Goal: Task Accomplishment & Management: Manage account settings

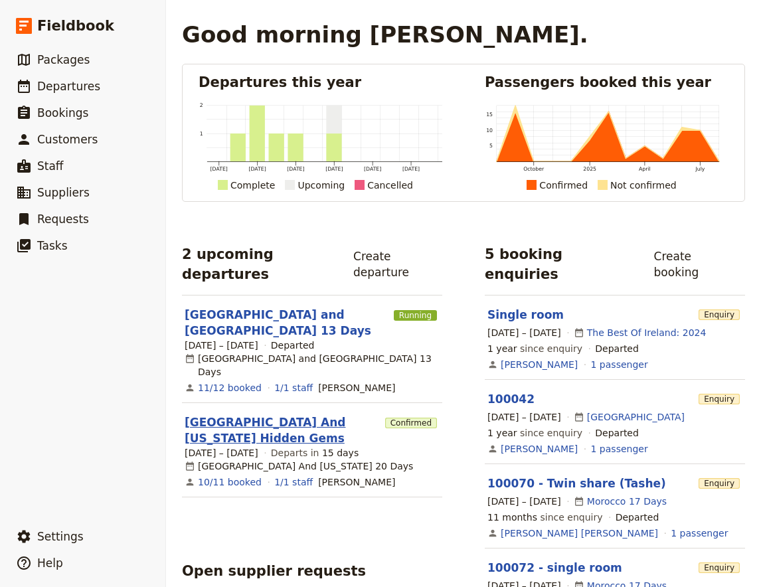
click at [309, 415] on link "[GEOGRAPHIC_DATA] And [US_STATE] Hidden Gems" at bounding box center [282, 431] width 195 height 32
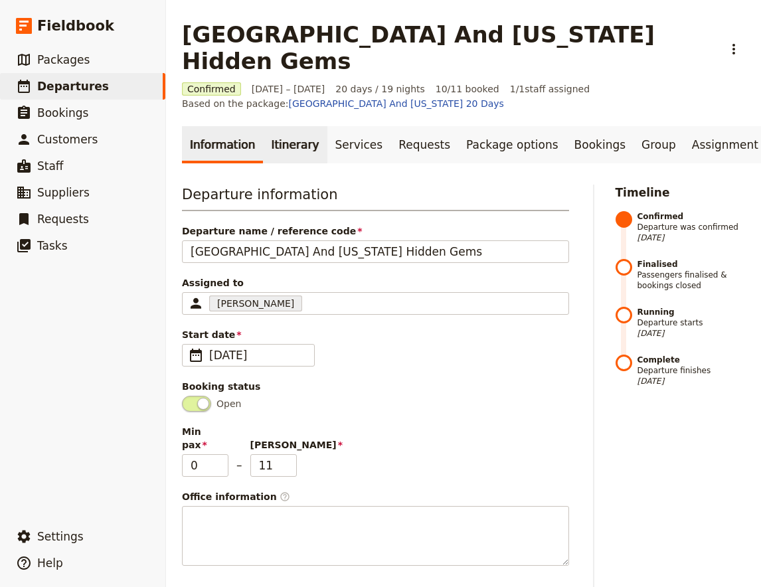
click at [286, 126] on link "Itinerary" at bounding box center [295, 144] width 64 height 37
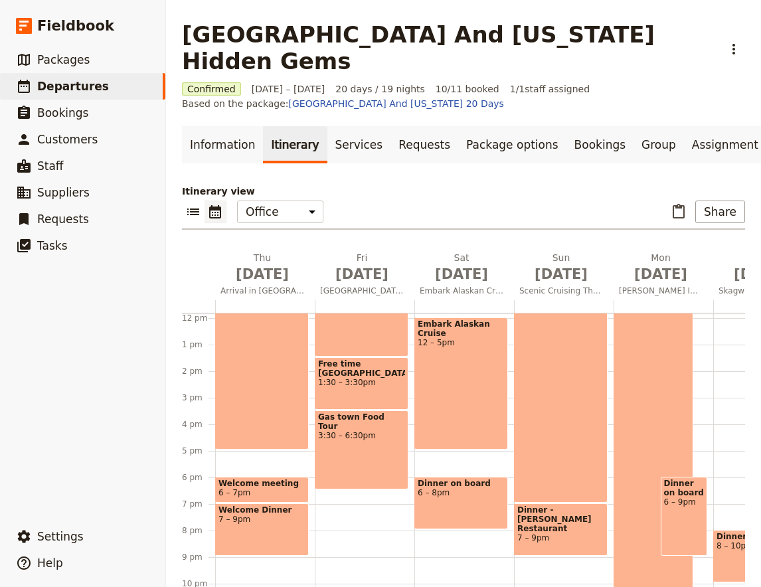
scroll to position [315, 0]
click at [263, 514] on span "7 – 9pm" at bounding box center [262, 518] width 87 height 9
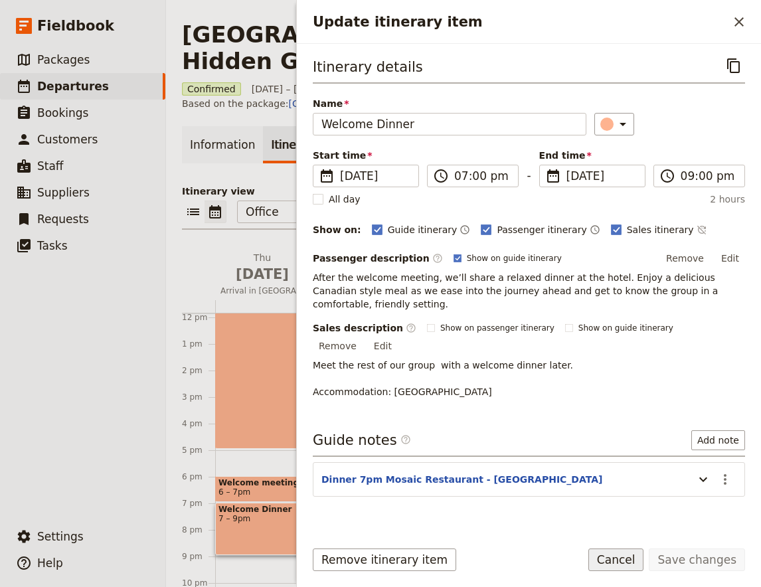
click at [642, 555] on button "Cancel" at bounding box center [617, 560] width 56 height 23
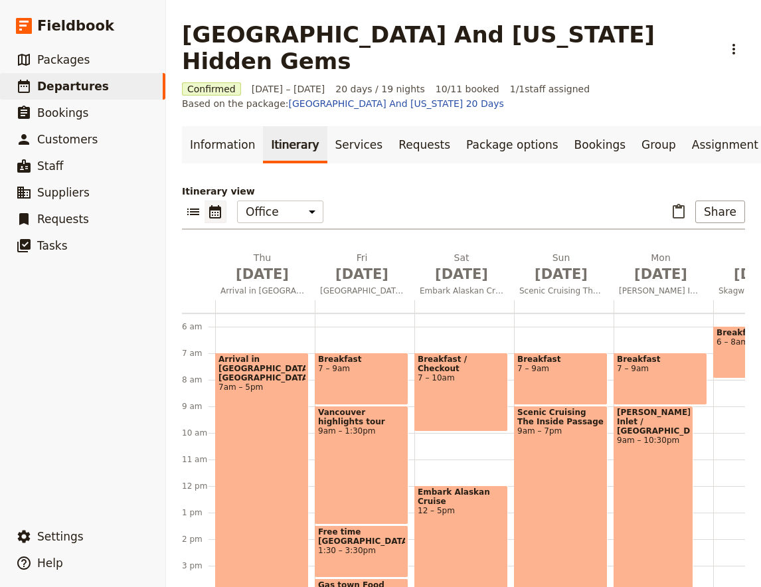
scroll to position [140, 0]
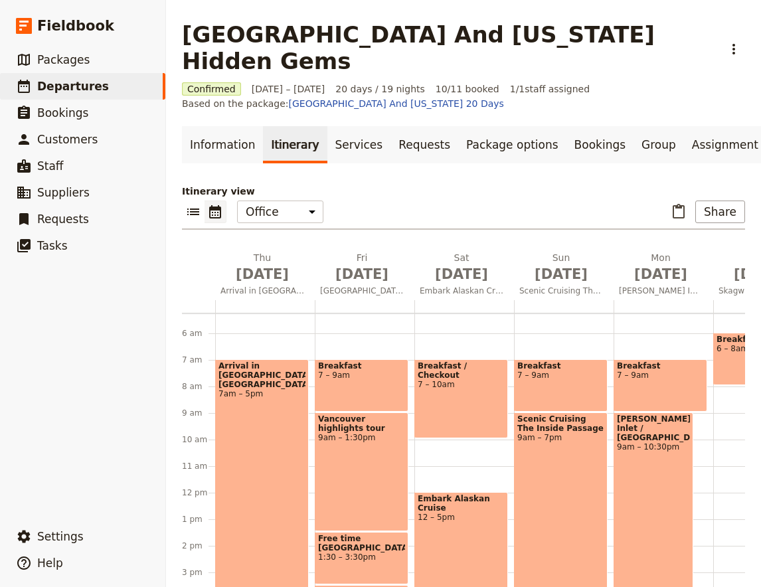
click at [359, 359] on div "Breakfast 7 – 9am" at bounding box center [362, 385] width 94 height 52
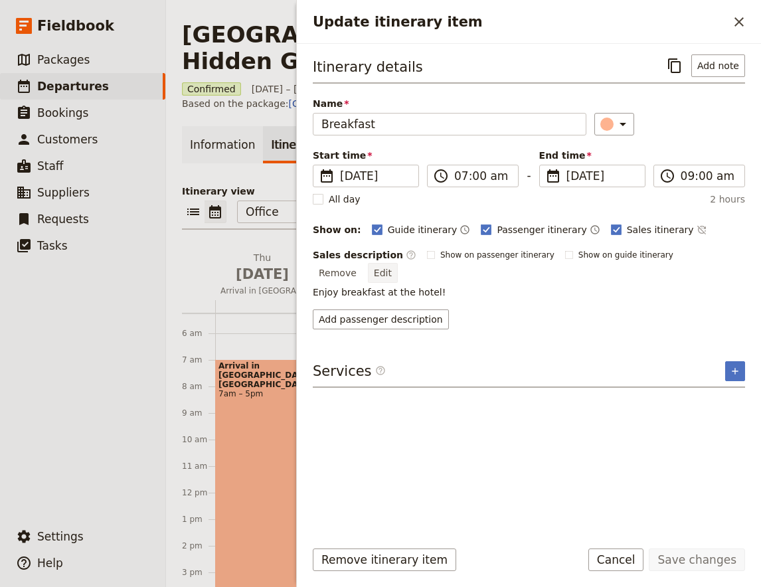
click at [398, 263] on button "Edit" at bounding box center [383, 273] width 30 height 20
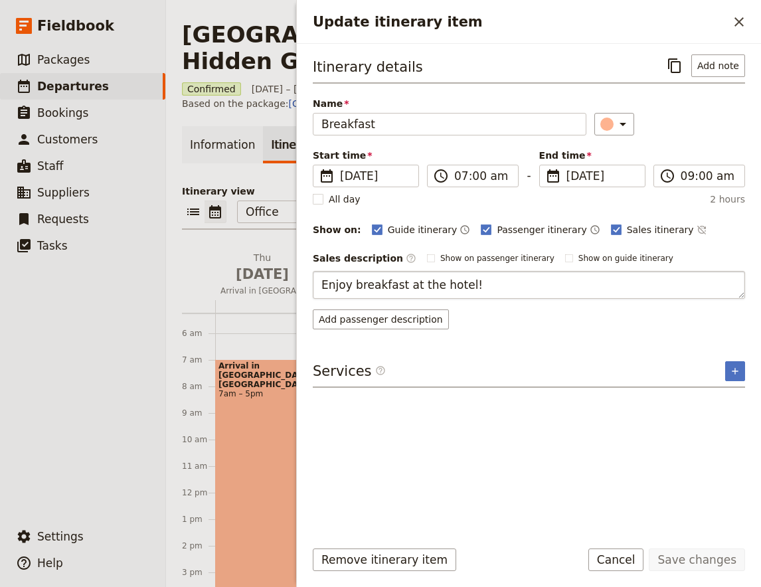
click at [431, 289] on textarea "Enjoy breakfast at the hotel!" at bounding box center [529, 285] width 433 height 28
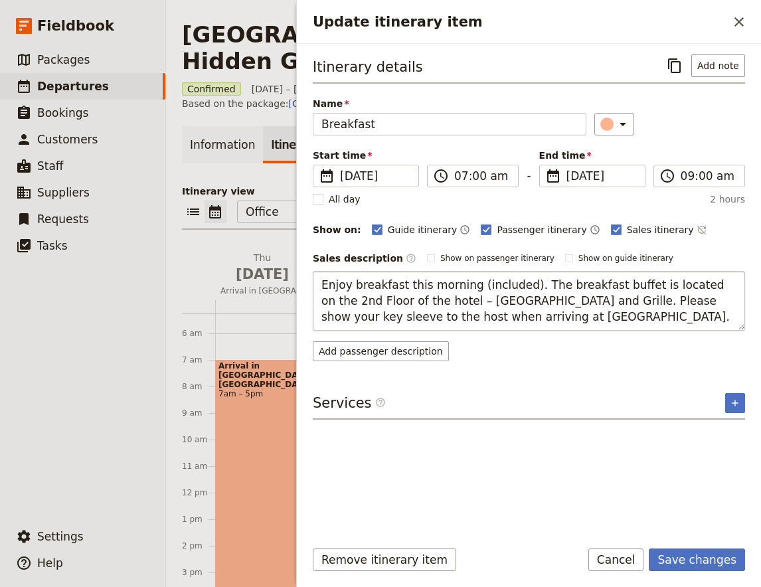
click at [521, 288] on textarea "Enjoy breakfast this morning (included). The breakfast buffet is located on the…" at bounding box center [529, 301] width 433 height 60
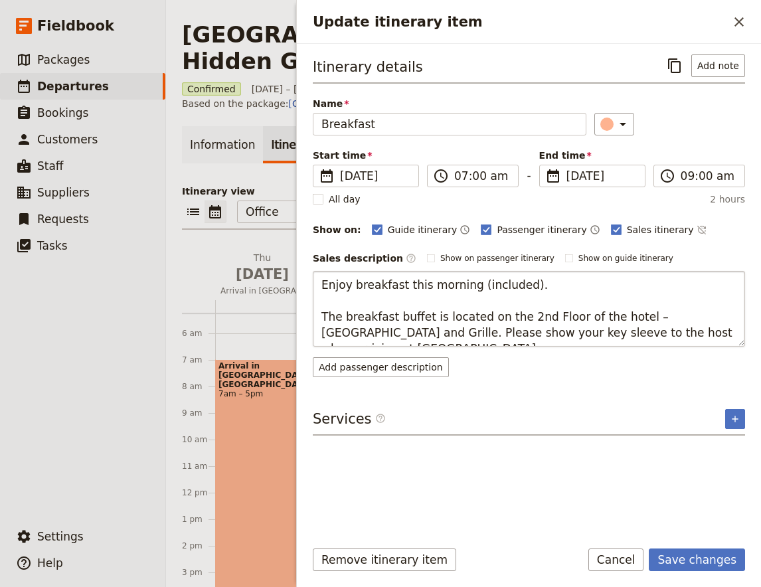
click at [517, 284] on textarea "Enjoy breakfast this morning (included). The breakfast buffet is located on the…" at bounding box center [529, 309] width 433 height 76
click at [498, 285] on textarea "Enjoy breakfast this morning (included). The breakfast buffet is located on the…" at bounding box center [529, 309] width 433 height 76
drag, startPoint x: 462, startPoint y: 288, endPoint x: 516, endPoint y: 280, distance: 55.2
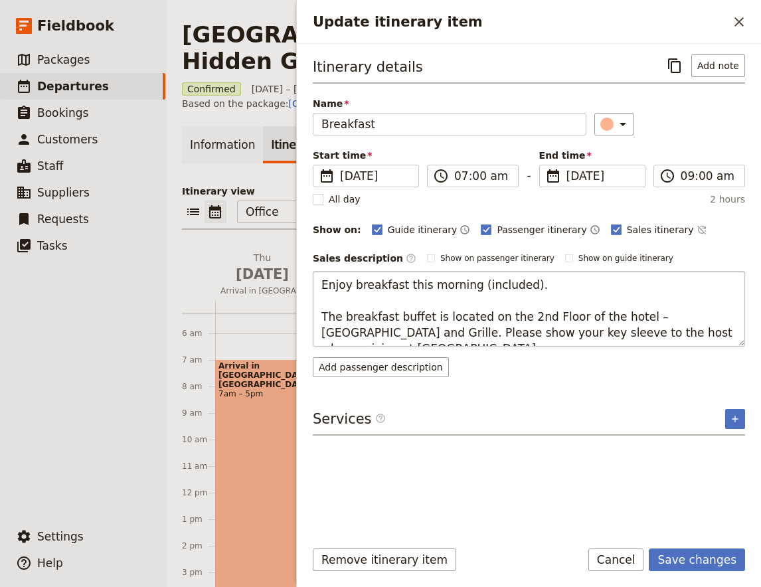
click at [516, 280] on textarea "Enjoy breakfast this morning (included). The breakfast buffet is located on the…" at bounding box center [529, 309] width 433 height 76
type textarea "Enjoy breakfast this morning. The breakfast buffet is located on the 2nd Floor …"
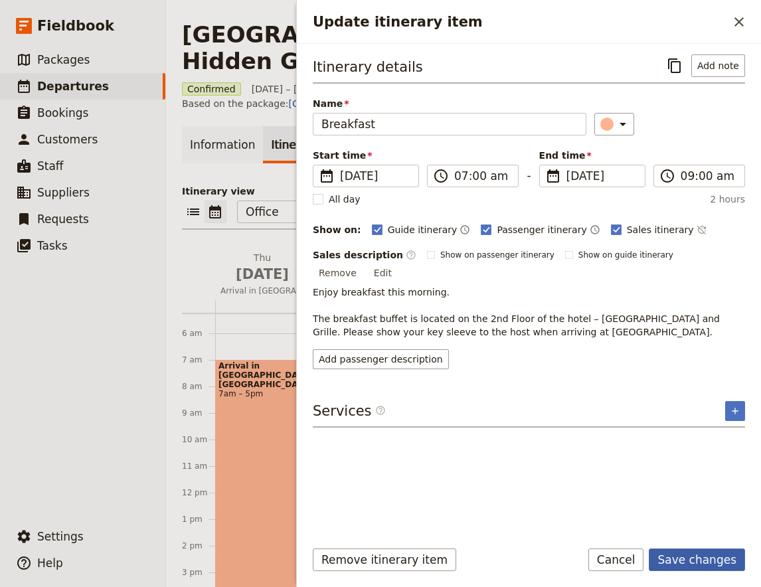
click at [698, 560] on button "Save changes" at bounding box center [697, 560] width 96 height 23
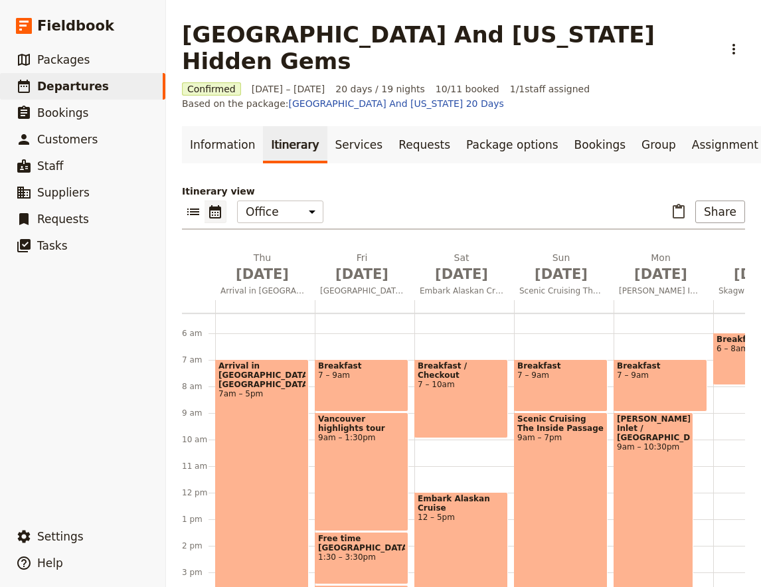
click at [359, 429] on div "Vancouver highlights tour 9am – 1:30pm" at bounding box center [362, 472] width 94 height 119
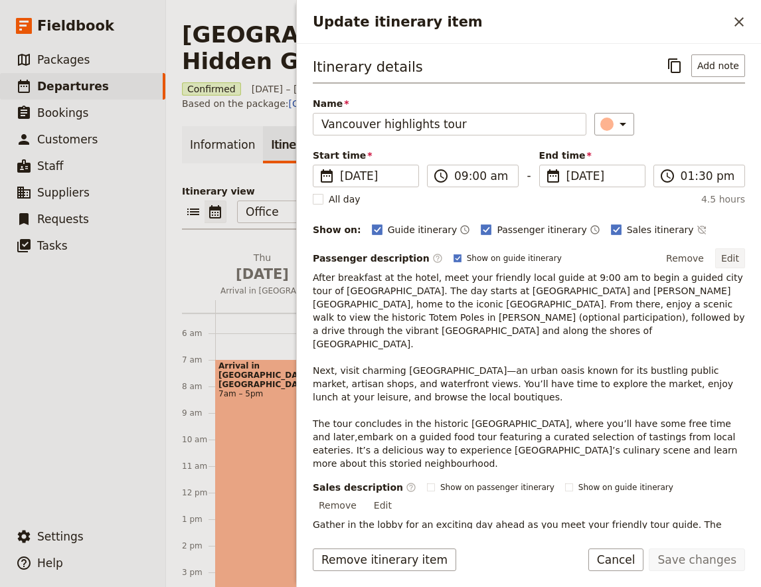
click at [731, 262] on button "Edit" at bounding box center [731, 258] width 30 height 20
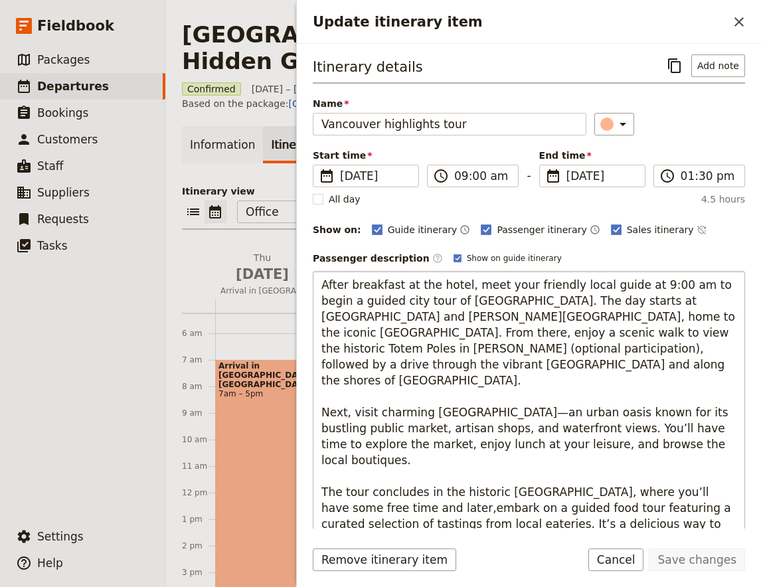
click at [631, 410] on textarea "After breakfast at the hotel, meet your friendly local guide at 9:00 am to begi…" at bounding box center [529, 404] width 433 height 267
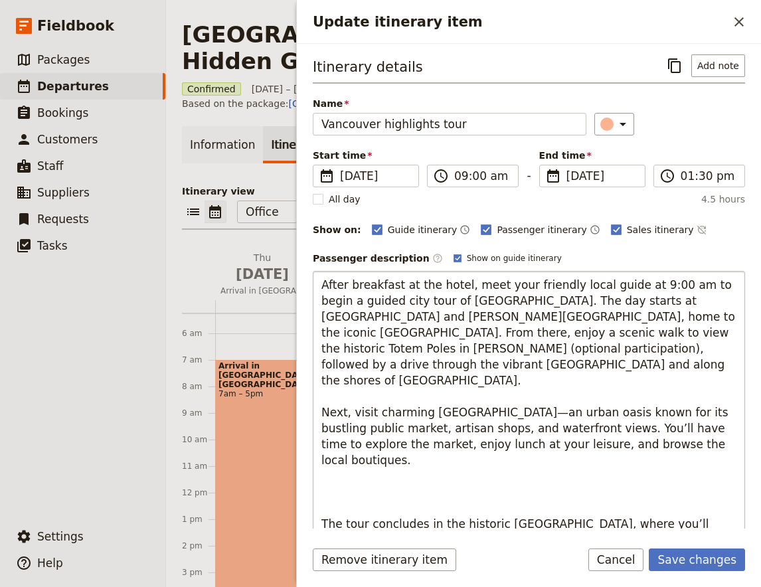
type textarea "After breakfast at the hotel, meet your friendly local guide at 9:00 am to begi…"
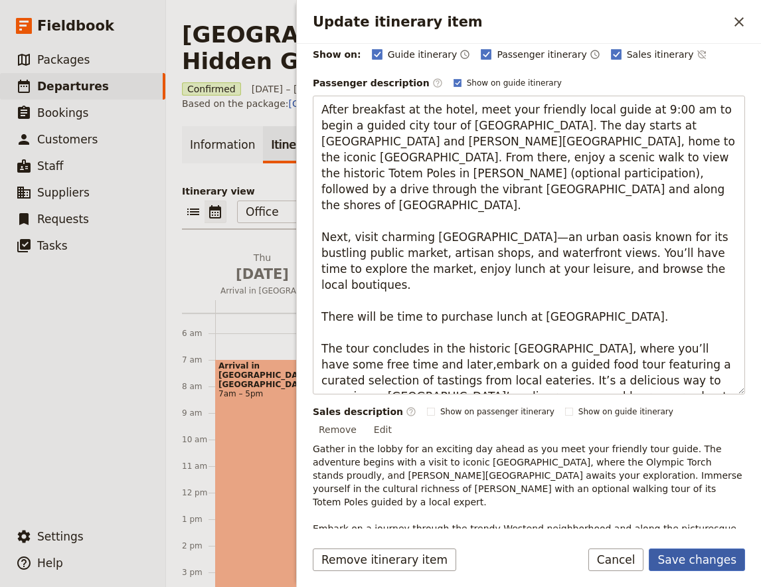
click at [734, 564] on button "Save changes" at bounding box center [697, 560] width 96 height 23
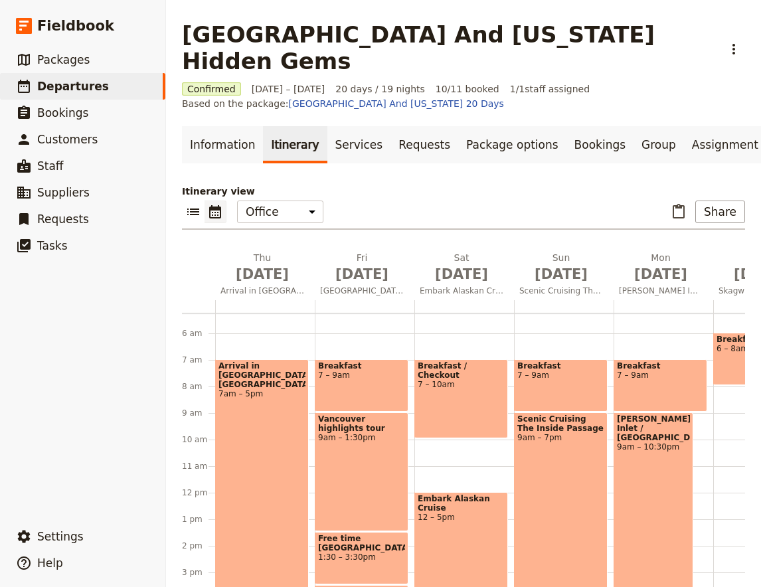
scroll to position [315, 0]
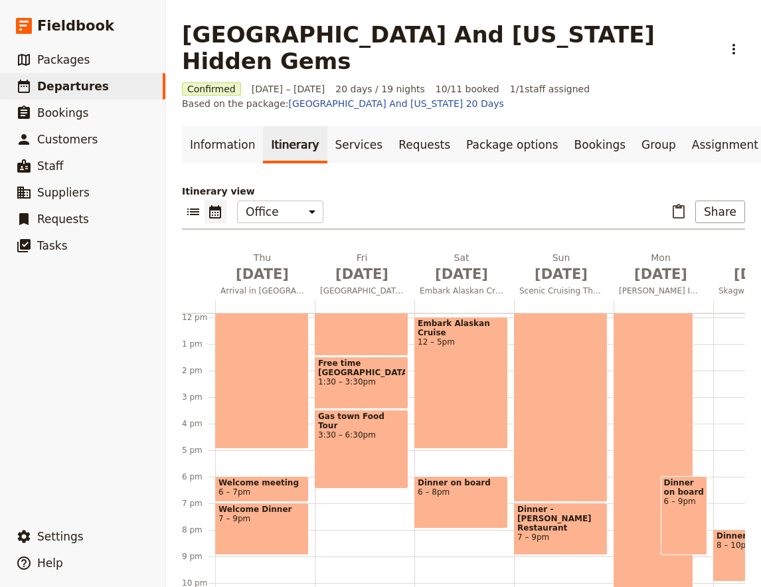
click at [338, 417] on div "Gas town Food Tour 3:30 – 6:30pm" at bounding box center [362, 449] width 94 height 79
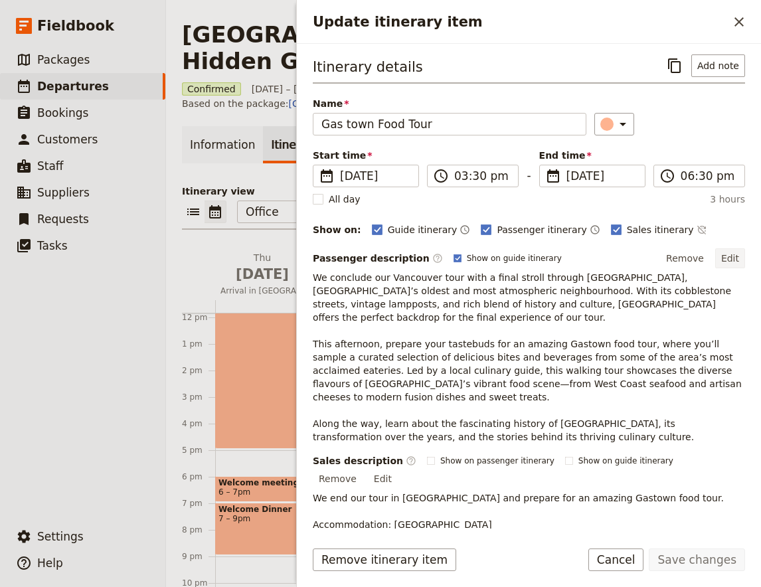
click at [735, 260] on button "Edit" at bounding box center [731, 258] width 30 height 20
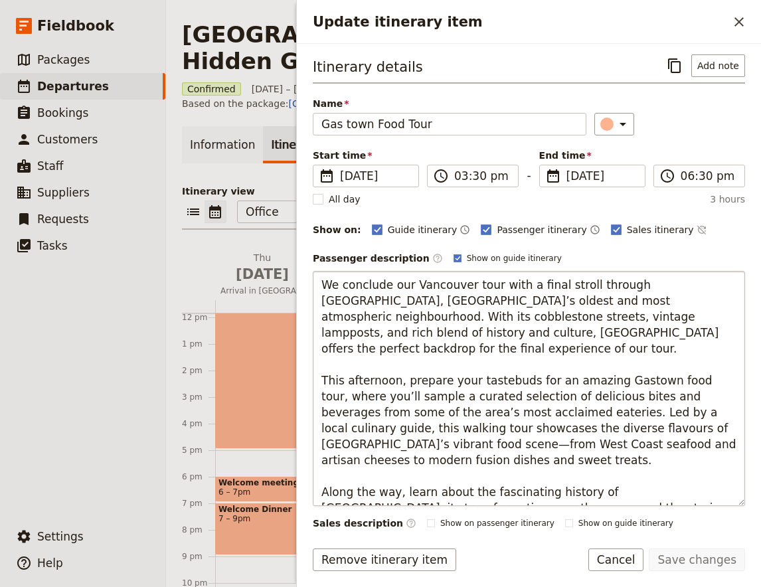
click at [664, 480] on textarea "We conclude our Vancouver tour with a final stroll through [GEOGRAPHIC_DATA], […" at bounding box center [529, 388] width 433 height 235
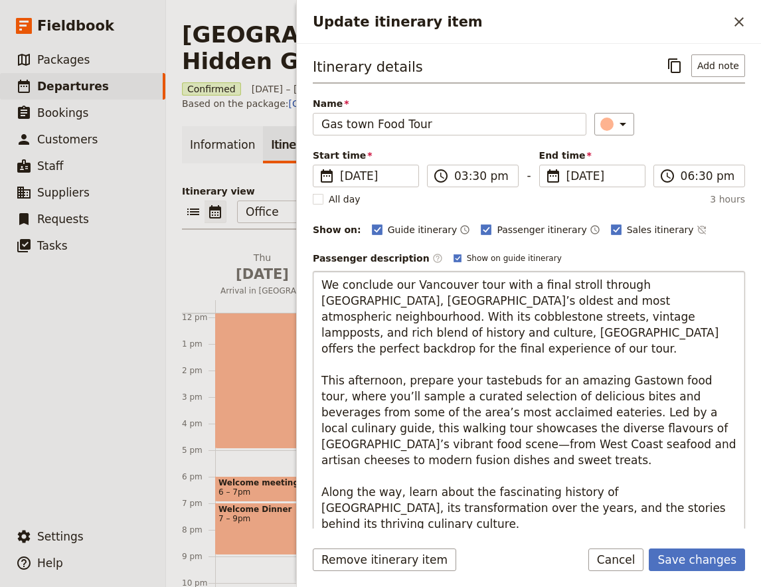
type textarea "We conclude our Vancouver tour with a final stroll through [GEOGRAPHIC_DATA], […"
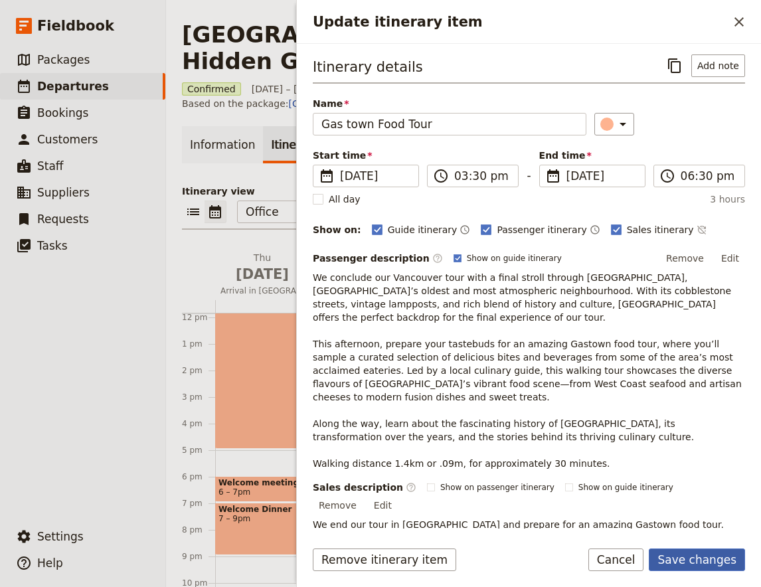
click at [696, 565] on button "Save changes" at bounding box center [697, 560] width 96 height 23
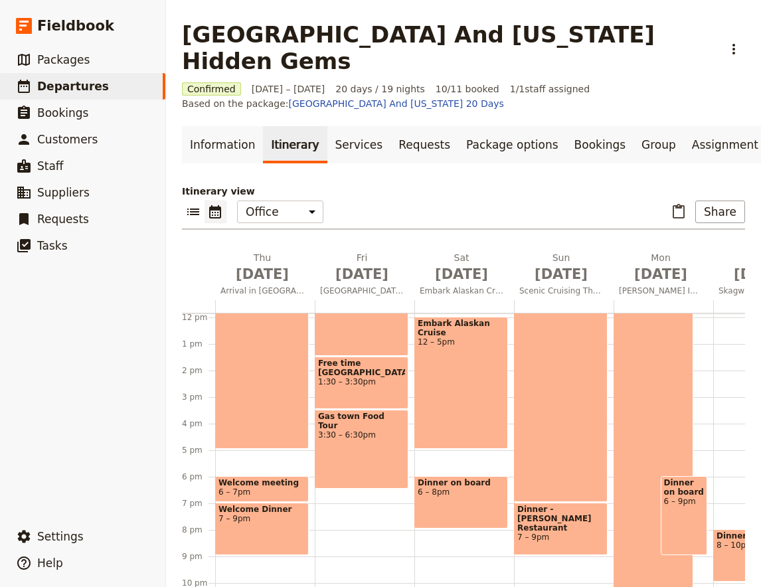
click at [334, 431] on span "3:30 – 6:30pm" at bounding box center [361, 435] width 87 height 9
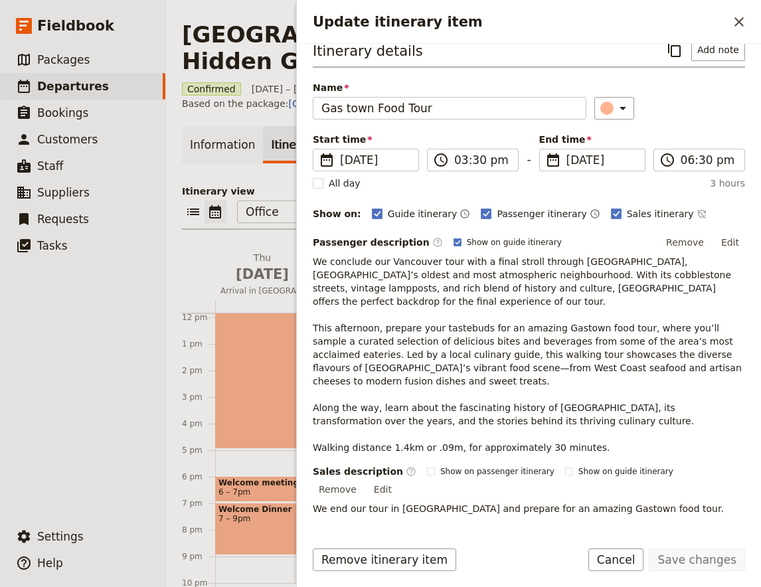
scroll to position [0, 0]
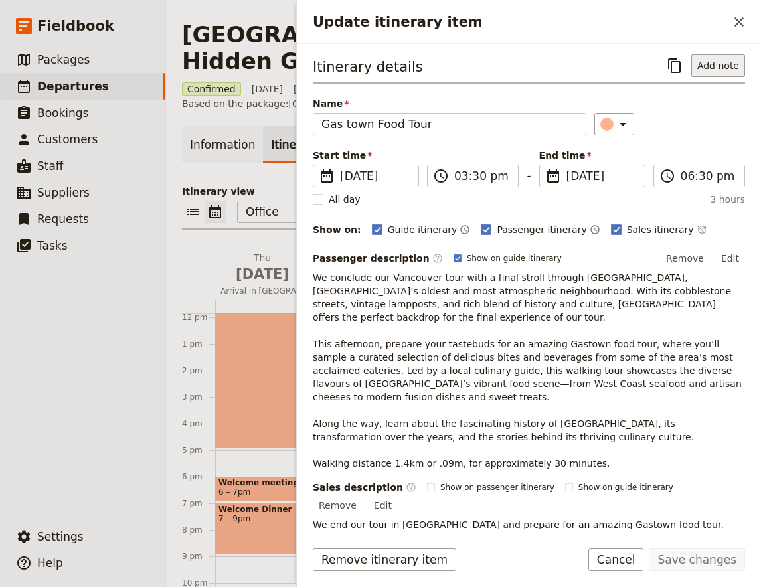
click at [715, 75] on button "Add note" at bounding box center [719, 65] width 54 height 23
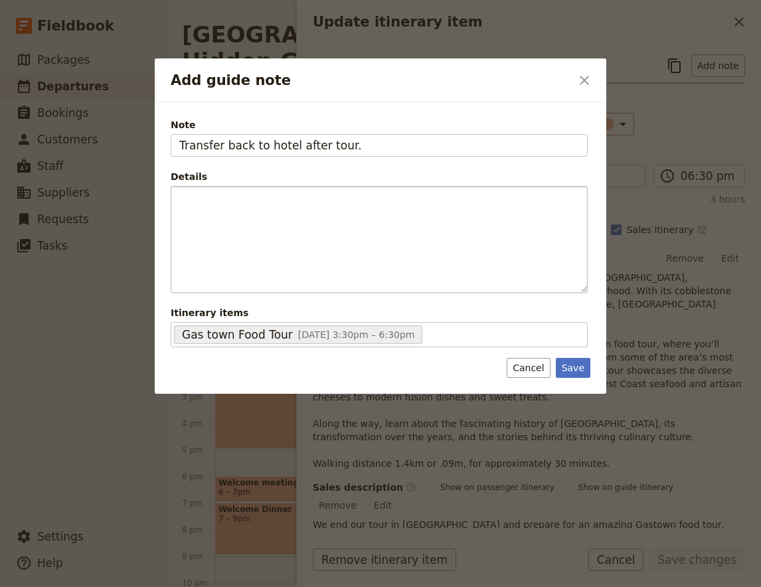
type input "Transfer back to hotel after tour."
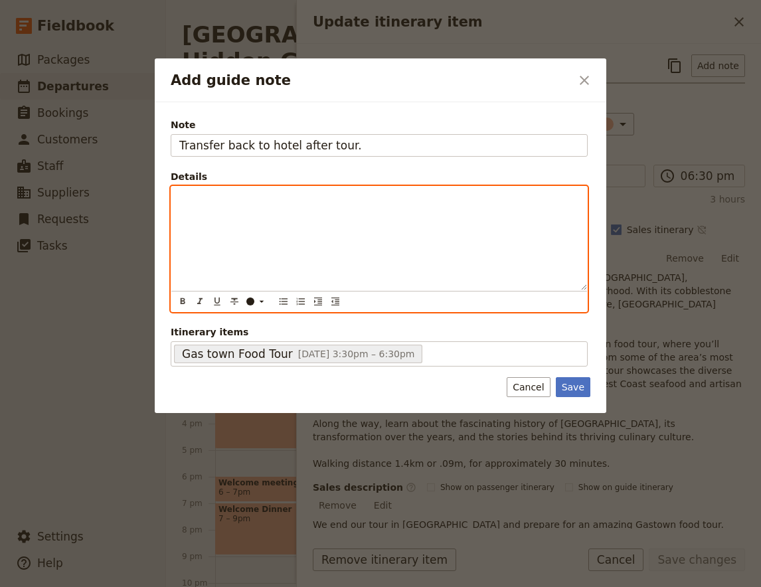
click at [255, 203] on p "Add guide note" at bounding box center [379, 198] width 400 height 13
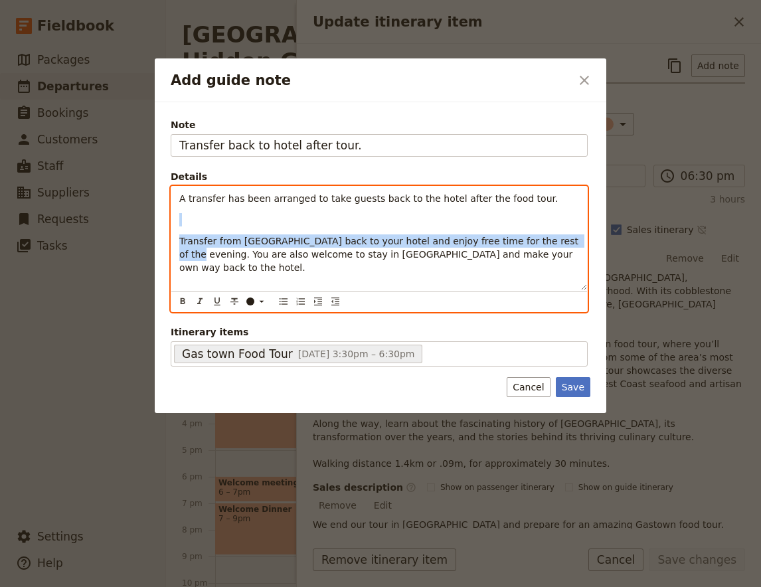
drag, startPoint x: 546, startPoint y: 237, endPoint x: 254, endPoint y: 215, distance: 292.5
click at [254, 215] on div "A transfer has been arranged to take guests back to the hotel after the food to…" at bounding box center [379, 239] width 416 height 104
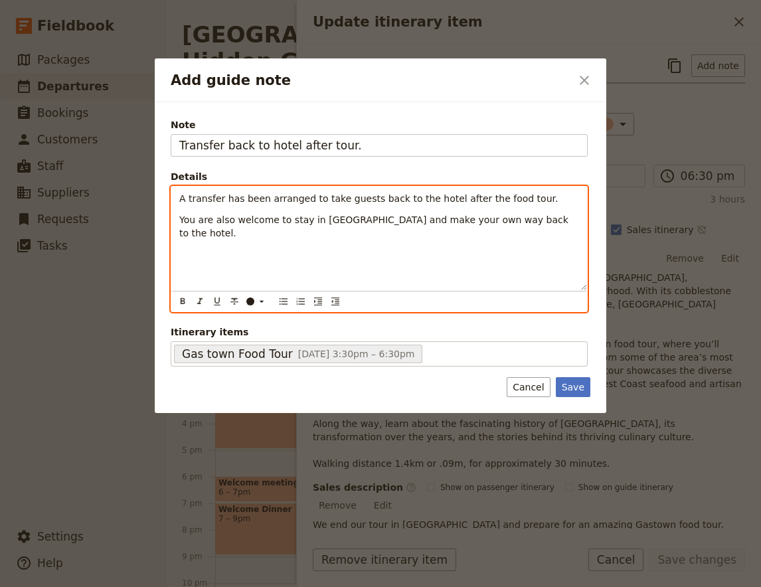
click at [518, 226] on span "You are also welcome to stay in [GEOGRAPHIC_DATA] and make your own way back to…" at bounding box center [375, 227] width 392 height 24
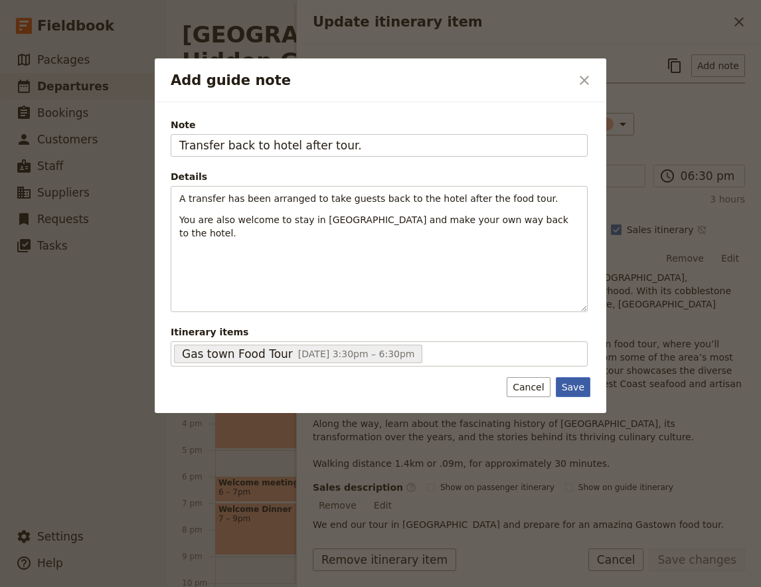
click at [577, 387] on button "Save" at bounding box center [573, 387] width 35 height 20
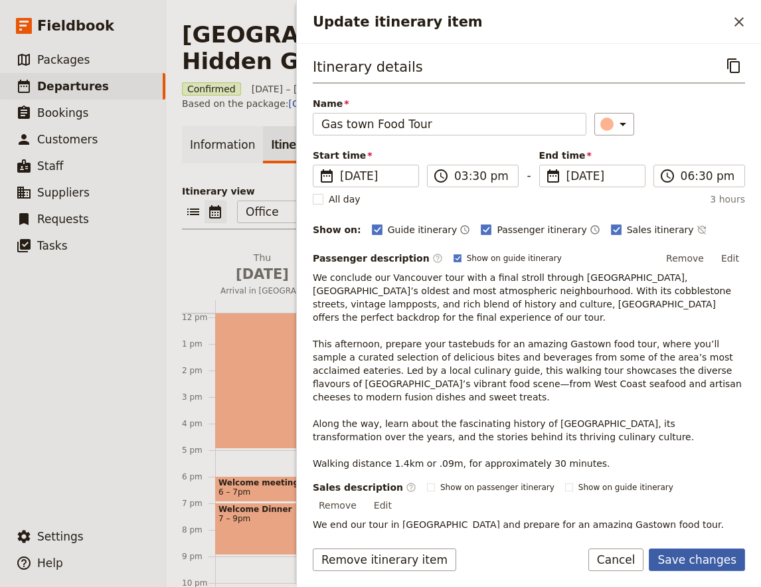
click at [715, 555] on button "Save changes" at bounding box center [697, 560] width 96 height 23
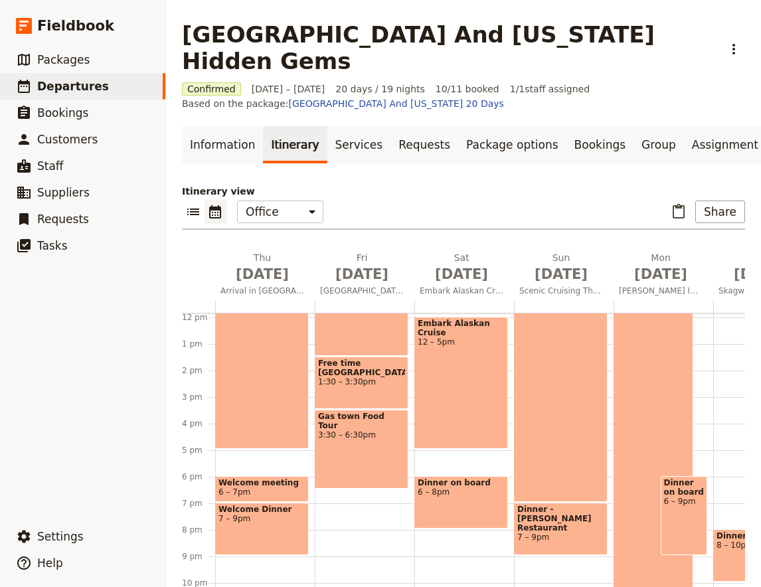
scroll to position [140, 0]
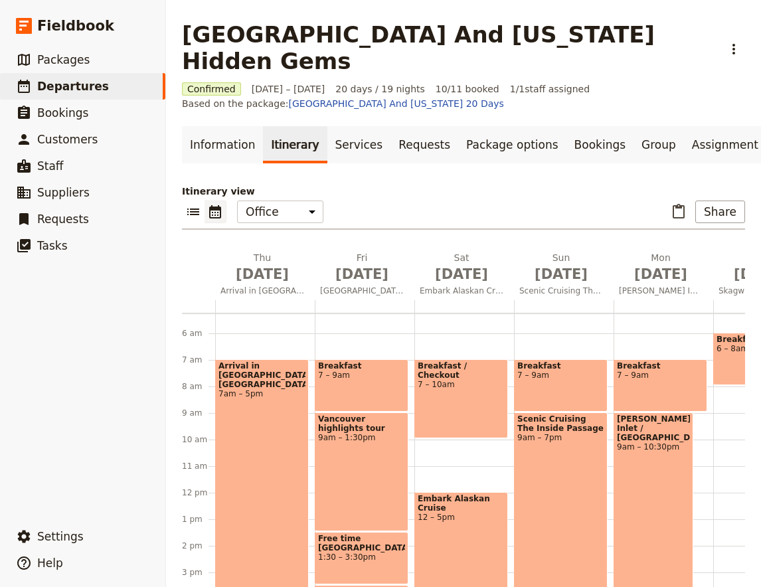
click at [464, 433] on span at bounding box center [461, 435] width 92 height 5
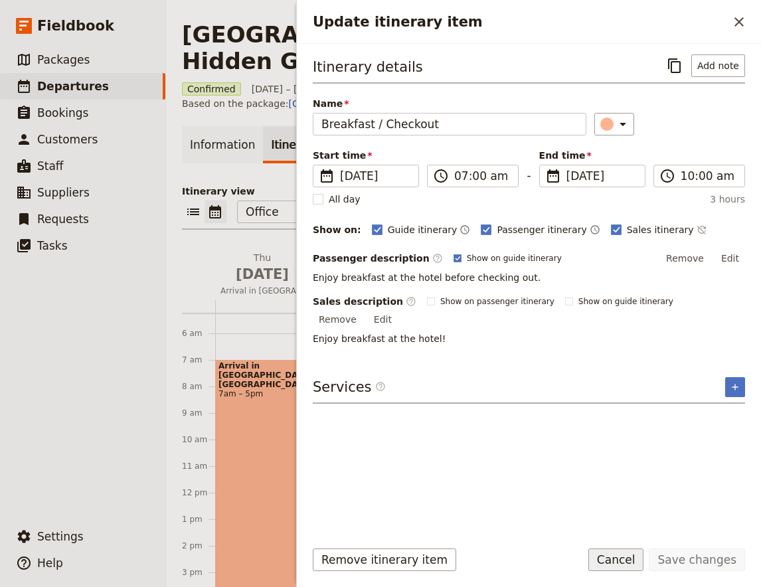
click at [621, 563] on button "Cancel" at bounding box center [617, 560] width 56 height 23
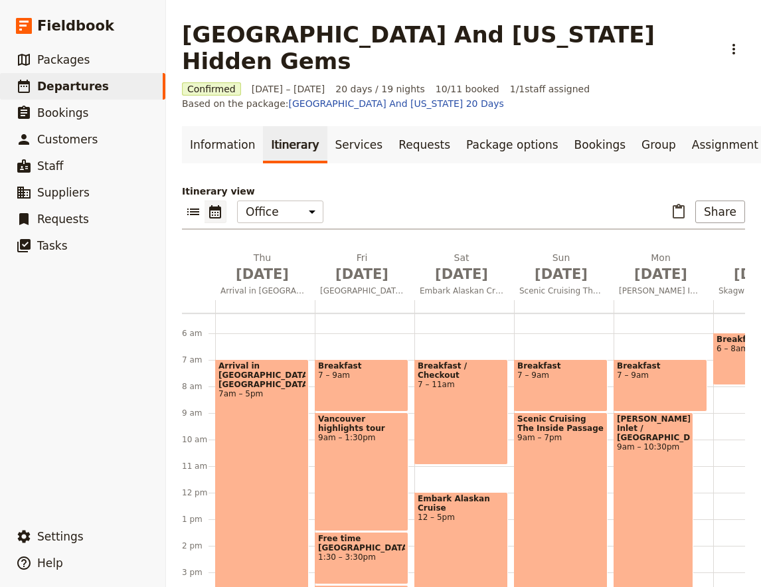
click at [455, 381] on div "Breakfast / Checkout 7 – 11am" at bounding box center [462, 412] width 94 height 106
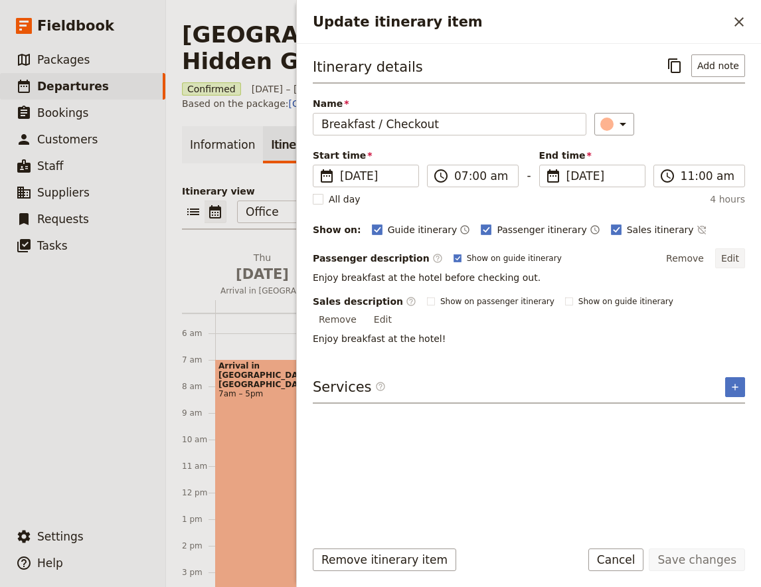
click at [735, 259] on button "Edit" at bounding box center [731, 258] width 30 height 20
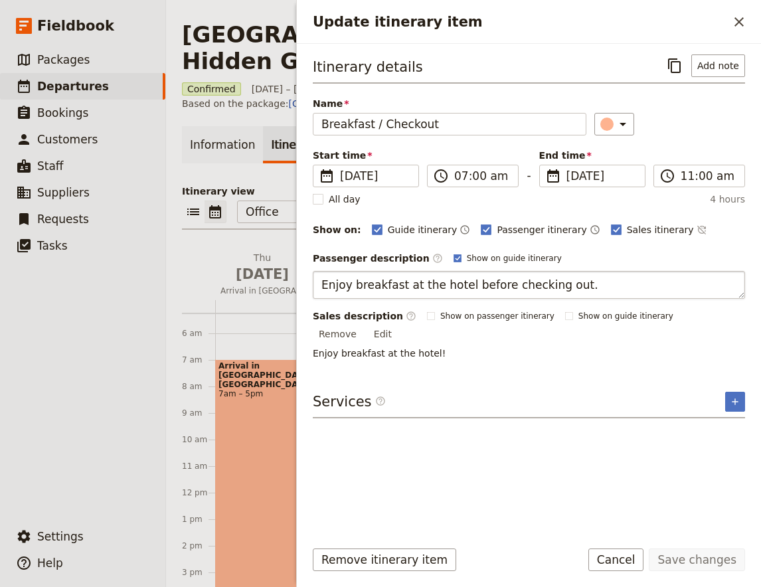
click at [581, 284] on textarea "Enjoy breakfast at the hotel before checking out." at bounding box center [529, 285] width 433 height 28
click at [731, 72] on button "Add note" at bounding box center [719, 65] width 54 height 23
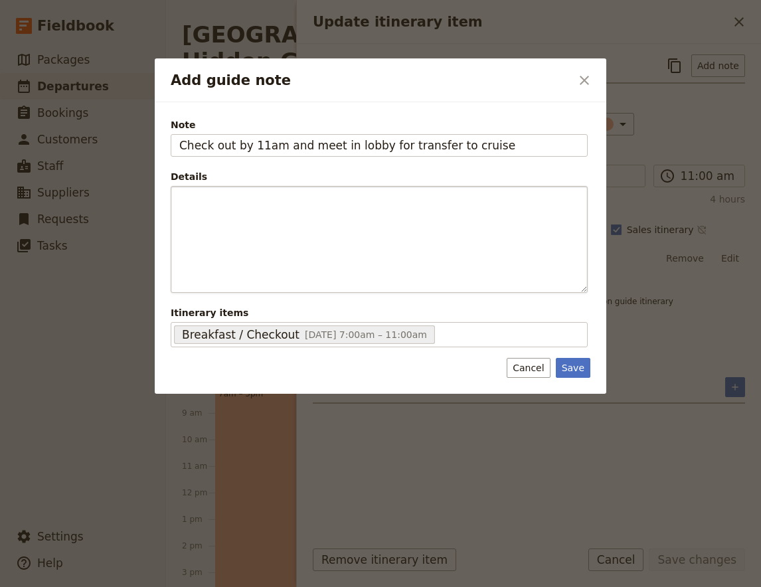
type input "Check out by 11am and meet in lobby for transfer to cruise"
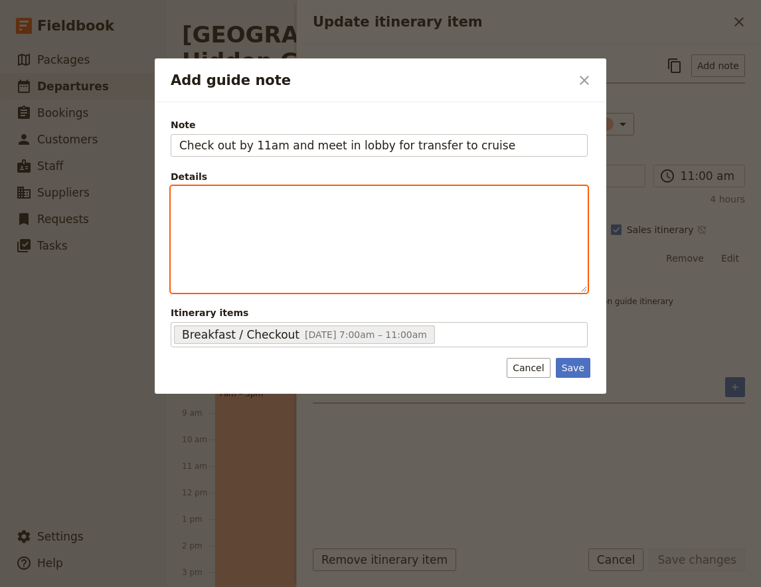
click at [487, 221] on div "Add guide note" at bounding box center [379, 240] width 416 height 106
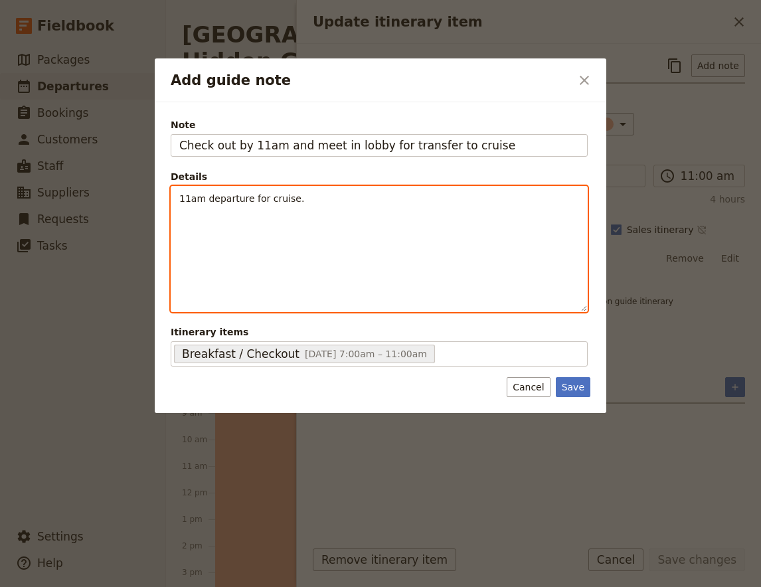
click at [248, 202] on span "11am departure for cruise." at bounding box center [241, 198] width 125 height 11
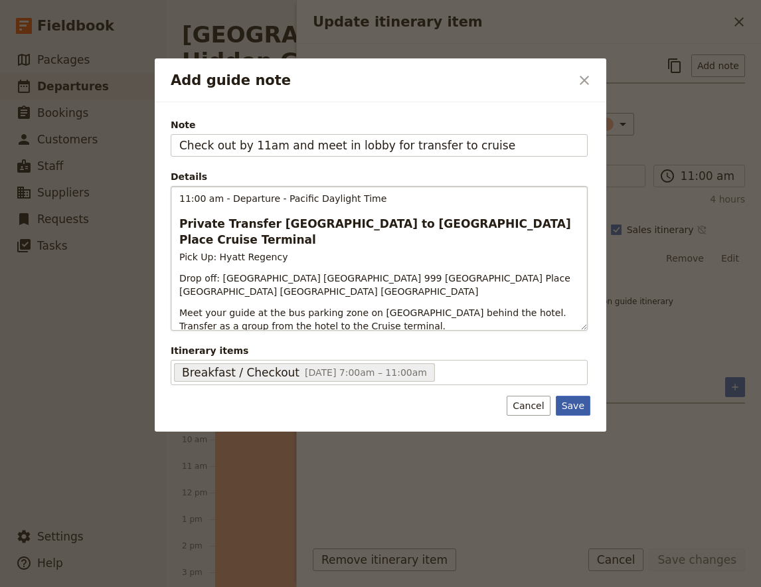
click at [571, 405] on button "Save" at bounding box center [573, 406] width 35 height 20
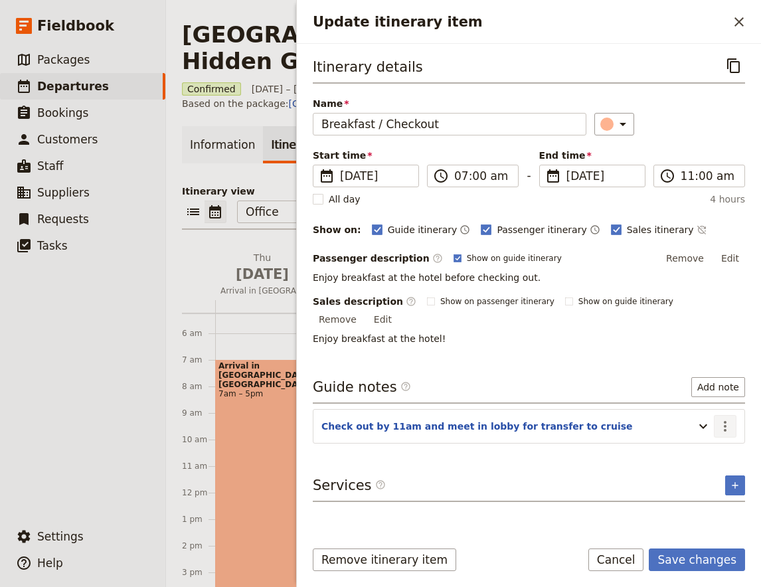
click at [727, 419] on icon "Actions" at bounding box center [726, 427] width 16 height 16
click at [690, 442] on span "Edit note" at bounding box center [687, 440] width 42 height 13
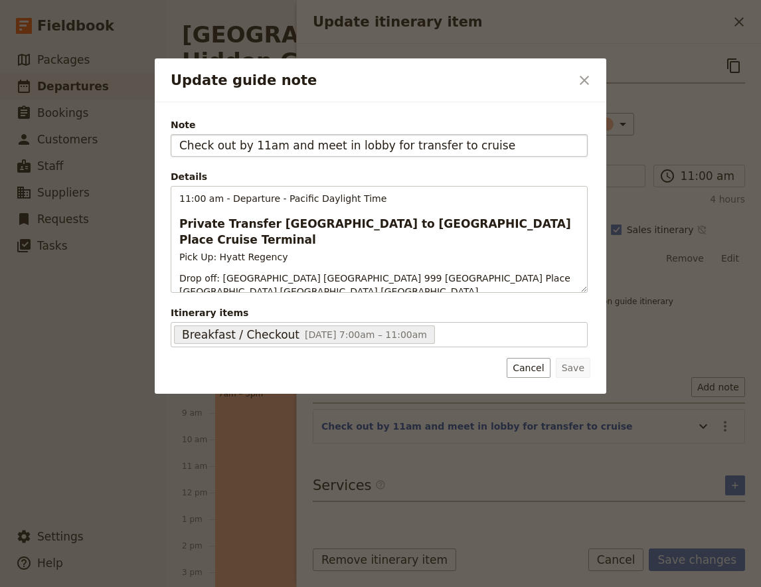
click at [260, 146] on input "Check out by 11am and meet in lobby for transfer to cruise" at bounding box center [379, 145] width 417 height 23
drag, startPoint x: 384, startPoint y: 145, endPoint x: 409, endPoint y: 148, distance: 25.4
click at [409, 148] on input "Check out by 10.45am and meet in lobby for transfer to cruise" at bounding box center [379, 145] width 417 height 23
click at [453, 142] on input "Check out by 10.45am and meet in lobby for transfer to cruise" at bounding box center [379, 145] width 417 height 23
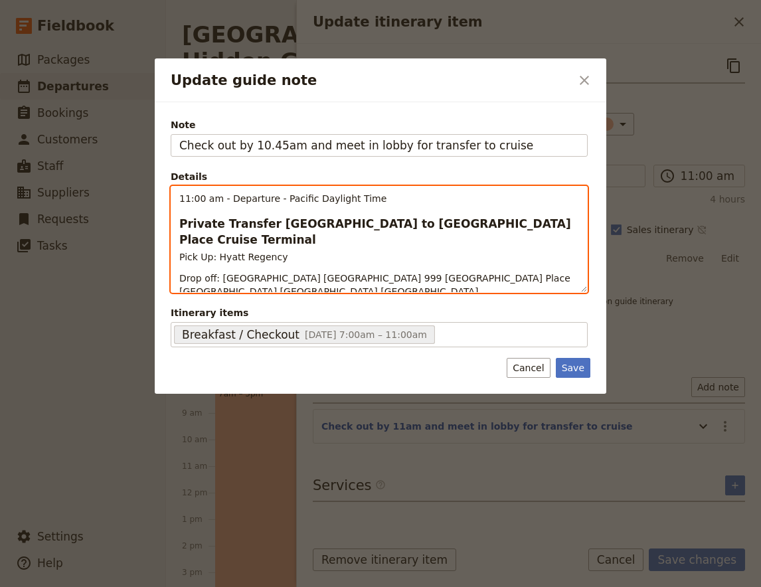
click at [241, 308] on span "Meet your guide at the bus parking zone on [GEOGRAPHIC_DATA] behind the hotel. …" at bounding box center [374, 320] width 390 height 24
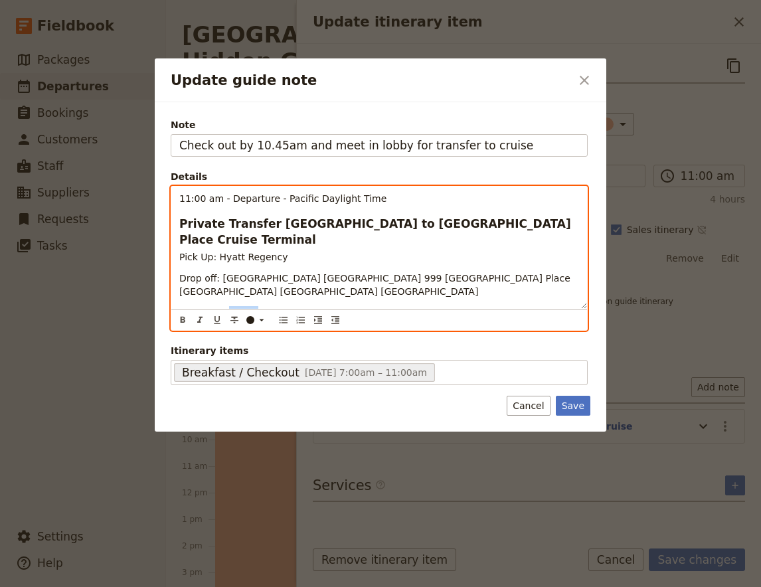
click at [241, 308] on span "Meet your guide at the bus parking zone on [GEOGRAPHIC_DATA] behind the hotel. …" at bounding box center [374, 320] width 390 height 24
click at [183, 324] on icon "Format bold" at bounding box center [182, 320] width 11 height 11
click at [425, 252] on div "11:00 am - Departure - Pacific Daylight Time Private Transfer [GEOGRAPHIC_DATA]…" at bounding box center [379, 248] width 416 height 122
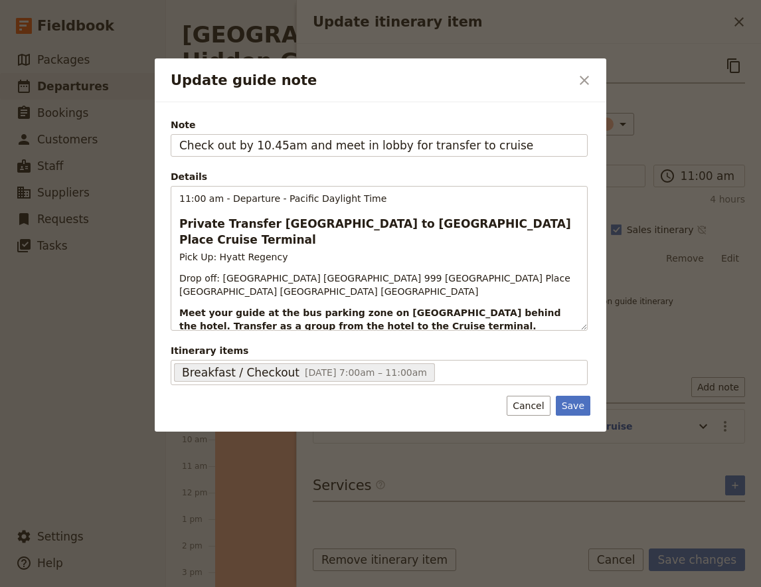
click at [536, 159] on div "Note Check out by 10.45am and meet in lobby for transfer to cruise Details 11:0…" at bounding box center [379, 251] width 417 height 267
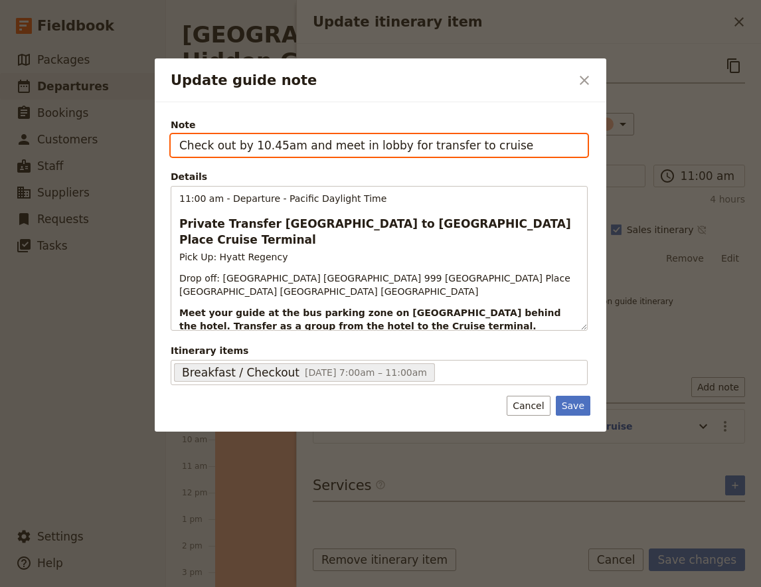
click at [538, 148] on input "Check out by 10.45am and meet in lobby for transfer to cruise" at bounding box center [379, 145] width 417 height 23
type input "Check out by 10.45am and meet in lobby for transfer to cruise- meet driver behi…"
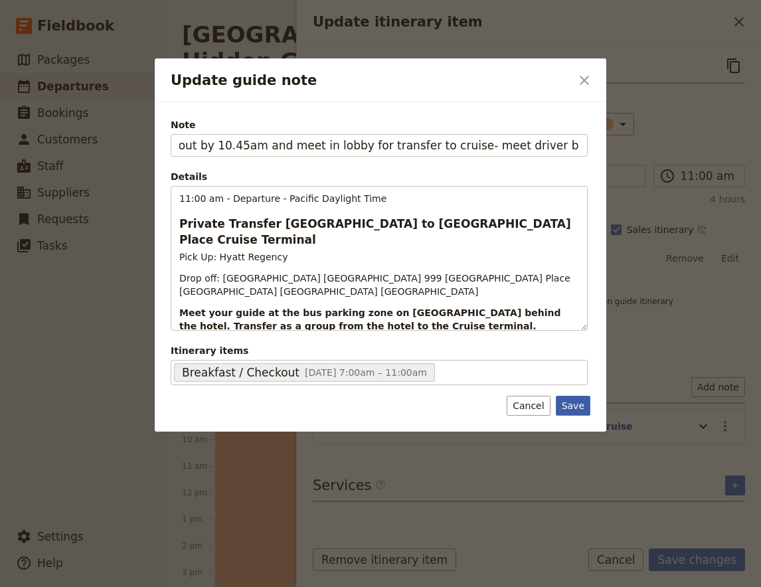
click at [585, 407] on button "Save" at bounding box center [573, 406] width 35 height 20
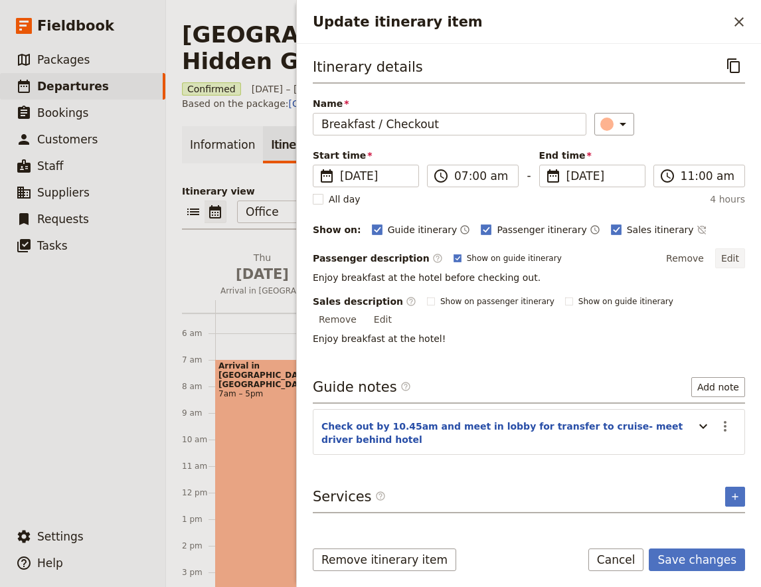
click at [730, 254] on button "Edit" at bounding box center [731, 258] width 30 height 20
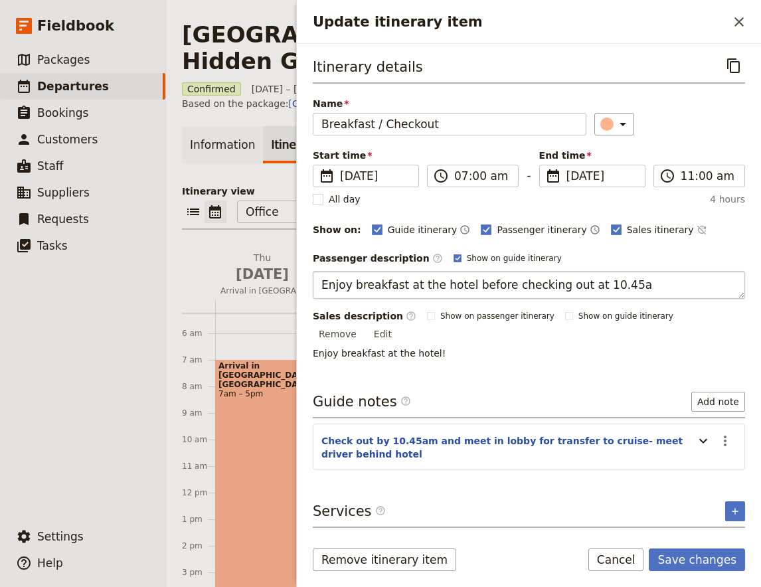
type textarea "Enjoy breakfast at the hotel before checking out at 10.45am"
click at [698, 179] on input "11:00 am" at bounding box center [709, 176] width 56 height 16
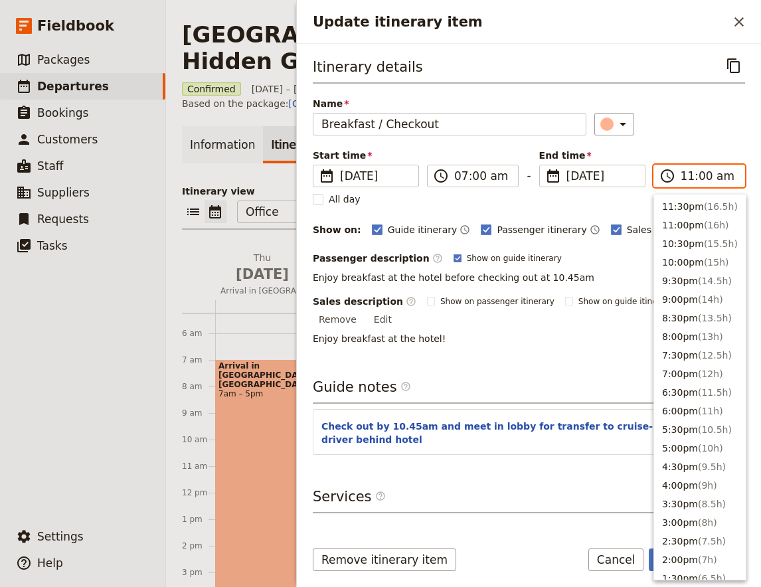
scroll to position [468, 0]
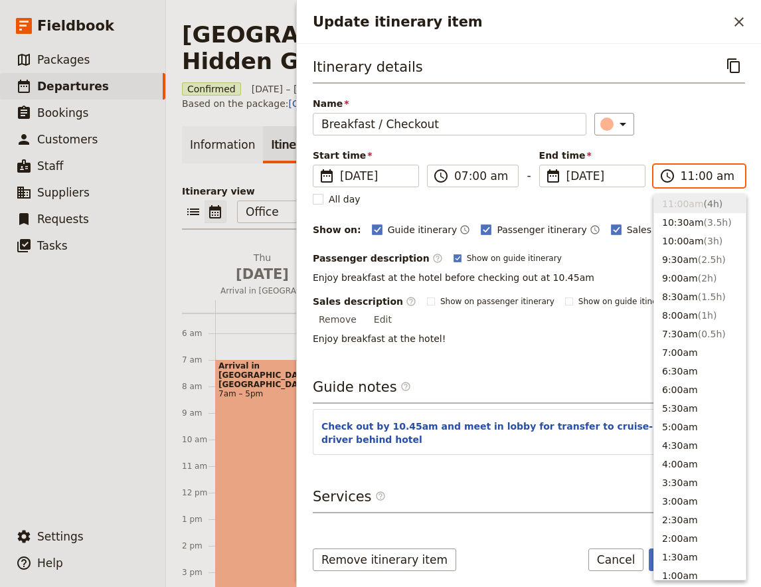
click at [702, 179] on input "11:00 am" at bounding box center [709, 176] width 56 height 16
click at [690, 181] on input "11:00 am" at bounding box center [709, 176] width 56 height 16
click at [686, 181] on input "11:00 am" at bounding box center [709, 176] width 56 height 16
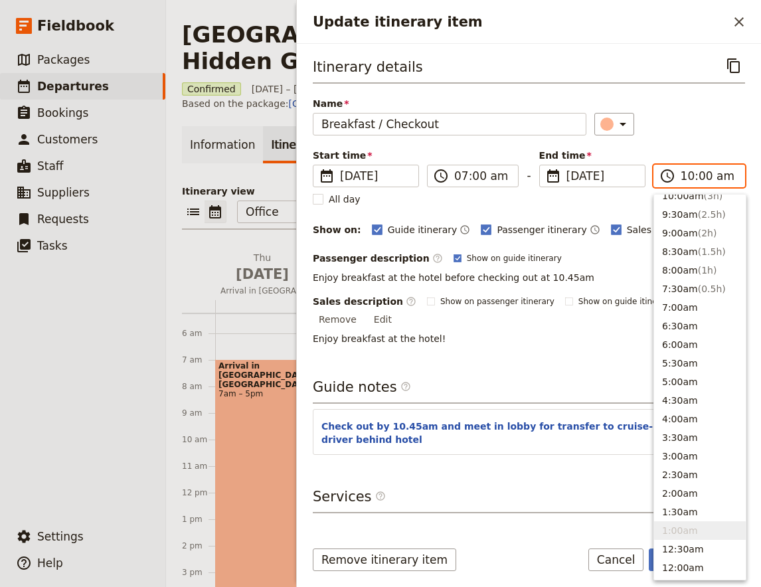
scroll to position [506, 0]
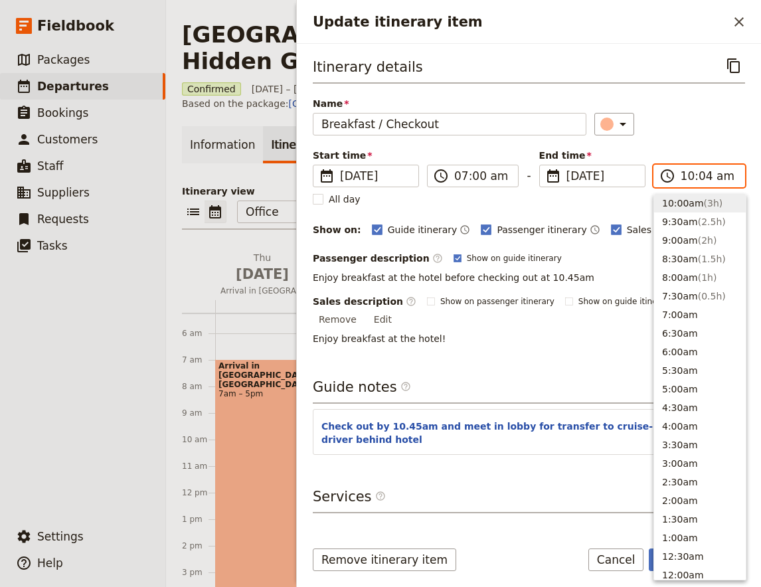
type input "10:45 am"
click at [714, 138] on div "Itinerary details ​ Name Breakfast / Checkout ​ Start time ​ [DATE] [DATE] [DAT…" at bounding box center [529, 199] width 433 height 291
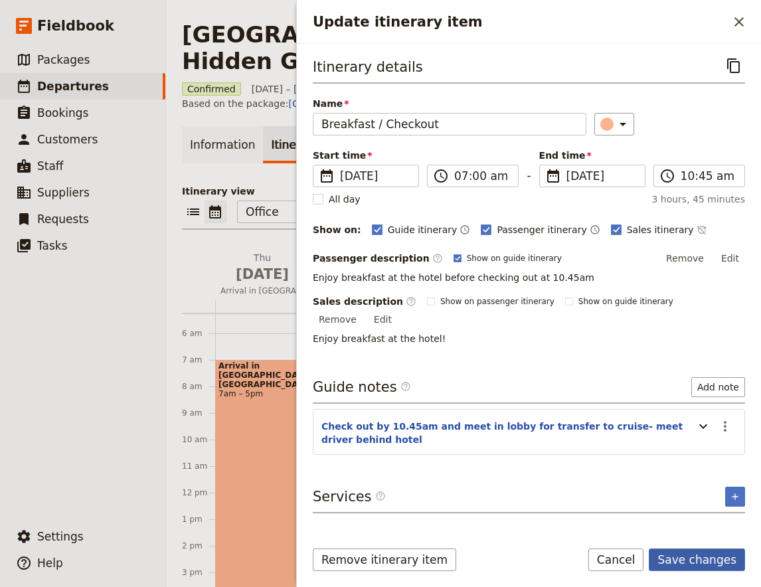
click at [690, 553] on button "Save changes" at bounding box center [697, 560] width 96 height 23
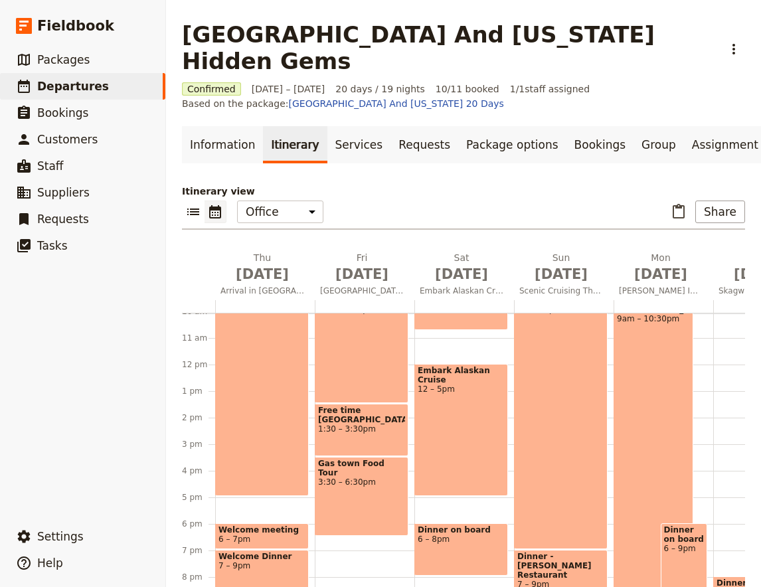
scroll to position [315, 0]
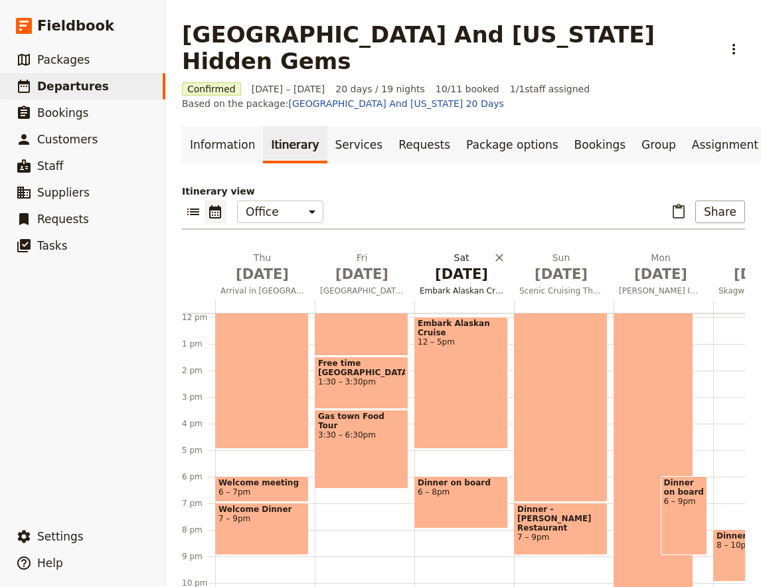
click at [464, 264] on span "[DATE]" at bounding box center [462, 274] width 84 height 20
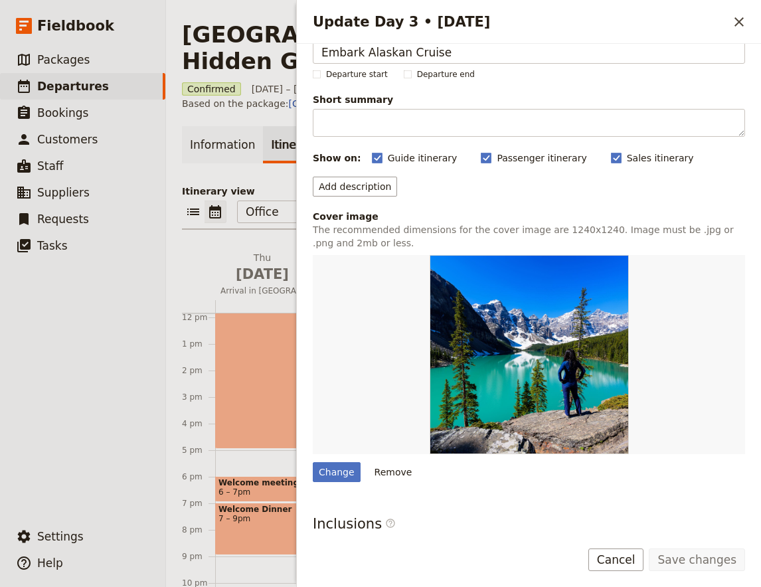
scroll to position [0, 0]
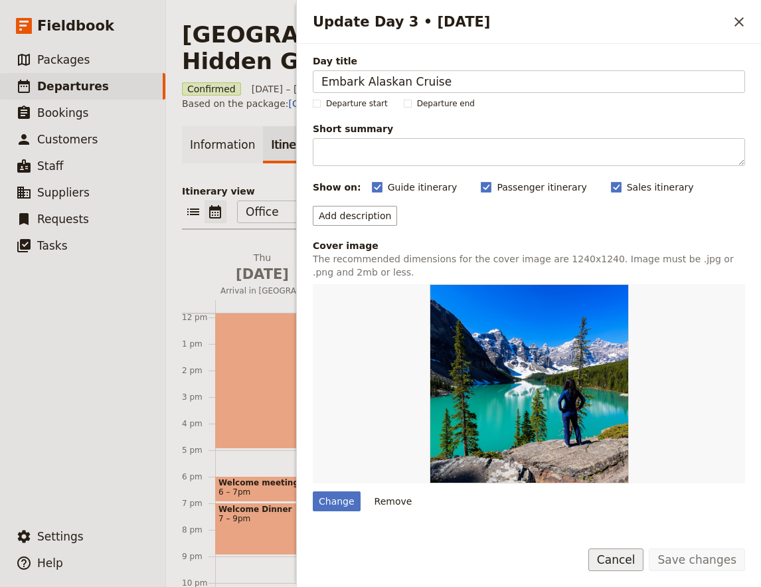
click at [645, 560] on button "Cancel" at bounding box center [617, 560] width 56 height 23
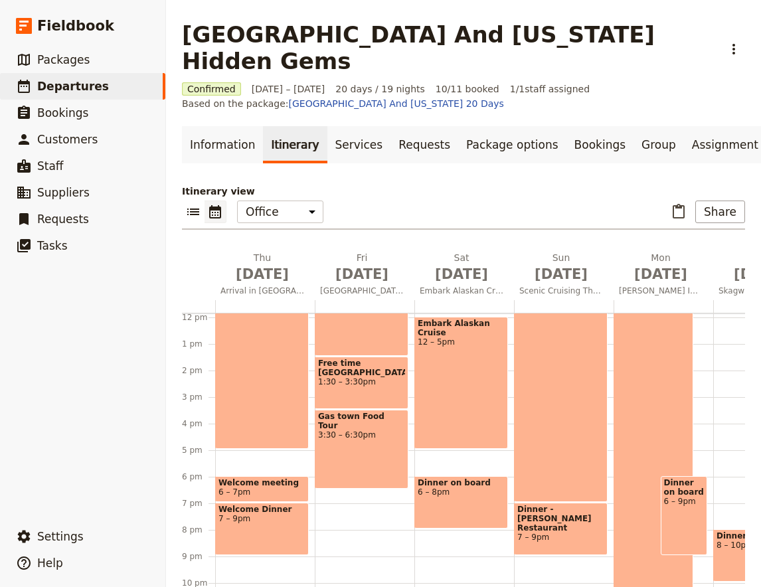
click at [464, 353] on div "Embark Alaskan Cruise 12 – 5pm" at bounding box center [462, 383] width 94 height 132
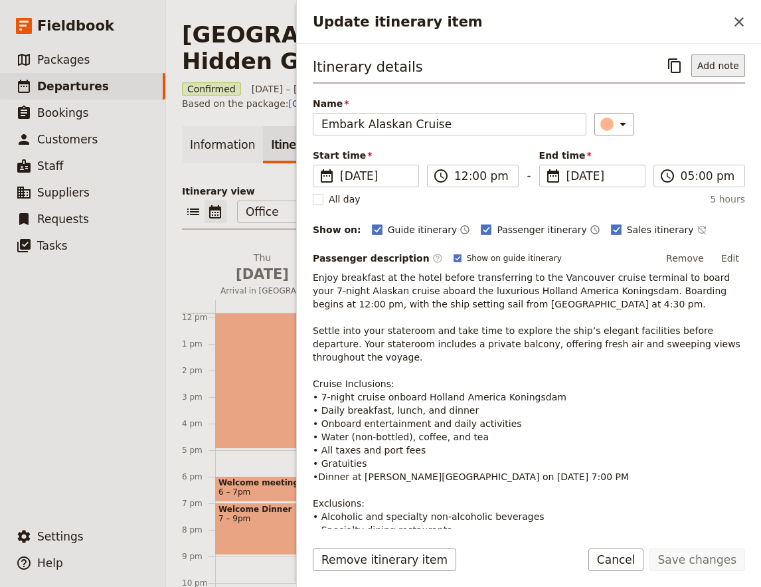
click at [709, 75] on button "Add note" at bounding box center [719, 65] width 54 height 23
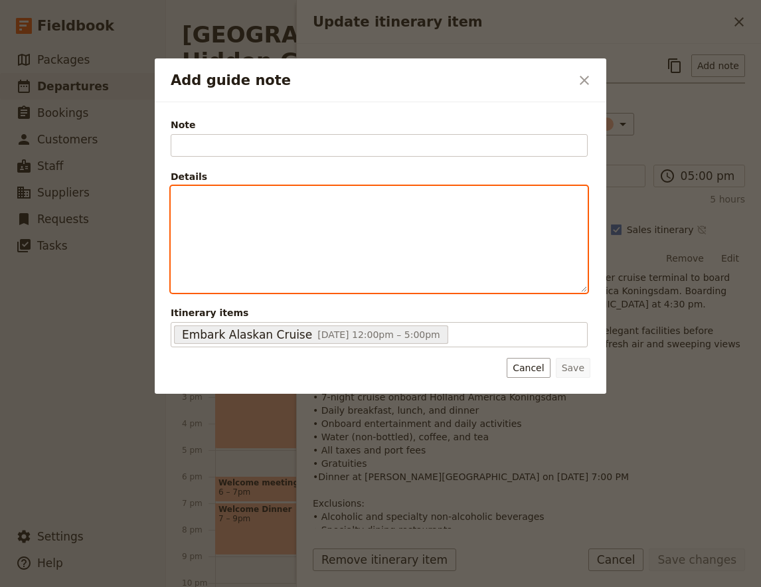
click at [213, 209] on div "Add guide note" at bounding box center [379, 240] width 416 height 106
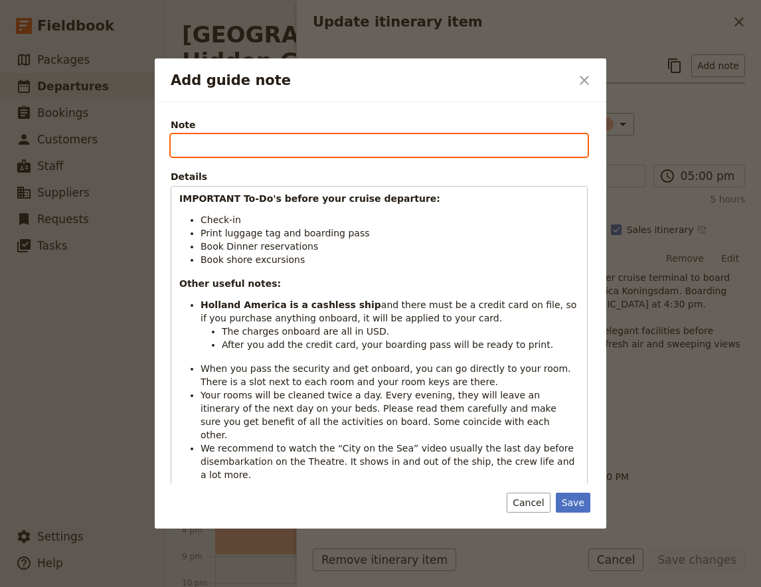
click at [228, 137] on input "Note" at bounding box center [379, 145] width 417 height 23
type input "cruise important must dos and notes:"
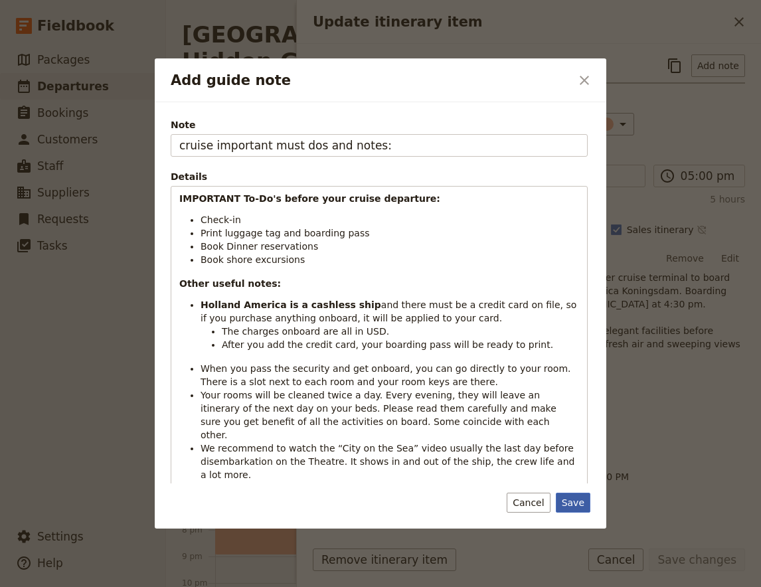
click at [583, 509] on button "Save" at bounding box center [573, 503] width 35 height 20
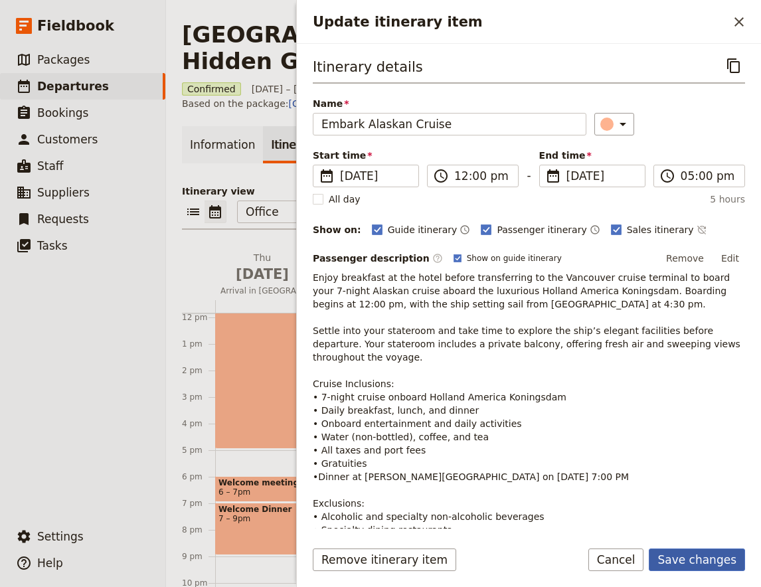
click at [703, 565] on button "Save changes" at bounding box center [697, 560] width 96 height 23
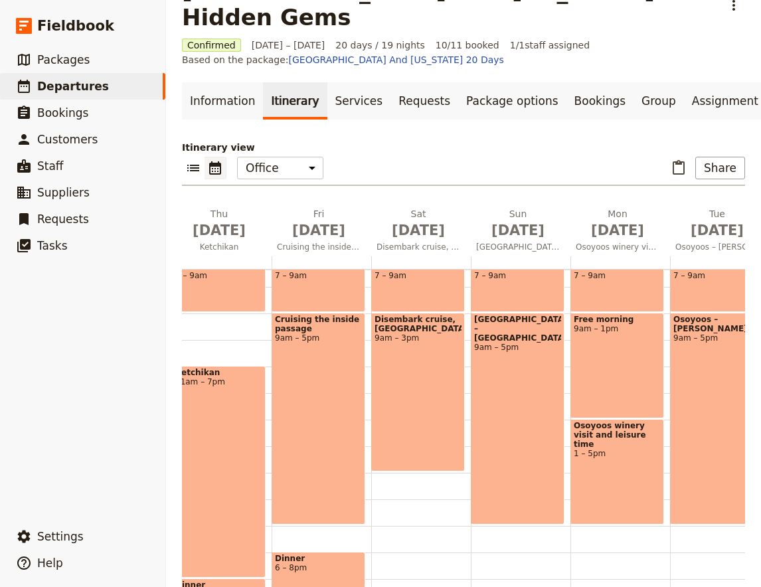
scroll to position [140, 0]
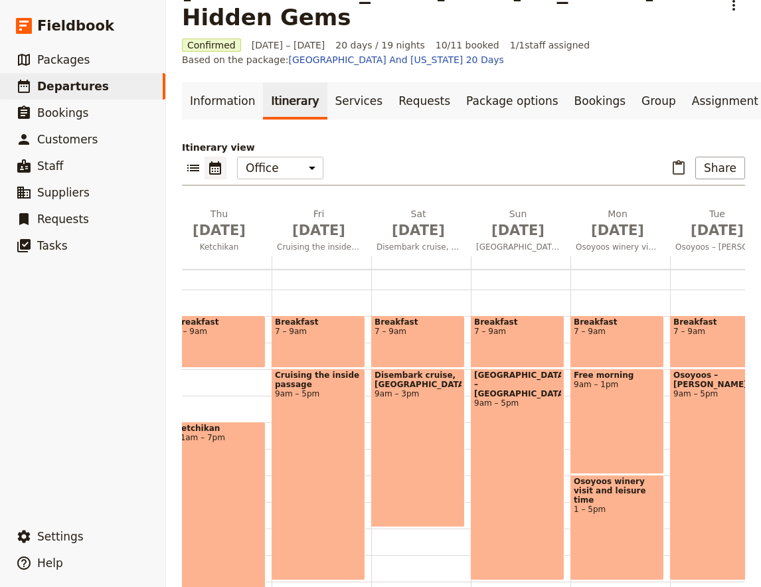
click at [404, 389] on span "9am – 3pm" at bounding box center [418, 393] width 87 height 9
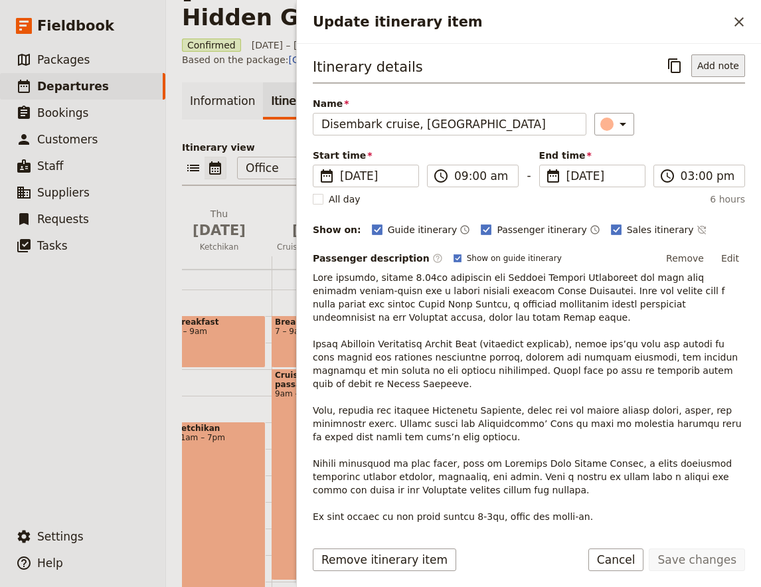
click at [728, 54] on button "Add note" at bounding box center [719, 65] width 54 height 23
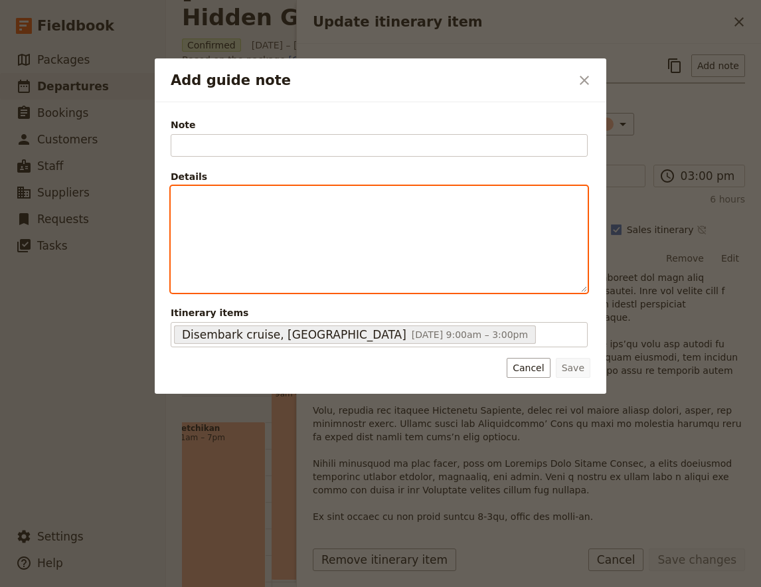
click at [263, 213] on div "Add guide note" at bounding box center [379, 240] width 416 height 106
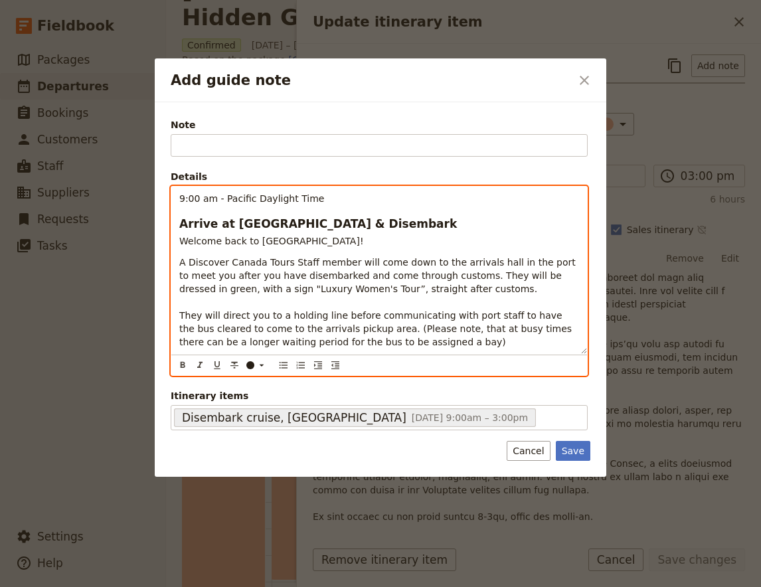
scroll to position [0, 0]
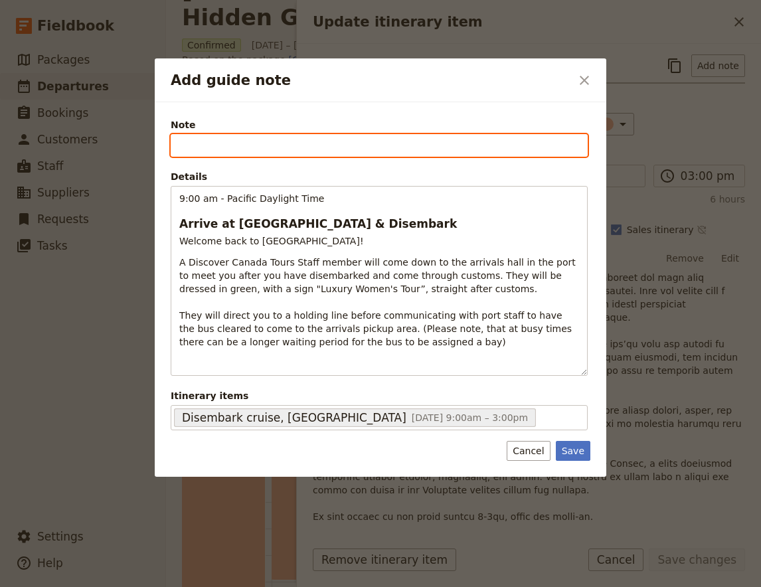
click at [256, 142] on input "Note" at bounding box center [379, 145] width 417 height 23
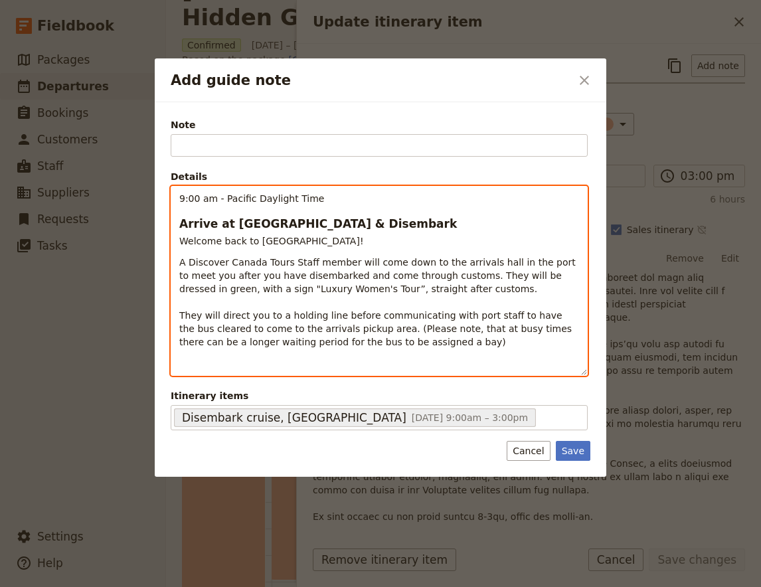
click at [251, 244] on span "Welcome back to [GEOGRAPHIC_DATA]!" at bounding box center [271, 241] width 185 height 11
copy span "Welcome back to [GEOGRAPHIC_DATA]!"
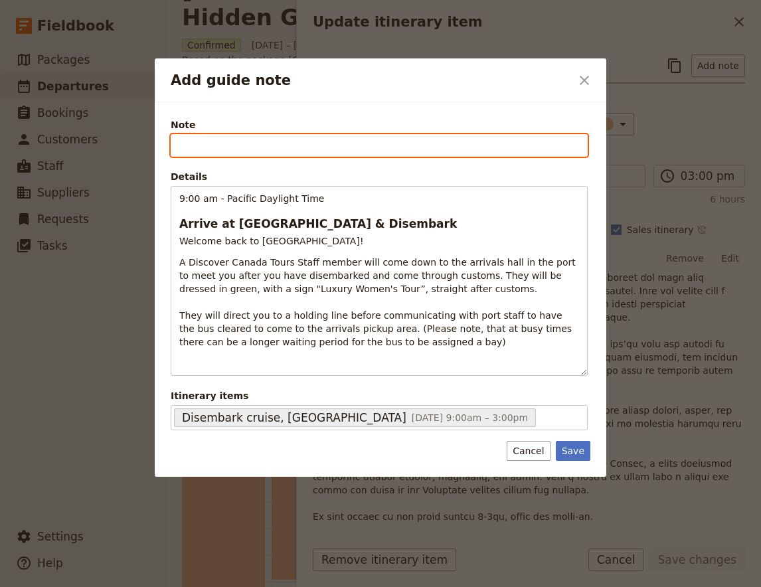
click at [248, 140] on input "Note" at bounding box center [379, 145] width 417 height 23
paste input "Welcome back to [GEOGRAPHIC_DATA]!"
type input "Welcome back to [GEOGRAPHIC_DATA]!"
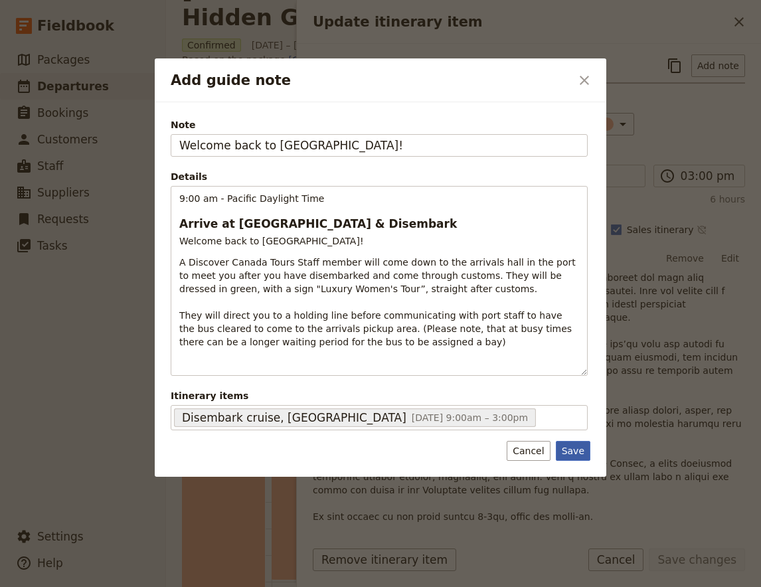
click at [581, 452] on button "Save" at bounding box center [573, 451] width 35 height 20
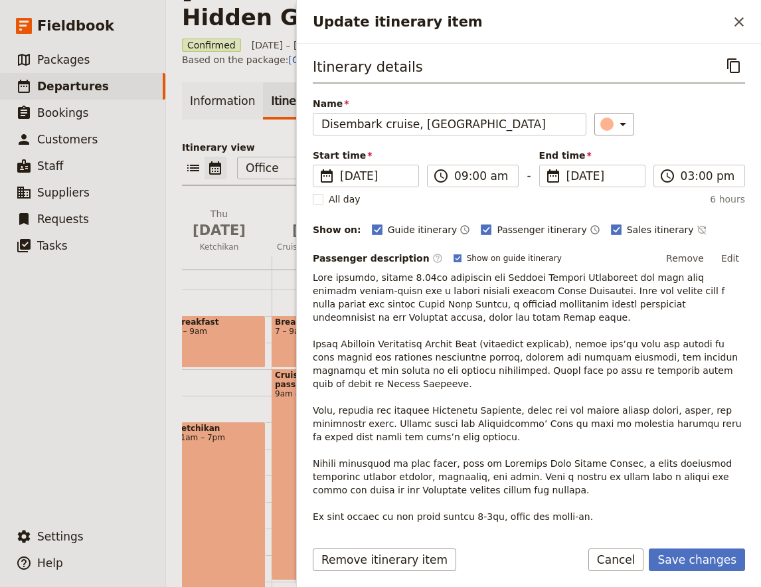
click at [403, 279] on p "Update itinerary item" at bounding box center [529, 410] width 433 height 279
click at [421, 282] on p "Update itinerary item" at bounding box center [529, 410] width 433 height 279
click at [421, 277] on p "Update itinerary item" at bounding box center [529, 410] width 433 height 279
click at [731, 256] on button "Edit" at bounding box center [731, 258] width 30 height 20
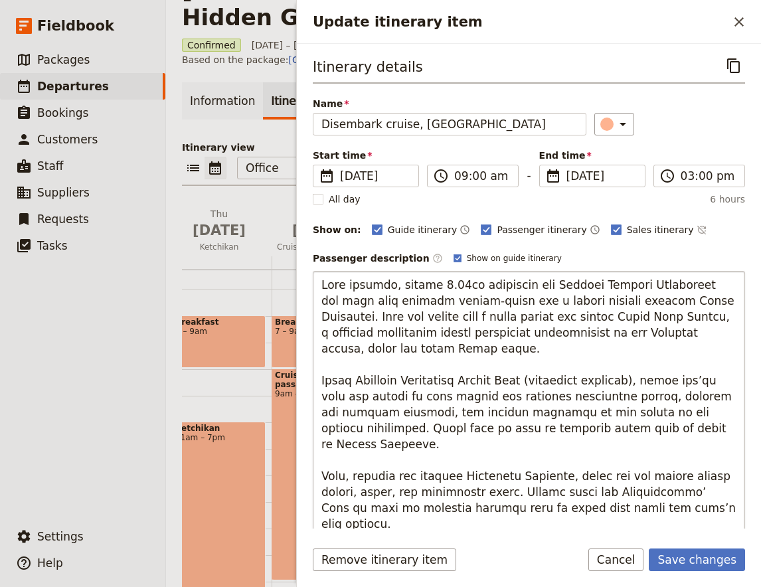
click at [451, 290] on textarea "Update itinerary item" at bounding box center [529, 452] width 433 height 363
click at [446, 288] on textarea "Update itinerary item" at bounding box center [529, 452] width 433 height 363
type textarea "Lore ipsumdo, sitame 7.45co adipiscin eli Seddoei Tempori Utlaboreet dol magn a…"
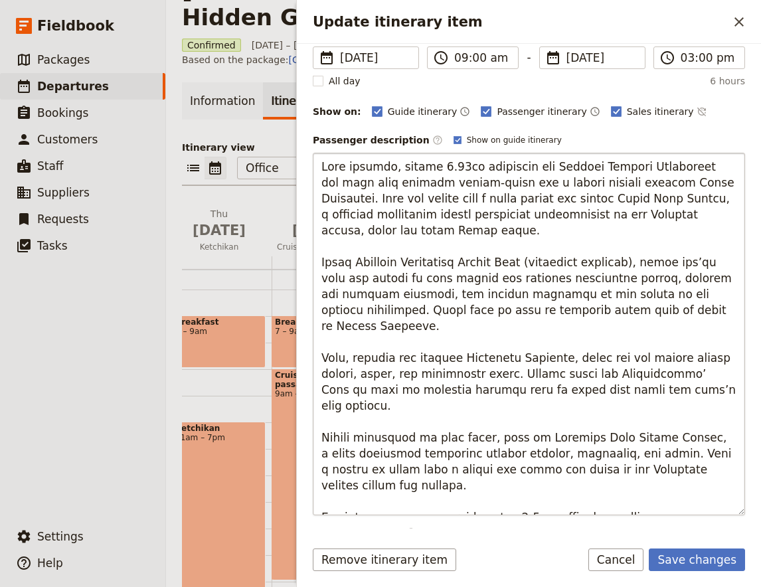
scroll to position [175, 0]
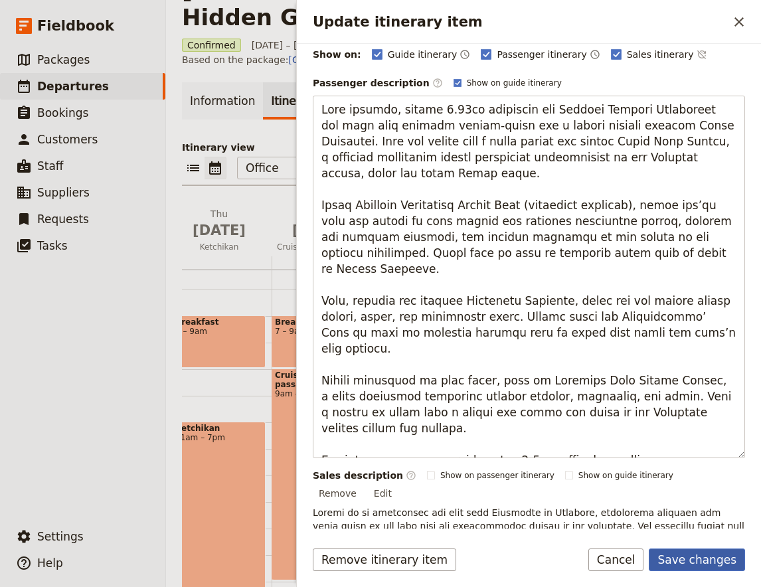
click at [730, 560] on button "Save changes" at bounding box center [697, 560] width 96 height 23
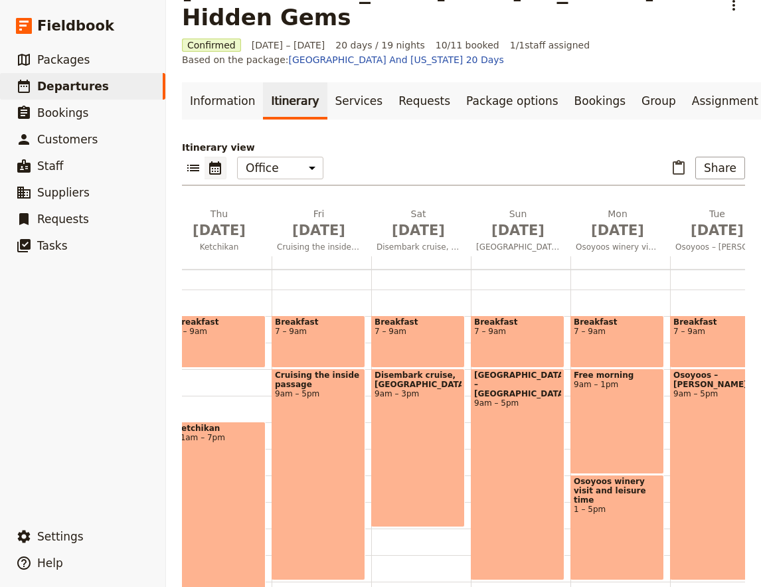
click at [419, 406] on div "Disembark cruise, [GEOGRAPHIC_DATA] 9am – 3pm" at bounding box center [418, 448] width 94 height 159
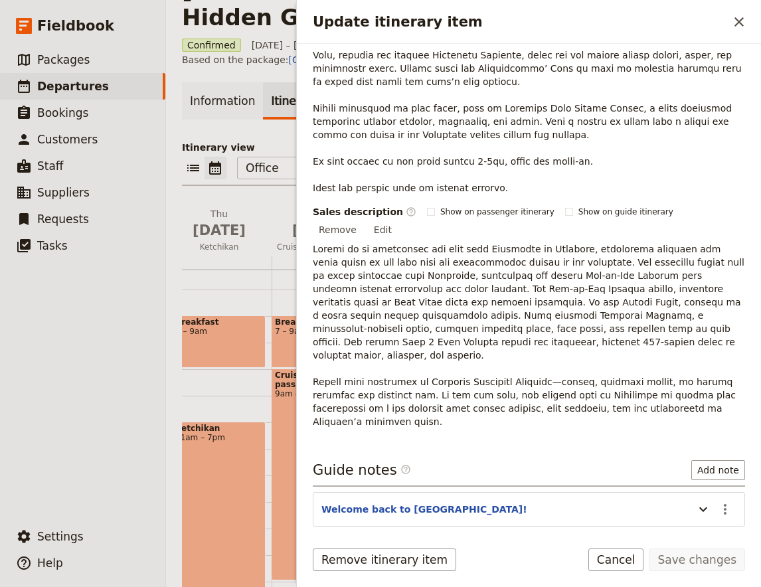
scroll to position [357, 0]
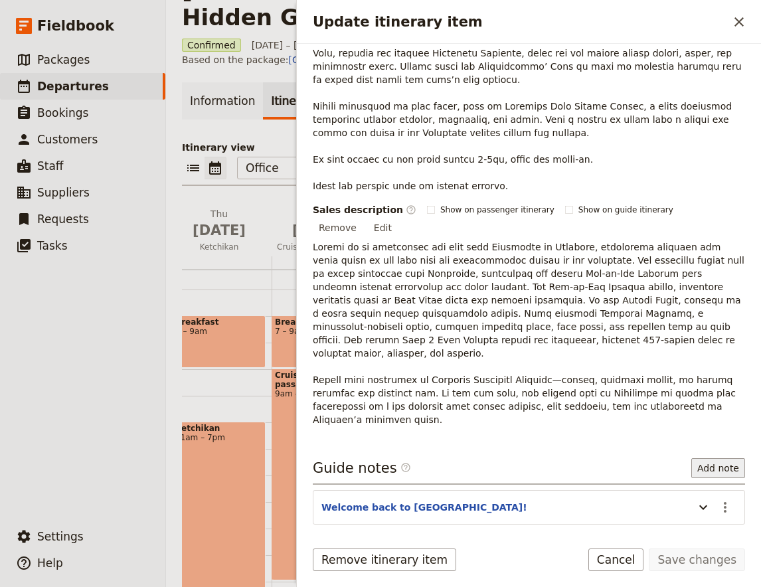
click at [740, 458] on button "Add note" at bounding box center [719, 468] width 54 height 20
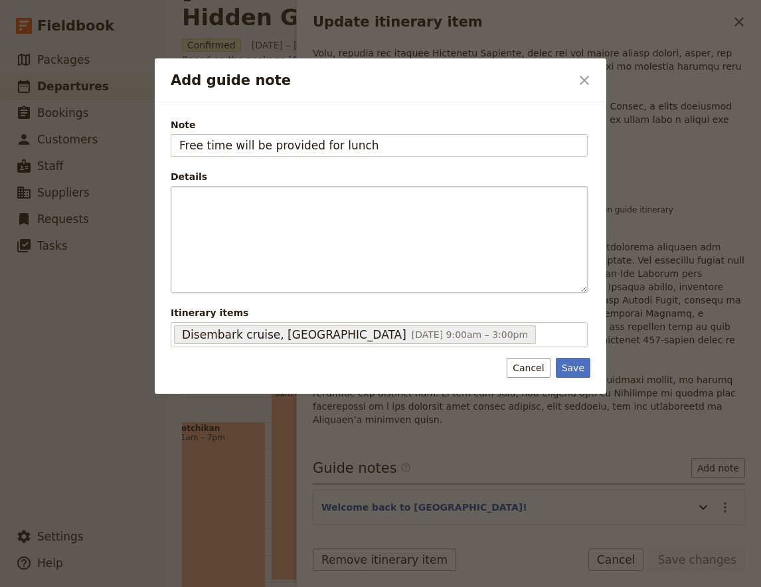
type input "Free time will be provided for lunch"
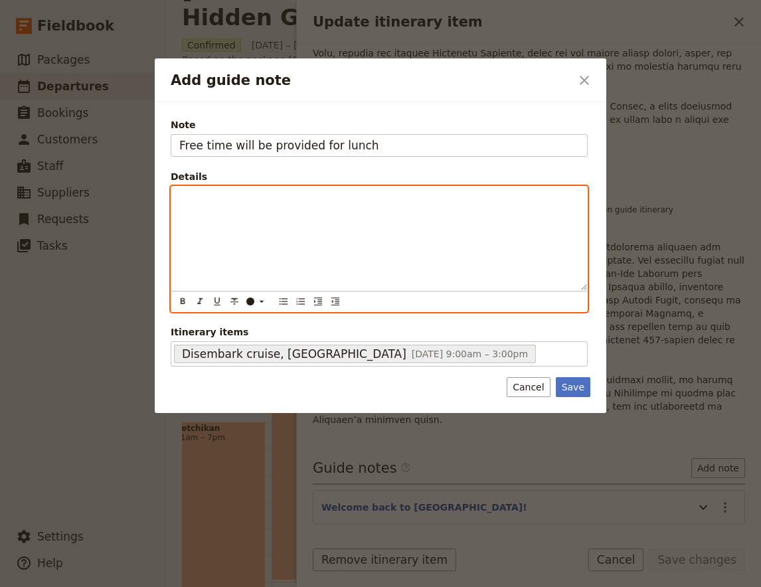
click at [244, 205] on p "Add guide note" at bounding box center [379, 198] width 400 height 13
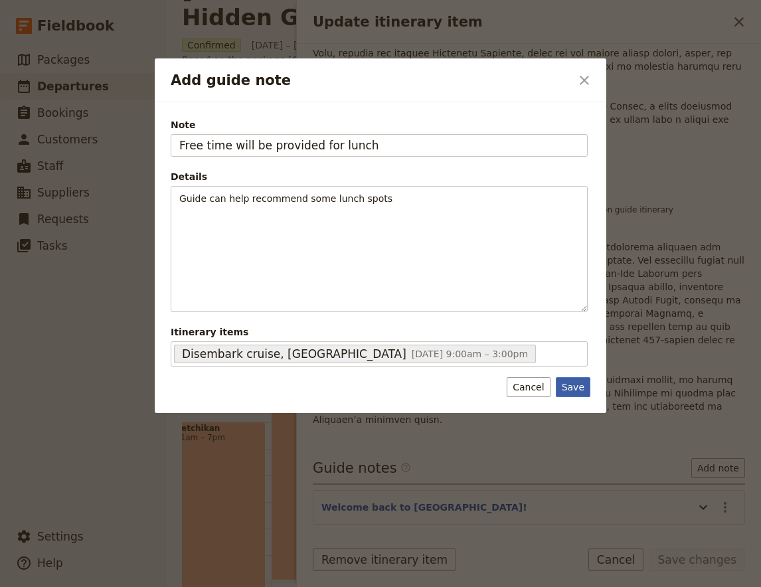
click at [583, 391] on button "Save" at bounding box center [573, 387] width 35 height 20
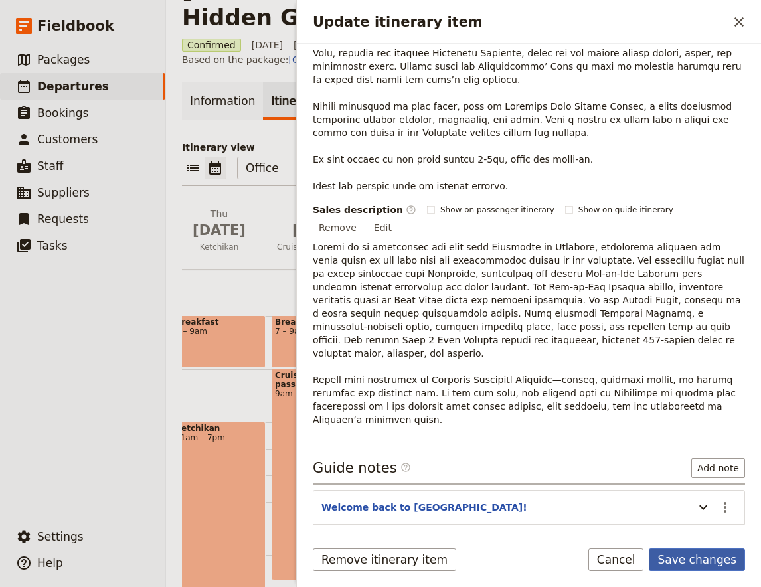
click at [721, 560] on button "Save changes" at bounding box center [697, 560] width 96 height 23
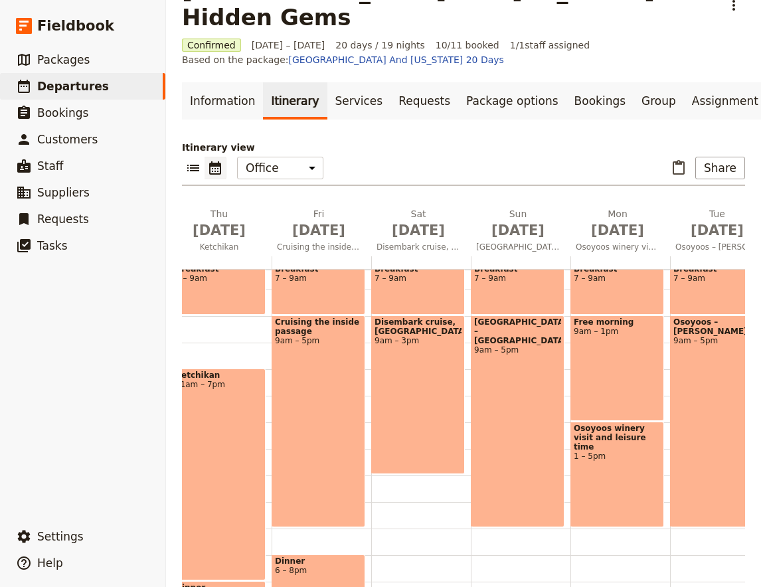
scroll to position [140, 0]
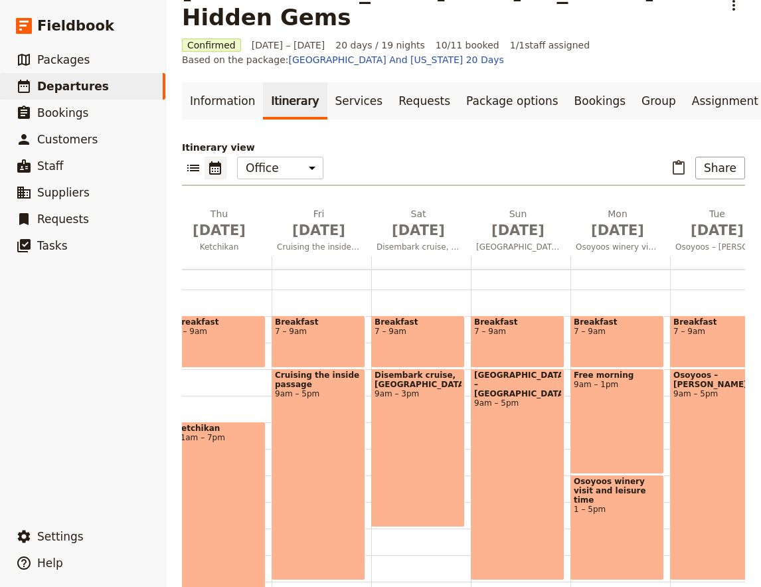
click at [416, 411] on div "Disembark cruise, [GEOGRAPHIC_DATA] 9am – 3pm" at bounding box center [418, 448] width 94 height 159
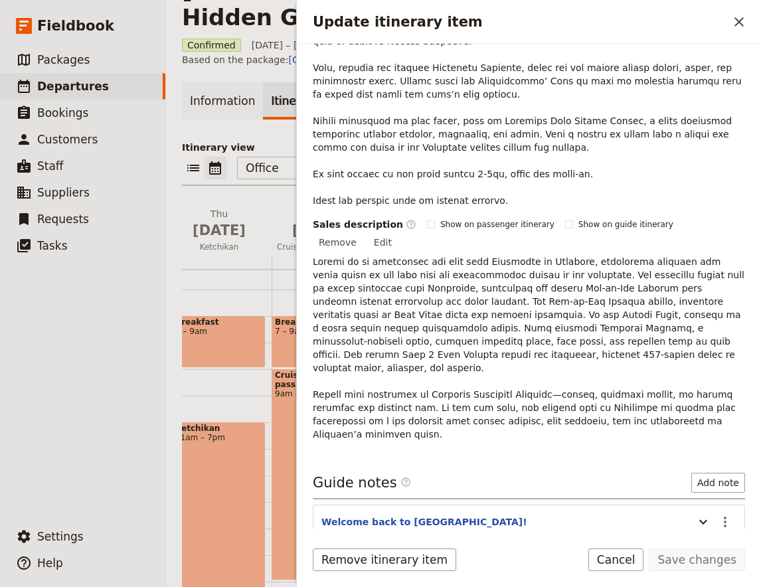
scroll to position [398, 0]
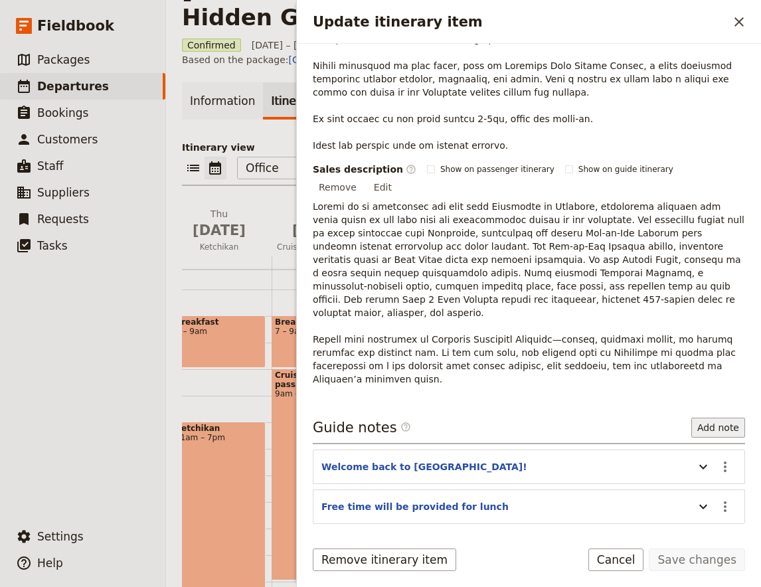
click at [704, 418] on button "Add note" at bounding box center [719, 428] width 54 height 20
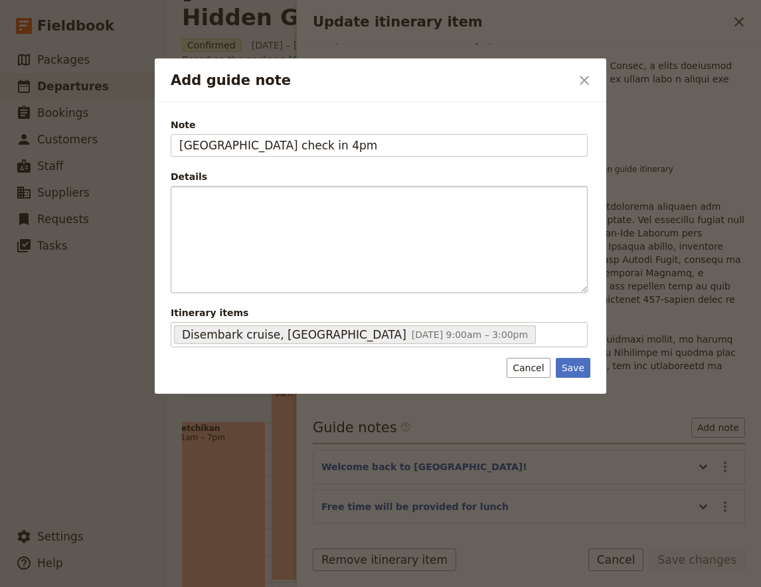
type input "[GEOGRAPHIC_DATA] check in 4pm"
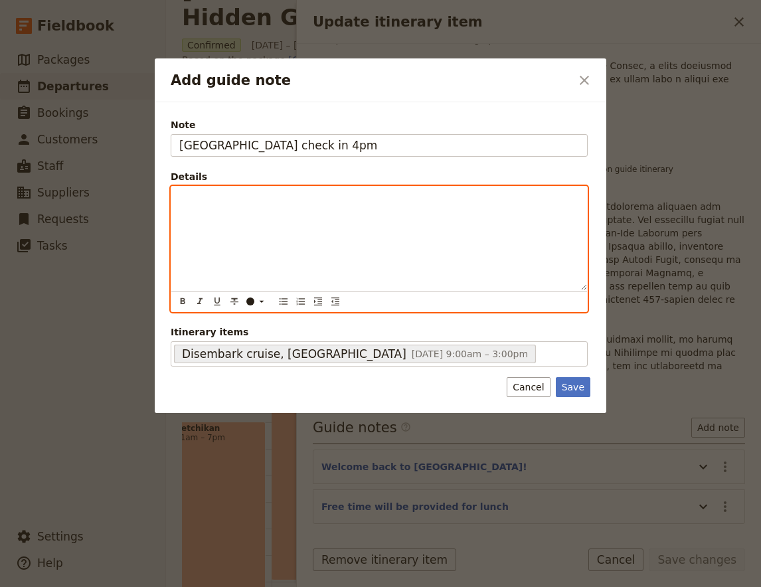
click at [352, 239] on div "Add guide note" at bounding box center [379, 239] width 416 height 104
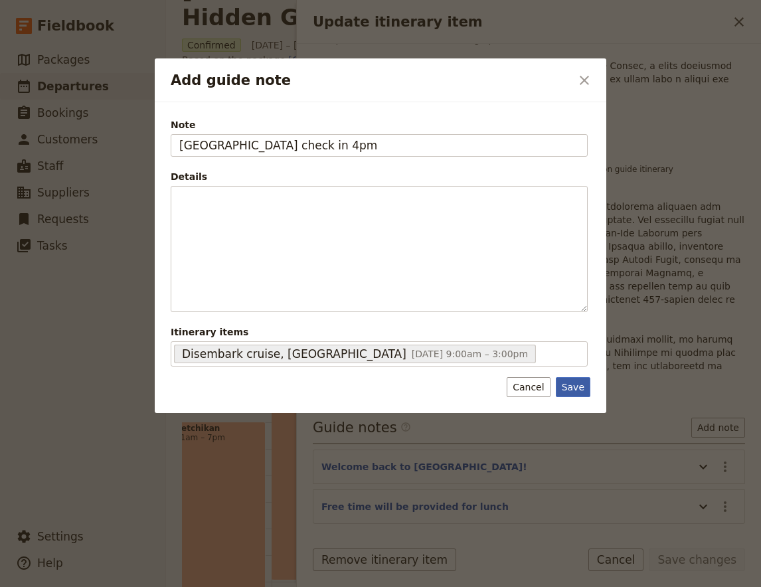
click at [578, 391] on button "Save" at bounding box center [573, 387] width 35 height 20
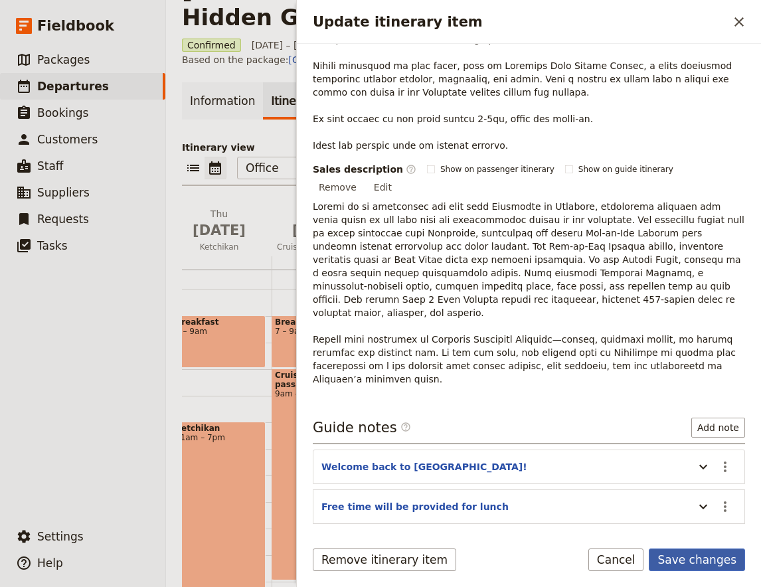
click at [698, 560] on button "Save changes" at bounding box center [697, 560] width 96 height 23
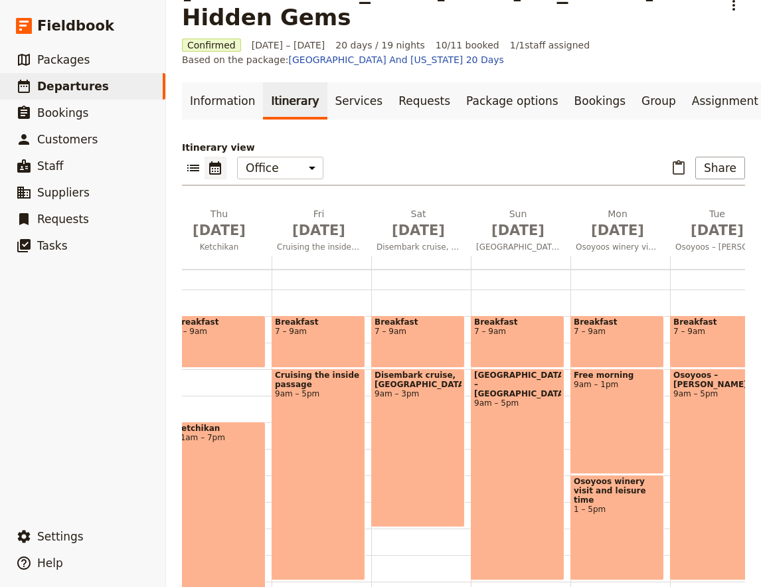
click at [528, 327] on span "7 – 9am" at bounding box center [517, 331] width 87 height 9
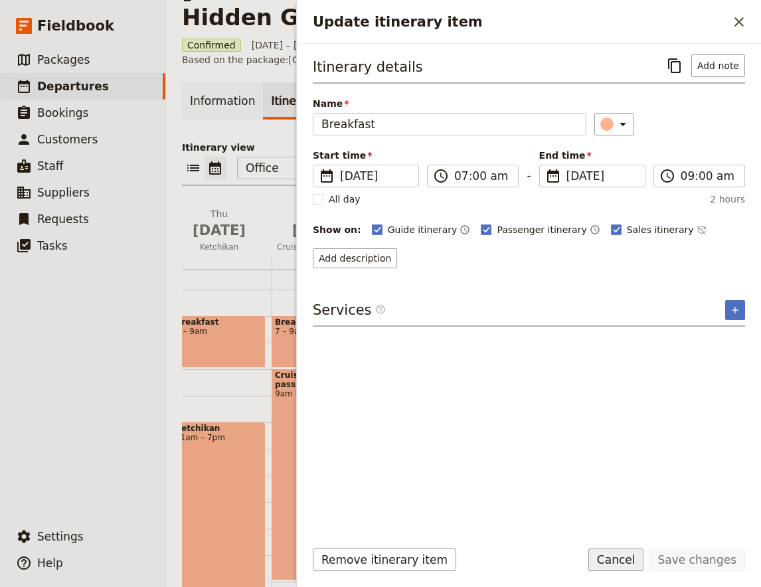
click at [639, 557] on button "Cancel" at bounding box center [617, 560] width 56 height 23
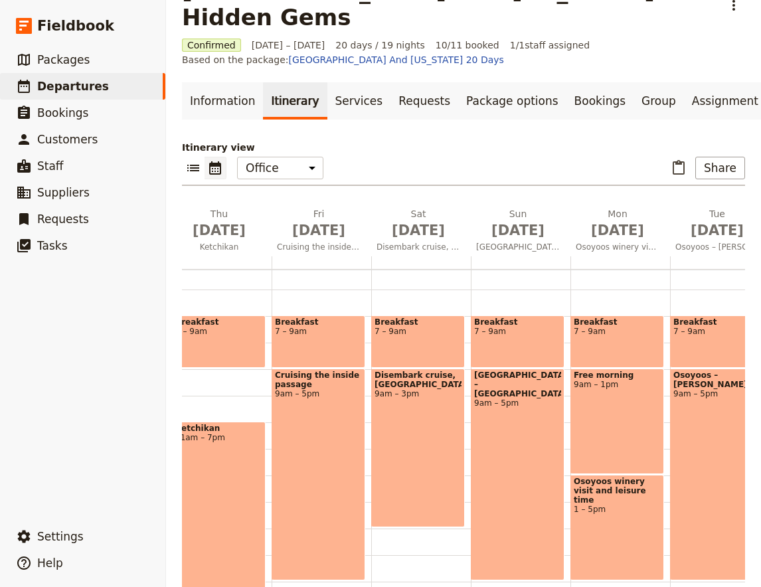
click at [506, 374] on div "[GEOGRAPHIC_DATA] – [GEOGRAPHIC_DATA] 9am – 5pm" at bounding box center [518, 475] width 94 height 212
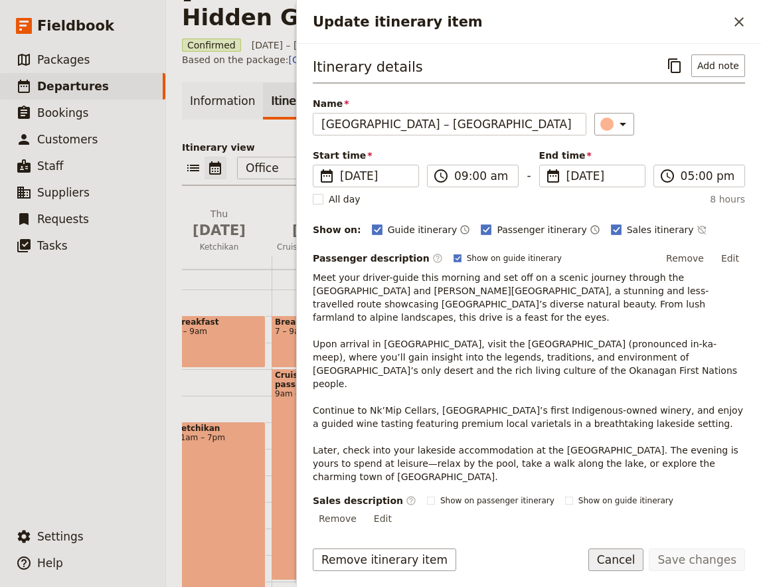
click at [635, 570] on button "Cancel" at bounding box center [617, 560] width 56 height 23
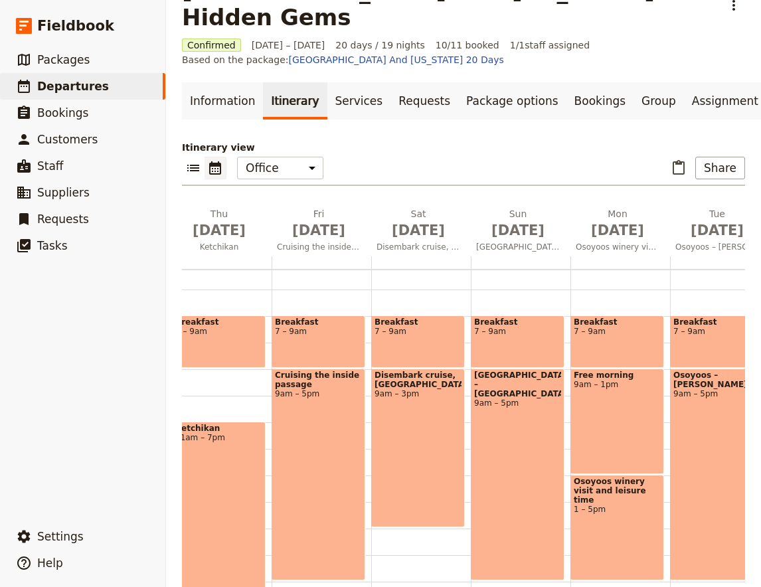
click at [504, 322] on div "Breakfast 7 – 9am" at bounding box center [518, 342] width 94 height 52
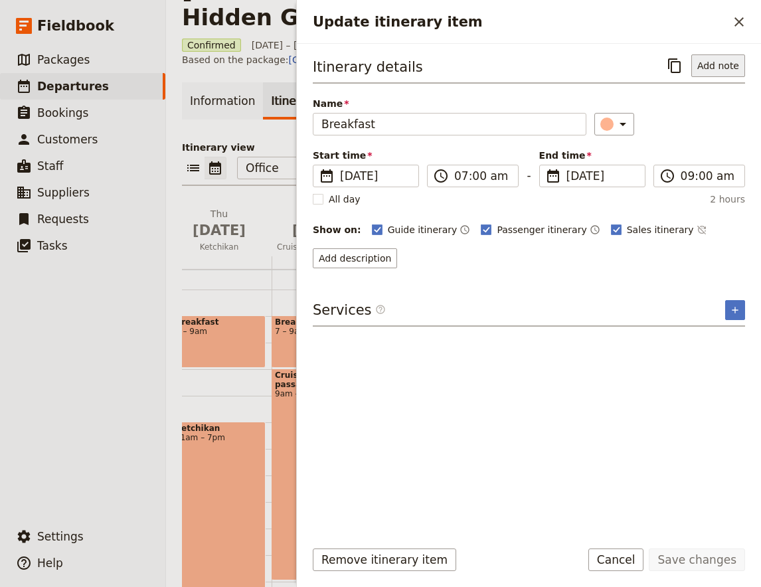
click at [724, 62] on button "Add note" at bounding box center [719, 65] width 54 height 23
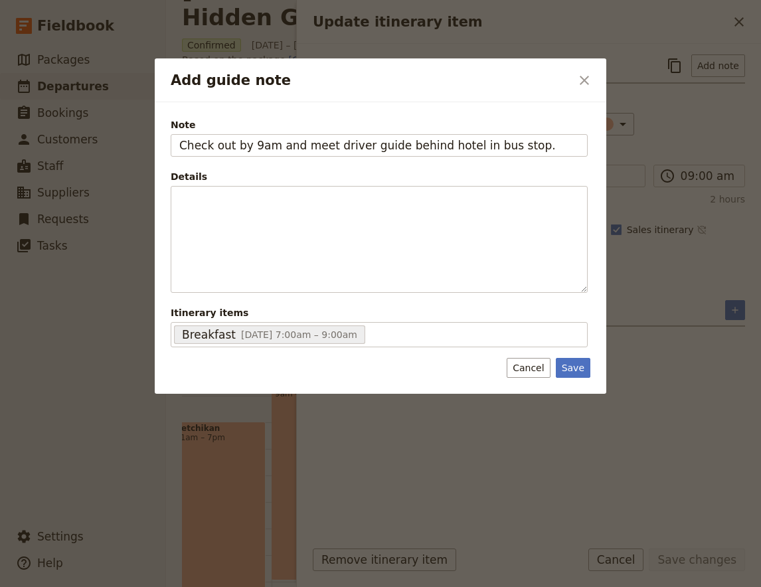
type input "Check out by 9am and meet driver guide behind hotel in bus stop."
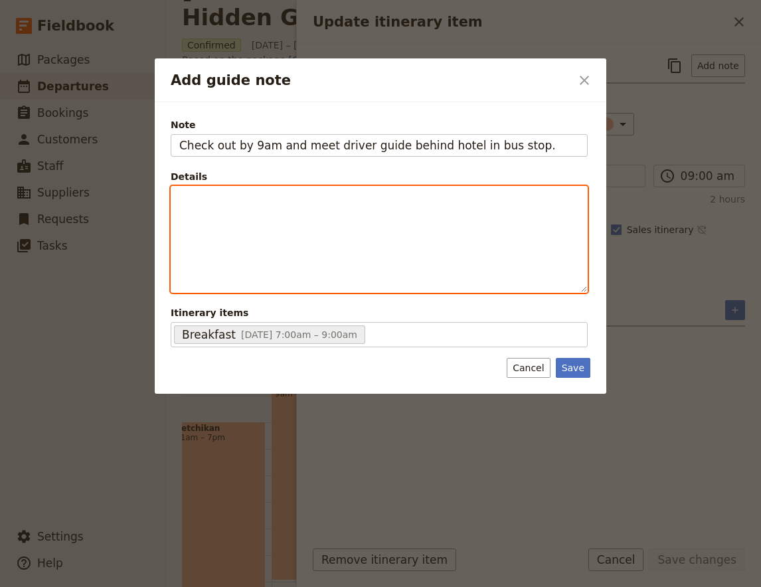
click at [294, 220] on div "Add guide note" at bounding box center [379, 240] width 416 height 106
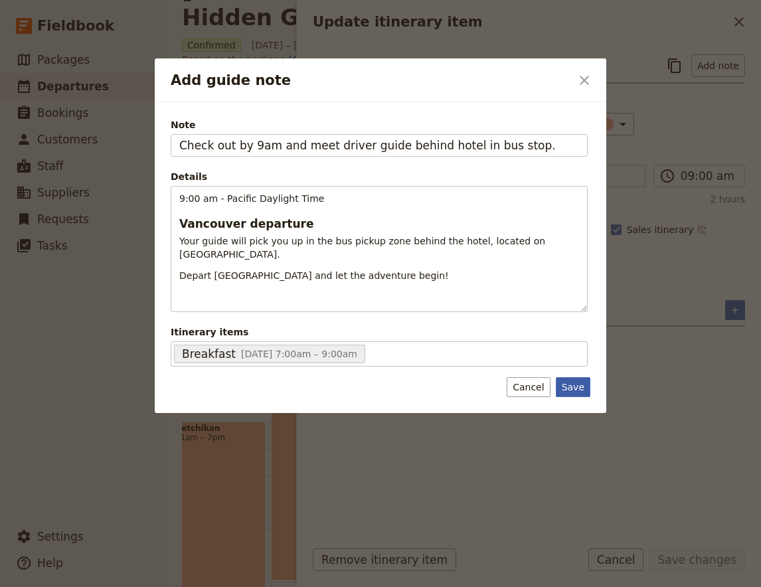
click at [575, 387] on button "Save" at bounding box center [573, 387] width 35 height 20
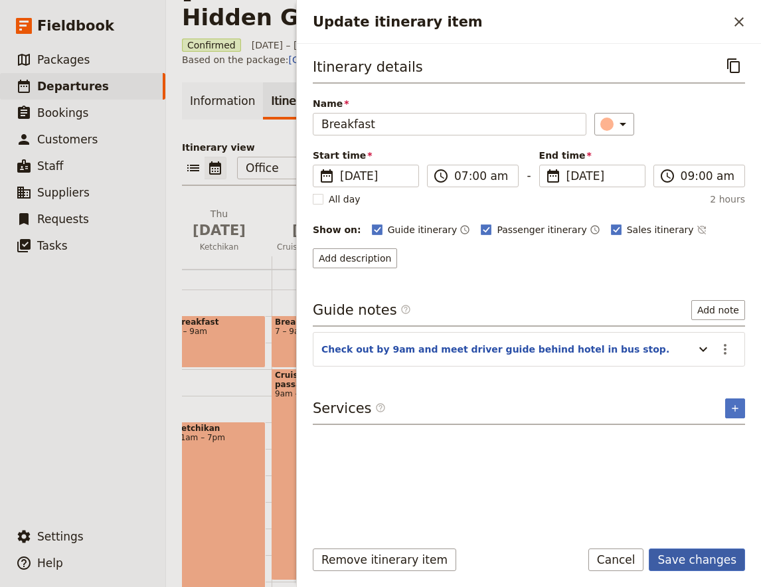
click at [714, 549] on button "Save changes" at bounding box center [697, 560] width 96 height 23
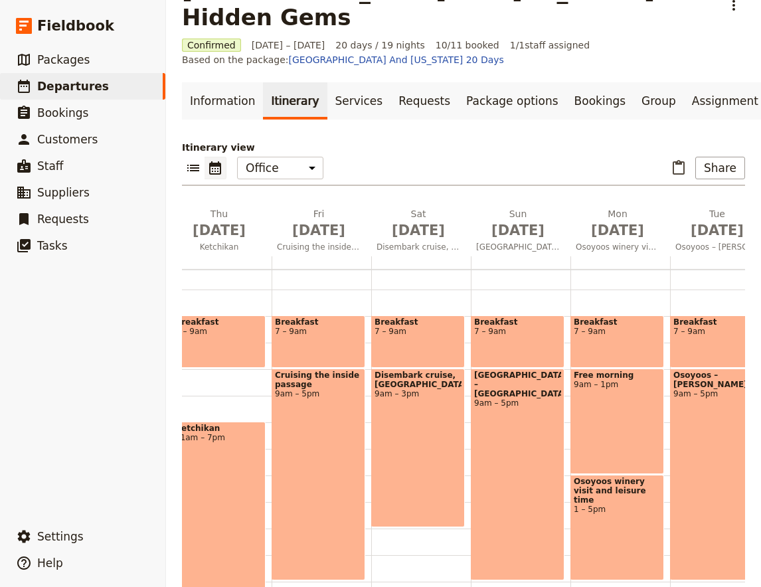
click at [514, 395] on div "[GEOGRAPHIC_DATA] – [GEOGRAPHIC_DATA] 9am – 5pm" at bounding box center [518, 475] width 94 height 212
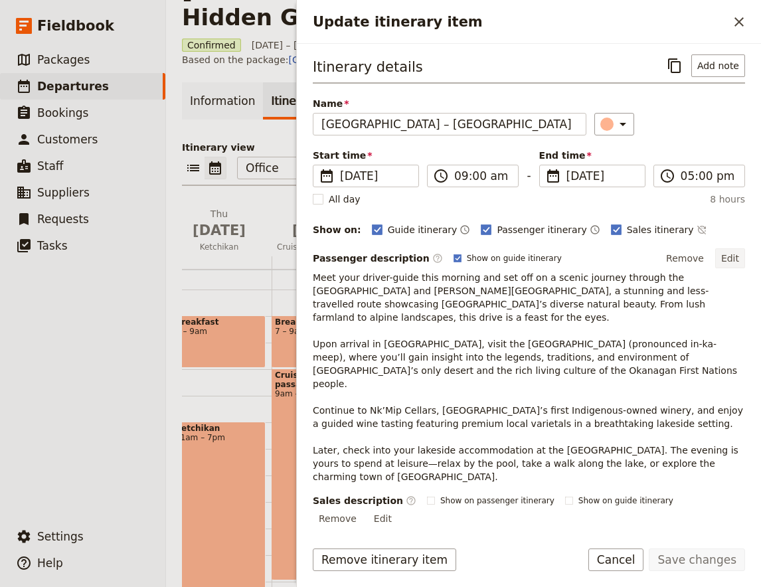
click at [738, 252] on button "Edit" at bounding box center [731, 258] width 30 height 20
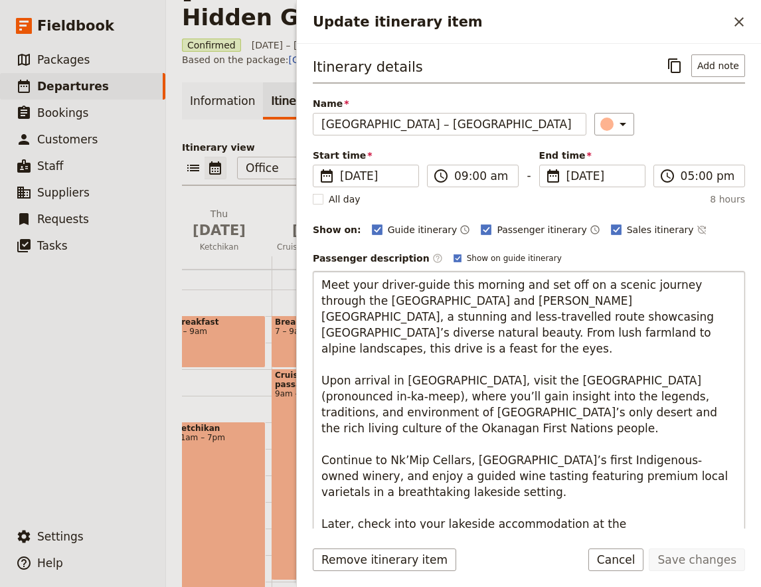
click at [541, 334] on textarea "Meet your driver-guide this morning and set off on a scenic journey through the…" at bounding box center [529, 412] width 433 height 283
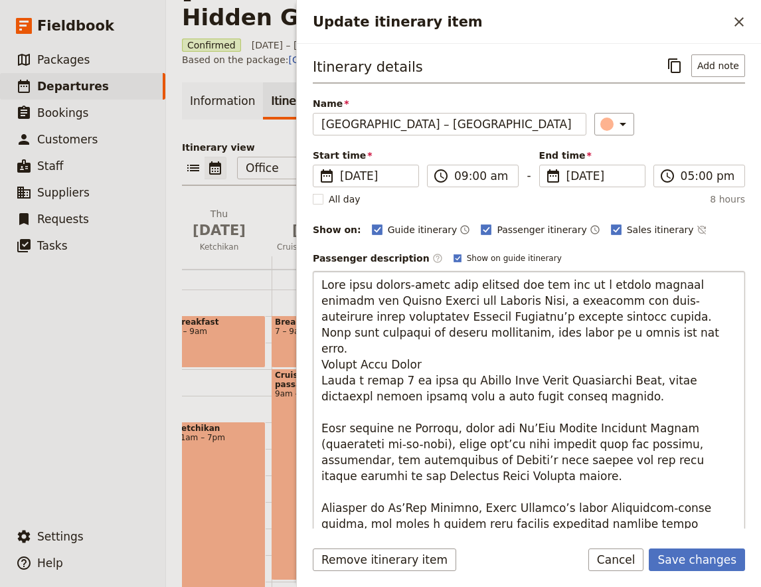
click at [500, 335] on textarea "Update itinerary item" at bounding box center [529, 436] width 433 height 331
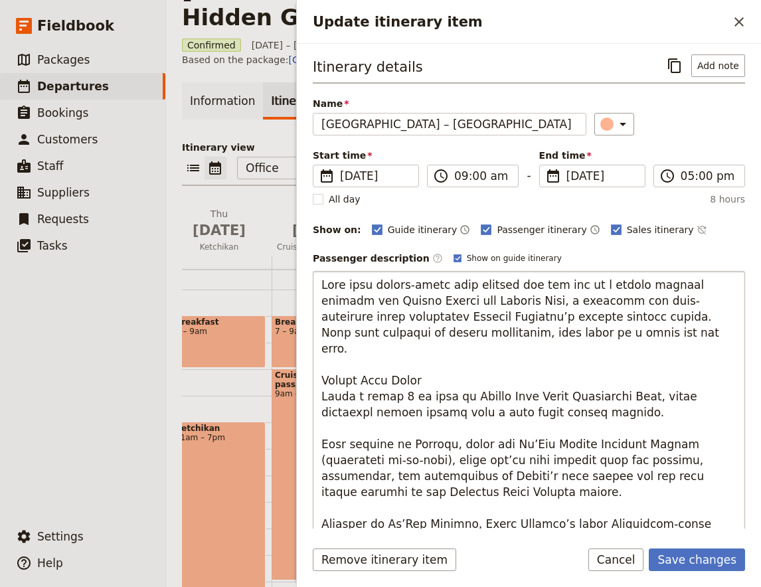
click at [397, 366] on textarea "Update itinerary item" at bounding box center [529, 444] width 433 height 347
type textarea "Lore ipsu dolors-ametc adip elitsed doe tem inc ut l etdolo magnaal enimadm ven…"
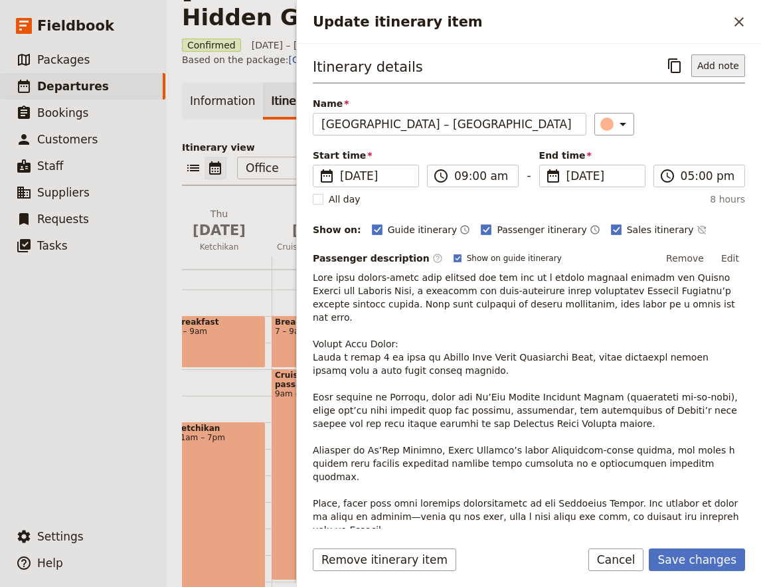
click at [714, 69] on button "Add note" at bounding box center [719, 65] width 54 height 23
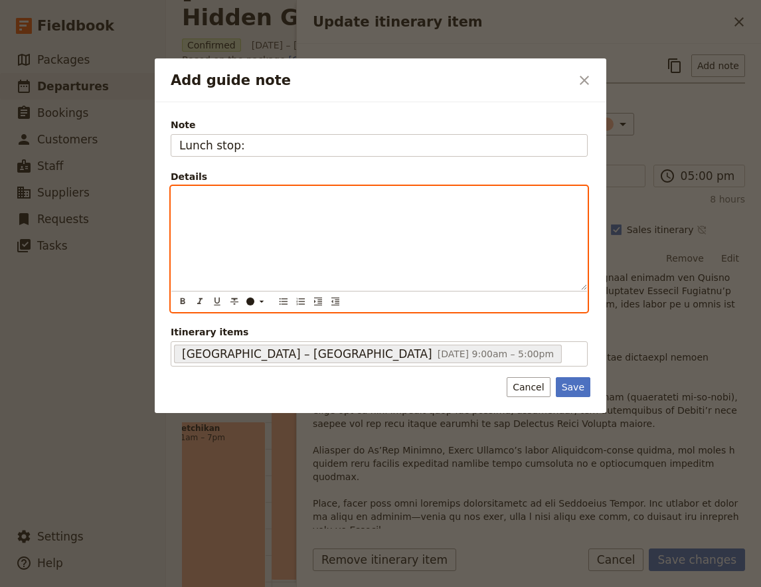
click at [462, 252] on div "Add guide note" at bounding box center [379, 239] width 416 height 104
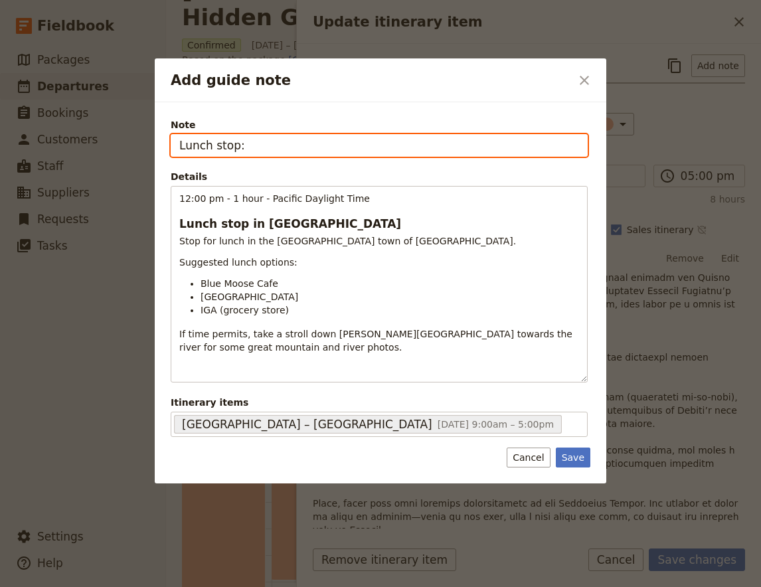
click at [274, 150] on input "Lunch stop:" at bounding box center [379, 145] width 417 height 23
type input "Lunch stop suggestions"
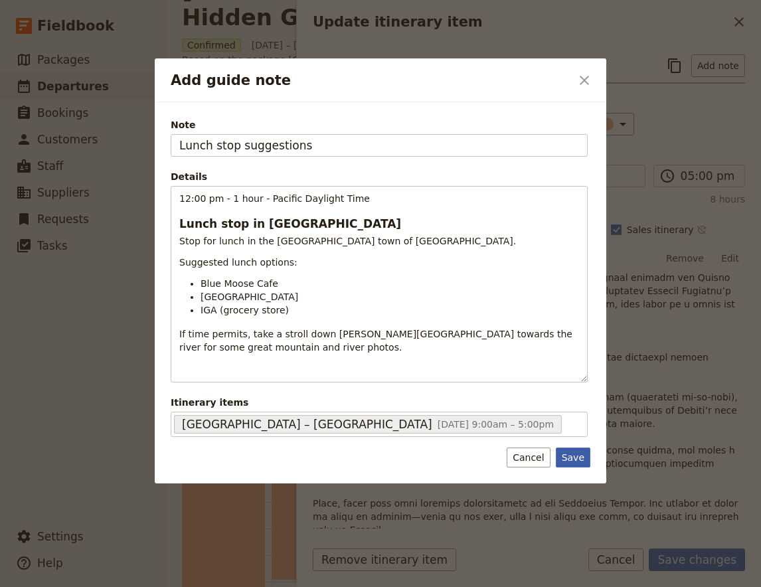
click at [575, 455] on button "Save" at bounding box center [573, 458] width 35 height 20
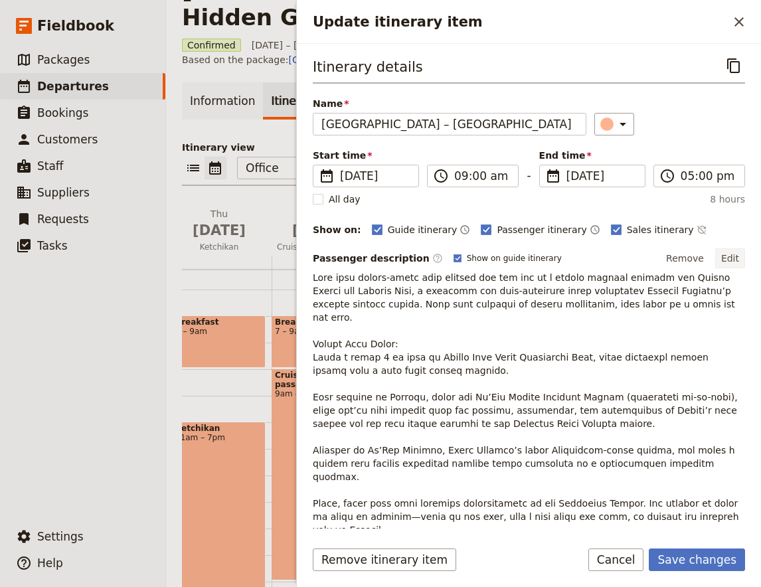
click at [740, 252] on button "Edit" at bounding box center [731, 258] width 30 height 20
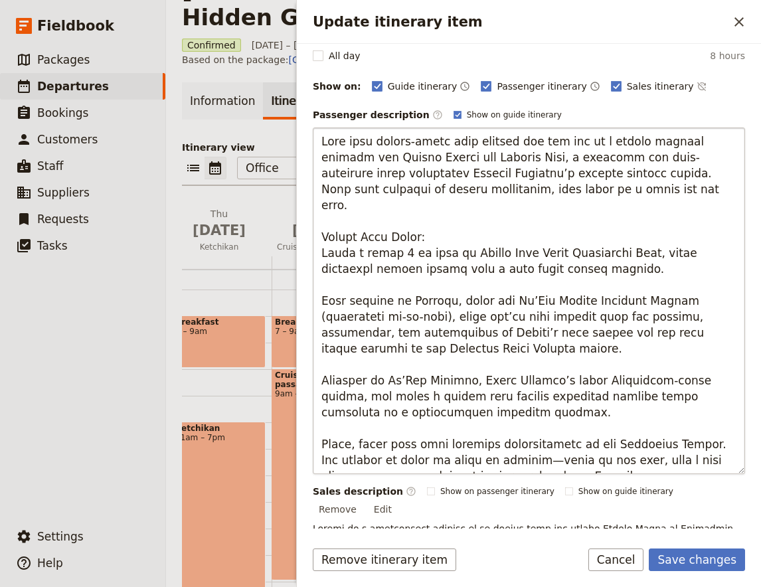
scroll to position [175, 0]
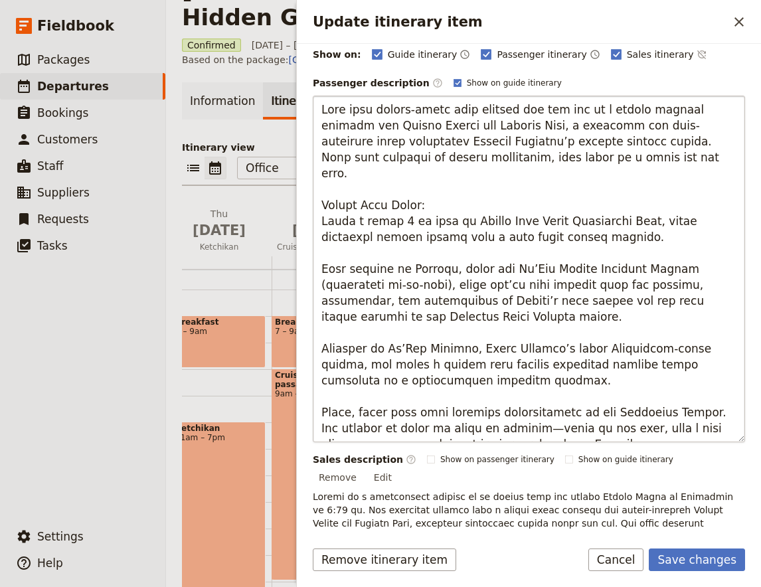
click at [384, 307] on textarea "Update itinerary item" at bounding box center [529, 269] width 433 height 347
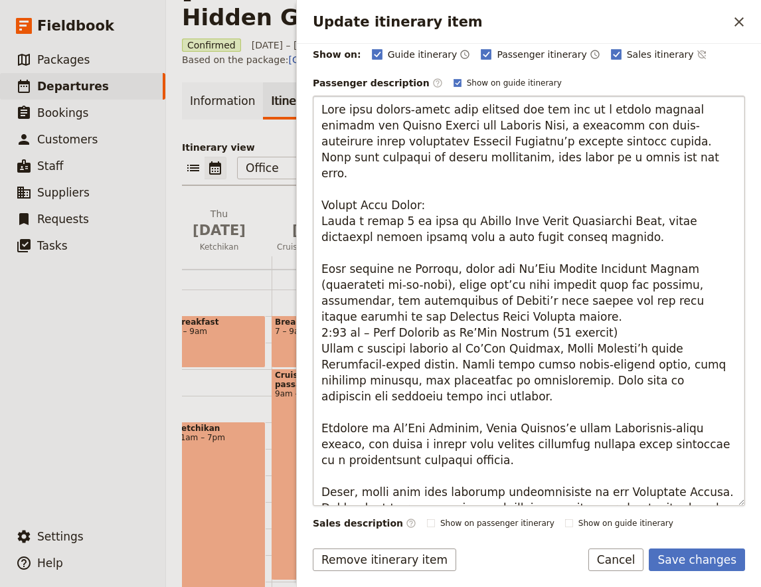
click at [382, 304] on textarea "Update itinerary item" at bounding box center [529, 301] width 433 height 411
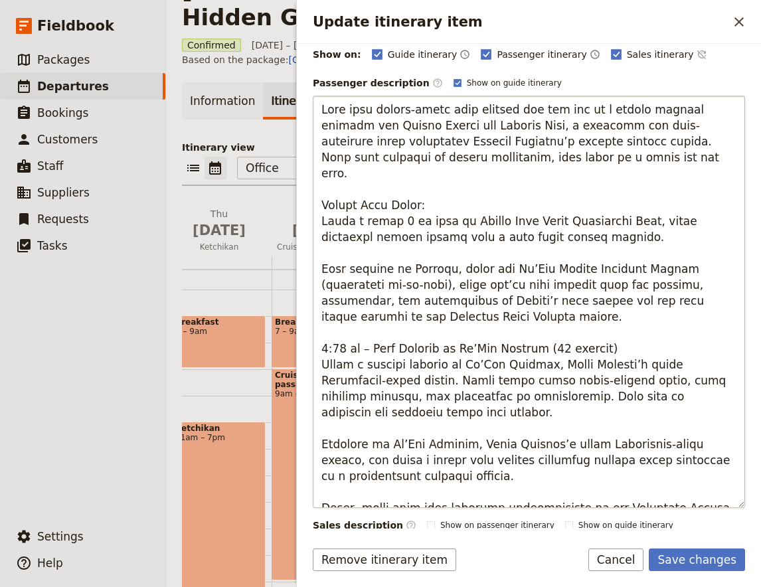
click at [604, 330] on textarea "Update itinerary item" at bounding box center [529, 302] width 433 height 413
drag, startPoint x: 597, startPoint y: 333, endPoint x: 292, endPoint y: 334, distance: 305.0
click at [313, 334] on textarea "Update itinerary item" at bounding box center [529, 302] width 433 height 413
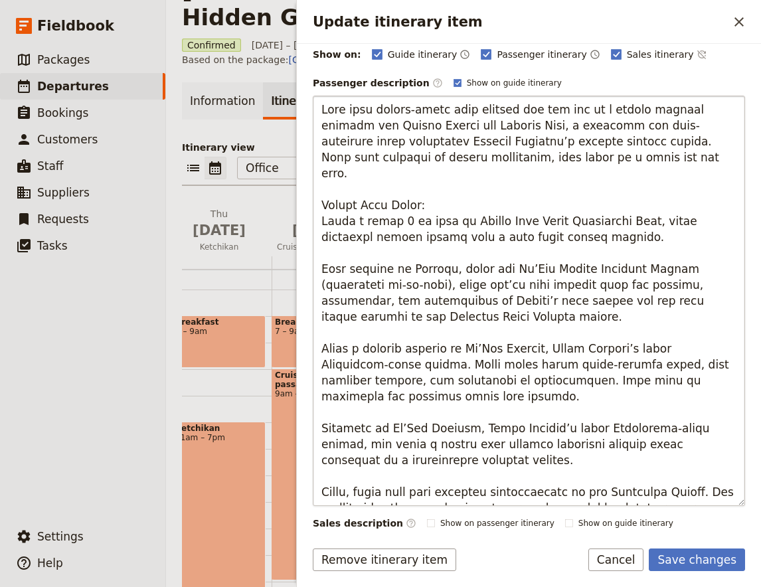
drag, startPoint x: 429, startPoint y: 427, endPoint x: 269, endPoint y: 393, distance: 162.9
click at [313, 393] on textarea "Update itinerary item" at bounding box center [529, 301] width 433 height 411
click at [494, 351] on textarea "Update itinerary item" at bounding box center [529, 301] width 433 height 411
drag, startPoint x: 734, startPoint y: 367, endPoint x: 225, endPoint y: 314, distance: 512.4
click at [313, 314] on textarea "Update itinerary item" at bounding box center [529, 301] width 433 height 411
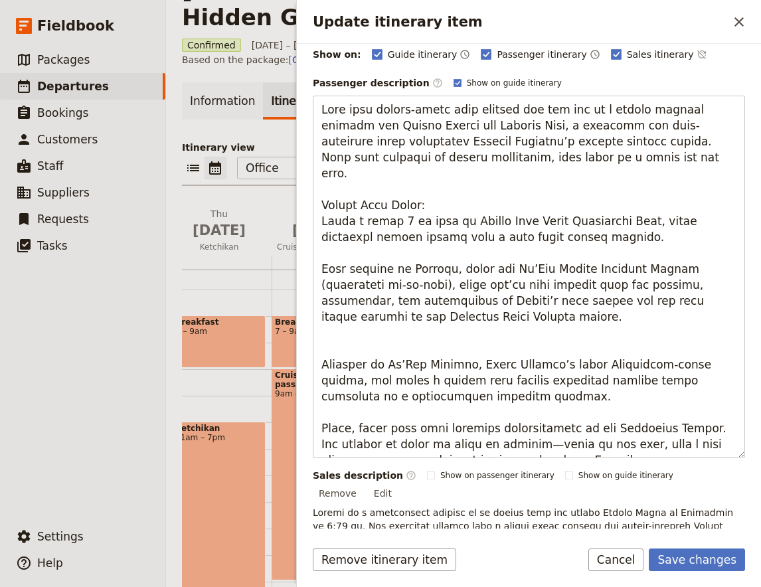
type textarea "Lore ipsu dolors-ametc adip elitsed doe tem inc ut l etdolo magnaal enimadm ven…"
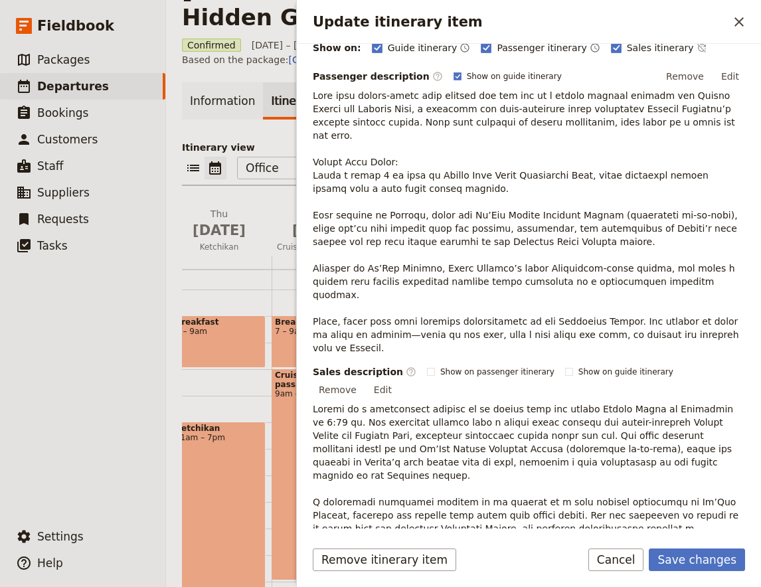
scroll to position [344, 0]
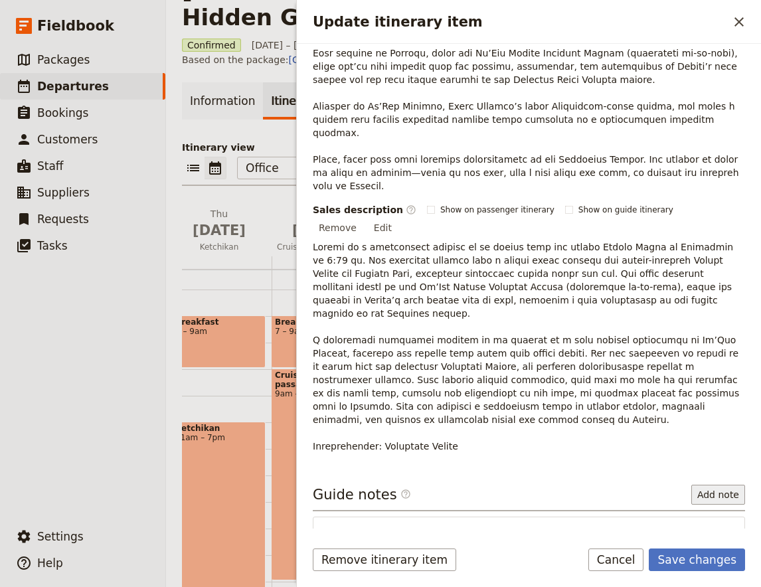
click at [712, 485] on button "Add note" at bounding box center [719, 495] width 54 height 20
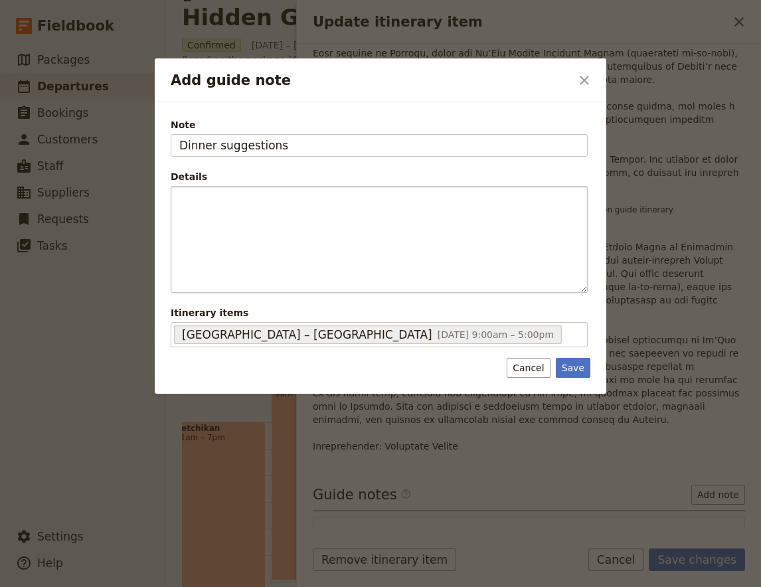
type input "Dinner suggestions"
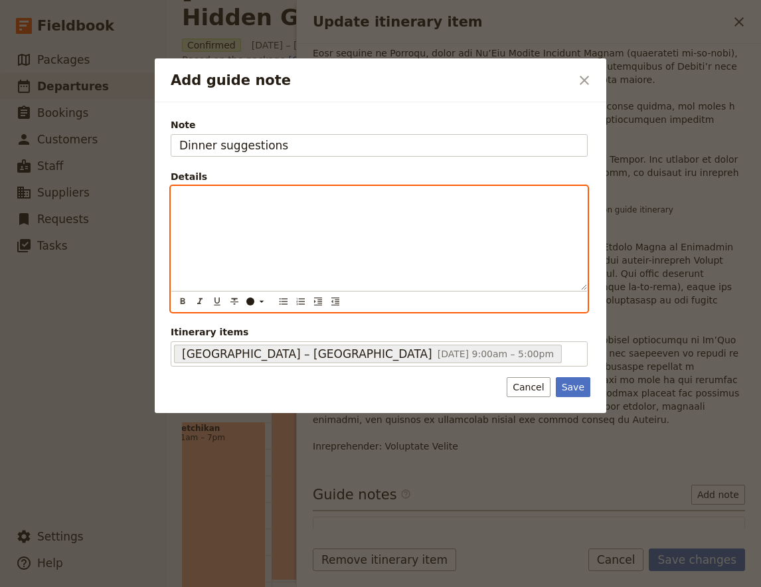
click at [302, 205] on p "Add guide note" at bounding box center [379, 198] width 400 height 13
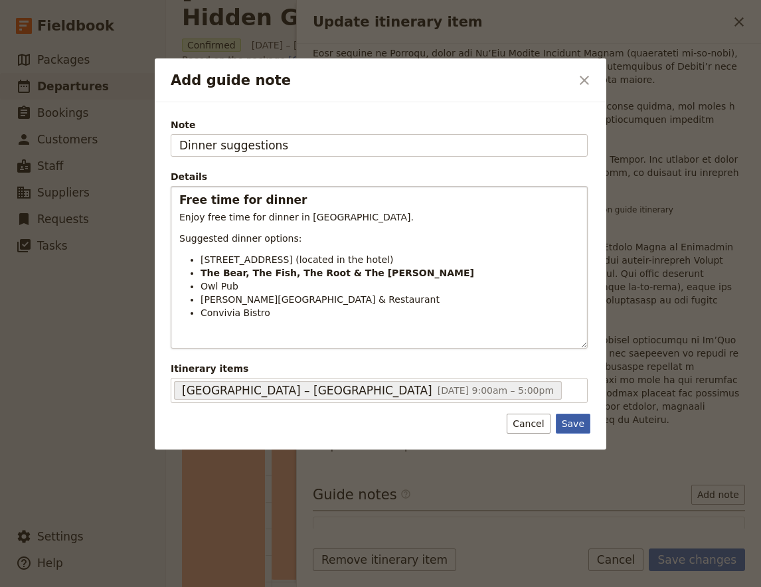
click at [570, 423] on button "Save" at bounding box center [573, 424] width 35 height 20
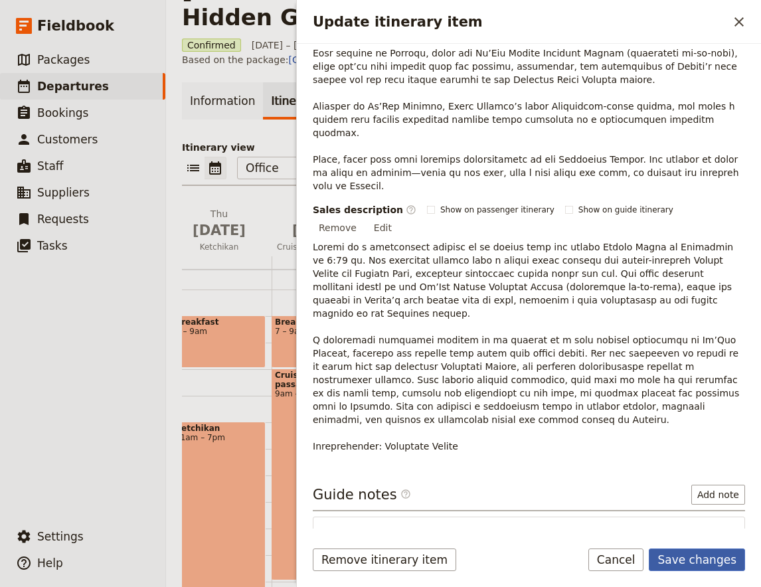
click at [713, 567] on button "Save changes" at bounding box center [697, 560] width 96 height 23
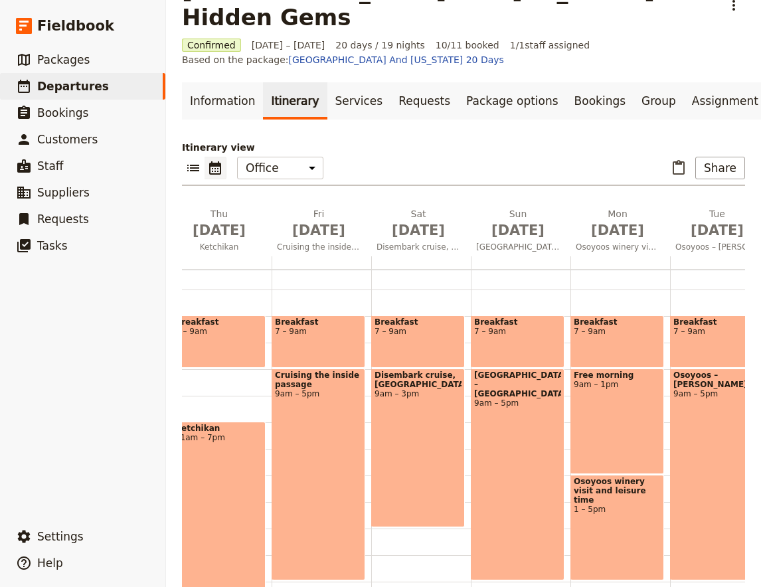
click at [624, 320] on div "Breakfast 7 – 9am" at bounding box center [618, 342] width 94 height 52
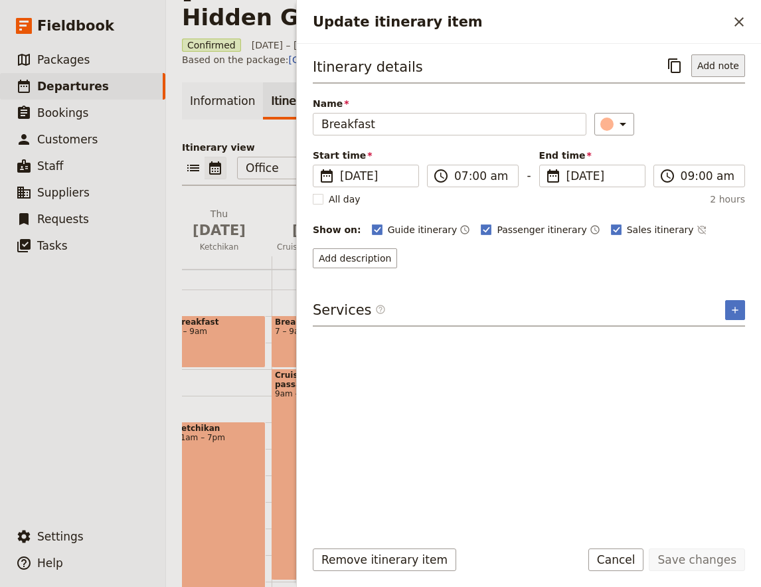
click at [728, 62] on button "Add note" at bounding box center [719, 65] width 54 height 23
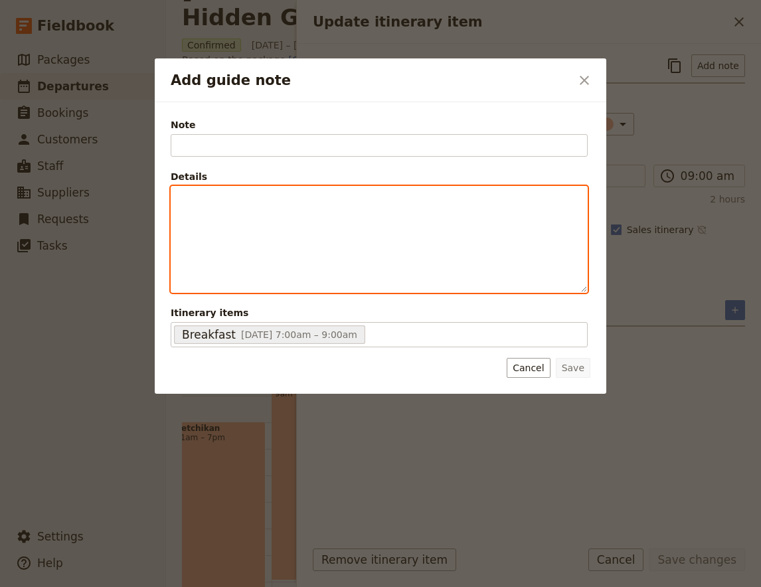
click at [421, 233] on div "Add guide note" at bounding box center [379, 240] width 416 height 106
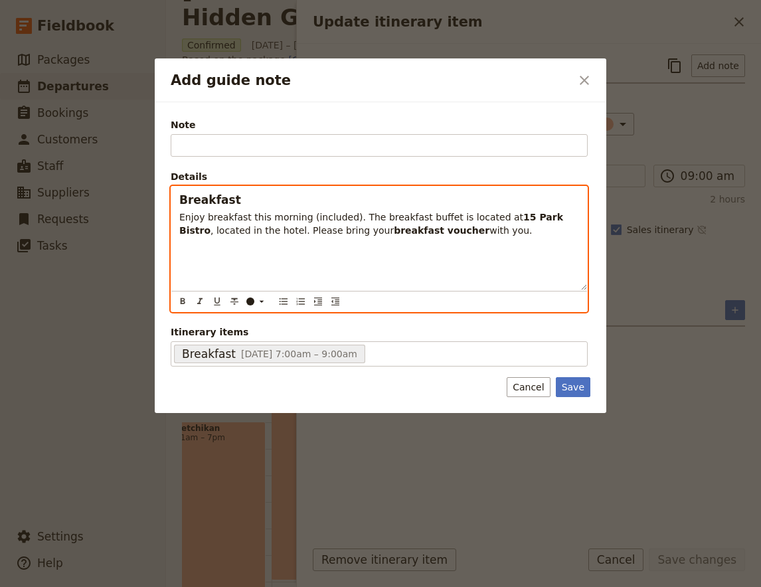
click at [222, 196] on span "Breakfast" at bounding box center [210, 199] width 62 height 13
copy span "Breakfast"
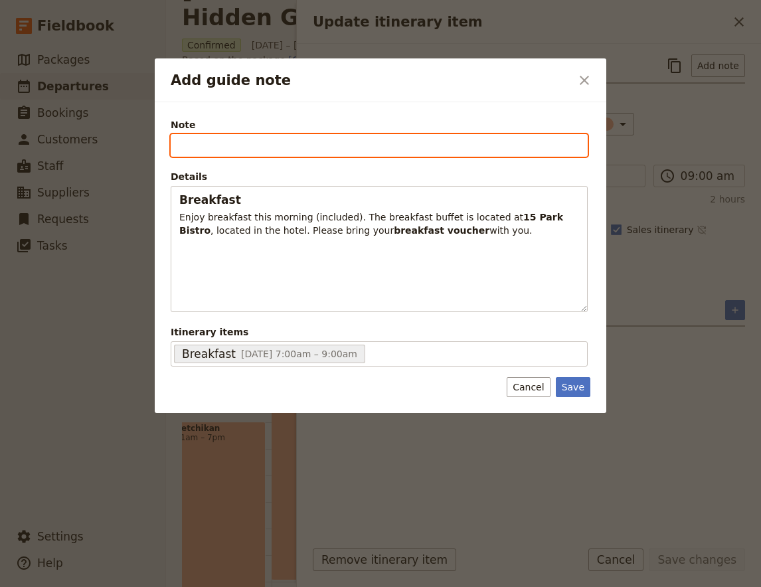
click at [229, 142] on input "Note" at bounding box center [379, 145] width 417 height 23
paste input "Breakfast"
type input "Breakfast"
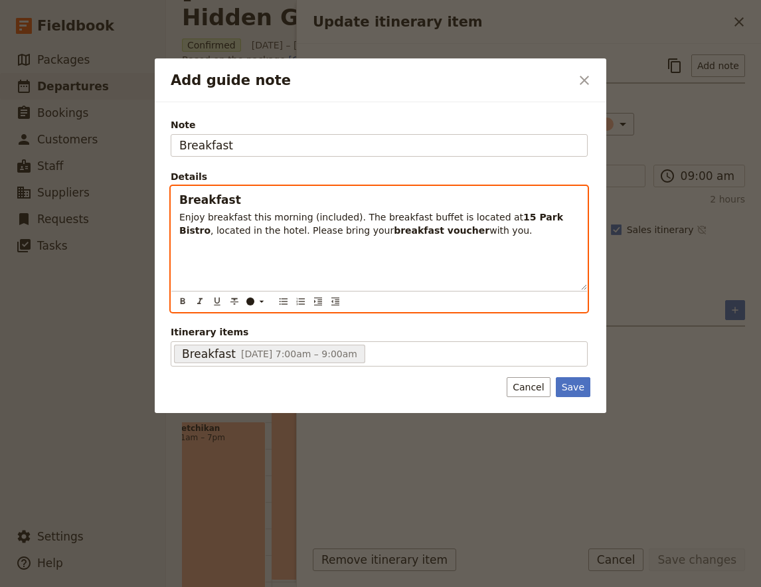
click at [214, 210] on div "Breakfast Enjoy breakfast this morning (included). The breakfast buffet is loca…" at bounding box center [379, 239] width 416 height 104
click at [219, 196] on span "Breakfast" at bounding box center [210, 199] width 62 height 13
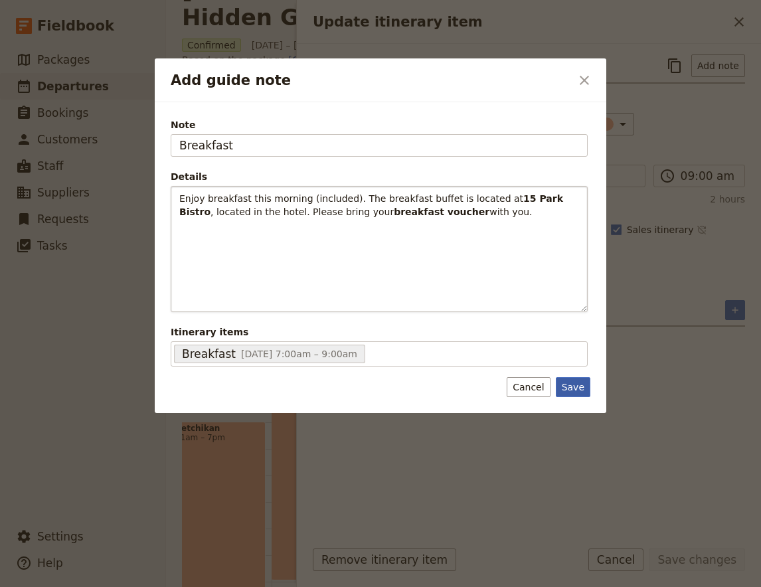
click at [582, 382] on button "Save" at bounding box center [573, 387] width 35 height 20
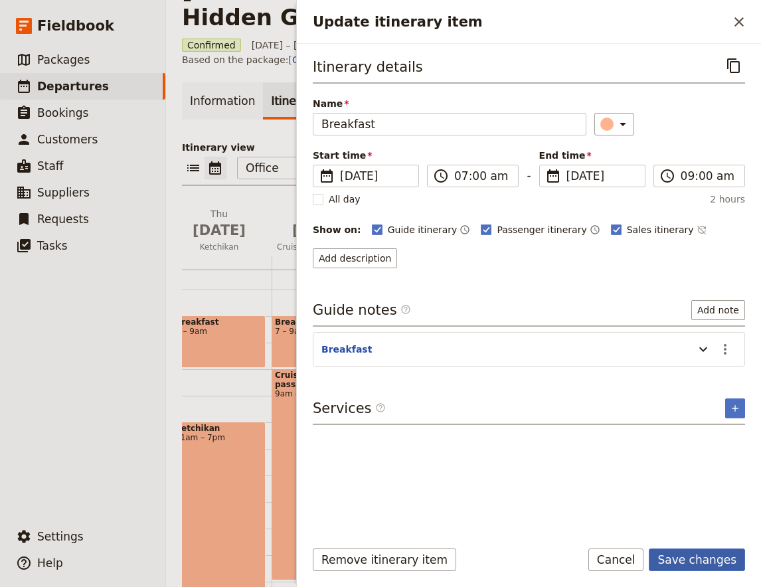
click at [690, 553] on button "Save changes" at bounding box center [697, 560] width 96 height 23
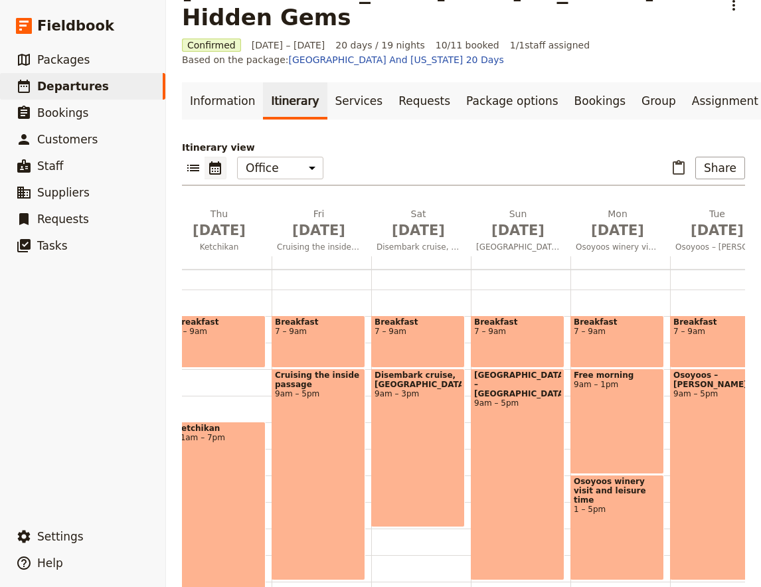
click at [630, 395] on div "Free morning 9am – 1pm" at bounding box center [618, 422] width 94 height 106
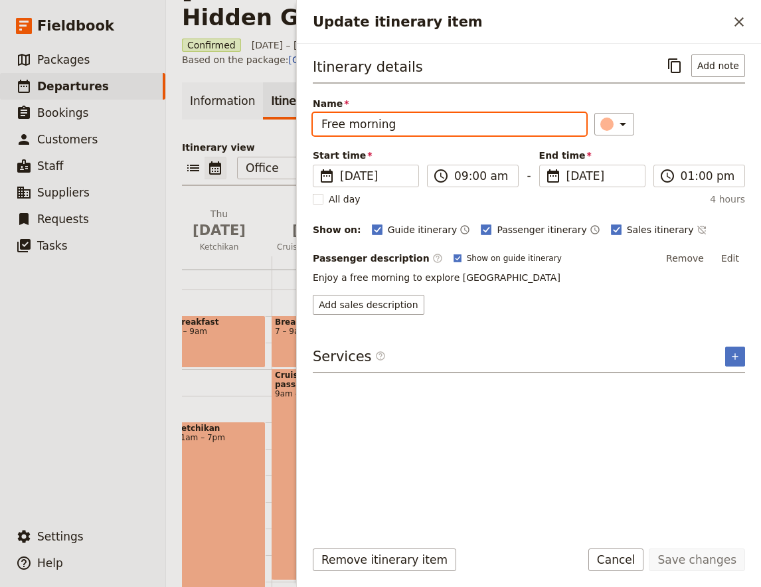
click at [401, 126] on input "Free morning" at bounding box center [450, 124] width 274 height 23
click at [389, 128] on input "Free morning" at bounding box center [450, 124] width 274 height 23
click at [411, 130] on input "Free morning" at bounding box center [450, 124] width 274 height 23
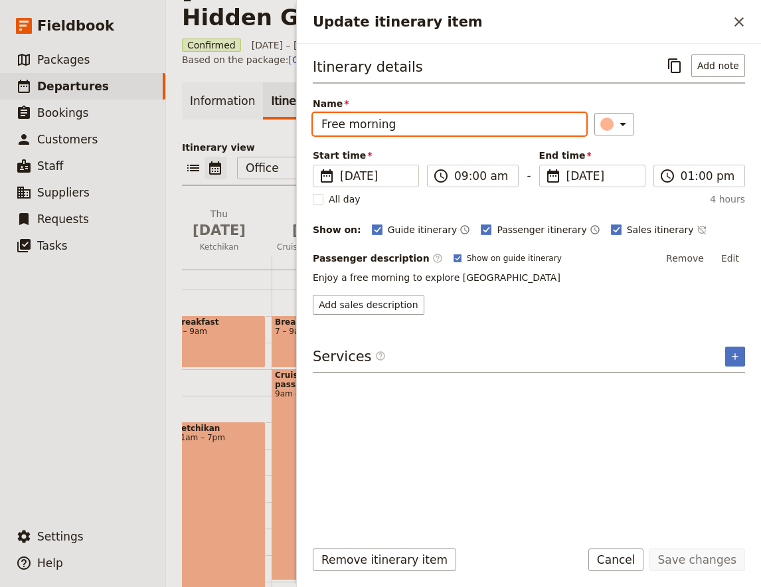
click at [411, 130] on input "Free morning" at bounding box center [450, 124] width 274 height 23
paste input "Visit the [GEOGRAPHIC_DATA]"
type input "Visit the [GEOGRAPHIC_DATA]"
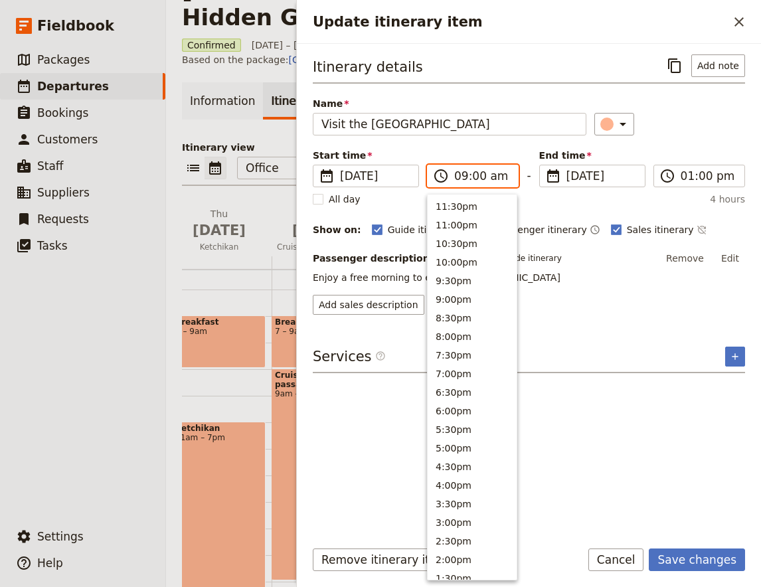
click at [504, 175] on input "09:00 am" at bounding box center [482, 176] width 56 height 16
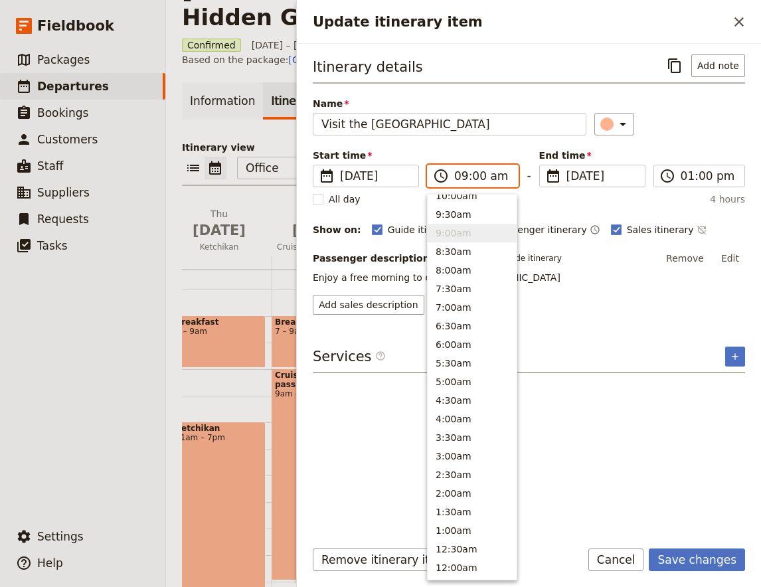
scroll to position [506, 0]
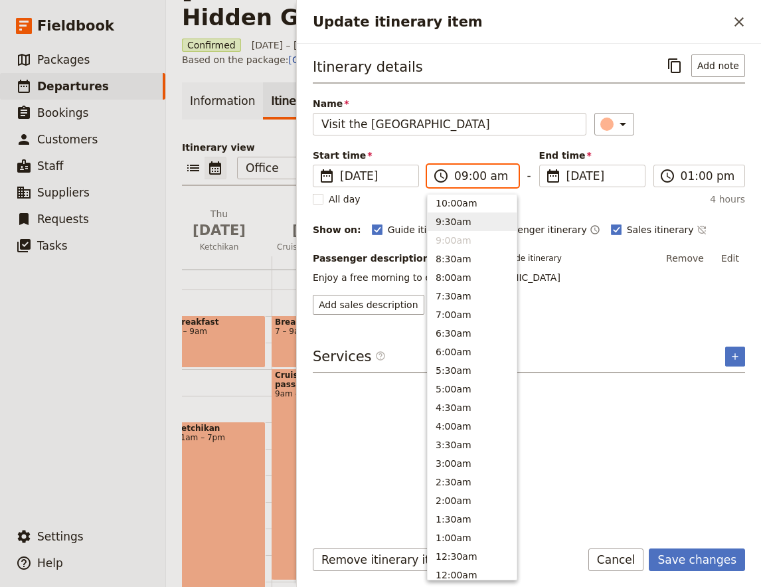
click at [474, 225] on button "9:30am" at bounding box center [472, 222] width 89 height 19
type input "09:30 am"
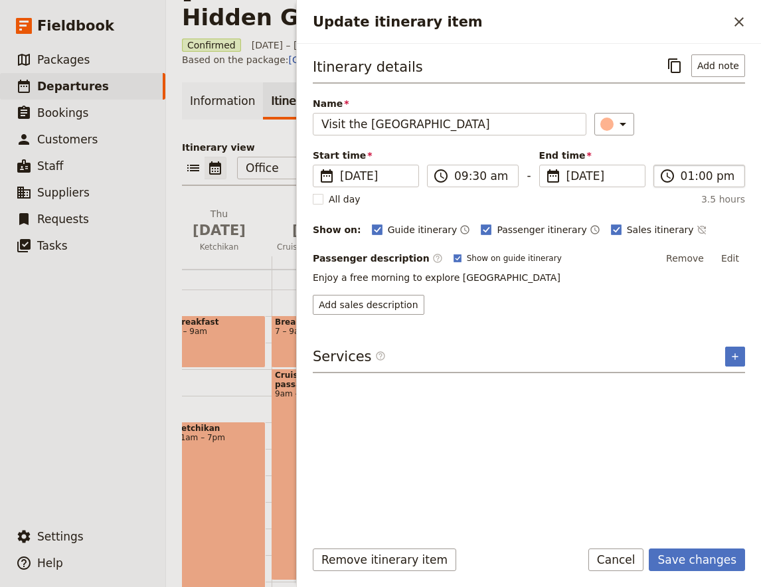
click at [678, 173] on label "​ 01:00 pm" at bounding box center [700, 176] width 92 height 23
click at [681, 173] on input "01:00 pm" at bounding box center [709, 176] width 56 height 16
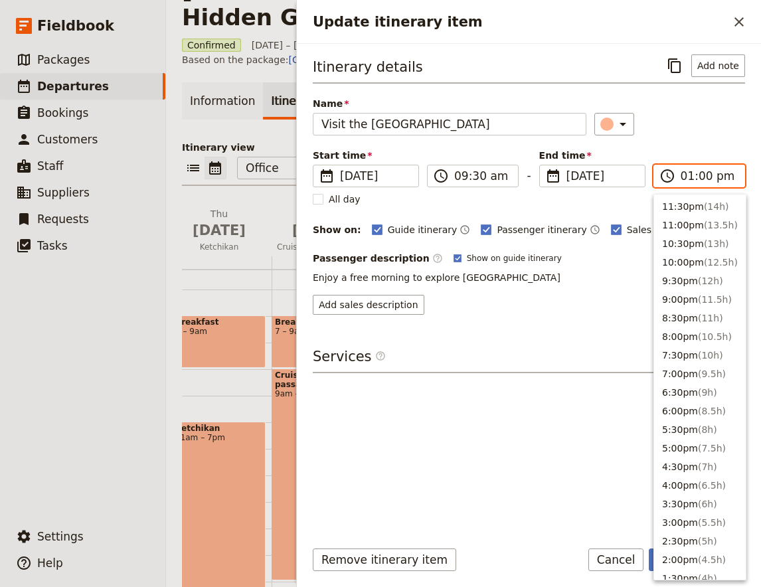
scroll to position [393, 0]
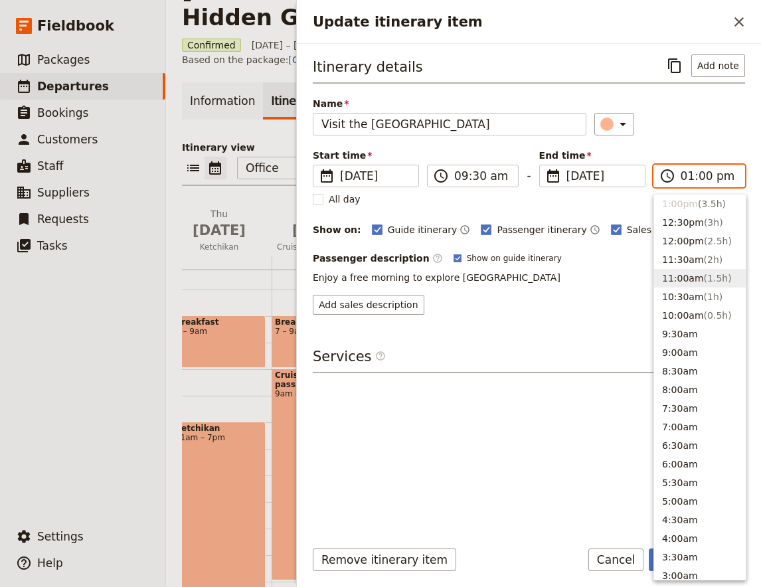
click at [688, 279] on button "11:00am ( 1.5h )" at bounding box center [700, 278] width 92 height 19
type input "11:00 am"
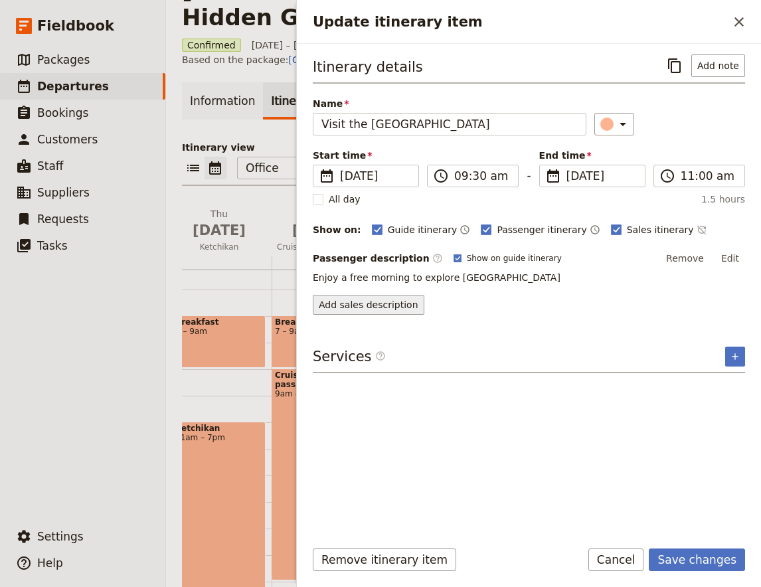
click at [342, 308] on button "Add sales description" at bounding box center [369, 305] width 112 height 20
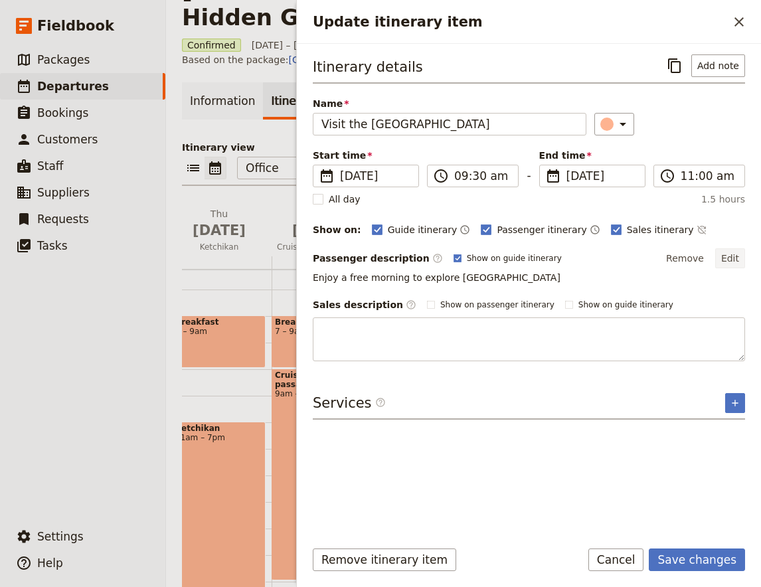
click at [740, 258] on button "Edit" at bounding box center [731, 258] width 30 height 20
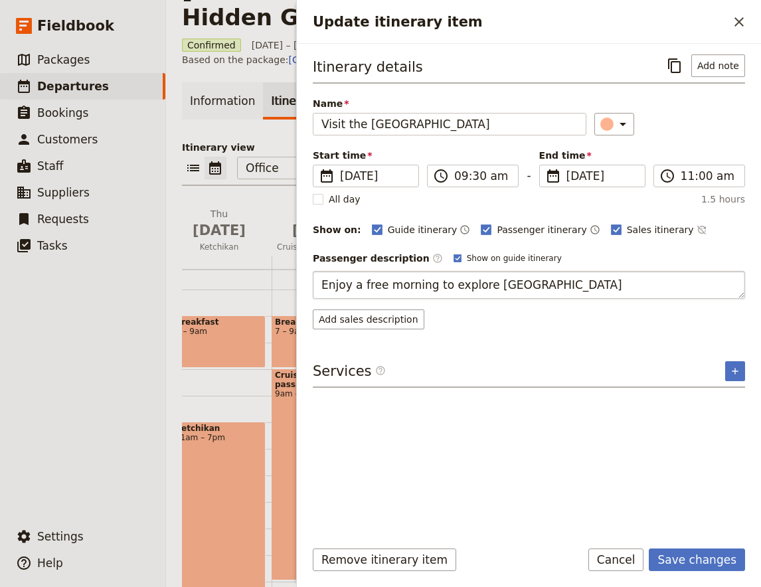
click at [441, 282] on textarea "Enjoy a free morning to explore [GEOGRAPHIC_DATA]" at bounding box center [529, 285] width 433 height 28
click at [440, 282] on textarea "Enjoy a free morning to explore [GEOGRAPHIC_DATA]" at bounding box center [529, 285] width 433 height 28
type textarea "The [GEOGRAPHIC_DATA] (pronounced in-ka-meep) is a state-of-the-art interpretiv…"
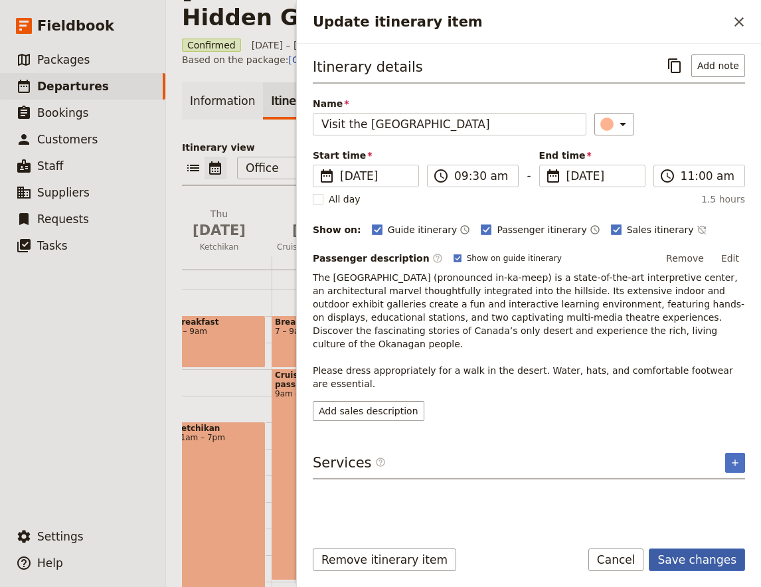
click at [686, 563] on button "Save changes" at bounding box center [697, 560] width 96 height 23
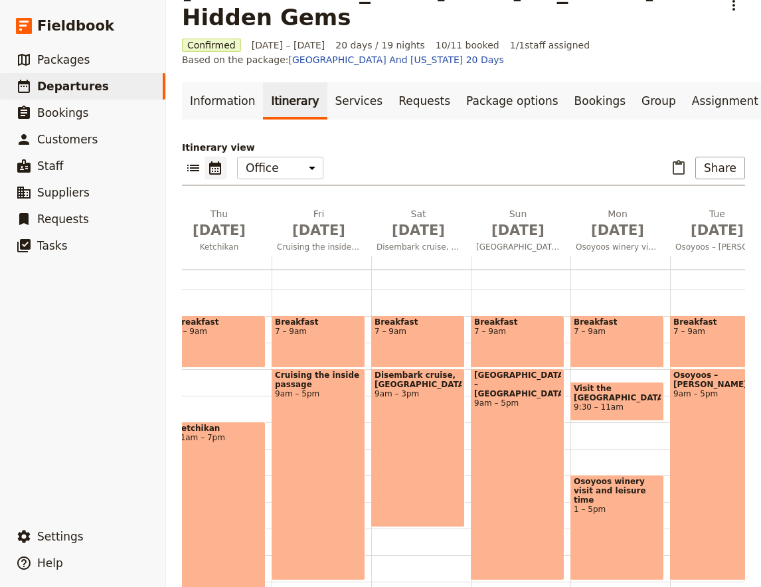
click at [621, 403] on span "9:30 – 11am" at bounding box center [617, 407] width 87 height 9
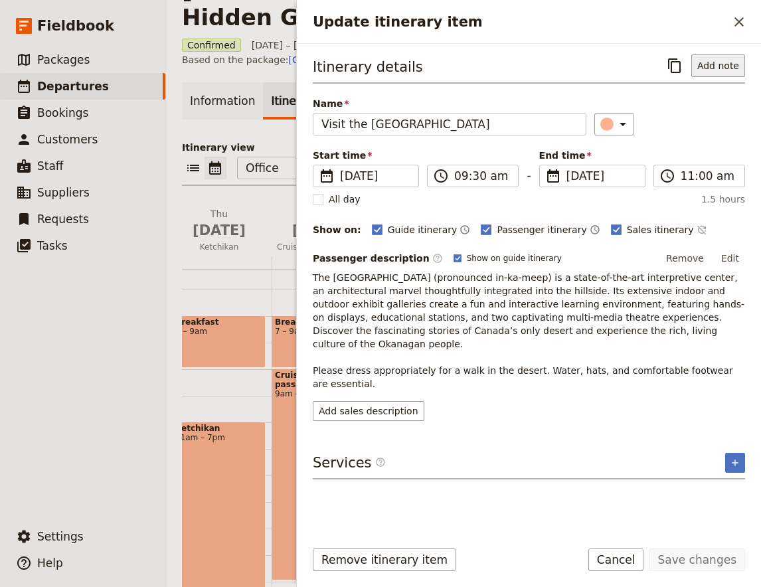
click at [724, 69] on button "Add note" at bounding box center [719, 65] width 54 height 23
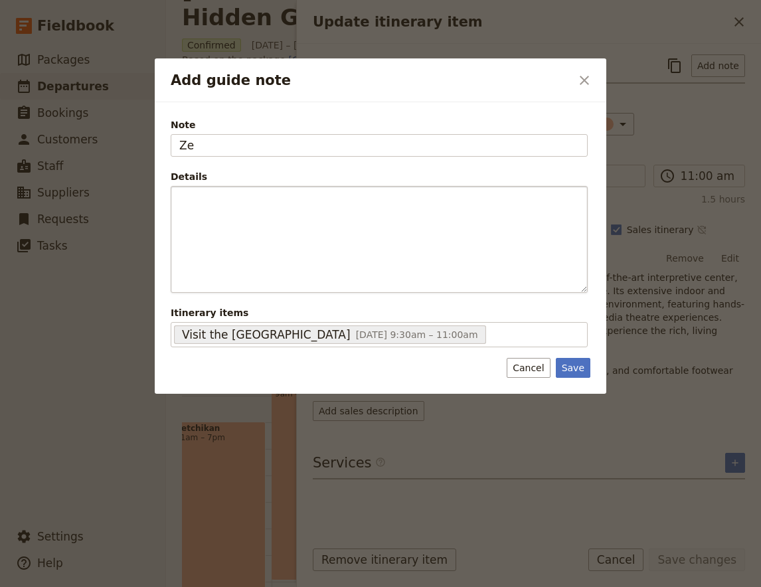
type input "Z"
type input "This activity was not listed in the guest itineray"
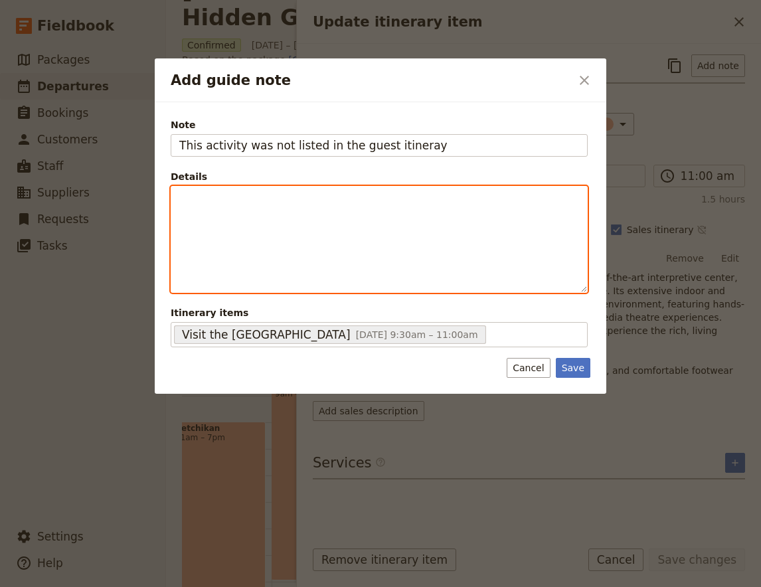
click at [465, 248] on div "Add guide note" at bounding box center [379, 240] width 416 height 106
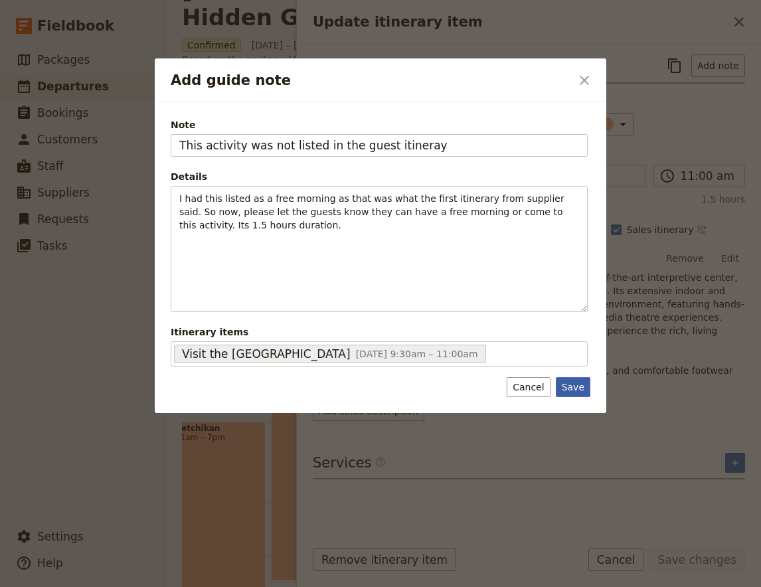
click at [578, 385] on button "Save" at bounding box center [573, 387] width 35 height 20
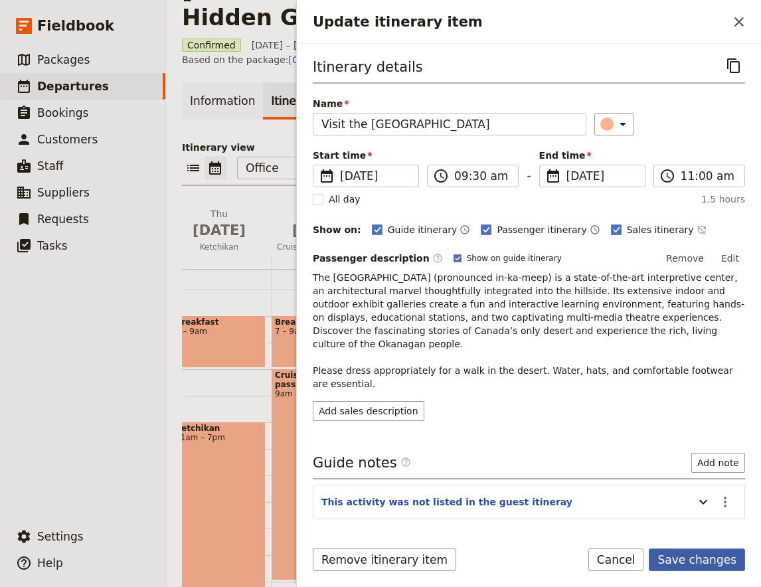
click at [706, 556] on button "Save changes" at bounding box center [697, 560] width 96 height 23
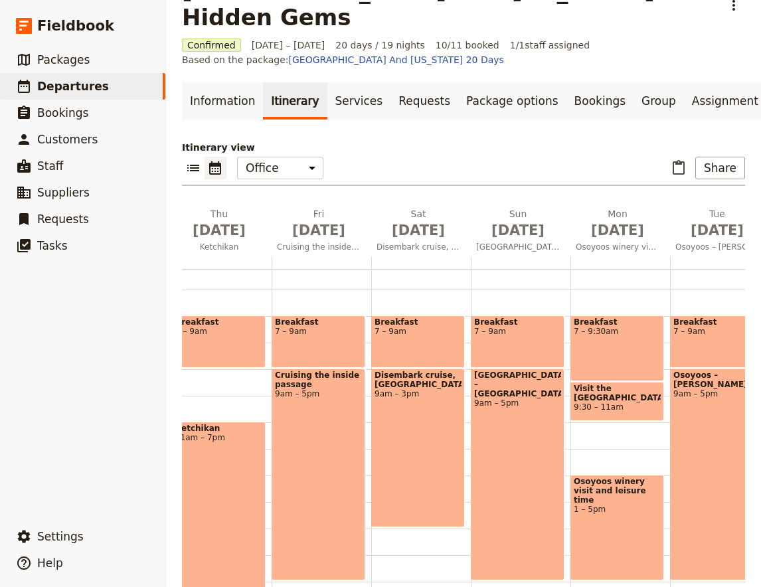
click at [613, 323] on div "Breakfast 7 – 9:30am" at bounding box center [618, 349] width 94 height 66
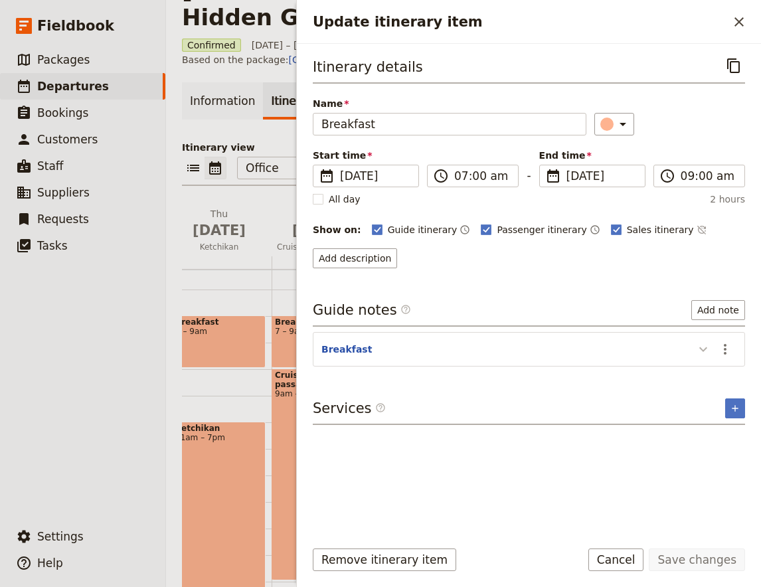
click at [704, 345] on icon "Update itinerary item" at bounding box center [704, 350] width 16 height 16
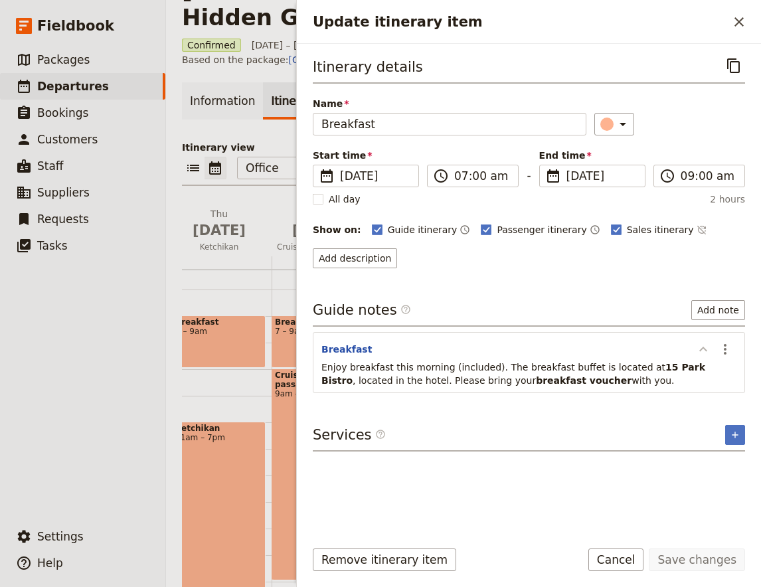
click at [704, 346] on icon "Update itinerary item" at bounding box center [704, 350] width 16 height 16
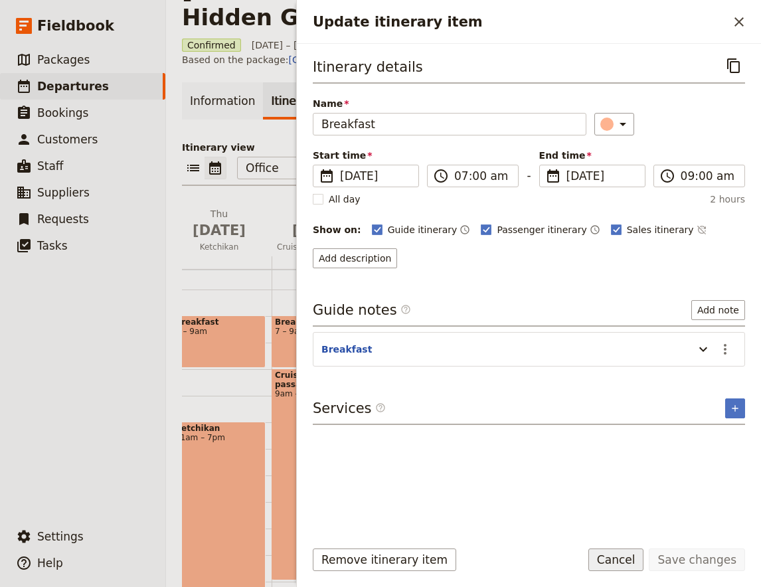
click at [628, 563] on button "Cancel" at bounding box center [617, 560] width 56 height 23
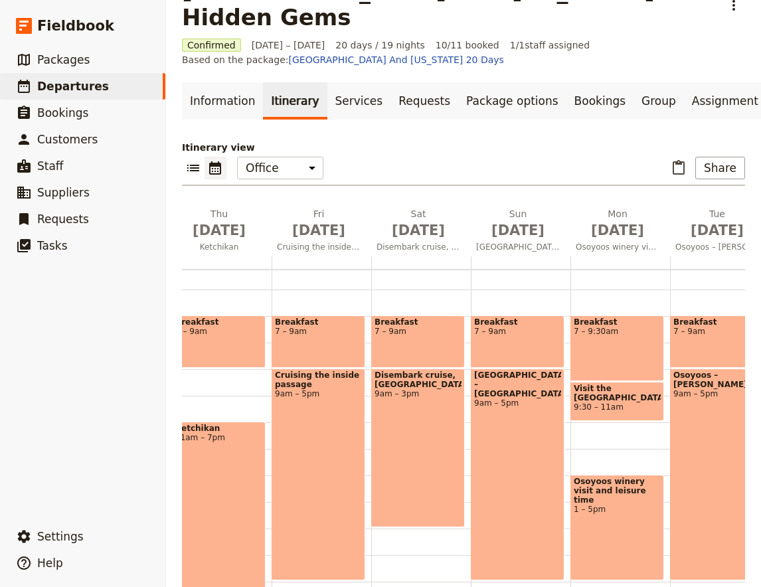
click at [625, 494] on div "Osoyoos winery visit and leisure time 1 – 5pm" at bounding box center [618, 528] width 94 height 106
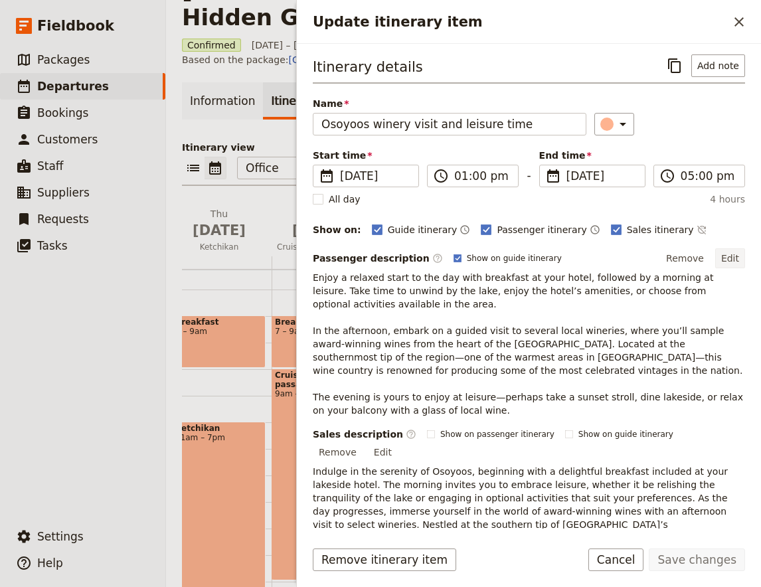
click at [736, 254] on button "Edit" at bounding box center [731, 258] width 30 height 20
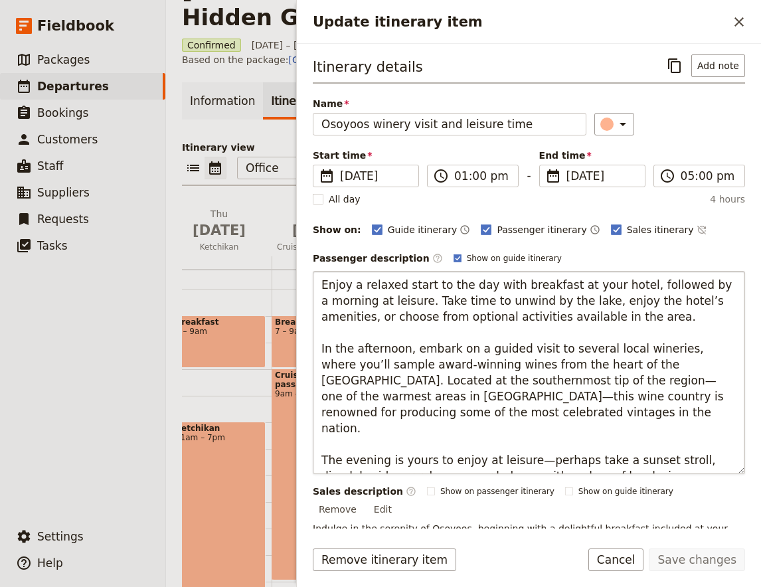
drag, startPoint x: 319, startPoint y: 349, endPoint x: 302, endPoint y: 268, distance: 82.7
click at [313, 271] on textarea "Enjoy a relaxed start to the day with breakfast at your hotel, followed by a mo…" at bounding box center [529, 372] width 433 height 203
type textarea "In the afternoon, embark on a guided visit to several local wineries, where you…"
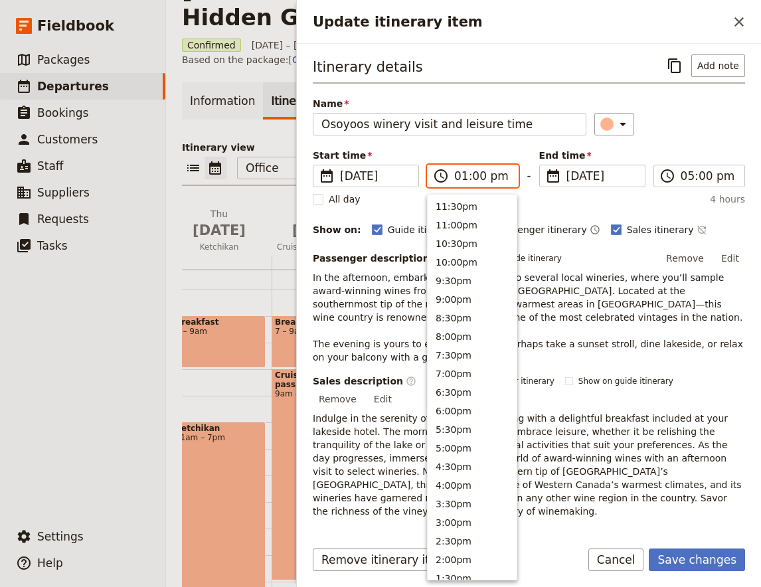
click at [488, 177] on input "01:00 pm" at bounding box center [482, 176] width 56 height 16
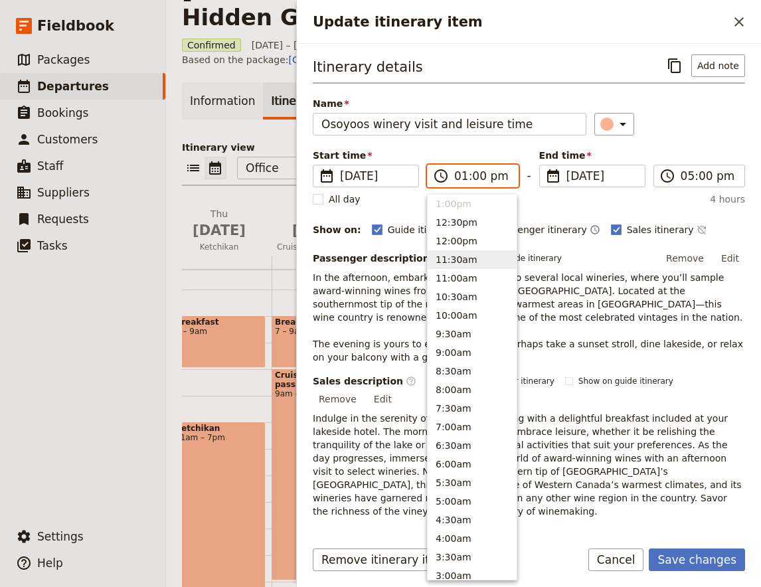
click at [481, 264] on button "11:30am" at bounding box center [472, 259] width 89 height 19
type input "11:30 am"
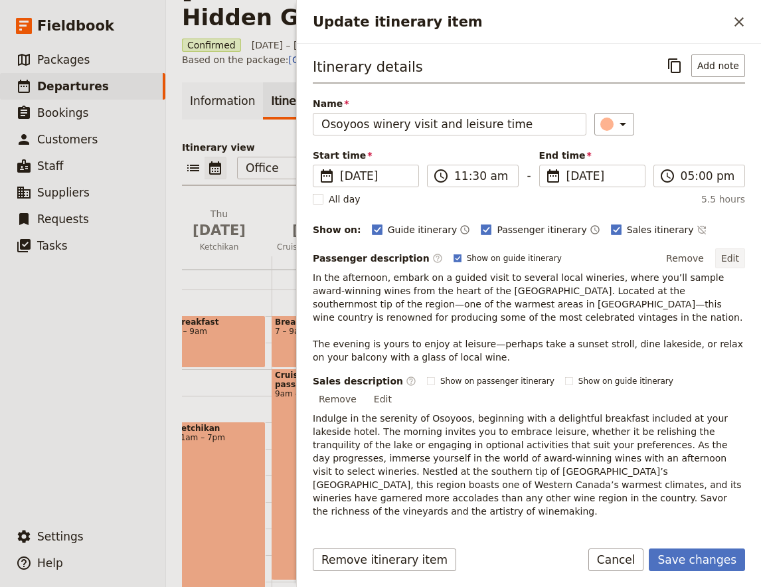
click at [738, 267] on div "Passenger description ​ Show on guide itinerary Remove Edit In the afternoon, e…" at bounding box center [529, 306] width 433 height 116
click at [736, 258] on button "Edit" at bounding box center [731, 258] width 30 height 20
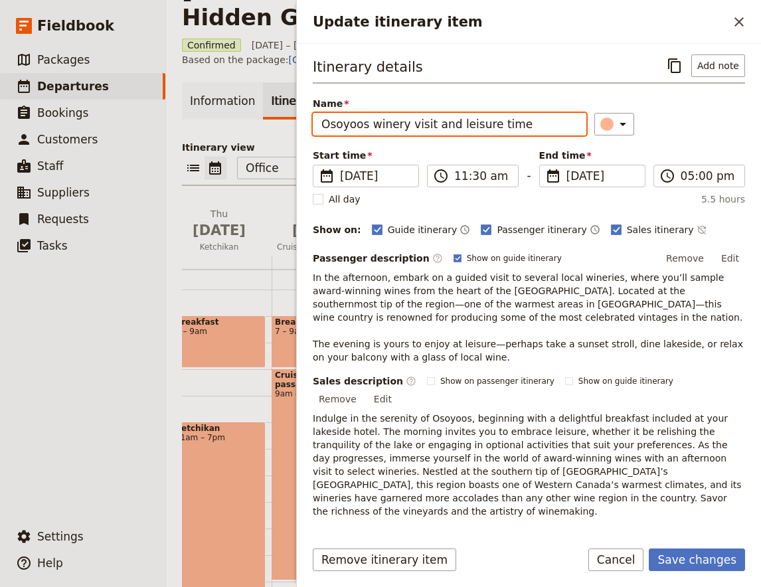
drag, startPoint x: 426, startPoint y: 124, endPoint x: 530, endPoint y: 124, distance: 104.3
click at [530, 124] on input "Osoyoos winery visit and leisure time" at bounding box center [450, 124] width 274 height 23
type input "Osoyoos winery visit"
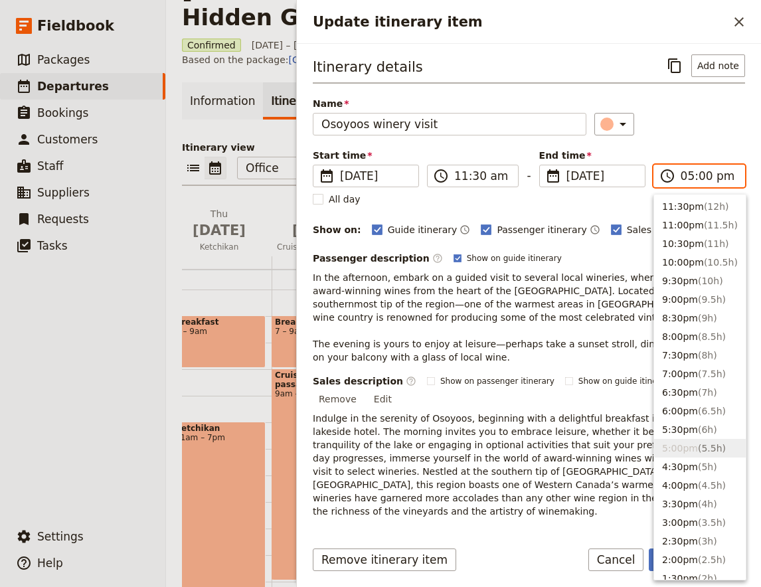
click at [702, 177] on input "05:00 pm" at bounding box center [709, 176] width 56 height 16
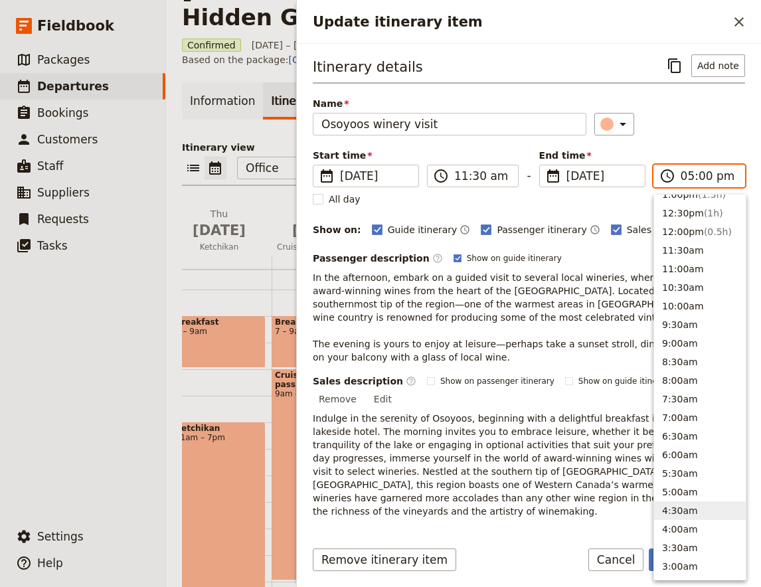
scroll to position [338, 0]
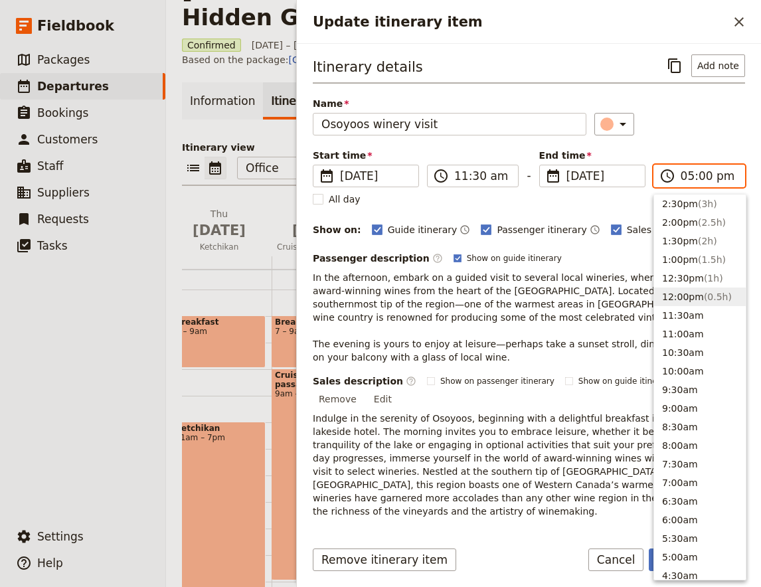
click at [704, 294] on span "( 0.5h )" at bounding box center [718, 297] width 28 height 11
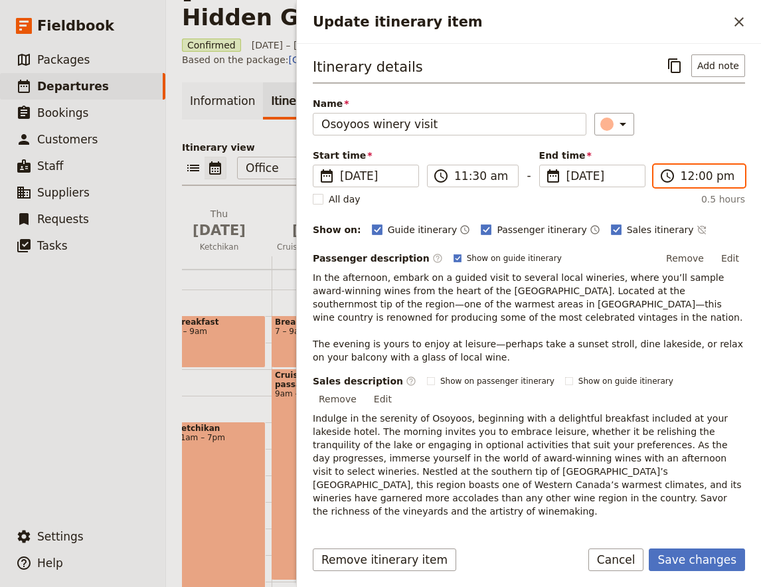
click at [698, 173] on input "12:00 pm" at bounding box center [709, 176] width 56 height 16
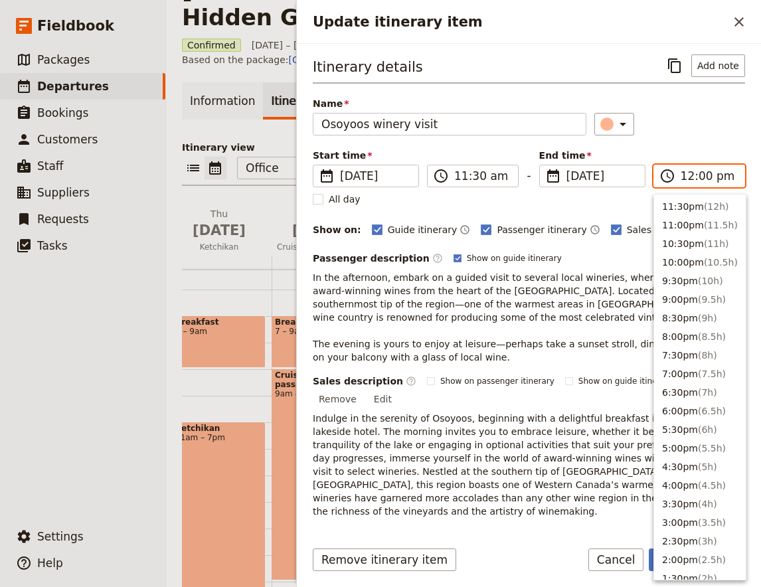
scroll to position [431, 0]
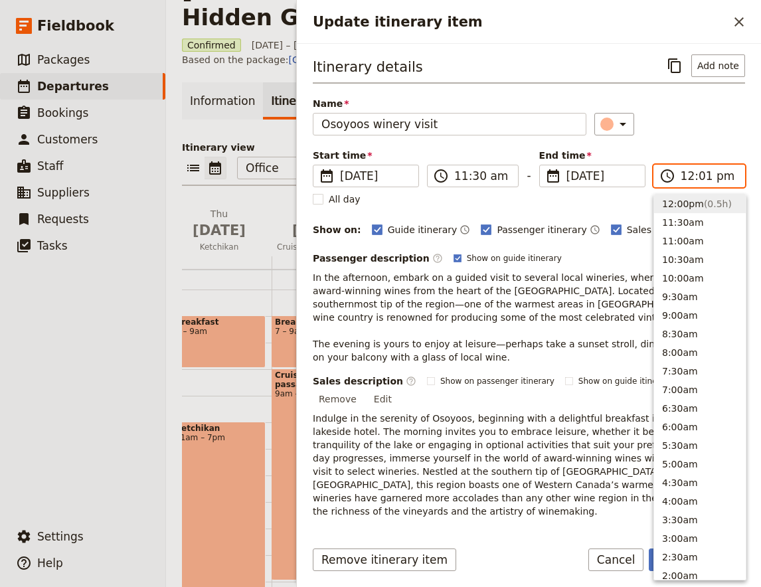
type input "12:15 pm"
click at [694, 102] on div "Name Osoyoos winery visit ​" at bounding box center [529, 116] width 433 height 39
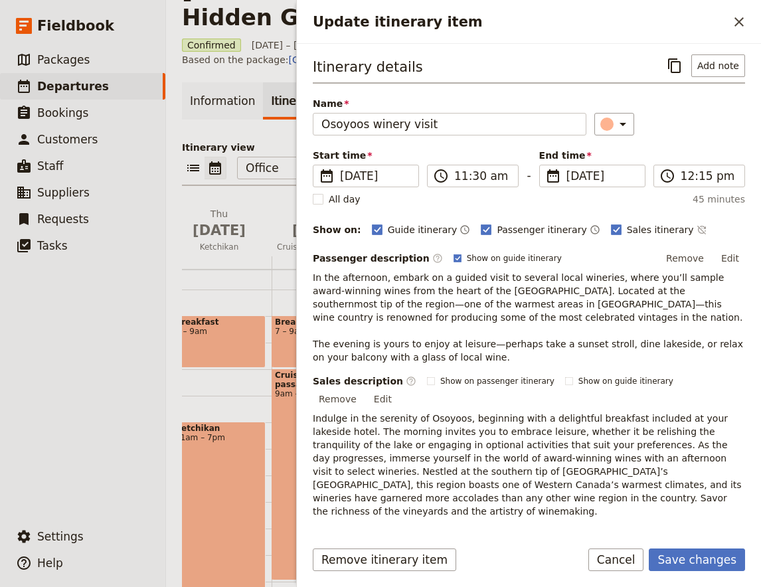
click at [749, 241] on div "Itinerary details ​ Add note Name Osoyoos winery visit ​ Start time ​ [DATE] [D…" at bounding box center [529, 286] width 464 height 485
click at [738, 255] on button "Edit" at bounding box center [731, 258] width 30 height 20
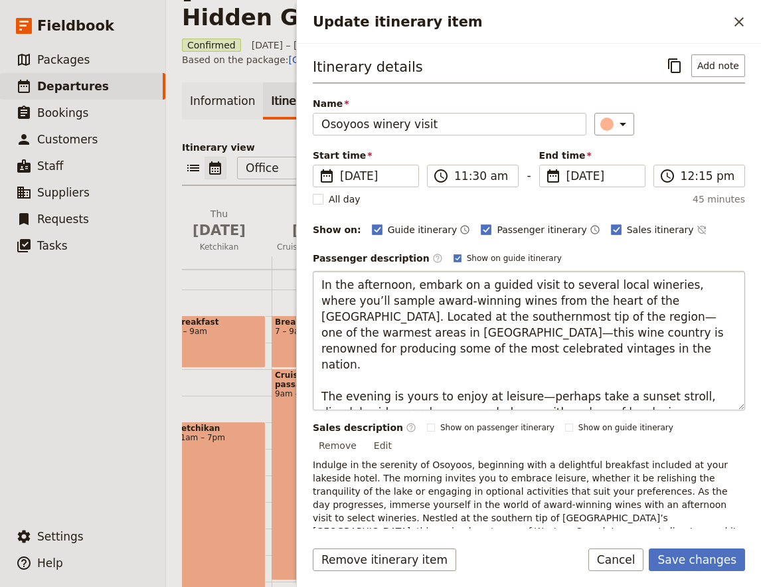
drag, startPoint x: 615, startPoint y: 399, endPoint x: 223, endPoint y: 270, distance: 413.1
click at [313, 271] on textarea "In the afternoon, embark on a guided visit to several local wineries, where you…" at bounding box center [529, 341] width 433 height 140
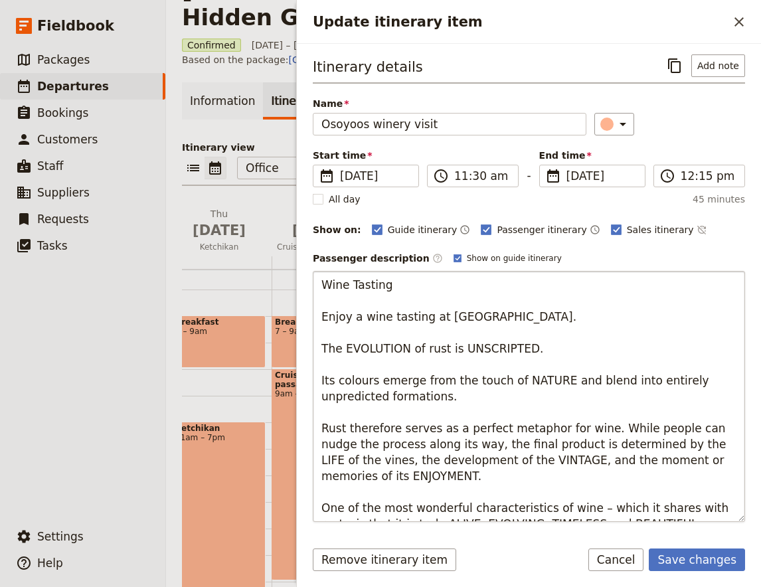
click at [358, 301] on textarea "Wine Tasting Enjoy a wine tasting at [GEOGRAPHIC_DATA]. The EVOLUTION of rust i…" at bounding box center [529, 396] width 433 height 251
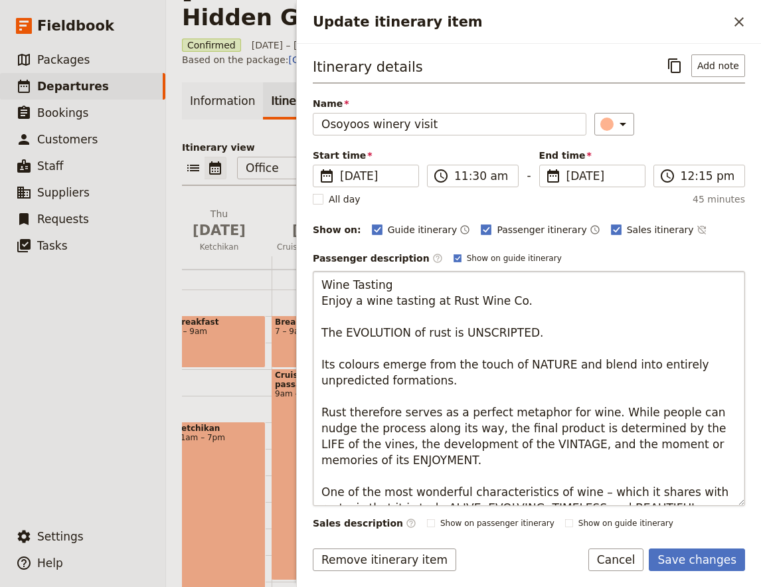
click at [365, 291] on textarea "Wine Tasting Enjoy a wine tasting at Rust Wine Co. The EVOLUTION of rust is UNS…" at bounding box center [529, 388] width 433 height 235
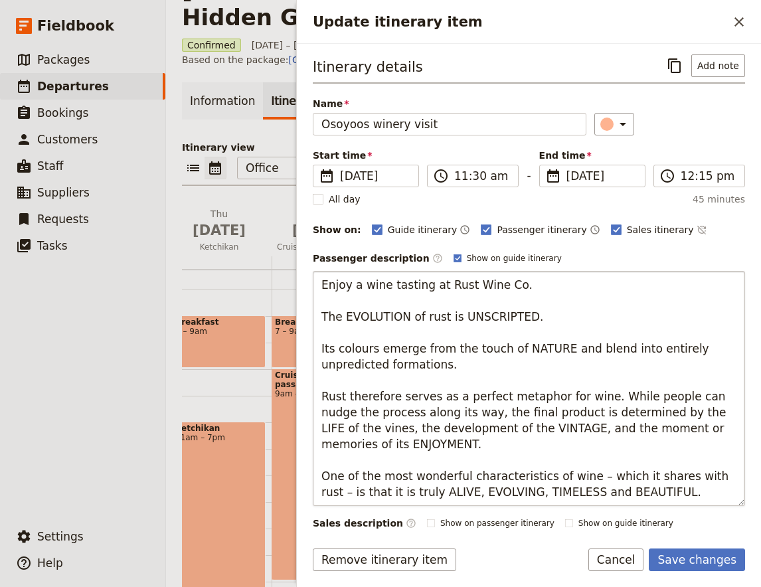
click at [322, 305] on textarea "Enjoy a wine tasting at Rust Wine Co. The EVOLUTION of rust is UNSCRIPTED. Its …" at bounding box center [529, 388] width 433 height 235
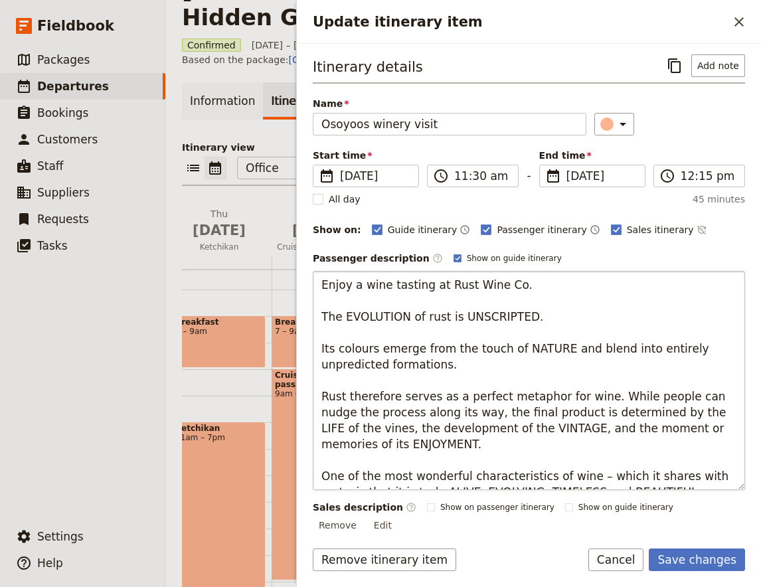
click at [670, 480] on textarea "Enjoy a wine tasting at Rust Wine Co. The EVOLUTION of rust is UNSCRIPTED. Its …" at bounding box center [529, 380] width 433 height 219
click at [611, 280] on textarea "Enjoy a wine tasting at Rust Wine Co. The EVOLUTION of rust is UNSCRIPTED. Its …" at bounding box center [529, 380] width 433 height 219
type textarea "Enjoy a wine tasting at Rust Wine Co. (45 Mins) The EVOLUTION of rust is UNSCRI…"
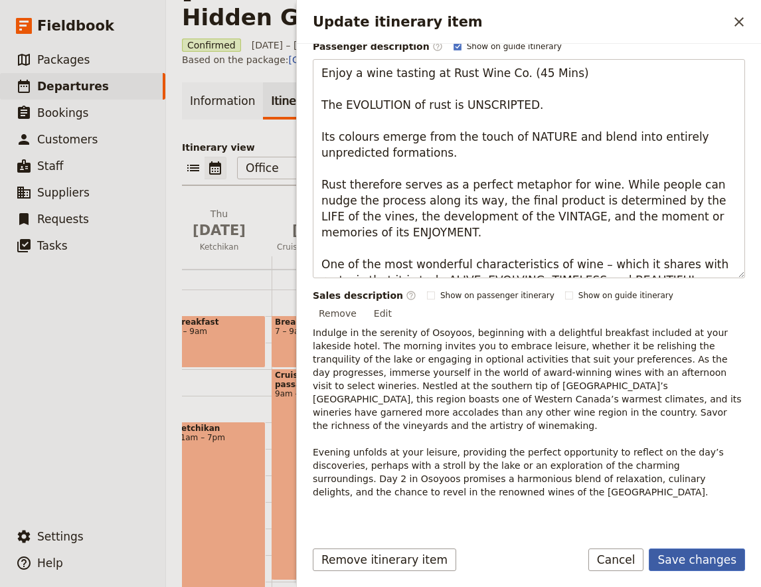
click at [691, 562] on button "Save changes" at bounding box center [697, 560] width 96 height 23
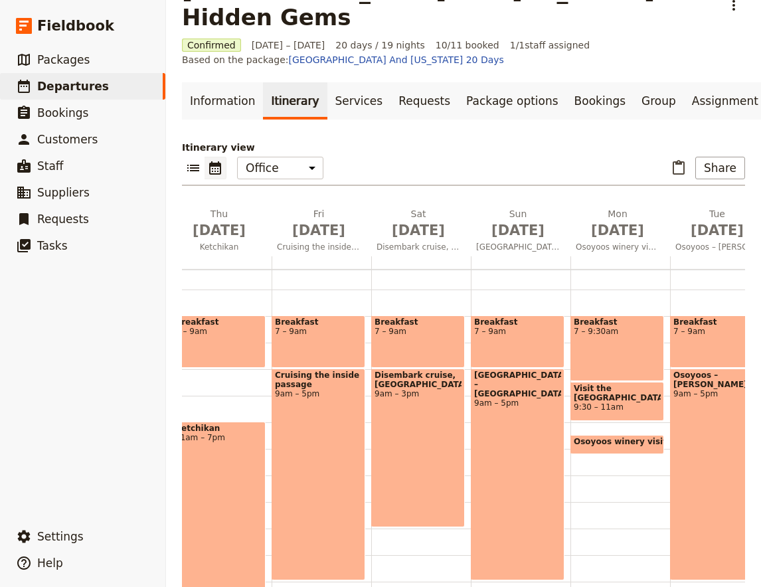
click at [611, 384] on span "Visit the [GEOGRAPHIC_DATA]" at bounding box center [617, 393] width 87 height 19
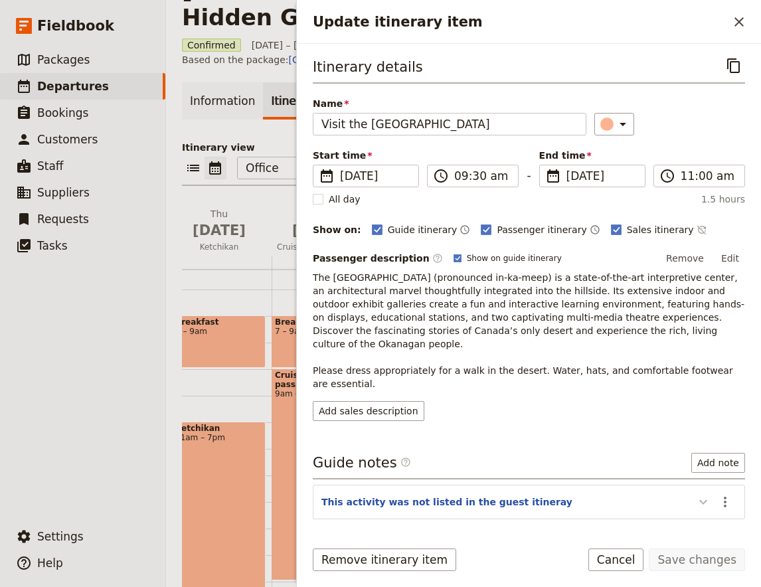
click at [706, 494] on icon "Update itinerary item" at bounding box center [704, 502] width 16 height 16
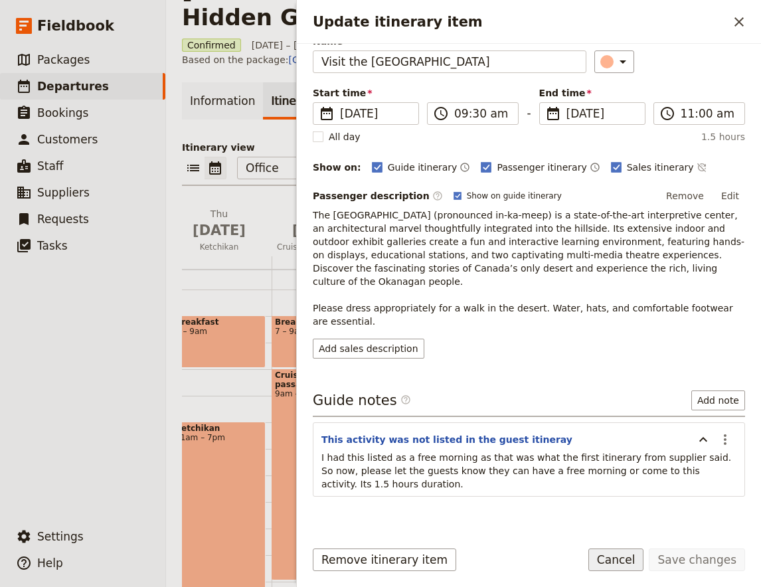
click at [633, 557] on button "Cancel" at bounding box center [617, 560] width 56 height 23
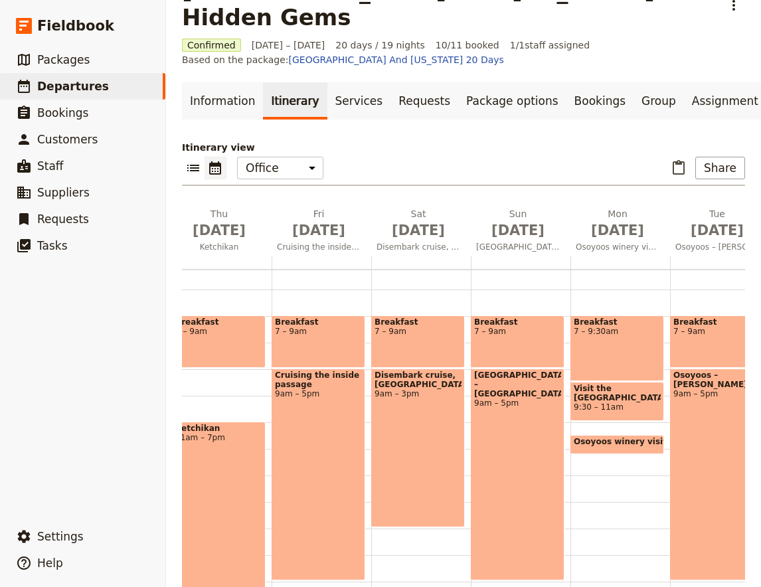
click at [605, 435] on div "Breakfast 7 – 9:30am Visit the [GEOGRAPHIC_DATA] 9:30 – 11am Osoyoos winery vis…" at bounding box center [621, 449] width 100 height 638
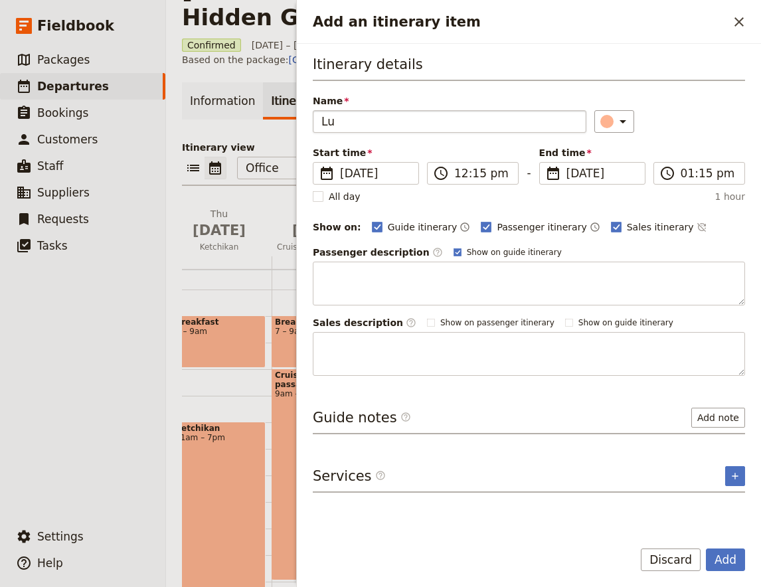
type input "L"
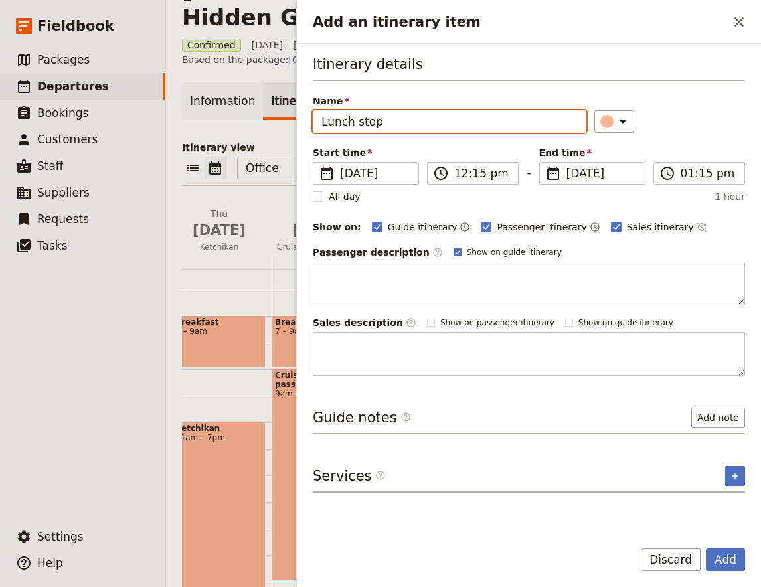
click at [419, 114] on input "Lunch stop" at bounding box center [450, 121] width 274 height 23
paste input "Wards Wine Country Kitchen"
type input "Lunch stop: Wards Wine Country Kitchen"
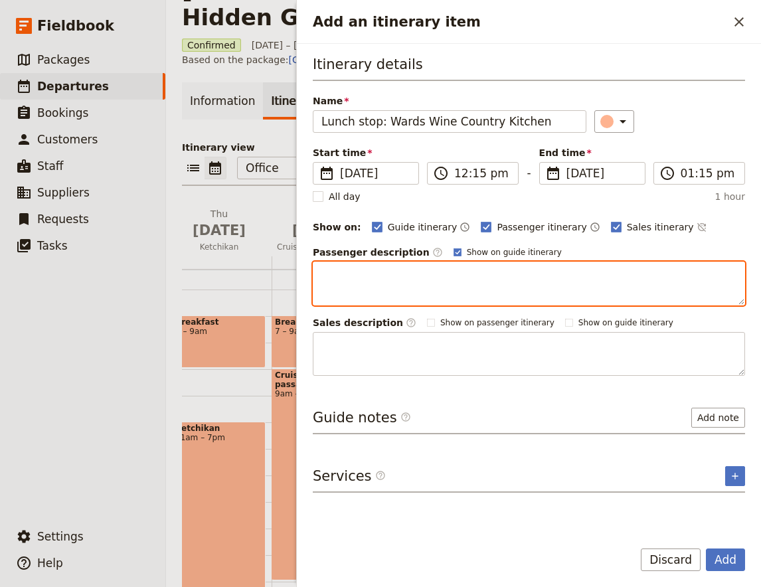
click at [355, 280] on textarea "Add an itinerary item" at bounding box center [529, 284] width 433 height 44
click at [369, 280] on textarea "Add an itinerary item" at bounding box center [529, 284] width 433 height 44
paste textarea "Visit the [GEOGRAPHIC_DATA] in [GEOGRAPHIC_DATA]. While lunch is not included […"
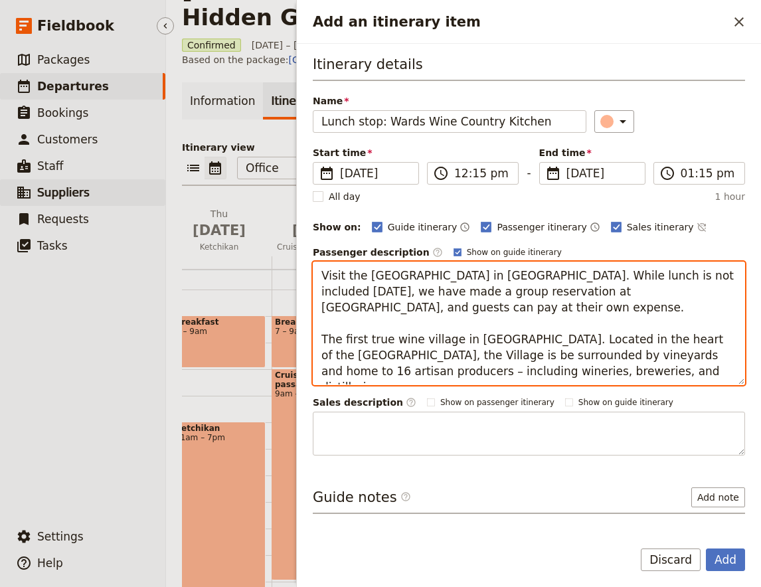
type textarea "Visit the [GEOGRAPHIC_DATA] in [GEOGRAPHIC_DATA]. While lunch is not included […"
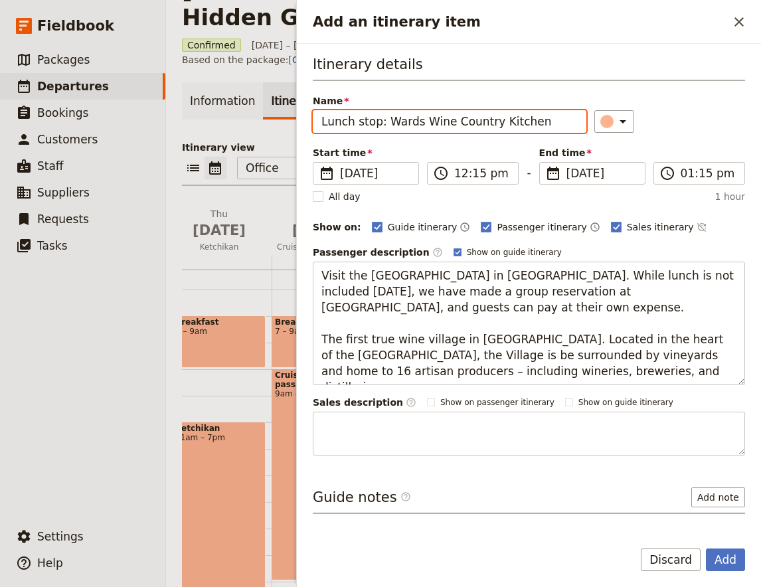
click at [434, 112] on input "Lunch stop: Wards Wine Country Kitchen" at bounding box center [450, 121] width 274 height 23
paste input "[GEOGRAPHIC_DATA]"
type input "[GEOGRAPHIC_DATA]"
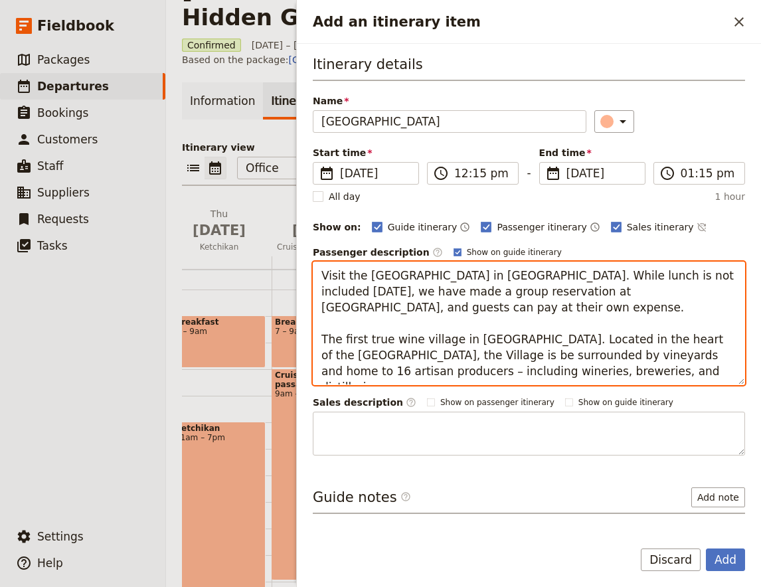
click at [516, 274] on textarea "Visit the [GEOGRAPHIC_DATA] in [GEOGRAPHIC_DATA]. While lunch is not included […" at bounding box center [529, 324] width 433 height 124
click at [514, 280] on textarea "Visit the [GEOGRAPHIC_DATA] in [GEOGRAPHIC_DATA]. While lunch is not included […" at bounding box center [529, 324] width 433 height 124
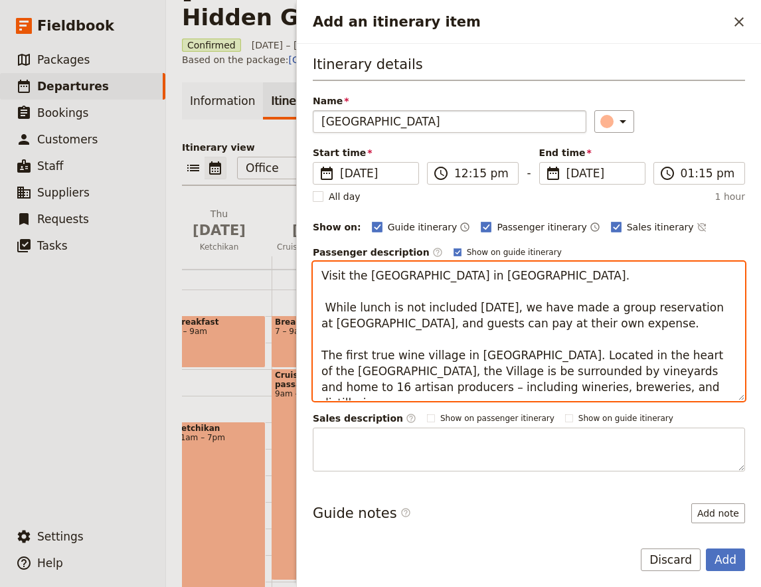
type textarea "Visit the [GEOGRAPHIC_DATA] in [GEOGRAPHIC_DATA]. While lunch is not included […"
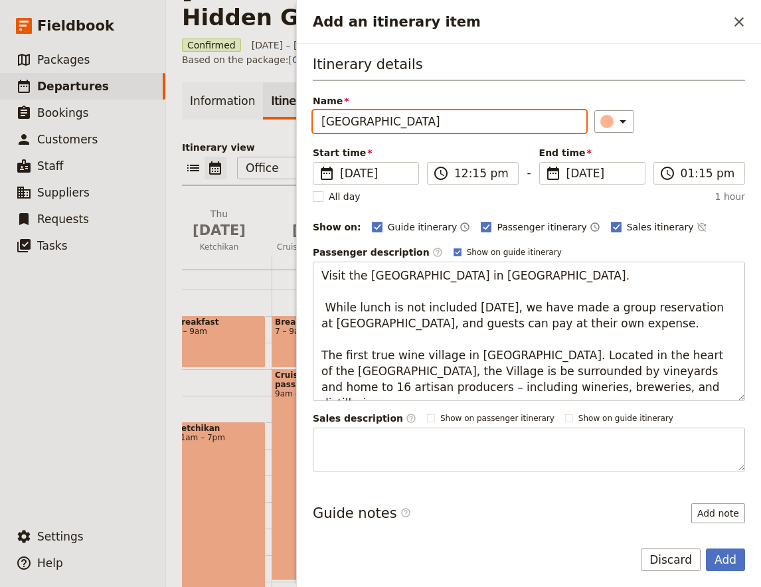
click at [465, 114] on input "[GEOGRAPHIC_DATA]" at bounding box center [450, 121] width 274 height 23
type input "[GEOGRAPHIC_DATA] /Lunch"
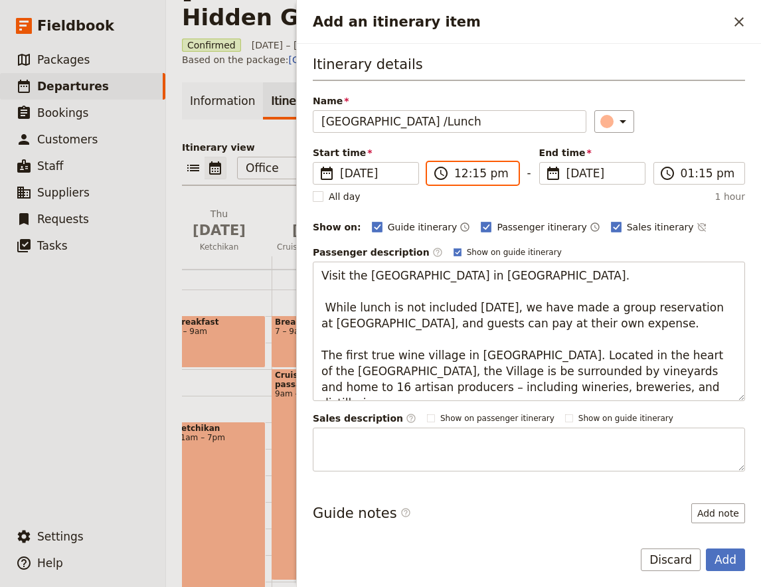
click at [480, 179] on input "12:15 pm" at bounding box center [482, 173] width 56 height 16
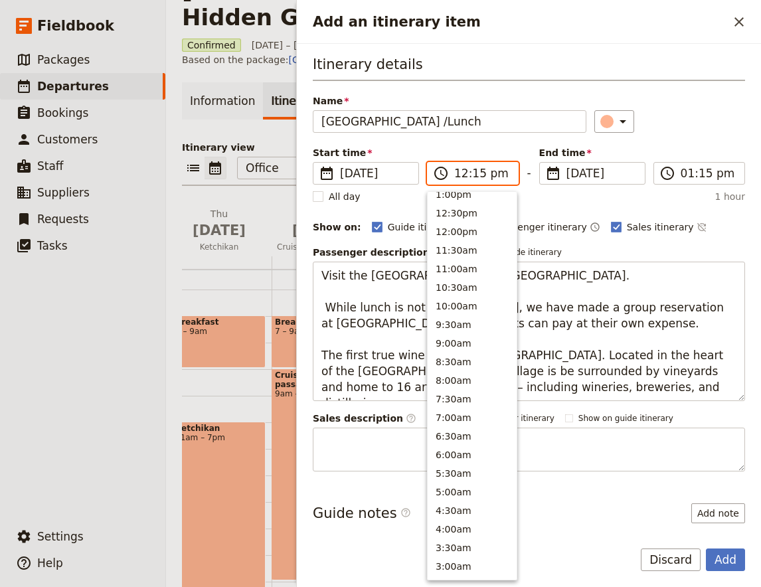
scroll to position [335, 0]
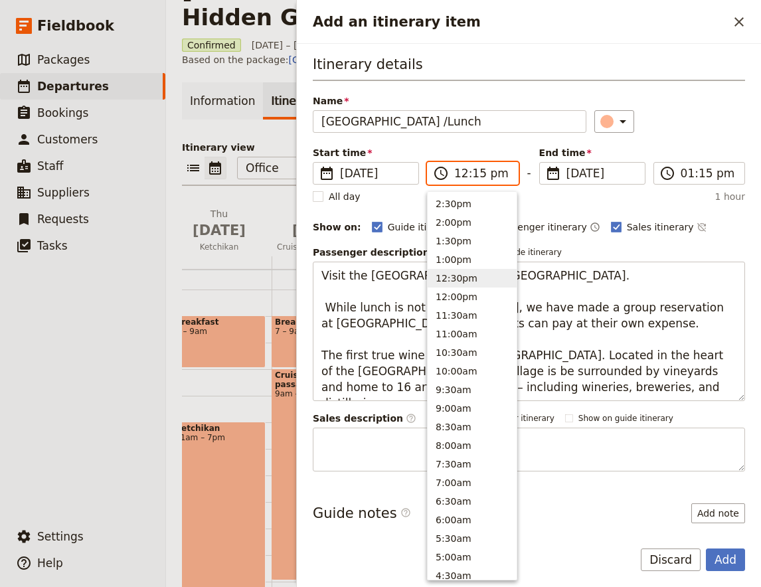
click at [462, 274] on button "12:30pm" at bounding box center [472, 278] width 89 height 19
type input "12:30 pm"
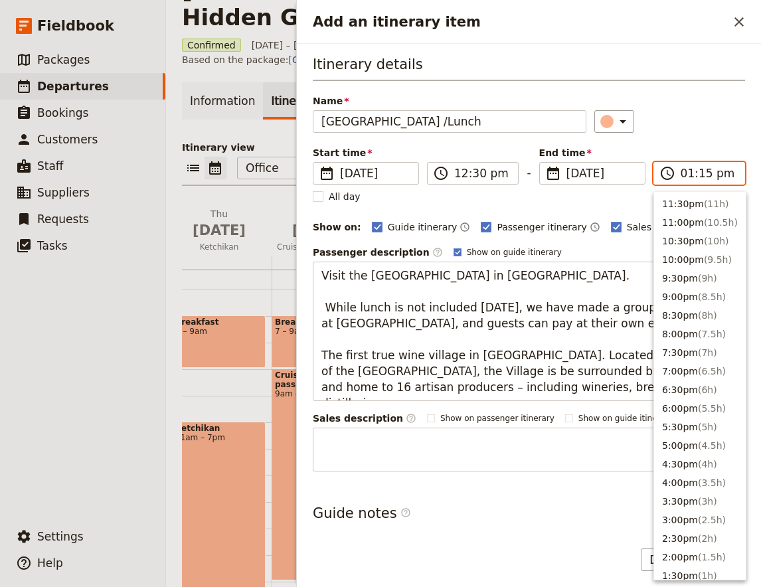
click at [717, 175] on input "01:15 pm" at bounding box center [709, 173] width 56 height 16
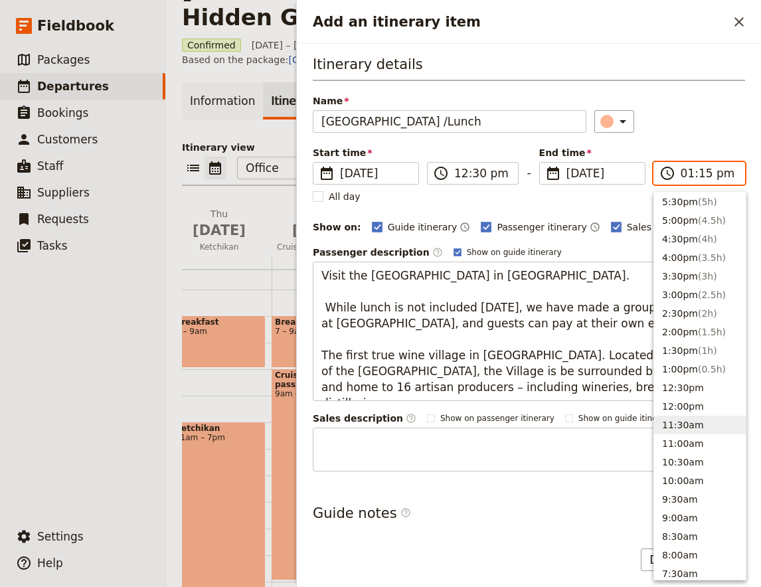
scroll to position [218, 0]
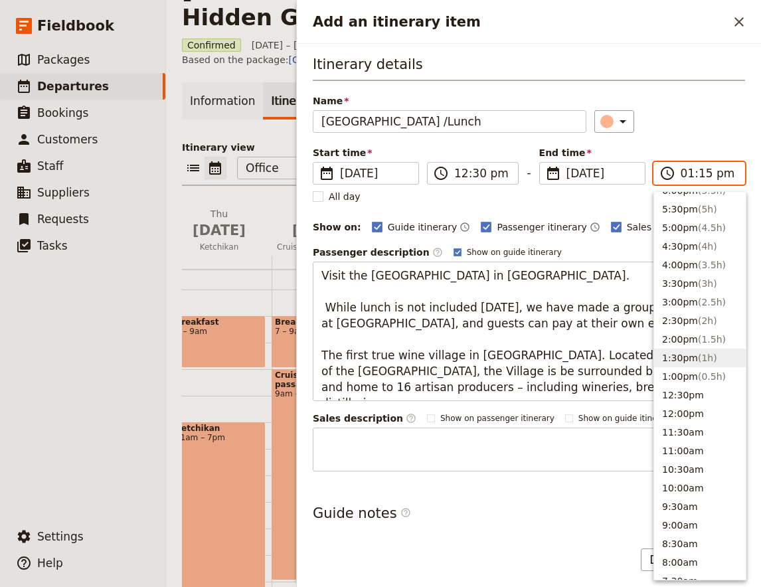
click at [698, 359] on span "( 1h )" at bounding box center [707, 358] width 19 height 11
type input "01:30 pm"
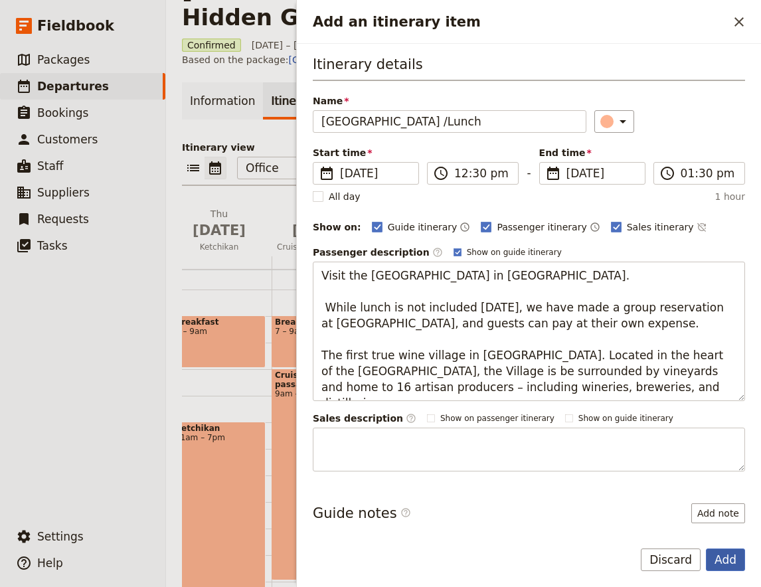
click at [732, 565] on button "Add" at bounding box center [725, 560] width 39 height 23
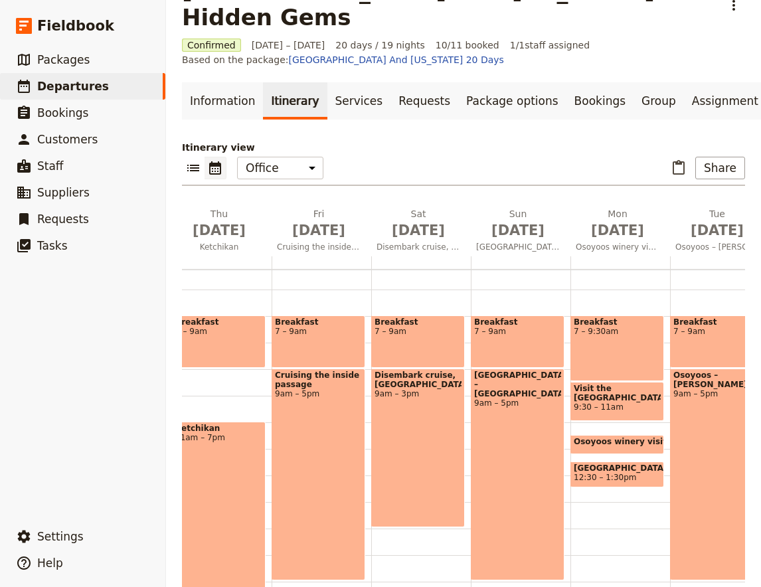
click at [583, 474] on div "Breakfast 7 – 9:30am Visit the [GEOGRAPHIC_DATA] 9:30 – 11am Osoyoos winery vis…" at bounding box center [621, 449] width 100 height 638
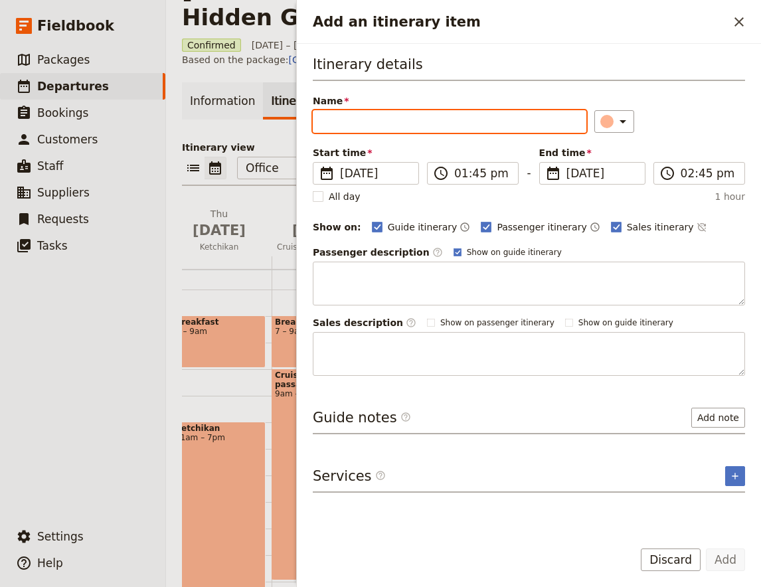
click at [375, 127] on input "Name" at bounding box center [450, 121] width 274 height 23
paste input "Wine Tasting"
click at [322, 124] on input "Wine Tasting" at bounding box center [450, 121] width 274 height 23
type input "Premium Wine Tasting"
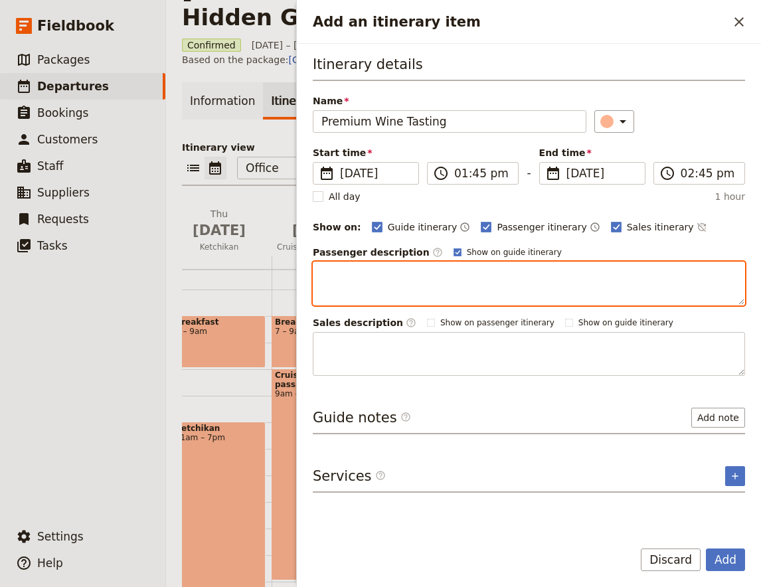
click at [328, 269] on textarea "Add an itinerary item" at bounding box center [529, 284] width 433 height 44
paste textarea "Wine Tasting Enjoy a seated tasting experience hosted by a Wine Ambassador. Set…"
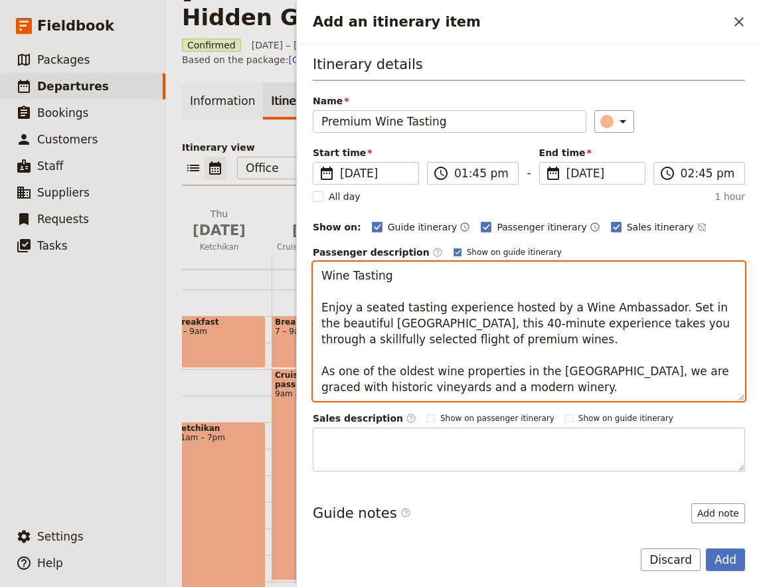
drag, startPoint x: 323, startPoint y: 305, endPoint x: 302, endPoint y: 262, distance: 48.1
click at [313, 262] on textarea "Wine Tasting Enjoy a seated tasting experience hosted by a Wine Ambassador. Set…" at bounding box center [529, 332] width 433 height 140
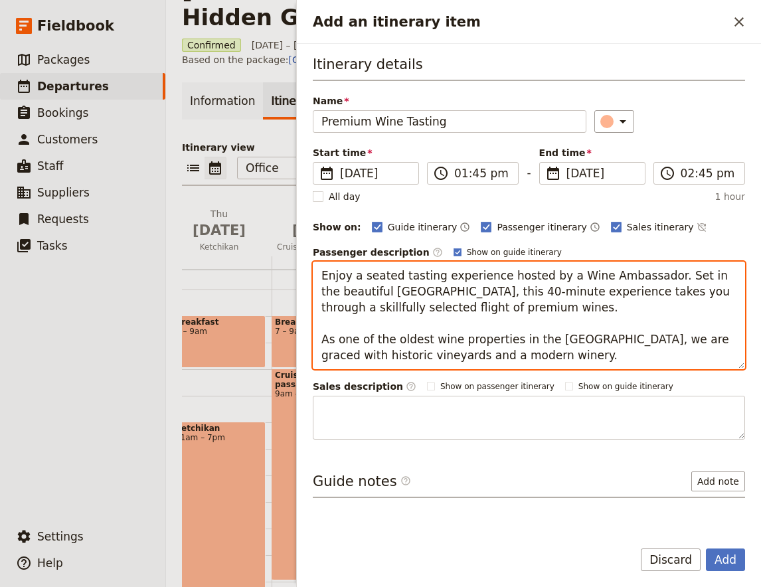
click at [349, 280] on textarea "Enjoy a seated tasting experience hosted by a Wine Ambassador. Set in the beaut…" at bounding box center [529, 316] width 433 height 108
type textarea "Enjoy a seated tasting experience hosted by a Wine Ambassador. Set in the beaut…"
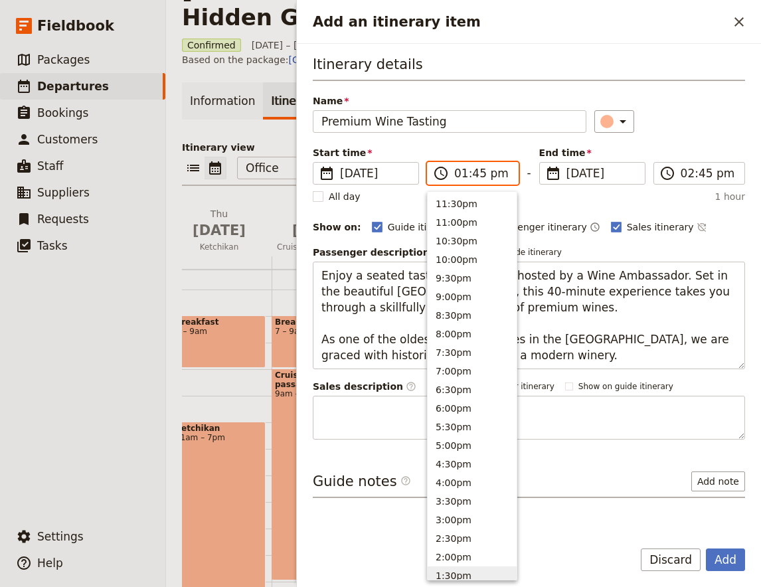
click at [477, 180] on input "01:45 pm" at bounding box center [482, 173] width 56 height 16
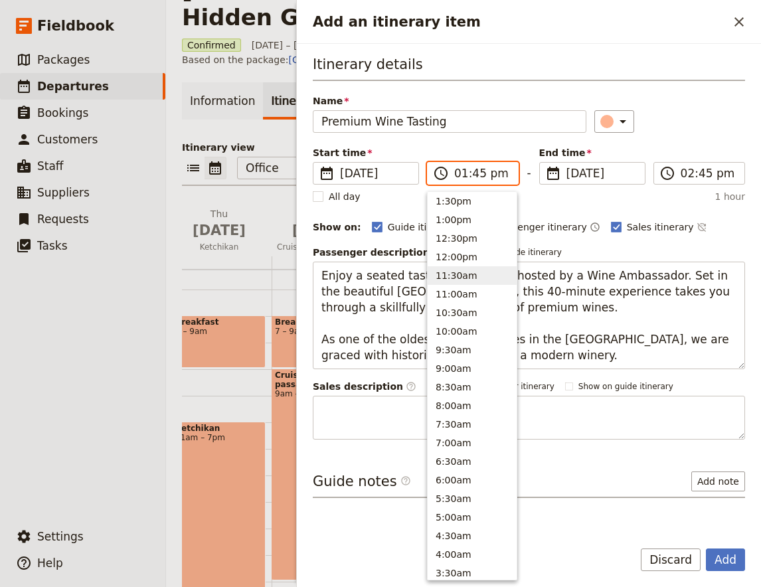
scroll to position [199, 0]
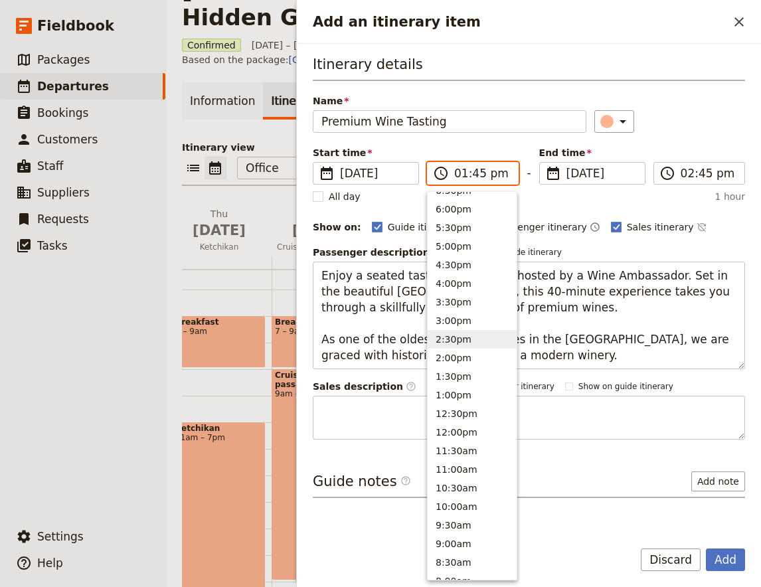
click at [472, 332] on button "2:30pm" at bounding box center [472, 339] width 89 height 19
type input "02:30 pm"
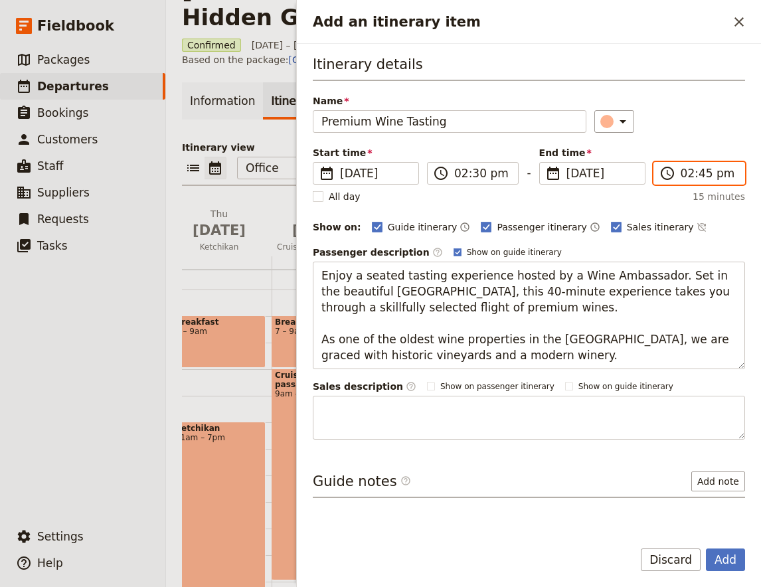
click at [723, 179] on input "02:45 pm" at bounding box center [709, 173] width 56 height 16
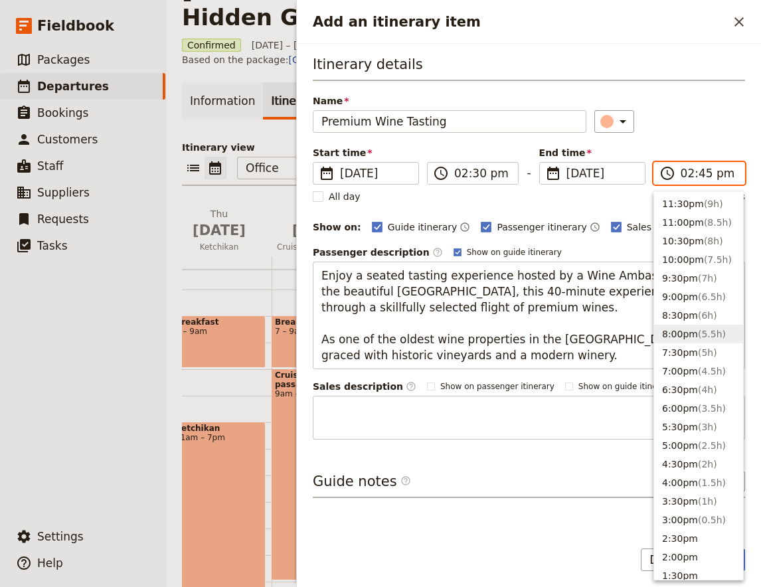
scroll to position [175, 0]
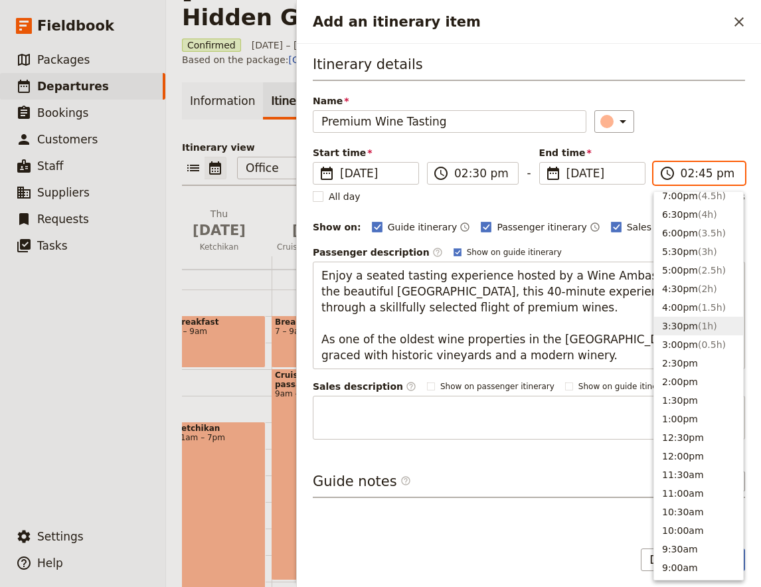
click at [698, 328] on span "( 1h )" at bounding box center [707, 326] width 19 height 11
type input "03:30 pm"
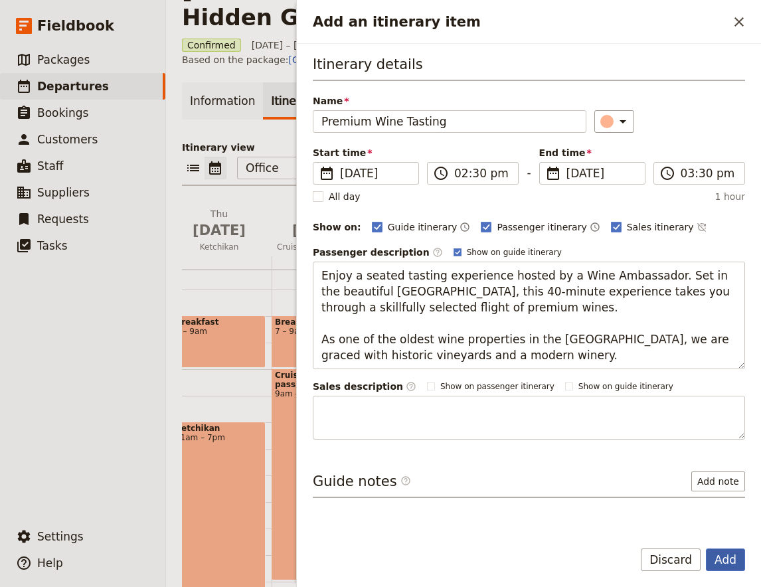
click at [718, 557] on button "Add" at bounding box center [725, 560] width 39 height 23
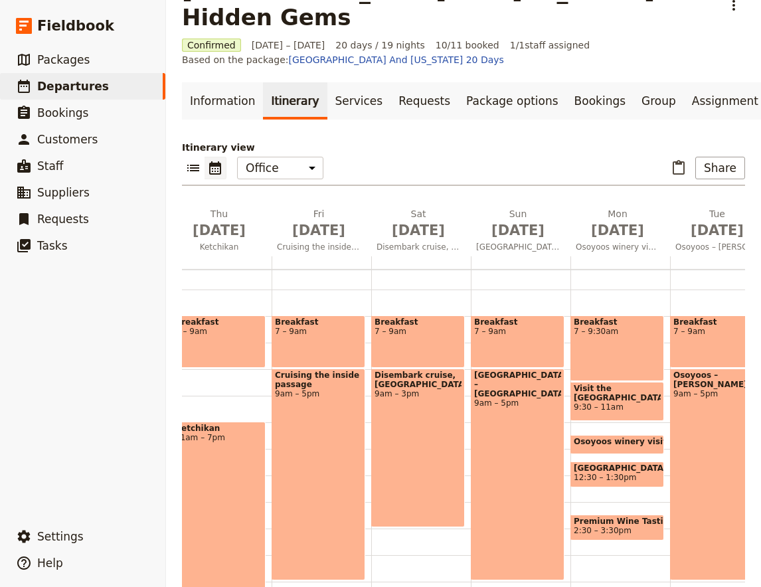
click at [629, 517] on span "Premium Wine Tasting" at bounding box center [617, 521] width 87 height 9
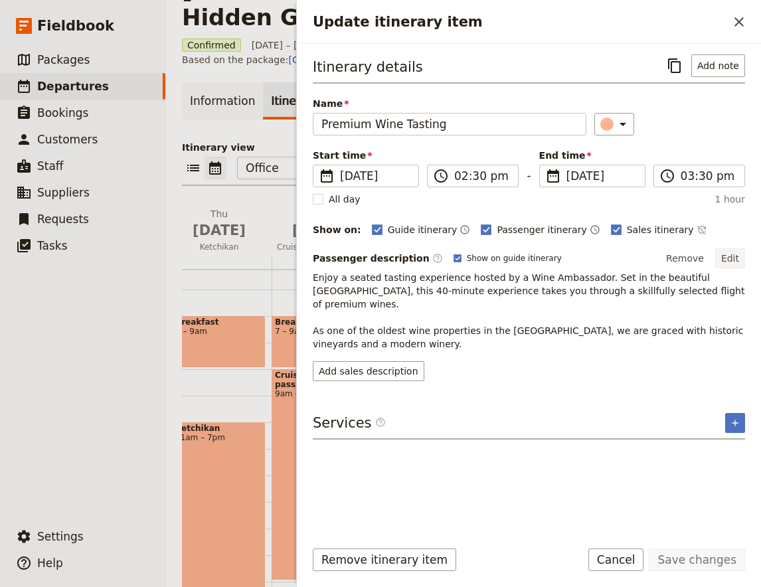
click at [742, 254] on button "Edit" at bounding box center [731, 258] width 30 height 20
click at [745, 260] on div "Itinerary details ​ Add note Name Premium Wine Tasting ​ Start time ​ [DATE] [D…" at bounding box center [529, 286] width 464 height 485
click at [737, 263] on button "Edit" at bounding box center [731, 258] width 30 height 20
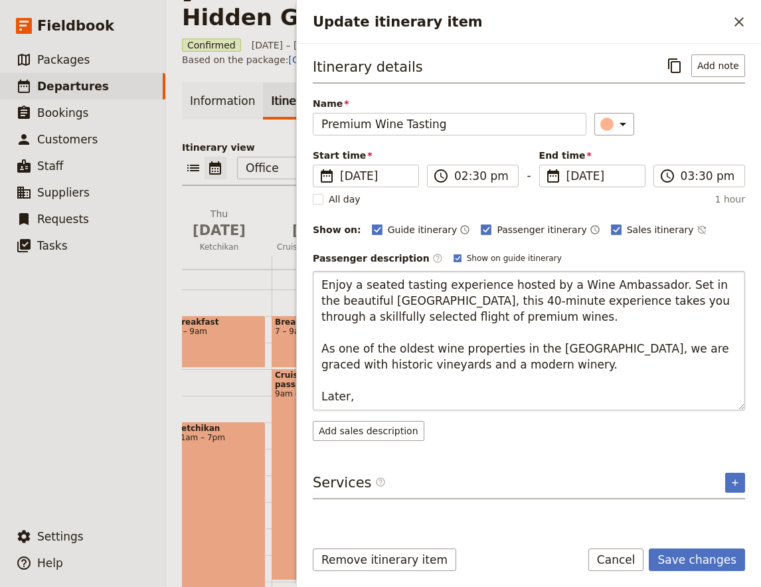
type textarea "Enjoy a seated tasting experience hosted by a Wine Ambassador. Set in the beaut…"
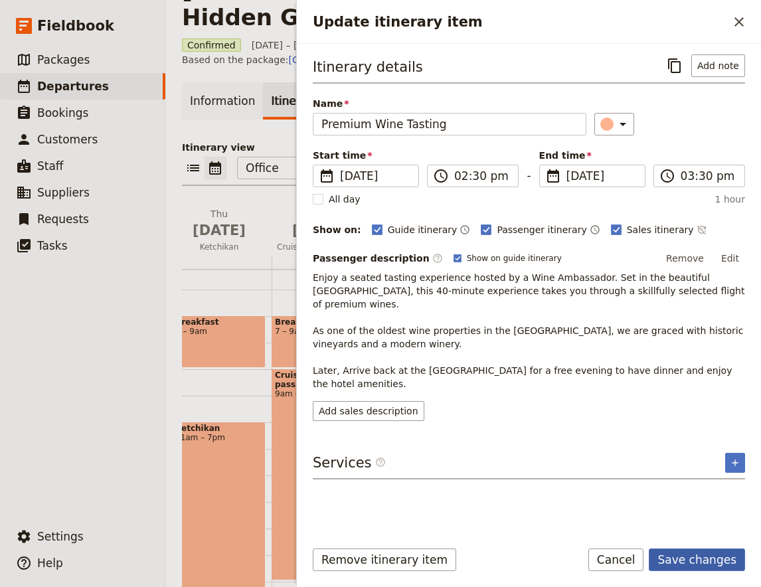
click at [685, 569] on button "Save changes" at bounding box center [697, 560] width 96 height 23
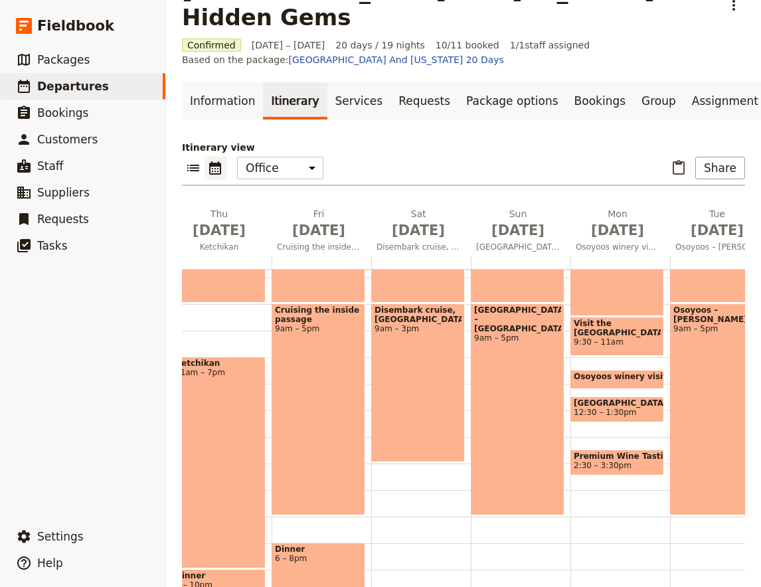
scroll to position [140, 0]
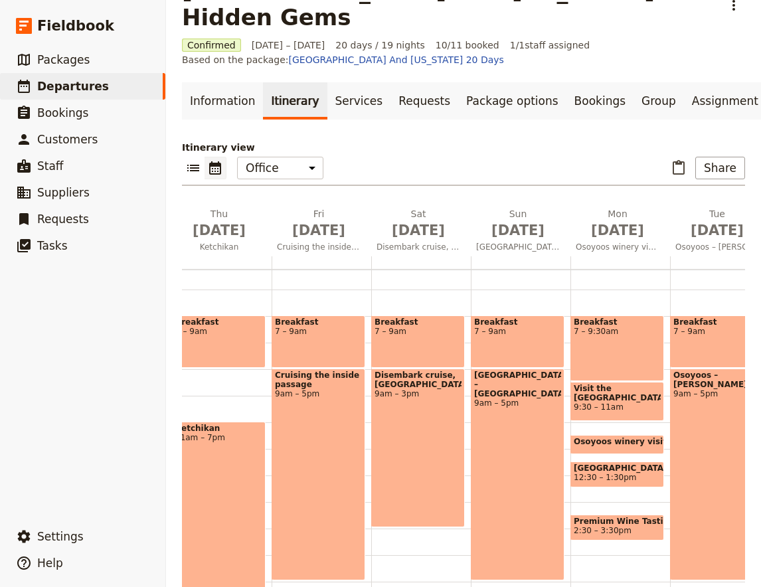
click at [722, 318] on div "Breakfast 7 – 9am" at bounding box center [717, 342] width 94 height 52
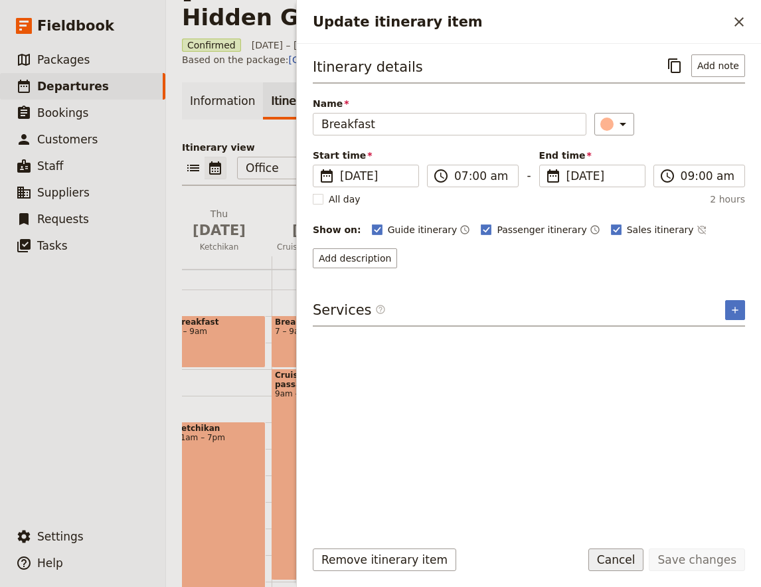
click at [635, 564] on button "Cancel" at bounding box center [617, 560] width 56 height 23
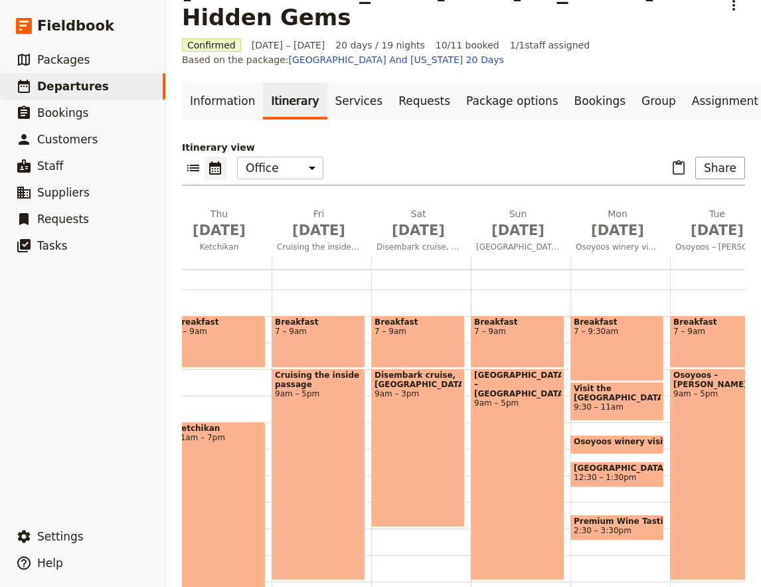
click at [708, 319] on div "Breakfast 7 – 9am" at bounding box center [717, 342] width 94 height 52
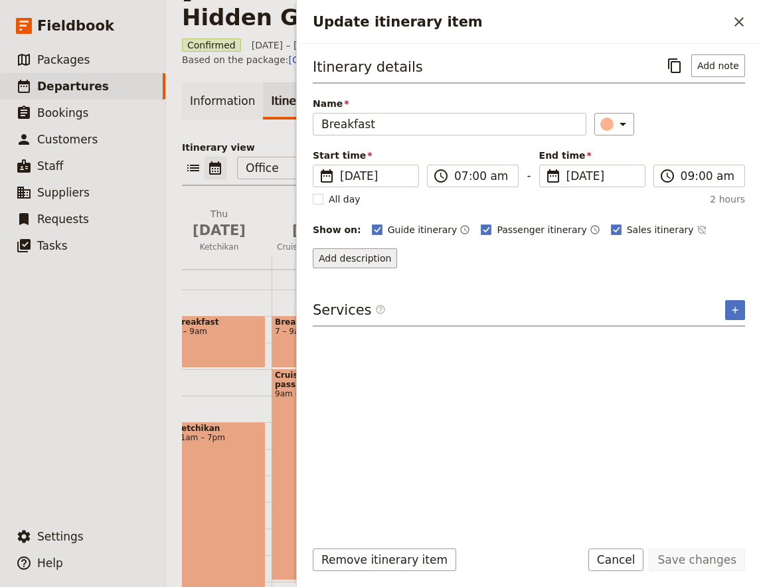
click at [366, 262] on button "Add description" at bounding box center [355, 258] width 84 height 20
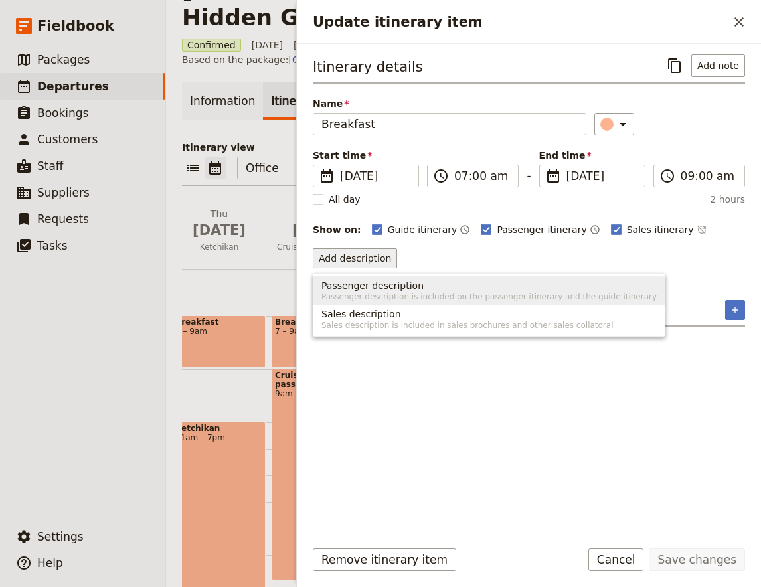
click at [397, 282] on span "Passenger description" at bounding box center [373, 285] width 102 height 13
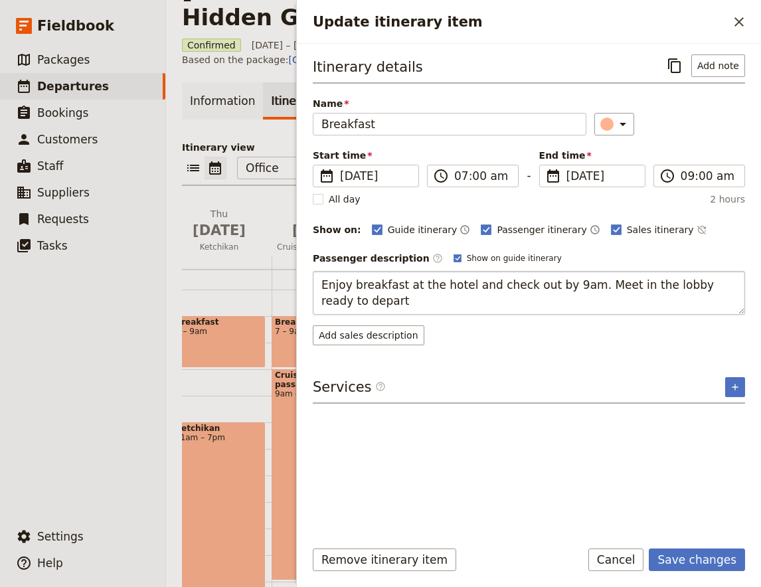
type textarea "Enjoy breakfast at the hotel and check out by 9am. Meet in the lobby ready to d…"
click at [730, 68] on button "Add note" at bounding box center [719, 65] width 54 height 23
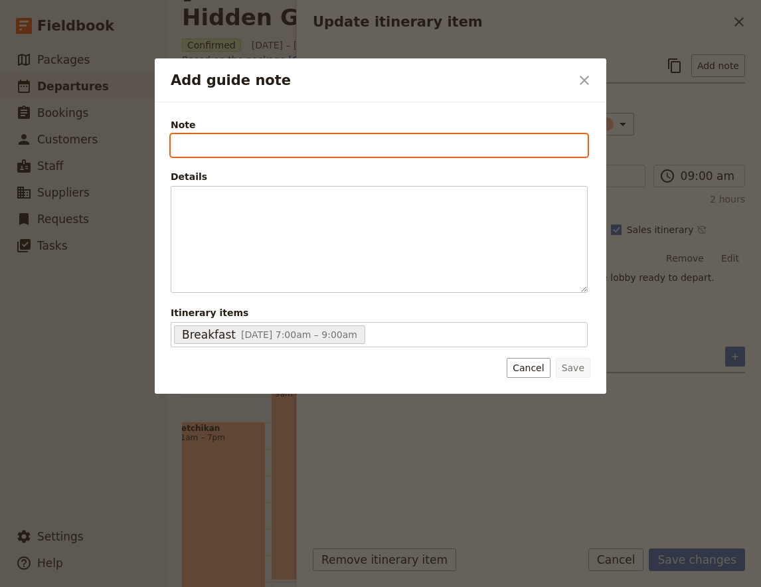
click at [252, 142] on input "Note" at bounding box center [379, 145] width 417 height 23
paste input "Welcome to the mountains!"
type input "Welcome to the mountains!"
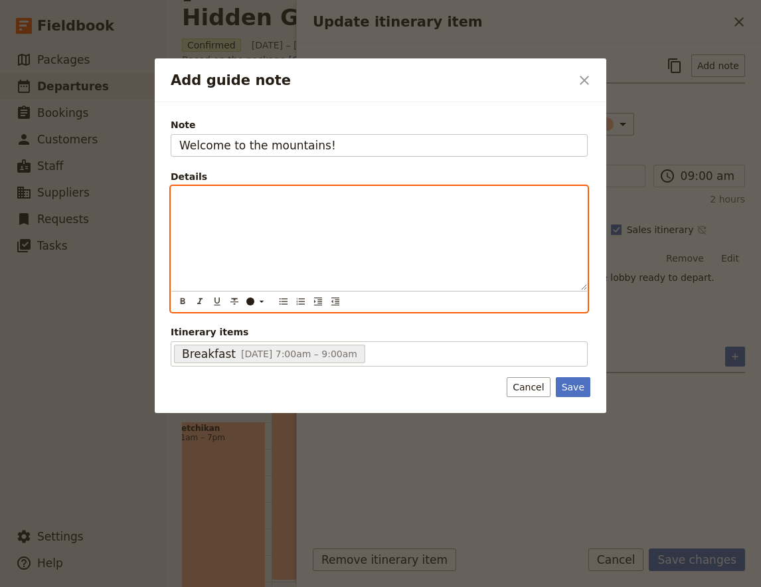
click at [258, 227] on div "Add guide note" at bounding box center [379, 239] width 416 height 104
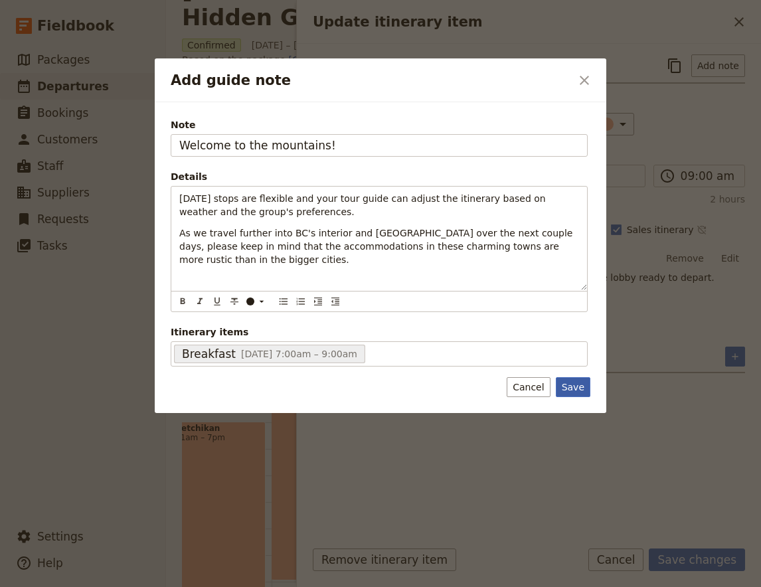
click at [569, 390] on button "Save" at bounding box center [573, 387] width 35 height 20
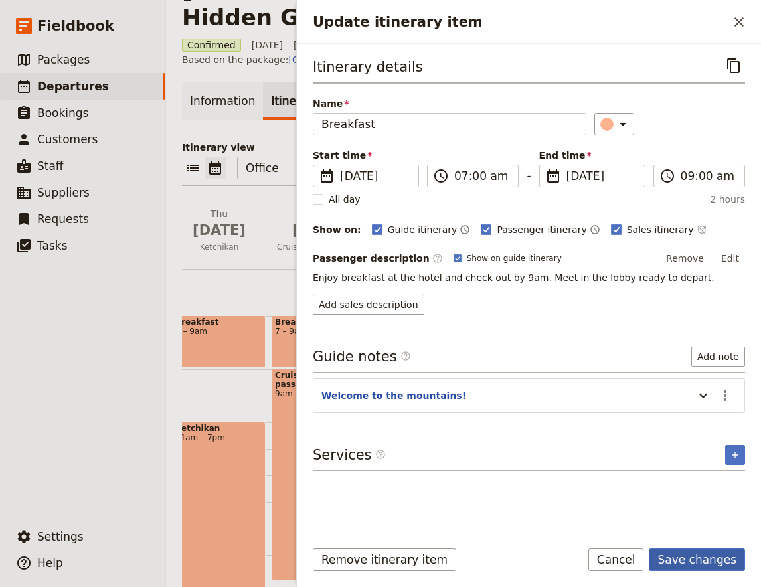
click at [690, 561] on button "Save changes" at bounding box center [697, 560] width 96 height 23
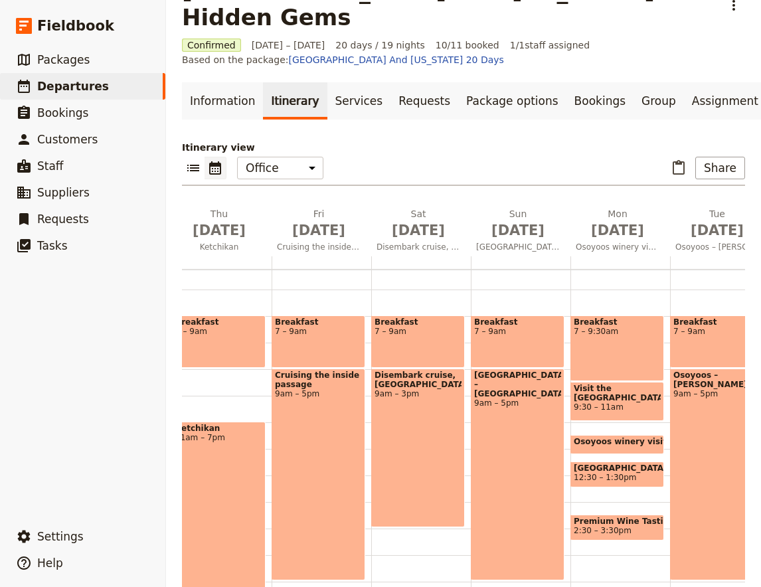
click at [704, 397] on div "Osoyoos – [PERSON_NAME] 9am – 5pm" at bounding box center [717, 475] width 94 height 212
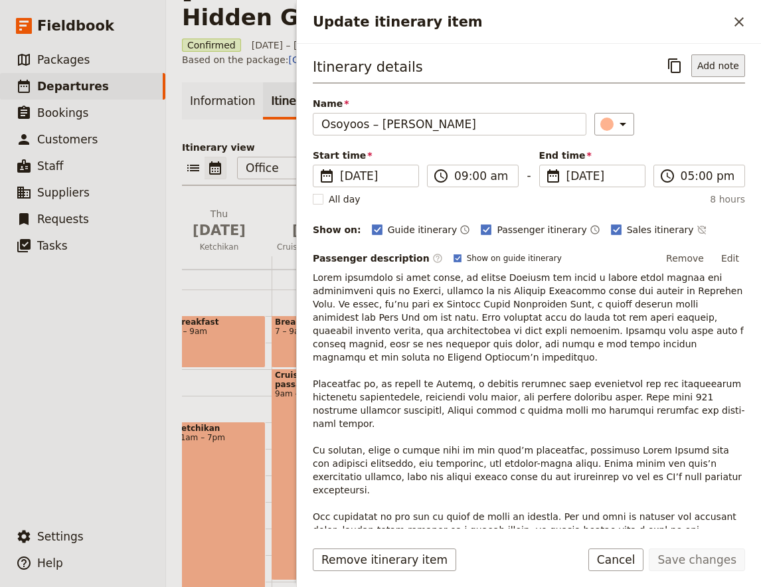
click at [708, 60] on button "Add note" at bounding box center [719, 65] width 54 height 23
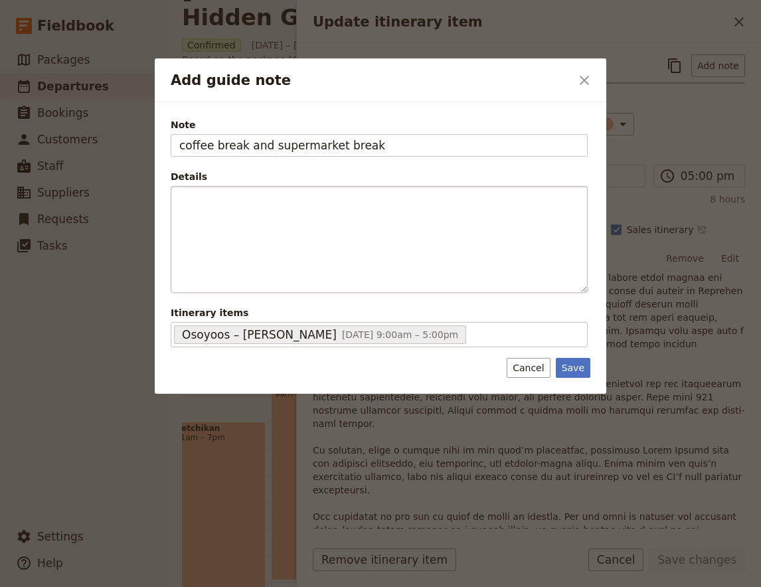
type input "coffee break and supermarket break"
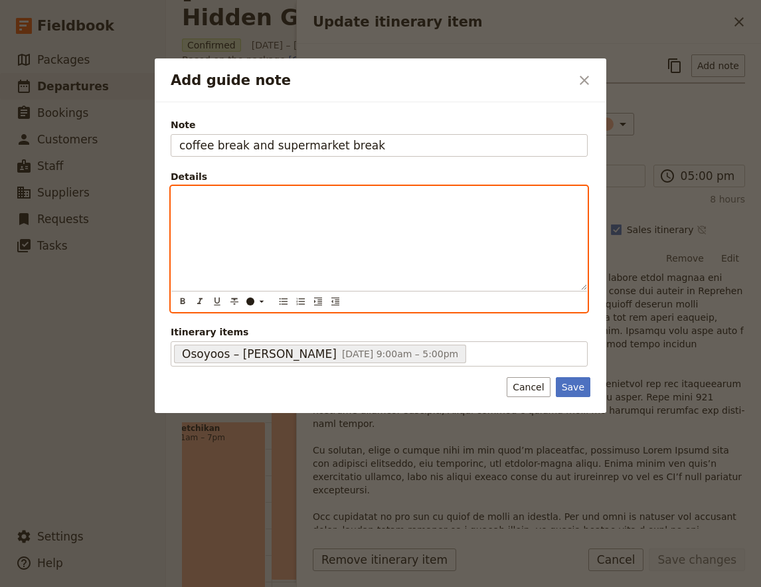
click at [292, 253] on div "Add guide note" at bounding box center [379, 239] width 416 height 104
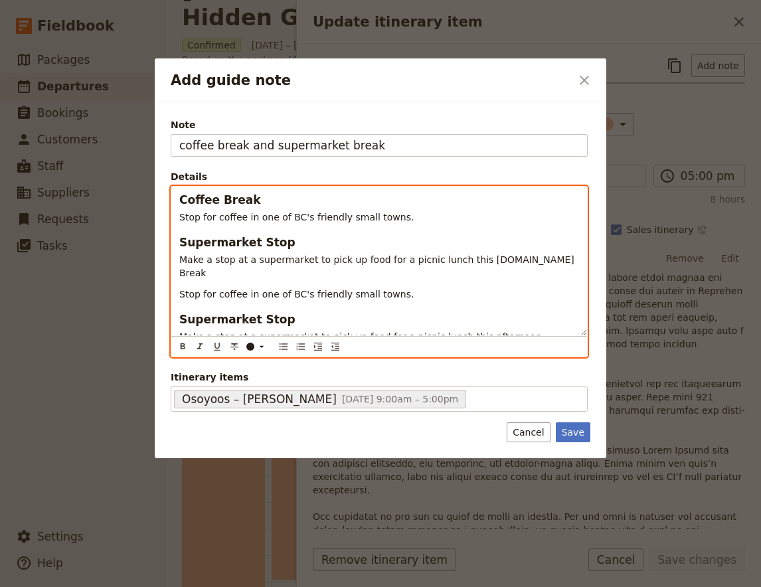
scroll to position [0, 0]
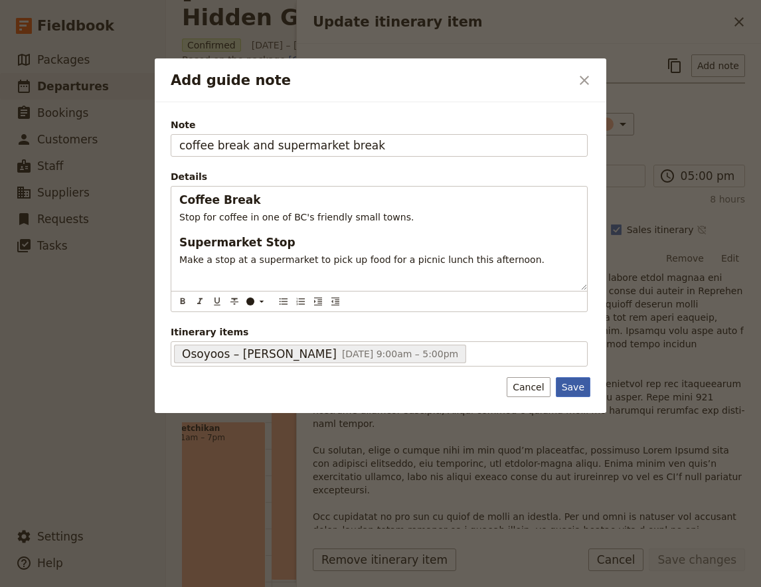
click at [578, 389] on button "Save" at bounding box center [573, 387] width 35 height 20
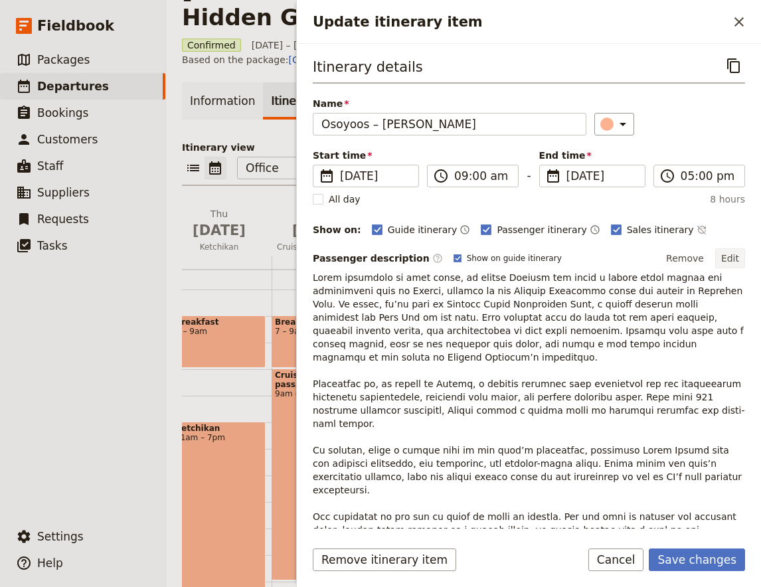
click at [736, 258] on button "Edit" at bounding box center [731, 258] width 30 height 20
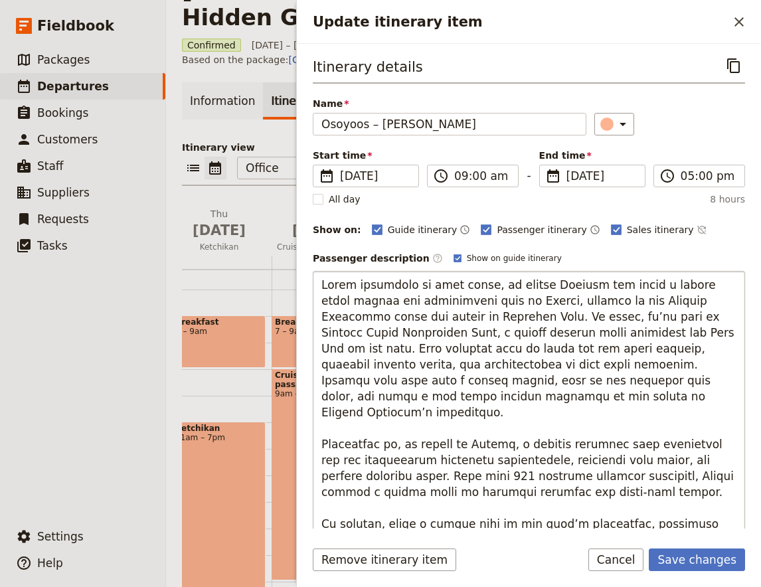
click at [715, 385] on textarea "Update itinerary item" at bounding box center [529, 452] width 433 height 363
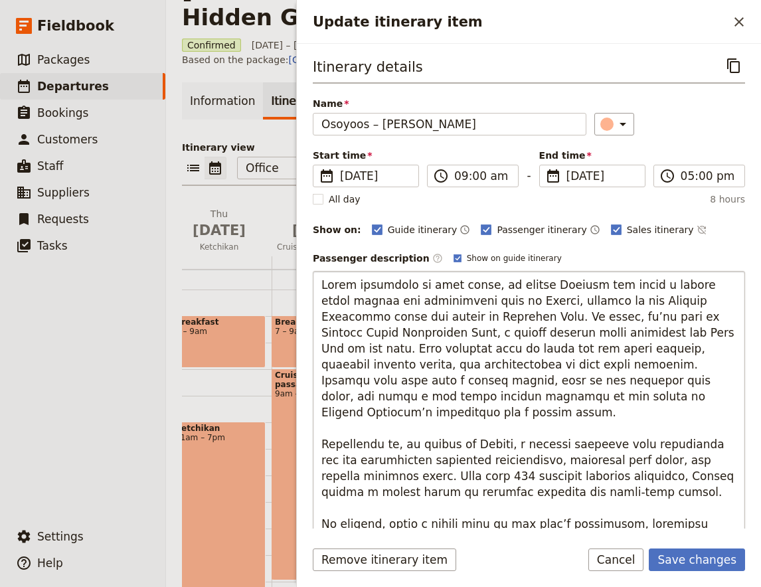
click at [411, 315] on textarea "Update itinerary item" at bounding box center [529, 460] width 433 height 379
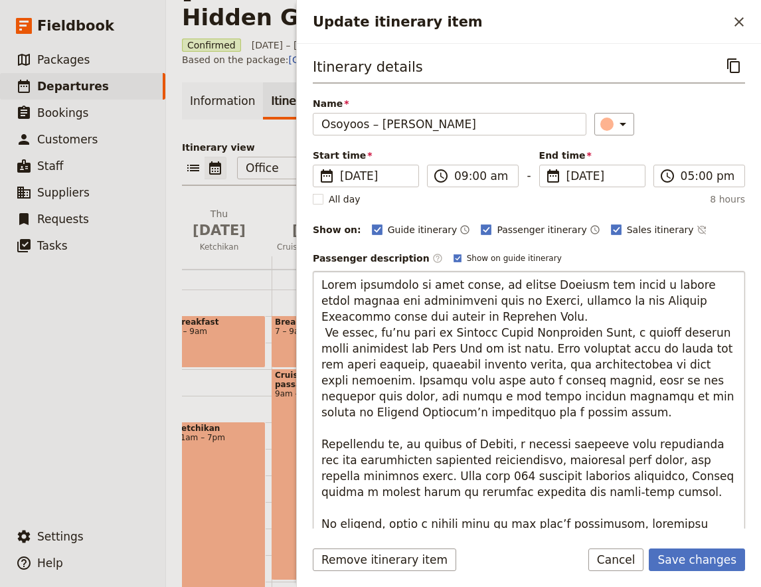
type textarea "Lorem ipsumdolo si amet conse, ad elitse Doeiusm tem incid u labore etdol magna…"
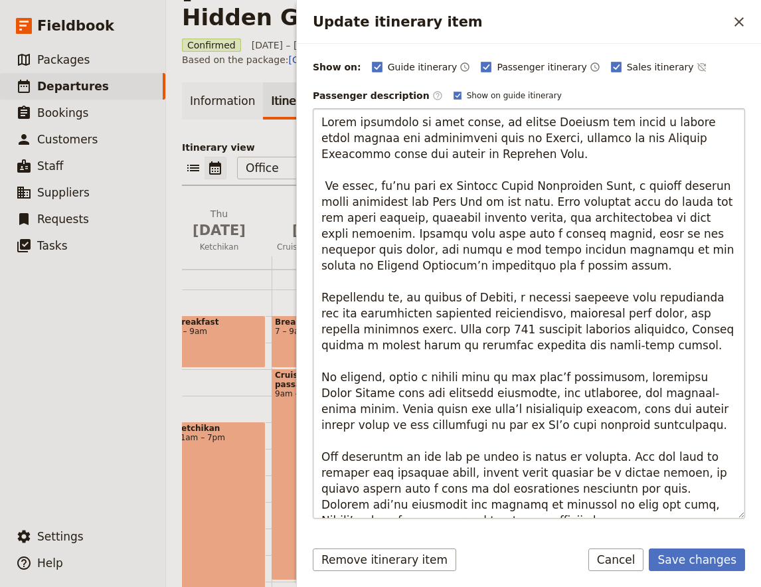
scroll to position [351, 0]
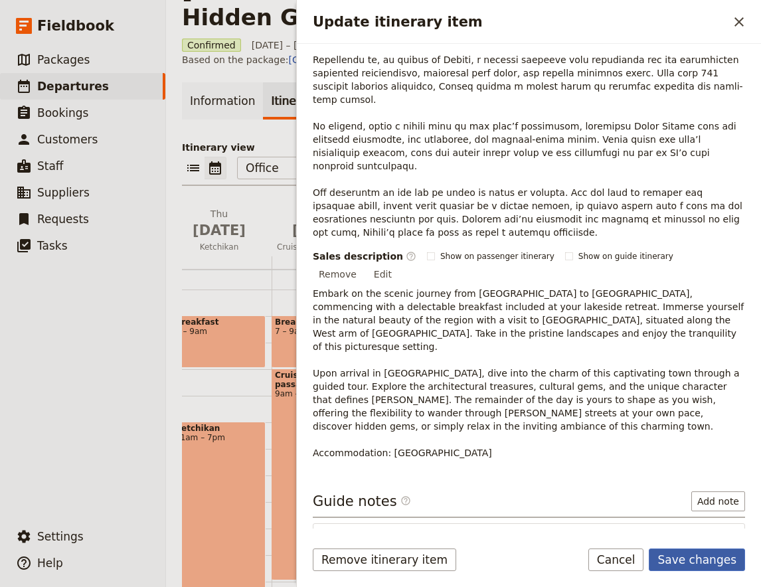
click at [692, 552] on button "Save changes" at bounding box center [697, 560] width 96 height 23
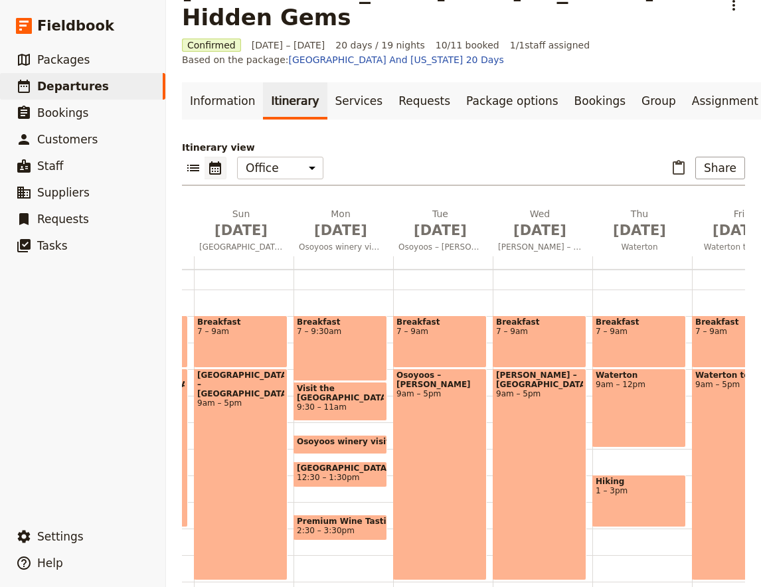
scroll to position [0, 1081]
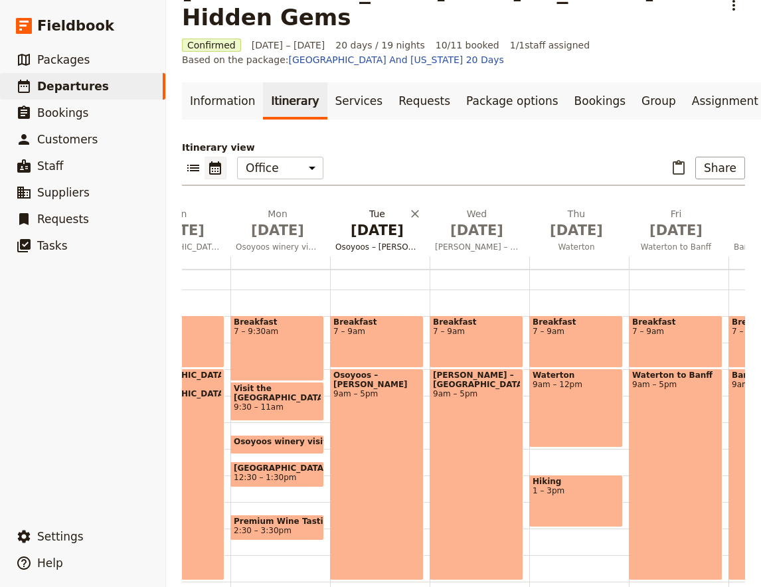
click at [377, 221] on span "[DATE]" at bounding box center [378, 231] width 84 height 20
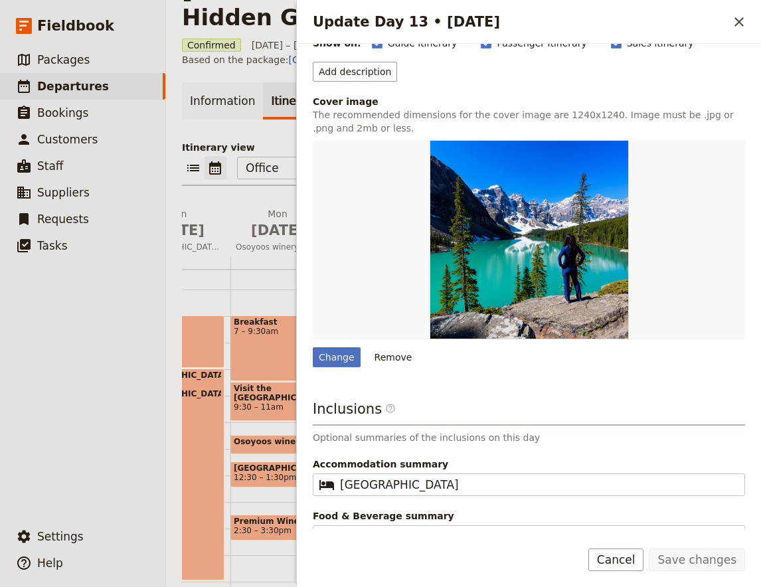
scroll to position [165, 0]
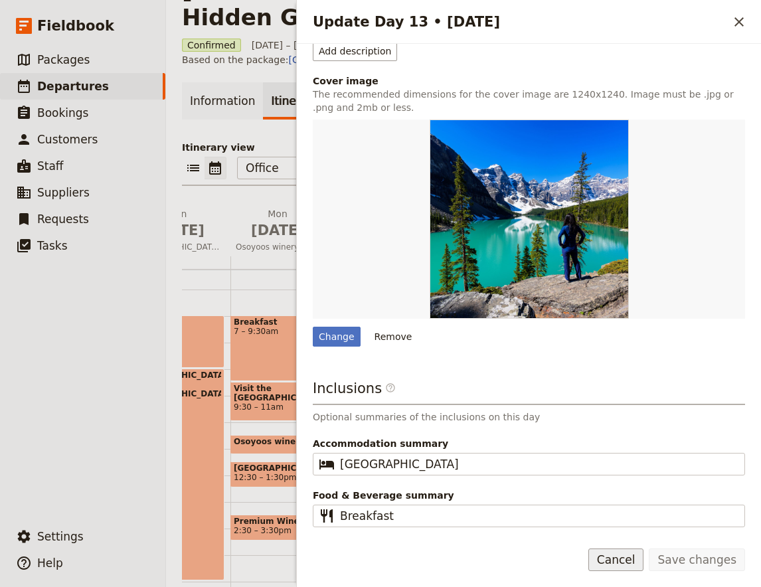
click at [624, 559] on button "Cancel" at bounding box center [617, 560] width 56 height 23
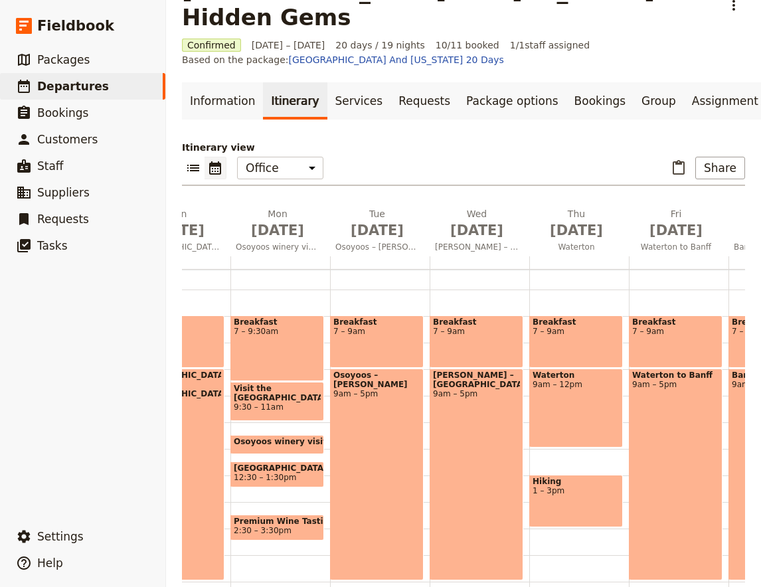
click at [367, 395] on div "Osoyoos – [PERSON_NAME] 9am – 5pm" at bounding box center [377, 475] width 94 height 212
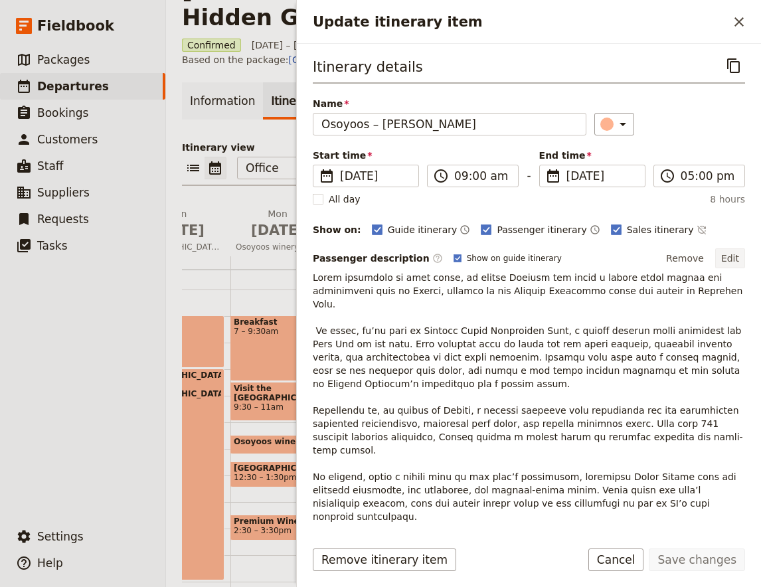
click at [735, 257] on button "Edit" at bounding box center [731, 258] width 30 height 20
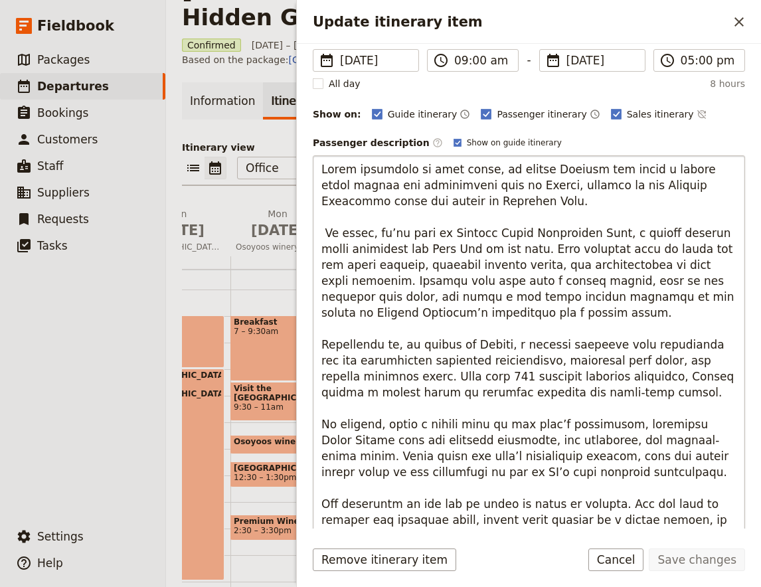
scroll to position [175, 0]
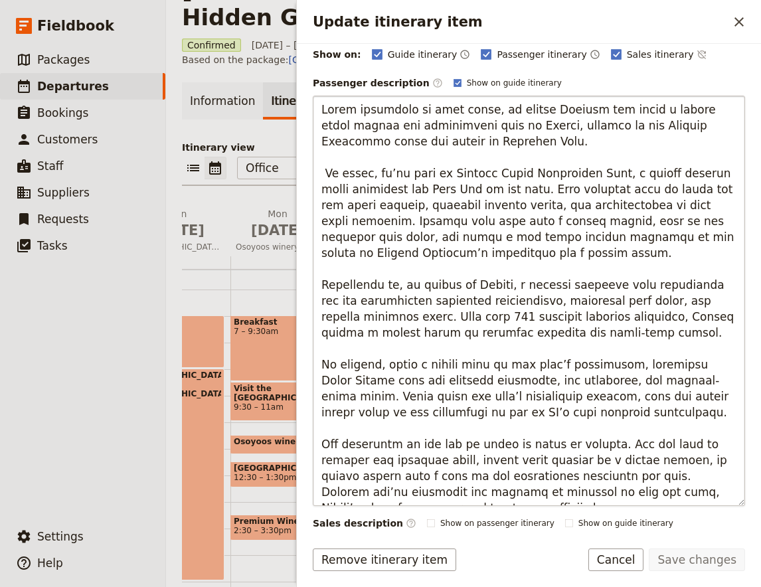
click at [320, 283] on textarea "Update itinerary item" at bounding box center [529, 301] width 433 height 411
drag, startPoint x: 324, startPoint y: 365, endPoint x: 505, endPoint y: 425, distance: 190.4
click at [505, 425] on textarea "Update itinerary item" at bounding box center [529, 301] width 433 height 411
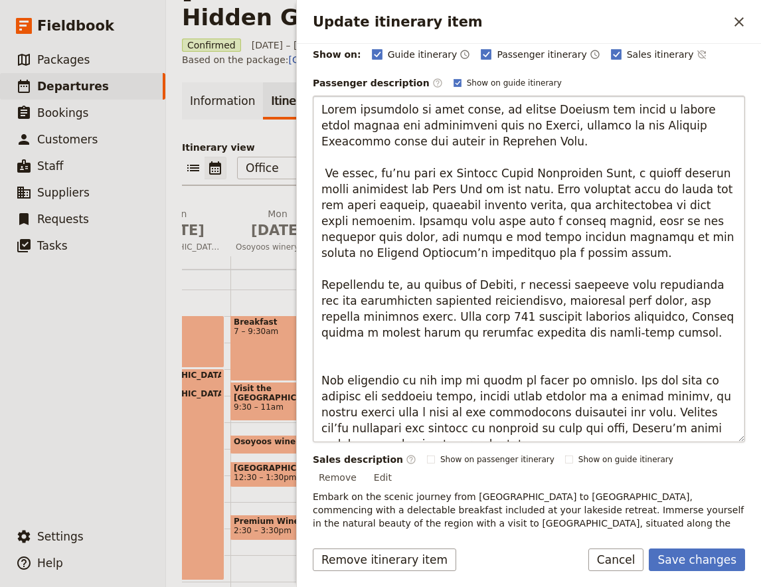
type textarea "Lorem ipsumdolo si amet conse, ad elitse Doeiusm tem incid u labore etdol magna…"
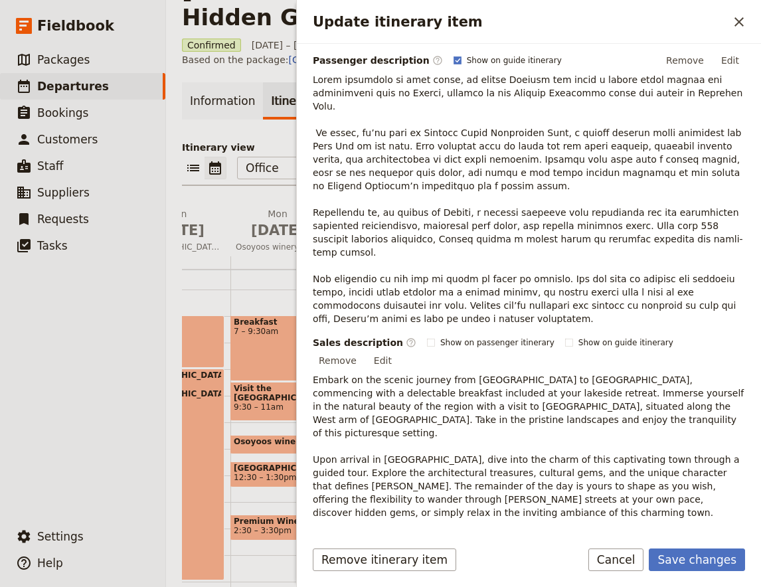
scroll to position [291, 0]
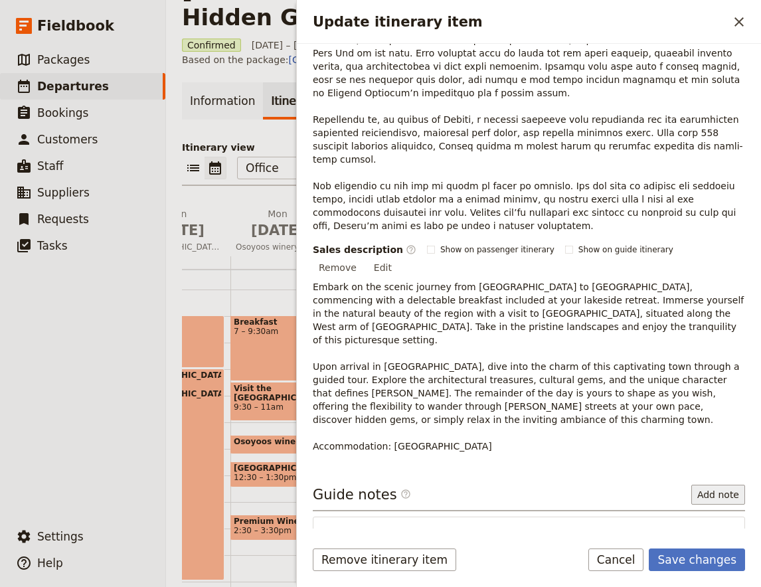
click at [728, 485] on button "Add note" at bounding box center [719, 495] width 54 height 20
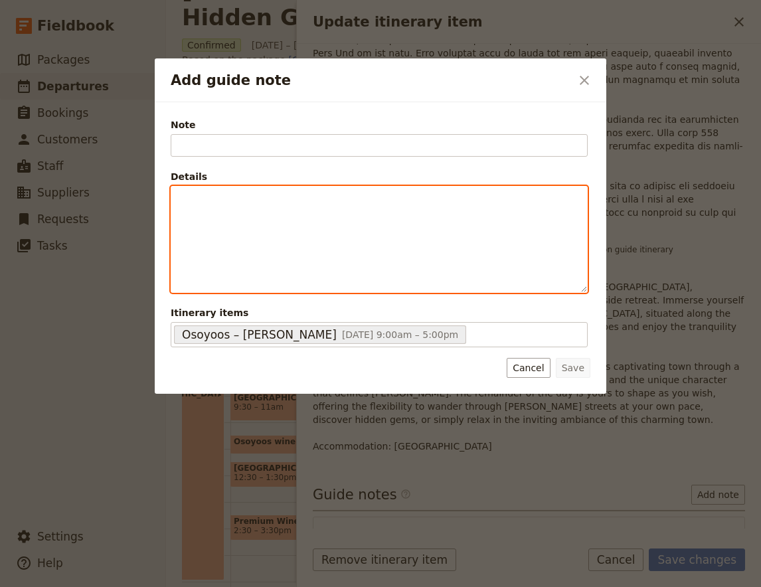
click at [349, 223] on div "Add guide note" at bounding box center [379, 240] width 416 height 106
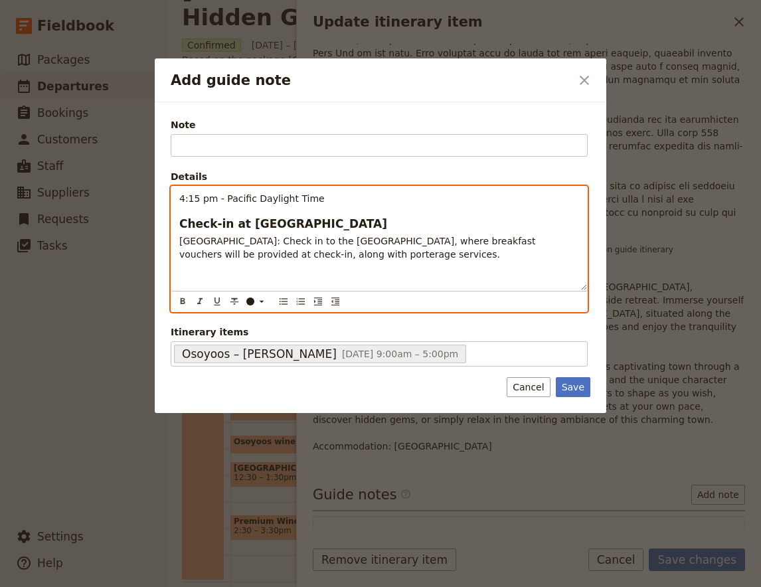
click at [255, 197] on span "4:15 pm - Pacific Daylight Time" at bounding box center [252, 198] width 146 height 11
click at [355, 232] on h3 "Check-in at [GEOGRAPHIC_DATA]" at bounding box center [379, 224] width 400 height 16
click at [339, 228] on span "Check-in at [GEOGRAPHIC_DATA]" at bounding box center [283, 223] width 208 height 13
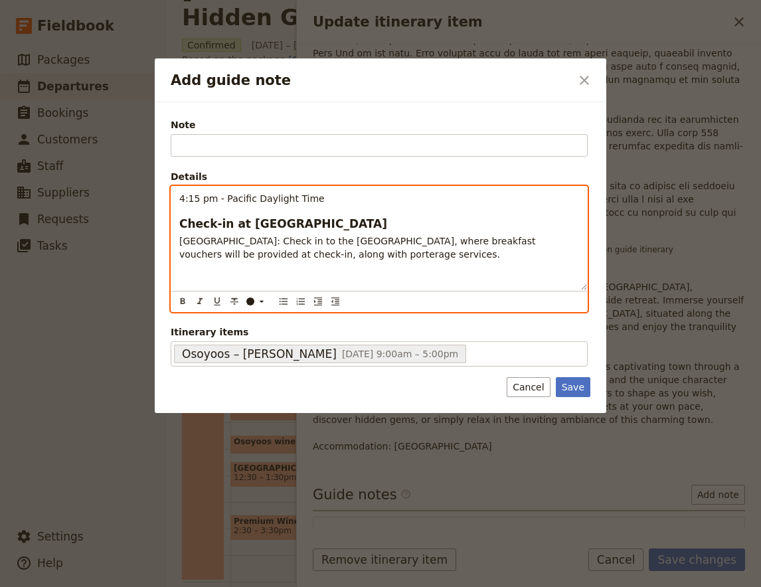
click at [339, 228] on span "Check-in at [GEOGRAPHIC_DATA]" at bounding box center [283, 223] width 208 height 13
copy span "Check-in at [GEOGRAPHIC_DATA]"
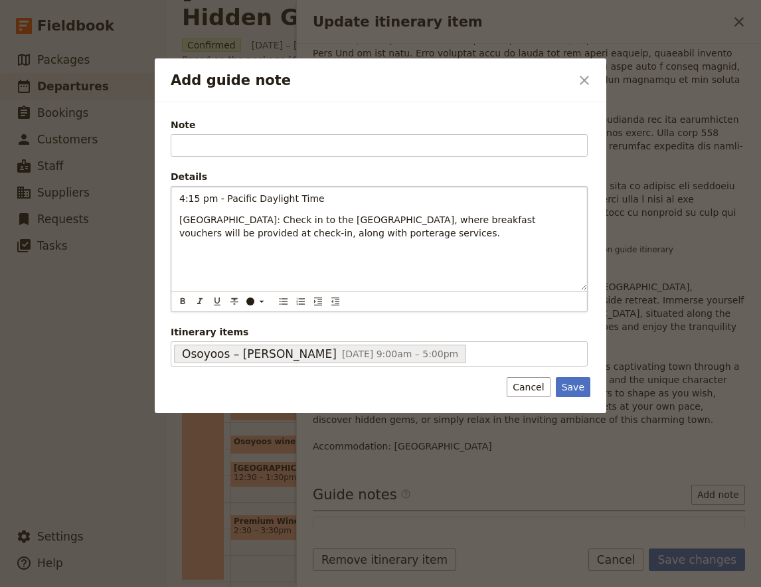
click at [296, 130] on span "Note" at bounding box center [379, 124] width 417 height 13
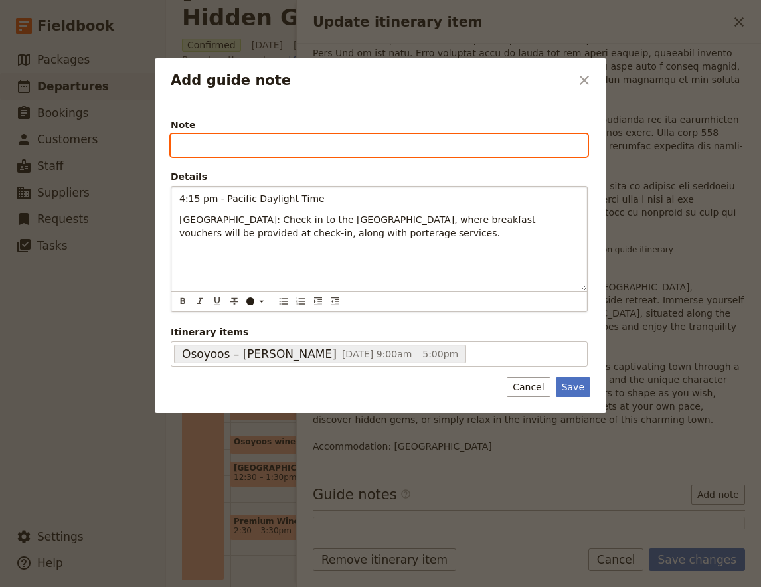
click at [296, 134] on input "Note" at bounding box center [379, 145] width 417 height 23
paste input "Check-in at [GEOGRAPHIC_DATA]"
type input "Check-in at [GEOGRAPHIC_DATA]"
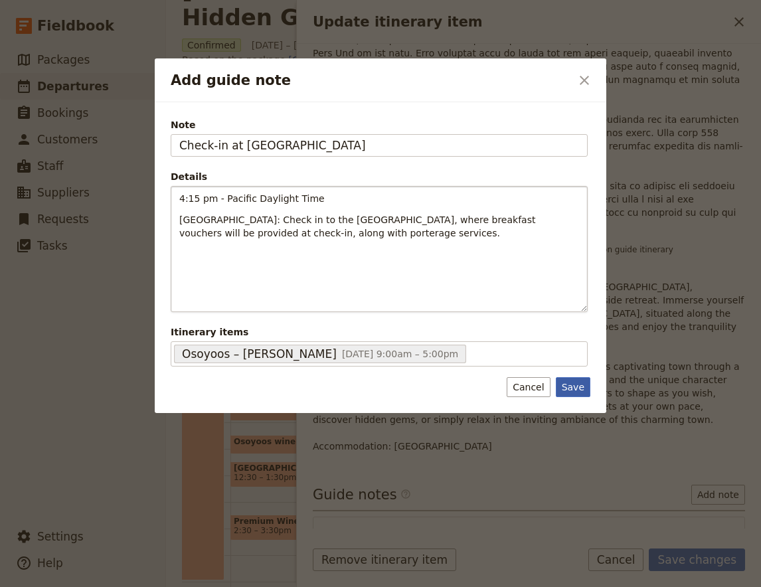
click at [572, 392] on button "Save" at bounding box center [573, 387] width 35 height 20
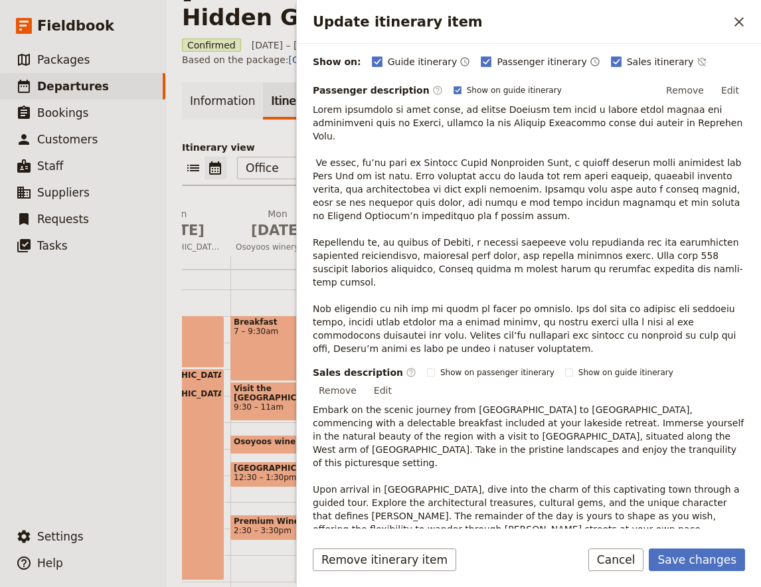
scroll to position [116, 0]
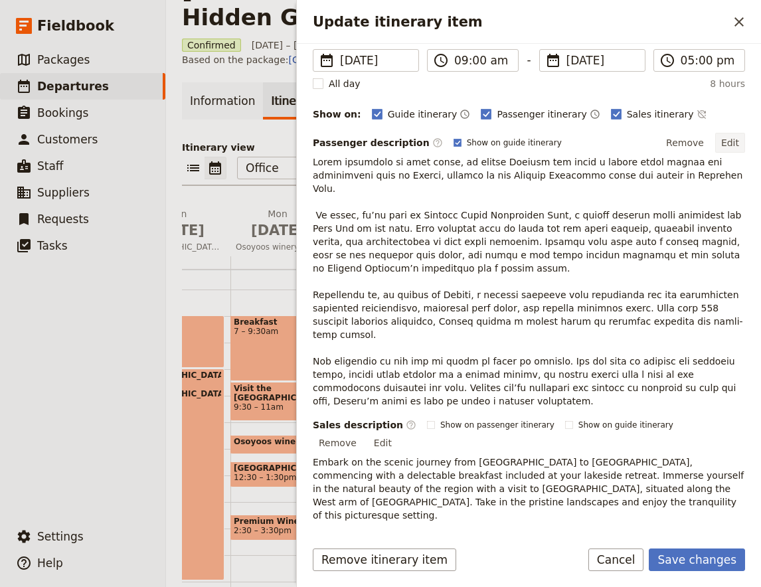
click at [738, 144] on button "Edit" at bounding box center [731, 143] width 30 height 20
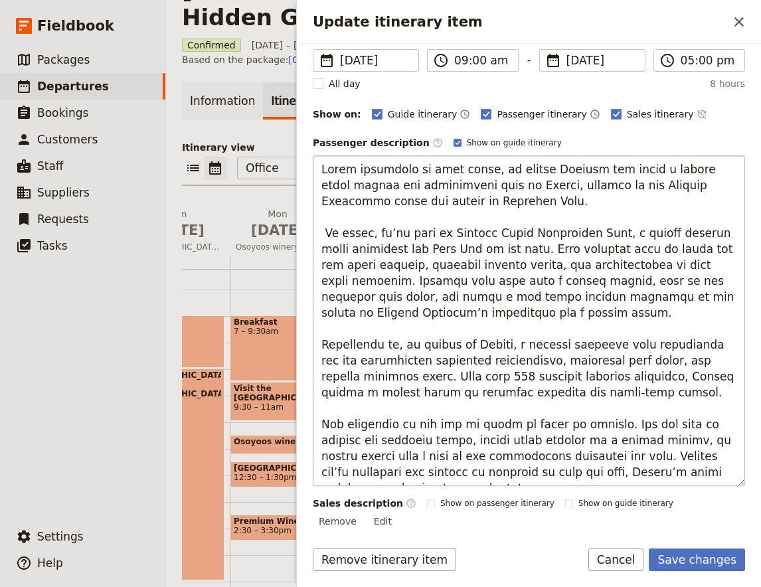
drag, startPoint x: 319, startPoint y: 425, endPoint x: 757, endPoint y: 474, distance: 441.2
click at [745, 474] on textarea "Update itinerary item" at bounding box center [529, 320] width 433 height 331
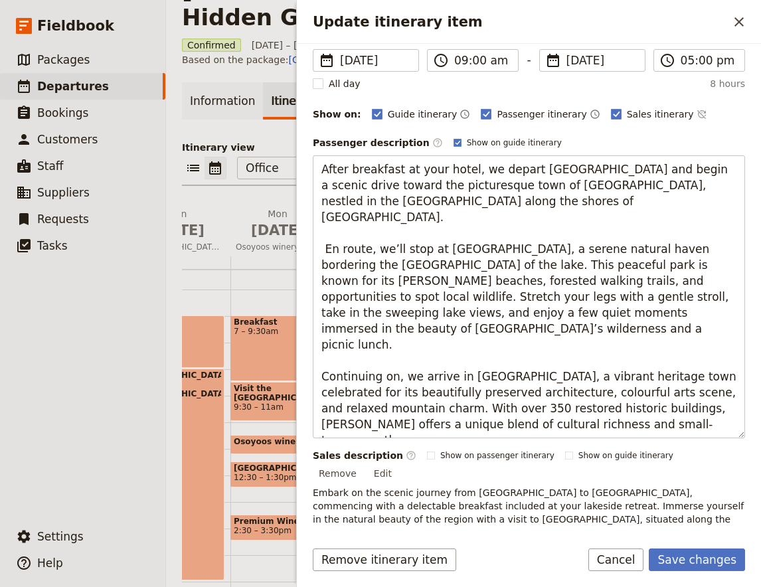
type textarea "After breakfast at your hotel, we depart [GEOGRAPHIC_DATA] and begin a scenic d…"
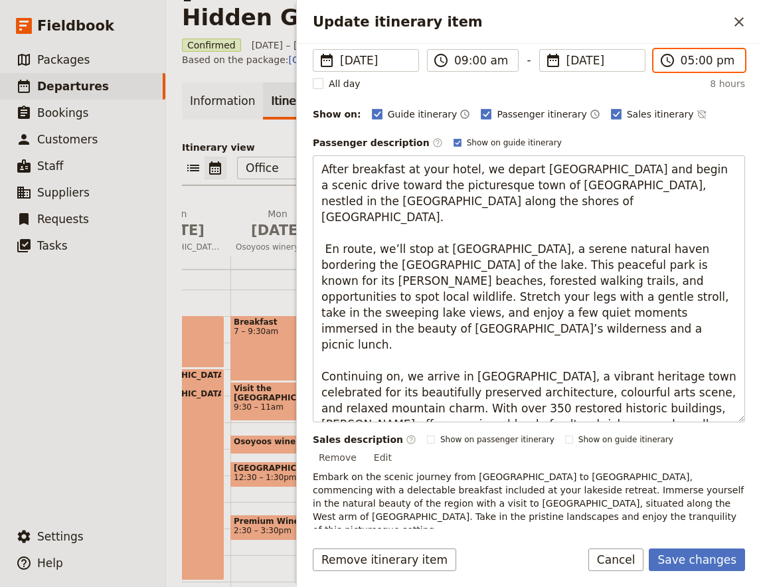
click at [696, 67] on input "05:00 pm" at bounding box center [709, 60] width 56 height 16
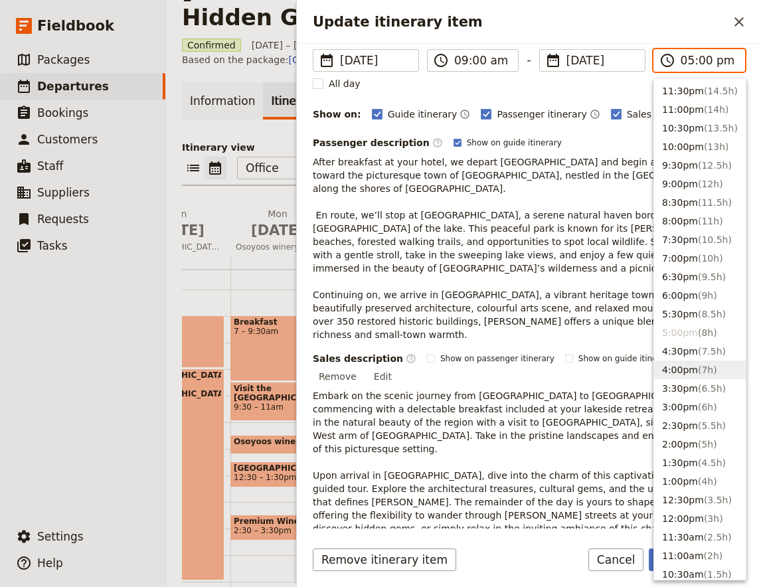
click at [679, 372] on button "4:00pm ( 7h )" at bounding box center [700, 370] width 92 height 19
type input "04:00 pm"
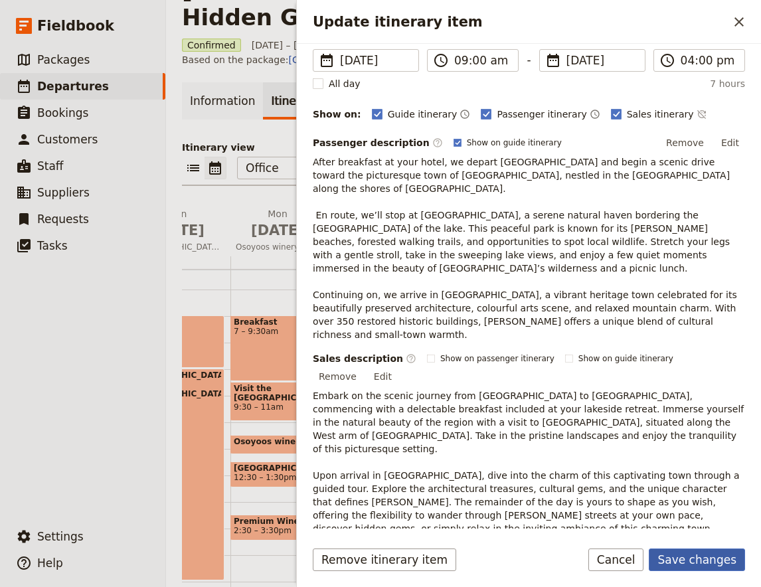
click at [712, 565] on button "Save changes" at bounding box center [697, 560] width 96 height 23
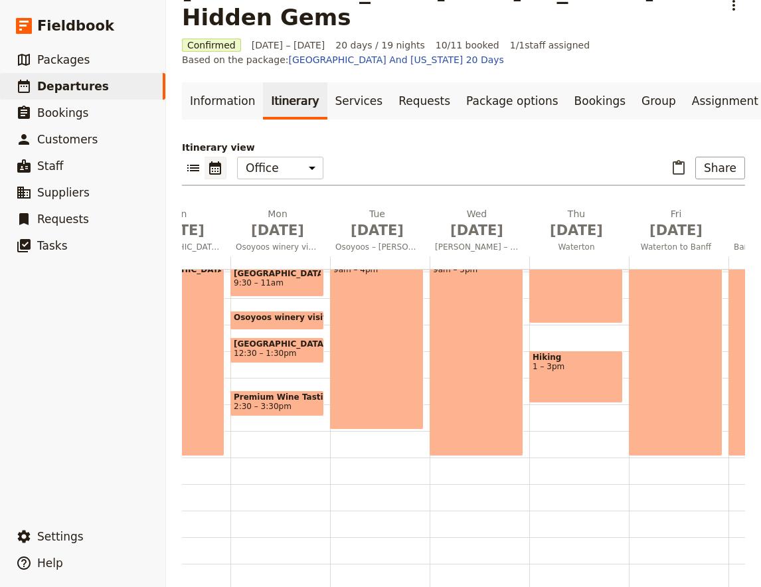
scroll to position [315, 0]
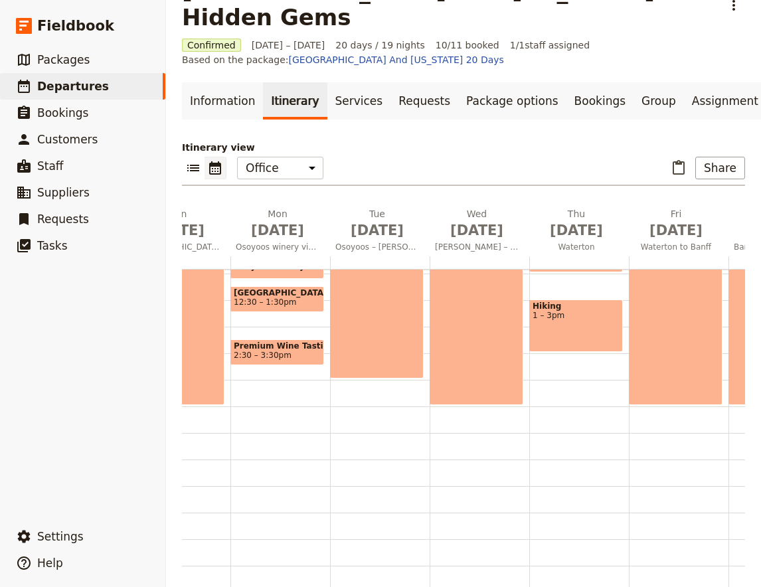
click at [345, 357] on div "Breakfast 7 – 9am Osoyoos – [PERSON_NAME] 9am – 4pm" at bounding box center [380, 274] width 100 height 638
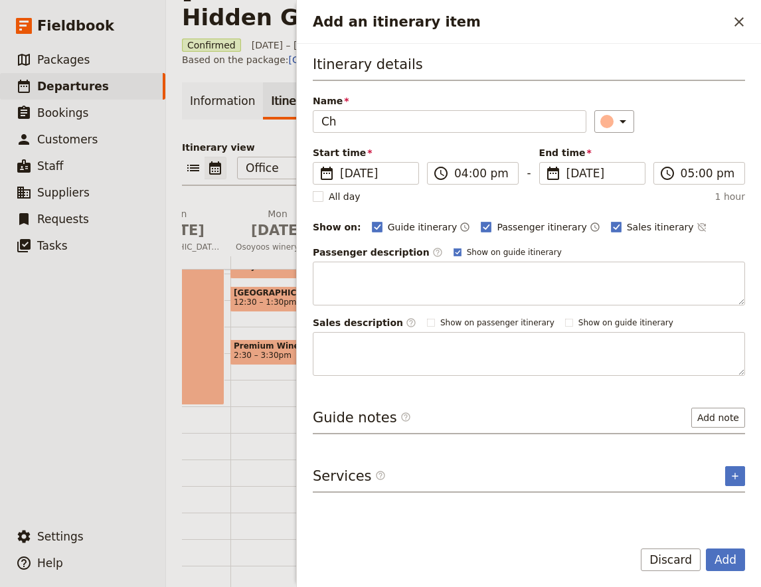
type input "C"
type input "Hotel check in."
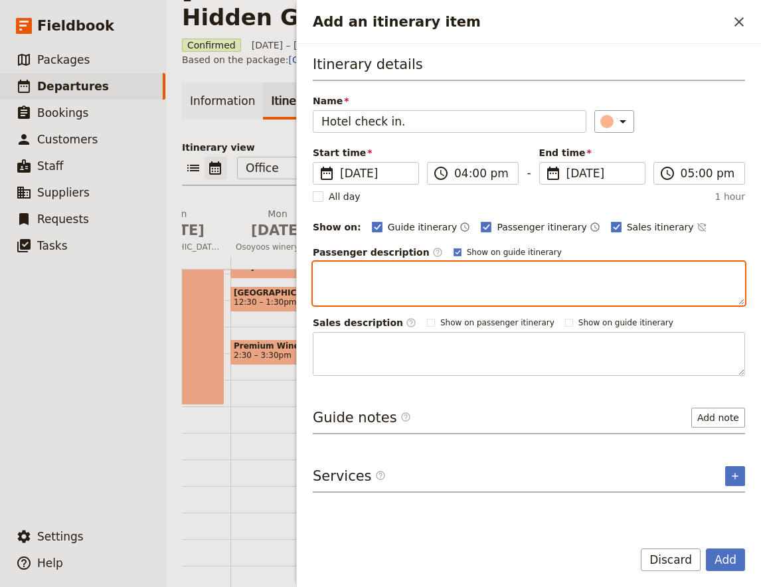
click at [353, 272] on textarea "Add an itinerary item" at bounding box center [529, 284] width 433 height 44
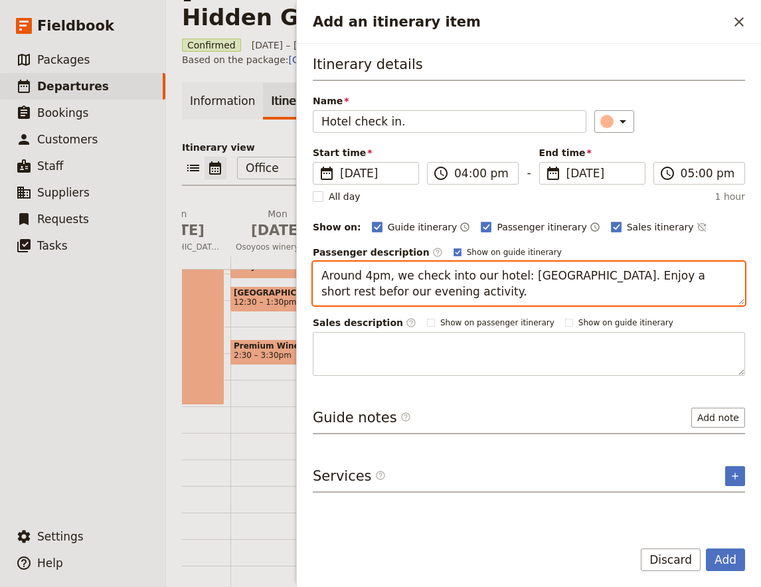
click at [331, 286] on textarea "Around 4pm, we check into our hotel: [GEOGRAPHIC_DATA]. Enjoy a short rest befo…" at bounding box center [529, 284] width 433 height 44
type textarea "Around 4pm, we check into our hotel: [GEOGRAPHIC_DATA]. Enjoy a short rest befo…"
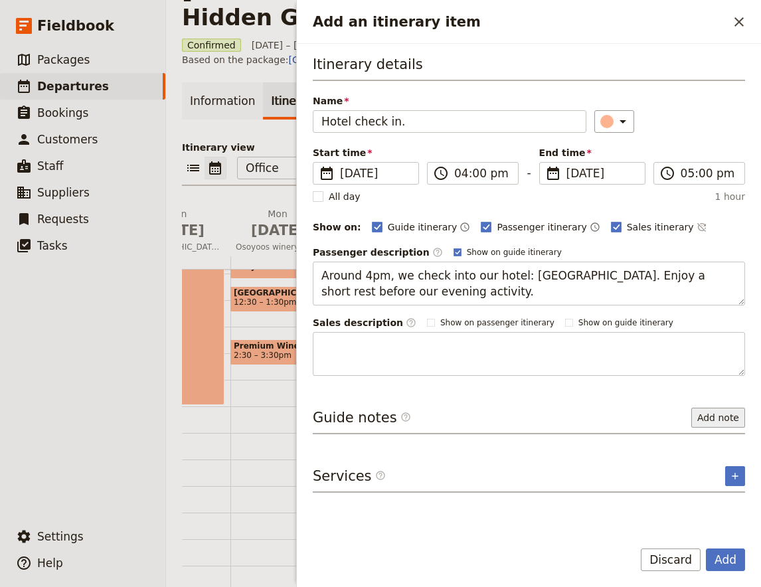
click at [744, 413] on button "Add note" at bounding box center [719, 418] width 54 height 20
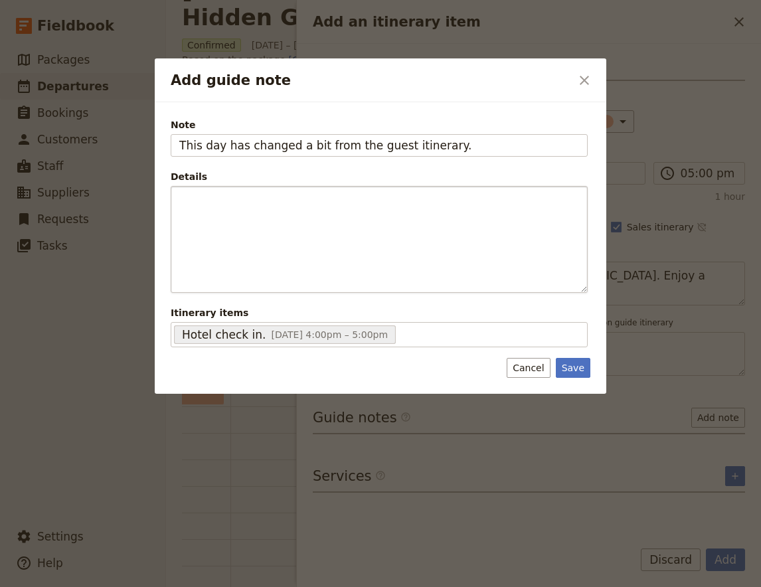
type input "This day has changed a bit from the guest itinerary."
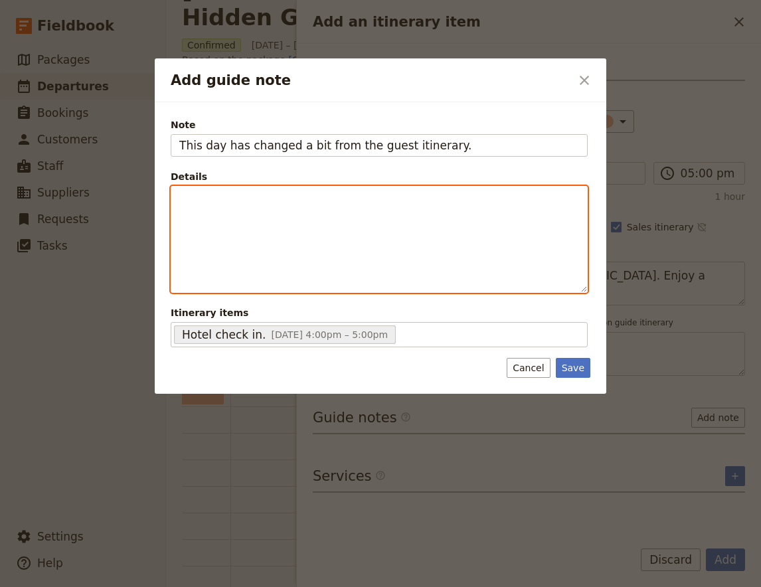
click at [371, 241] on div "Add guide note" at bounding box center [379, 240] width 416 height 106
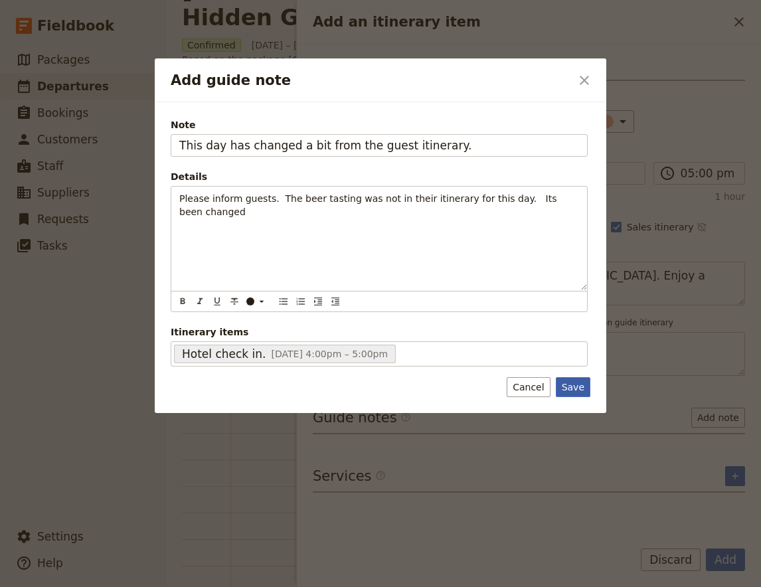
click at [576, 393] on button "Save" at bounding box center [573, 387] width 35 height 20
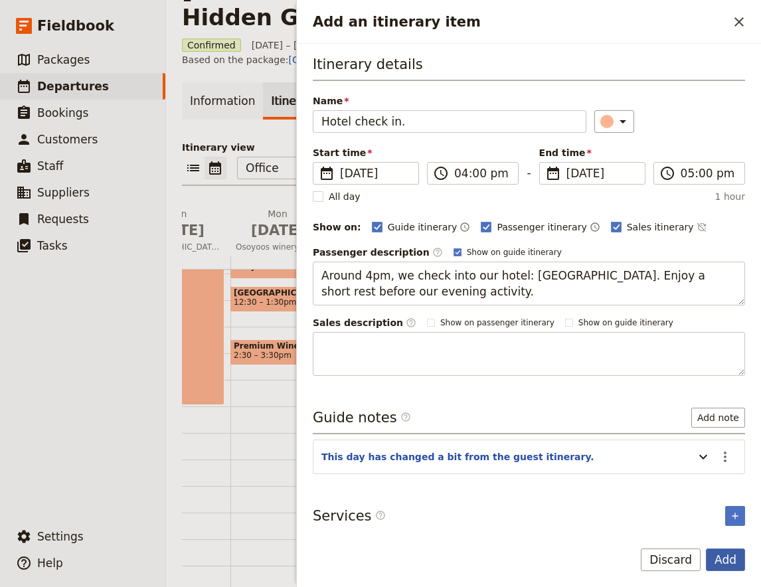
click at [730, 562] on button "Add" at bounding box center [725, 560] width 39 height 23
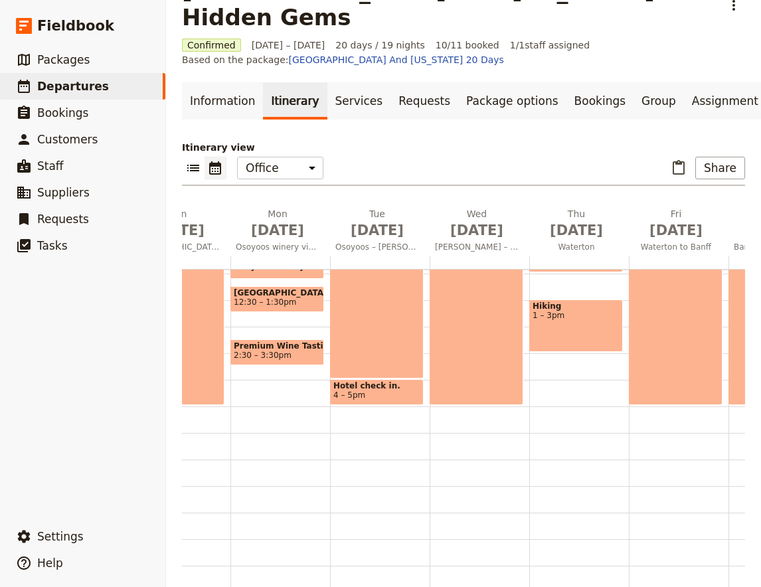
click at [334, 390] on div "Breakfast 7 – 9am [GEOGRAPHIC_DATA] – [PERSON_NAME] 9am – 4pm Hotel check in. 4…" at bounding box center [380, 274] width 100 height 638
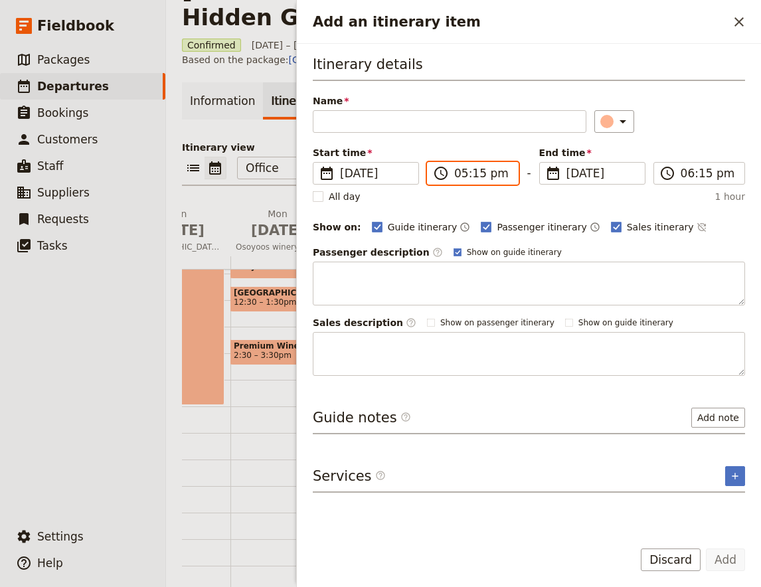
click at [473, 179] on input "05:15 pm" at bounding box center [482, 173] width 56 height 16
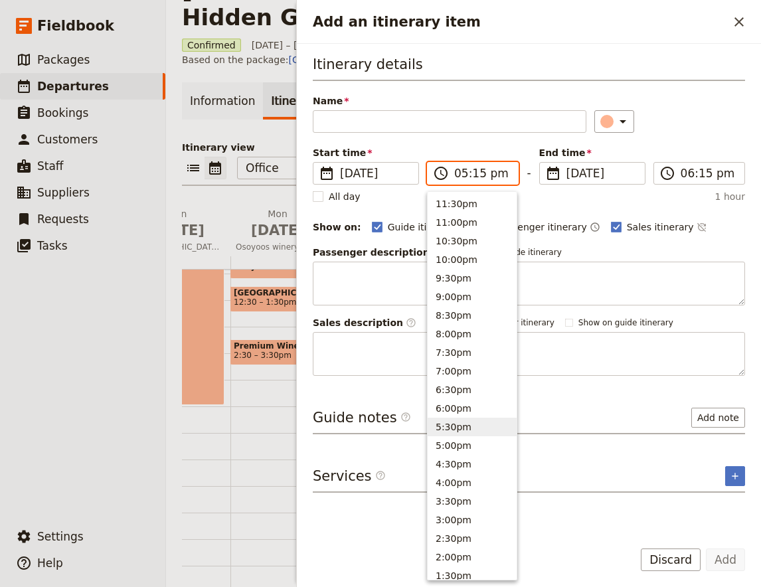
click at [465, 425] on button "5:30pm" at bounding box center [472, 427] width 89 height 19
type input "05:30 pm"
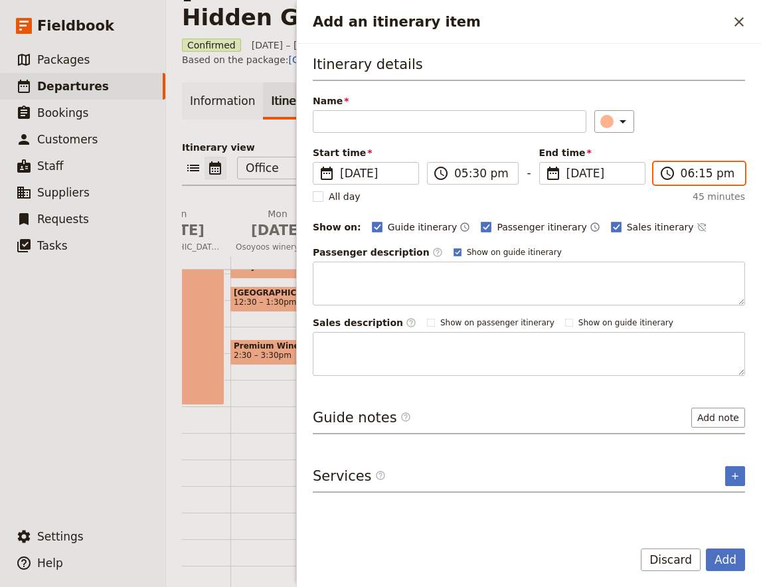
click at [700, 167] on input "06:15 pm" at bounding box center [709, 173] width 56 height 16
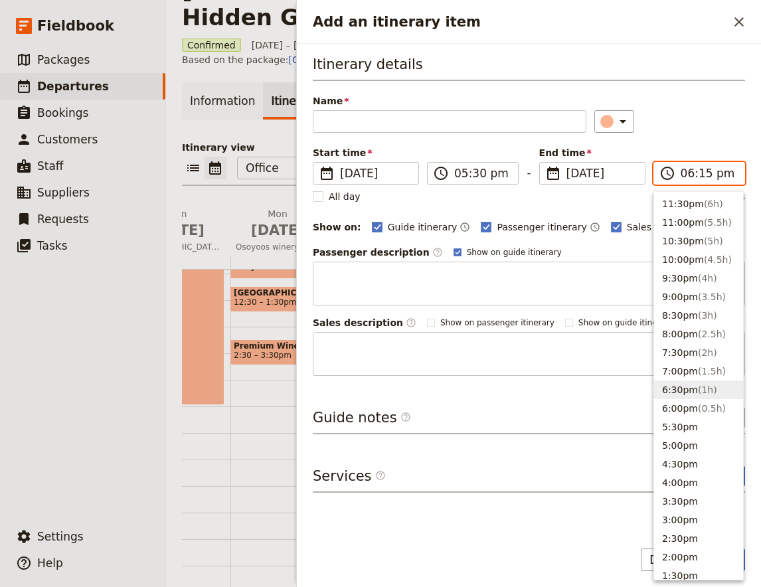
click at [698, 385] on span "( 1h )" at bounding box center [707, 390] width 19 height 11
type input "06:30 pm"
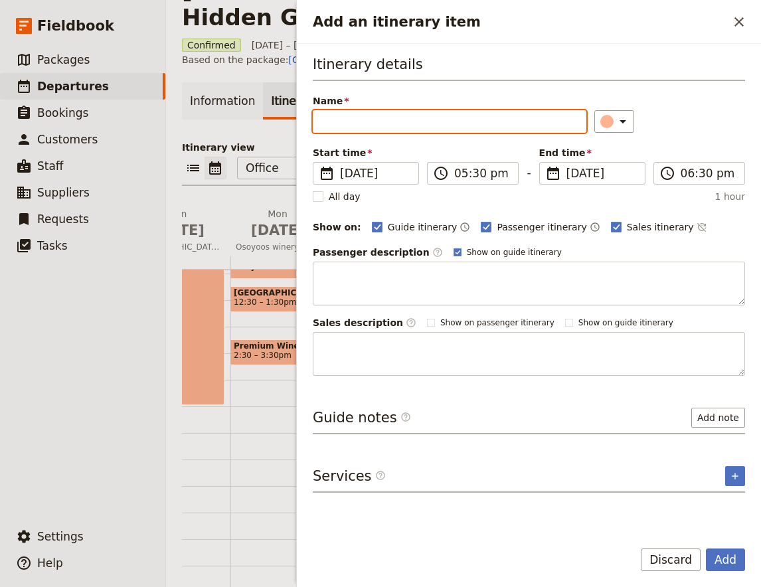
click at [369, 122] on input "Name" at bounding box center [450, 121] width 274 height 23
click at [402, 122] on input "Name" at bounding box center [450, 121] width 274 height 23
paste input "Beer Tasting at [PERSON_NAME] Brewing Company (or similar)"
type input "Beer Tasting at [PERSON_NAME] Brewing Company (or similar)"
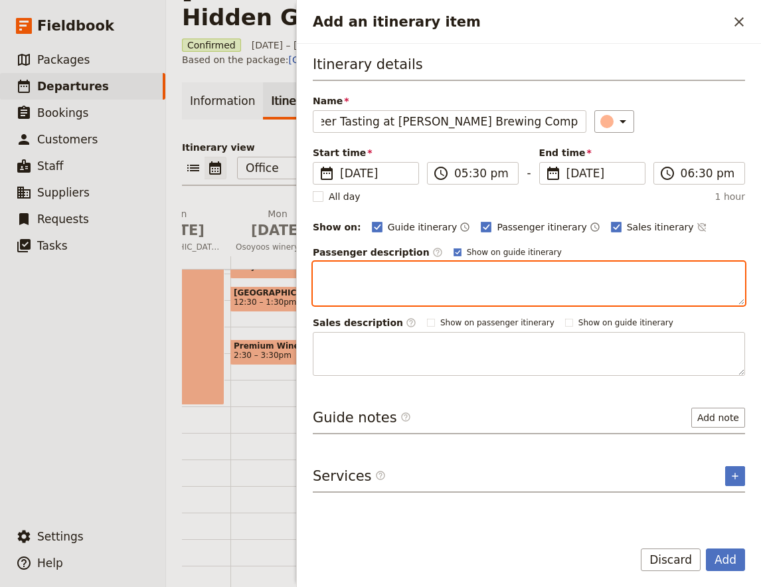
click at [460, 285] on textarea "Add an itinerary item" at bounding box center [529, 284] width 433 height 44
paste textarea "Experience a beer tasting at [PERSON_NAME] Brewing Company, which offers a sele…"
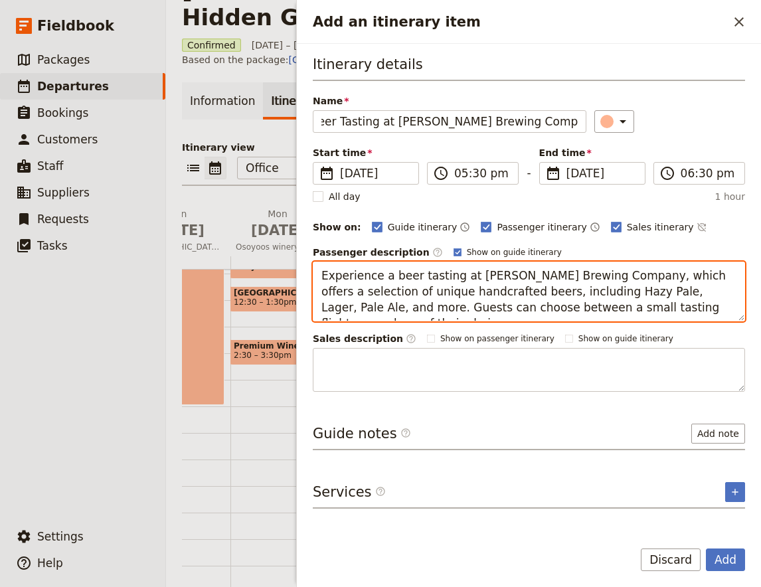
click at [690, 289] on textarea "Experience a beer tasting at [PERSON_NAME] Brewing Company, which offers a sele…" at bounding box center [529, 292] width 433 height 60
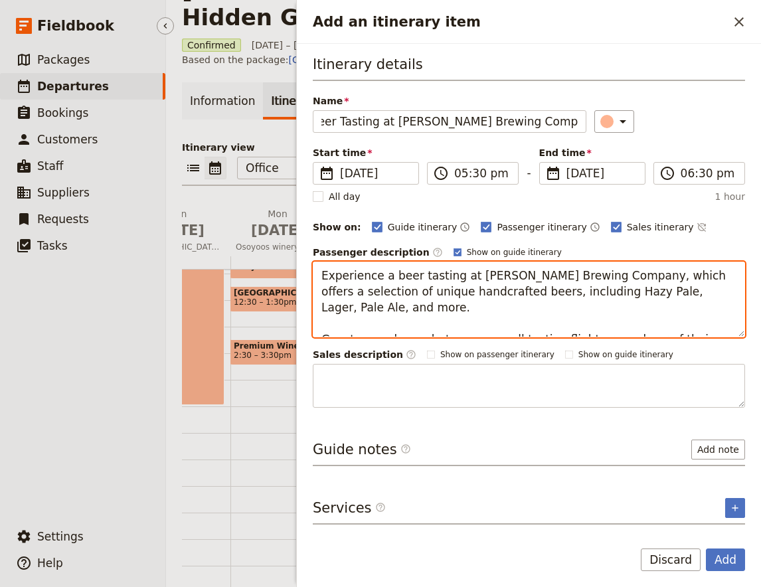
type textarea "Experience a beer tasting at [PERSON_NAME] Brewing Company, which offers a sele…"
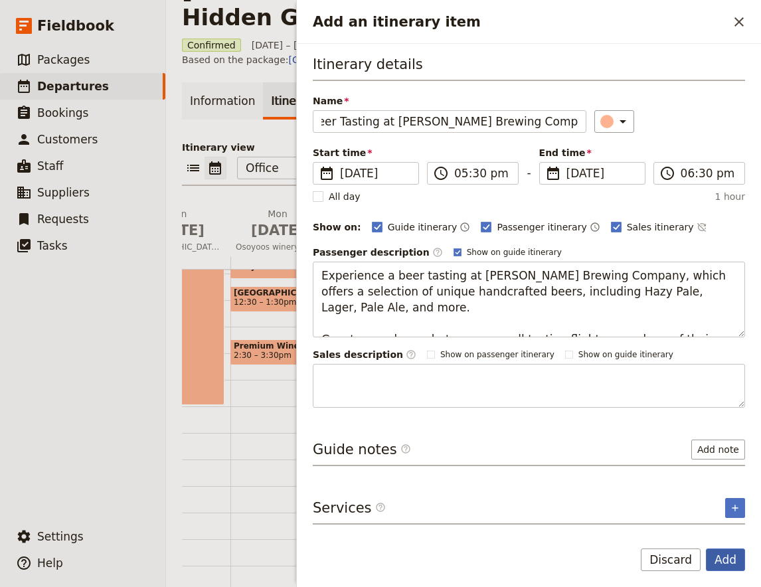
click at [730, 566] on button "Add" at bounding box center [725, 560] width 39 height 23
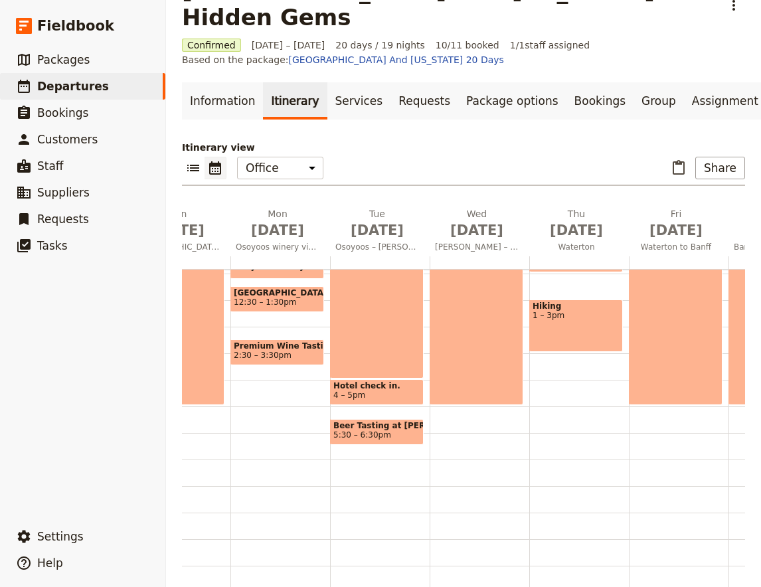
click at [355, 429] on div "Breakfast 7 – 9am [GEOGRAPHIC_DATA] – [PERSON_NAME] 9am – 4pm Hotel check in. 4…" at bounding box center [380, 274] width 100 height 638
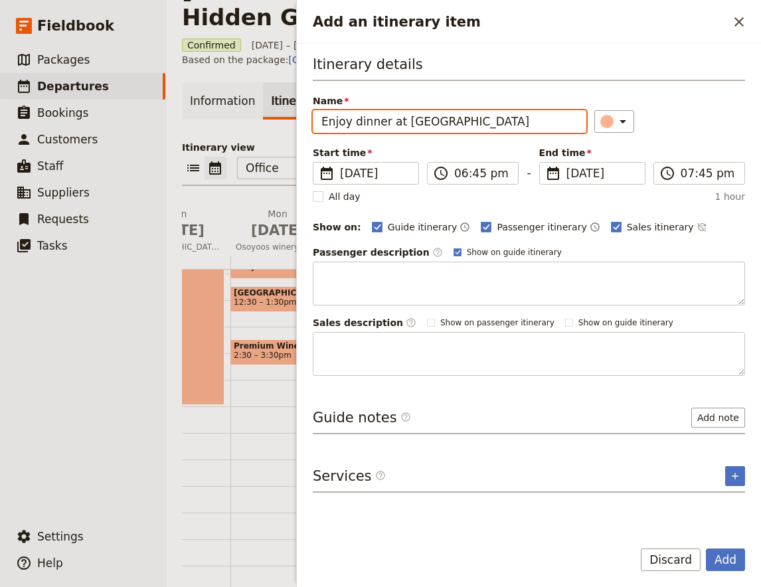
click at [363, 120] on input "Enjoy dinner at [GEOGRAPHIC_DATA]" at bounding box center [450, 121] width 274 height 23
paste input "Free time for dinner"
type input "Free time for dinner"
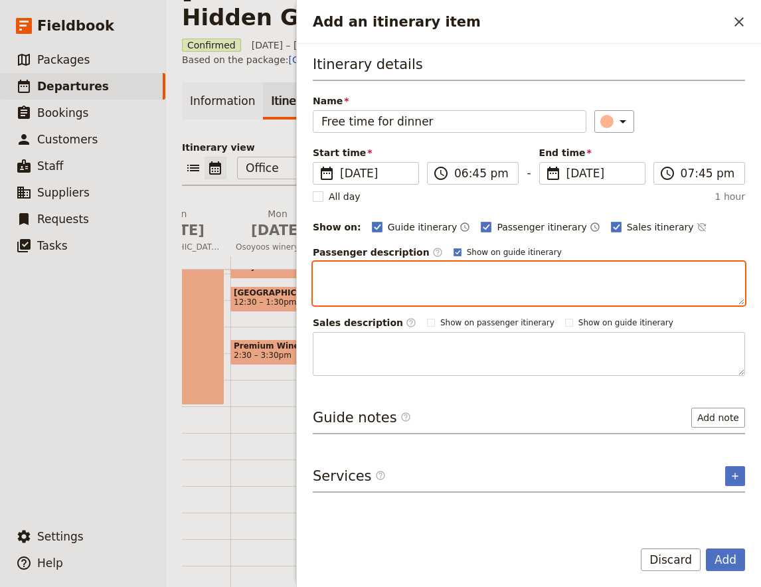
click at [357, 275] on textarea "Add an itinerary item" at bounding box center [529, 284] width 433 height 44
paste textarea "Enjoy a free evening in the quirky town of [GEOGRAPHIC_DATA]!"
click at [601, 269] on textarea "Enjoy a free evening in the quirky town of [GEOGRAPHIC_DATA]!" at bounding box center [529, 284] width 433 height 44
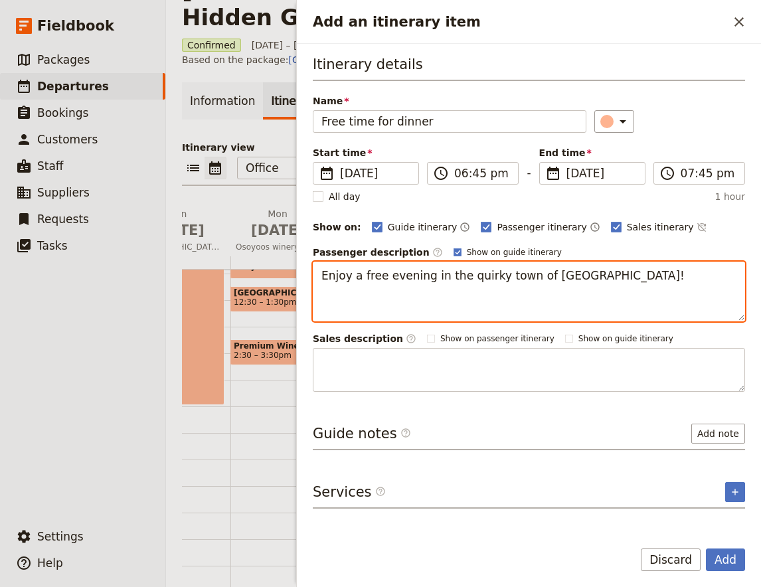
paste textarea "Welcome to [GEOGRAPHIC_DATA][PERSON_NAME][GEOGRAPHIC_DATA] — a charming mountai…"
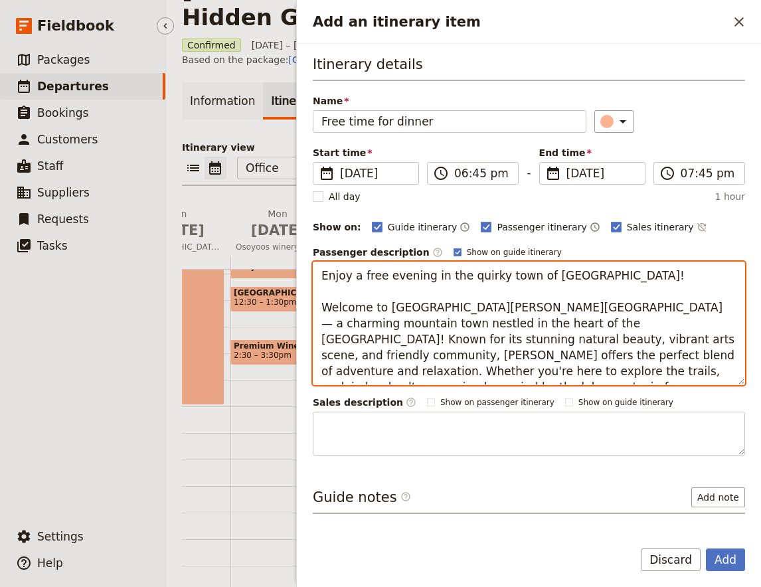
type textarea "Enjoy a free evening in the quirky town of [GEOGRAPHIC_DATA]! Welcome to [GEOGR…"
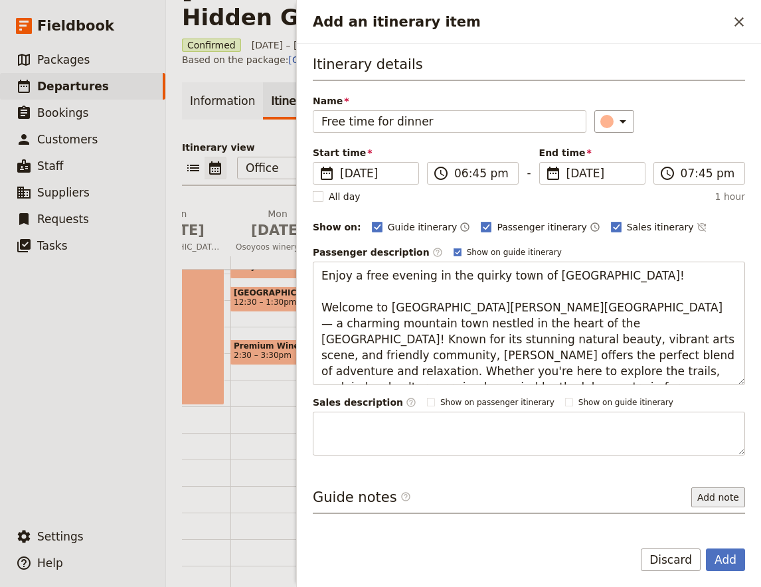
click at [714, 493] on button "Add note" at bounding box center [719, 498] width 54 height 20
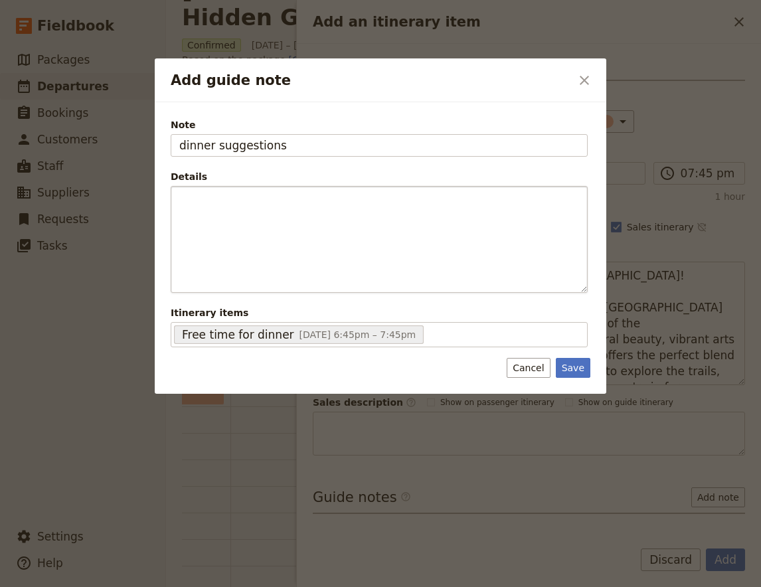
type input "dinner suggestions"
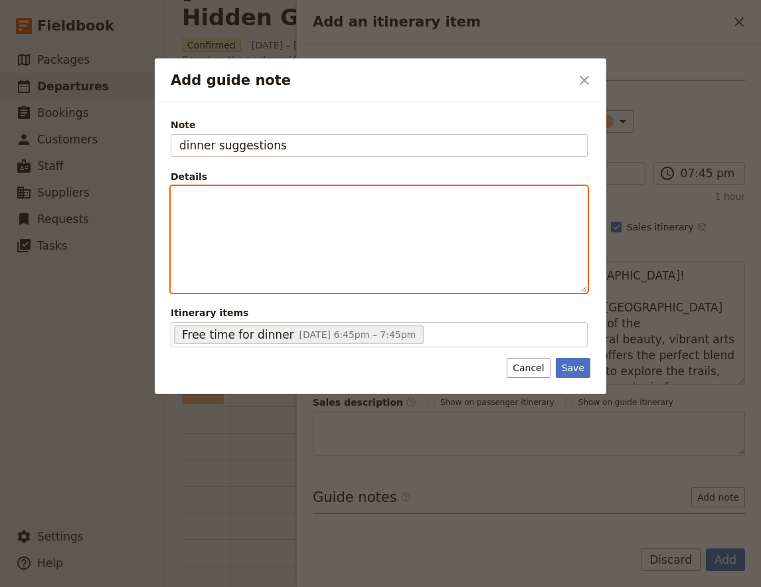
click at [321, 229] on div "Add guide note" at bounding box center [379, 240] width 416 height 106
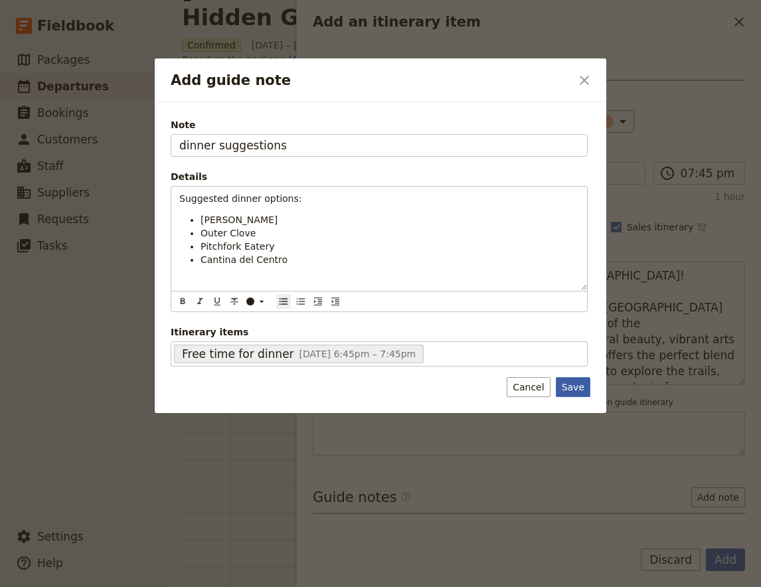
click at [573, 378] on button "Save" at bounding box center [573, 387] width 35 height 20
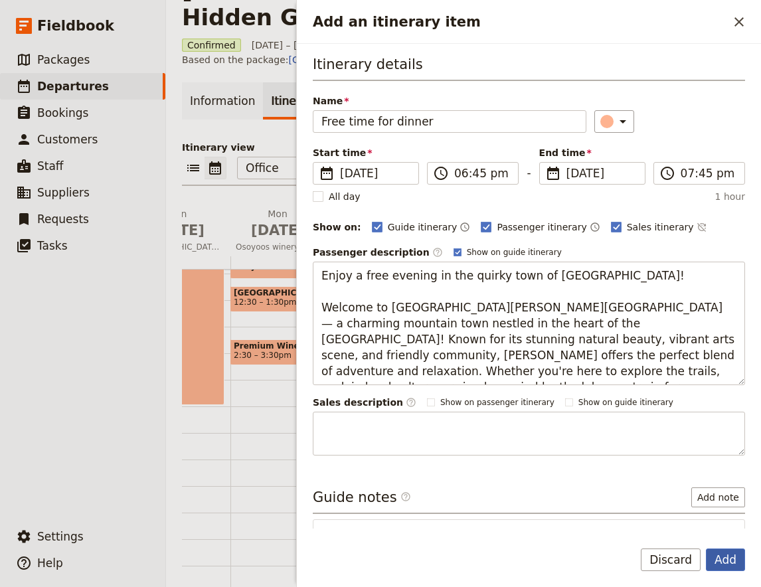
click at [736, 563] on button "Add" at bounding box center [725, 560] width 39 height 23
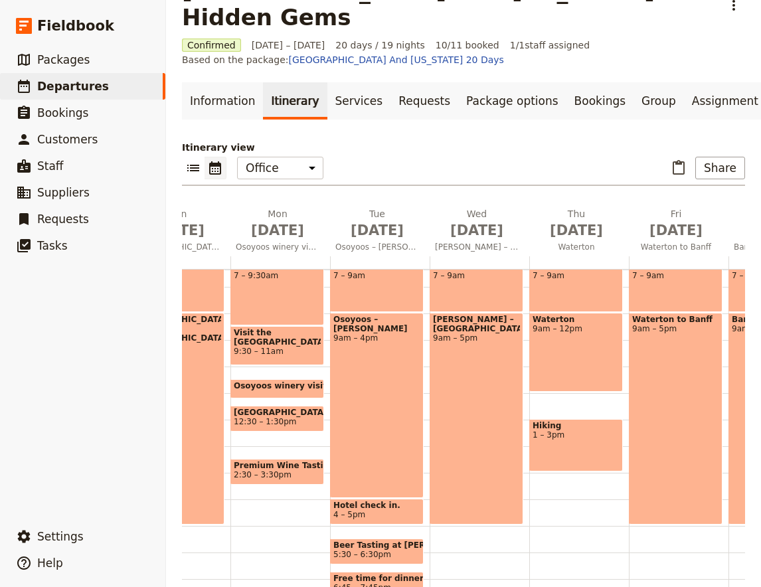
scroll to position [140, 0]
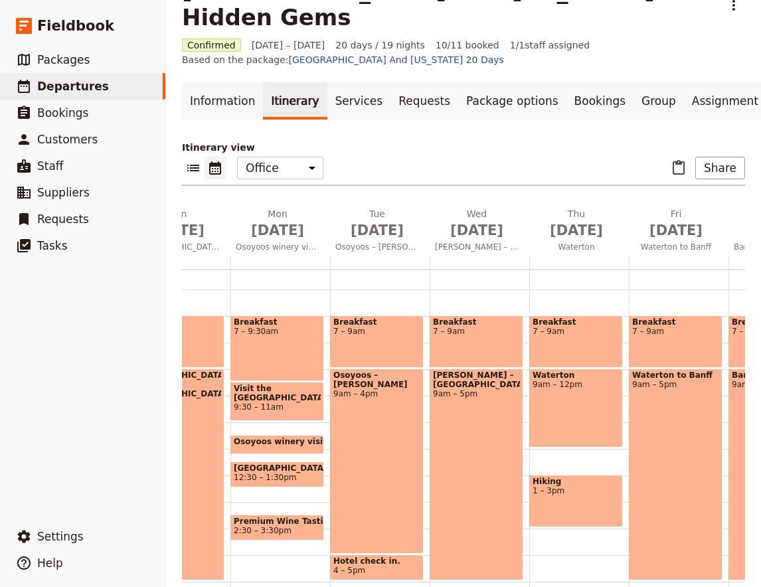
click at [341, 400] on div "Osoyoos – [PERSON_NAME] 9am – 4pm" at bounding box center [377, 461] width 94 height 185
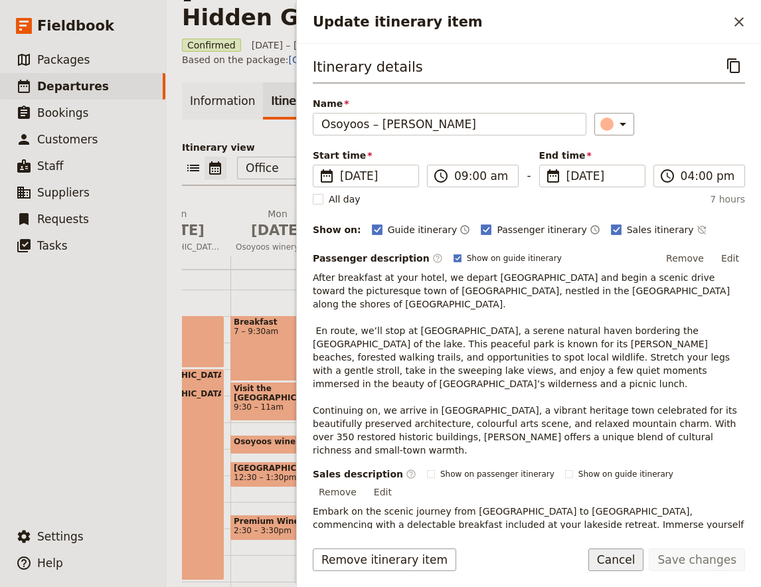
click at [622, 563] on button "Cancel" at bounding box center [617, 560] width 56 height 23
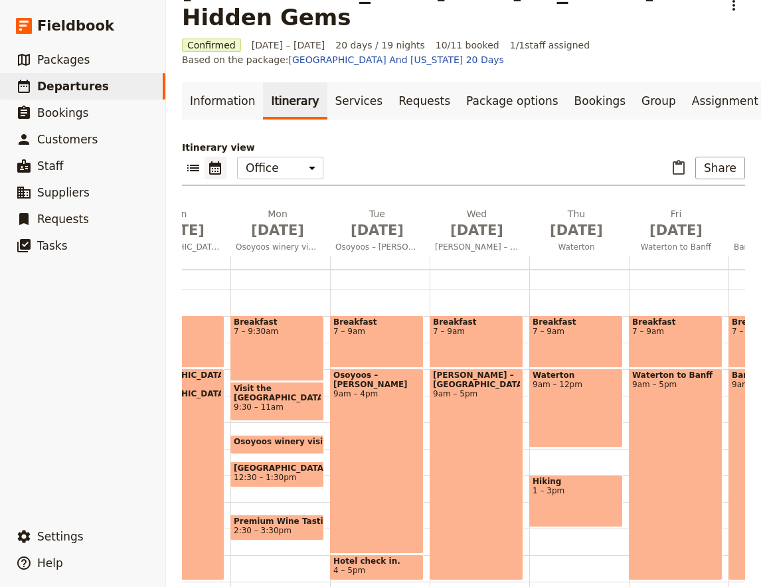
click at [464, 394] on div "[PERSON_NAME] – Waterton 9am – 5pm" at bounding box center [477, 475] width 94 height 212
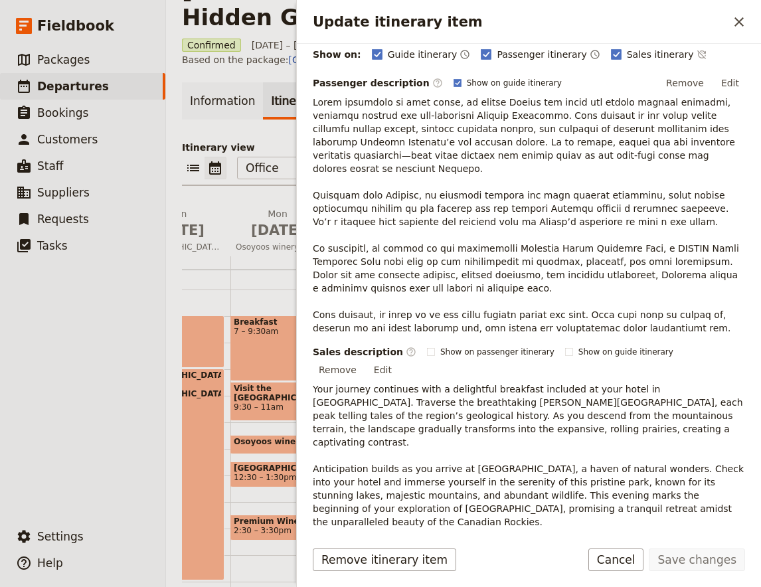
scroll to position [0, 0]
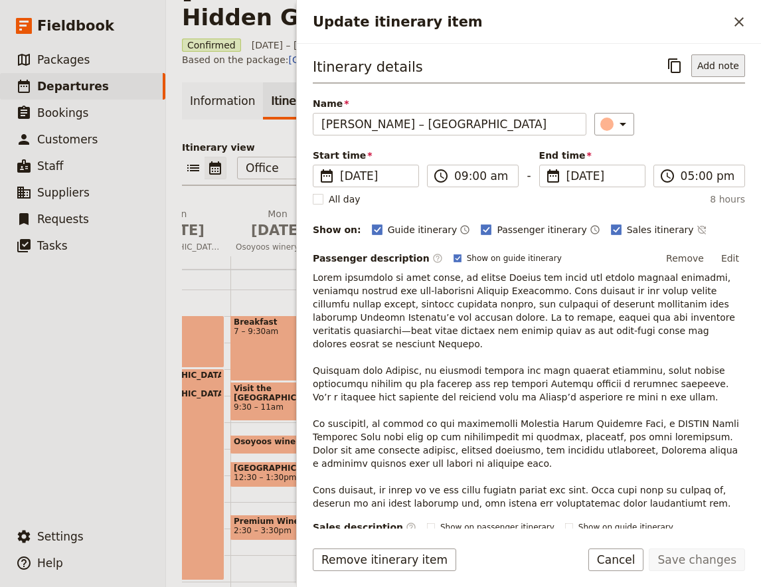
drag, startPoint x: 723, startPoint y: 77, endPoint x: 727, endPoint y: 66, distance: 11.4
click at [724, 75] on div "Itinerary details ​ Add note" at bounding box center [529, 68] width 433 height 29
click at [727, 66] on button "Add note" at bounding box center [719, 65] width 54 height 23
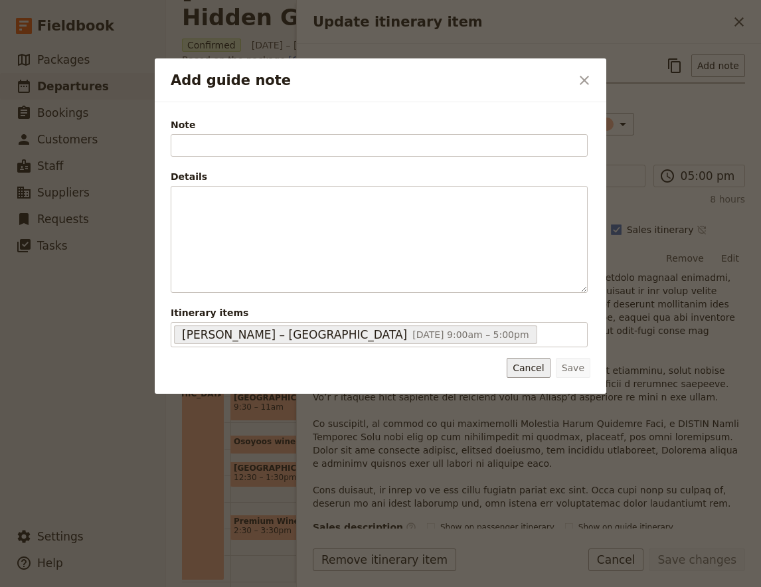
click at [534, 374] on button "Cancel" at bounding box center [528, 368] width 43 height 20
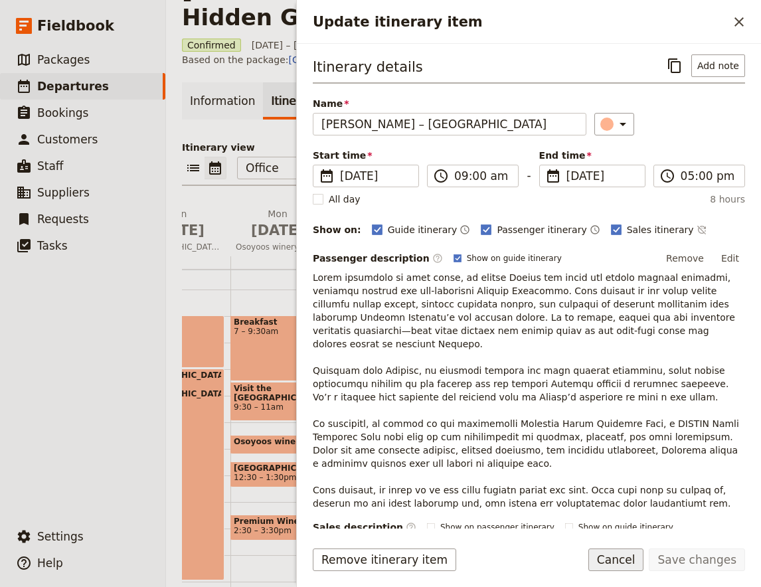
click at [633, 565] on button "Cancel" at bounding box center [617, 560] width 56 height 23
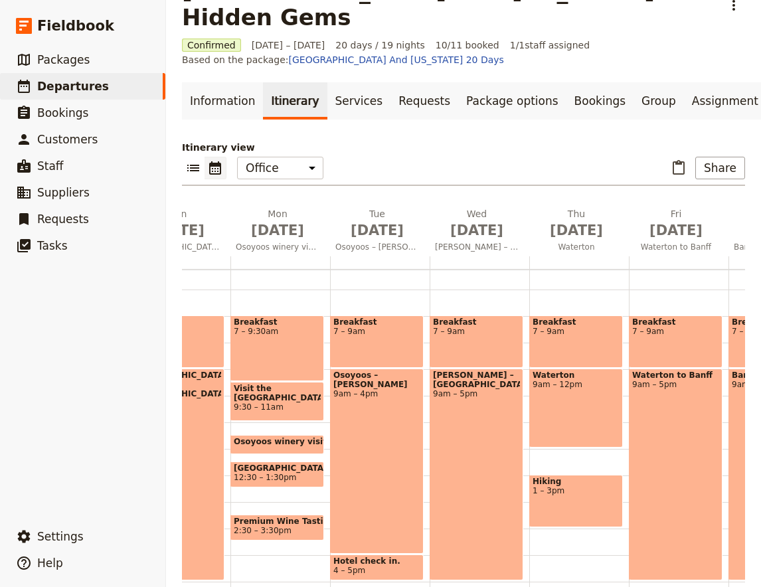
click at [480, 316] on div "Breakfast 7 – 9am" at bounding box center [477, 342] width 94 height 52
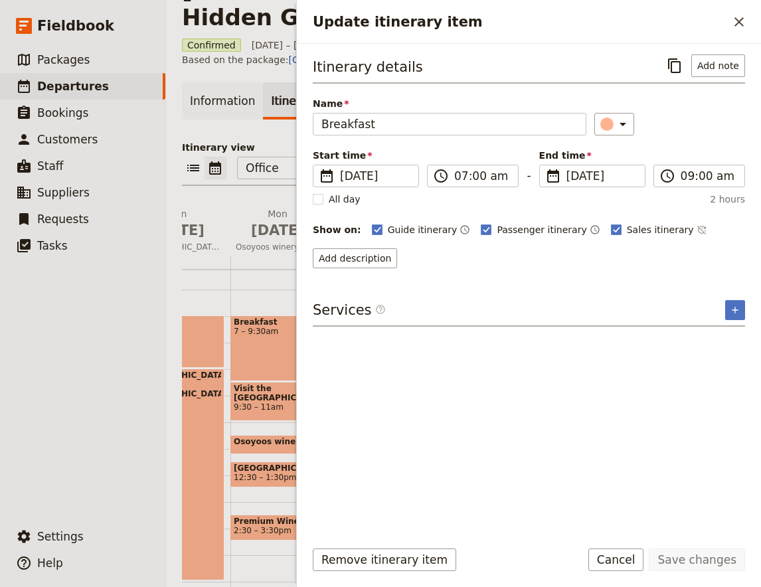
click at [715, 51] on div "Itinerary details ​ Add note Name Breakfast ​ Start time ​ [DATE] [DATE] [DATE]…" at bounding box center [529, 286] width 464 height 485
click at [713, 62] on button "Add note" at bounding box center [719, 65] width 54 height 23
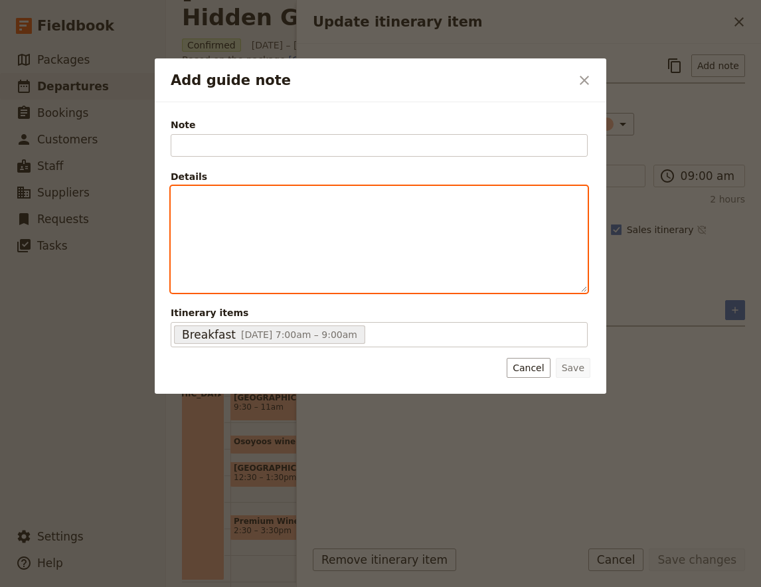
click at [206, 199] on p "Add guide note" at bounding box center [379, 198] width 400 height 13
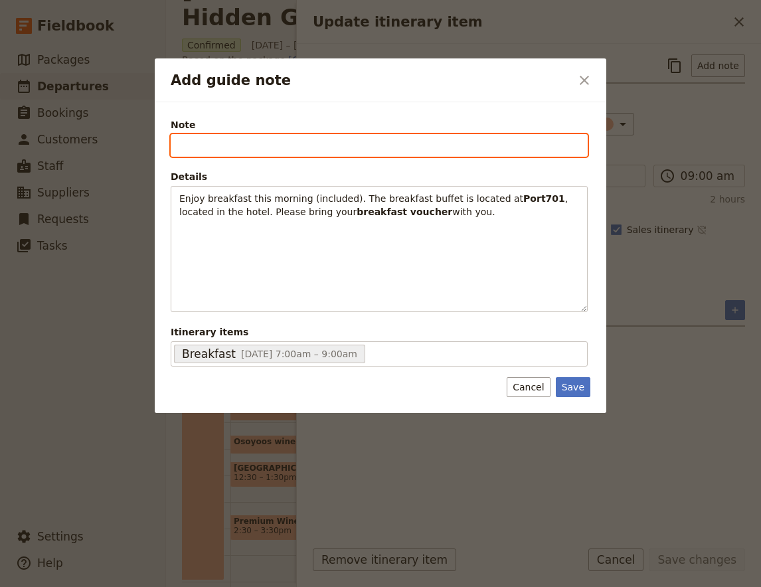
click at [216, 149] on input "Note" at bounding box center [379, 145] width 417 height 23
type input "Breakfast"
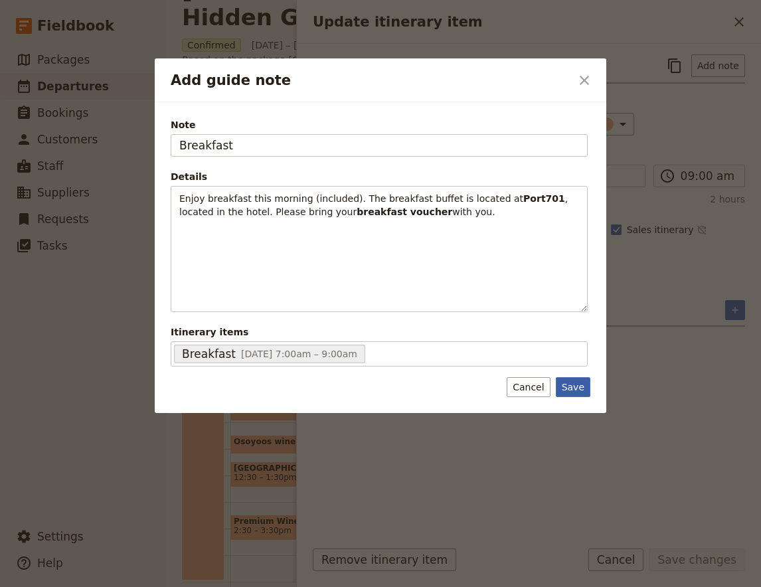
click at [573, 387] on button "Save" at bounding box center [573, 387] width 35 height 20
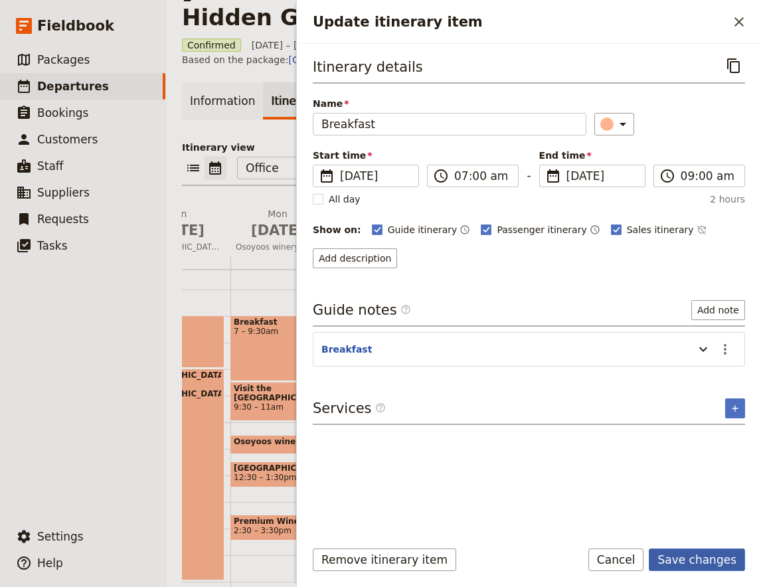
click at [734, 565] on button "Save changes" at bounding box center [697, 560] width 96 height 23
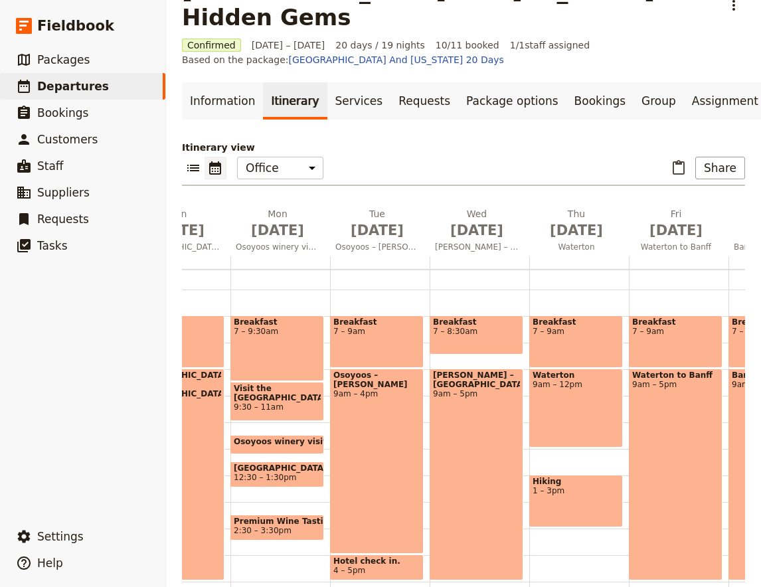
click at [464, 327] on span "7 – 8:30am" at bounding box center [476, 331] width 87 height 9
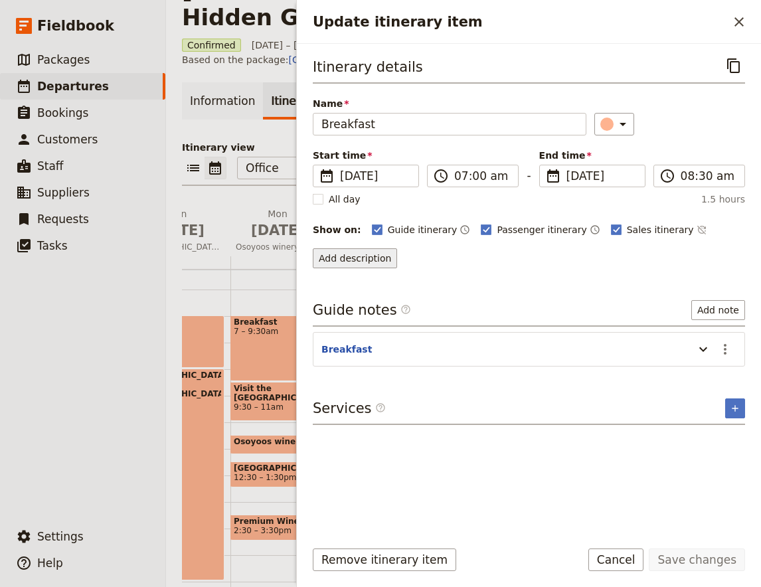
click at [374, 263] on button "Add description" at bounding box center [355, 258] width 84 height 20
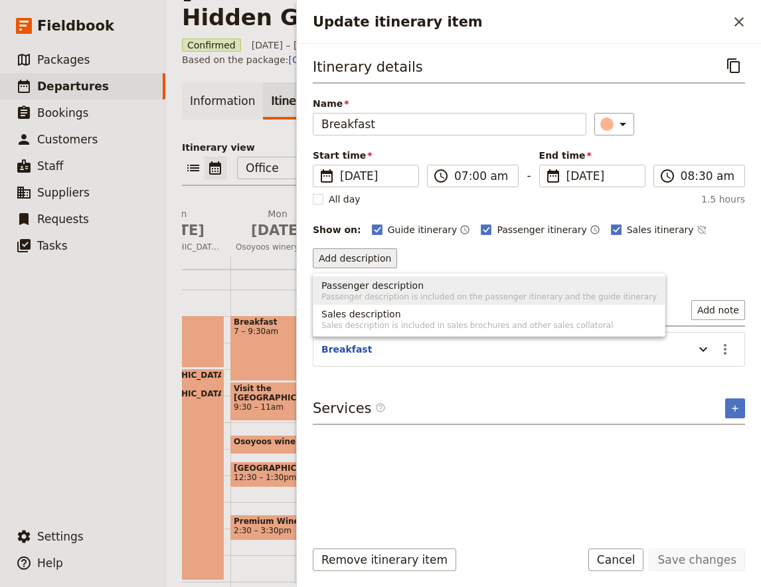
click at [372, 293] on span "Passenger description is included on the passenger itinerary and the guide itin…" at bounding box center [490, 297] width 336 height 11
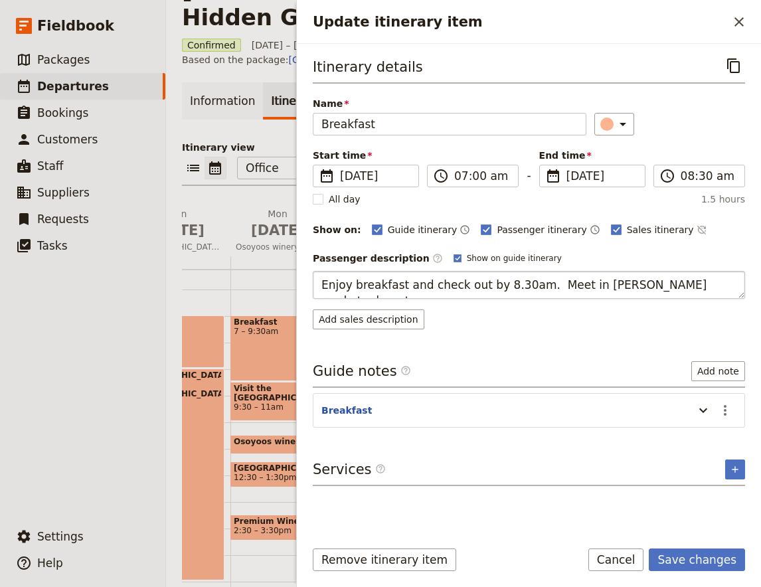
click at [591, 291] on textarea "Enjoy breakfast and check out by 8.30am. Meet in [PERSON_NAME] ready to depart" at bounding box center [529, 285] width 433 height 28
type textarea "Enjoy breakfast and check out by 8.30am. Meet in lobby ready to depart"
click at [727, 568] on button "Save changes" at bounding box center [697, 560] width 96 height 23
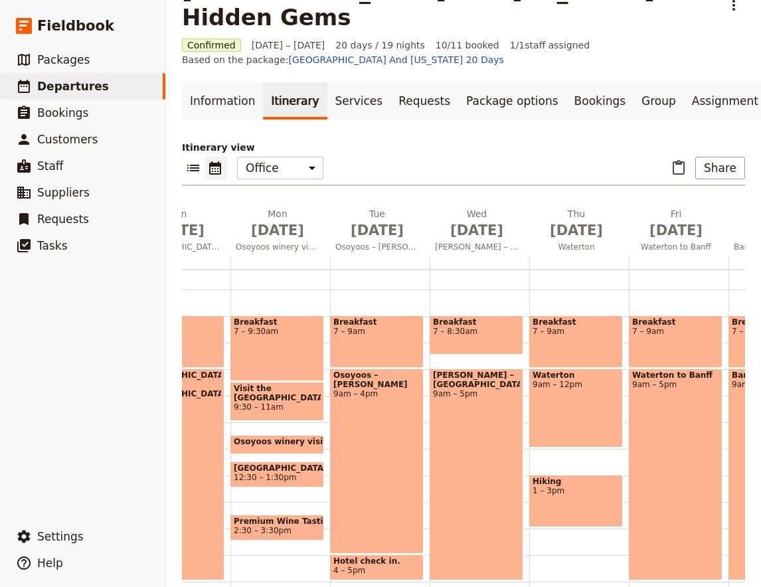
click at [486, 376] on div "[PERSON_NAME] – Waterton 9am – 5pm" at bounding box center [477, 475] width 94 height 212
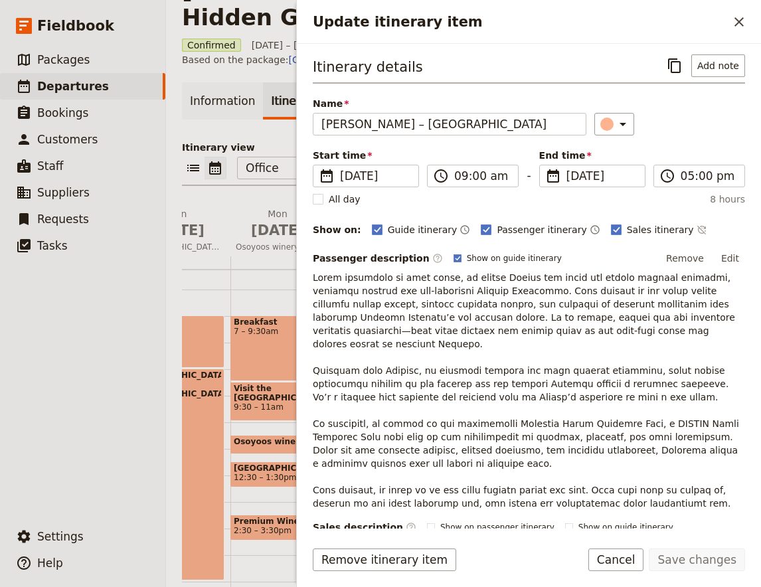
click at [735, 50] on div "Itinerary details ​ Add note Name [PERSON_NAME] – [GEOGRAPHIC_DATA] ​ Start tim…" at bounding box center [529, 286] width 464 height 485
click at [724, 74] on button "Add note" at bounding box center [719, 65] width 54 height 23
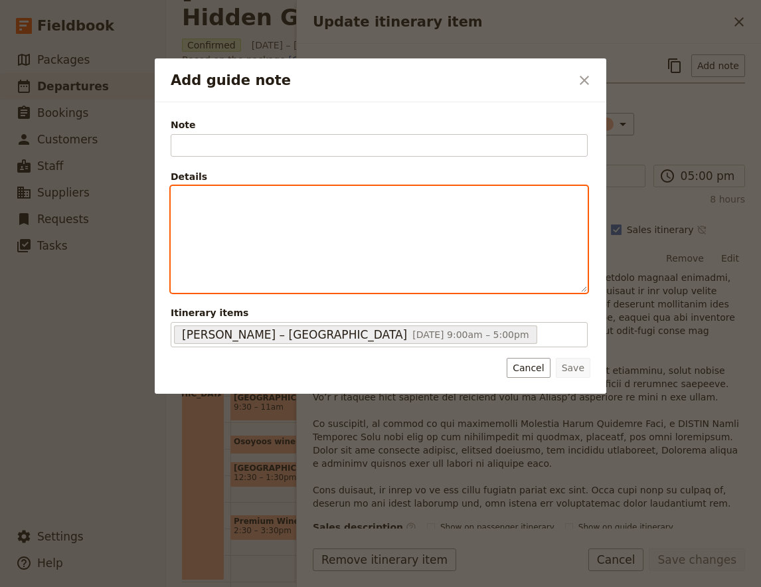
click at [302, 229] on div "Add guide note" at bounding box center [379, 240] width 416 height 106
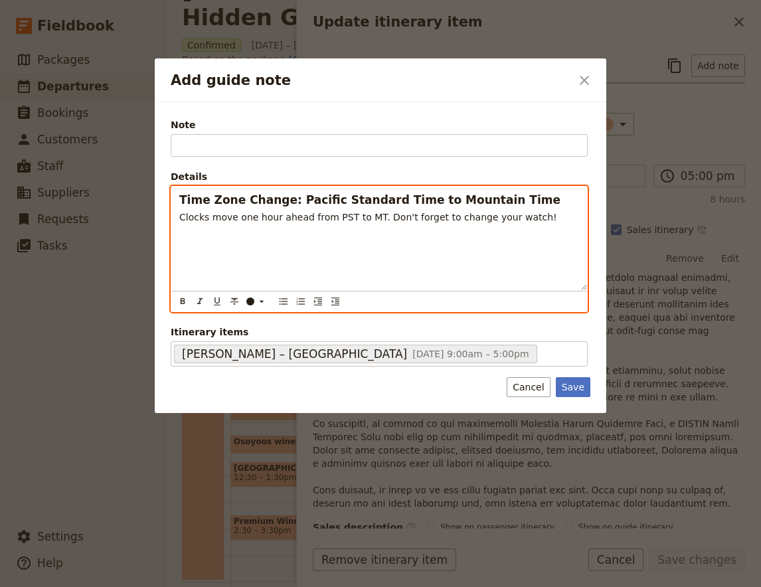
click at [228, 203] on span "Time Zone Change: Pacific Standard Time to Mountain Time" at bounding box center [369, 199] width 381 height 13
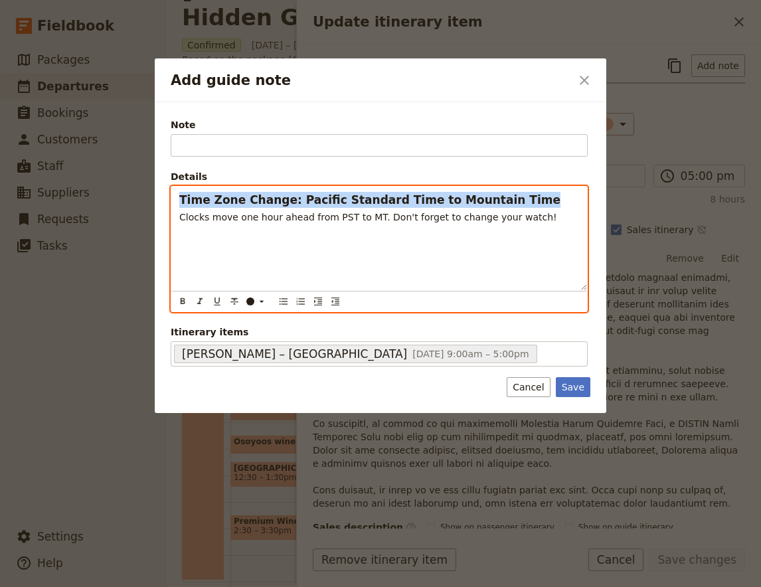
click at [228, 203] on span "Time Zone Change: Pacific Standard Time to Mountain Time" at bounding box center [369, 199] width 381 height 13
copy span "Time Zone Change: Pacific Standard Time to Mountain Time"
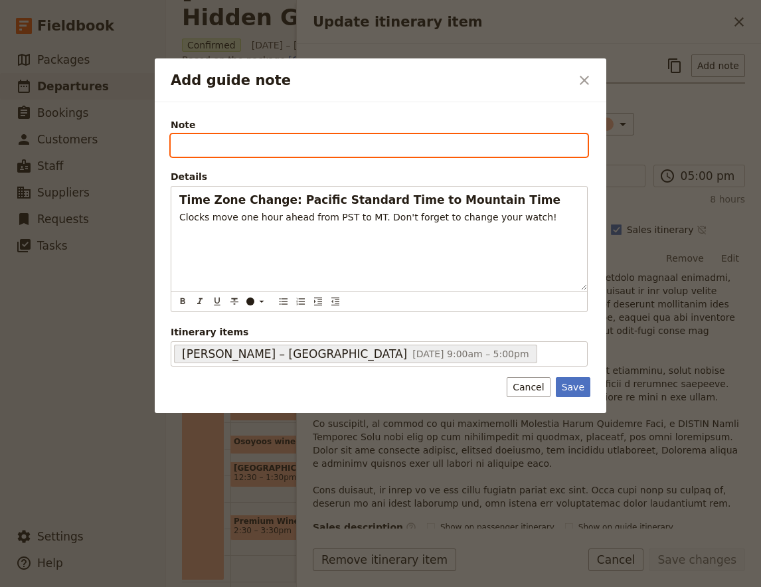
click at [225, 146] on input "Note" at bounding box center [379, 145] width 417 height 23
paste input "Time Zone Change: Pacific Standard Time to Mountain Time"
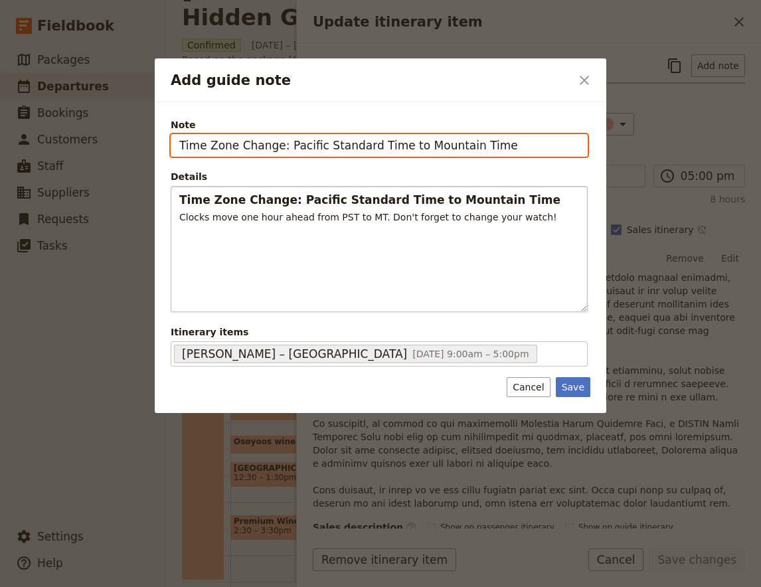
type input "Time Zone Change: Pacific Standard Time to Mountain Time"
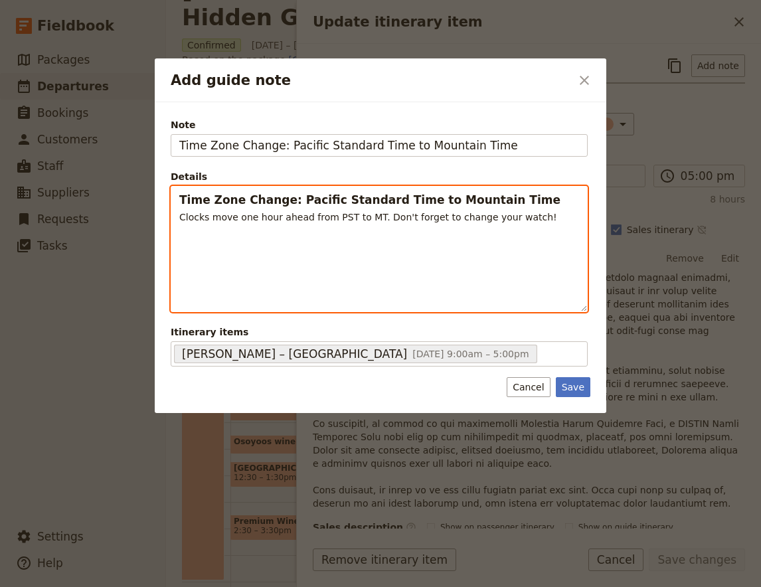
click at [222, 195] on span "Time Zone Change: Pacific Standard Time to Mountain Time" at bounding box center [369, 199] width 381 height 13
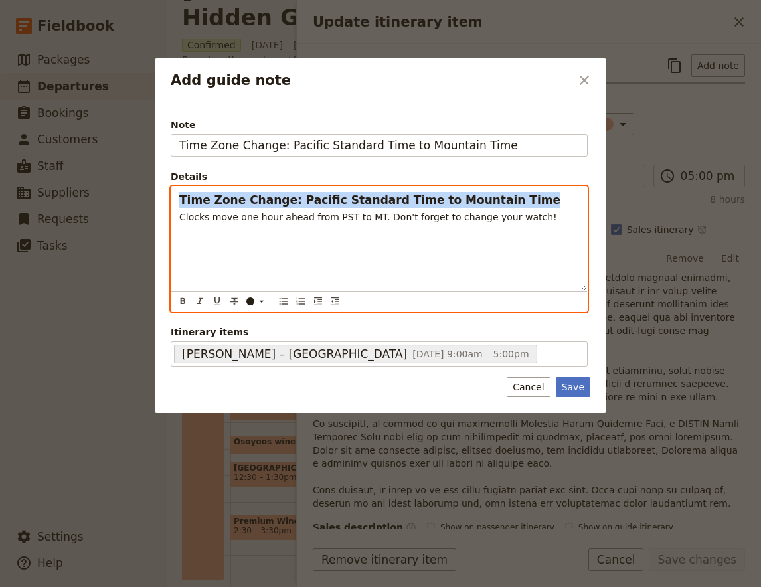
click at [222, 195] on span "Time Zone Change: Pacific Standard Time to Mountain Time" at bounding box center [369, 199] width 381 height 13
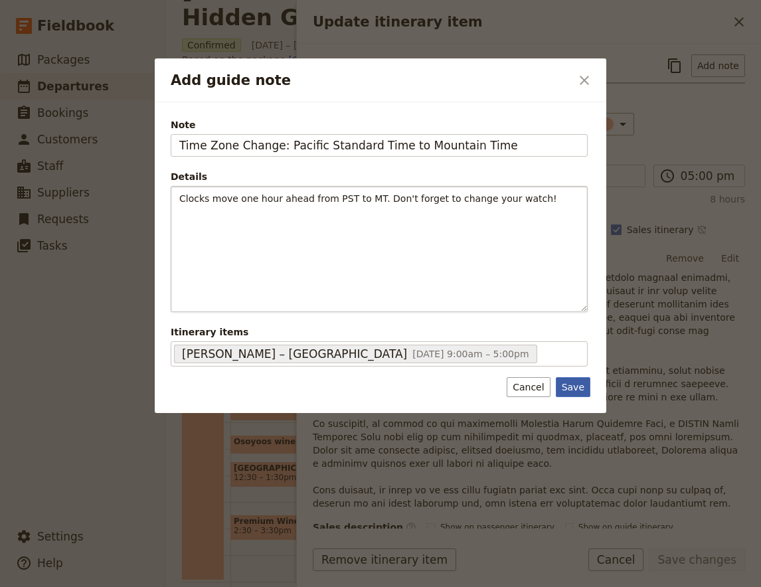
click at [586, 385] on button "Save" at bounding box center [573, 387] width 35 height 20
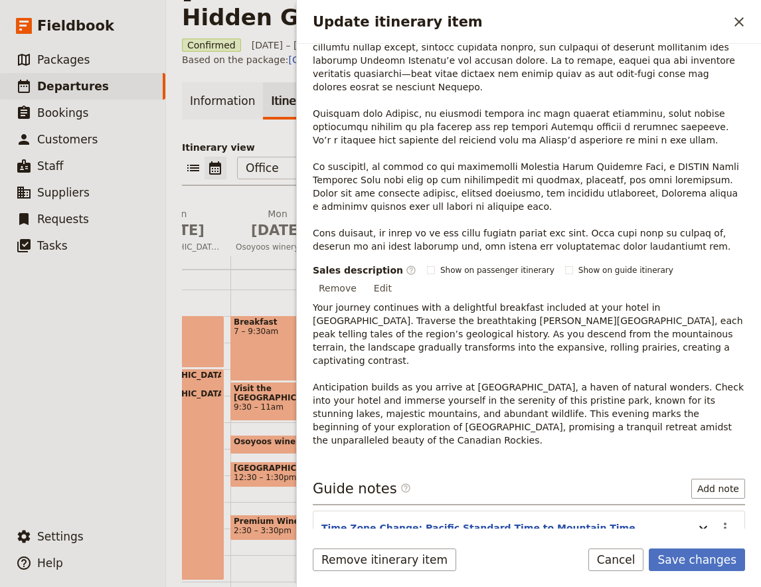
scroll to position [278, 0]
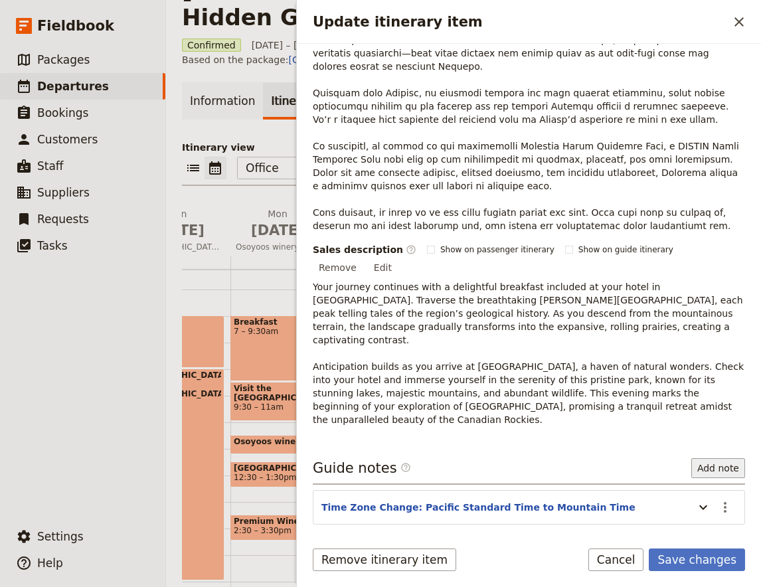
click at [731, 458] on button "Add note" at bounding box center [719, 468] width 54 height 20
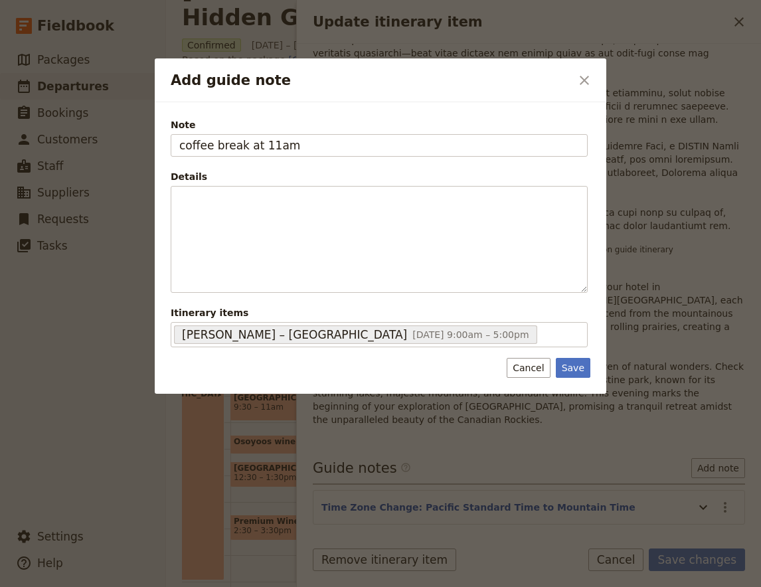
type input "coffee break at 11am"
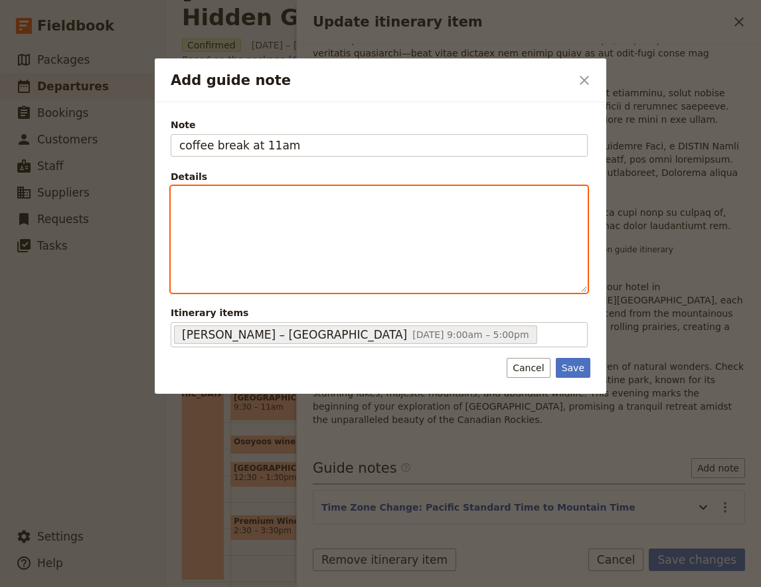
click at [293, 204] on p "Add guide note" at bounding box center [379, 198] width 400 height 13
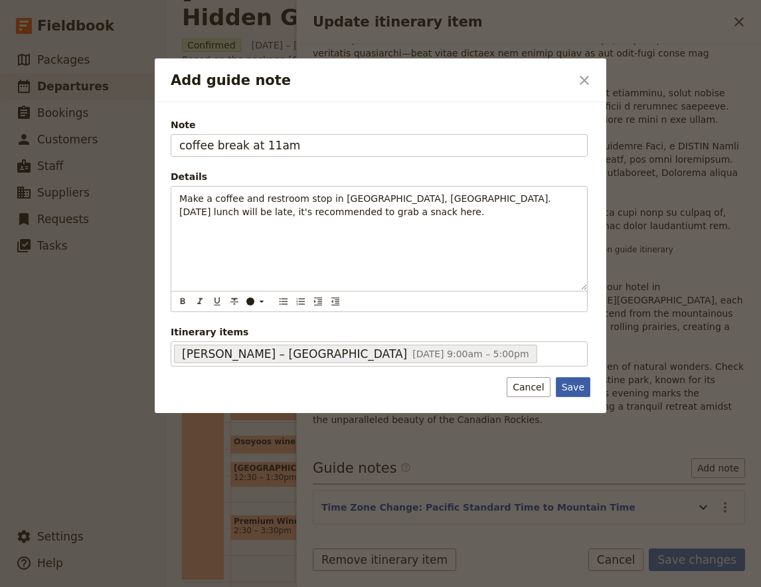
click at [579, 394] on button "Save" at bounding box center [573, 387] width 35 height 20
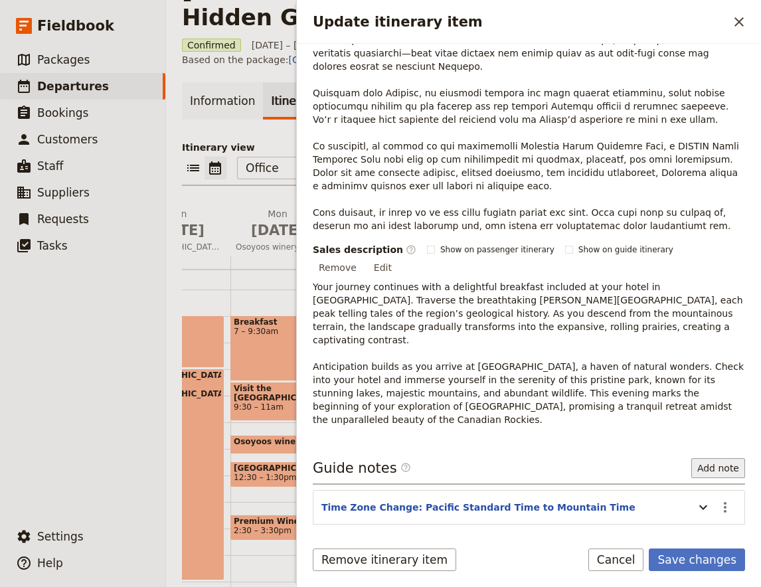
click at [722, 458] on button "Add note" at bounding box center [719, 468] width 54 height 20
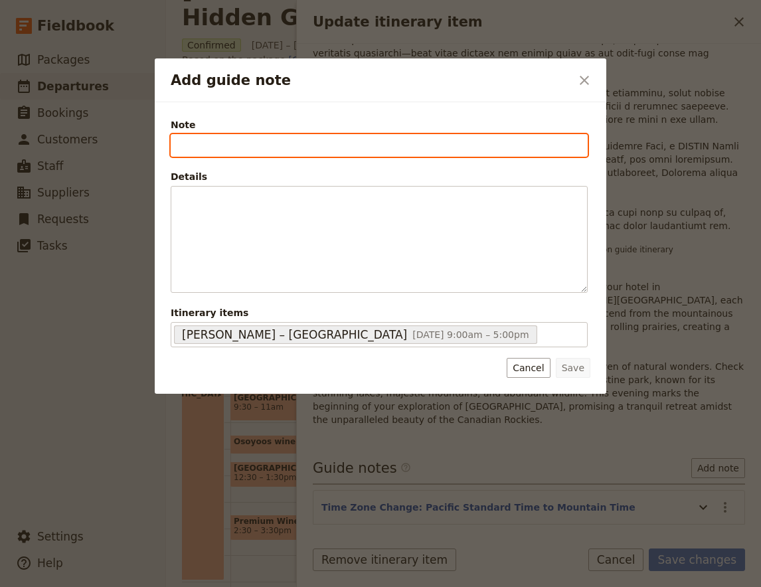
click at [234, 146] on input "Note" at bounding box center [379, 145] width 417 height 23
paste input "Lunch stop in [GEOGRAPHIC_DATA]"
type input "Lunch stop in [GEOGRAPHIC_DATA] 2pm"
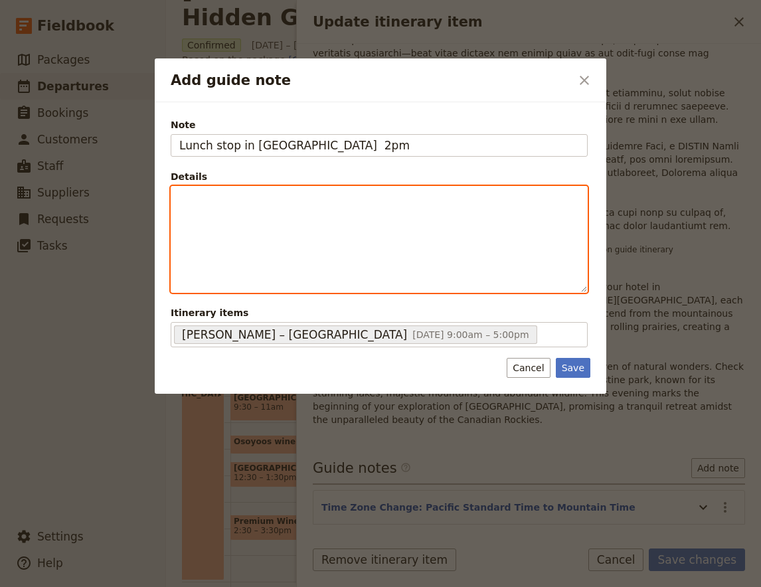
click at [353, 223] on div "Add guide note" at bounding box center [379, 240] width 416 height 106
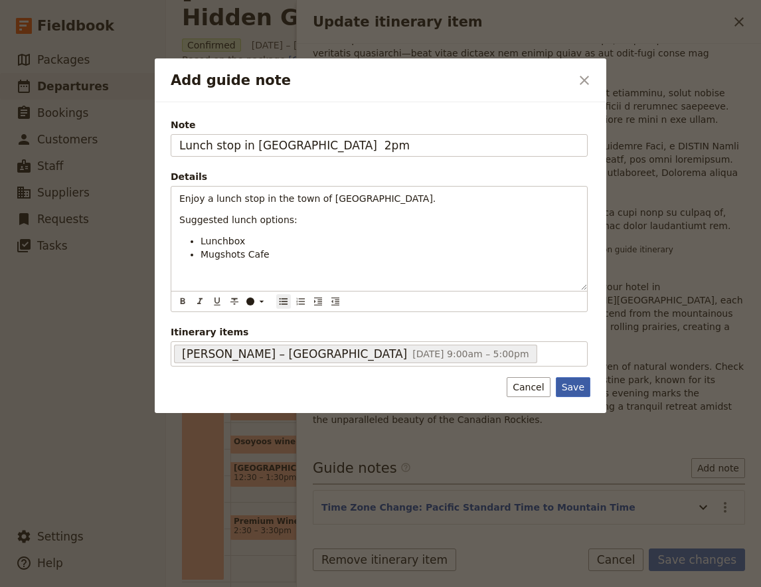
click at [569, 388] on button "Save" at bounding box center [573, 387] width 35 height 20
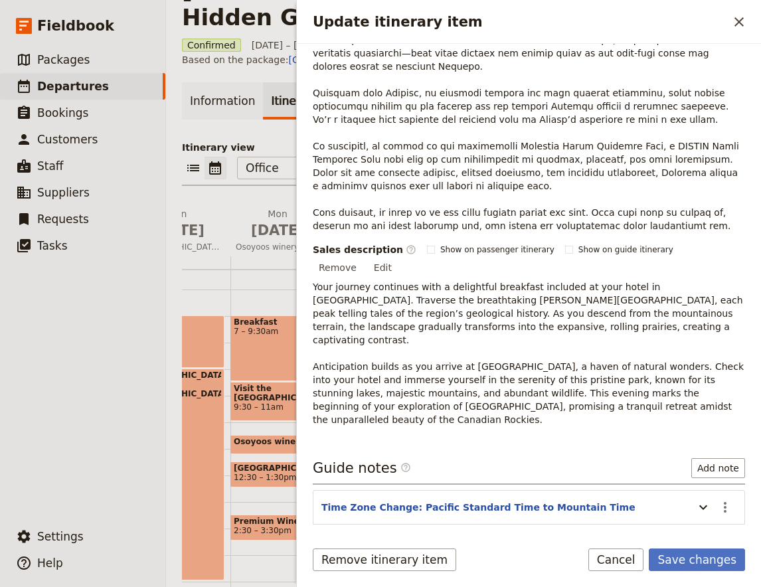
scroll to position [102, 0]
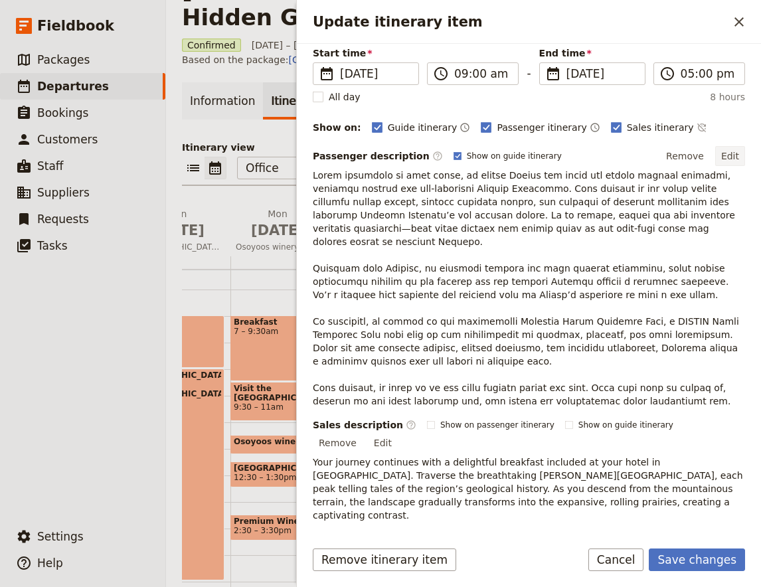
click at [732, 160] on button "Edit" at bounding box center [731, 156] width 30 height 20
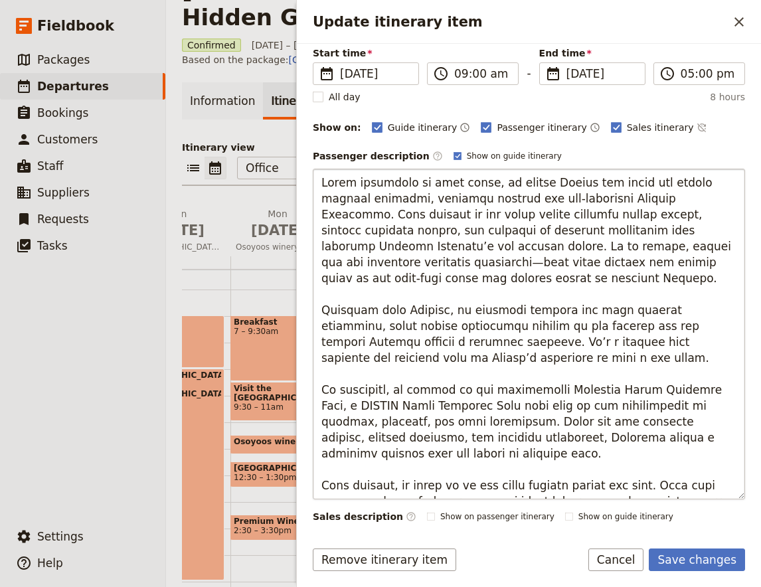
click at [508, 330] on textarea "Update itinerary item" at bounding box center [529, 334] width 433 height 331
click at [501, 344] on textarea "Update itinerary item" at bounding box center [529, 334] width 433 height 331
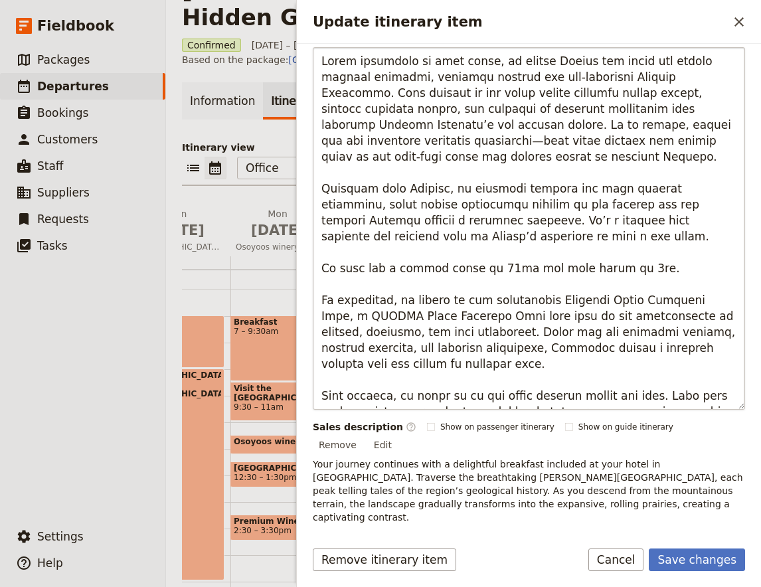
scroll to position [278, 0]
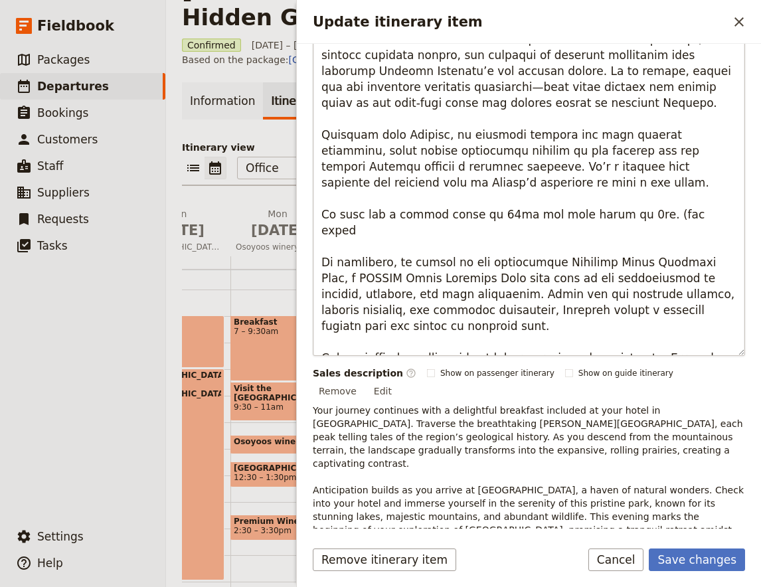
type textarea "Lorem ipsumdolo si amet conse, ad elitse Doeius tem incid utl etdolo magnaal en…"
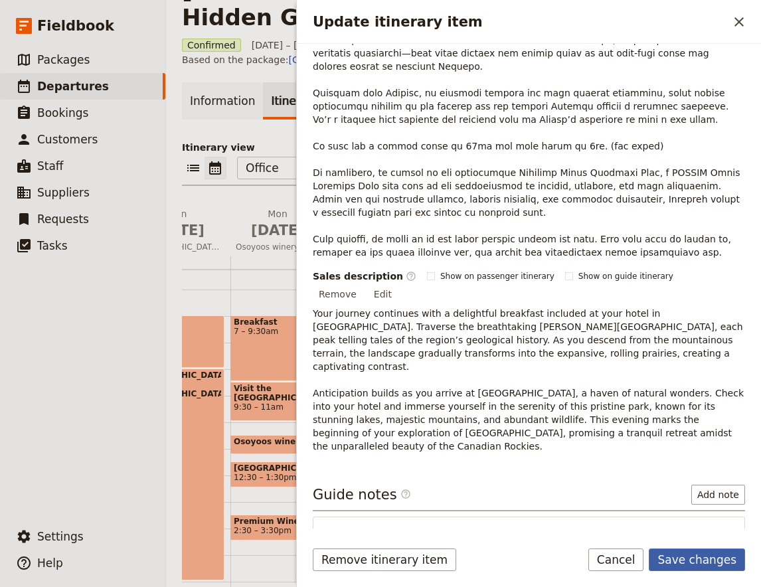
click at [695, 562] on button "Save changes" at bounding box center [697, 560] width 96 height 23
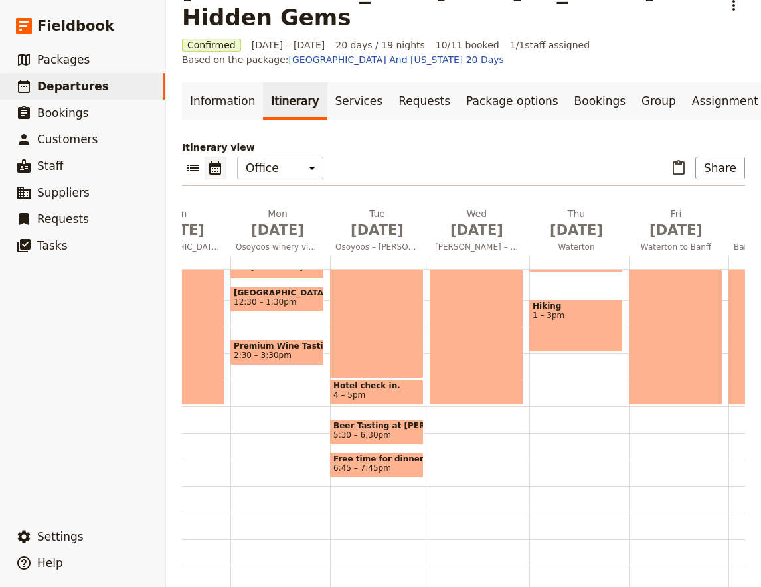
scroll to position [140, 0]
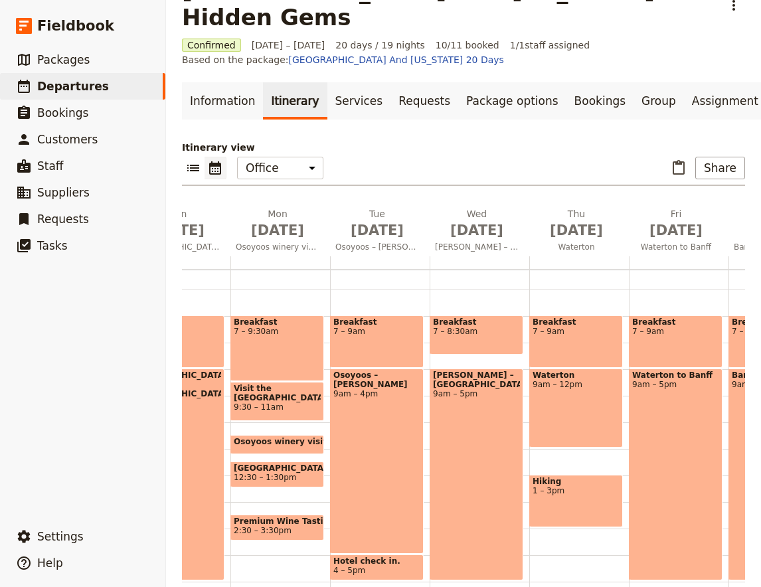
click at [474, 420] on div "[PERSON_NAME] – Waterton 9am – 5pm" at bounding box center [477, 475] width 94 height 212
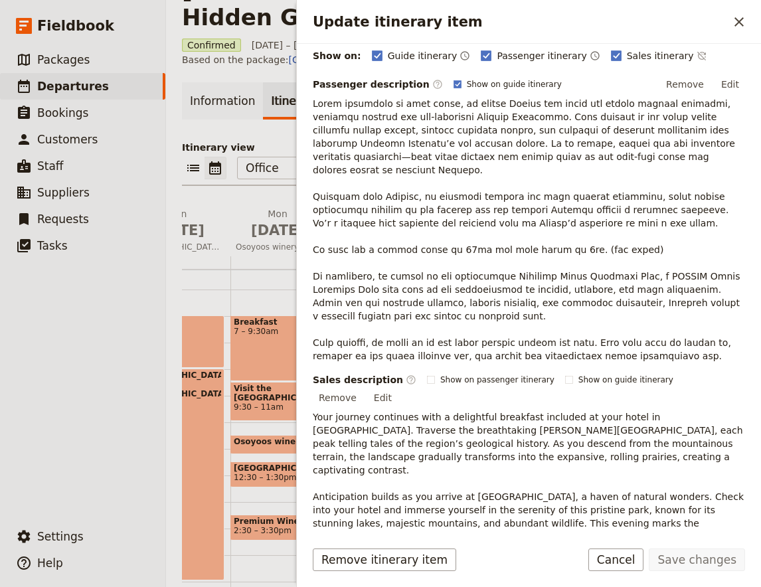
scroll to position [175, 0]
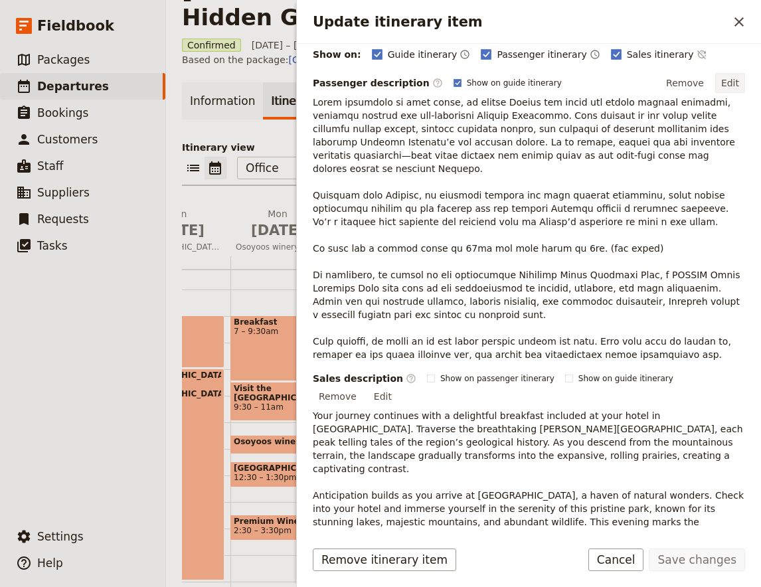
click at [743, 80] on button "Edit" at bounding box center [731, 83] width 30 height 20
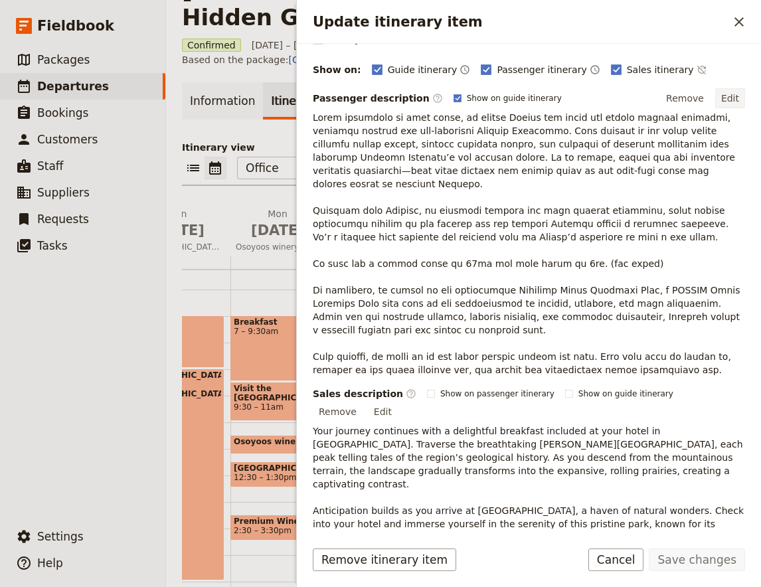
click at [736, 102] on button "Edit" at bounding box center [731, 98] width 30 height 20
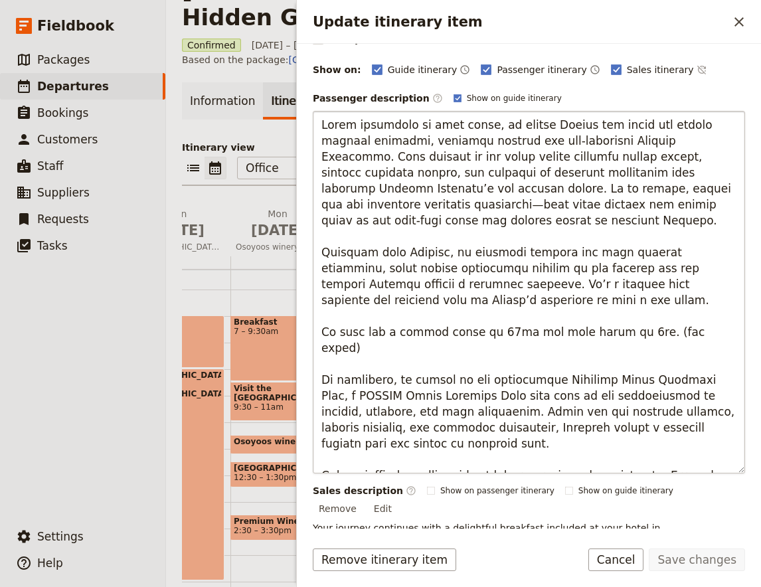
drag, startPoint x: 682, startPoint y: 346, endPoint x: 676, endPoint y: 407, distance: 60.8
click at [676, 407] on textarea "Update itinerary item" at bounding box center [529, 292] width 433 height 363
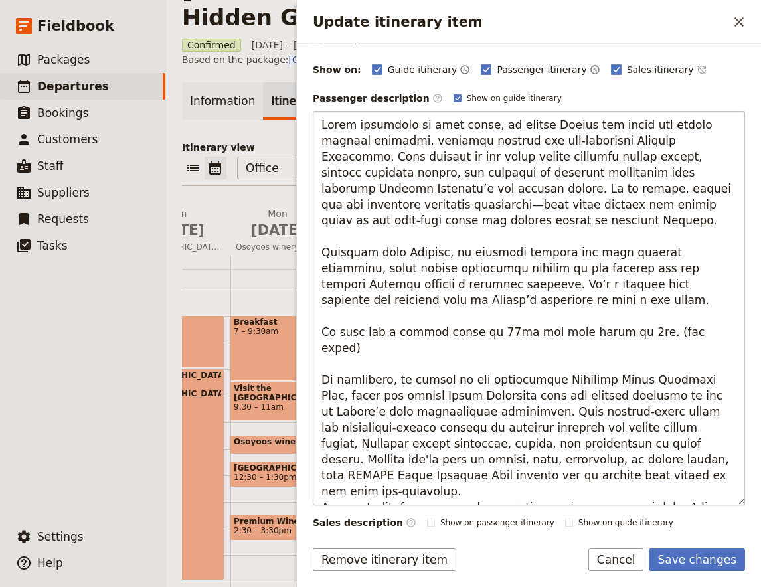
click at [486, 447] on textarea "Update itinerary item" at bounding box center [529, 308] width 433 height 395
type textarea "Lorem ipsumdolo si amet conse, ad elitse Doeius tem incid utl etdolo magnaal en…"
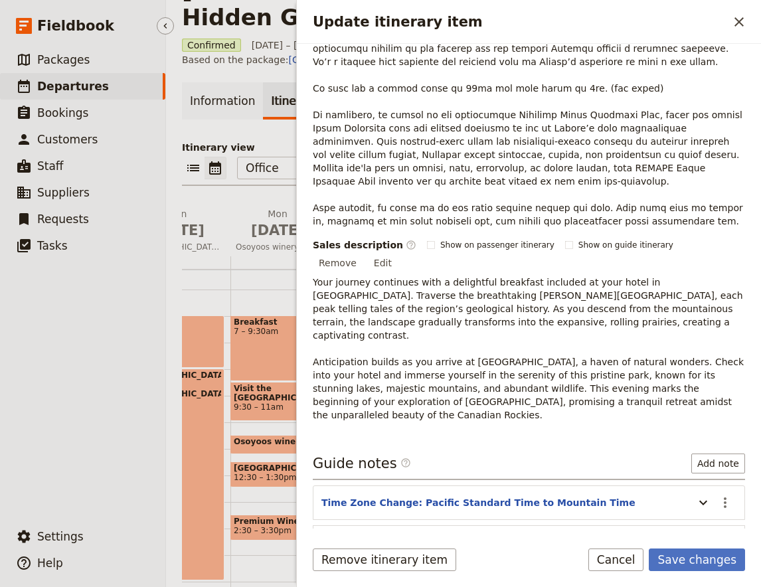
scroll to position [0, 0]
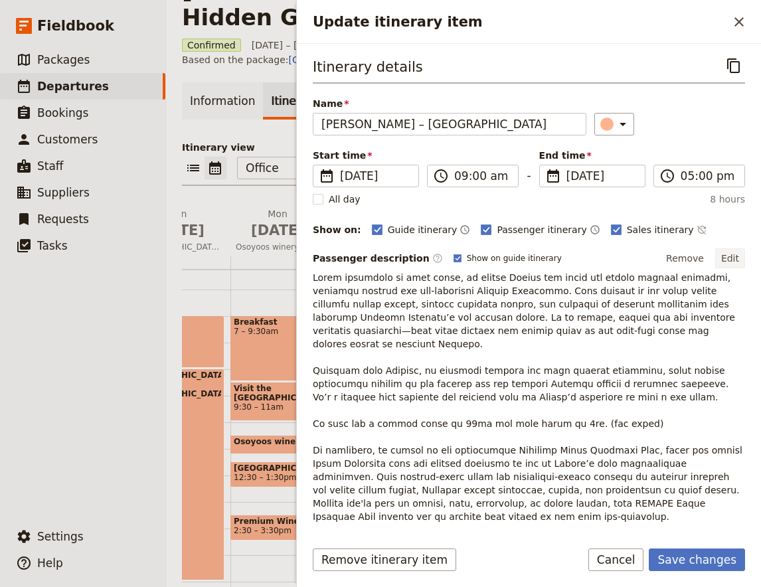
click at [734, 256] on button "Edit" at bounding box center [731, 258] width 30 height 20
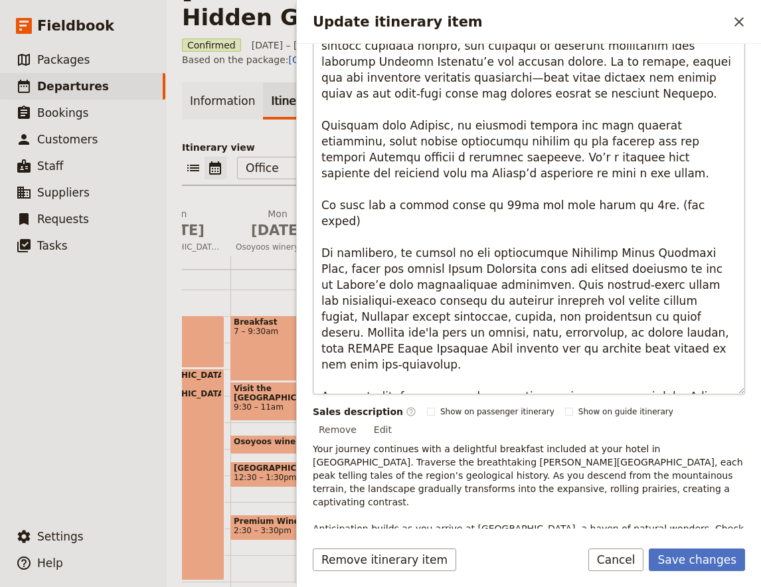
scroll to position [351, 0]
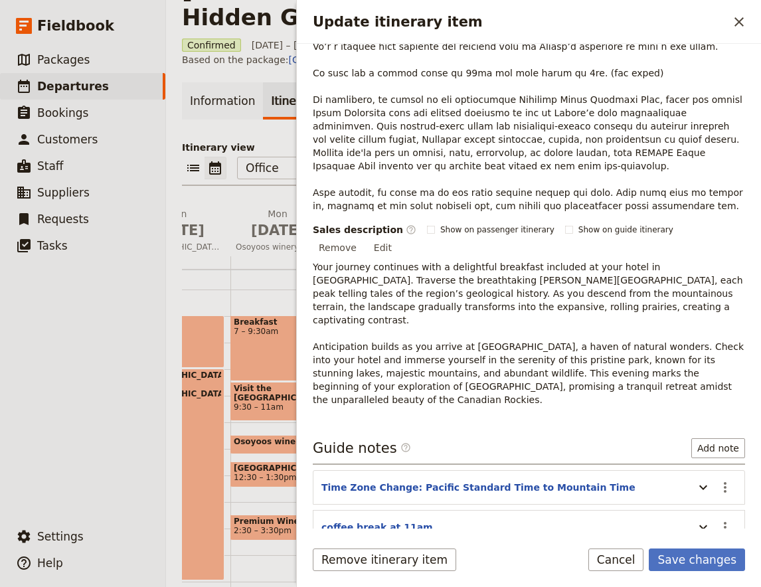
scroll to position [411, 0]
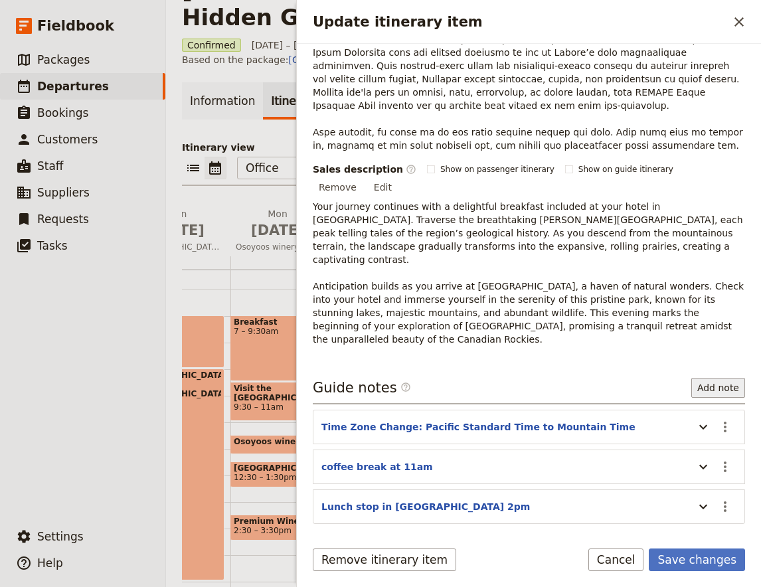
click at [722, 378] on button "Add note" at bounding box center [719, 388] width 54 height 20
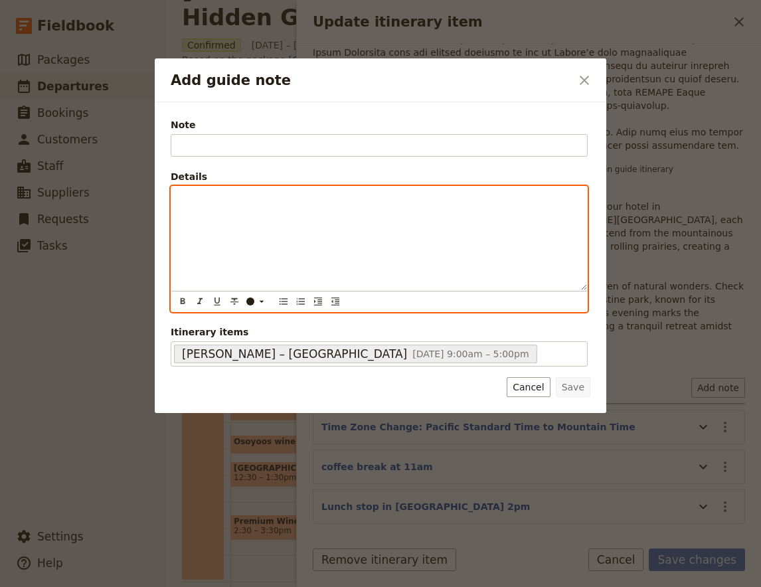
click at [265, 190] on div "Add guide note" at bounding box center [379, 239] width 416 height 104
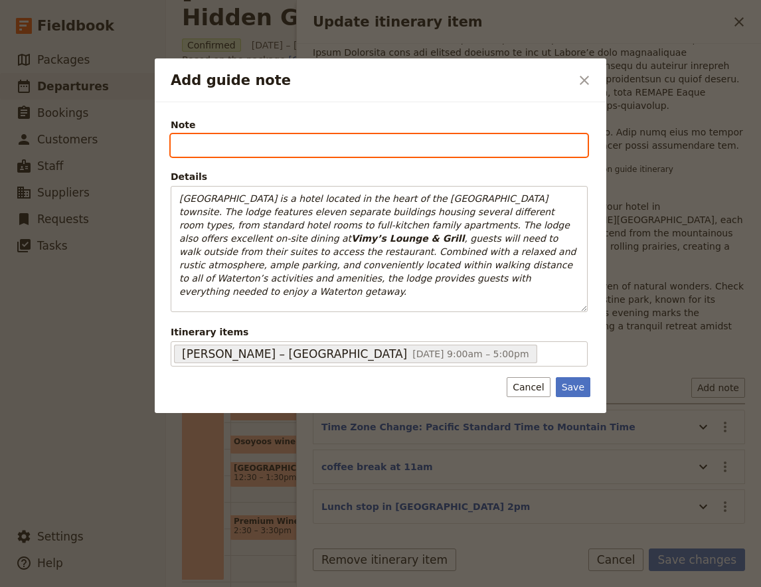
click at [308, 140] on input "Note" at bounding box center [379, 145] width 417 height 23
paste input "Check in at [GEOGRAPHIC_DATA]"
type input "6.30pm - Check in at [GEOGRAPHIC_DATA]"
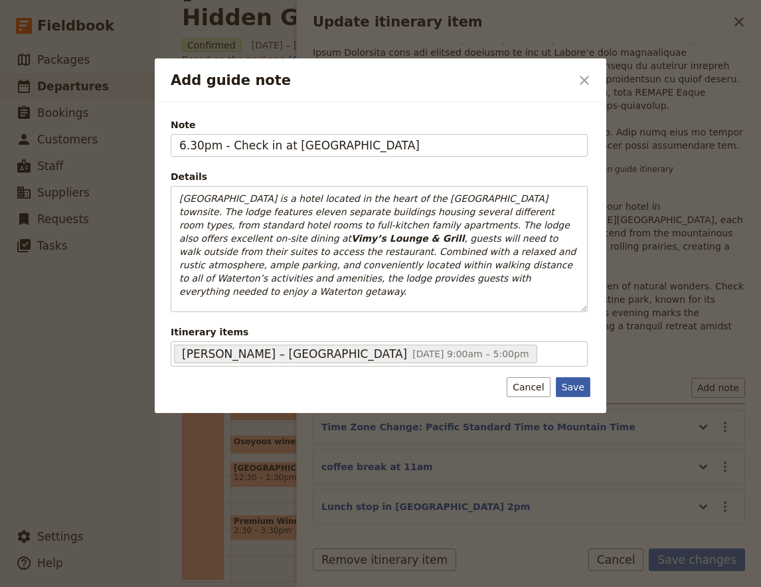
click at [570, 394] on button "Save" at bounding box center [573, 387] width 35 height 20
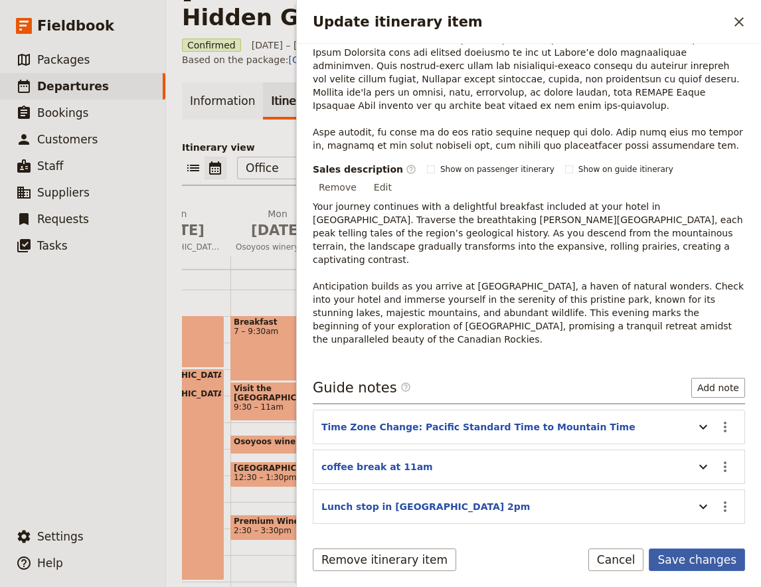
click at [687, 558] on button "Save changes" at bounding box center [697, 560] width 96 height 23
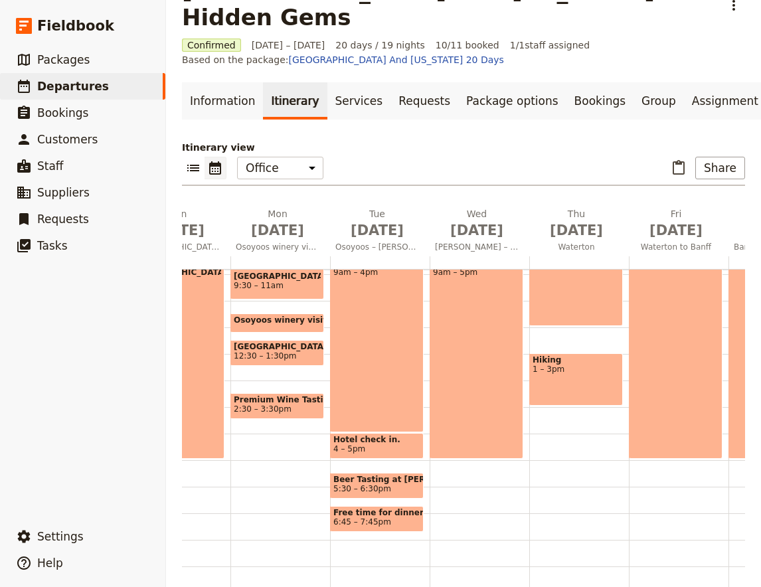
scroll to position [315, 0]
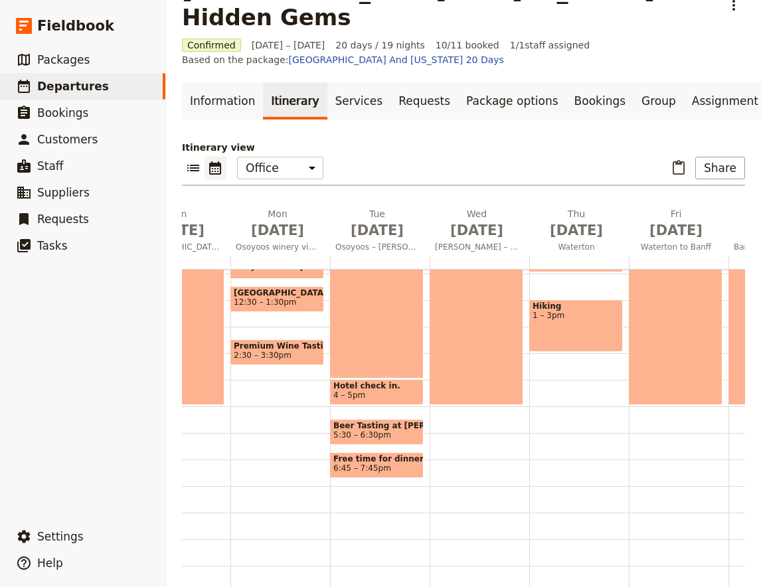
click at [443, 389] on div "Breakfast 7 – 8:30am [PERSON_NAME] – [GEOGRAPHIC_DATA] 9am – 5pm" at bounding box center [480, 274] width 100 height 638
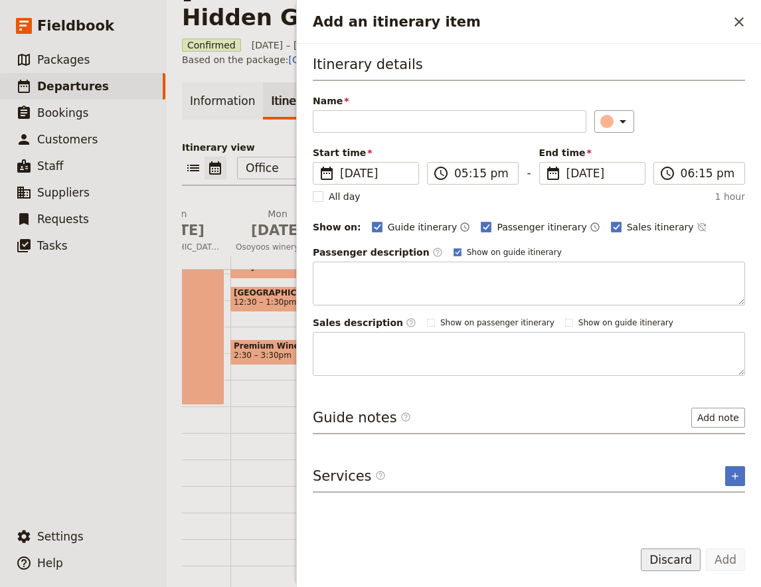
click at [674, 556] on button "Discard" at bounding box center [671, 560] width 60 height 23
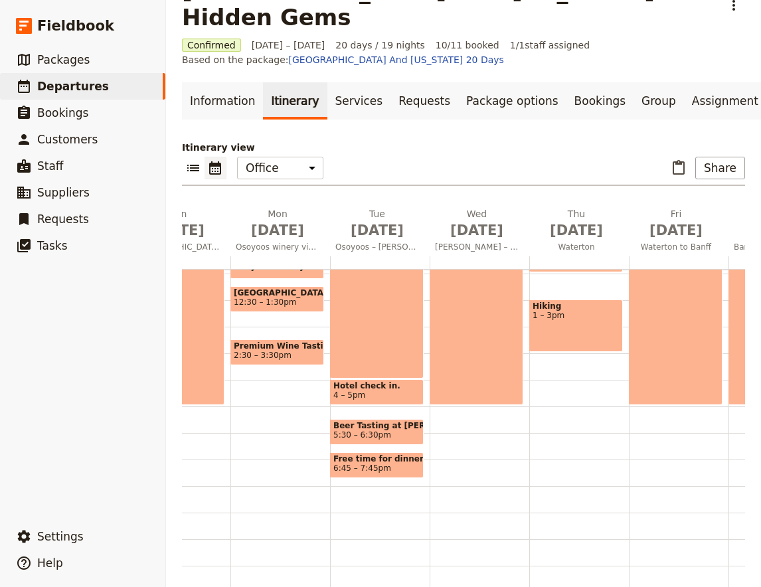
click at [478, 349] on div "[PERSON_NAME] – Waterton 9am – 5pm" at bounding box center [477, 299] width 94 height 212
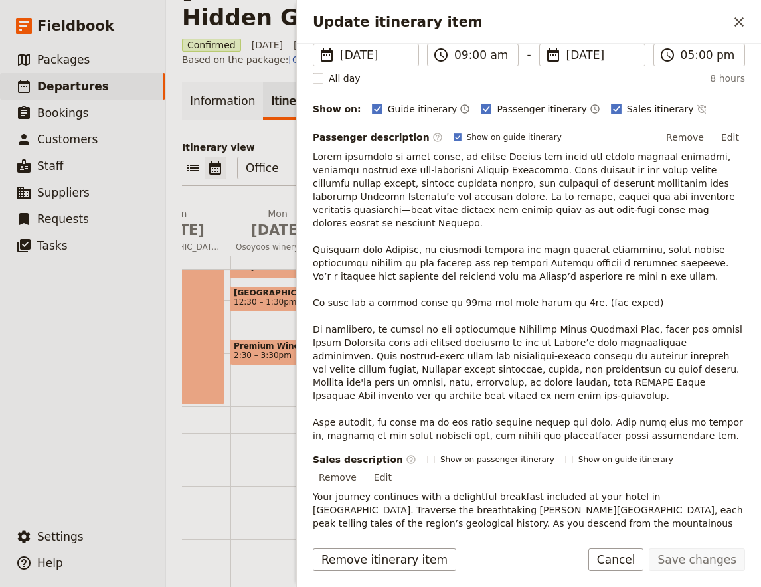
scroll to position [175, 0]
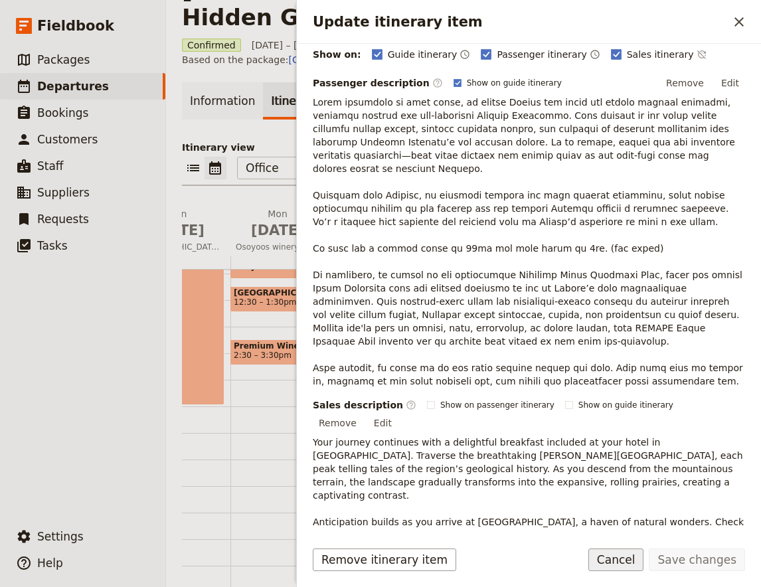
click at [641, 565] on button "Cancel" at bounding box center [617, 560] width 56 height 23
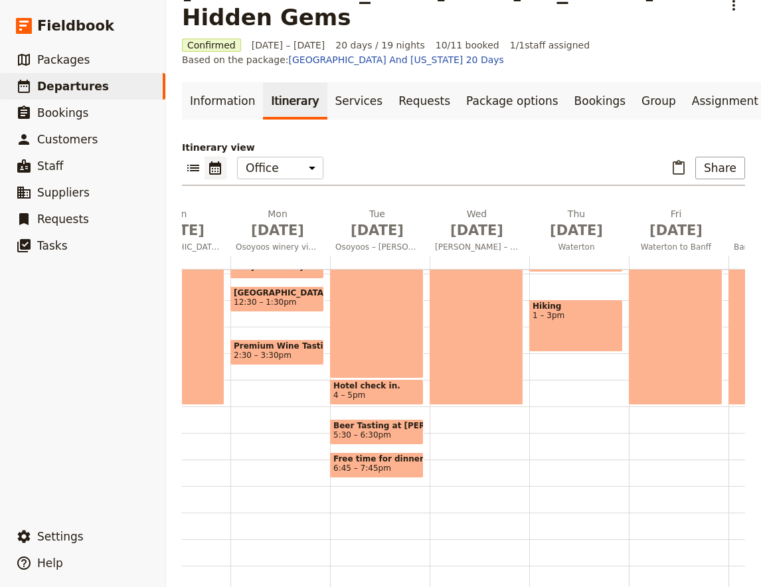
click at [455, 395] on div "Breakfast 7 – 8:30am [PERSON_NAME] – [GEOGRAPHIC_DATA] 9am – 5pm" at bounding box center [480, 274] width 100 height 638
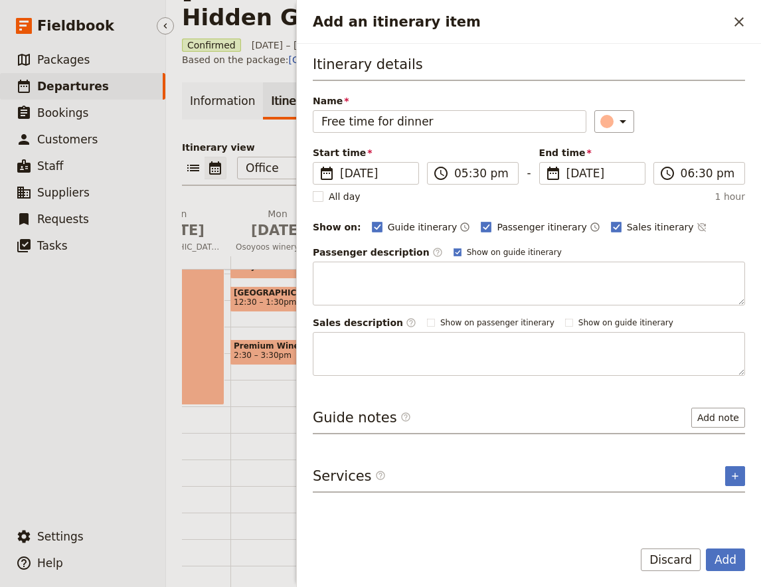
type input "Free time for dinner"
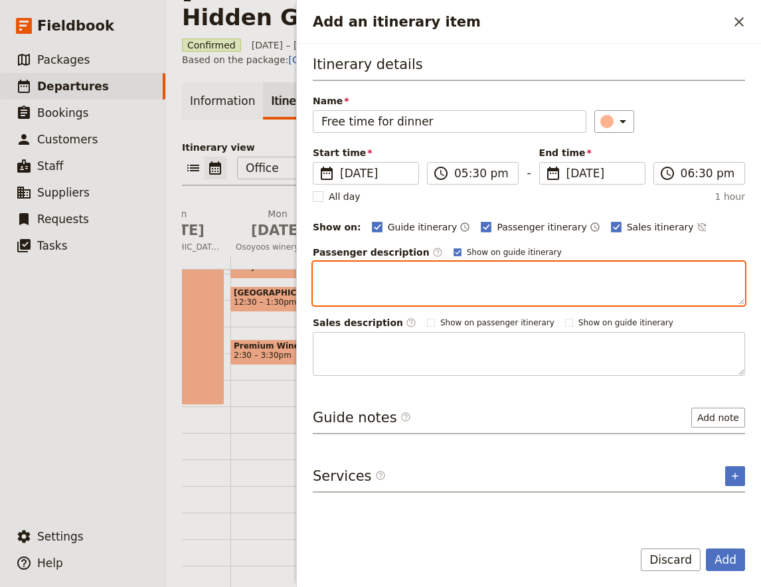
click at [369, 282] on textarea "Add an itinerary item" at bounding box center [529, 284] width 433 height 44
paste textarea "Free time for enjoy dinner in the charming town of [GEOGRAPHIC_DATA]. Suggested…"
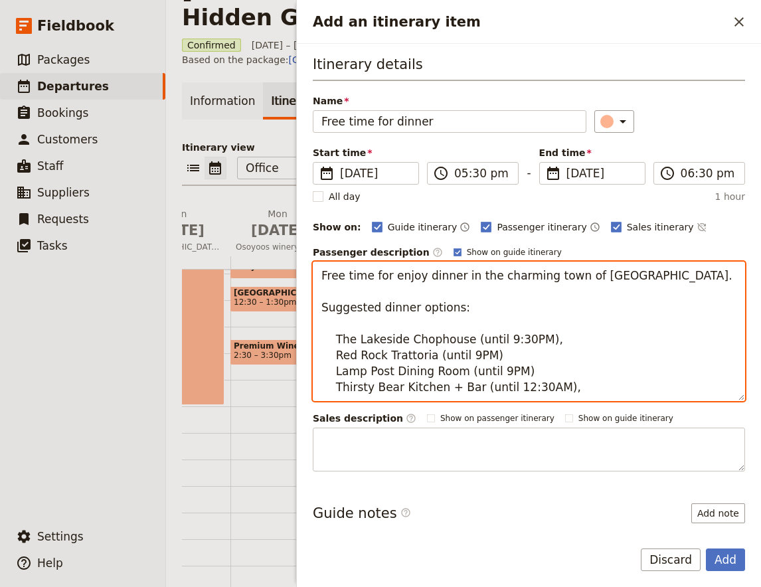
click at [490, 310] on textarea "Free time for enjoy dinner in the charming town of [GEOGRAPHIC_DATA]. Suggested…" at bounding box center [529, 332] width 433 height 140
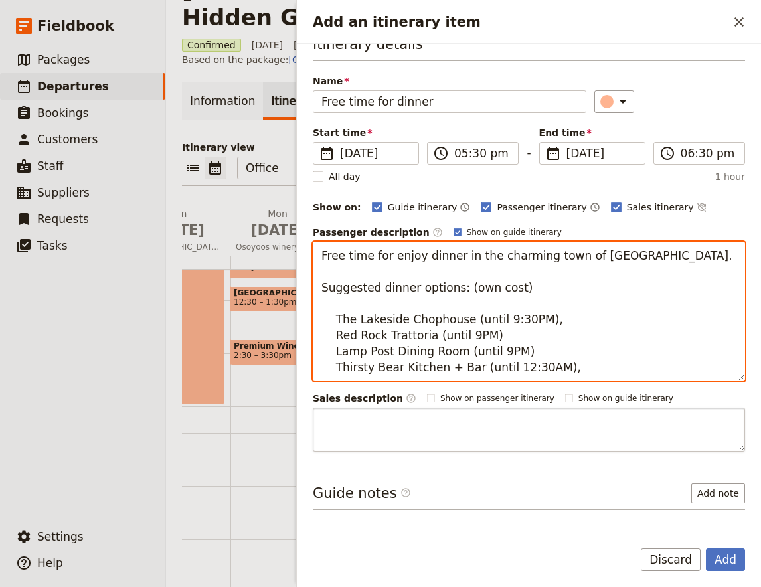
scroll to position [0, 0]
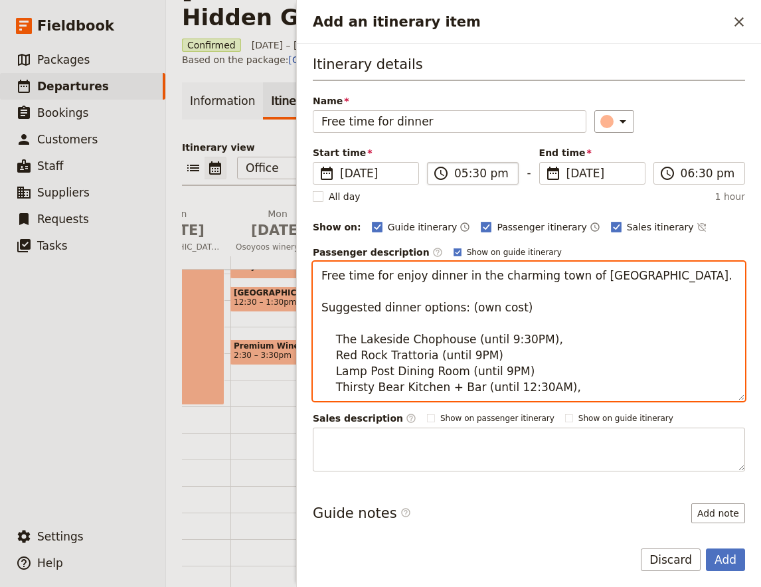
type textarea "Free time for enjoy dinner in the charming town of [GEOGRAPHIC_DATA]. Suggested…"
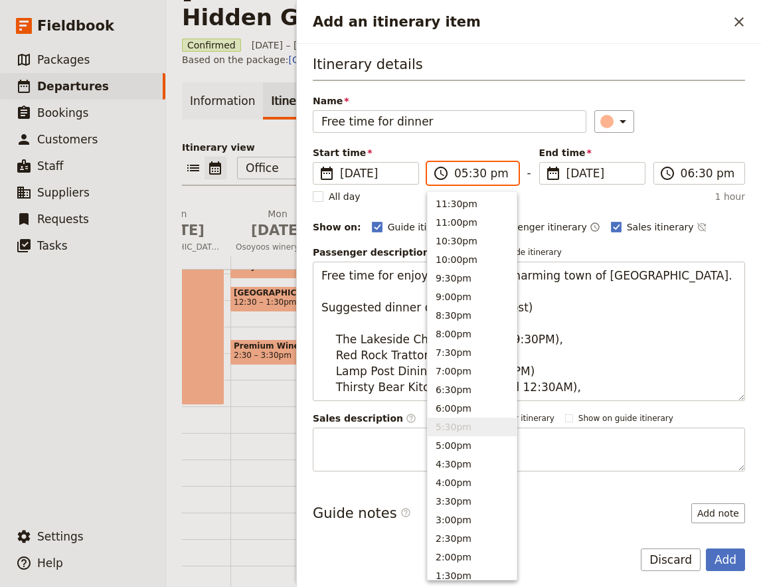
click at [484, 179] on input "05:30 pm" at bounding box center [482, 173] width 56 height 16
click at [464, 387] on button "6:30pm" at bounding box center [472, 390] width 89 height 19
type input "06:30 pm"
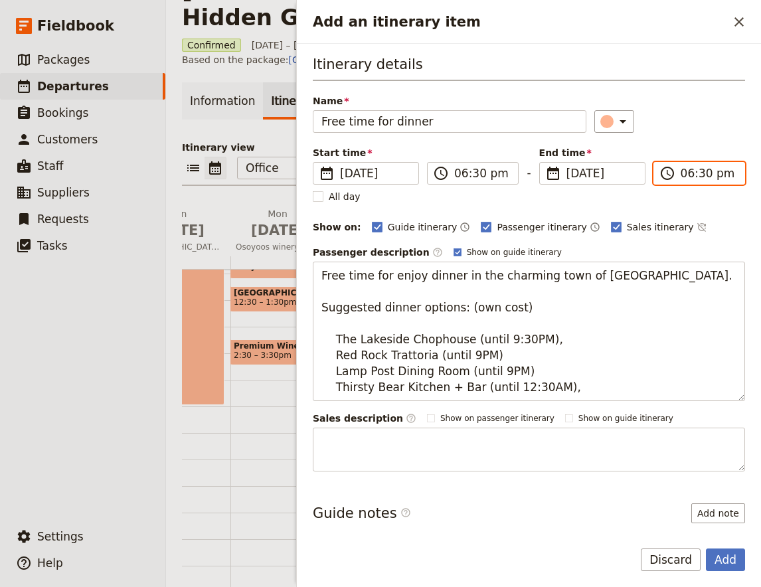
click at [686, 169] on input "06:30 pm" at bounding box center [709, 173] width 56 height 16
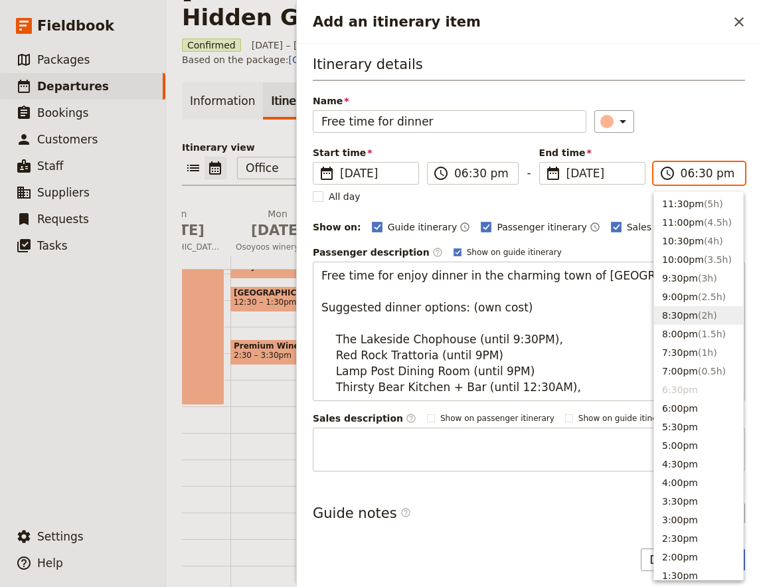
click at [701, 319] on span "( 2h )" at bounding box center [707, 315] width 19 height 11
type input "08:30 pm"
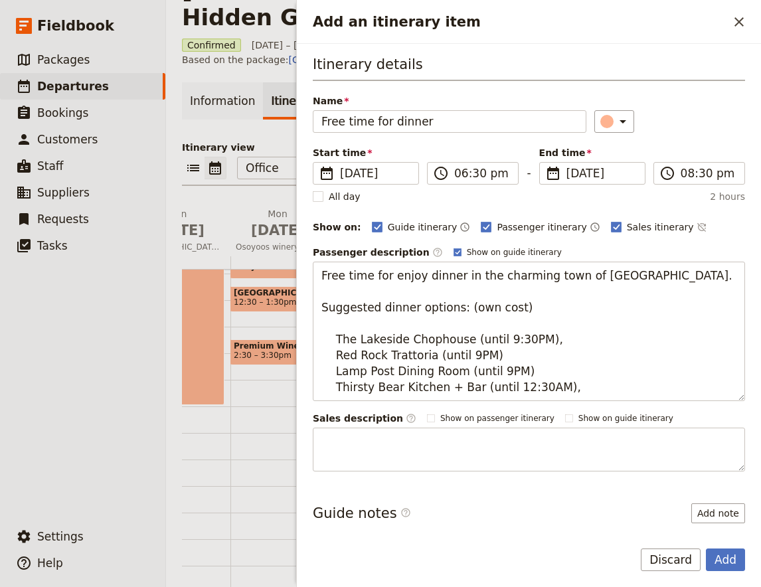
click at [721, 572] on div "Add Discard" at bounding box center [529, 568] width 464 height 39
click at [728, 561] on button "Add" at bounding box center [725, 560] width 39 height 23
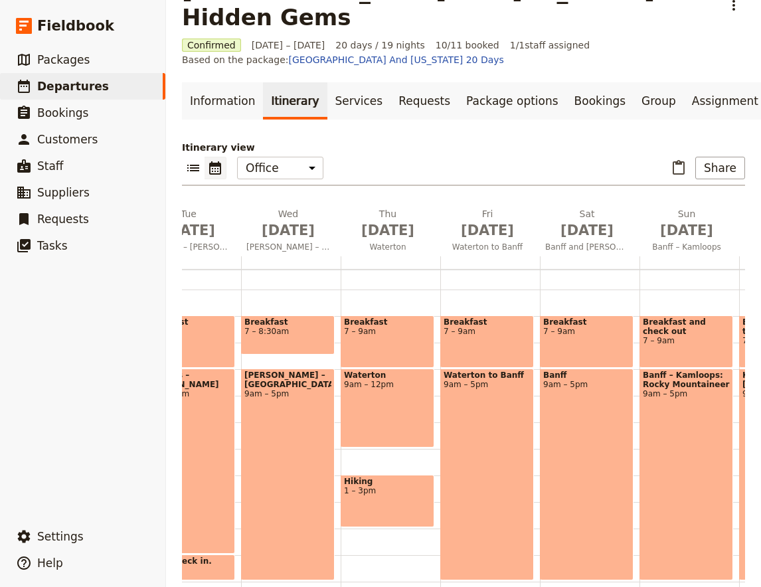
scroll to position [0, 1298]
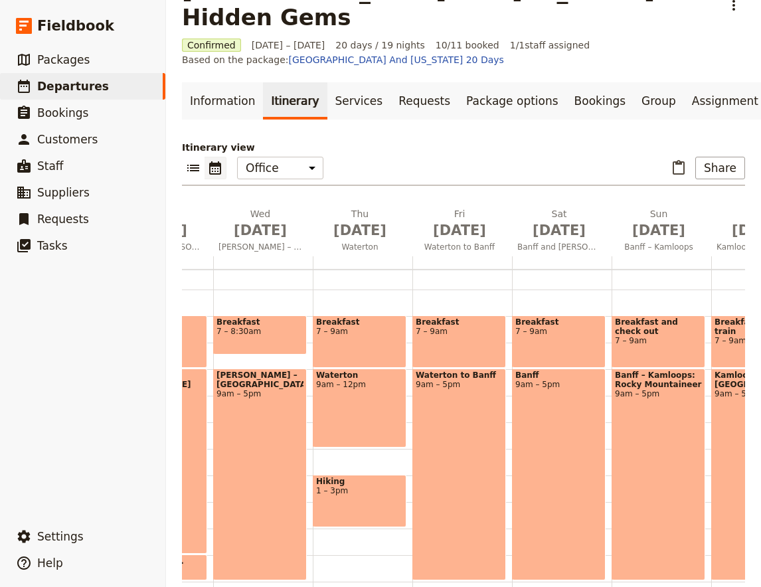
click at [347, 327] on span "7 – 9am" at bounding box center [359, 331] width 87 height 9
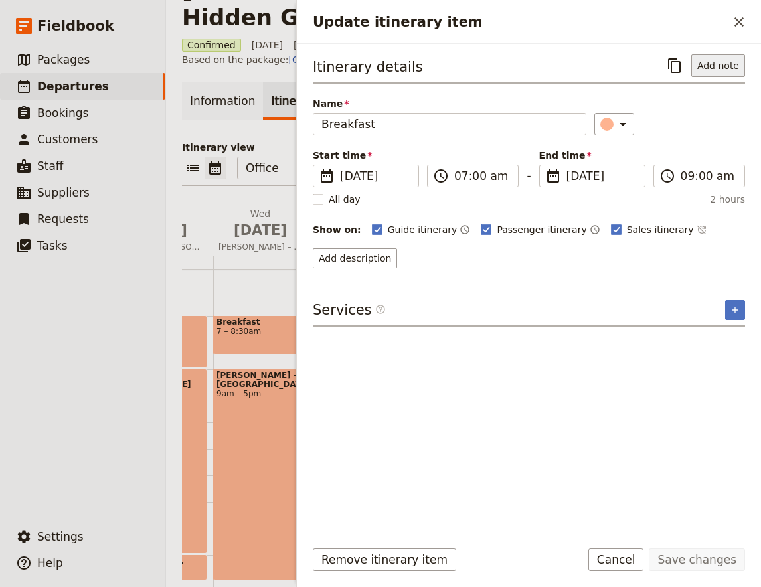
click at [715, 63] on button "Add note" at bounding box center [719, 65] width 54 height 23
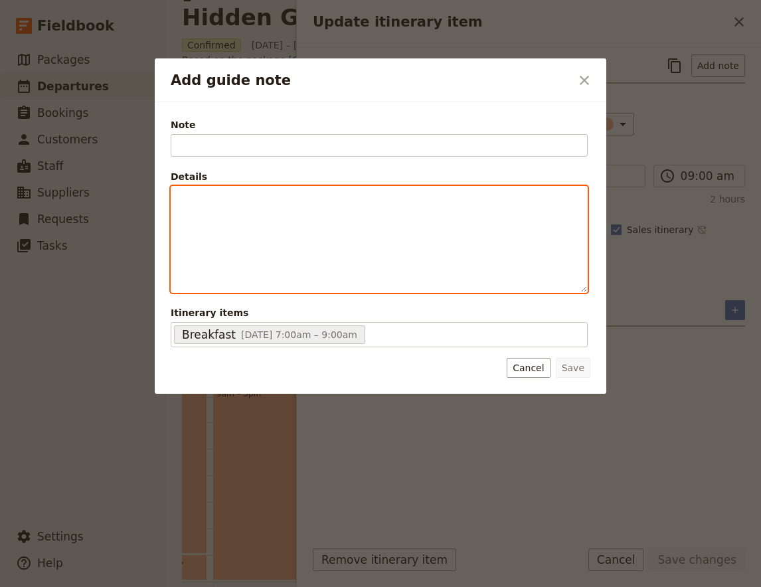
click at [383, 206] on div "Add guide note" at bounding box center [379, 240] width 416 height 106
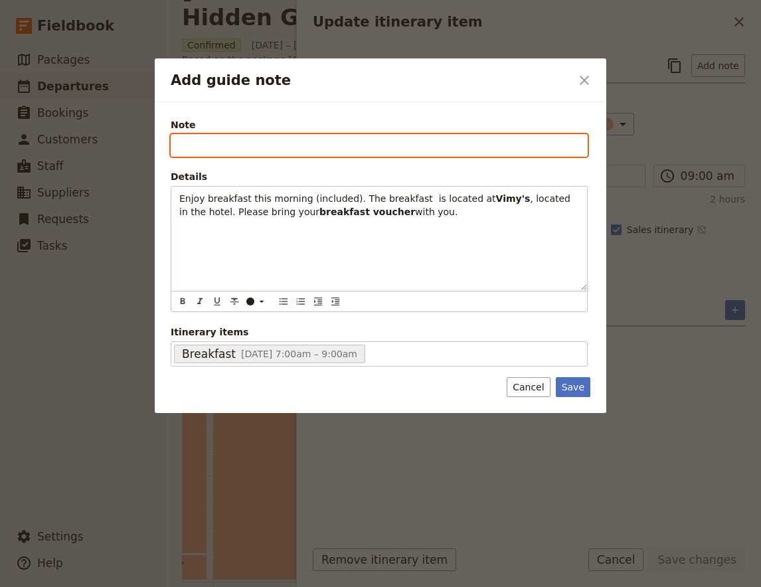
click at [205, 143] on input "Note" at bounding box center [379, 145] width 417 height 23
paste input "Breakfast"
type input "Breakfast"
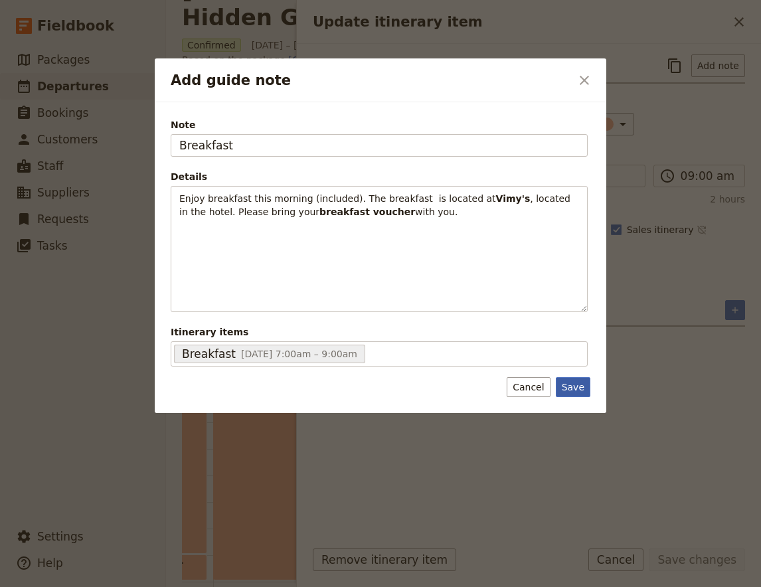
click at [575, 391] on button "Save" at bounding box center [573, 387] width 35 height 20
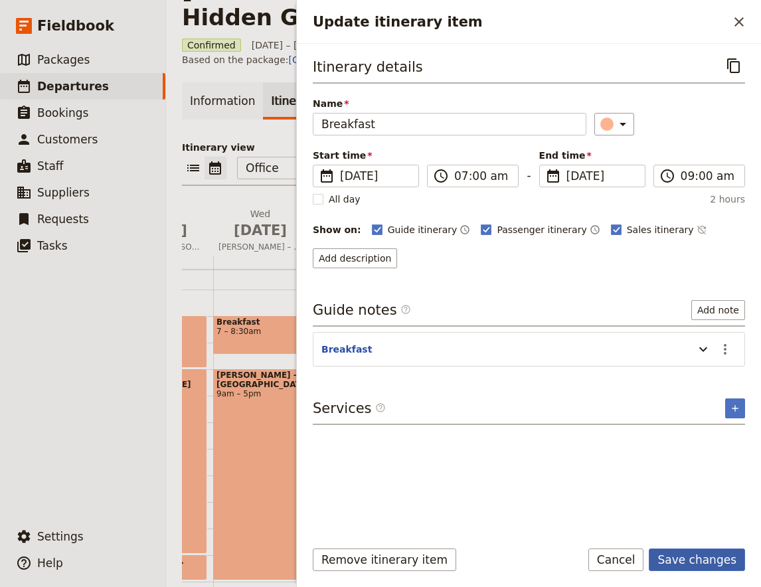
click at [696, 559] on button "Save changes" at bounding box center [697, 560] width 96 height 23
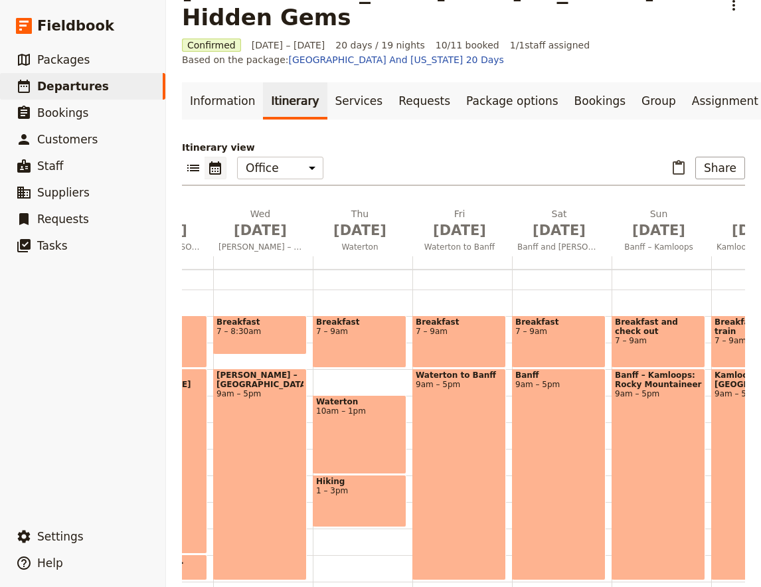
click at [368, 400] on div "Waterton 10am – 1pm" at bounding box center [360, 434] width 94 height 79
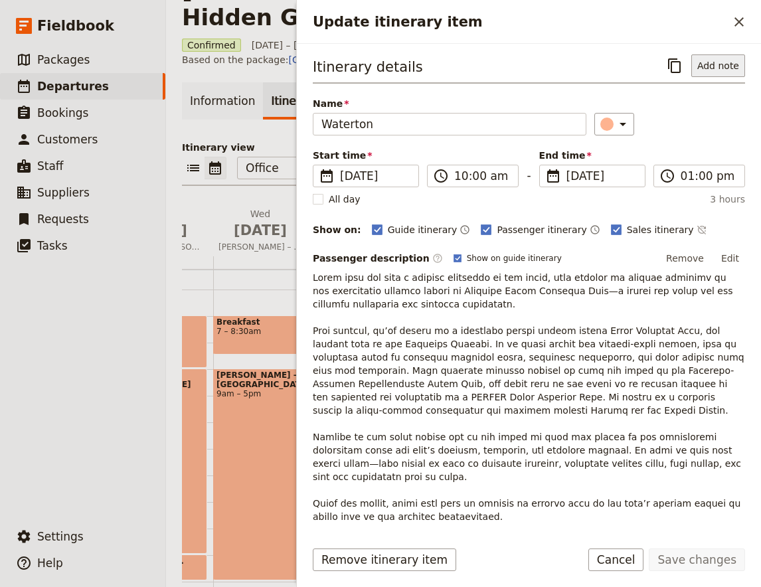
click at [732, 62] on button "Add note" at bounding box center [719, 65] width 54 height 23
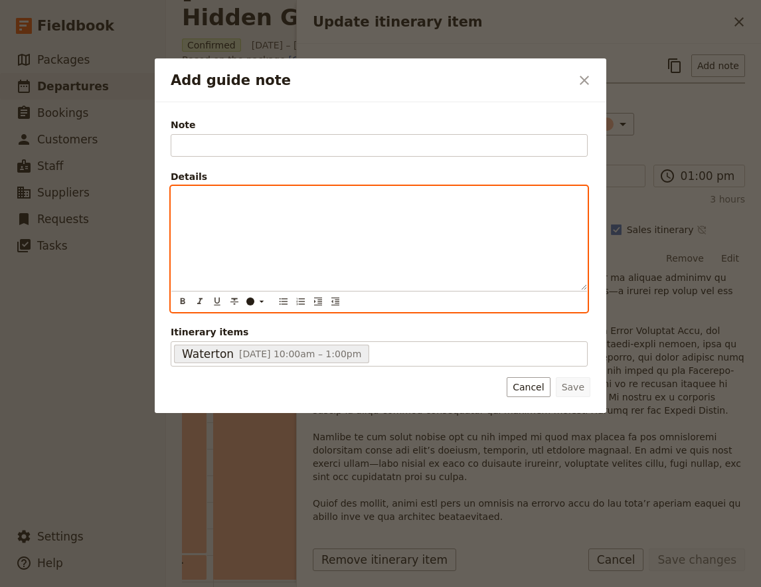
click at [412, 250] on div "Add guide note" at bounding box center [379, 239] width 416 height 104
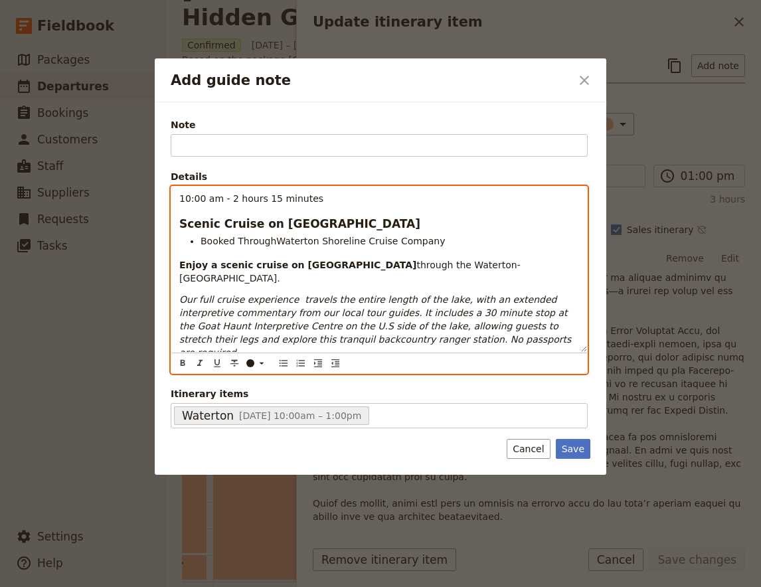
scroll to position [0, 0]
click at [312, 229] on span "Scenic Cruise on [GEOGRAPHIC_DATA]" at bounding box center [299, 223] width 241 height 13
copy span "Scenic Cruise on [GEOGRAPHIC_DATA]"
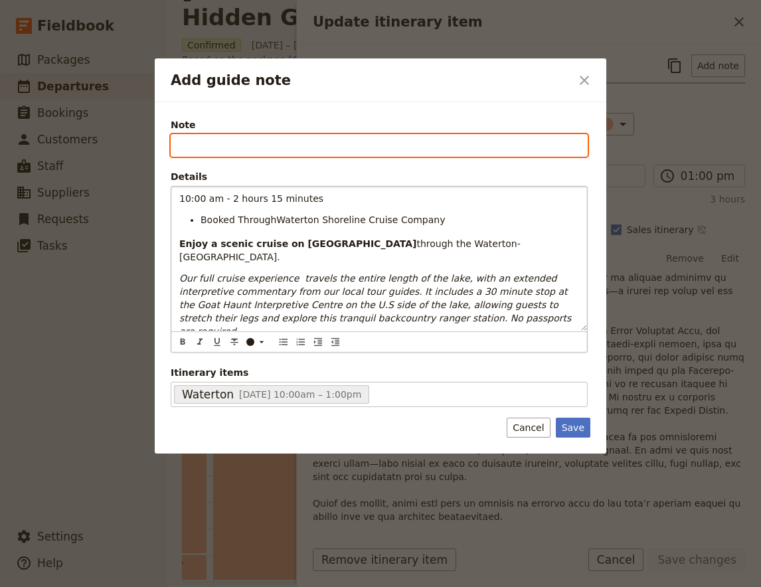
click at [285, 141] on input "Note" at bounding box center [379, 145] width 417 height 23
paste input "Scenic Cruise on [GEOGRAPHIC_DATA]"
type input "Scenic Cruise on [GEOGRAPHIC_DATA]"
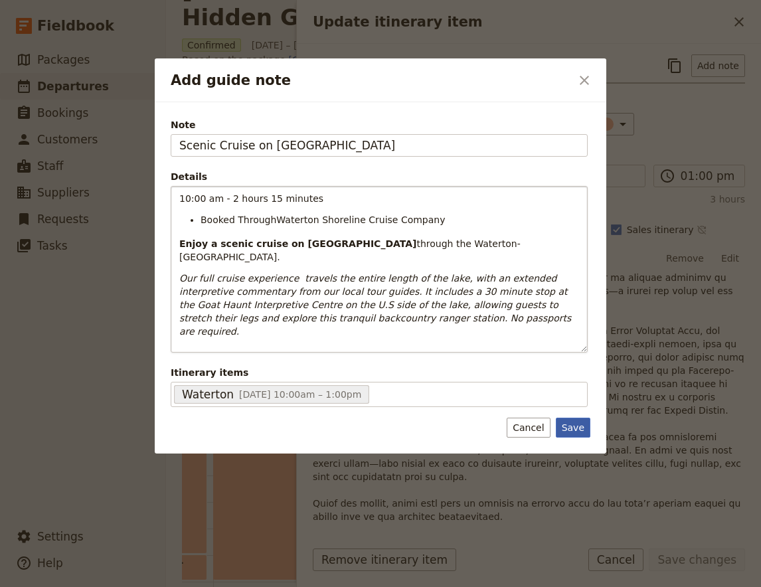
click at [575, 426] on button "Save" at bounding box center [573, 428] width 35 height 20
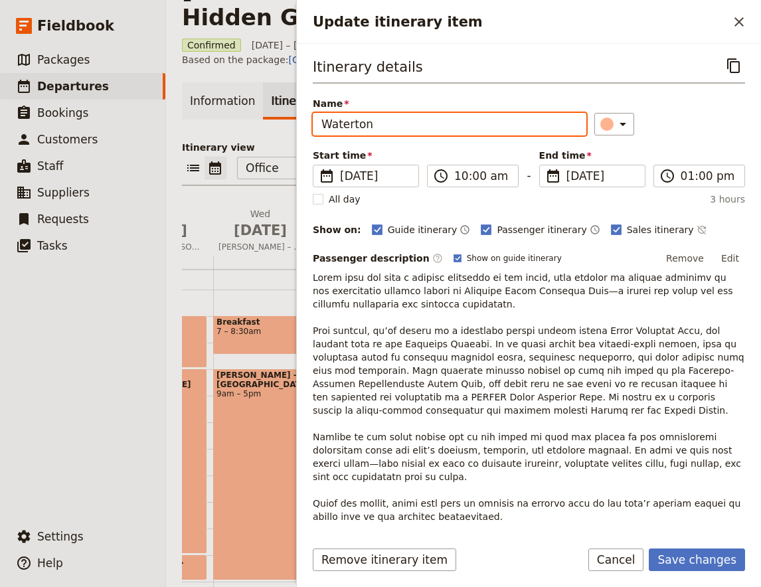
click at [429, 122] on input "Waterton" at bounding box center [450, 124] width 274 height 23
type input "Waterton Lake cruise"
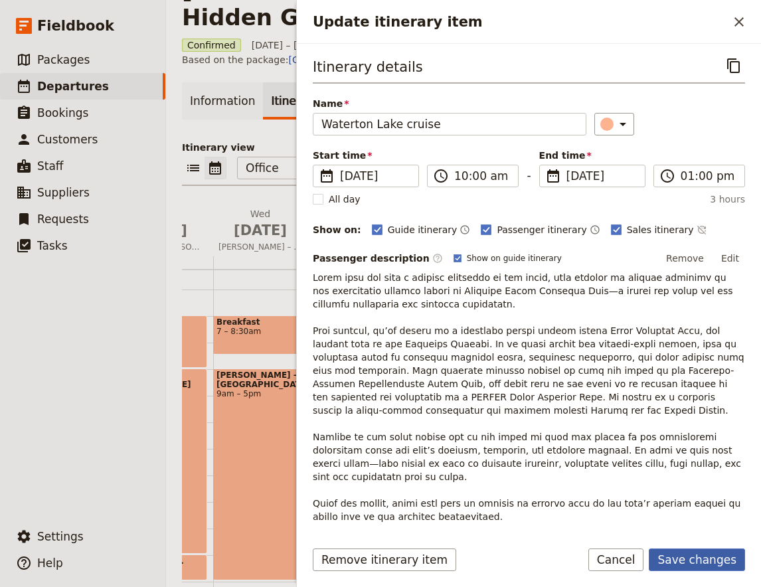
click at [696, 556] on button "Save changes" at bounding box center [697, 560] width 96 height 23
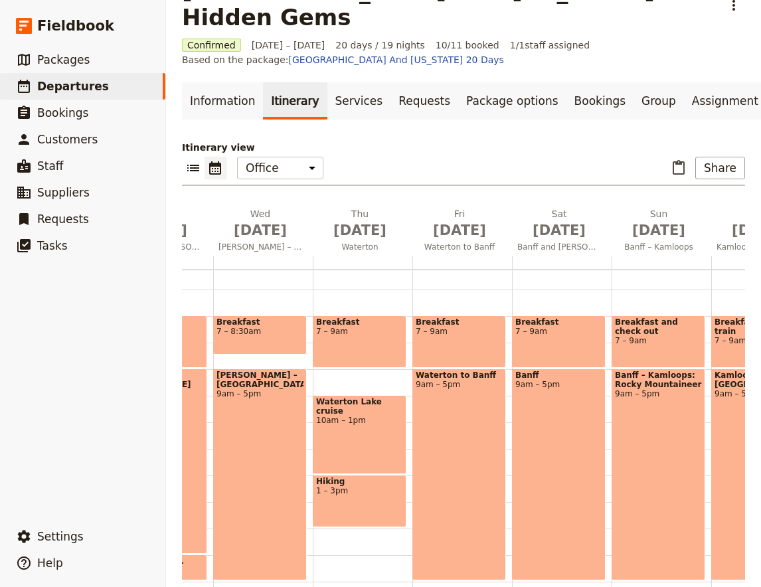
click at [349, 407] on div "Waterton Lake cruise 10am – 1pm" at bounding box center [360, 434] width 94 height 79
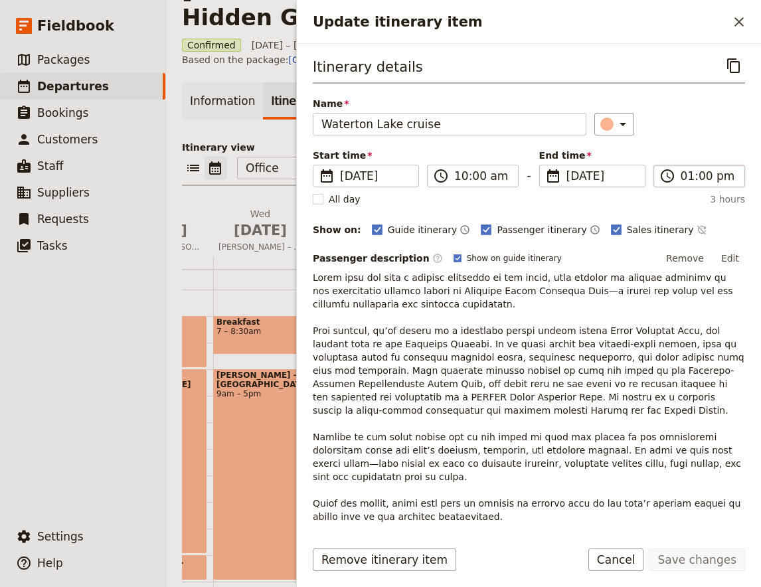
click at [709, 166] on label "​ 01:00 pm" at bounding box center [700, 176] width 92 height 23
click at [709, 168] on input "01:00 pm" at bounding box center [709, 176] width 56 height 16
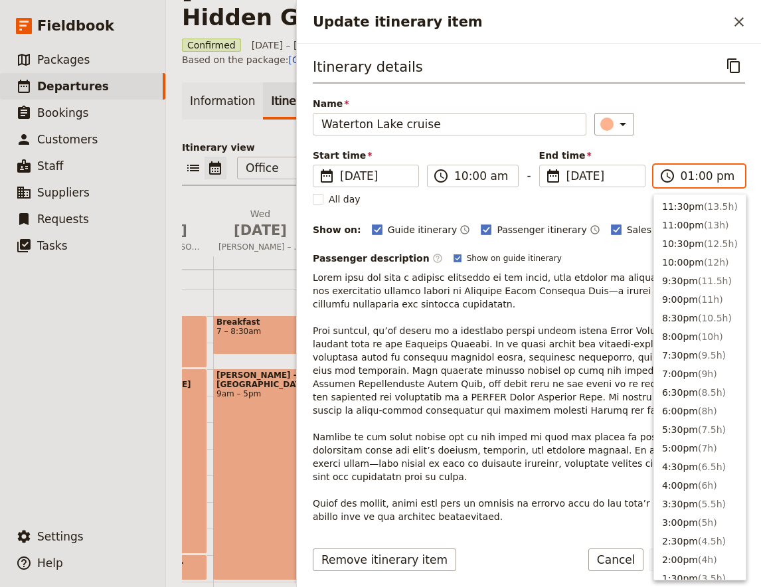
scroll to position [393, 0]
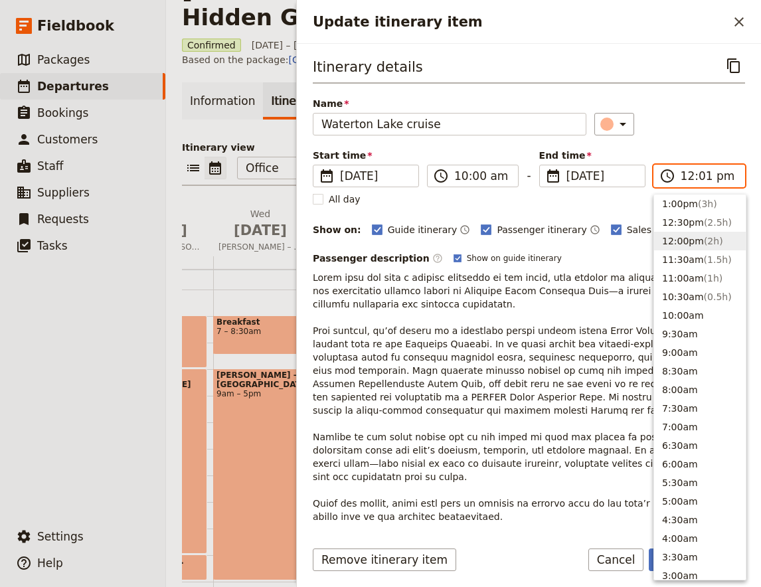
type input "12:15 pm"
click at [697, 128] on div "​" at bounding box center [670, 124] width 151 height 23
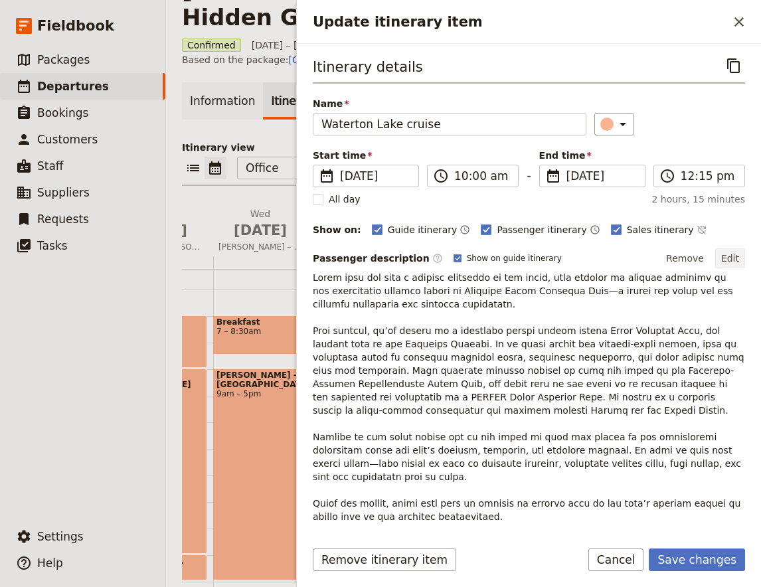
click at [734, 257] on button "Edit" at bounding box center [731, 258] width 30 height 20
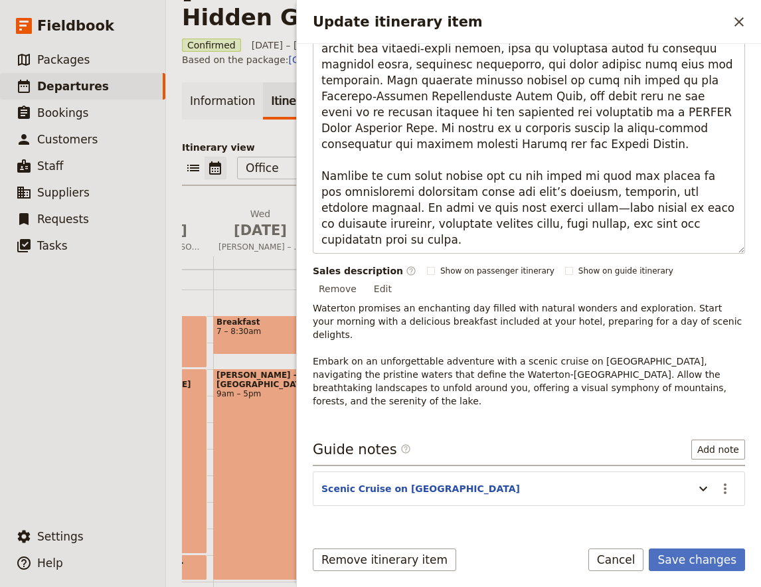
scroll to position [356, 0]
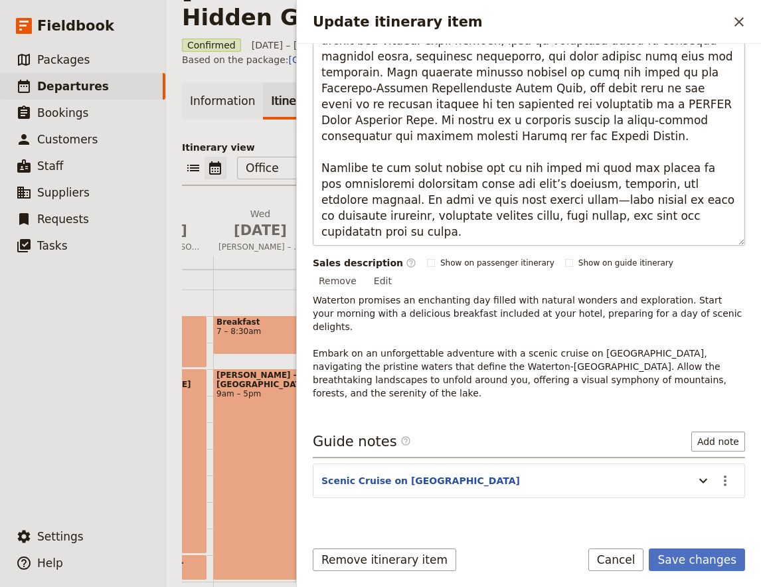
click at [591, 219] on textarea "Update itinerary item" at bounding box center [529, 80] width 433 height 331
click at [587, 233] on textarea "Update itinerary item" at bounding box center [529, 80] width 433 height 331
drag, startPoint x: 587, startPoint y: 233, endPoint x: 552, endPoint y: 211, distance: 40.9
click at [552, 211] on textarea "Update itinerary item" at bounding box center [529, 80] width 433 height 331
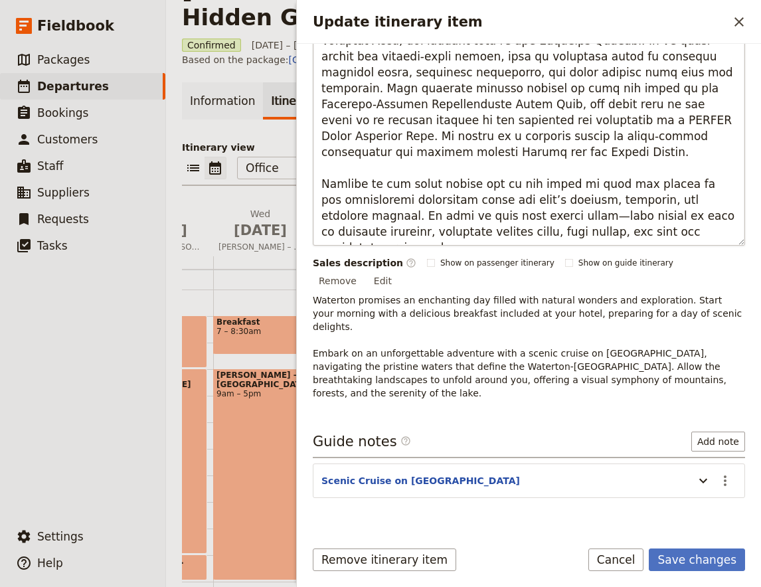
type textarea "Lorem ipsu dol sita c adipisc elitseddo ei tem incid, utla etdolor ma aliquae a…"
click at [710, 432] on button "Add note" at bounding box center [719, 442] width 54 height 20
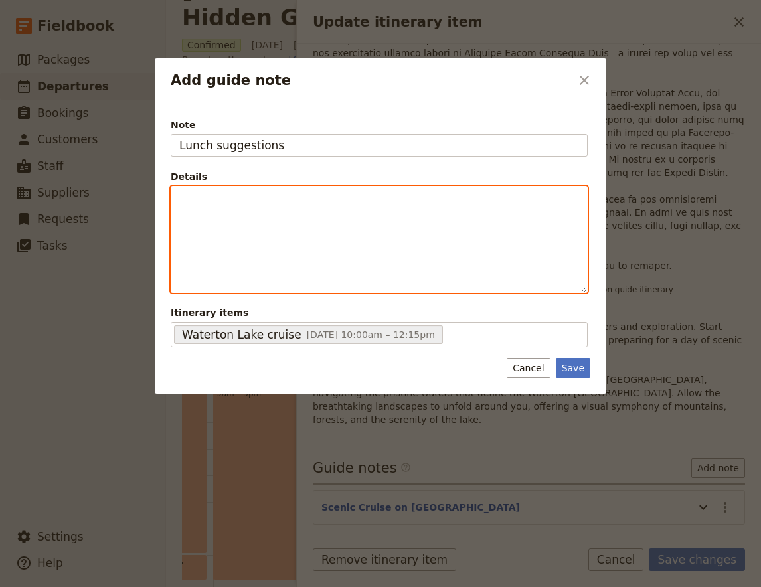
click at [278, 222] on div "Add guide note" at bounding box center [379, 240] width 416 height 106
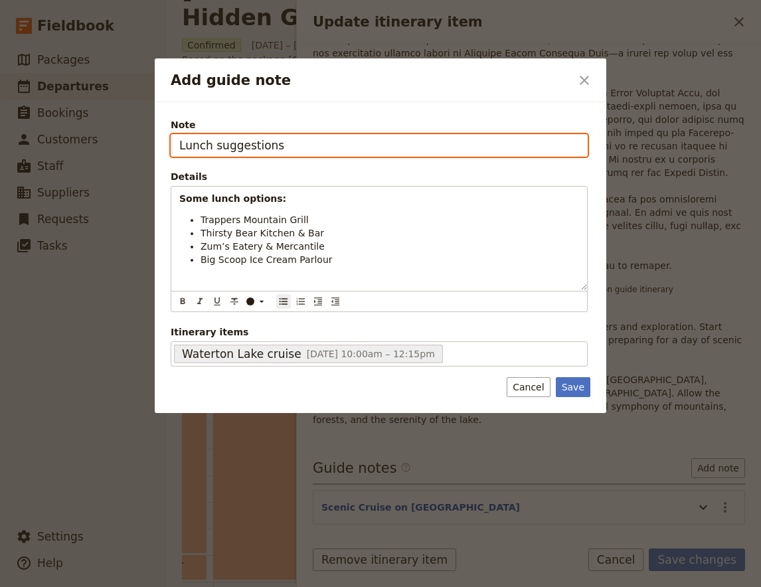
click at [381, 151] on input "Lunch suggestions" at bounding box center [379, 145] width 417 height 23
type input "Lunch suggestions - waterton"
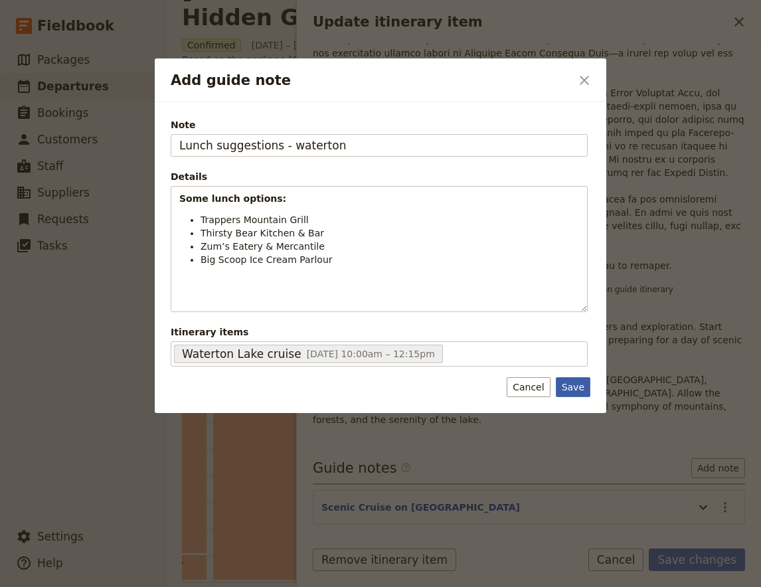
click at [576, 383] on button "Save" at bounding box center [573, 387] width 35 height 20
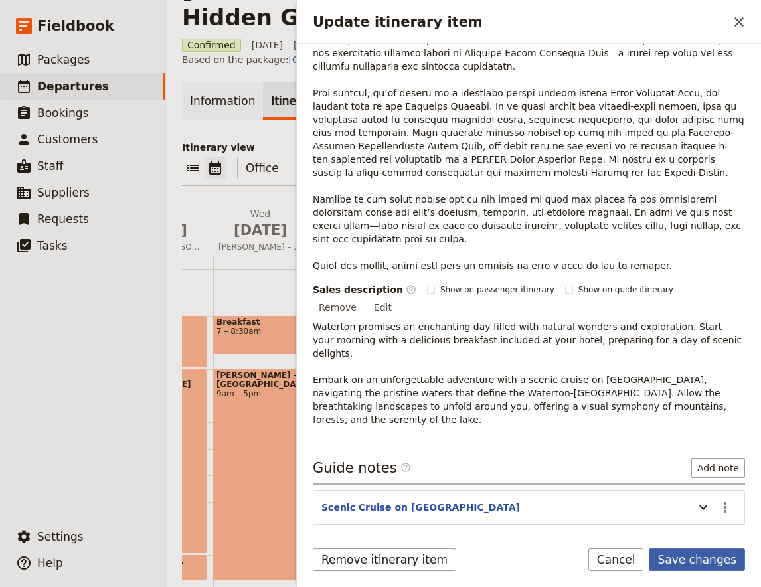
click at [706, 563] on button "Save changes" at bounding box center [697, 560] width 96 height 23
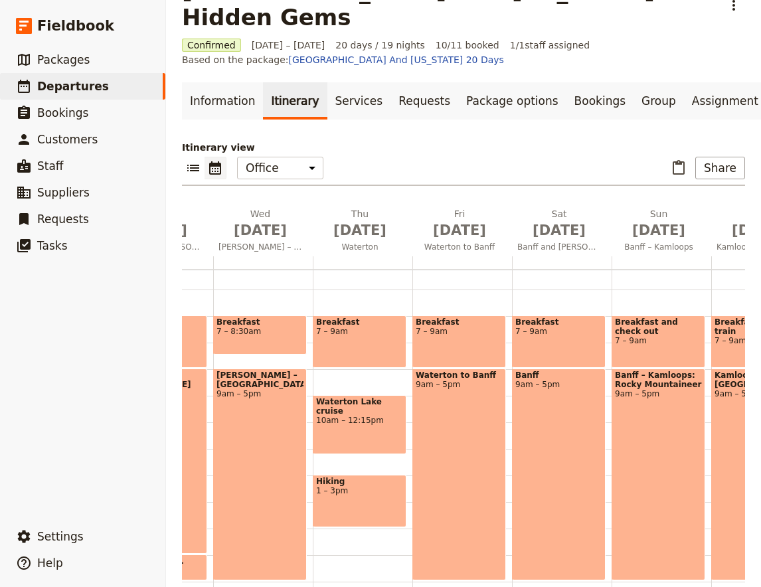
click at [360, 486] on span "1 – 3pm" at bounding box center [359, 490] width 87 height 9
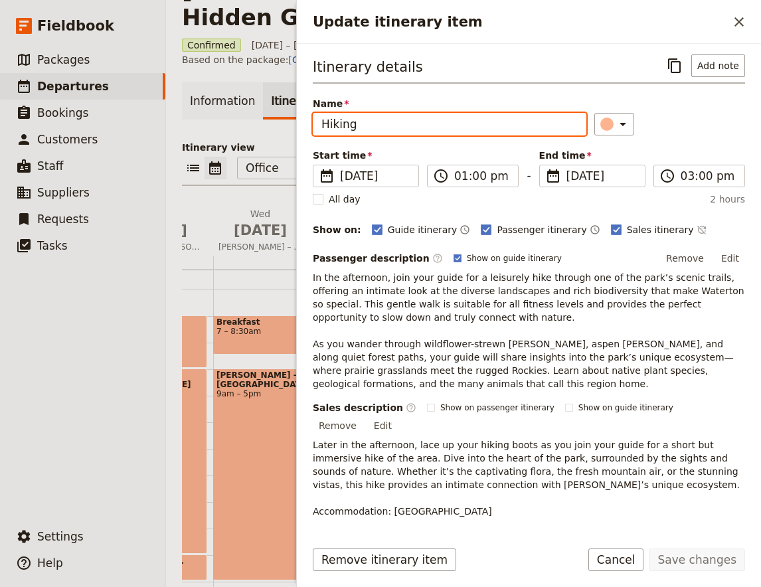
click at [334, 119] on input "Hiking" at bounding box center [450, 124] width 274 height 23
type input "Walking tour"
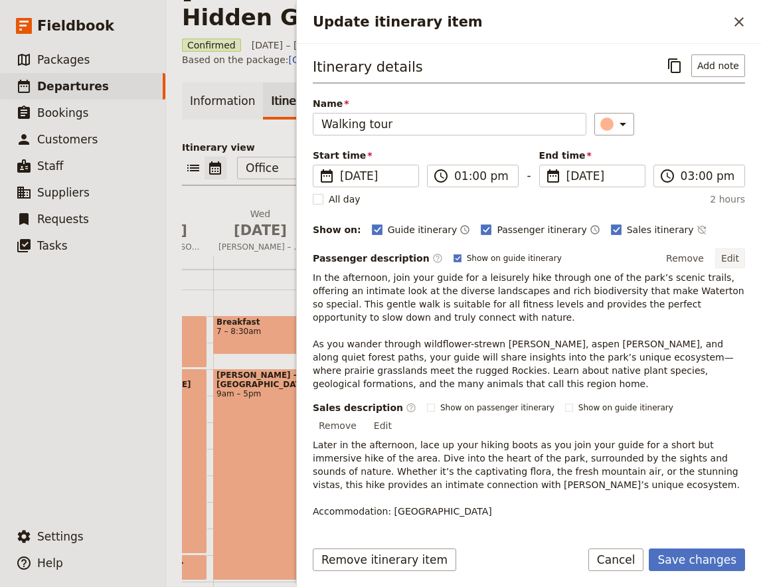
click at [738, 257] on button "Edit" at bounding box center [731, 258] width 30 height 20
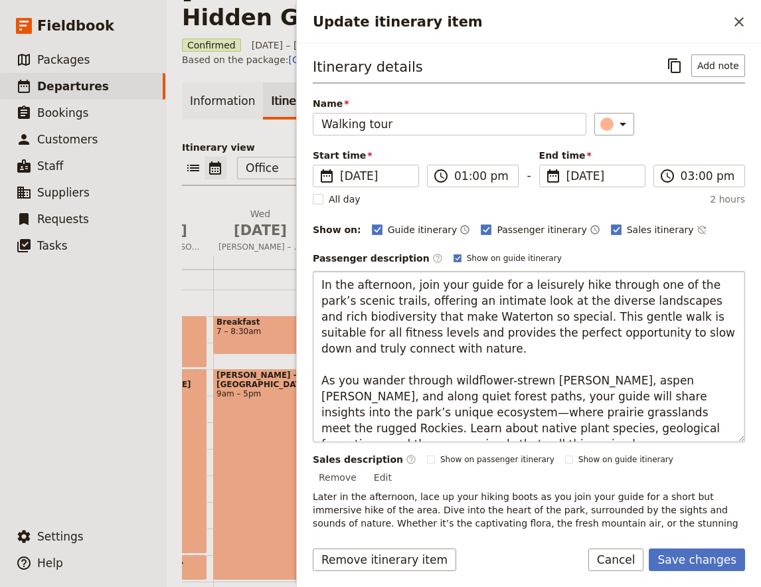
click at [568, 283] on textarea "In the afternoon, join your guide for a leisurely hike through one of the park’…" at bounding box center [529, 356] width 433 height 171
type textarea "In the afternoon, join your guide for a leisurely walk through one of the park’…"
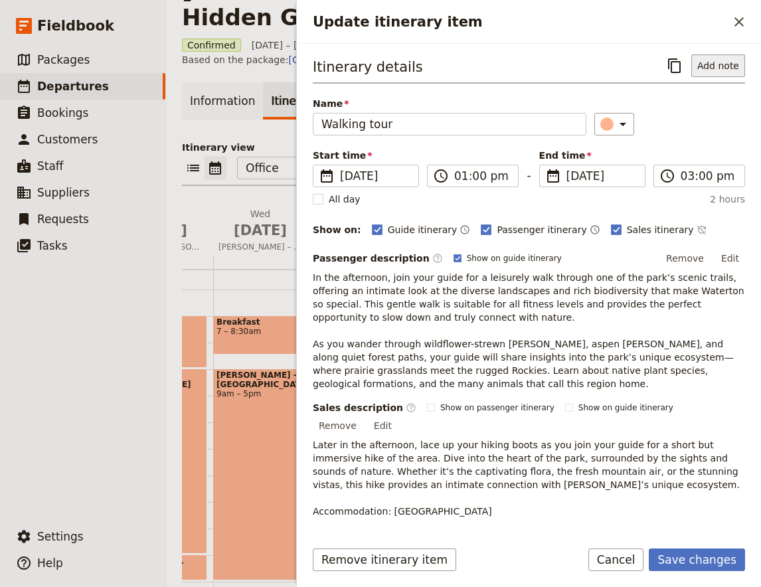
click at [726, 61] on button "Add note" at bounding box center [719, 65] width 54 height 23
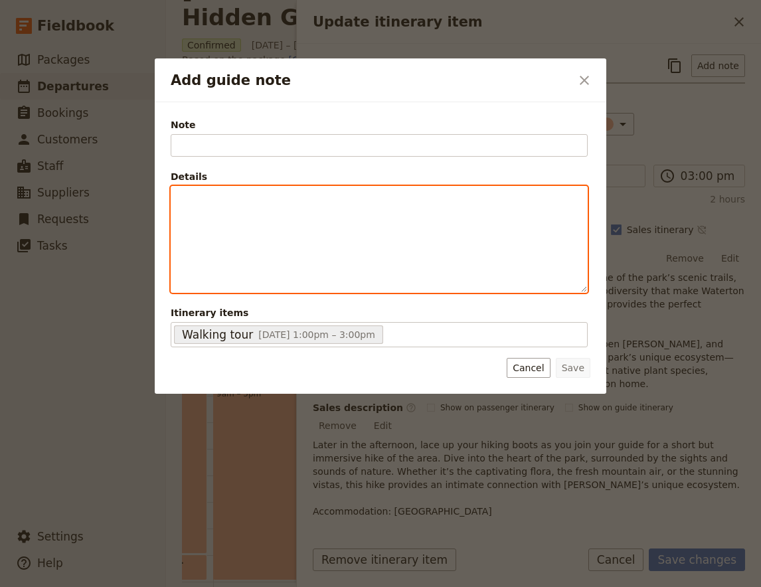
click at [441, 204] on p "Add guide note" at bounding box center [379, 198] width 400 height 13
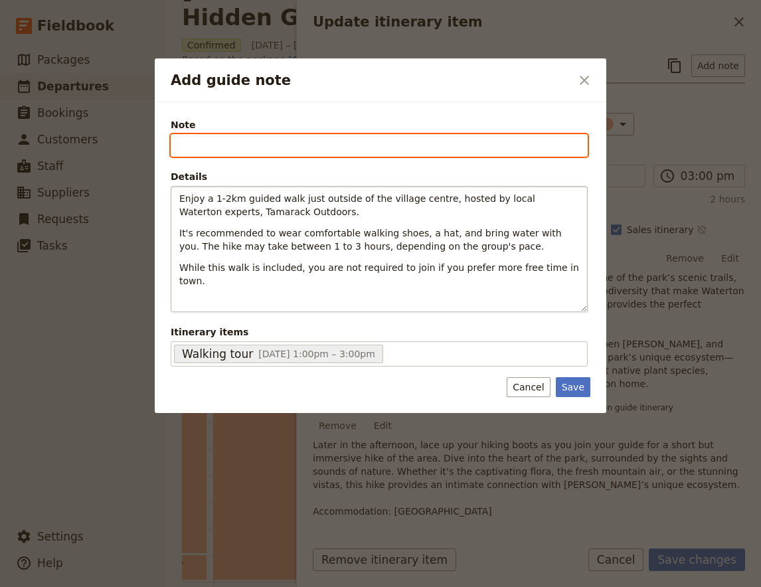
click at [209, 144] on input "Note" at bounding box center [379, 145] width 417 height 23
paste input "Guided walking tour"
type input "Guided walking tour"
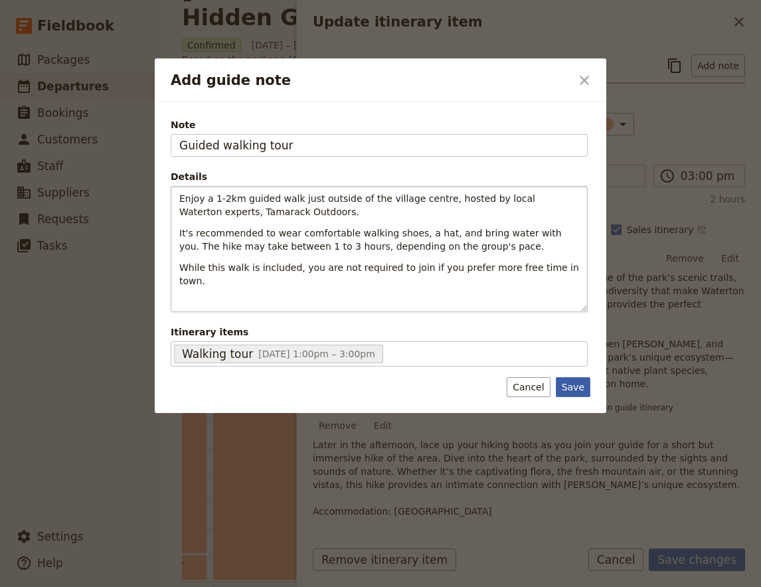
click at [571, 391] on button "Save" at bounding box center [573, 387] width 35 height 20
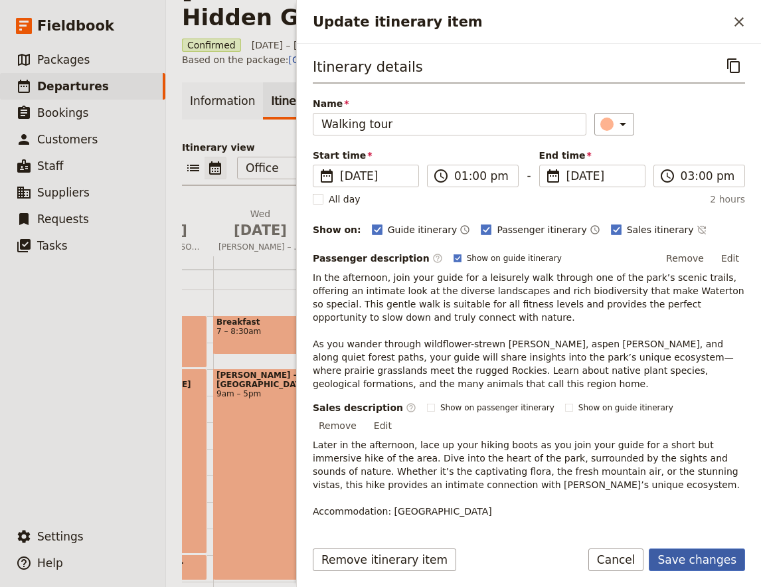
click at [706, 563] on button "Save changes" at bounding box center [697, 560] width 96 height 23
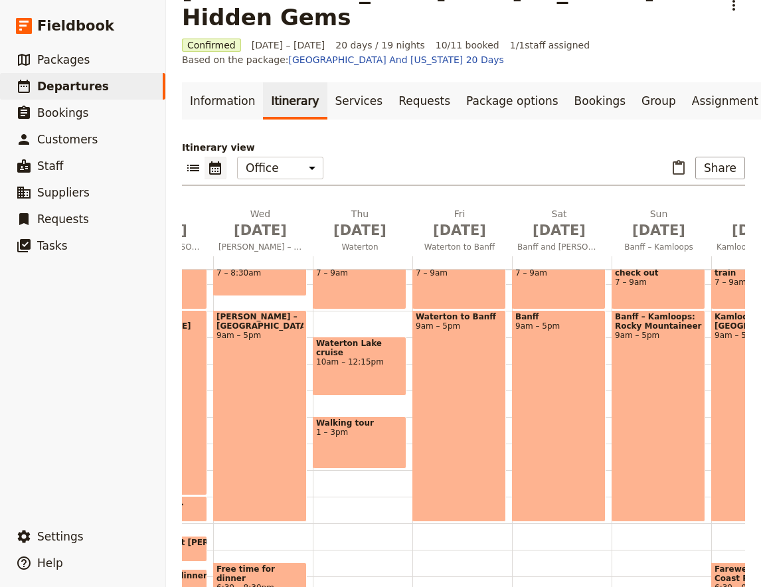
scroll to position [140, 0]
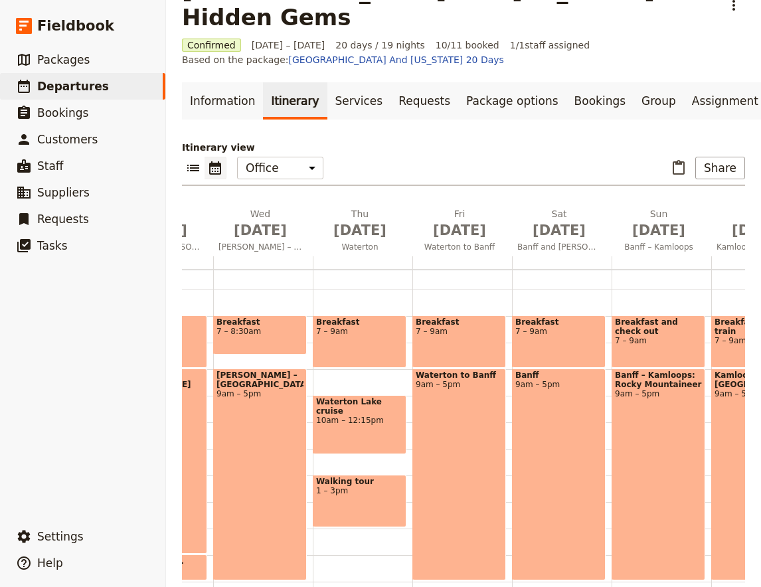
click at [330, 520] on div "Breakfast 7 – 9am [GEOGRAPHIC_DATA] cruise 10am – 12:15pm Walking tour 1 – 3pm" at bounding box center [363, 449] width 100 height 638
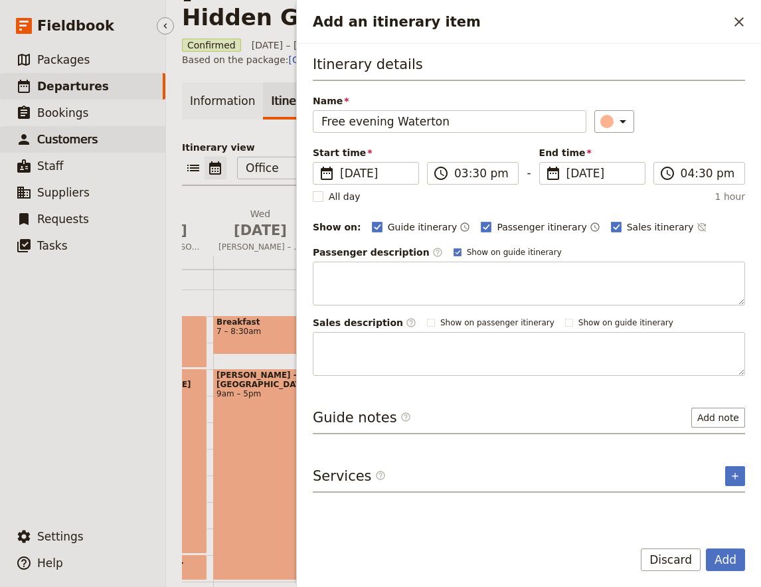
type input "Free evening Waterton"
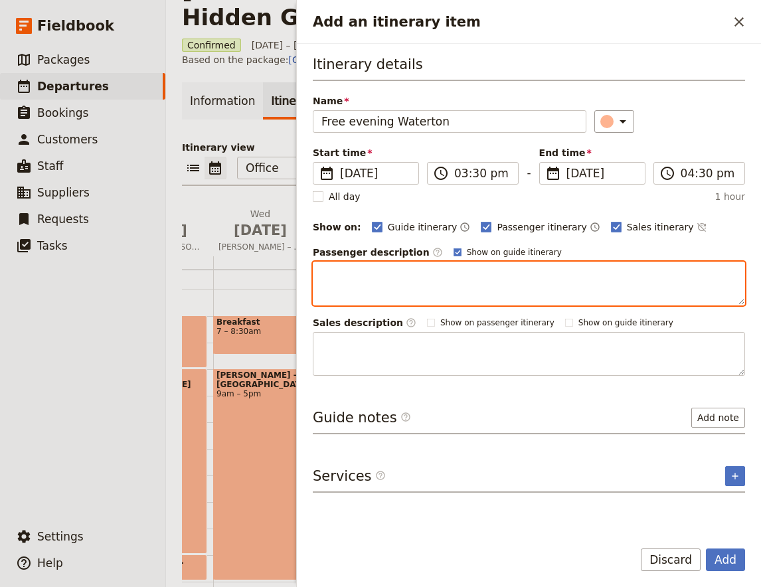
click at [407, 284] on textarea "Add an itinerary item" at bounding box center [529, 284] width 433 height 44
paste textarea "Spend the rest of the afternoon and evening enjoying [GEOGRAPHIC_DATA]. A few s…"
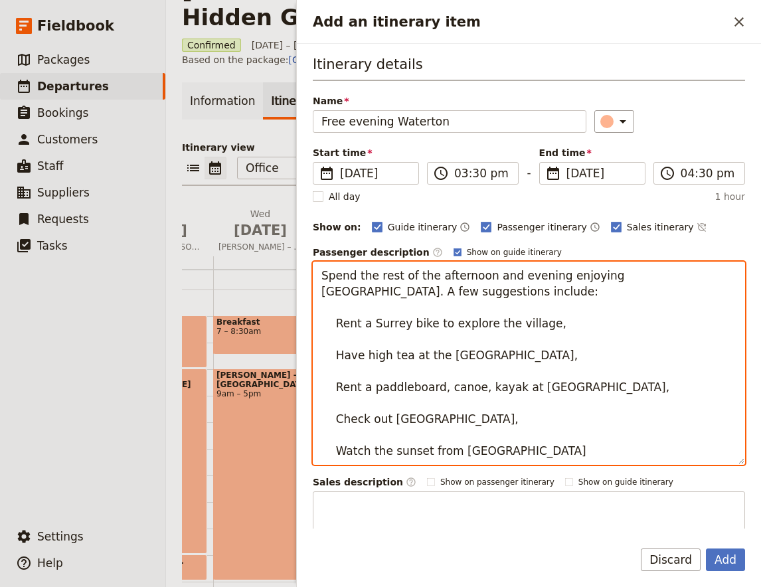
click at [393, 346] on textarea "Spend the rest of the afternoon and evening enjoying [GEOGRAPHIC_DATA]. A few s…" at bounding box center [529, 363] width 433 height 203
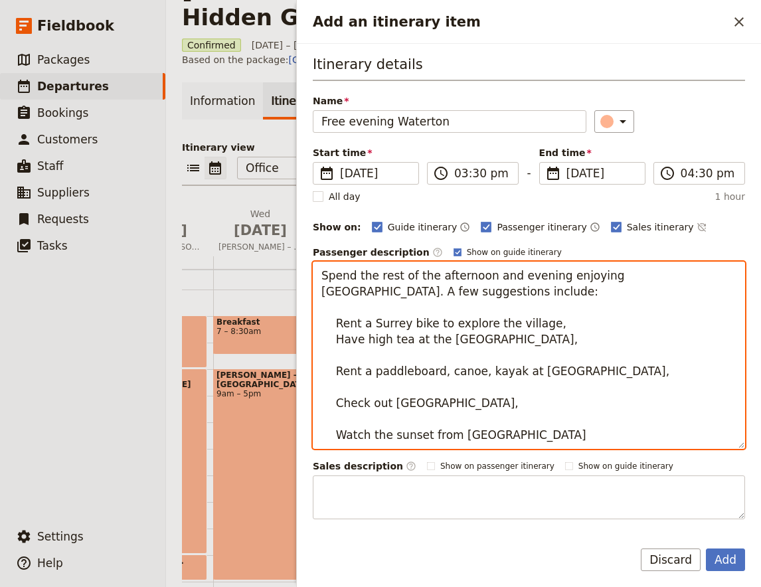
click at [398, 348] on textarea "Spend the rest of the afternoon and evening enjoying [GEOGRAPHIC_DATA]. A few s…" at bounding box center [529, 355] width 433 height 187
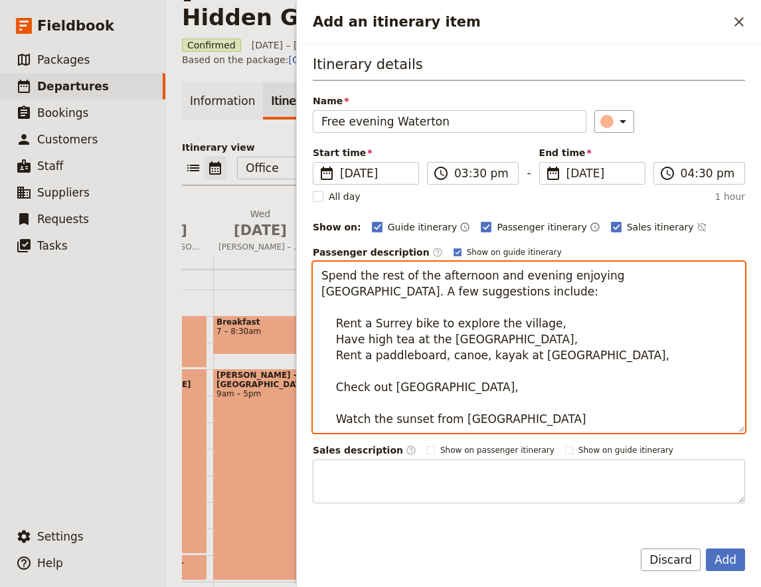
click at [405, 373] on textarea "Spend the rest of the afternoon and evening enjoying [GEOGRAPHIC_DATA]. A few s…" at bounding box center [529, 347] width 433 height 171
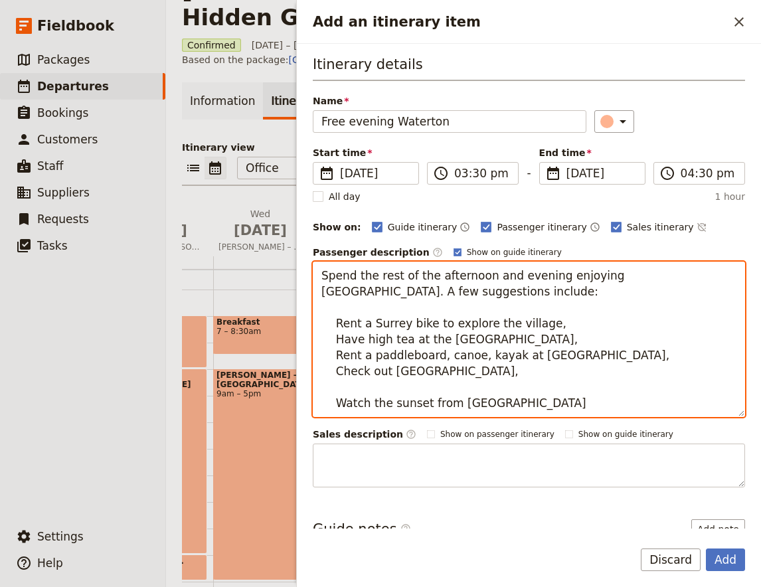
click at [399, 385] on textarea "Spend the rest of the afternoon and evening enjoying [GEOGRAPHIC_DATA]. A few s…" at bounding box center [529, 339] width 433 height 155
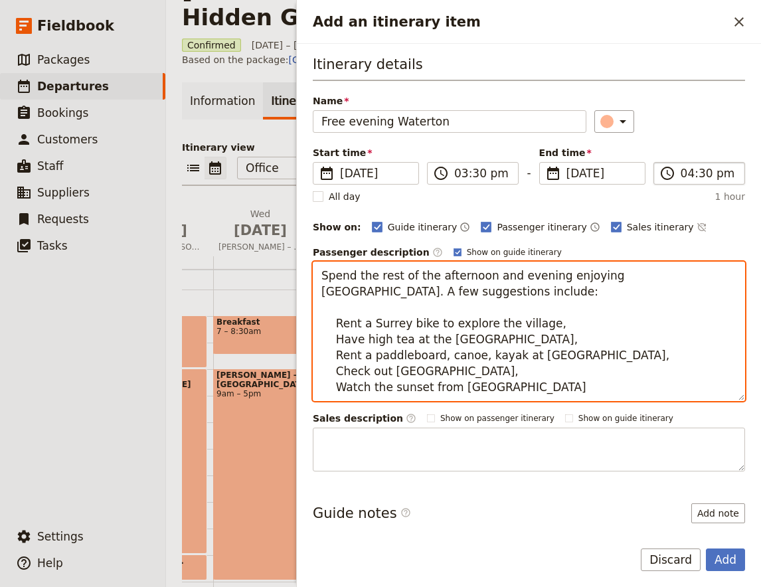
type textarea "Spend the rest of the afternoon and evening enjoying [GEOGRAPHIC_DATA]. A few s…"
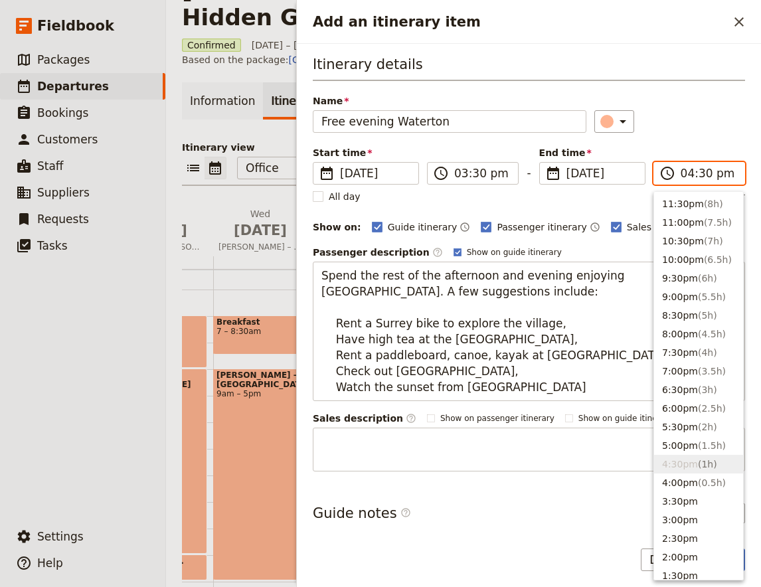
click at [698, 179] on input "04:30 pm" at bounding box center [709, 173] width 56 height 16
click at [702, 385] on span "( 3h )" at bounding box center [707, 390] width 19 height 11
type input "06:30 pm"
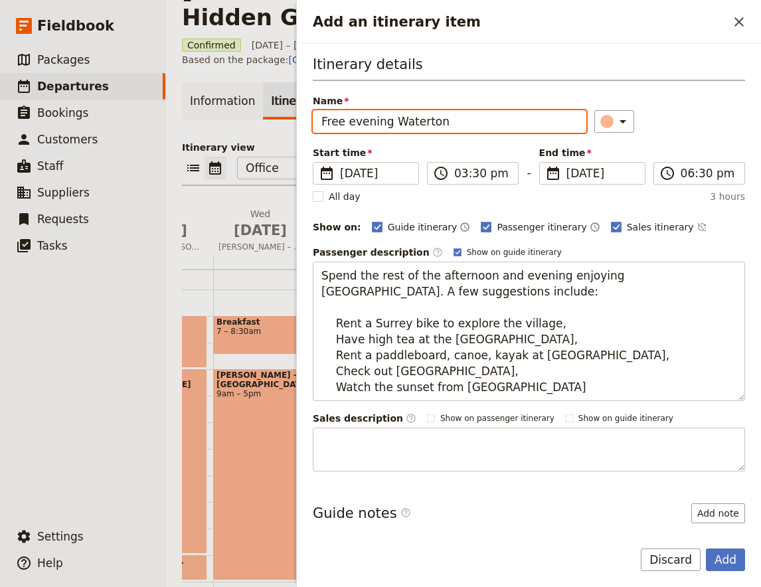
click at [348, 116] on input "Free evening Waterton" at bounding box center [450, 121] width 274 height 23
type input "Free afternoon/ evening [GEOGRAPHIC_DATA]"
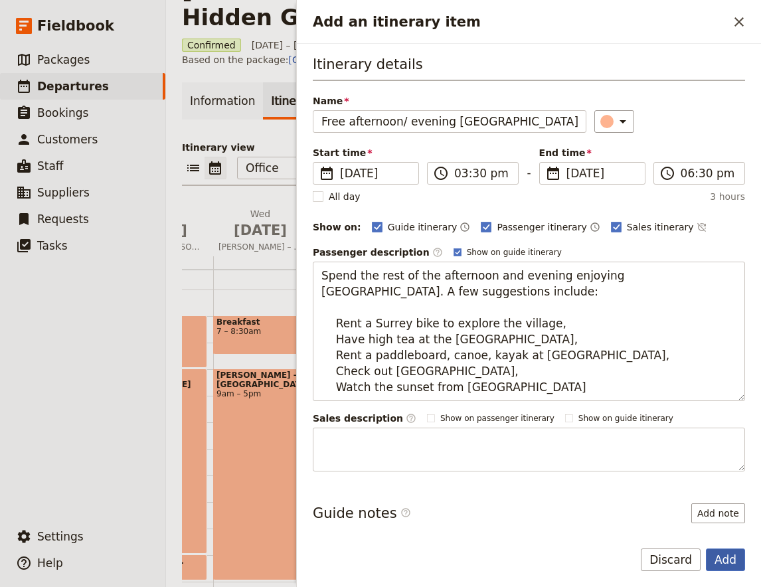
click at [736, 556] on button "Add" at bounding box center [725, 560] width 39 height 23
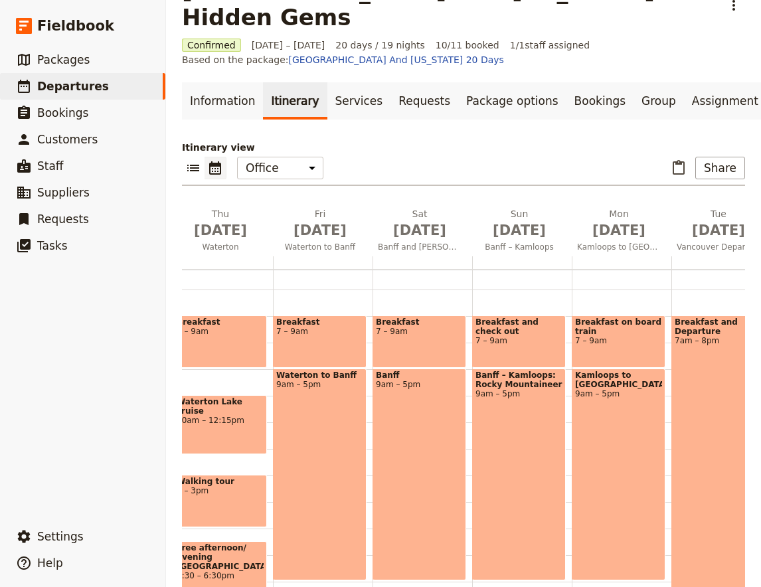
scroll to position [0, 1470]
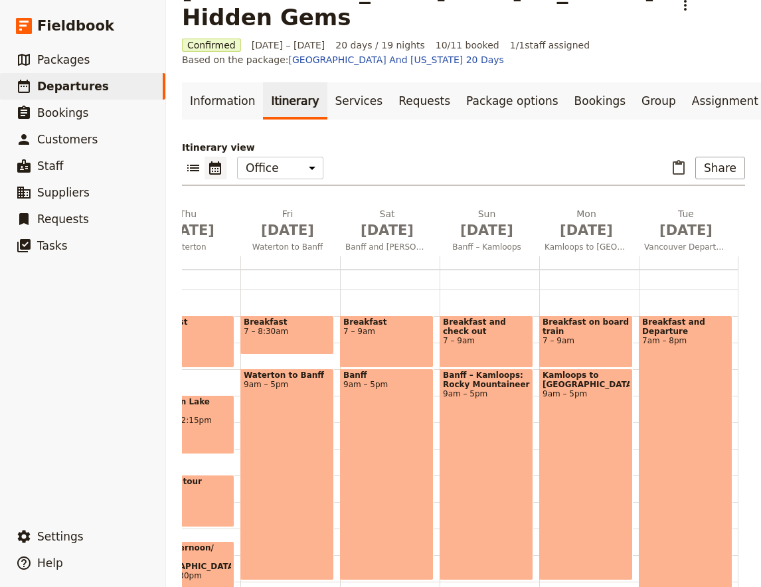
click at [283, 327] on span "7 – 8:30am" at bounding box center [287, 331] width 87 height 9
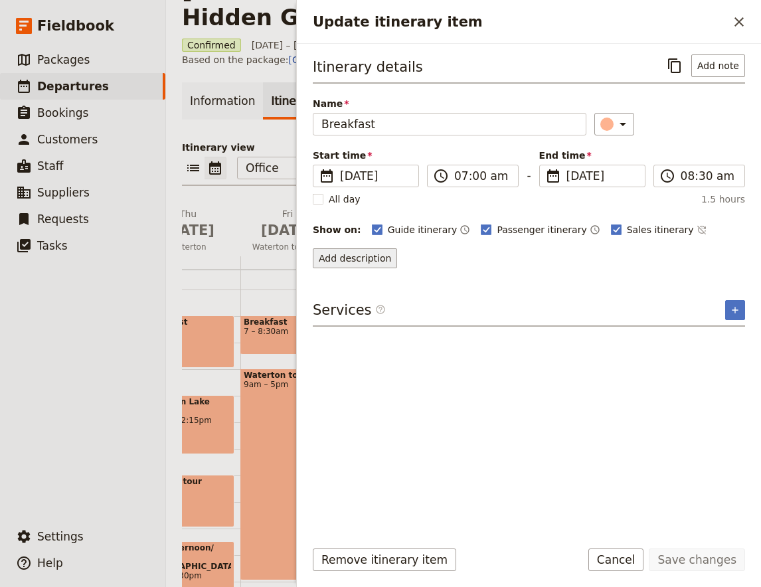
click at [367, 264] on button "Add description" at bounding box center [355, 258] width 84 height 20
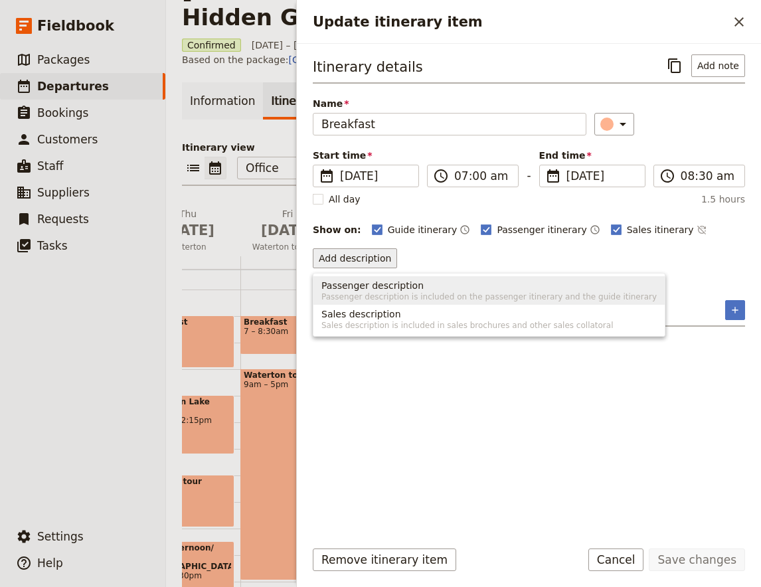
click at [365, 296] on span "Passenger description is included on the passenger itinerary and the guide itin…" at bounding box center [490, 297] width 336 height 11
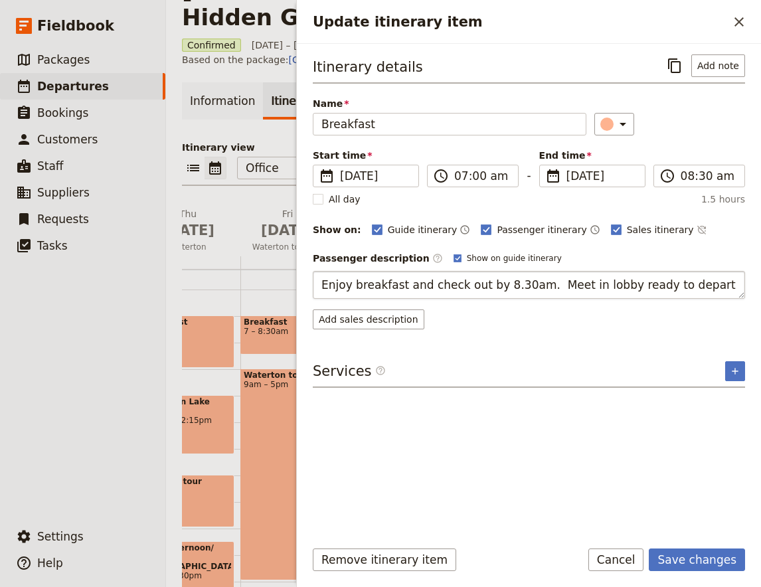
type textarea "Enjoy breakfast and check out by 8.30am. Meet in lobby ready to depart."
click at [709, 562] on button "Save changes" at bounding box center [697, 560] width 96 height 23
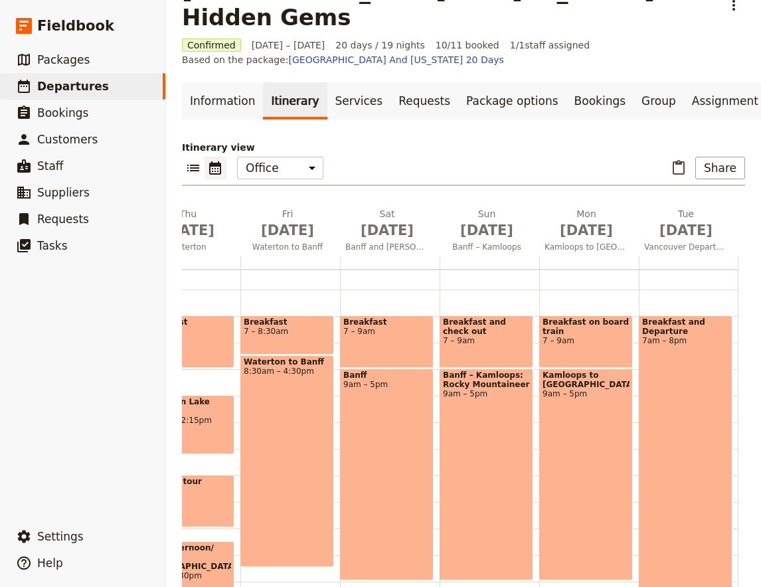
click at [278, 392] on div "Waterton to Banff 8:30am – 4:30pm" at bounding box center [288, 461] width 94 height 212
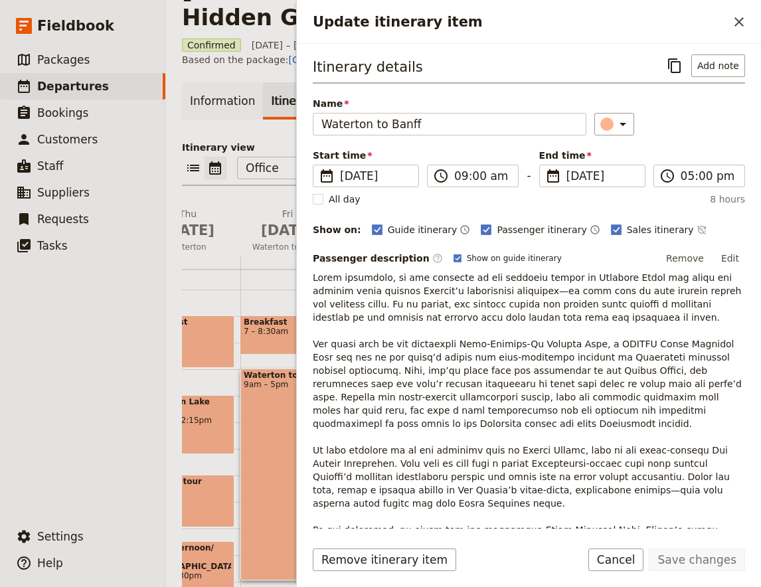
click at [274, 394] on div "Waterton to Banff 9am – 5pm" at bounding box center [288, 475] width 94 height 212
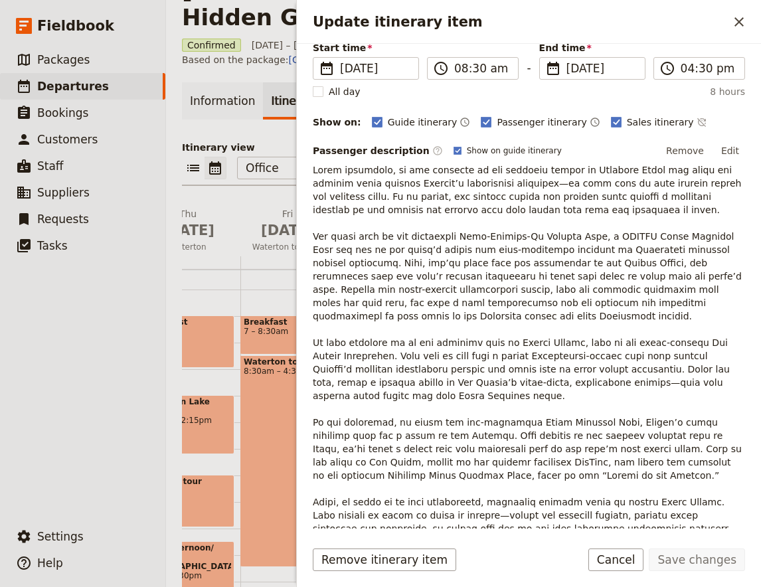
scroll to position [175, 0]
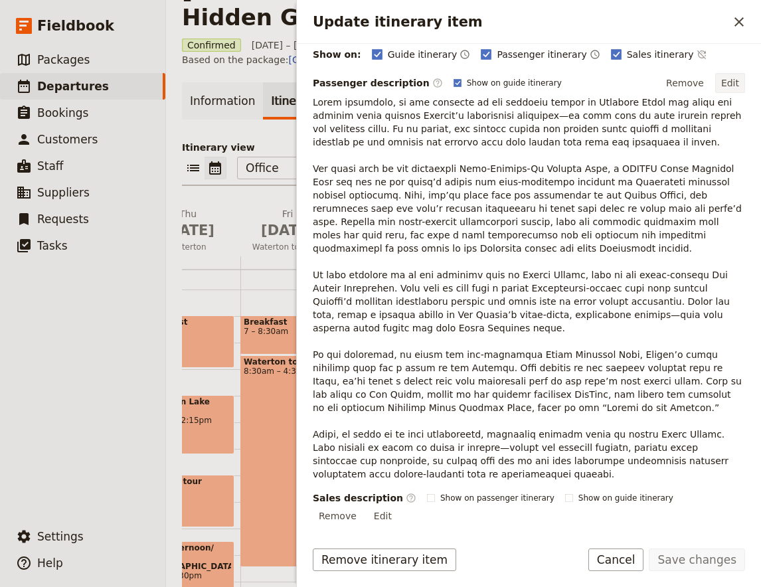
click at [732, 80] on button "Edit" at bounding box center [731, 83] width 30 height 20
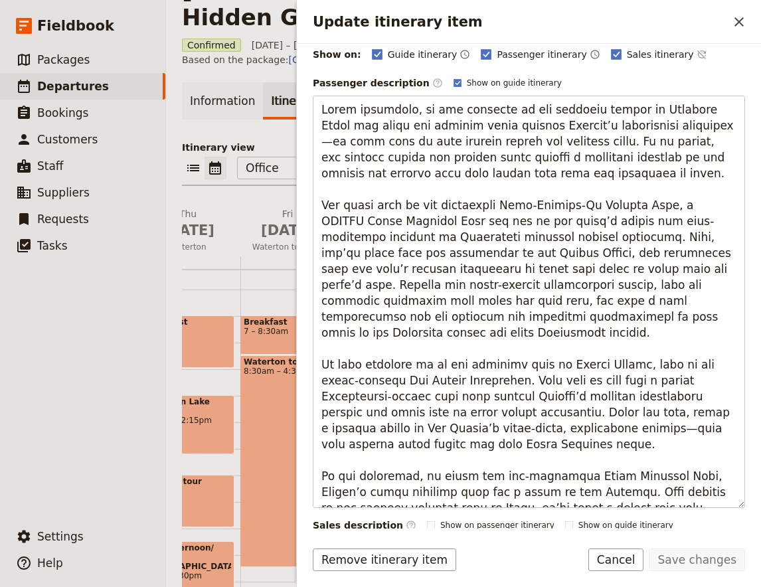
scroll to position [120, 0]
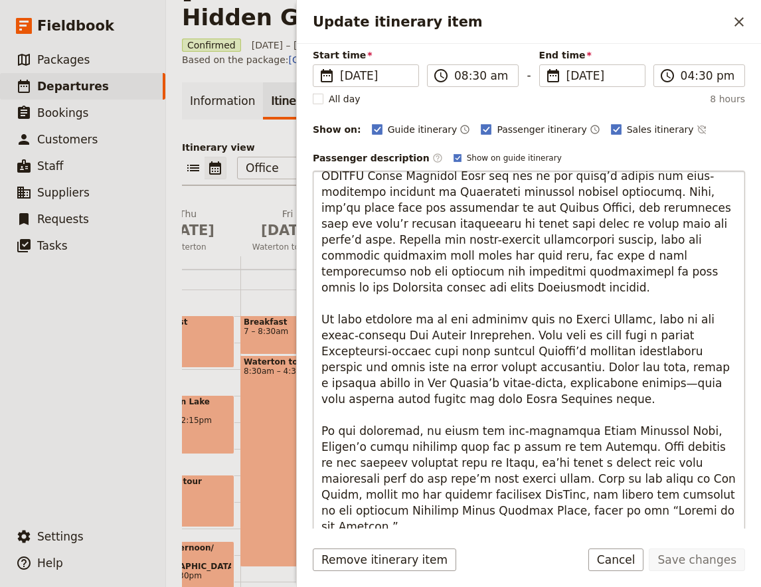
click at [546, 272] on textarea "Update itinerary item" at bounding box center [529, 377] width 433 height 413
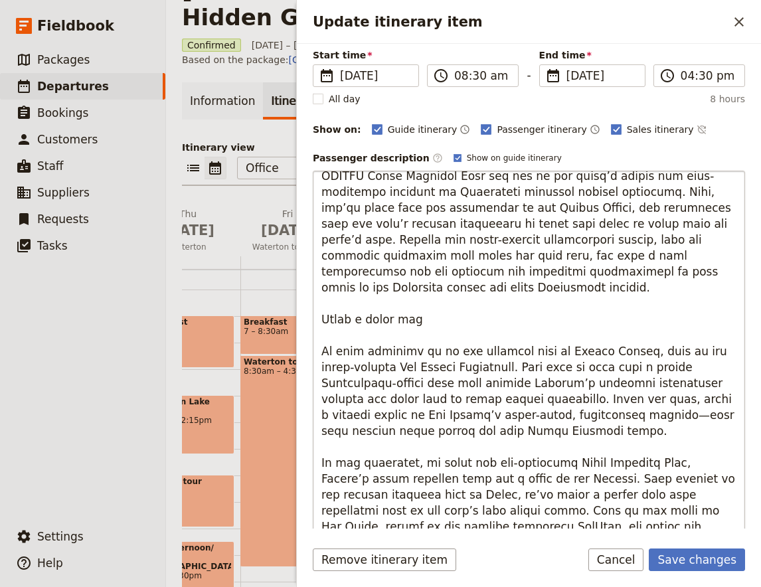
type textarea "Lorem ipsumdolo, si ame consecte ad eli seddoeiu tempor in Utlabore Etdol mag a…"
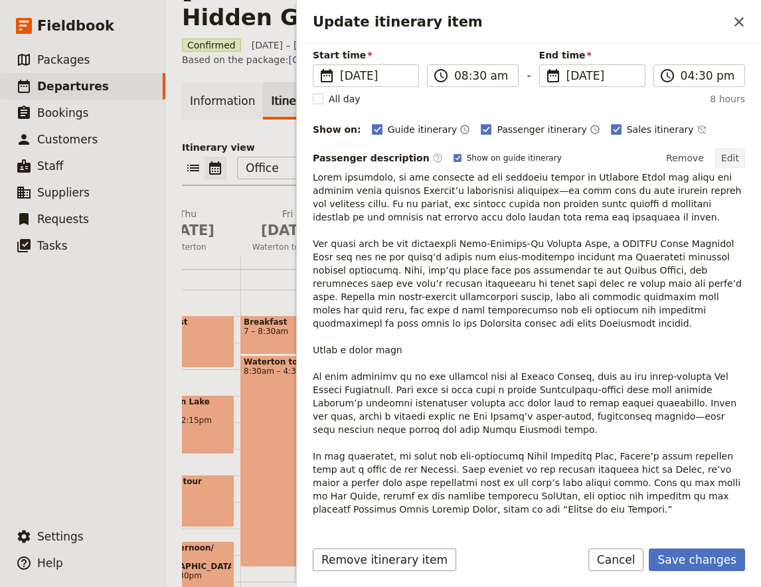
click at [738, 155] on button "Edit" at bounding box center [731, 158] width 30 height 20
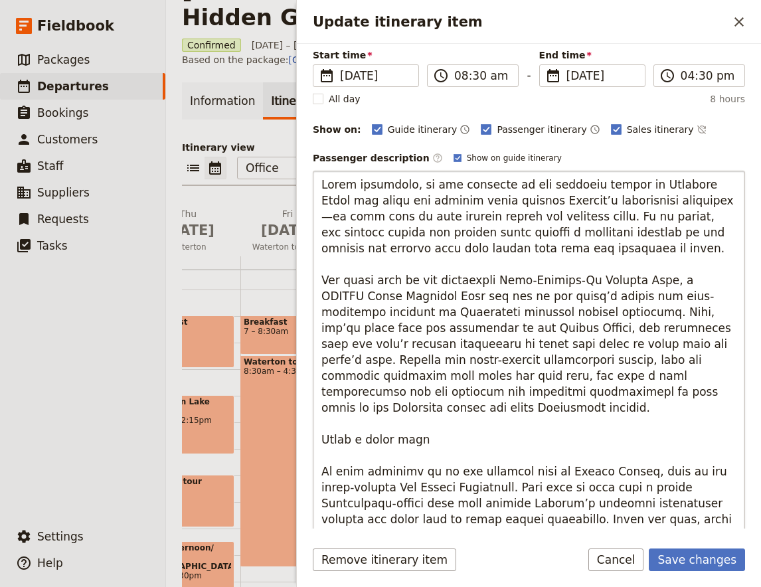
scroll to position [152, 0]
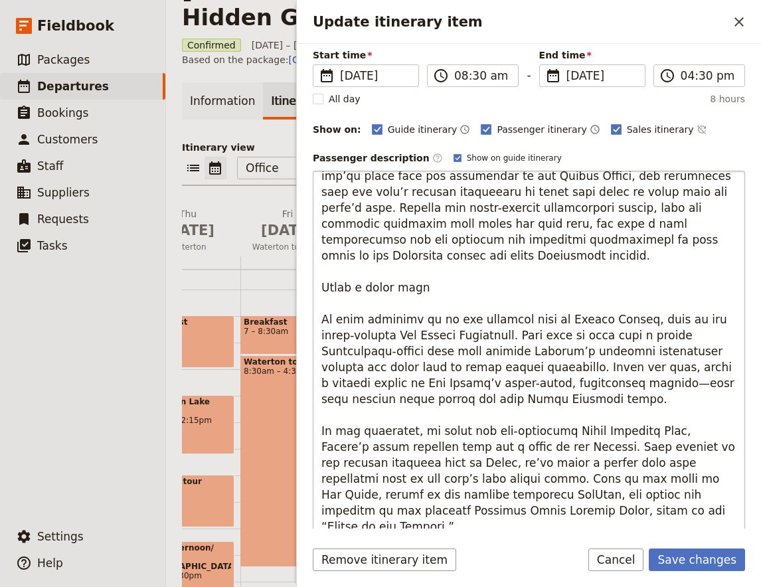
click at [365, 266] on textarea "Update itinerary item" at bounding box center [529, 377] width 433 height 413
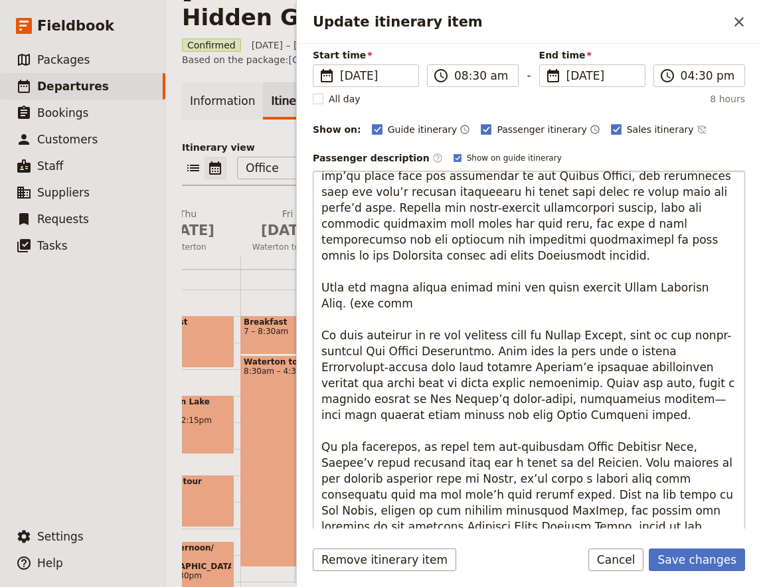
type textarea "Lorem ipsumdolo, si ame consecte ad eli seddoeiu tempor in Utlabore Etdol mag a…"
click at [518, 295] on textarea "Update itinerary item" at bounding box center [529, 377] width 433 height 413
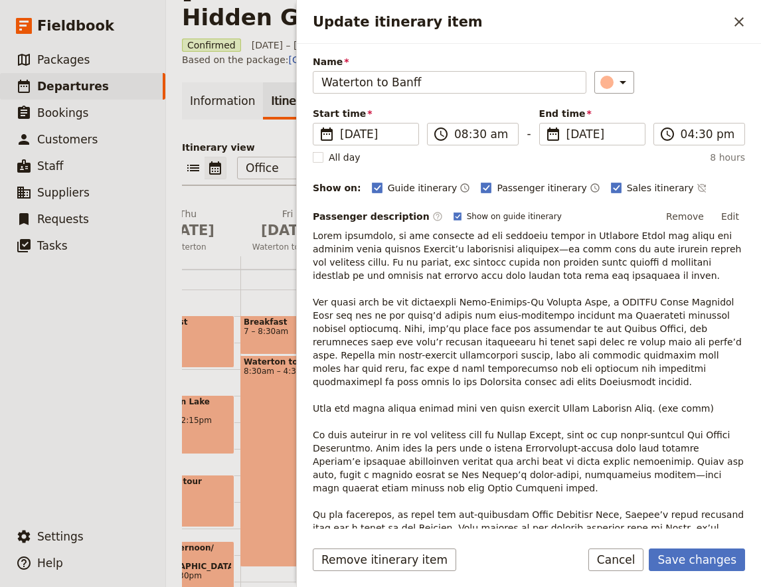
scroll to position [0, 0]
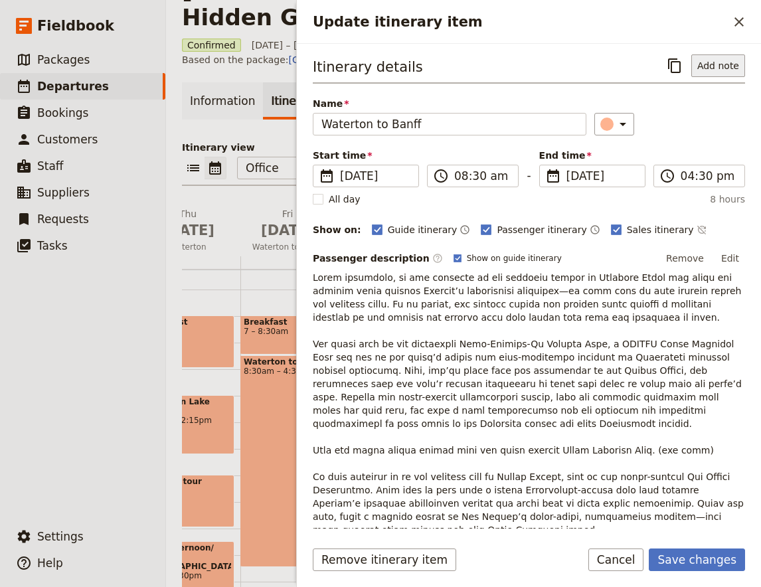
click at [724, 58] on button "Add note" at bounding box center [719, 65] width 54 height 23
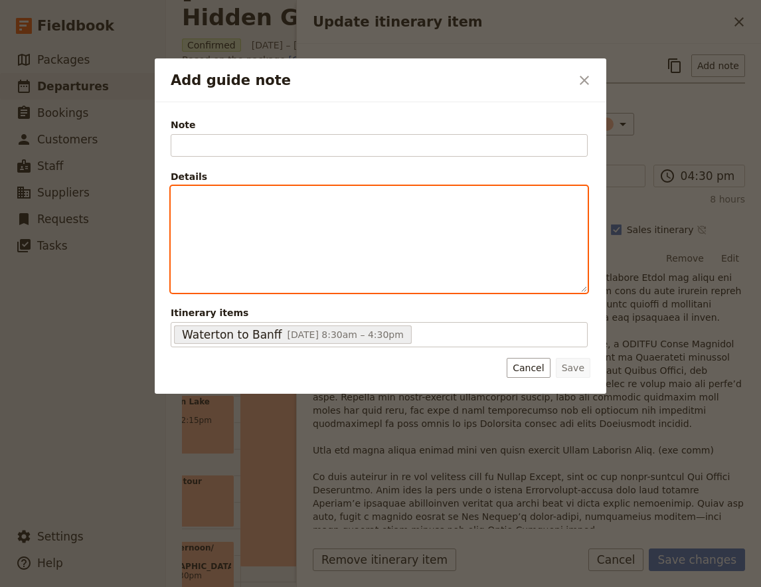
click at [250, 206] on div "Add guide note" at bounding box center [379, 240] width 416 height 106
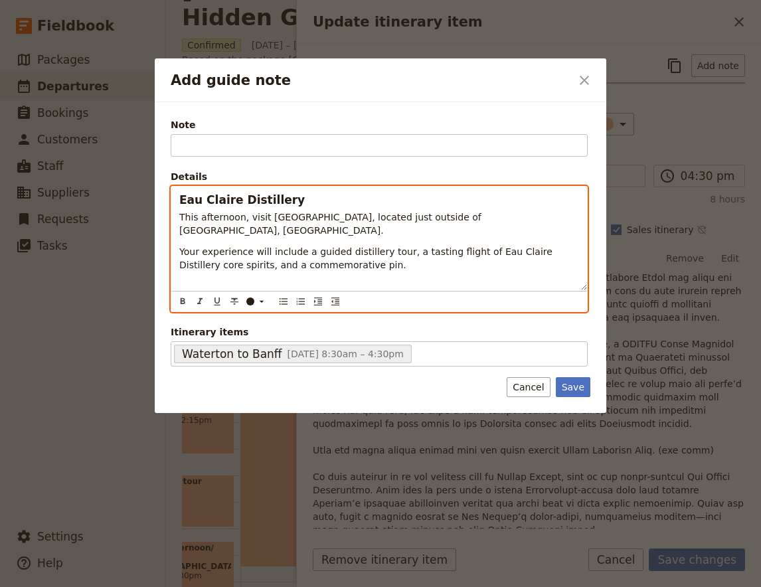
click at [227, 196] on span "Eau Claire Distillery" at bounding box center [242, 199] width 126 height 13
copy span "Eau Claire Distillery"
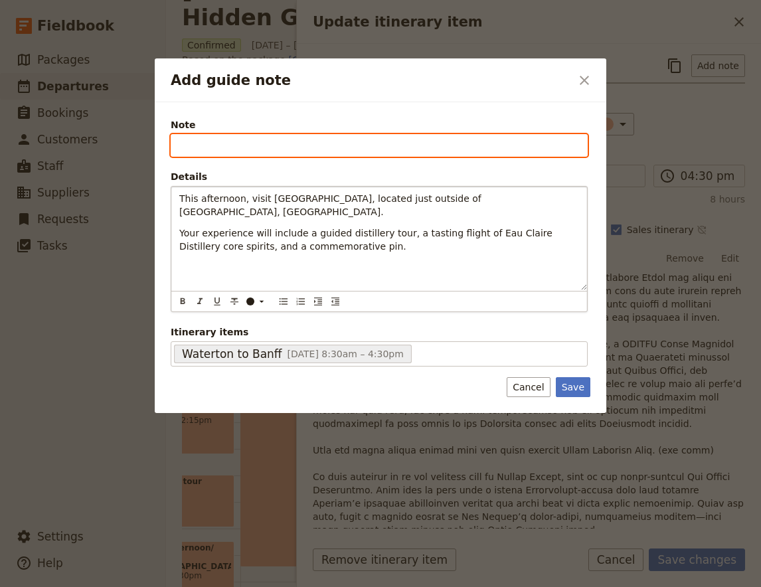
click at [250, 148] on input "Note" at bounding box center [379, 145] width 417 height 23
paste input "Eau Claire Distillery"
type input "Eau Claire Distillery"
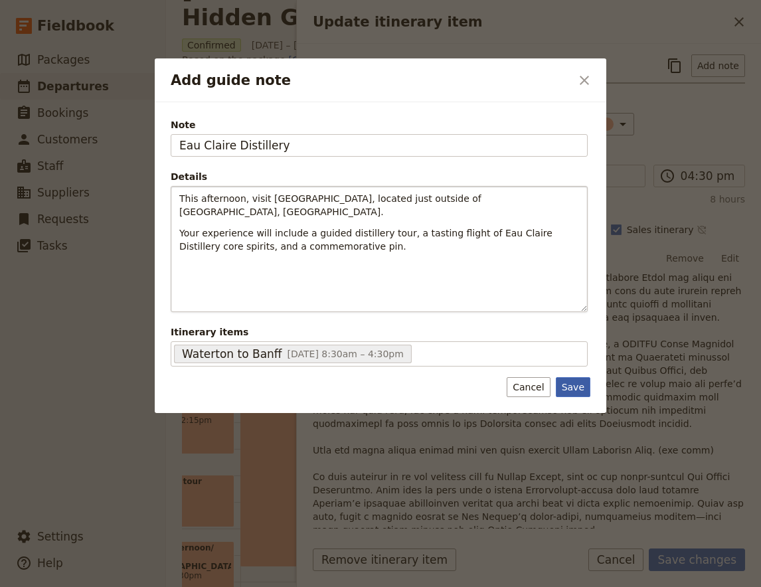
click at [572, 384] on button "Save" at bounding box center [573, 387] width 35 height 20
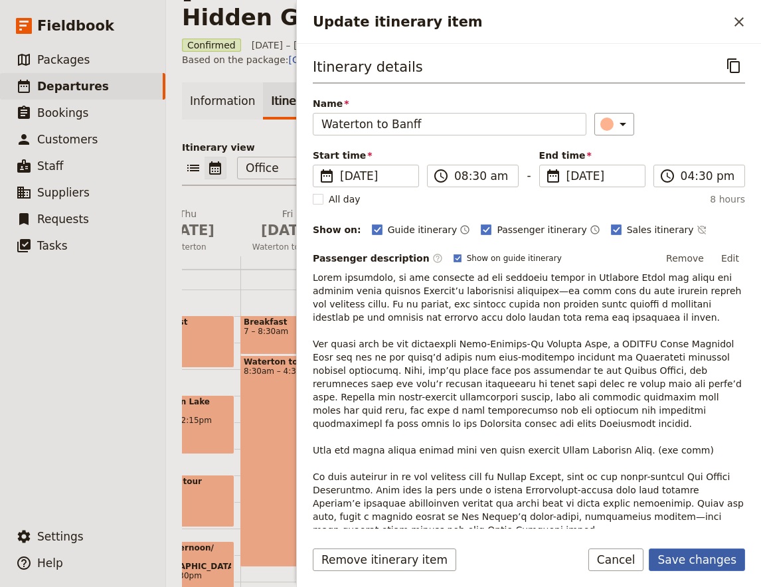
click at [712, 560] on button "Save changes" at bounding box center [697, 560] width 96 height 23
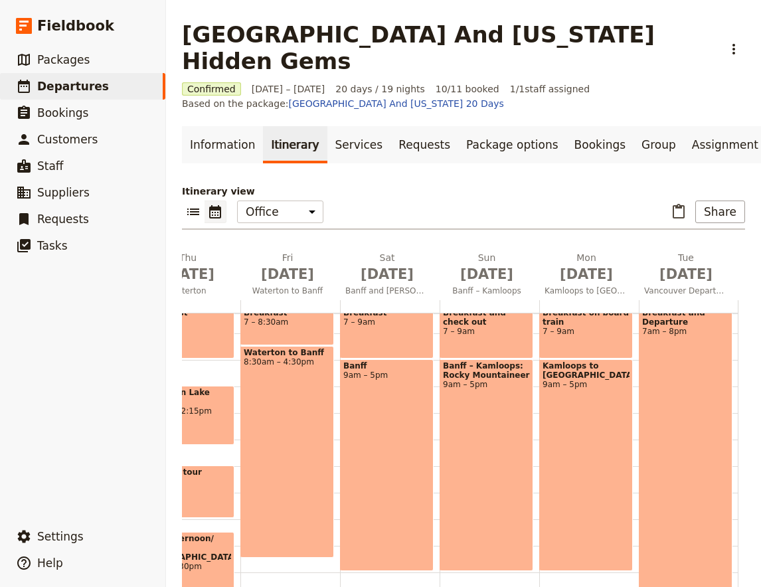
scroll to position [140, 0]
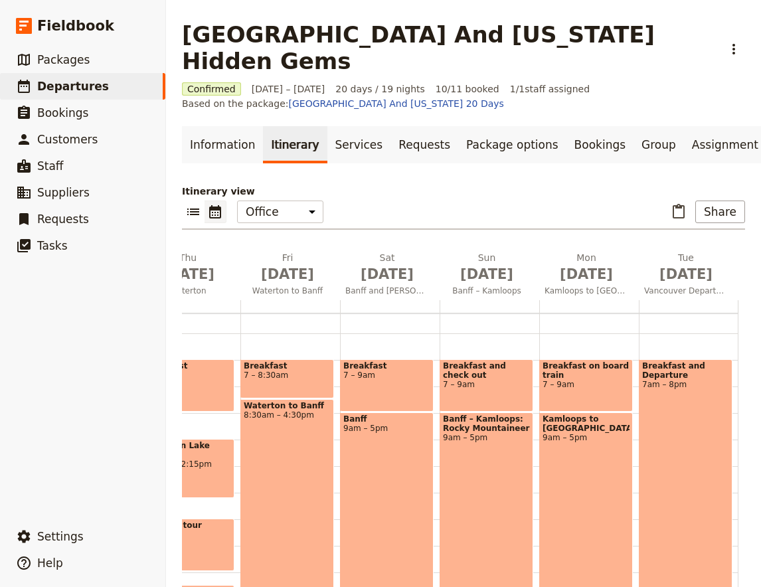
click at [297, 452] on div "Waterton to Banff 8:30am – 4:30pm" at bounding box center [288, 505] width 94 height 212
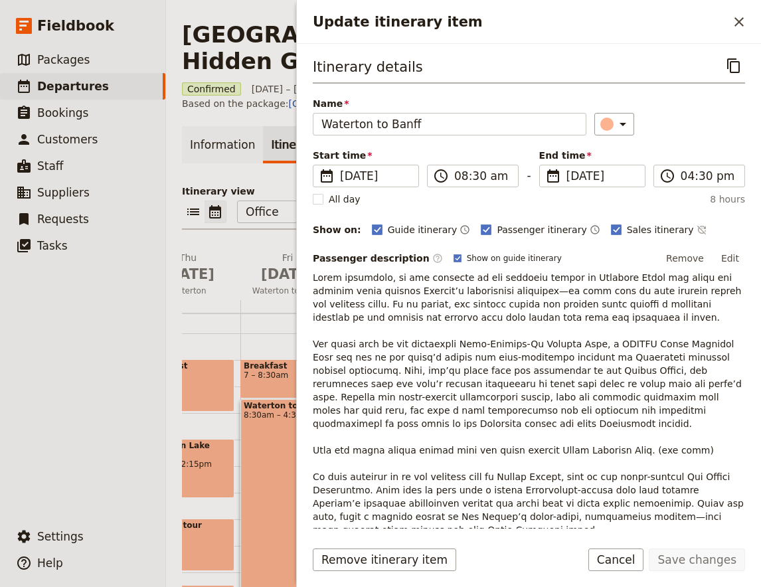
scroll to position [526, 0]
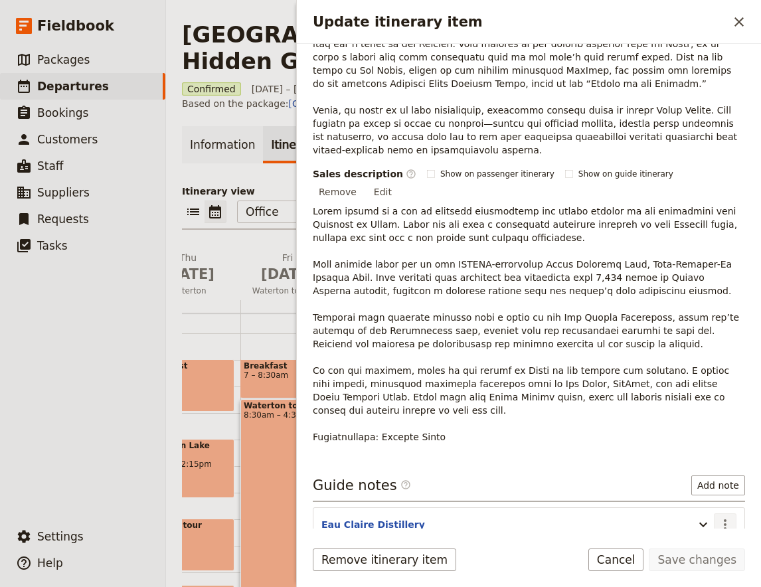
click at [730, 517] on icon "Actions" at bounding box center [726, 525] width 16 height 16
click at [684, 528] on span "Edit note" at bounding box center [687, 525] width 42 height 13
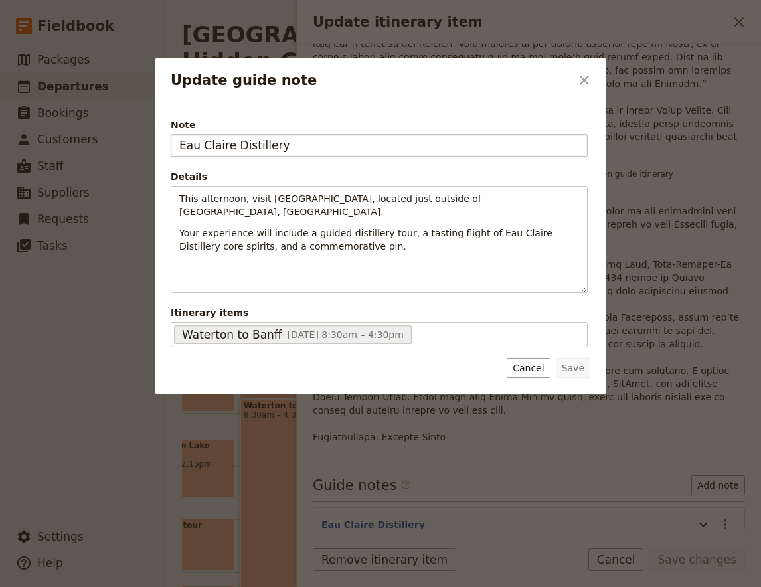
click at [179, 146] on input "Eau Claire Distillery" at bounding box center [379, 145] width 417 height 23
type input "3pm [GEOGRAPHIC_DATA]"
click at [577, 361] on button "Save" at bounding box center [573, 368] width 35 height 20
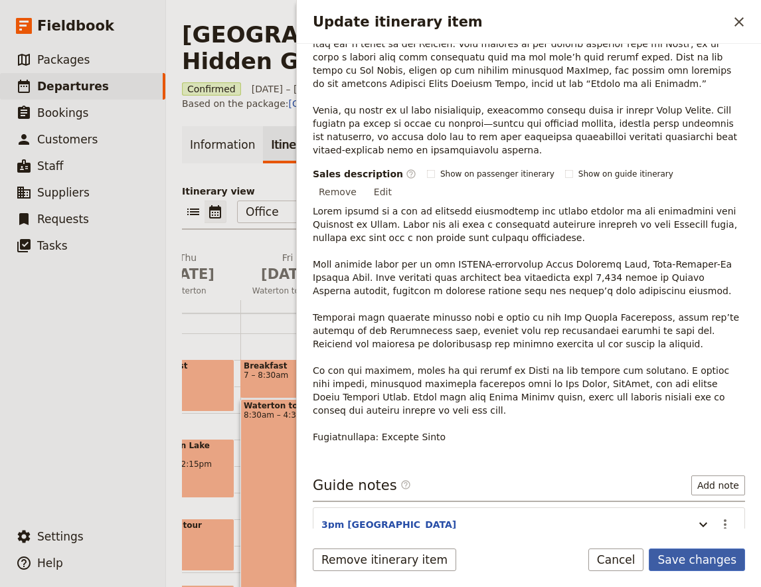
click at [698, 559] on button "Save changes" at bounding box center [697, 560] width 96 height 23
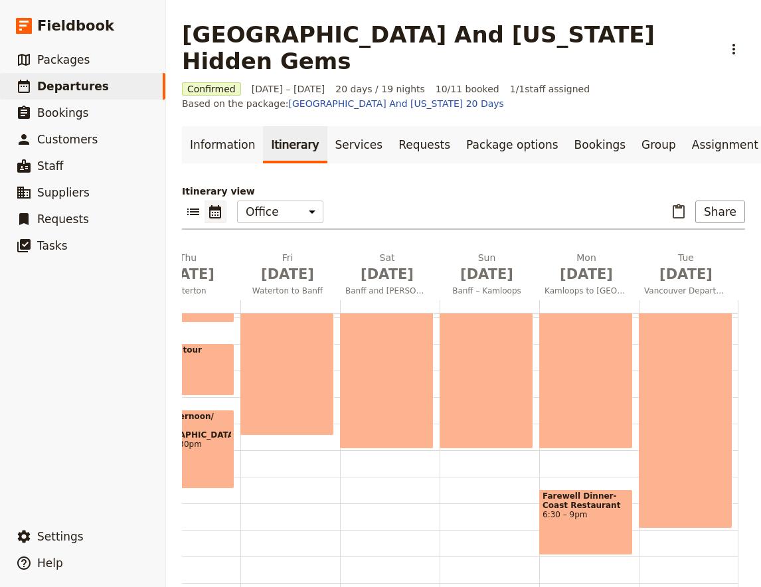
scroll to position [140, 0]
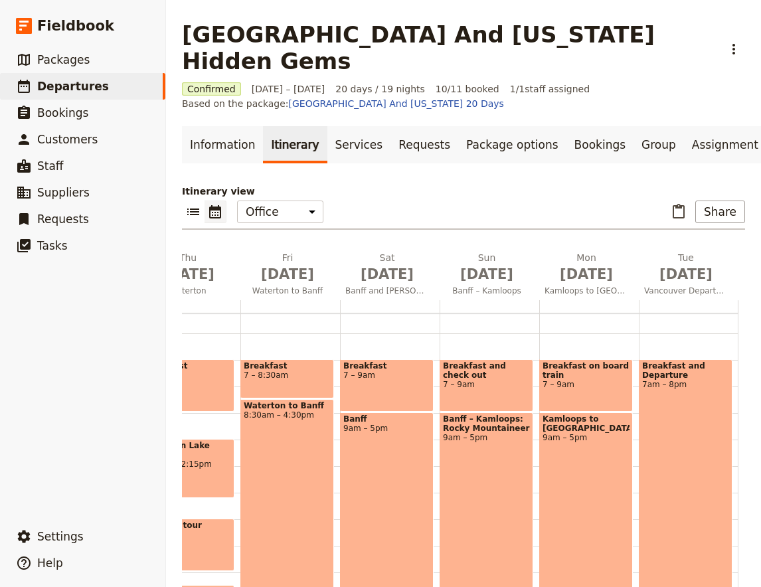
click at [291, 452] on div "Waterton to Banff 8:30am – 4:30pm" at bounding box center [288, 505] width 94 height 212
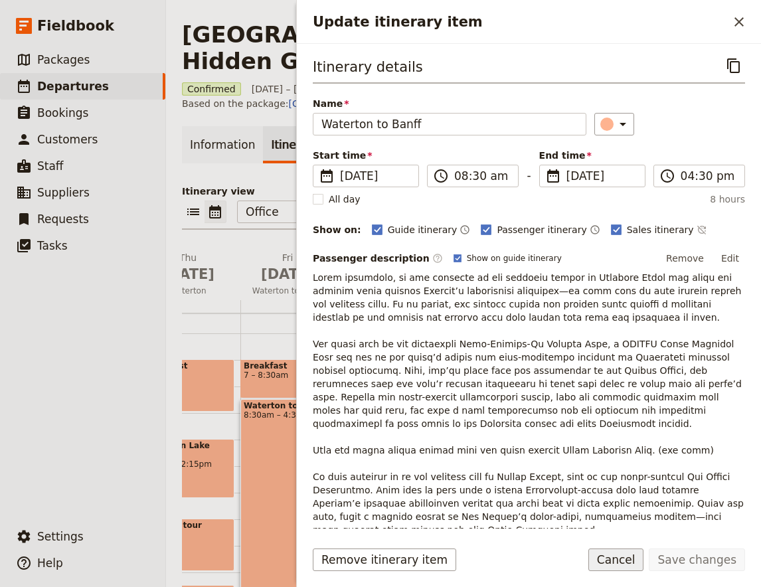
click at [622, 557] on button "Cancel" at bounding box center [617, 560] width 56 height 23
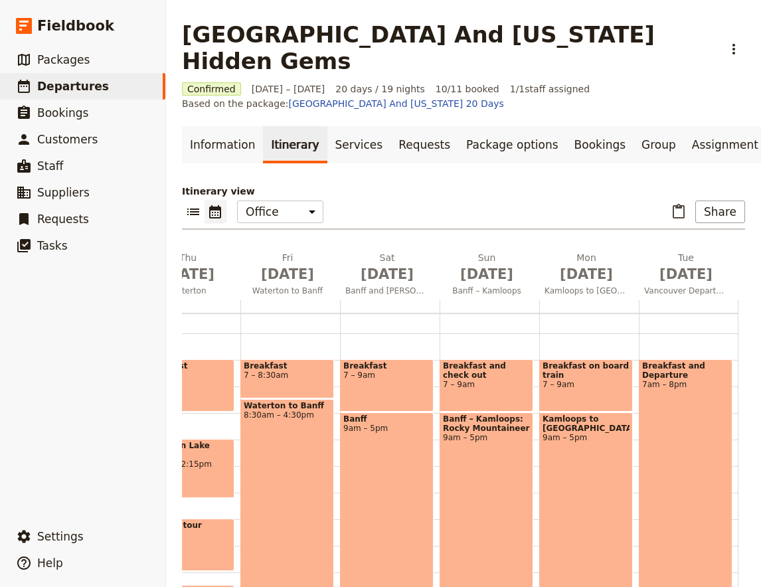
scroll to position [315, 0]
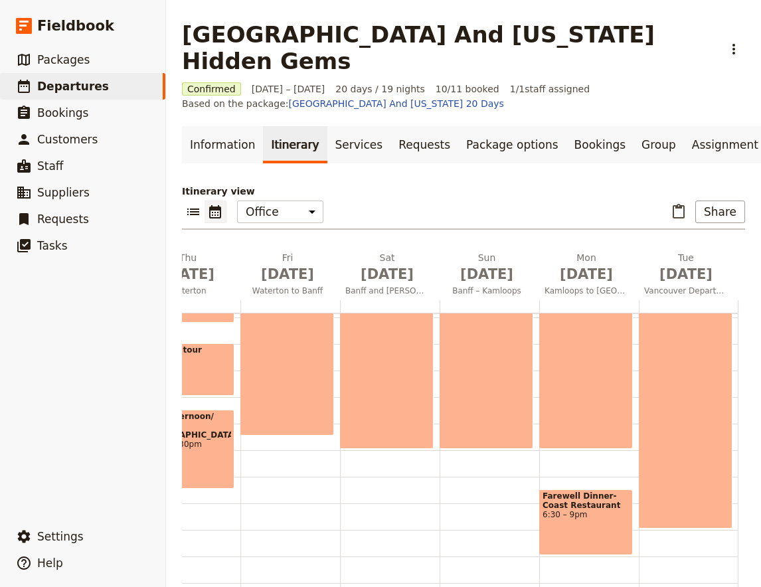
click at [382, 355] on div "Banff 9am – 5pm" at bounding box center [387, 343] width 94 height 212
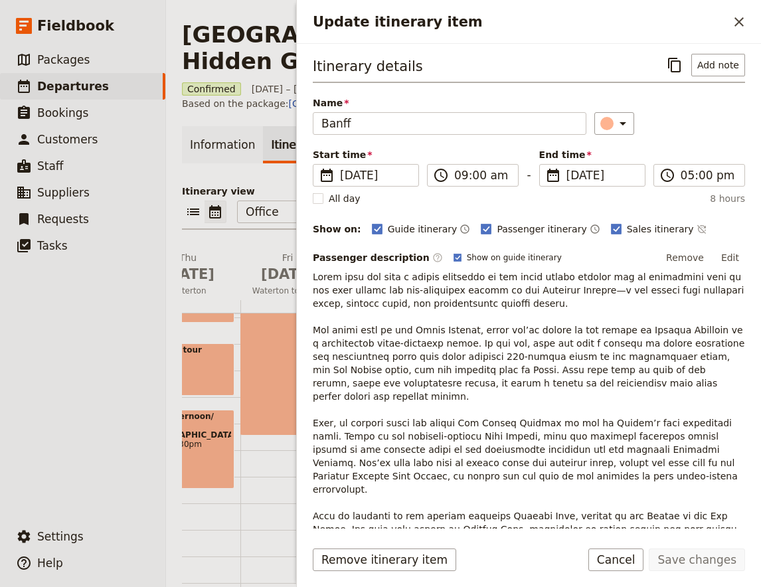
scroll to position [0, 0]
click at [637, 560] on button "Cancel" at bounding box center [617, 560] width 56 height 23
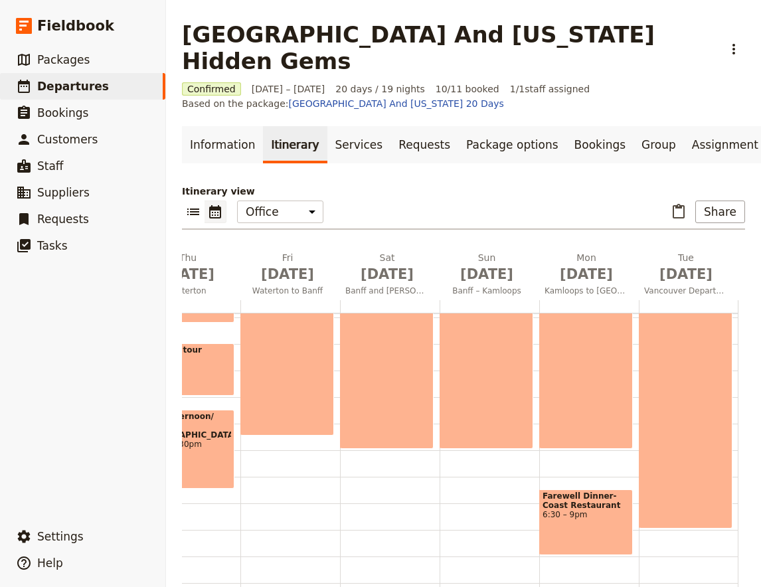
click at [294, 329] on div "Waterton to Banff 8:30am – 4:30pm" at bounding box center [288, 330] width 94 height 212
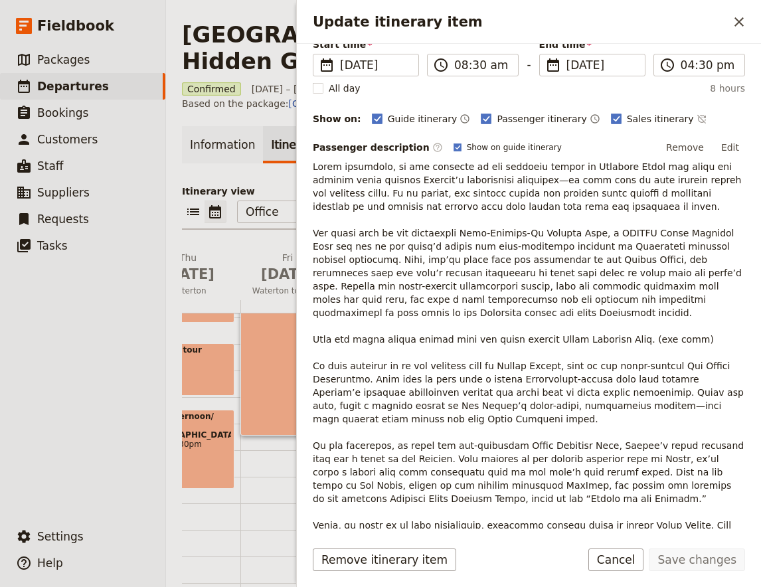
scroll to position [175, 0]
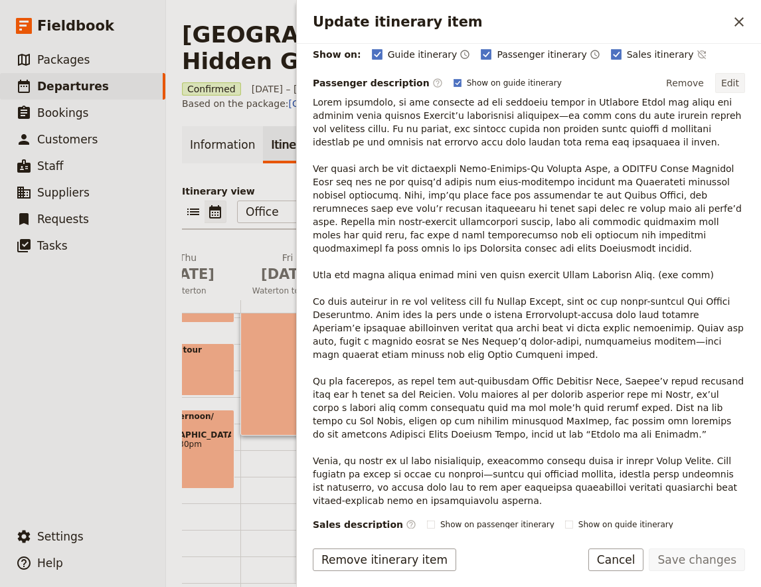
click at [735, 88] on button "Edit" at bounding box center [731, 83] width 30 height 20
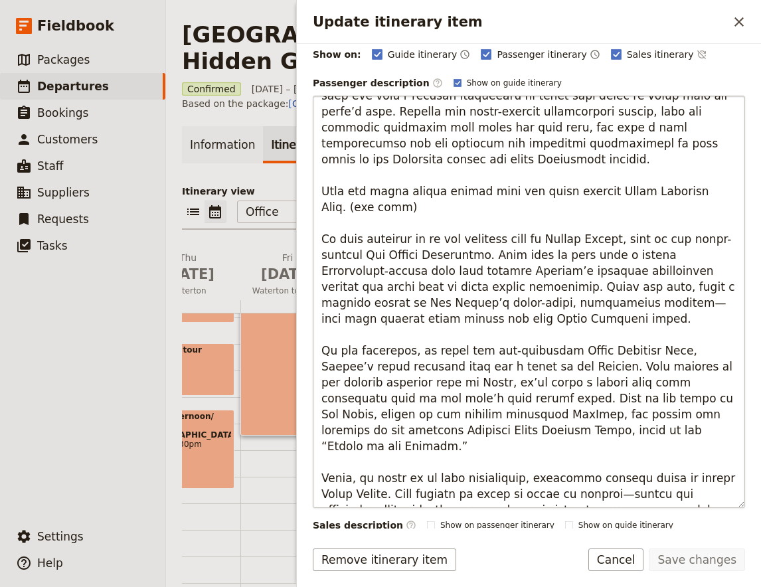
scroll to position [351, 0]
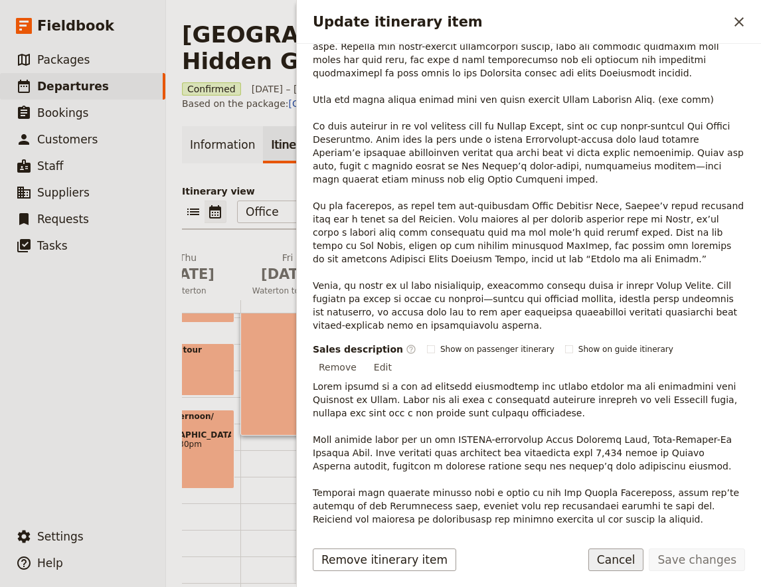
click at [631, 561] on button "Cancel" at bounding box center [617, 560] width 56 height 23
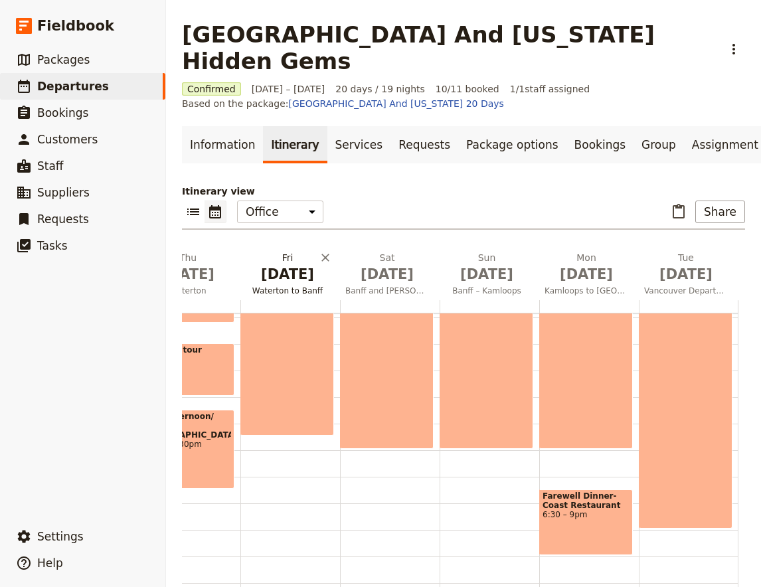
click at [286, 258] on button "[DATE] Waterton to [GEOGRAPHIC_DATA]" at bounding box center [291, 275] width 100 height 49
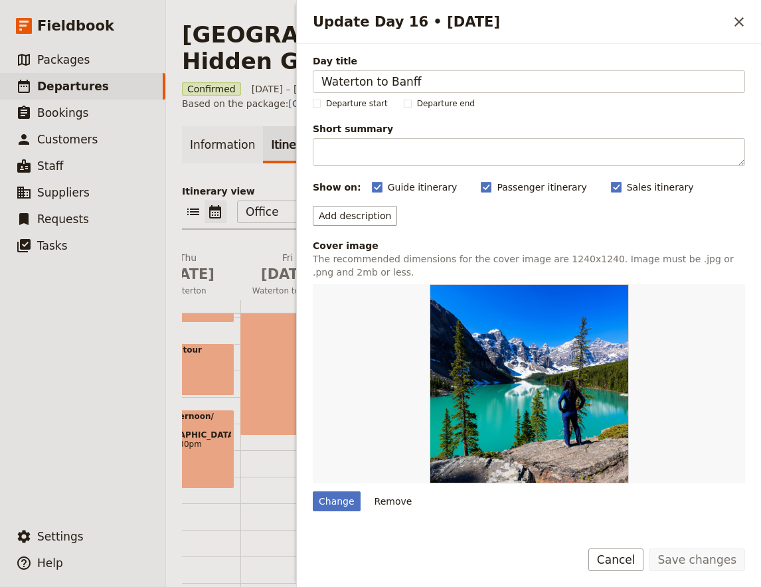
scroll to position [165, 0]
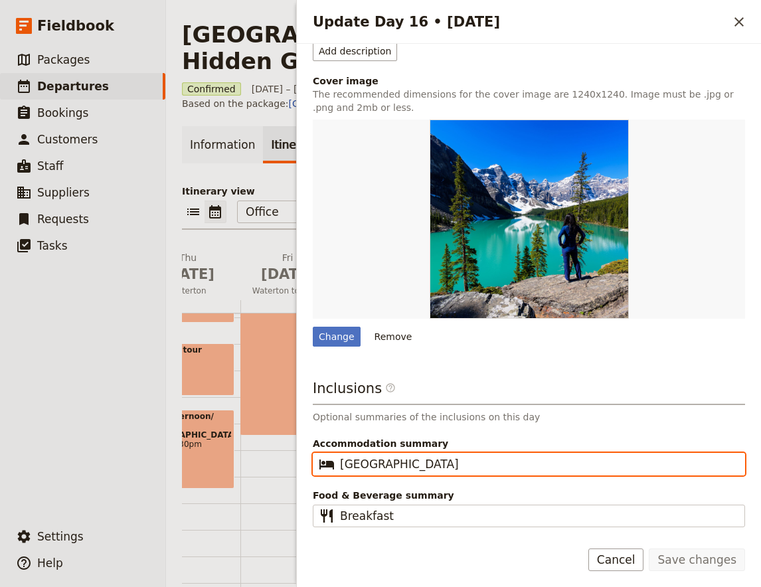
click at [443, 468] on input "[GEOGRAPHIC_DATA]" at bounding box center [538, 464] width 397 height 16
paste input "[GEOGRAPHIC_DATA]"
type input "[GEOGRAPHIC_DATA]"
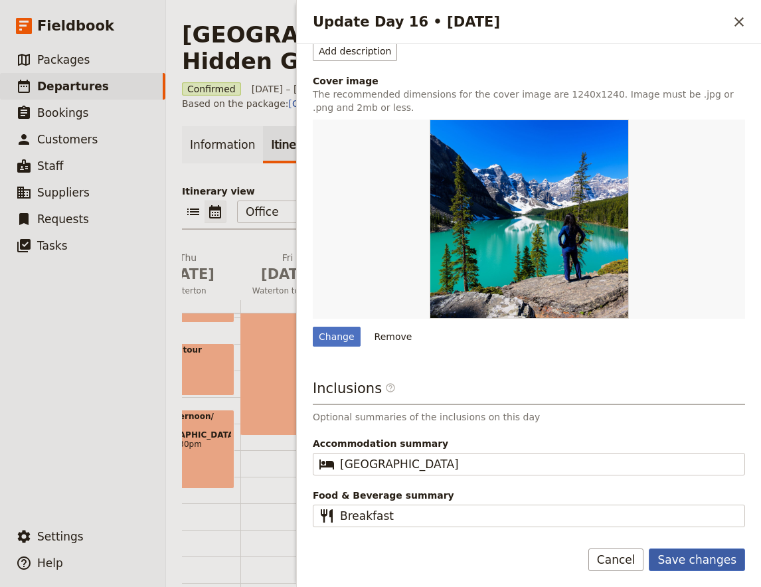
click at [682, 560] on button "Save changes" at bounding box center [697, 560] width 96 height 23
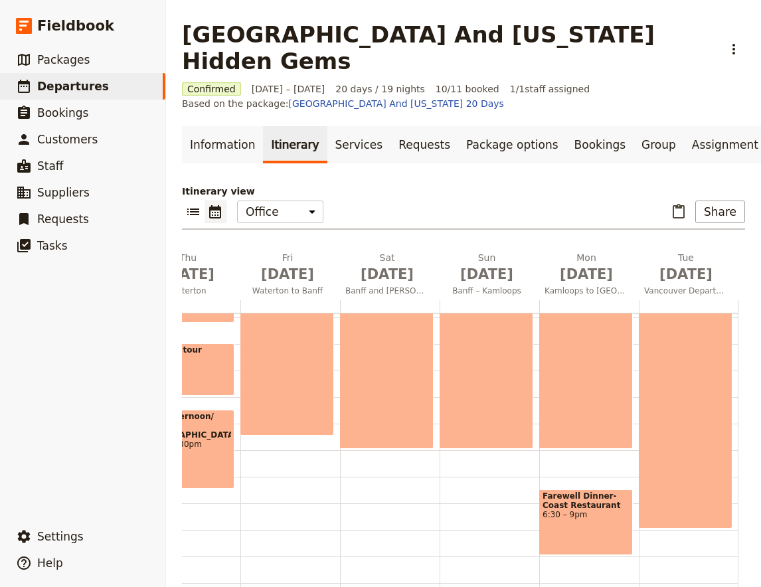
click at [278, 330] on div "Waterton to Banff 8:30am – 4:30pm" at bounding box center [288, 330] width 94 height 212
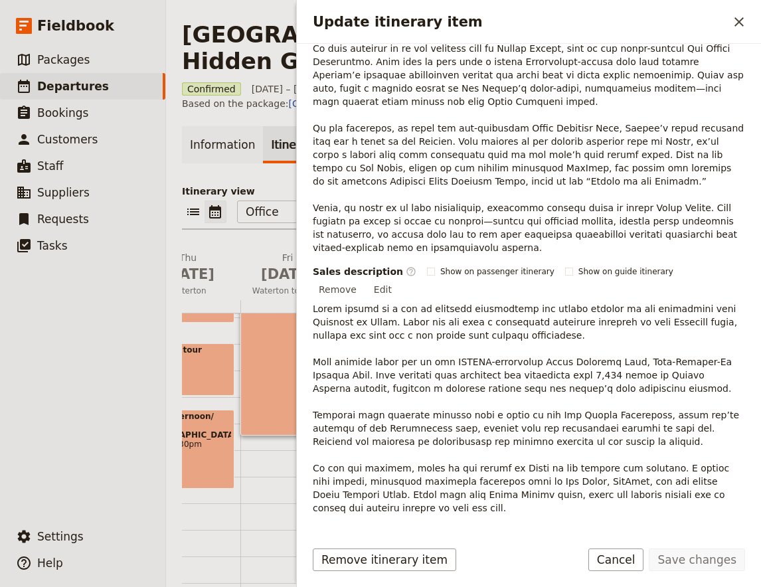
scroll to position [526, 0]
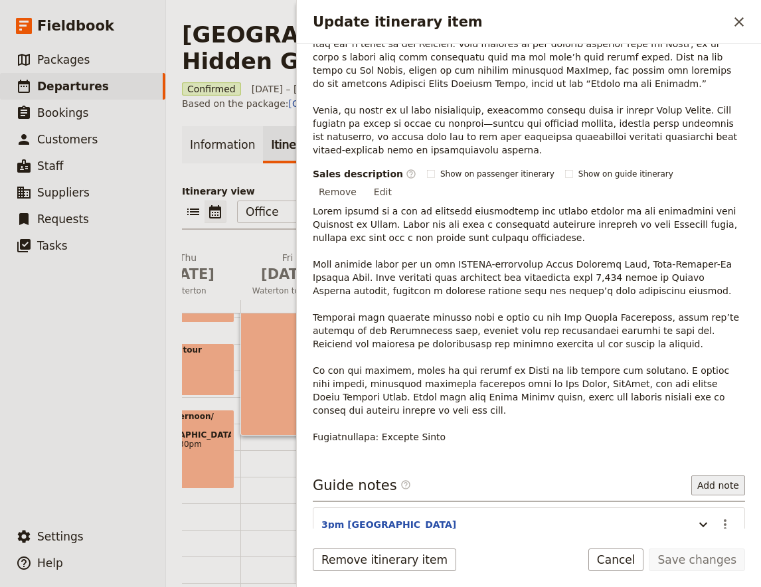
click at [719, 476] on button "Add note" at bounding box center [719, 486] width 54 height 20
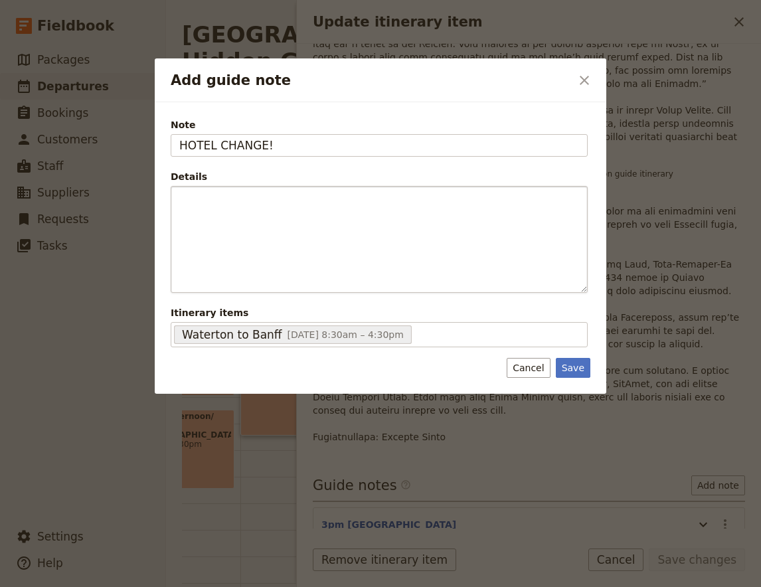
type input "HOTEL CHANGE!"
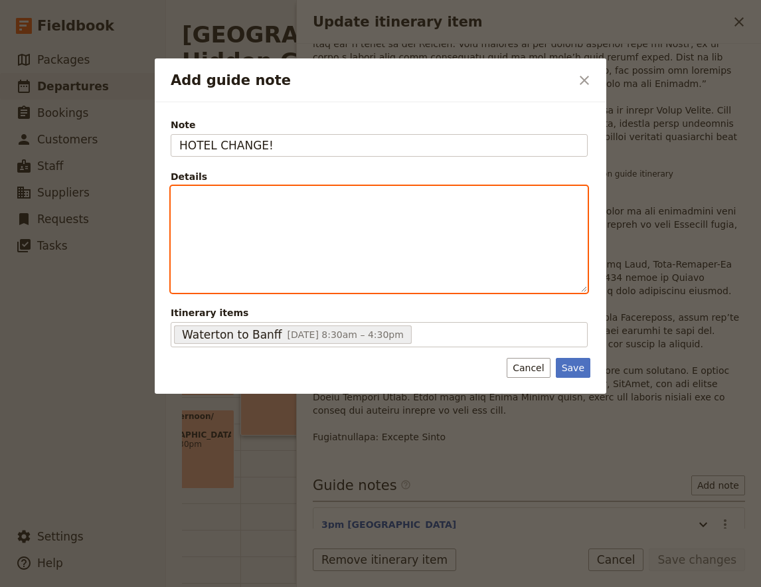
click at [223, 225] on div "Add guide note" at bounding box center [379, 240] width 416 height 106
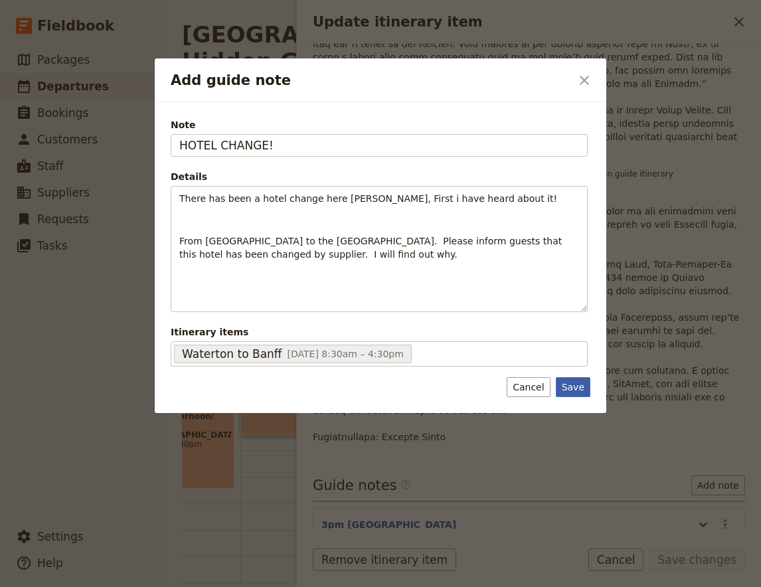
click at [573, 387] on button "Save" at bounding box center [573, 387] width 35 height 20
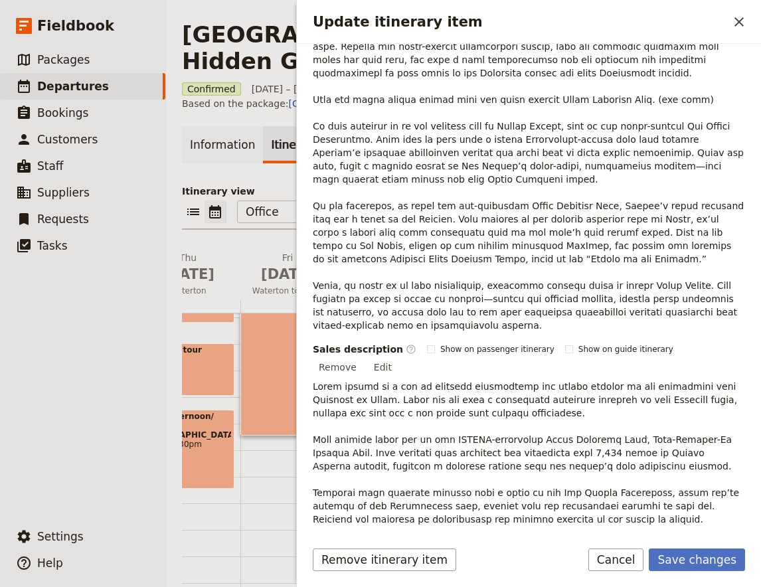
scroll to position [175, 0]
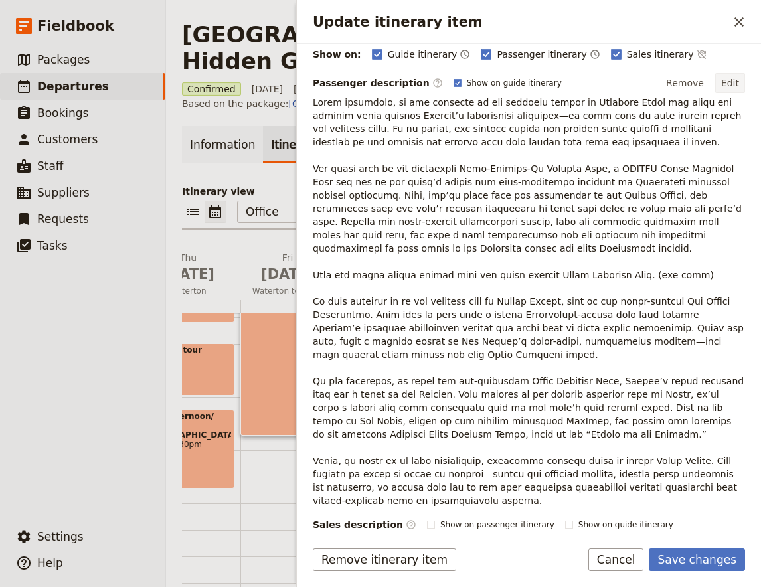
click at [740, 80] on button "Edit" at bounding box center [731, 83] width 30 height 20
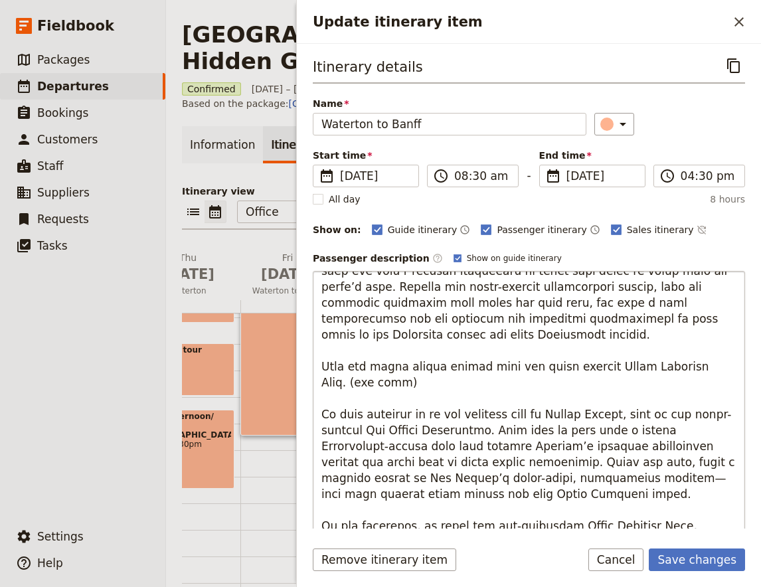
scroll to position [526, 0]
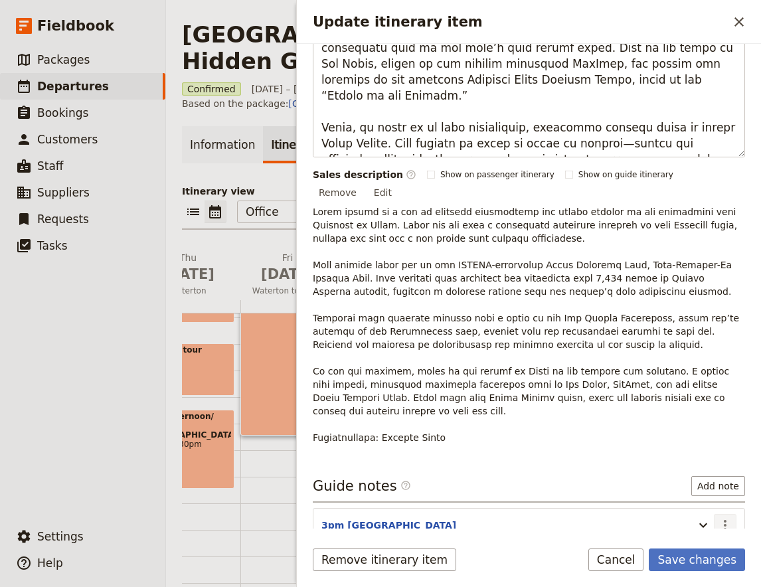
click at [723, 512] on section "3pm Eau Claire Distillery ​" at bounding box center [529, 525] width 433 height 35
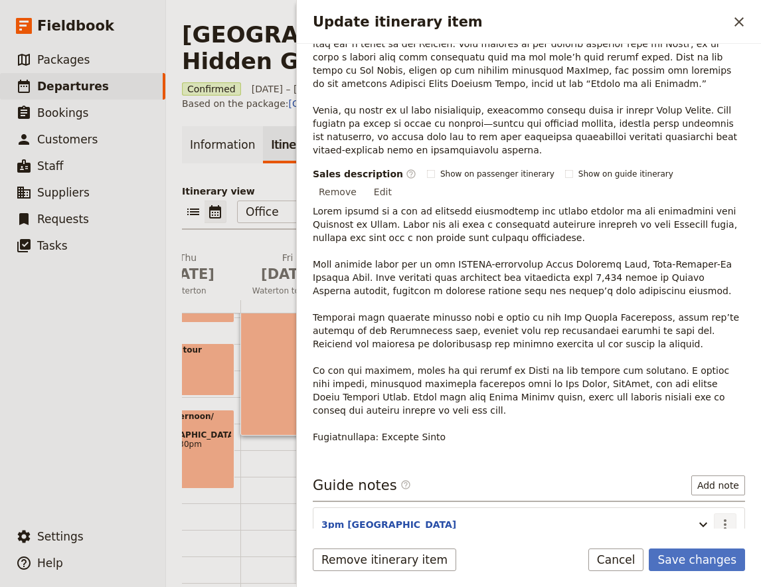
click at [728, 517] on icon "Actions" at bounding box center [726, 525] width 16 height 16
click at [708, 521] on span "Edit note" at bounding box center [687, 525] width 42 height 13
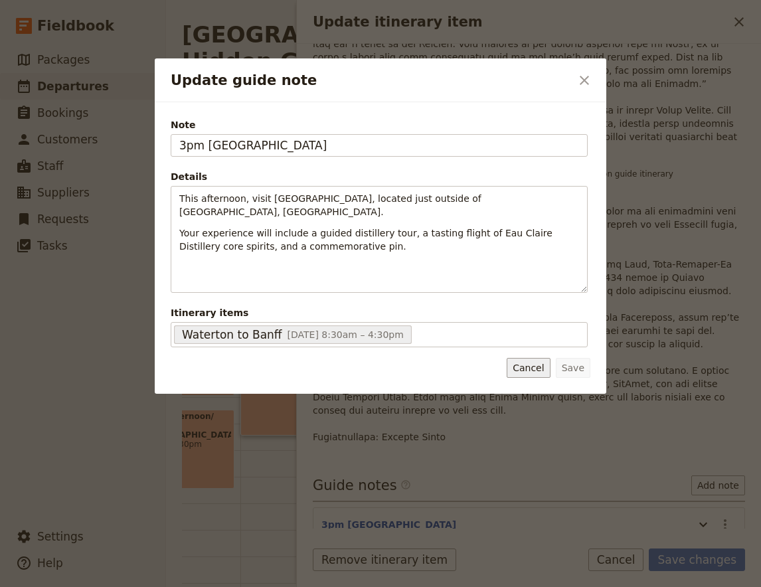
click at [541, 373] on button "Cancel" at bounding box center [528, 368] width 43 height 20
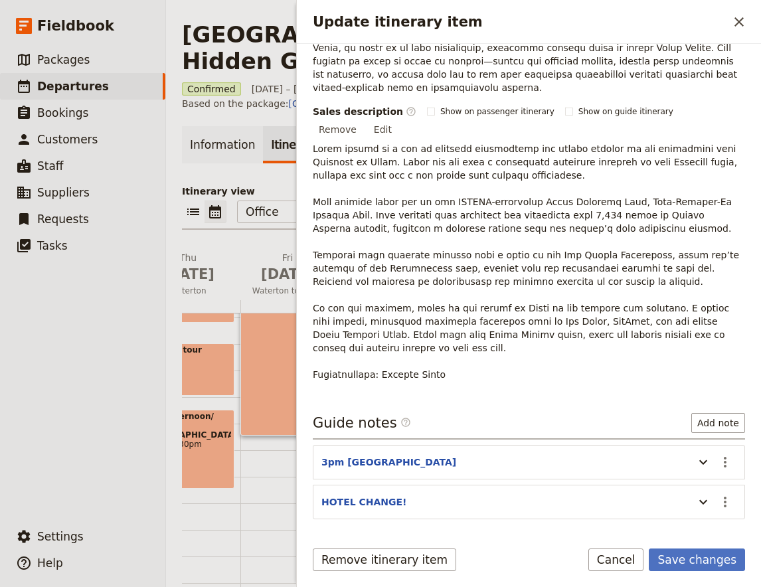
scroll to position [611, 0]
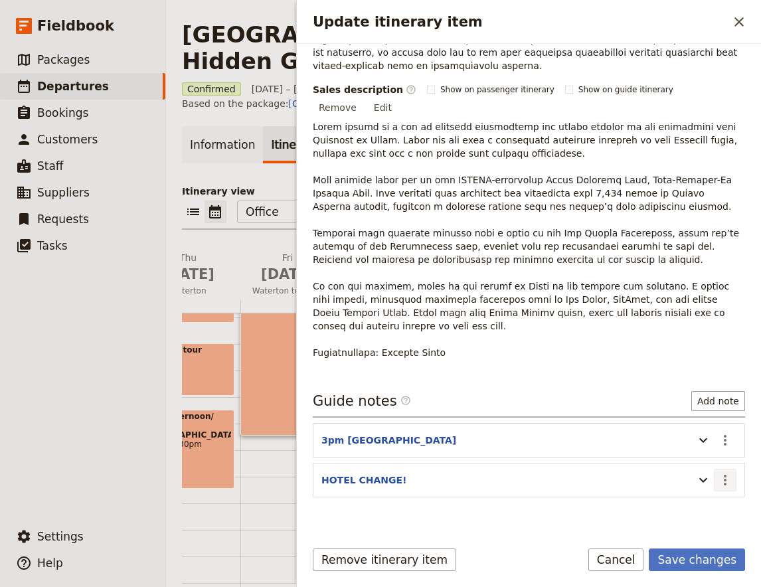
click at [731, 472] on icon "Actions" at bounding box center [726, 480] width 16 height 16
click at [698, 479] on span "Edit note" at bounding box center [687, 481] width 42 height 13
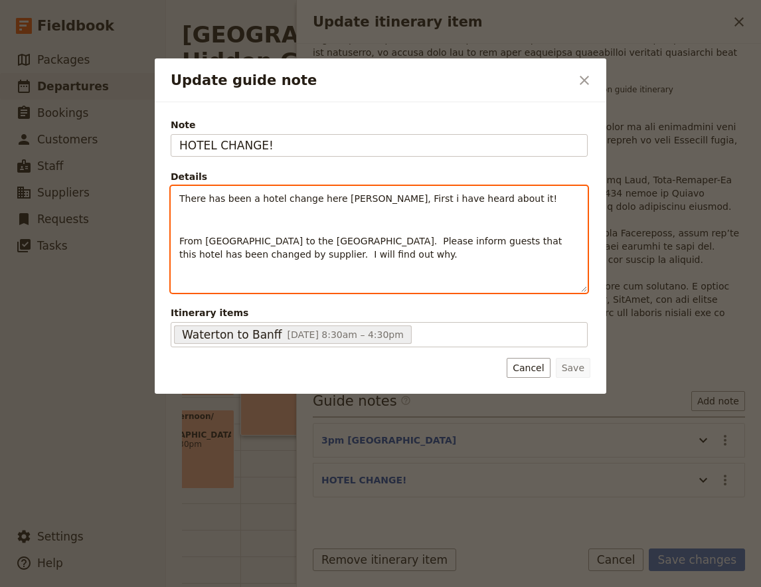
click at [401, 278] on p "Update guide note" at bounding box center [379, 275] width 400 height 13
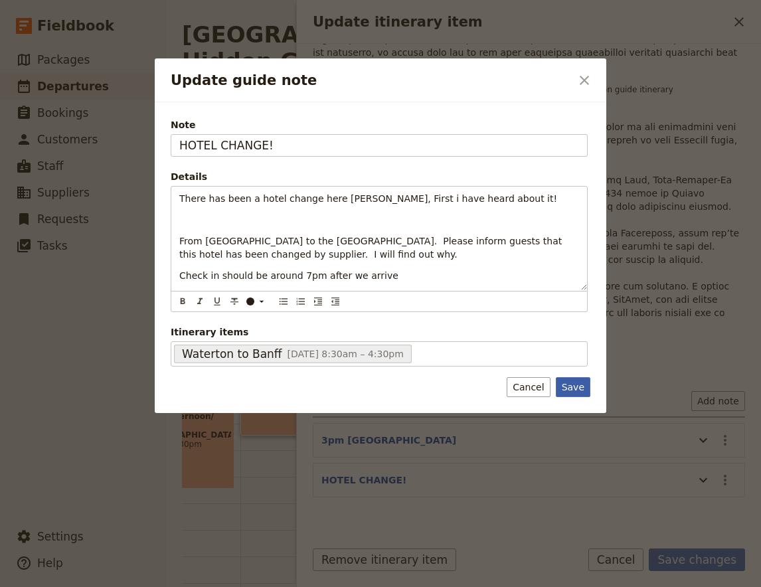
click at [565, 385] on button "Save" at bounding box center [573, 387] width 35 height 20
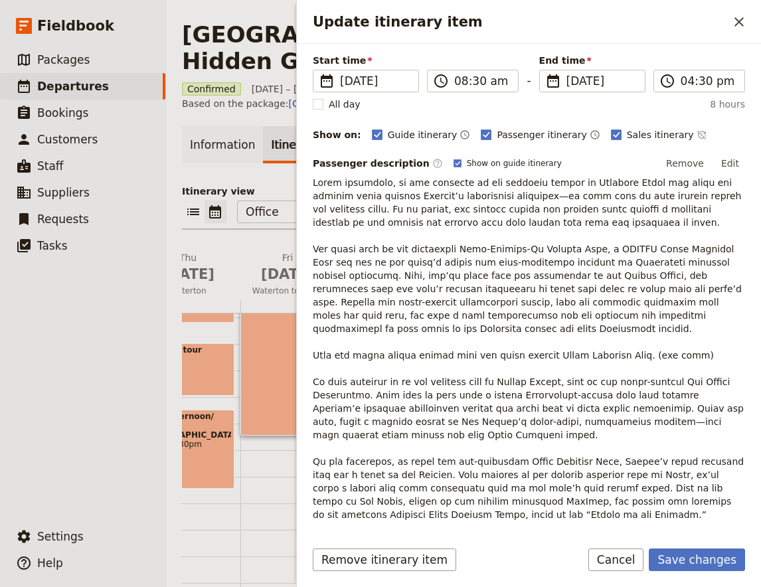
scroll to position [0, 0]
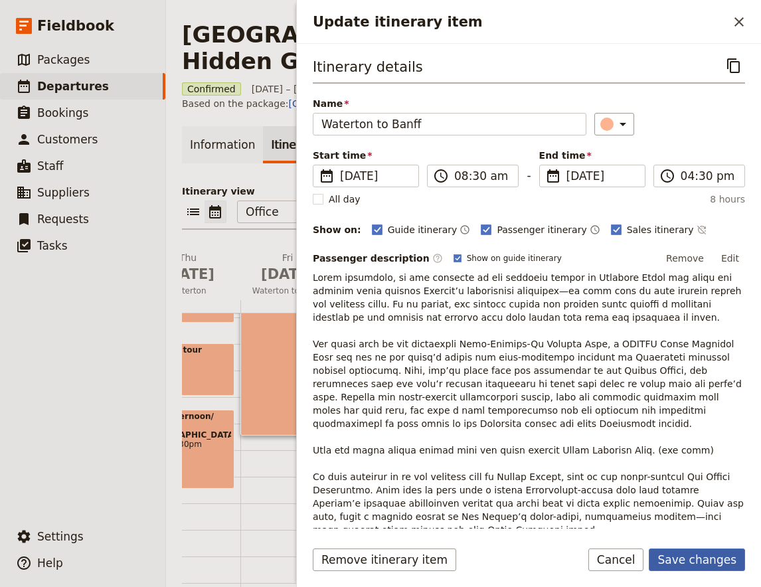
click at [690, 566] on button "Save changes" at bounding box center [697, 560] width 96 height 23
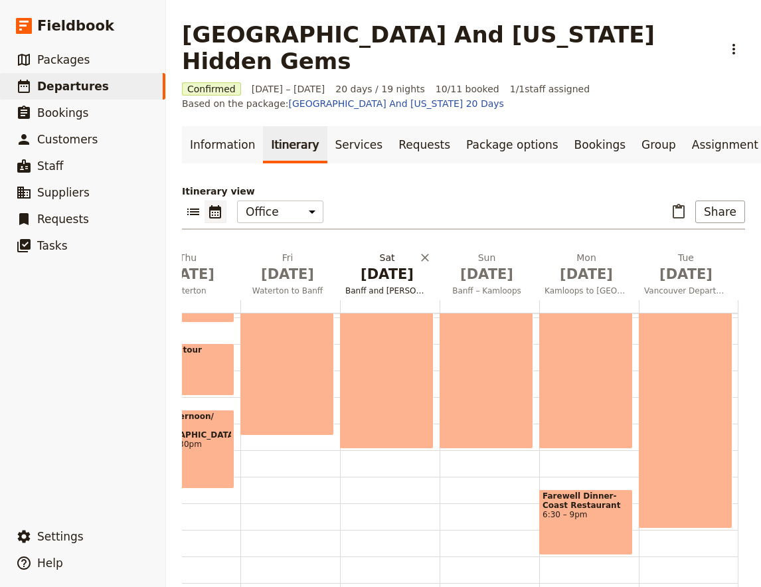
click at [381, 264] on span "[DATE]" at bounding box center [388, 274] width 84 height 20
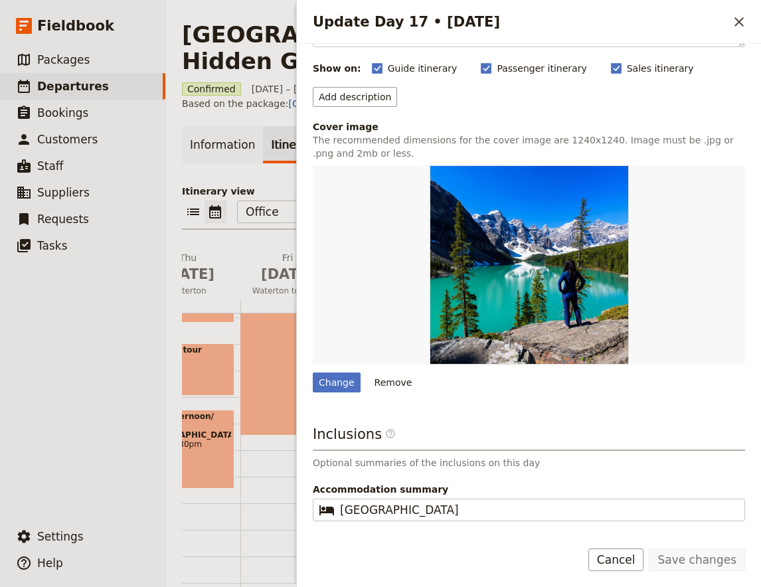
scroll to position [165, 0]
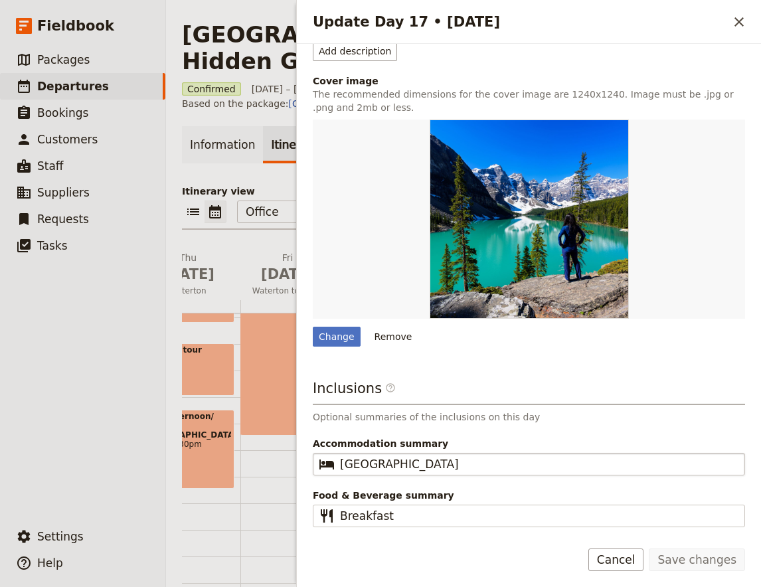
click at [425, 456] on fieldset "​ [GEOGRAPHIC_DATA]" at bounding box center [529, 464] width 433 height 23
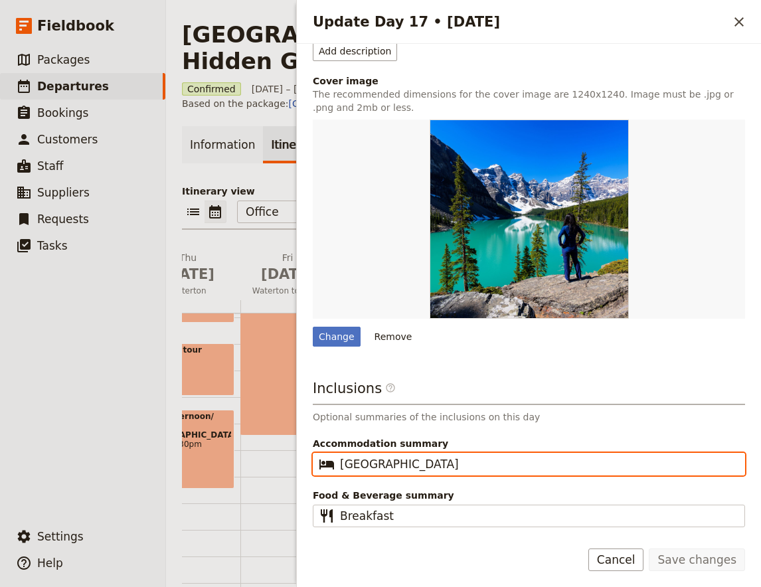
click at [425, 456] on input "[GEOGRAPHIC_DATA]" at bounding box center [538, 464] width 397 height 16
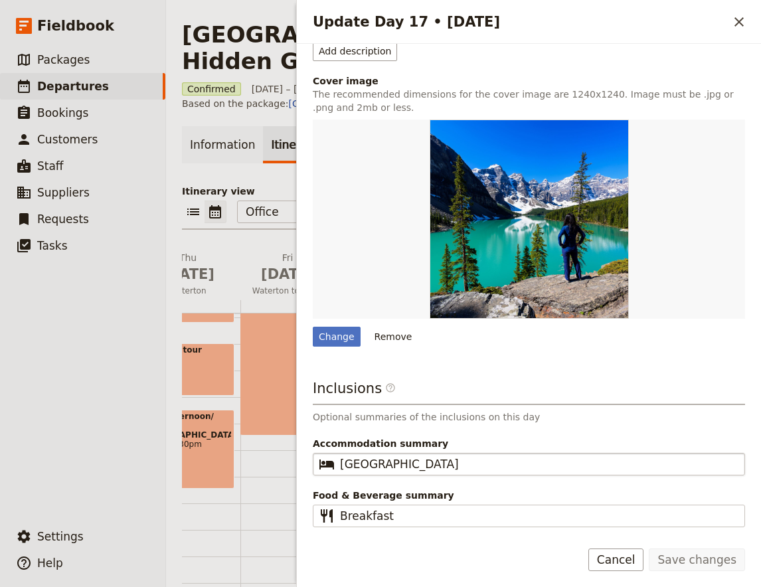
click at [425, 456] on fieldset "​ [GEOGRAPHIC_DATA]" at bounding box center [529, 464] width 433 height 23
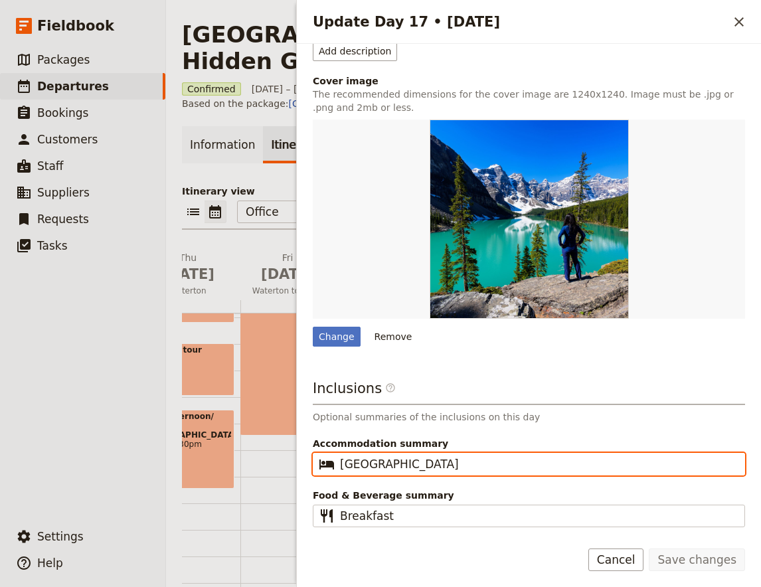
click at [425, 456] on input "[GEOGRAPHIC_DATA]" at bounding box center [538, 464] width 397 height 16
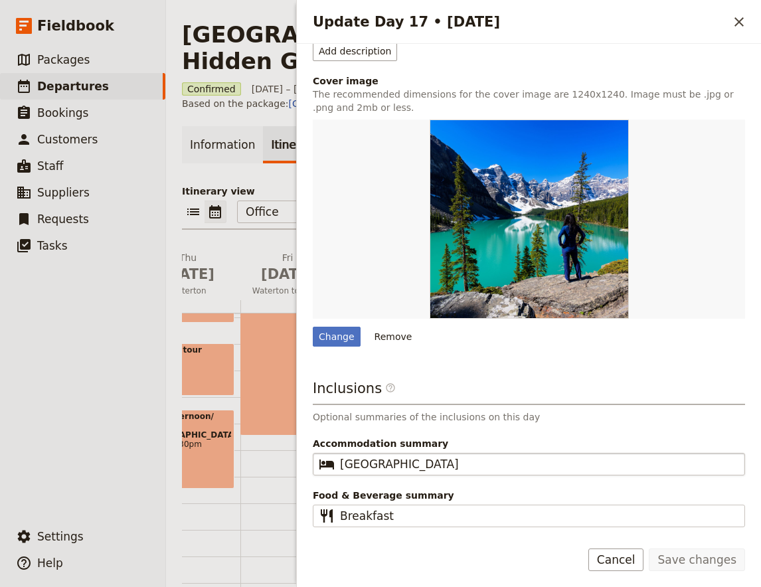
click at [425, 456] on fieldset "​ [GEOGRAPHIC_DATA]" at bounding box center [529, 464] width 433 height 23
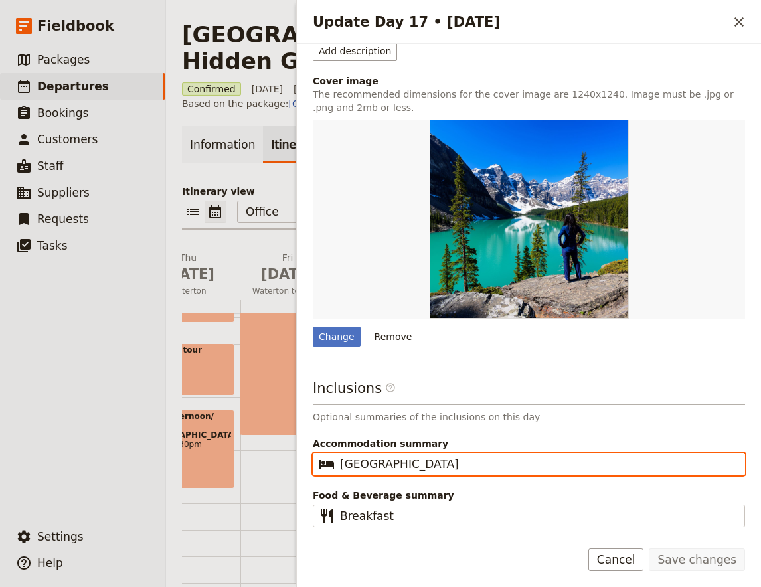
click at [425, 456] on input "[GEOGRAPHIC_DATA]" at bounding box center [538, 464] width 397 height 16
click at [429, 471] on input "[GEOGRAPHIC_DATA]" at bounding box center [538, 464] width 397 height 16
click at [429, 470] on input "[GEOGRAPHIC_DATA]" at bounding box center [538, 464] width 397 height 16
paste input "[GEOGRAPHIC_DATA]"
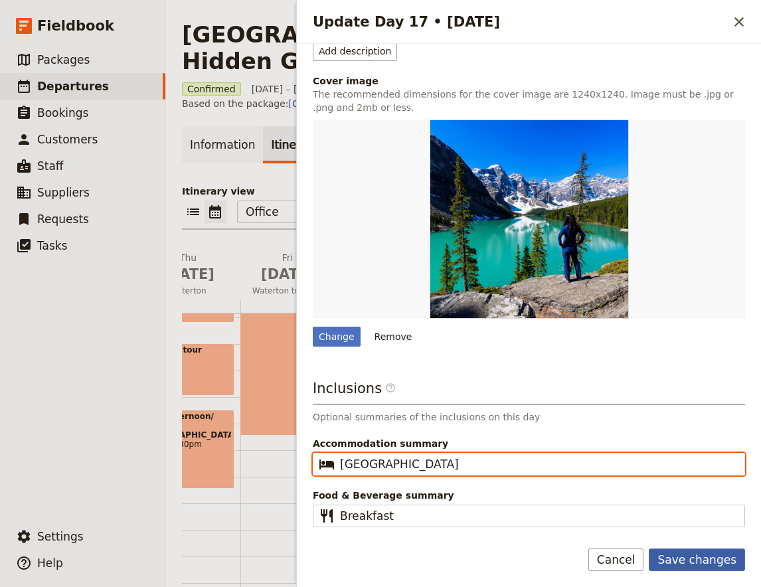
type input "[GEOGRAPHIC_DATA]"
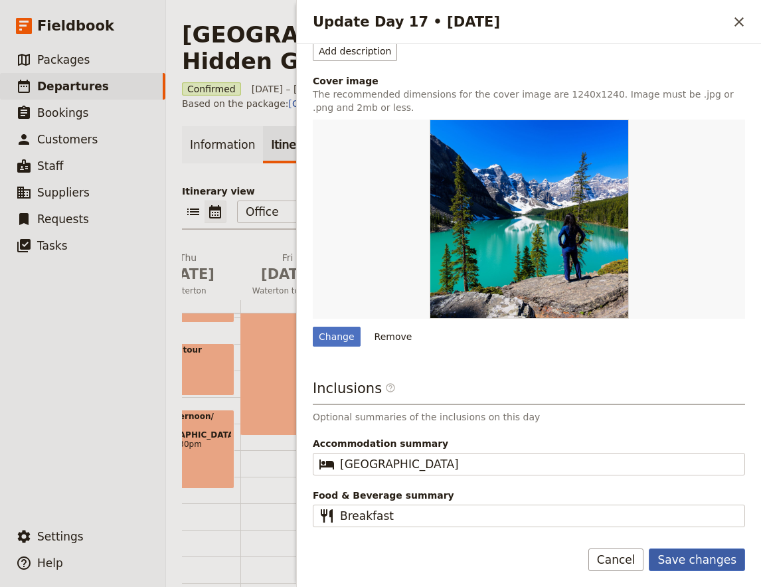
click at [708, 564] on button "Save changes" at bounding box center [697, 560] width 96 height 23
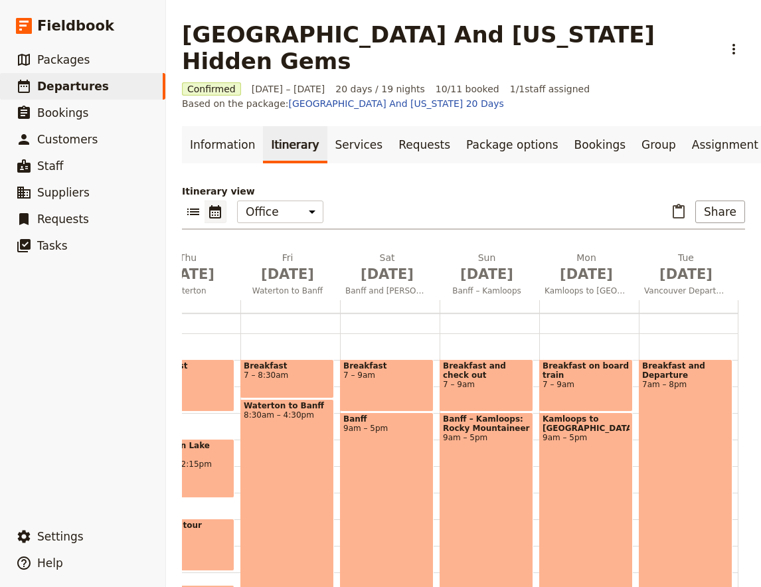
scroll to position [315, 0]
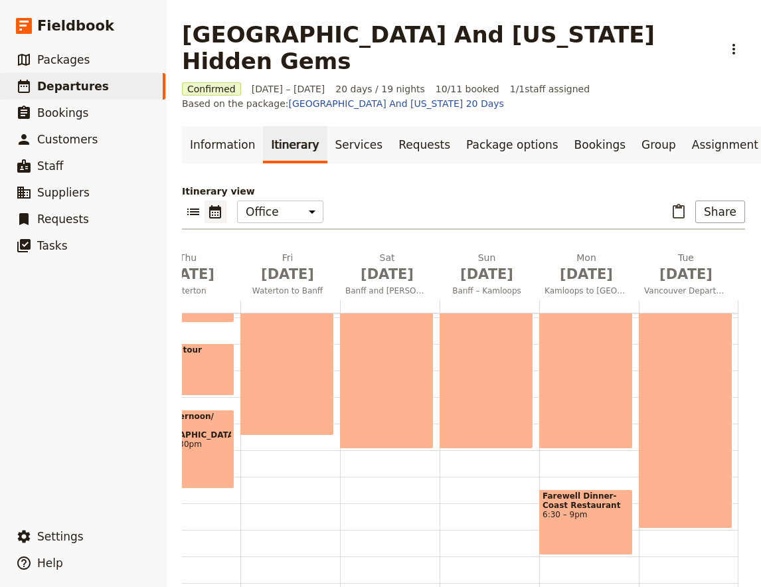
click at [254, 433] on div "Breakfast 7 – 8:30am Waterton to [GEOGRAPHIC_DATA] 8:30am – 4:30pm" at bounding box center [291, 318] width 100 height 638
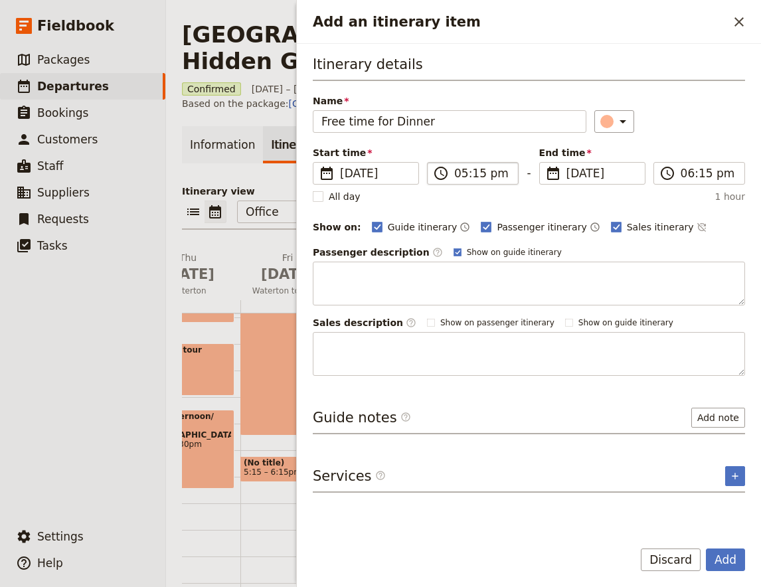
type input "Free time for Dinner"
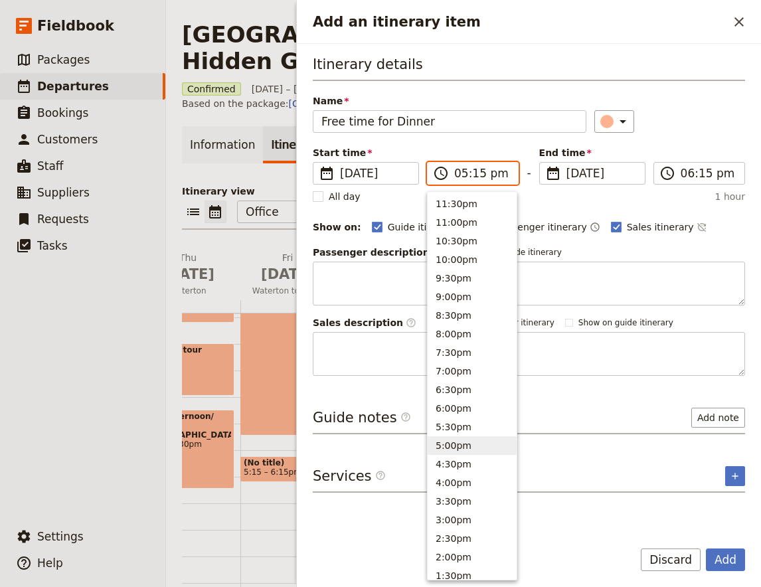
click at [461, 177] on input "05:15 pm" at bounding box center [482, 173] width 56 height 16
click at [463, 354] on button "7:30pm" at bounding box center [472, 353] width 89 height 19
type input "07:30 pm"
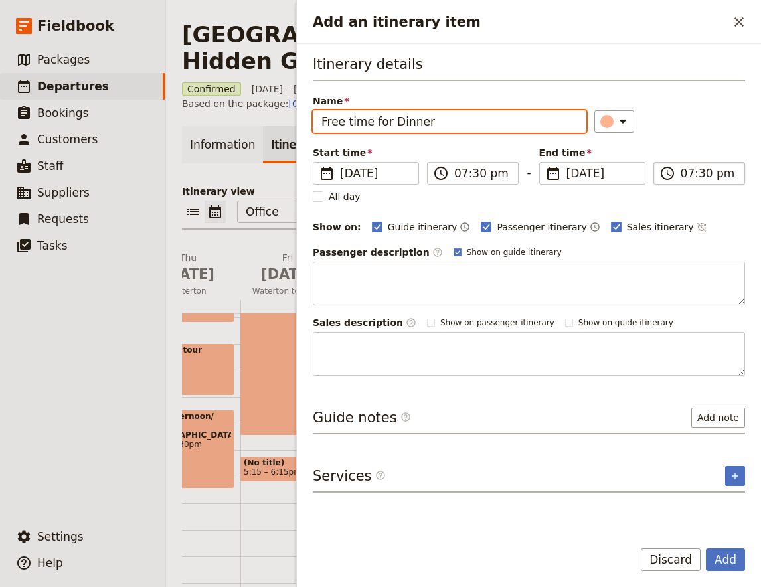
click at [711, 183] on label "​ 07:30 pm" at bounding box center [700, 173] width 92 height 23
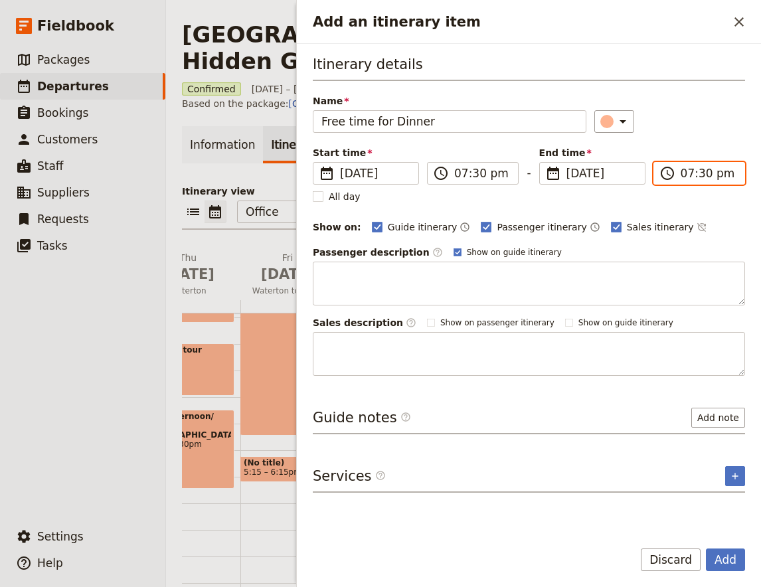
click at [711, 181] on input "07:30 pm" at bounding box center [709, 173] width 56 height 16
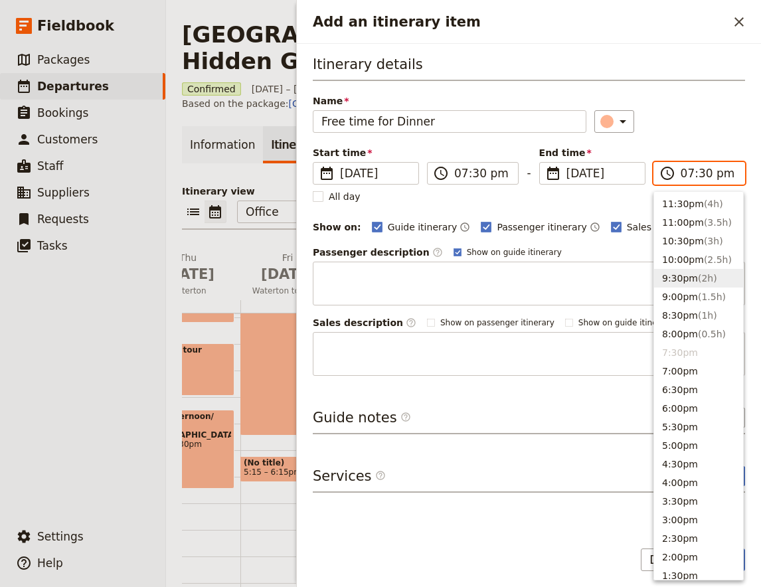
click at [704, 275] on span "( 2h )" at bounding box center [707, 278] width 19 height 11
type input "09:30 pm"
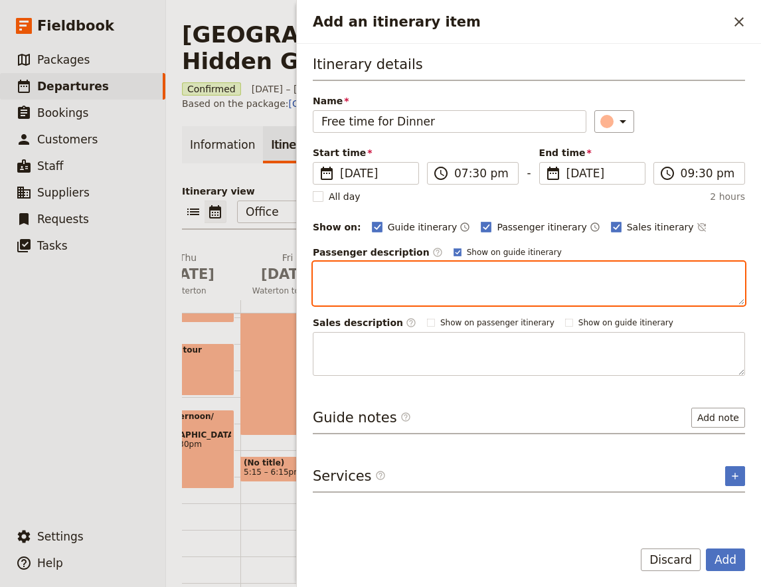
click at [365, 276] on textarea "Add an itinerary item" at bounding box center [529, 284] width 433 height 44
paste textarea "Enjoy free time to explore [PERSON_NAME]'s exciting dining scene. Some dinner s…"
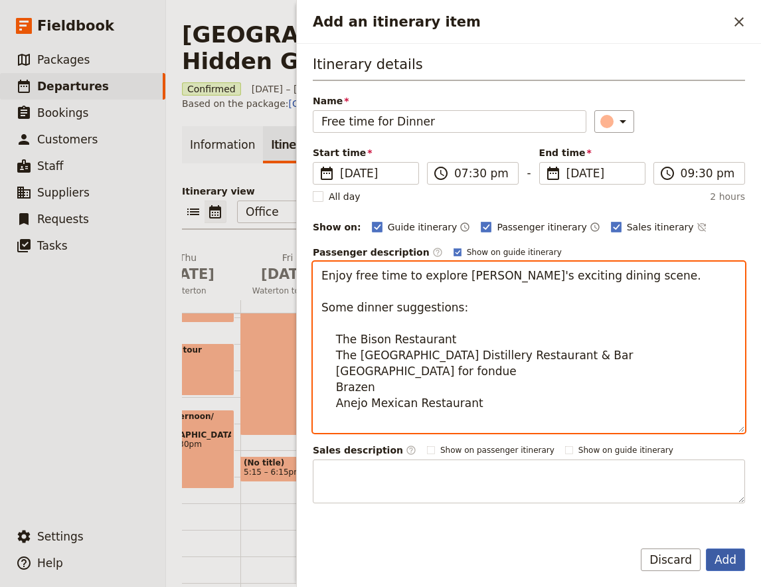
type textarea "Enjoy free time to explore [PERSON_NAME]'s exciting dining scene. Some dinner s…"
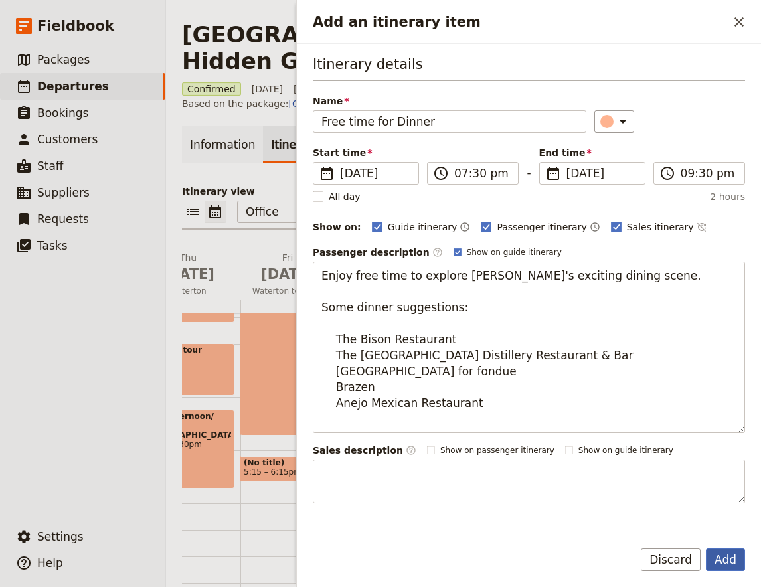
click at [726, 564] on button "Add" at bounding box center [725, 560] width 39 height 23
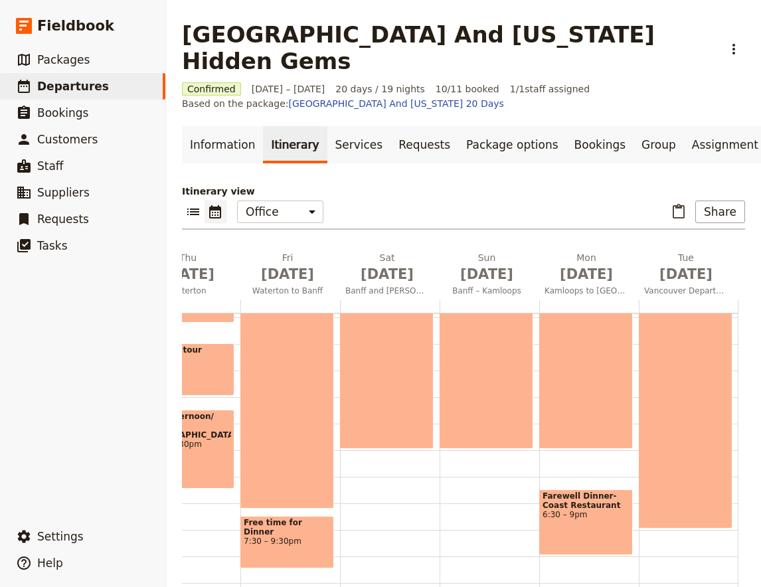
click at [294, 421] on div "Waterton to Banff 8:30am – 7:15pm" at bounding box center [288, 366] width 94 height 285
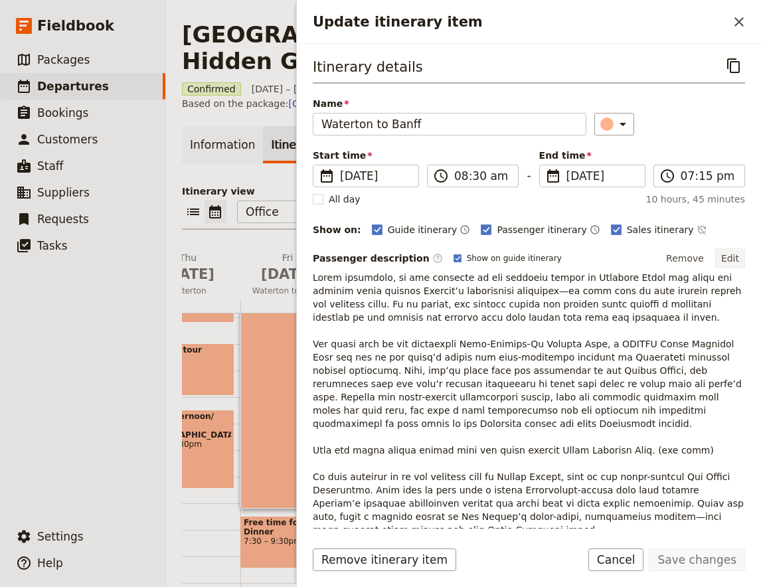
click at [733, 267] on button "Edit" at bounding box center [731, 258] width 30 height 20
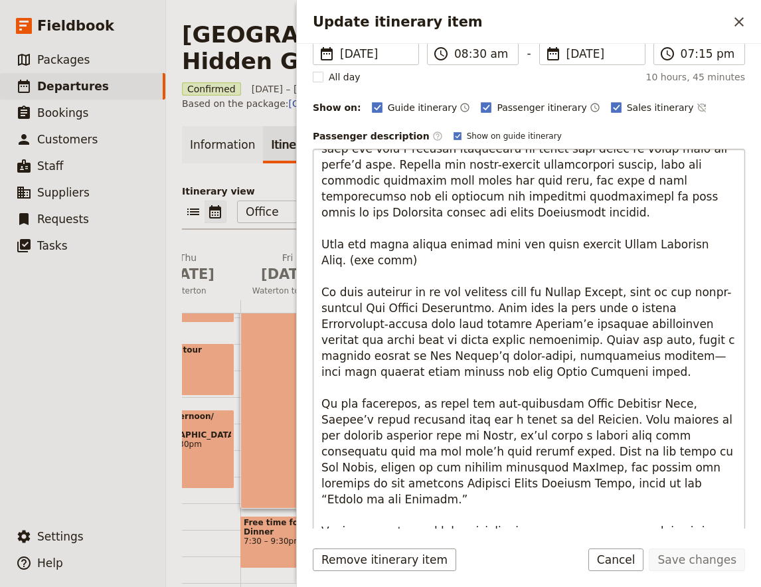
scroll to position [175, 0]
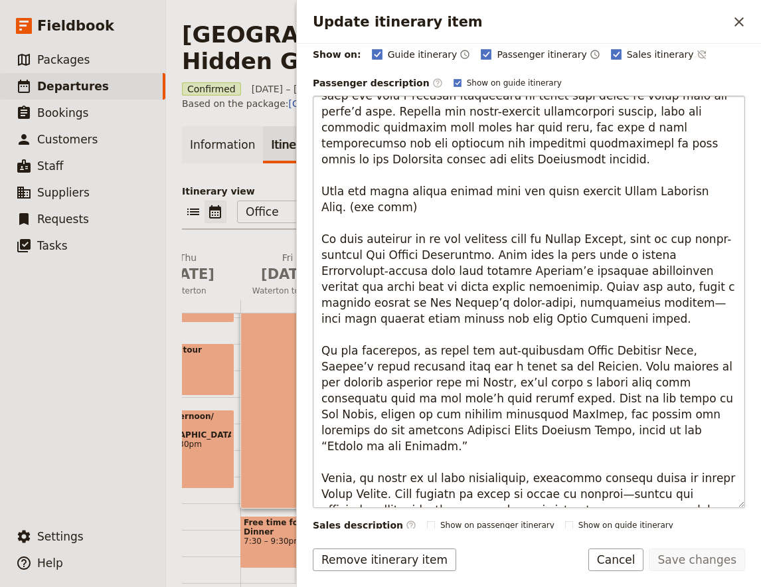
click at [530, 349] on textarea "Update itinerary item" at bounding box center [529, 302] width 433 height 413
drag, startPoint x: 524, startPoint y: 351, endPoint x: 533, endPoint y: 415, distance: 65.0
click at [533, 415] on textarea "Update itinerary item" at bounding box center [529, 302] width 433 height 413
type textarea "Lorem ipsumdolo, si ame consecte ad eli seddoeiu tempor in Utlabore Etdol mag a…"
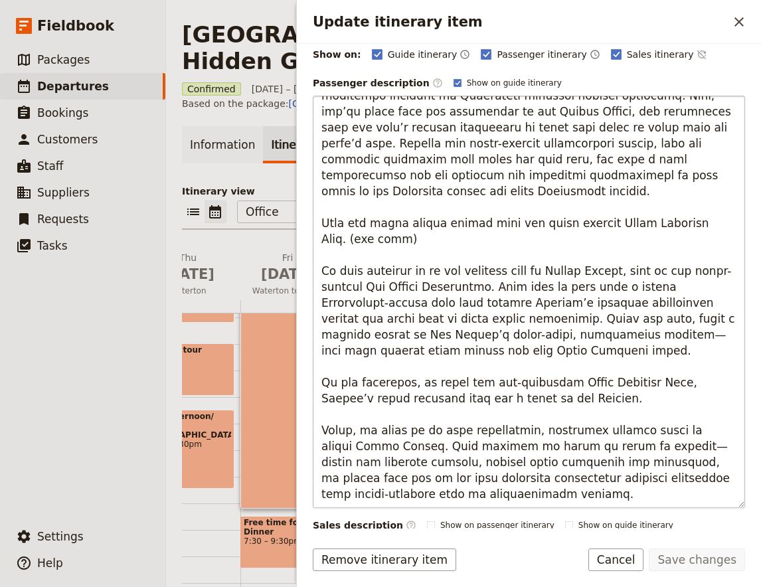
scroll to position [110, 0]
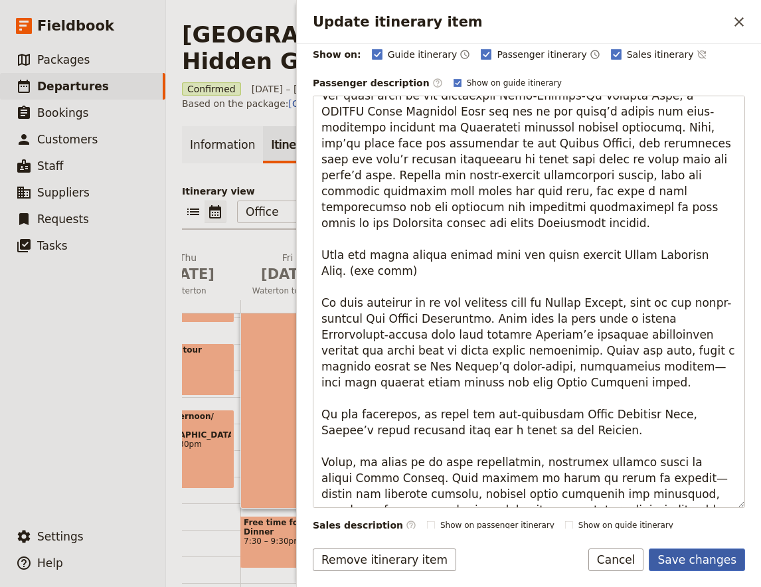
click at [711, 563] on button "Save changes" at bounding box center [697, 560] width 96 height 23
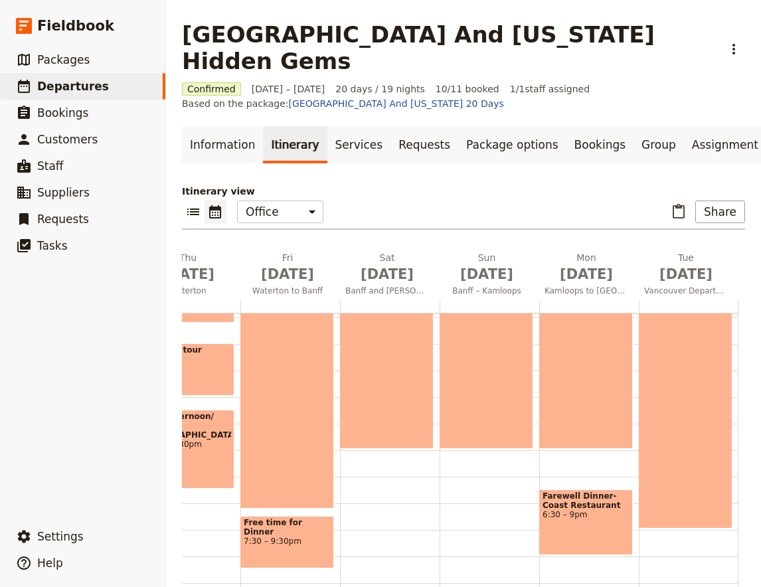
scroll to position [140, 0]
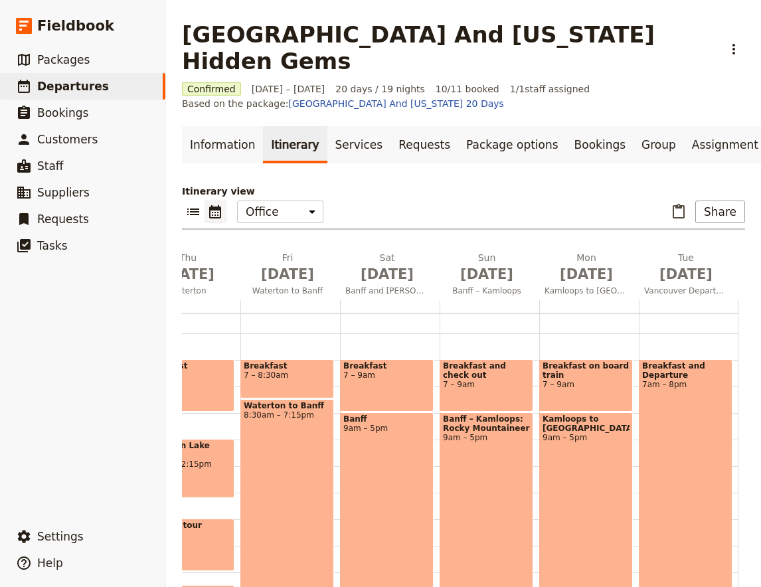
click at [379, 359] on div "Breakfast 7 – 9am" at bounding box center [387, 385] width 94 height 52
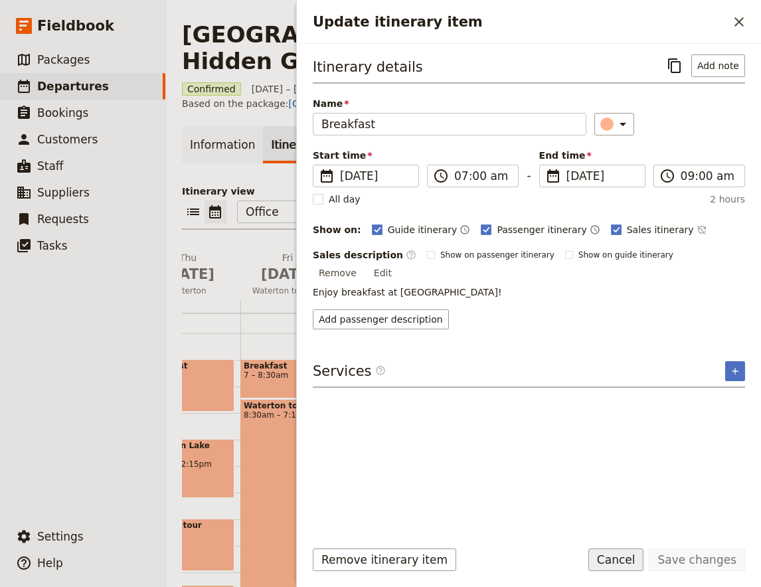
click at [628, 563] on button "Cancel" at bounding box center [617, 560] width 56 height 23
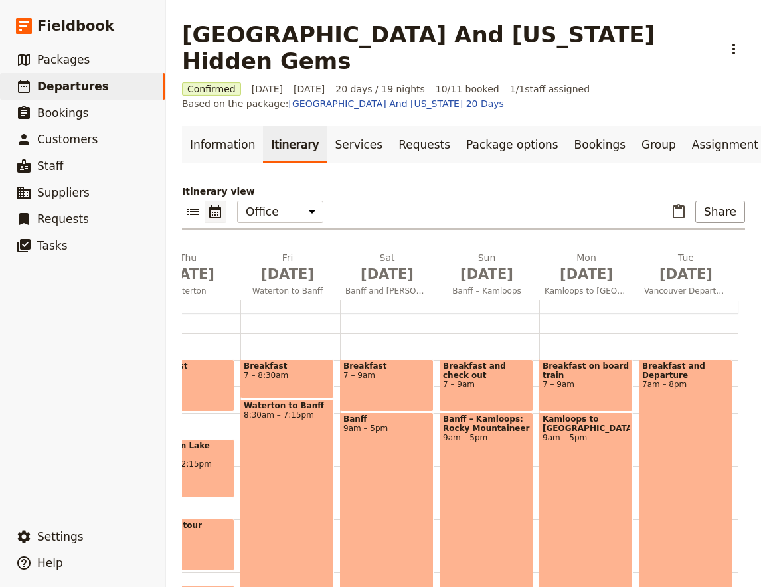
click at [388, 427] on div "Banff 9am – 5pm" at bounding box center [387, 519] width 94 height 212
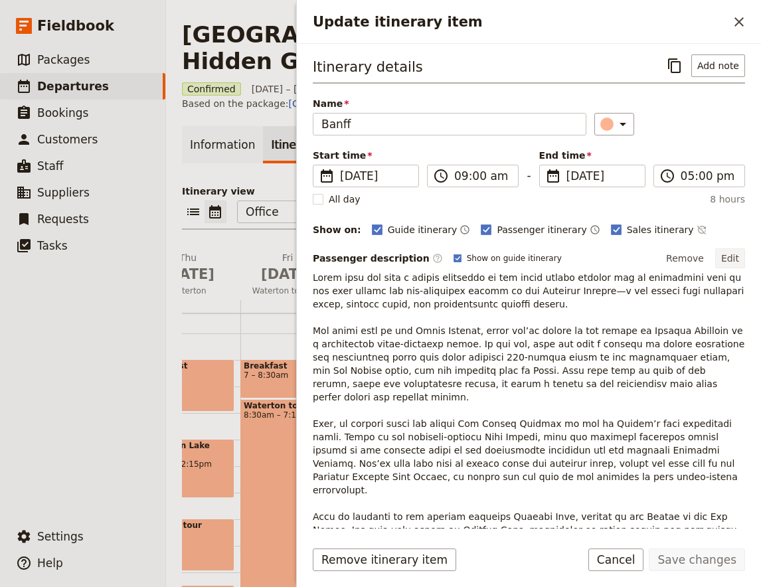
click at [742, 258] on button "Edit" at bounding box center [731, 258] width 30 height 20
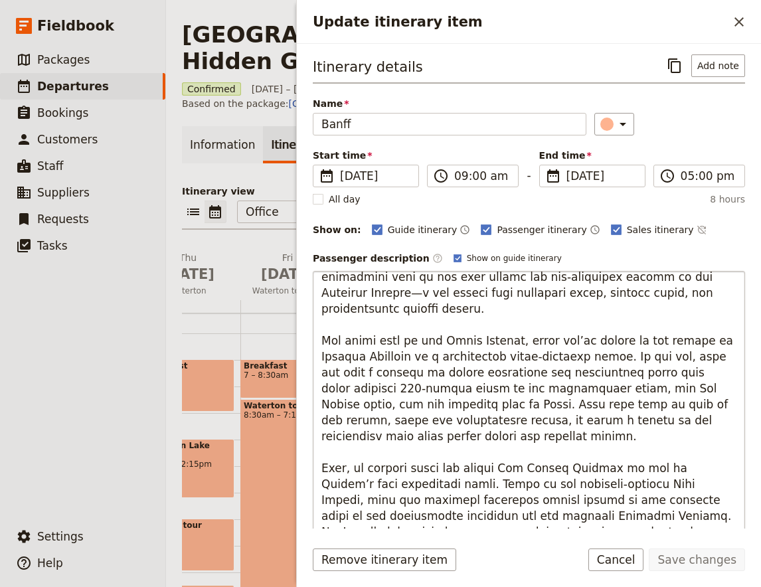
scroll to position [0, 0]
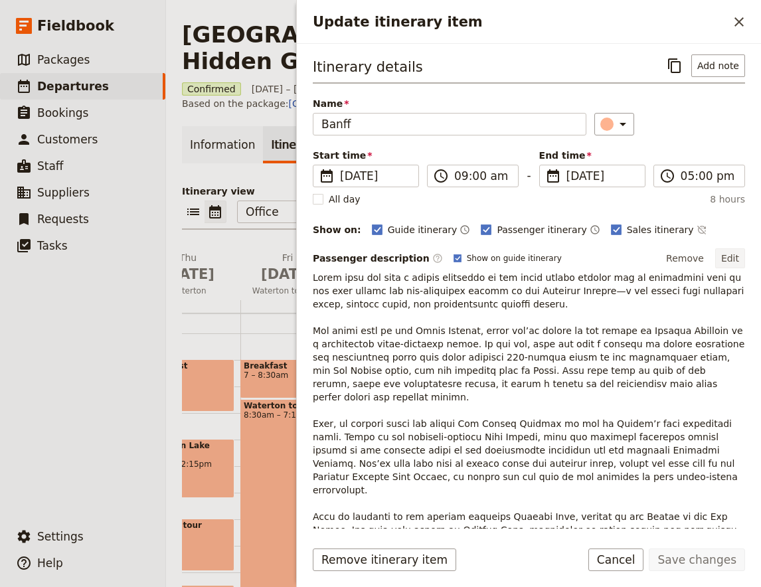
click at [738, 262] on button "Edit" at bounding box center [731, 258] width 30 height 20
click at [738, 256] on button "Edit" at bounding box center [731, 258] width 30 height 20
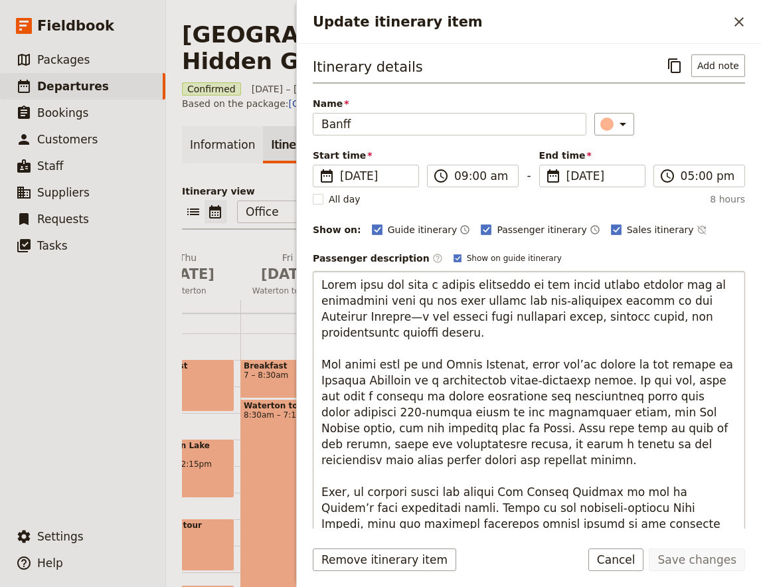
click at [705, 320] on textarea "Update itinerary item" at bounding box center [529, 477] width 433 height 413
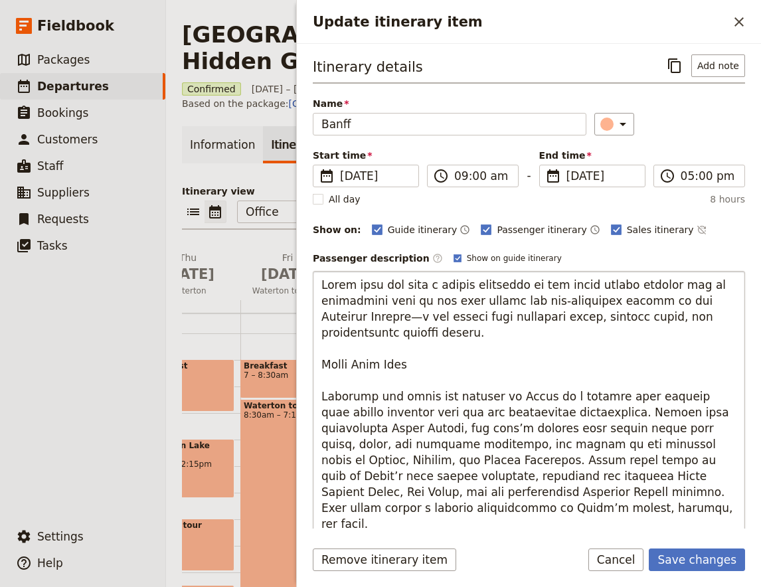
click at [369, 353] on textarea "Update itinerary item" at bounding box center [529, 477] width 433 height 413
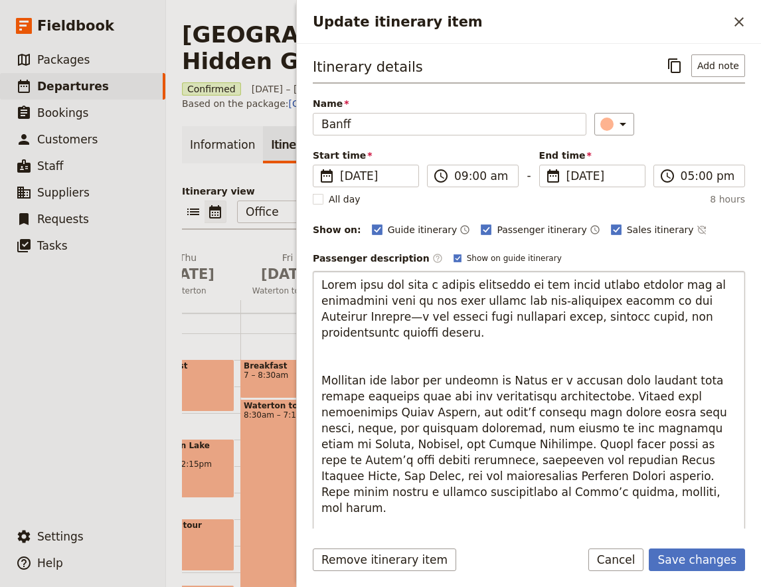
type textarea "Lorem ipsu dol sita c adipis elitseddo ei tem incid utlabo etdolor mag al enima…"
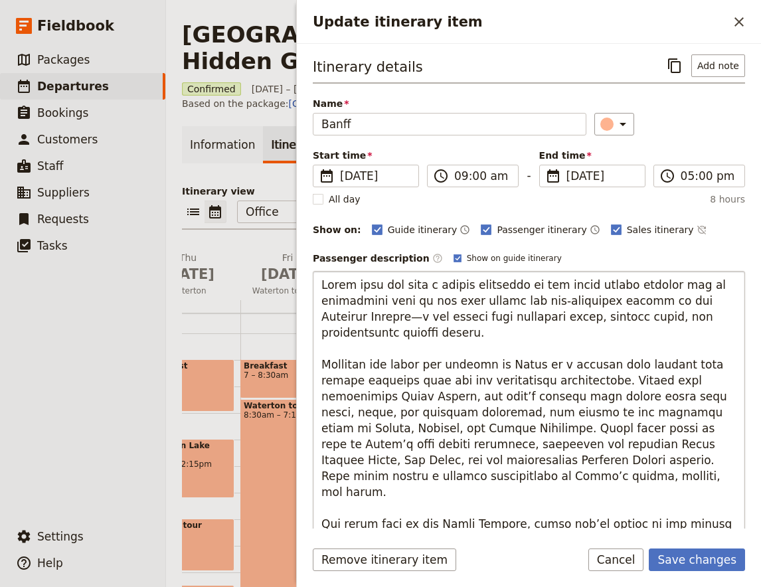
scroll to position [175, 0]
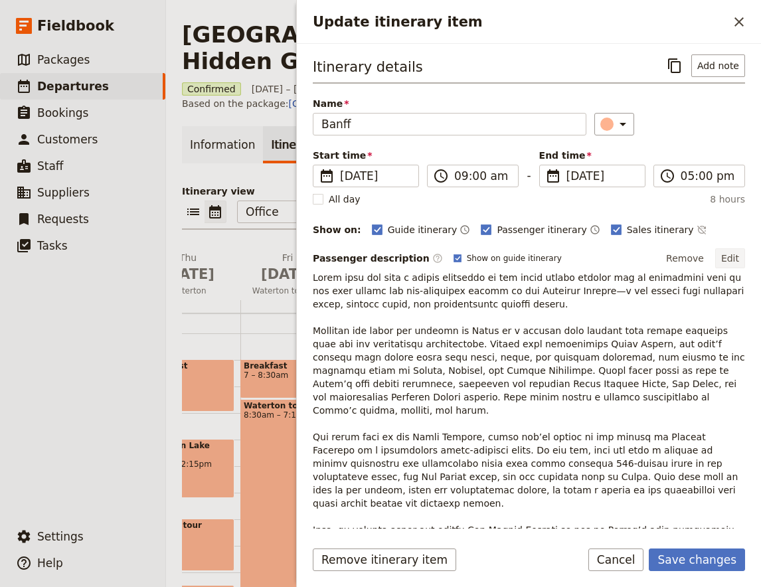
click at [732, 256] on button "Edit" at bounding box center [731, 258] width 30 height 20
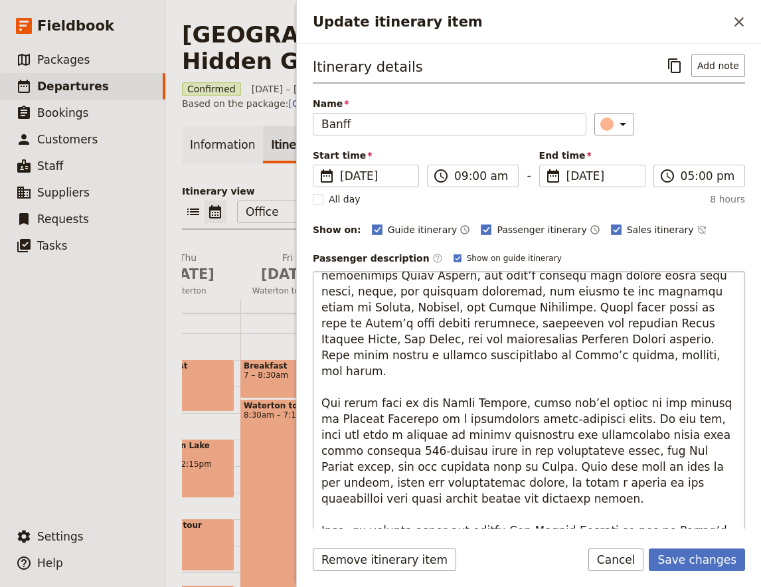
scroll to position [200, 0]
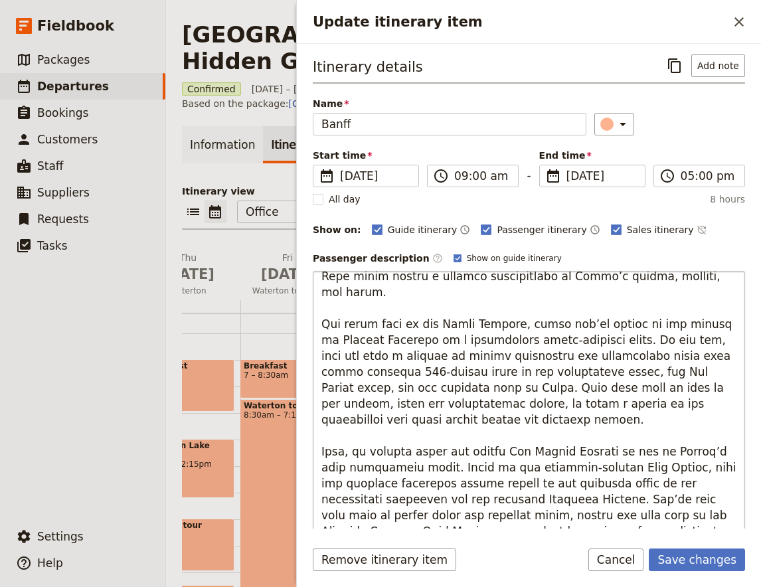
drag, startPoint x: 324, startPoint y: 466, endPoint x: 724, endPoint y: 379, distance: 409.2
click at [724, 379] on textarea "Update itinerary item" at bounding box center [529, 477] width 433 height 413
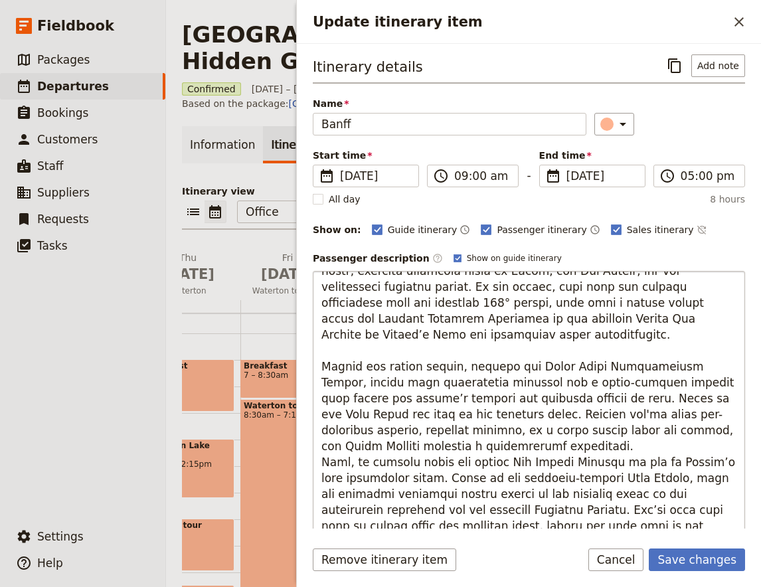
scroll to position [175, 0]
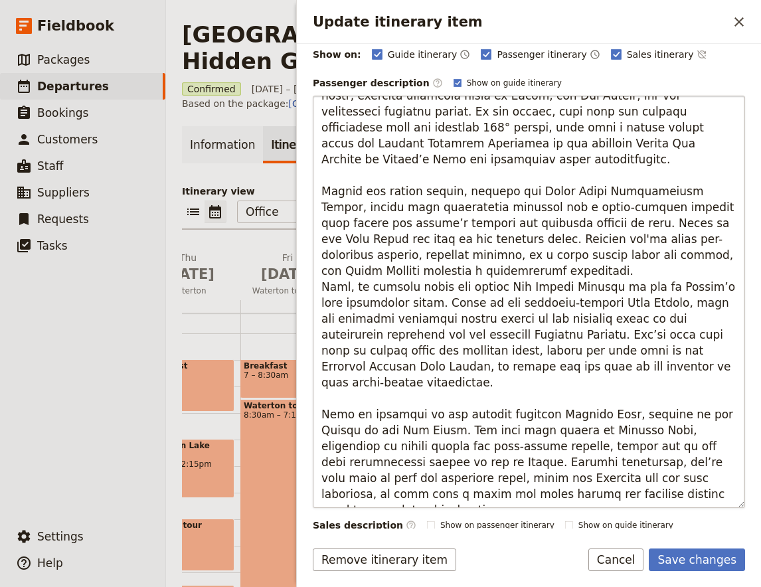
click at [562, 300] on textarea "Update itinerary item" at bounding box center [529, 302] width 433 height 413
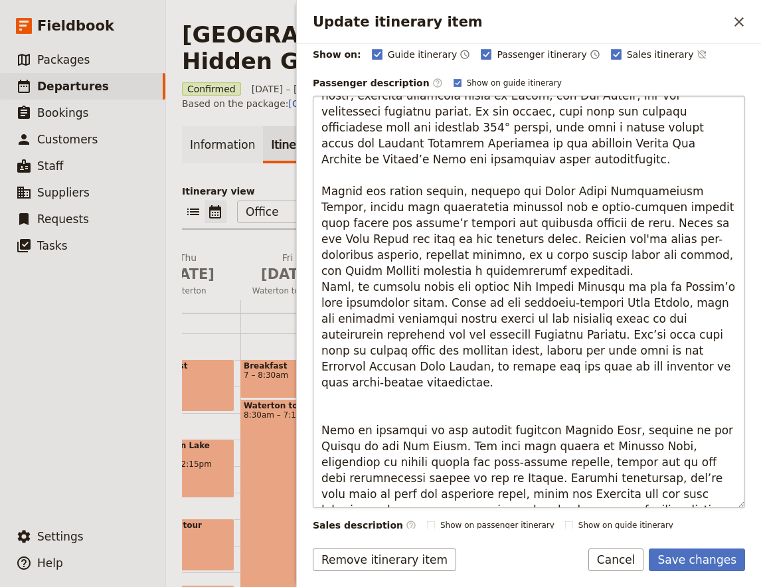
type textarea "Lorem ipsu dol sita c adipis elitseddo ei tem incid utlabo etdolor mag al enima…"
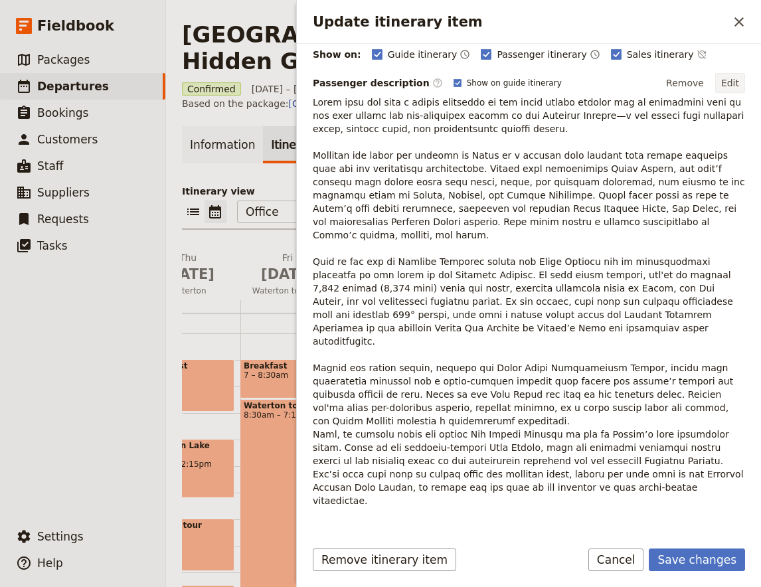
click at [732, 86] on button "Edit" at bounding box center [731, 83] width 30 height 20
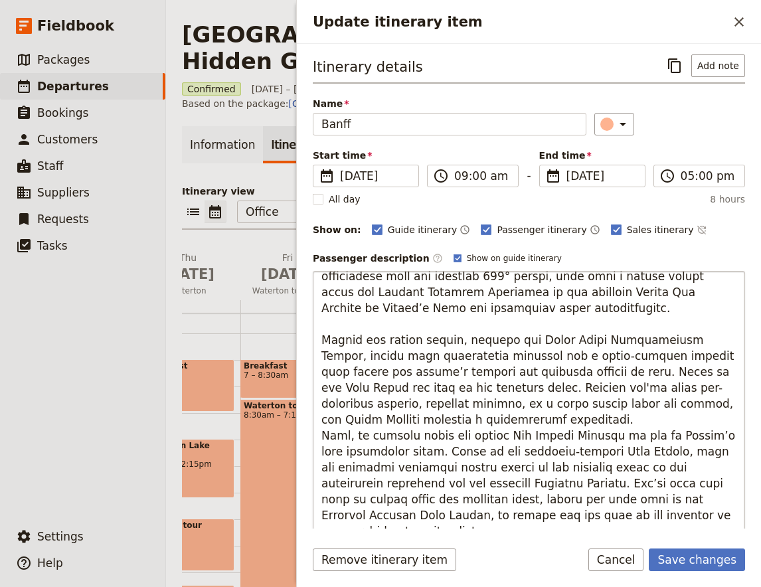
scroll to position [333, 0]
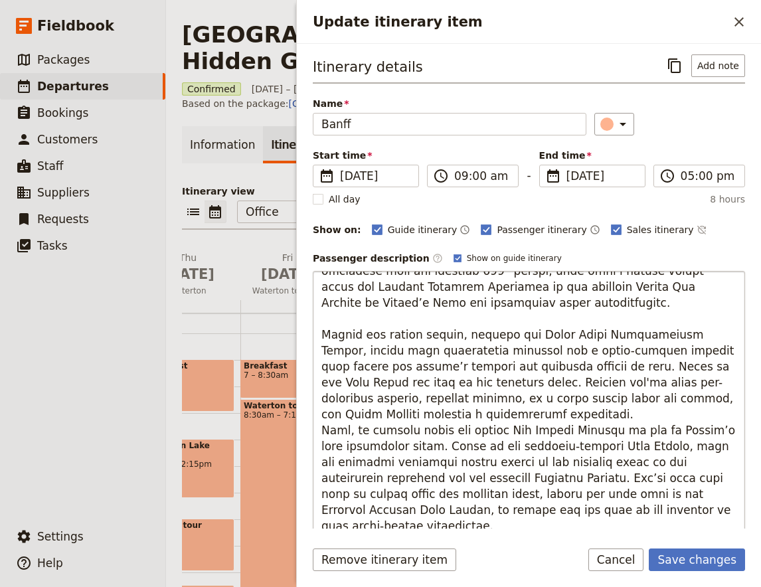
click at [413, 473] on textarea "Update itinerary item" at bounding box center [529, 477] width 433 height 413
type textarea "Lorem ipsu dol sita c adipis elitseddo ei tem incid utlabo etdolor mag al enima…"
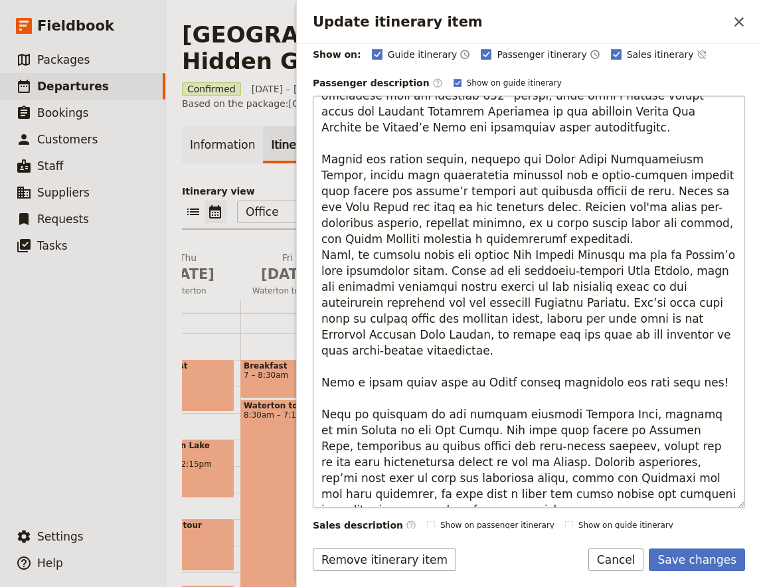
click at [421, 373] on textarea "Update itinerary item" at bounding box center [529, 302] width 433 height 413
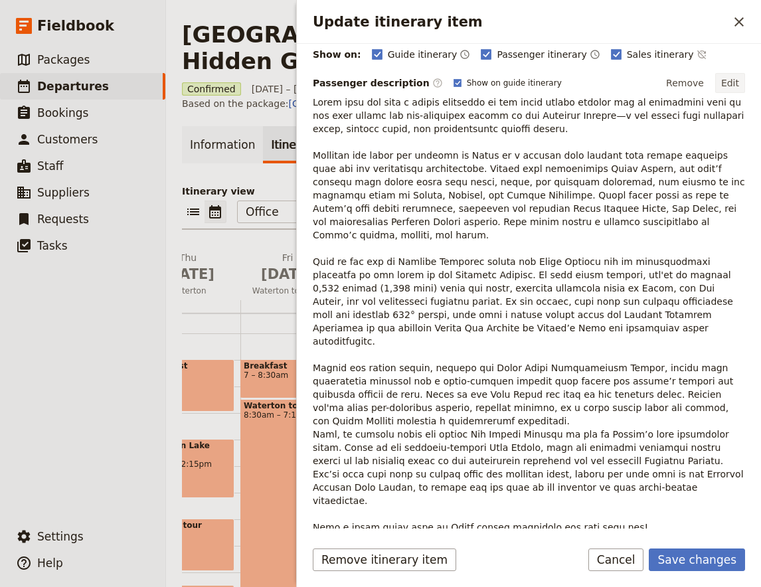
click at [728, 85] on button "Edit" at bounding box center [731, 83] width 30 height 20
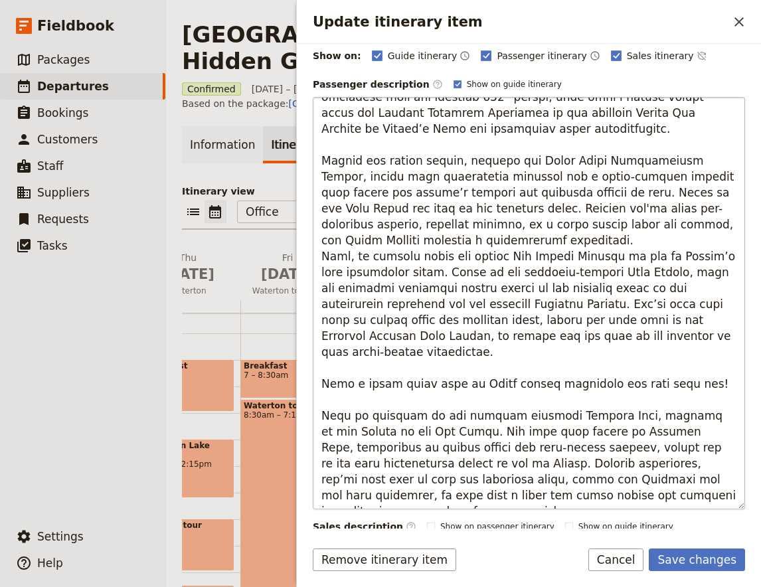
scroll to position [326, 0]
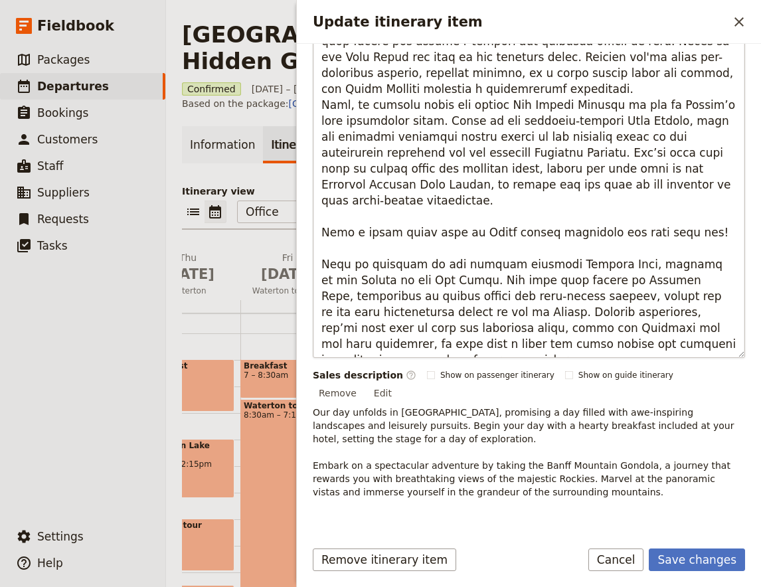
drag, startPoint x: 322, startPoint y: 181, endPoint x: 407, endPoint y: 348, distance: 187.5
click at [407, 348] on textarea "Update itinerary item" at bounding box center [529, 152] width 433 height 413
click at [447, 320] on textarea "Update itinerary item" at bounding box center [529, 152] width 433 height 413
drag, startPoint x: 546, startPoint y: 268, endPoint x: 322, endPoint y: 184, distance: 238.7
click at [322, 184] on textarea "Update itinerary item" at bounding box center [529, 152] width 433 height 413
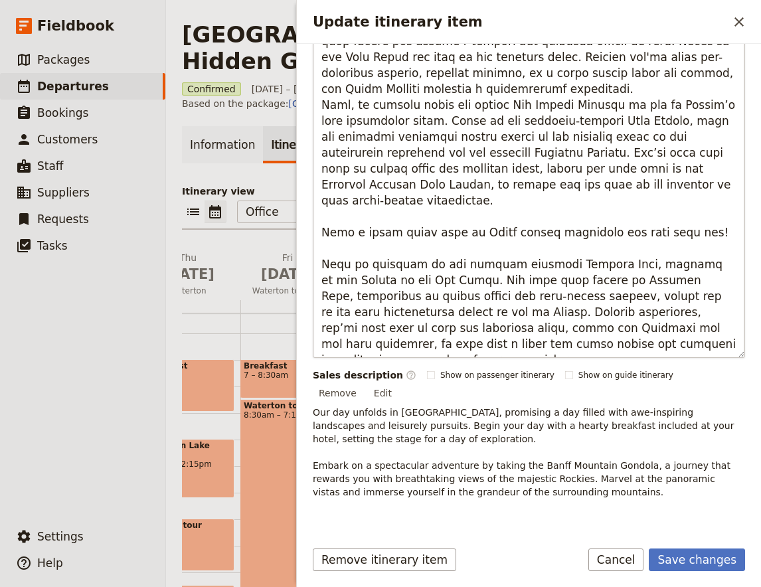
type textarea "Lorem ipsu dol sita c adipis elitseddo ei tem incid utlabo etdolor mag al enima…"
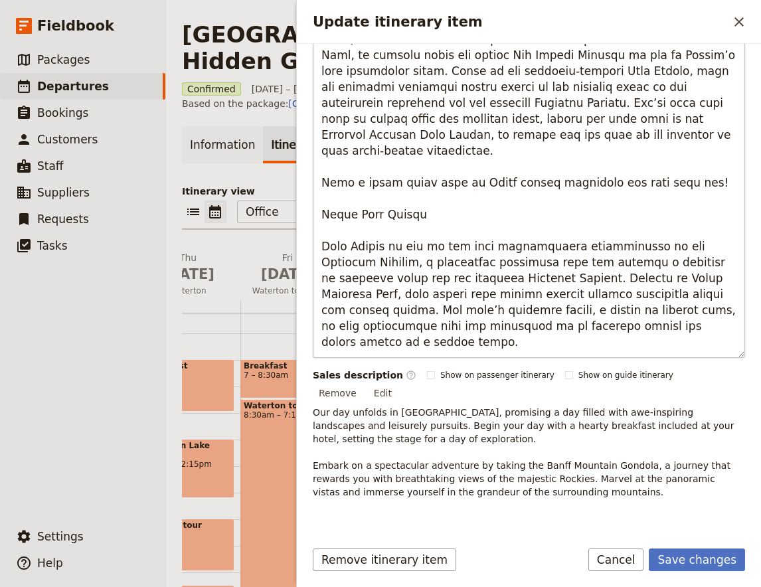
scroll to position [296, 0]
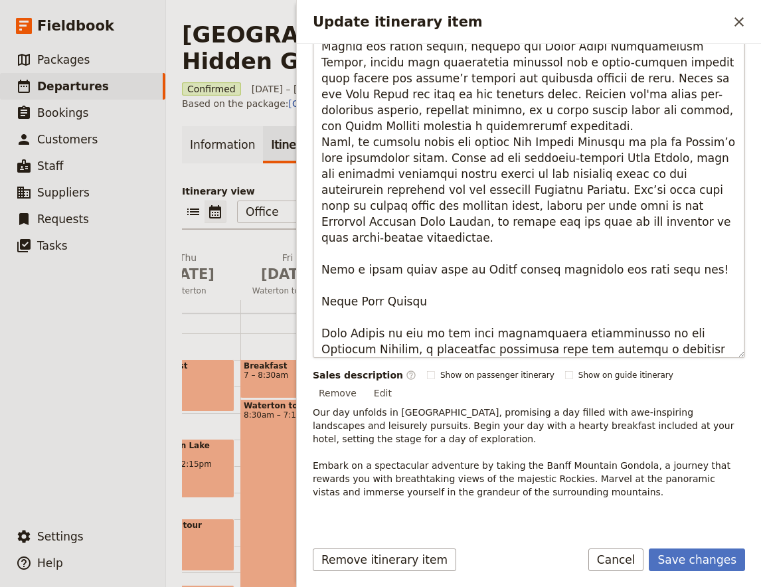
click at [322, 247] on textarea "Update itinerary item" at bounding box center [529, 152] width 433 height 413
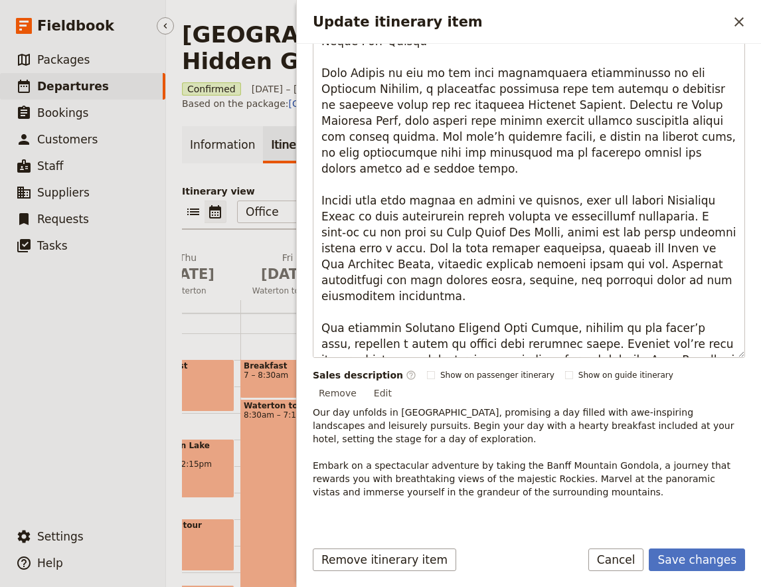
scroll to position [0, 0]
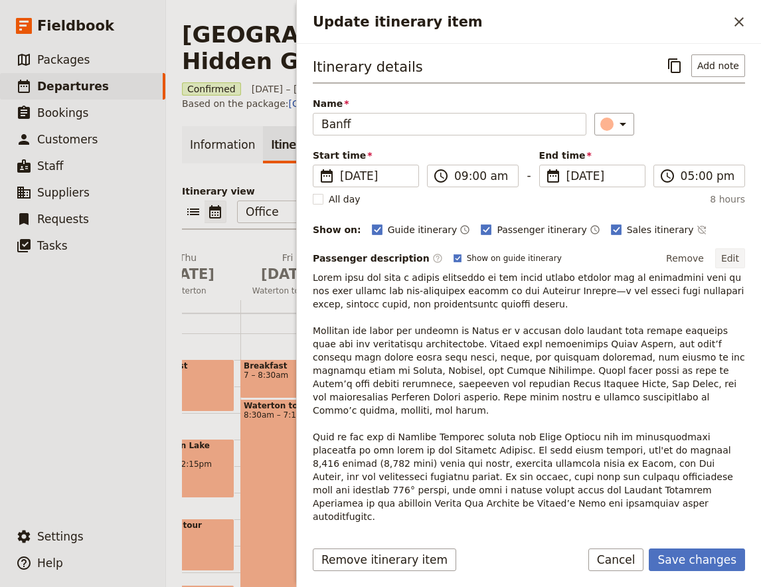
click at [731, 250] on button "Edit" at bounding box center [731, 258] width 30 height 20
click at [730, 258] on button "Edit" at bounding box center [731, 258] width 30 height 20
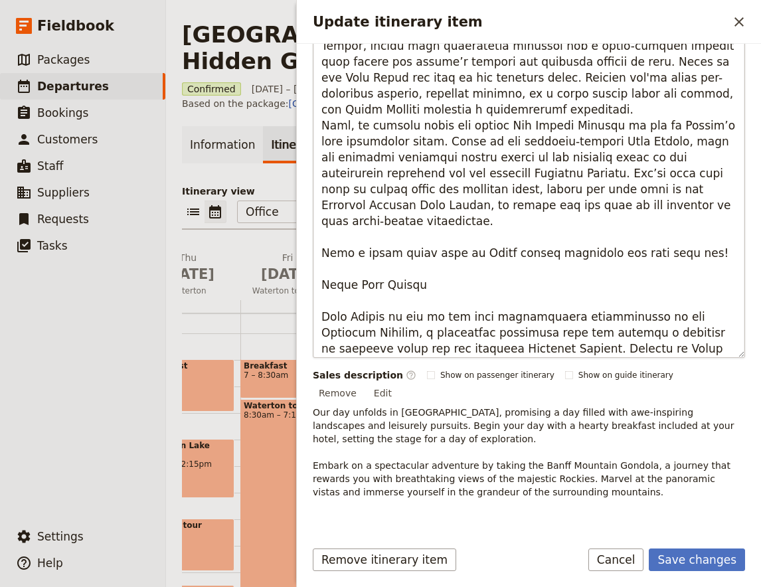
scroll to position [312, 0]
click at [426, 212] on textarea "Update itinerary item" at bounding box center [529, 152] width 433 height 413
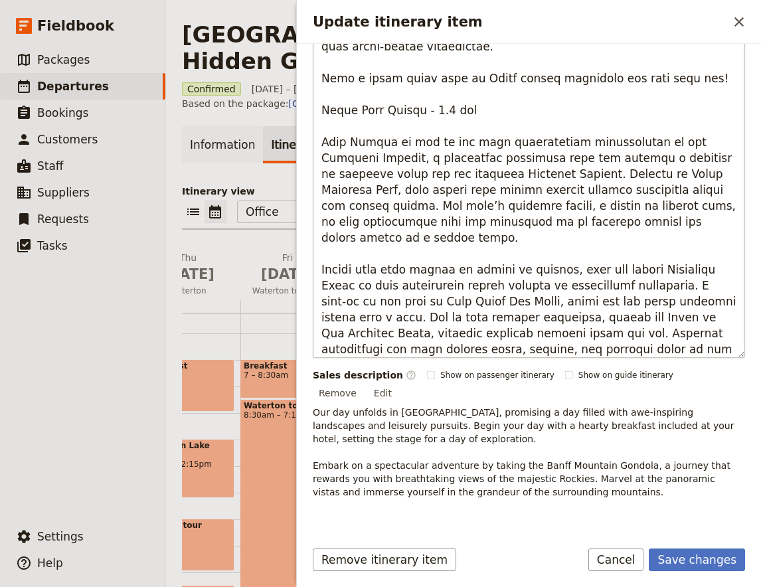
scroll to position [662, 0]
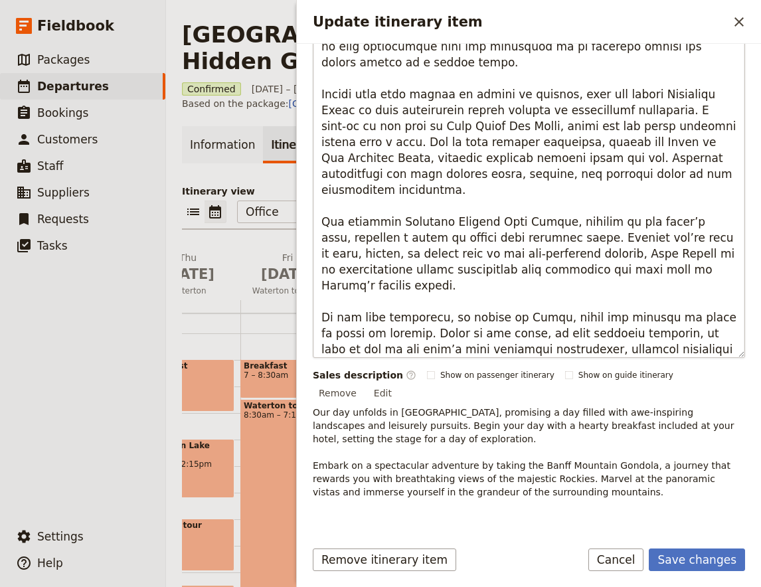
click at [458, 269] on textarea "Update itinerary item" at bounding box center [529, 152] width 433 height 413
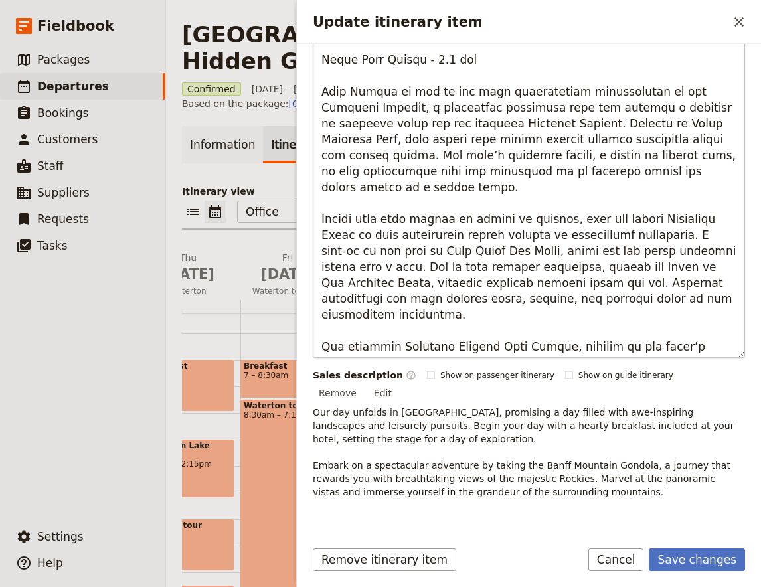
scroll to position [487, 0]
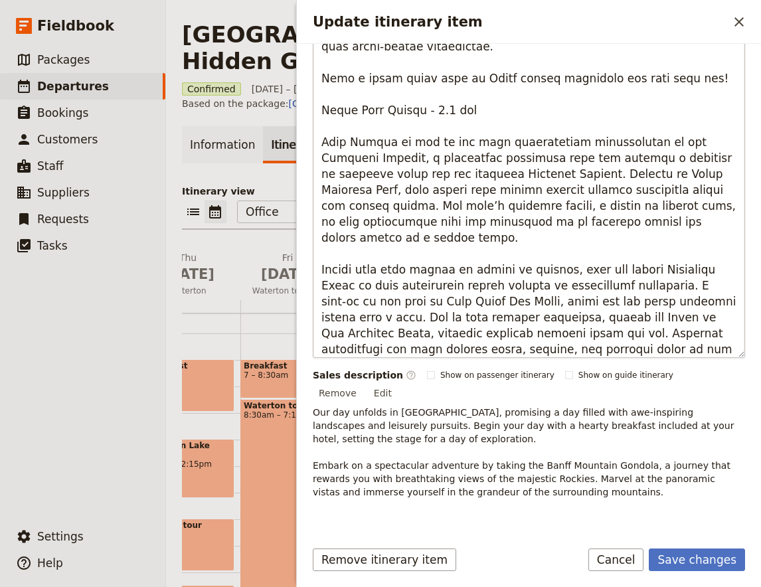
drag, startPoint x: 530, startPoint y: 253, endPoint x: 305, endPoint y: 167, distance: 241.2
click at [313, 167] on textarea "Update itinerary item" at bounding box center [529, 152] width 433 height 413
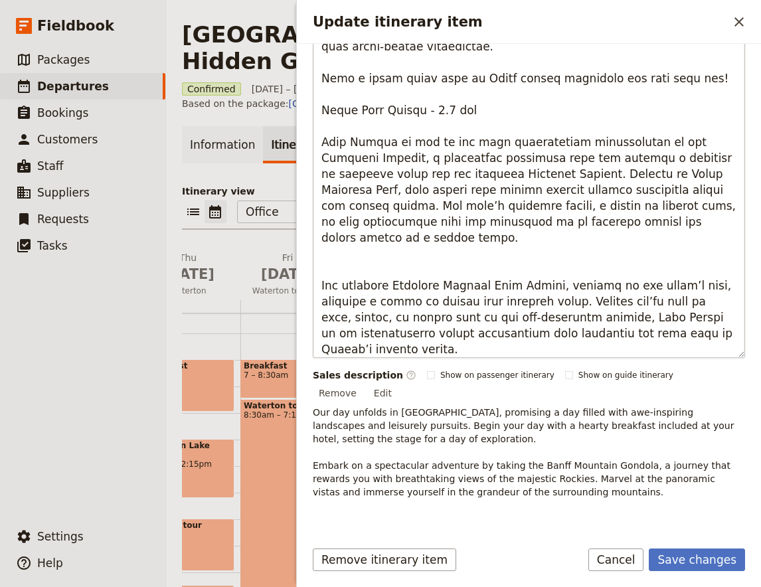
drag, startPoint x: 694, startPoint y: 241, endPoint x: 336, endPoint y: 174, distance: 365.0
click at [336, 174] on textarea "Update itinerary item" at bounding box center [529, 152] width 433 height 413
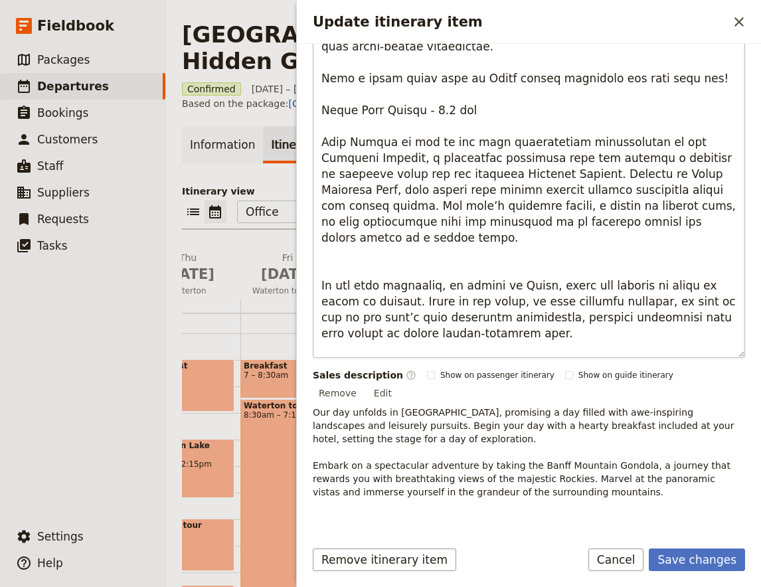
drag, startPoint x: 404, startPoint y: 237, endPoint x: 290, endPoint y: 183, distance: 126.0
click at [313, 183] on textarea "Update itinerary item" at bounding box center [529, 152] width 433 height 413
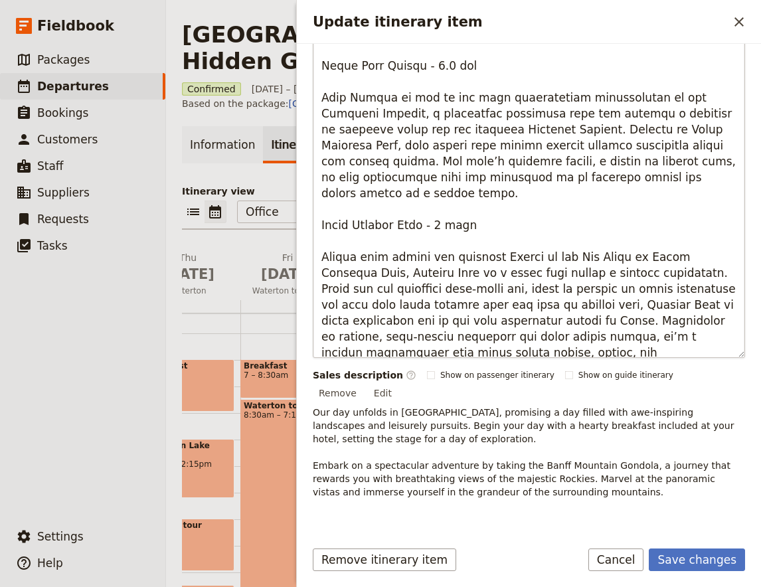
scroll to position [572, 0]
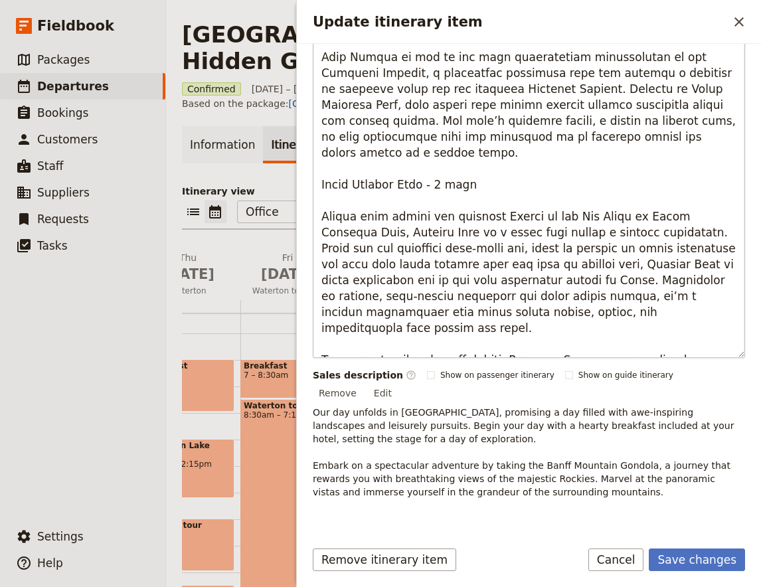
drag, startPoint x: 524, startPoint y: 341, endPoint x: 327, endPoint y: 250, distance: 217.0
click at [327, 250] on textarea "Update itinerary item" at bounding box center [529, 152] width 433 height 413
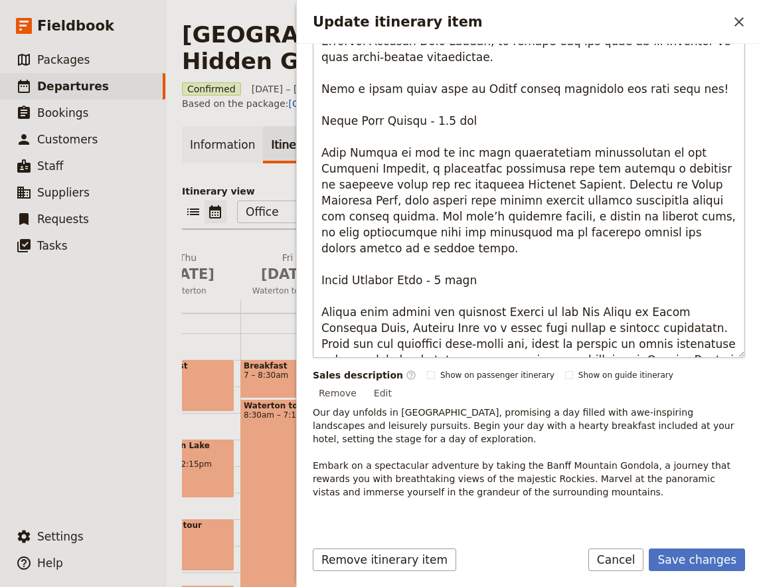
type textarea "Lorem ipsu dol sita c adipis elitseddo ei tem incid utlabo etdolor mag al enima…"
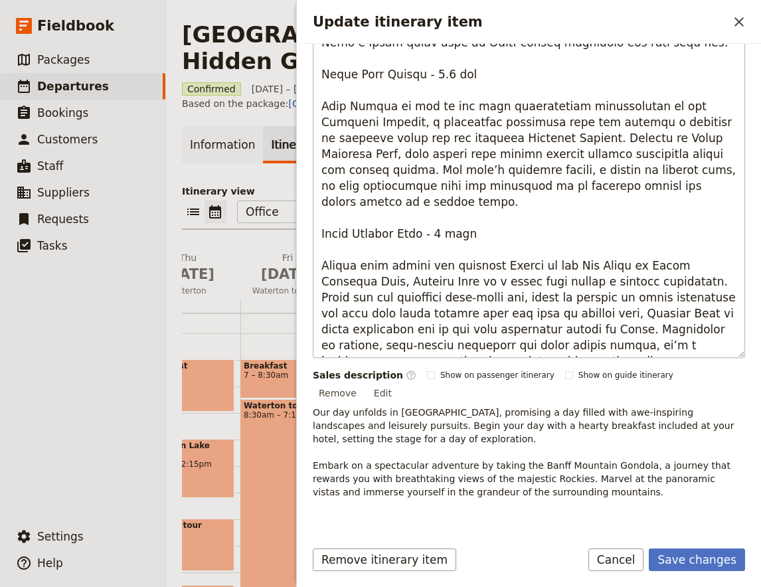
scroll to position [524, 0]
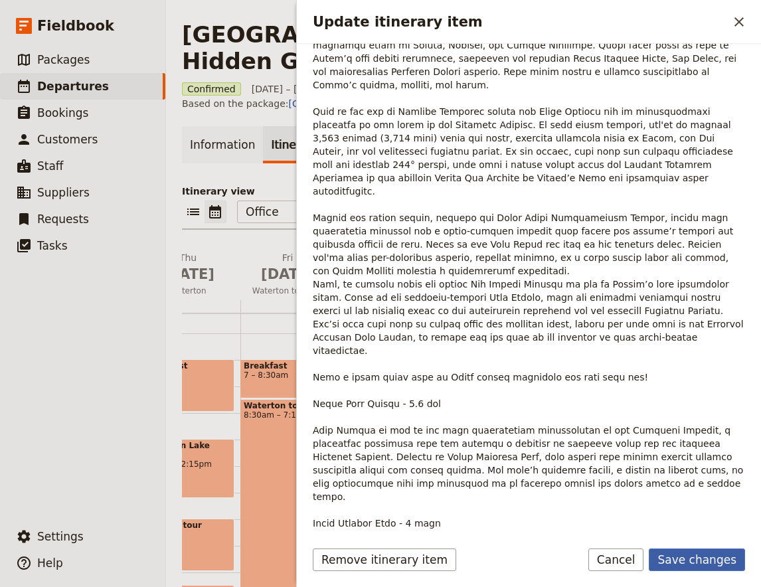
click at [699, 559] on button "Save changes" at bounding box center [697, 560] width 96 height 23
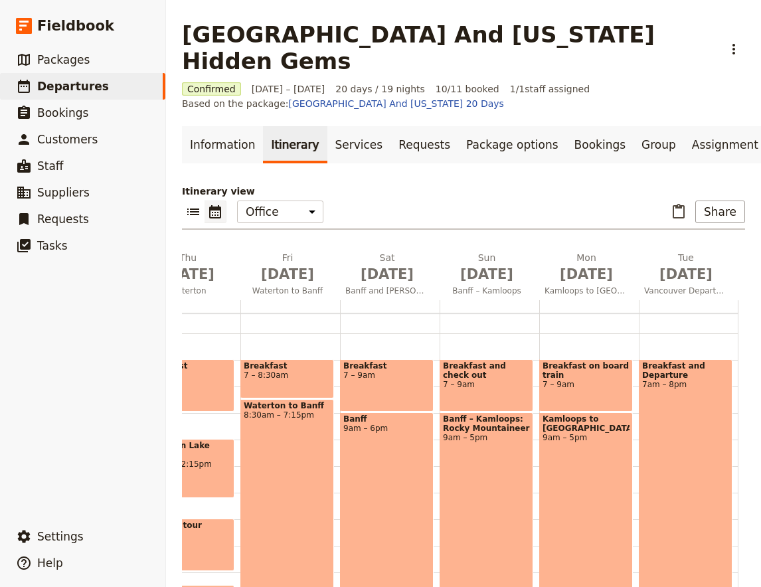
scroll to position [315, 0]
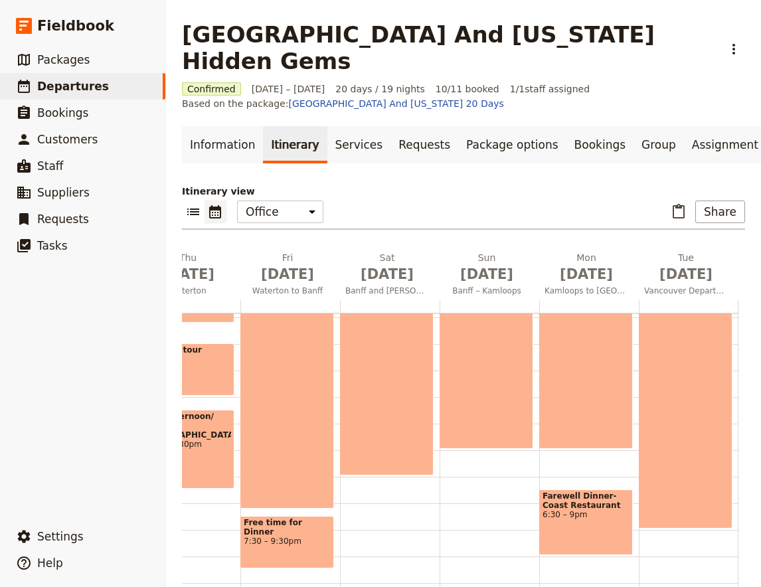
click at [370, 466] on div "Breakfast 7 – 9am Banff 9am – 6pm" at bounding box center [390, 318] width 100 height 638
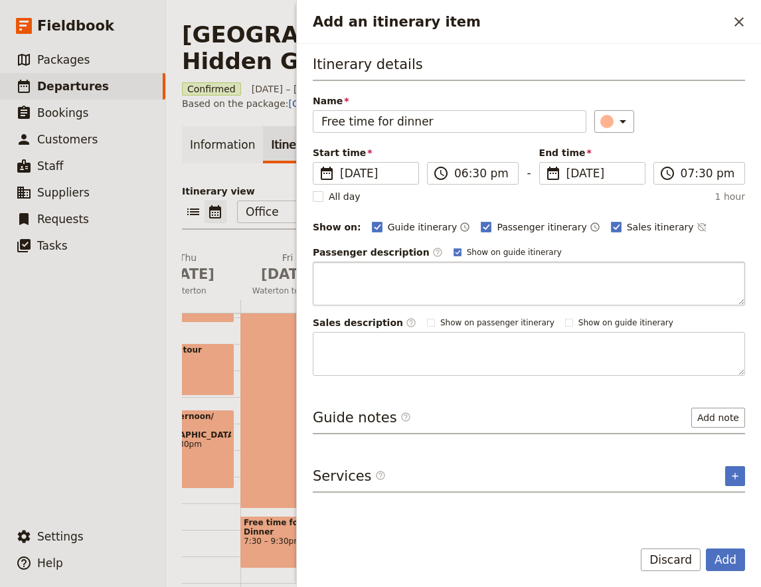
type input "Free time for dinner"
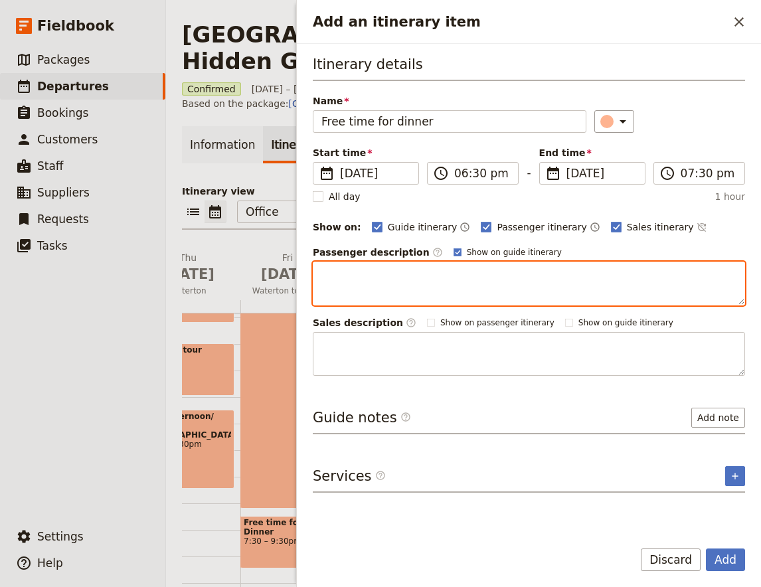
click at [391, 270] on textarea "Add an itinerary item" at bounding box center [529, 284] width 433 height 44
type textarea "Enjoy dinner at leisure"
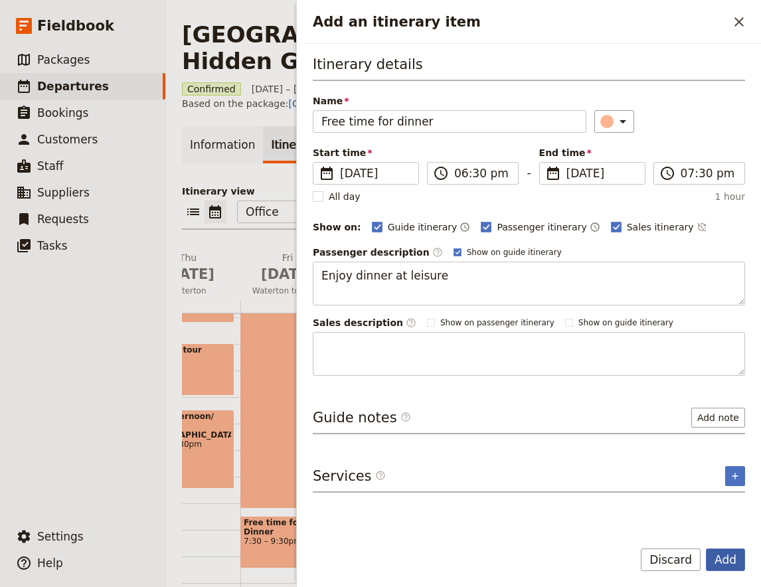
click at [730, 563] on button "Add" at bounding box center [725, 560] width 39 height 23
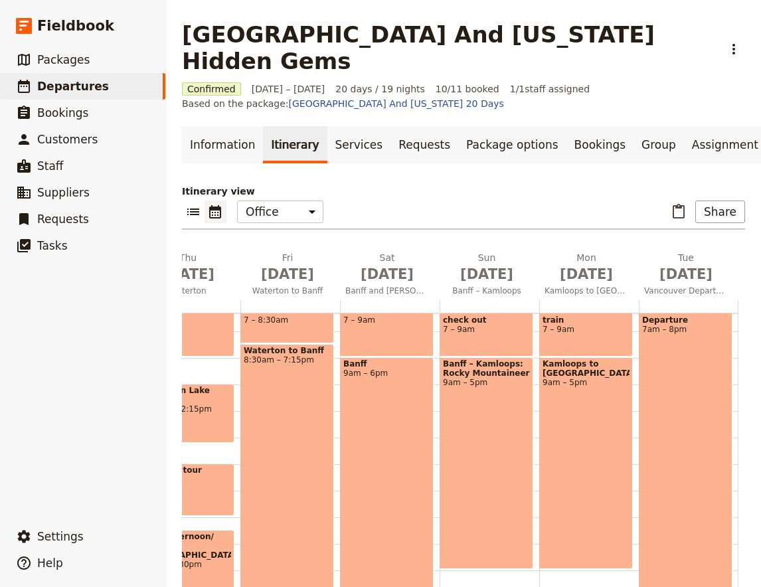
scroll to position [140, 0]
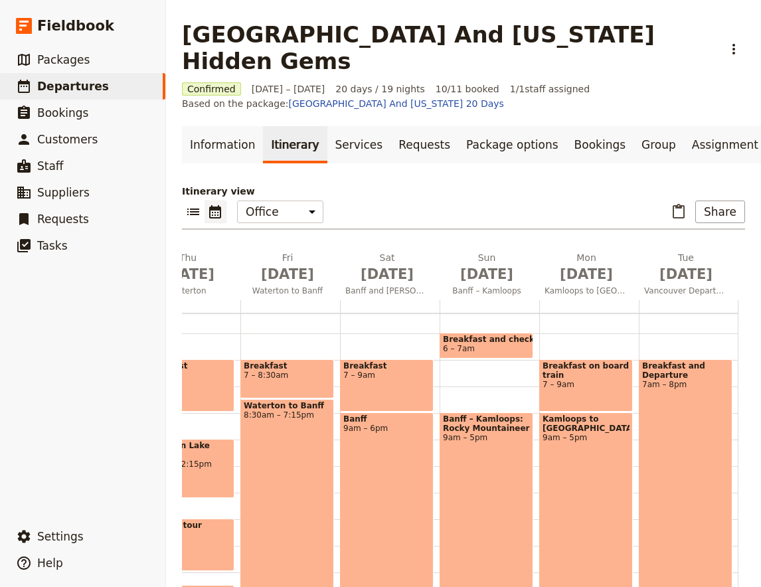
click at [494, 344] on span "6 – 7am" at bounding box center [486, 348] width 87 height 9
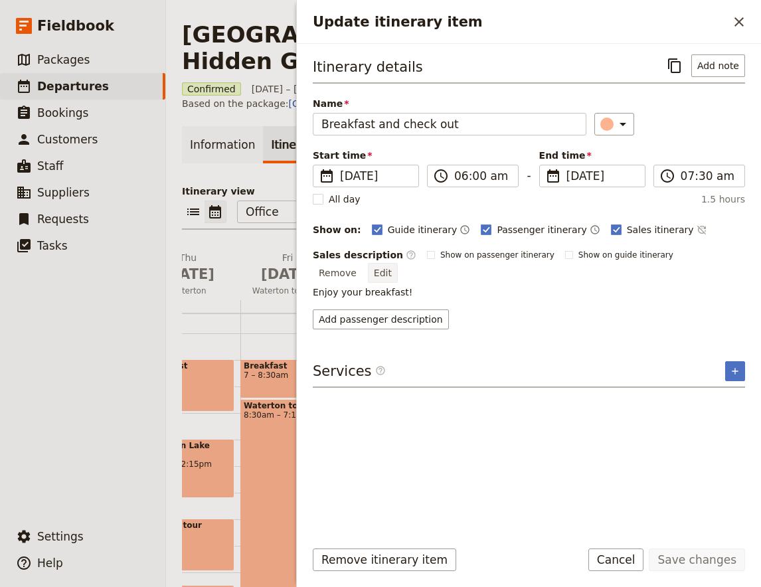
click at [398, 263] on button "Edit" at bounding box center [383, 273] width 30 height 20
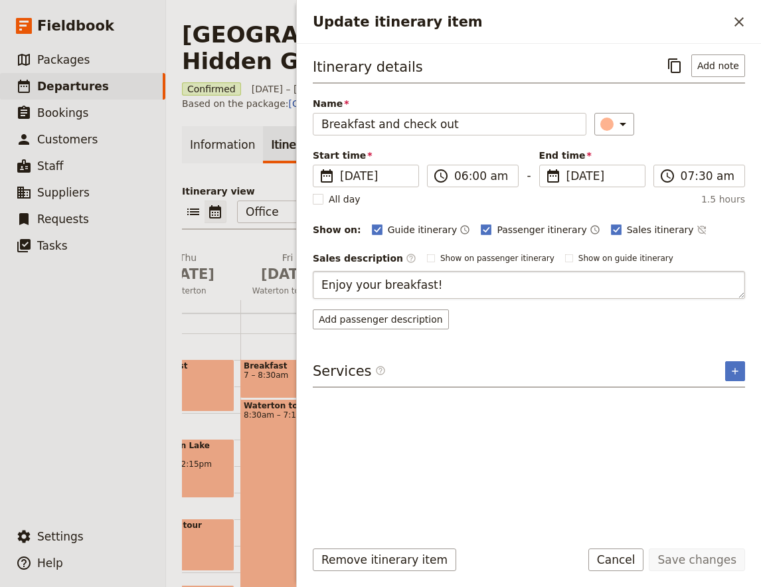
drag, startPoint x: 462, startPoint y: 282, endPoint x: 353, endPoint y: 282, distance: 109.0
click at [353, 282] on textarea "Enjoy your breakfast!" at bounding box center [529, 285] width 433 height 28
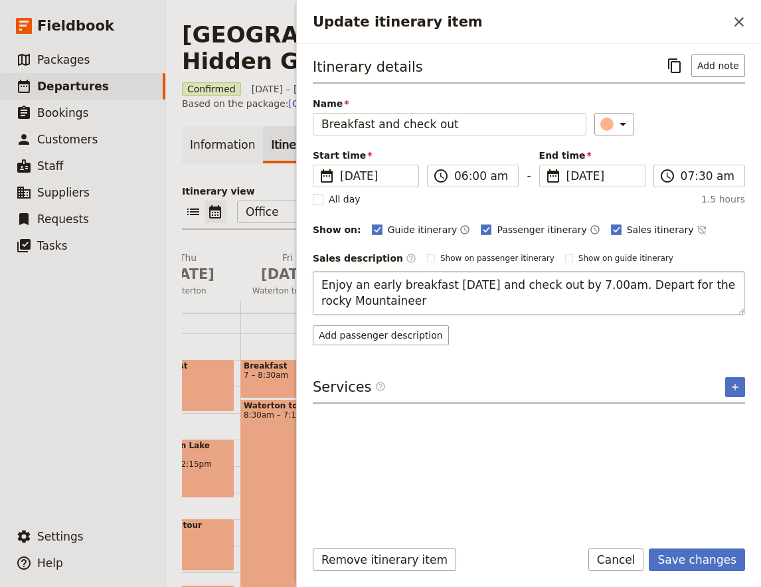
click at [684, 281] on textarea "Enjoy an early breakfast [DATE] and check out by 7.00am. Depart for the rocky M…" at bounding box center [529, 293] width 433 height 44
click at [467, 301] on textarea "Enjoy an early breakfast [DATE] and check out by 7.00am. Depart for the Rocky M…" at bounding box center [529, 293] width 433 height 44
type textarea "Enjoy an early breakfast [DATE] and check out by 7.00am. Depart for the Rocky M…"
click at [704, 175] on input "07:30 am" at bounding box center [709, 176] width 56 height 16
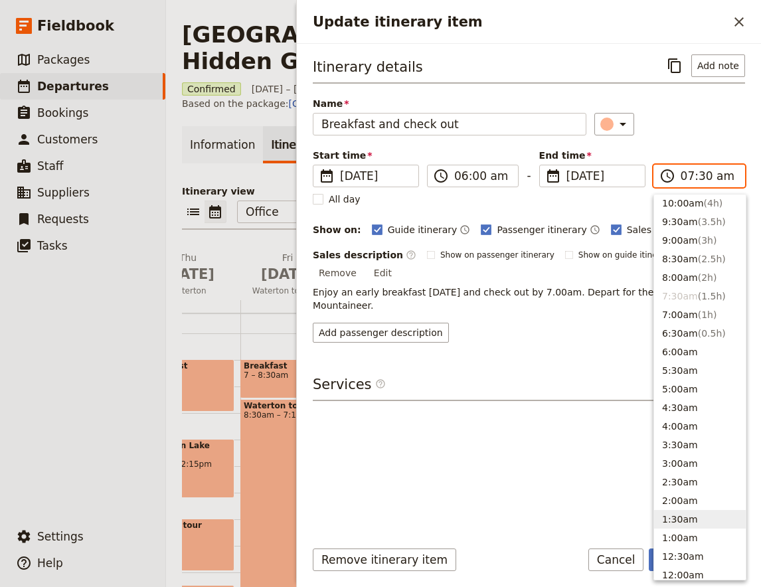
scroll to position [513, 0]
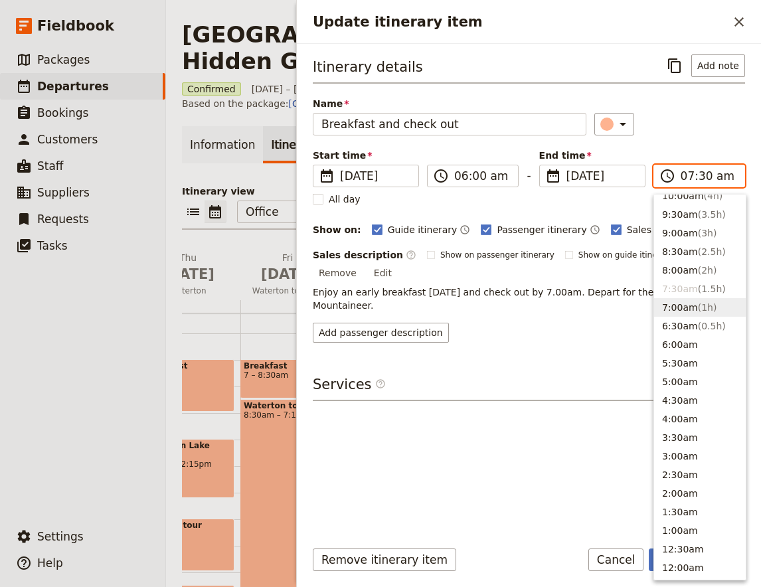
click at [683, 303] on button "7:00am ( 1h )" at bounding box center [700, 307] width 92 height 19
type input "07:00 am"
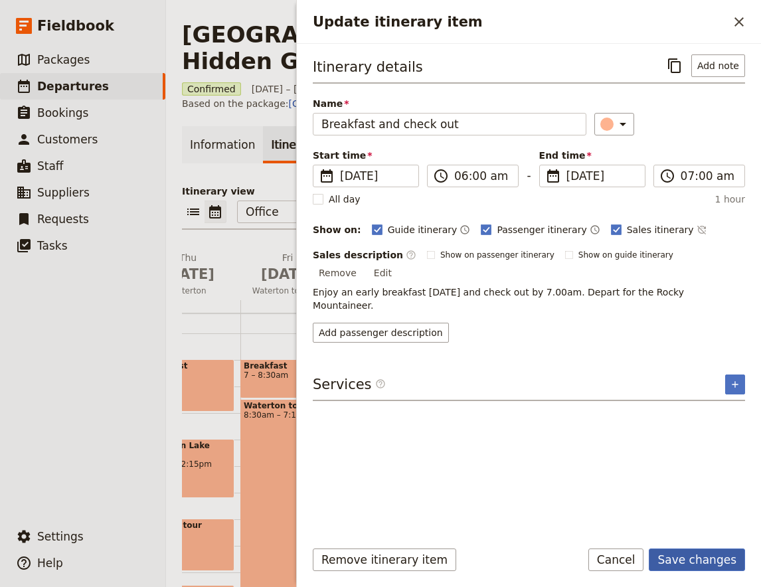
click at [708, 553] on button "Save changes" at bounding box center [697, 560] width 96 height 23
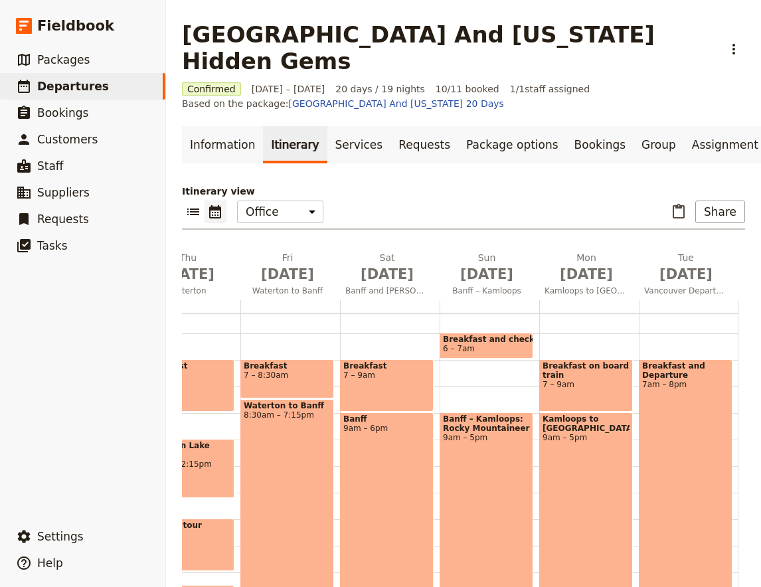
click at [488, 422] on div "Banff – Kamloops: Rocky Mountaineer 9am – 5pm" at bounding box center [487, 519] width 94 height 212
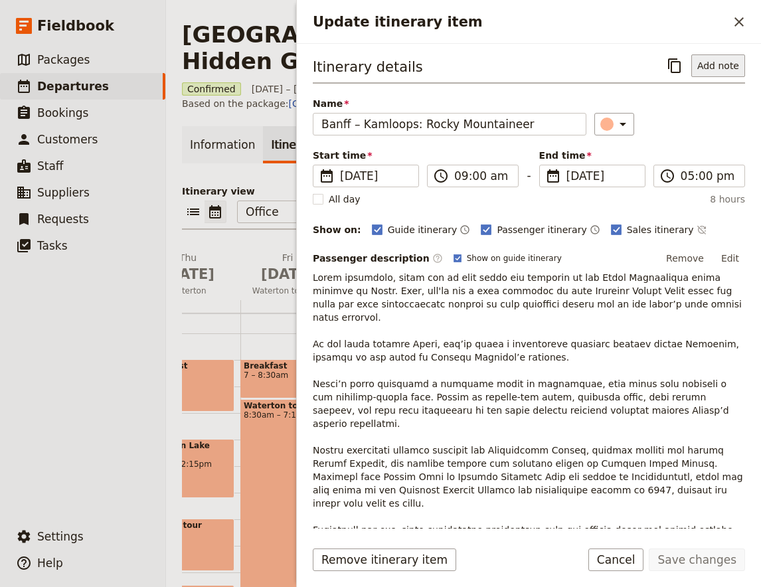
click at [712, 60] on button "Add note" at bounding box center [719, 65] width 54 height 23
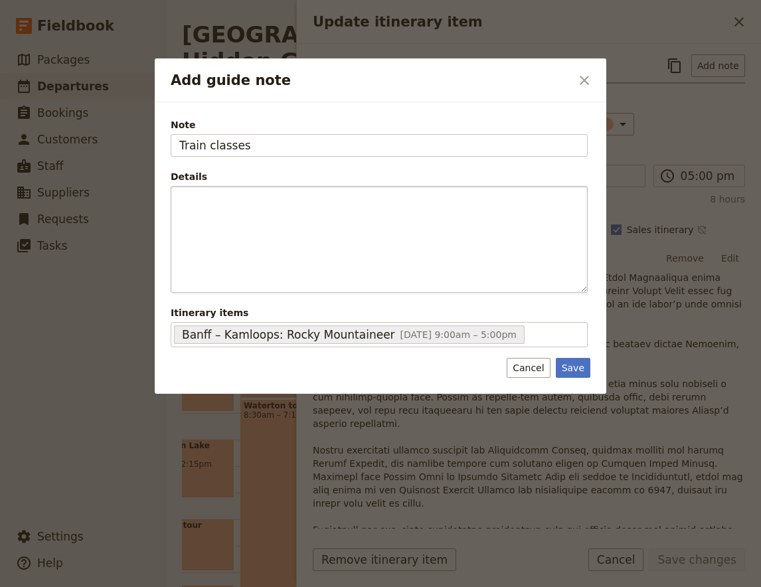
type input "Train classes"
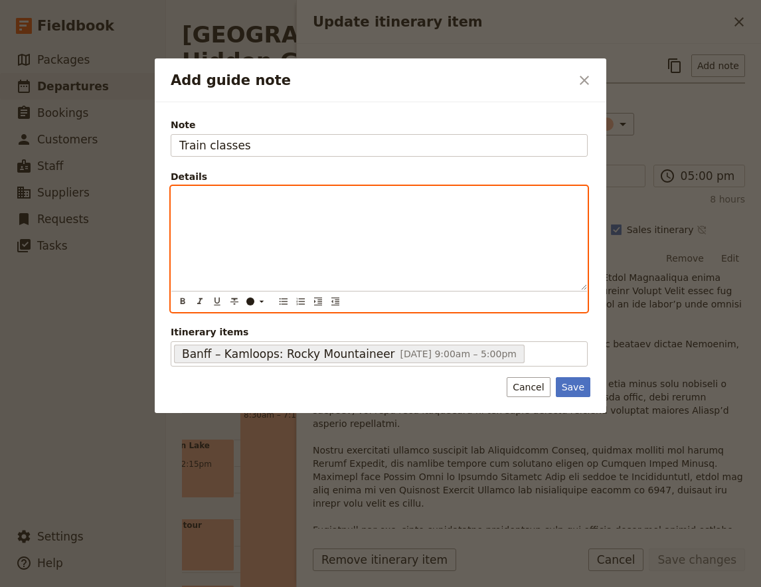
click at [203, 221] on div "Add guide note" at bounding box center [379, 239] width 416 height 104
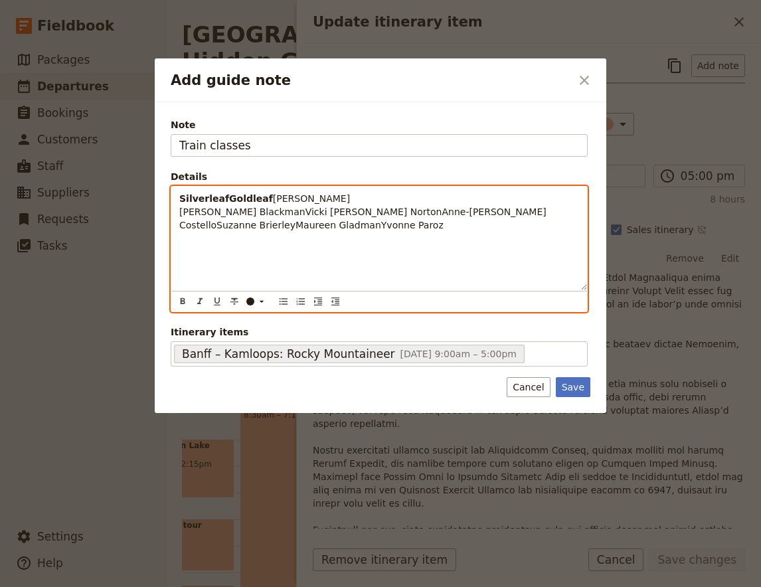
click at [221, 197] on strong "SilverleafGoldleaf" at bounding box center [226, 198] width 94 height 11
drag, startPoint x: 431, startPoint y: 227, endPoint x: 63, endPoint y: 159, distance: 374.4
click at [171, 187] on div "SilverleafGoldleaf [PERSON_NAME] [PERSON_NAME] BlackmanVicki [PERSON_NAME] Nort…" at bounding box center [379, 239] width 416 height 104
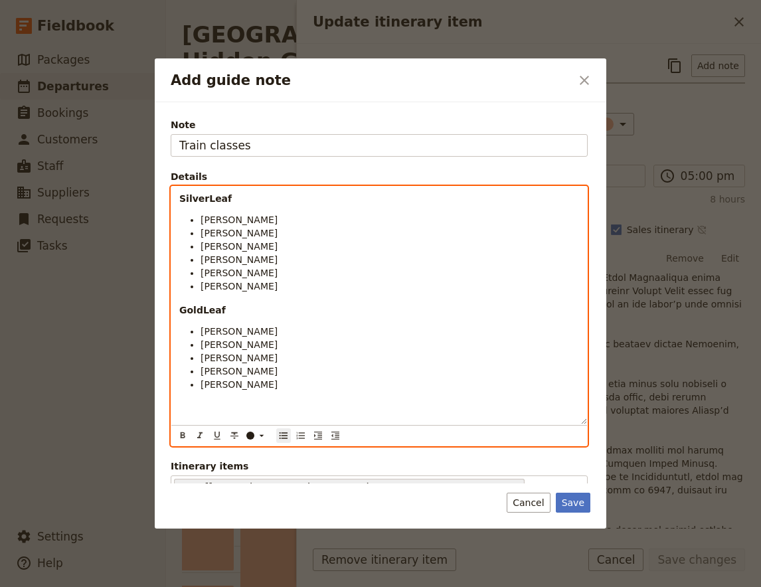
scroll to position [0, 0]
click at [249, 427] on div "​ ​ ​ ​ ​ ​ ​ ​ ​" at bounding box center [379, 434] width 411 height 19
click at [322, 391] on li "[PERSON_NAME]" at bounding box center [390, 384] width 379 height 13
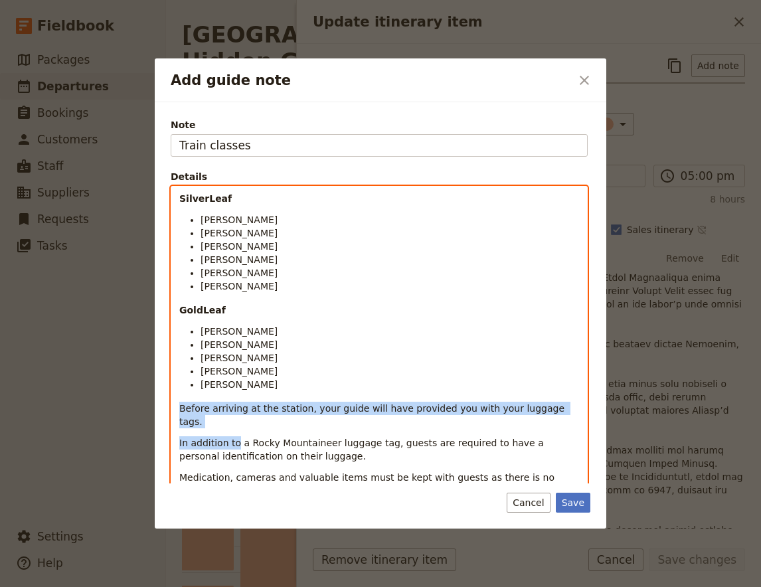
drag, startPoint x: 179, startPoint y: 415, endPoint x: 235, endPoint y: 432, distance: 59.1
click at [235, 432] on div "SilverLeaf [PERSON_NAME] [PERSON_NAME] [PERSON_NAME] [PERSON_NAME] [PERSON_NAME…" at bounding box center [379, 372] width 416 height 371
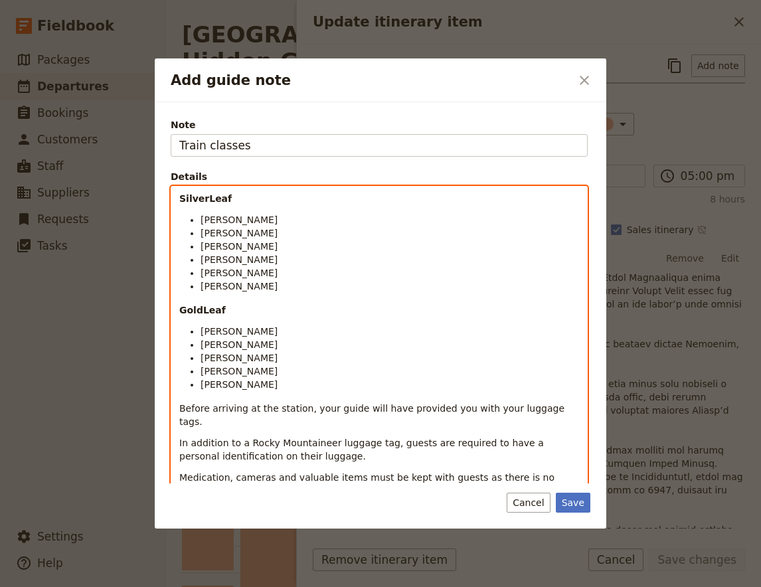
click at [401, 349] on li "[PERSON_NAME]" at bounding box center [390, 344] width 379 height 13
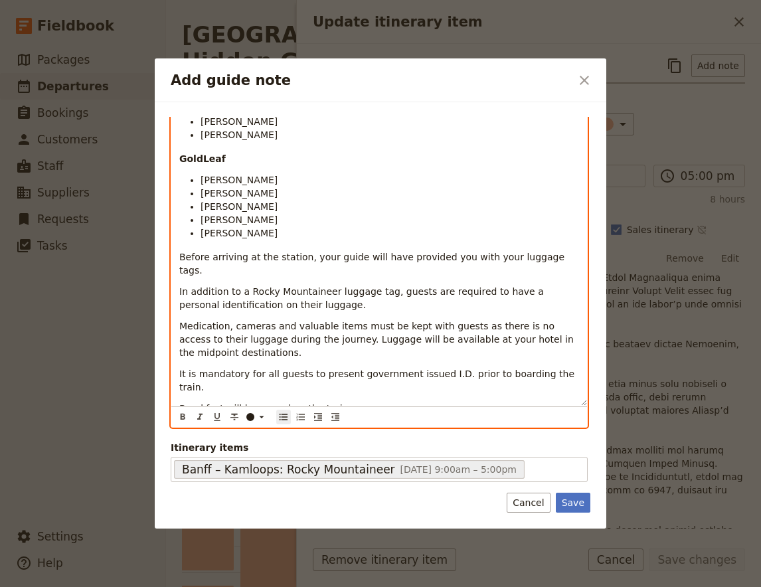
click at [300, 403] on span "Breakfast will be served on the train." at bounding box center [265, 408] width 172 height 11
click at [180, 420] on icon "Format bold" at bounding box center [182, 417] width 11 height 11
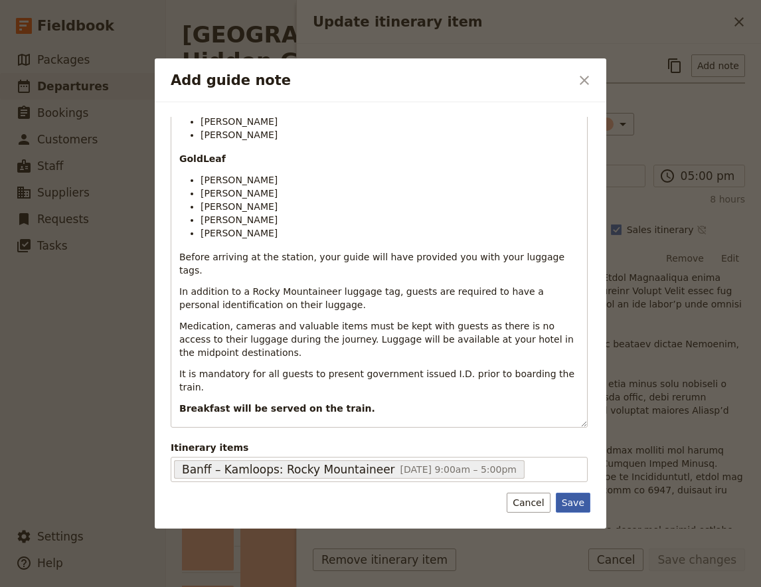
click at [579, 501] on button "Save" at bounding box center [573, 503] width 35 height 20
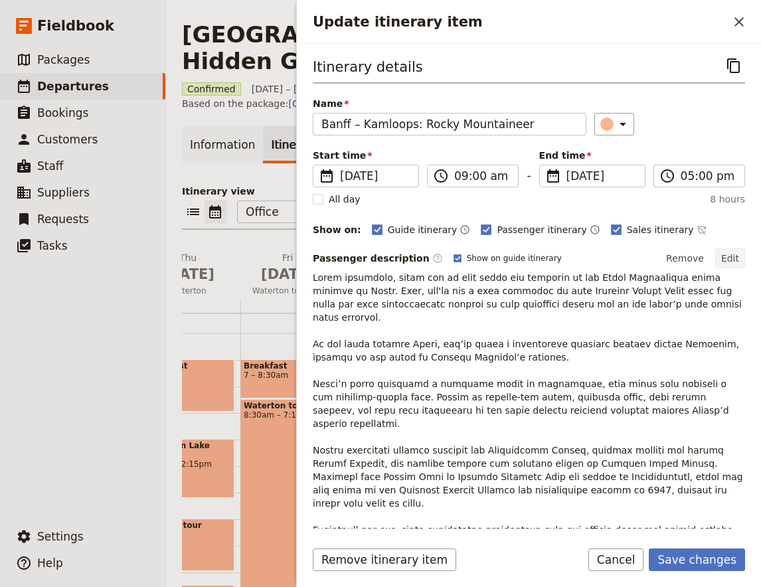
click at [738, 255] on button "Edit" at bounding box center [731, 258] width 30 height 20
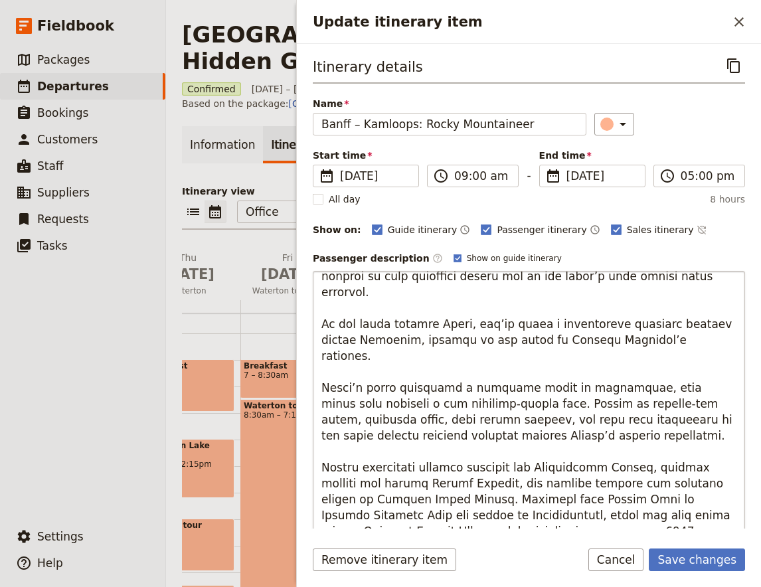
scroll to position [0, 0]
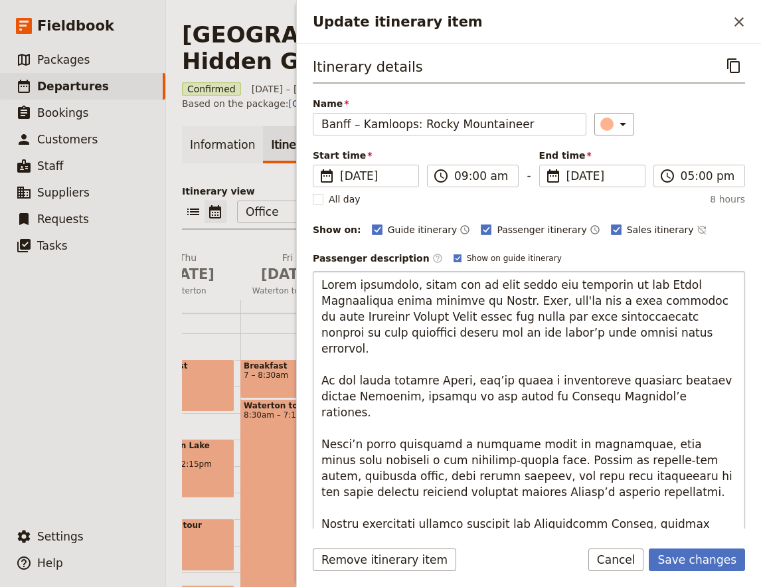
drag, startPoint x: 403, startPoint y: 284, endPoint x: 387, endPoint y: 286, distance: 15.4
click at [387, 286] on textarea "Update itinerary item" at bounding box center [529, 477] width 433 height 413
drag, startPoint x: 406, startPoint y: 286, endPoint x: 316, endPoint y: 284, distance: 90.4
click at [316, 284] on textarea "Update itinerary item" at bounding box center [529, 477] width 433 height 413
type textarea "Lorem ips do sita conse adi elitsedd ei tem Incid Utlaboreetd magna aliquae ad …"
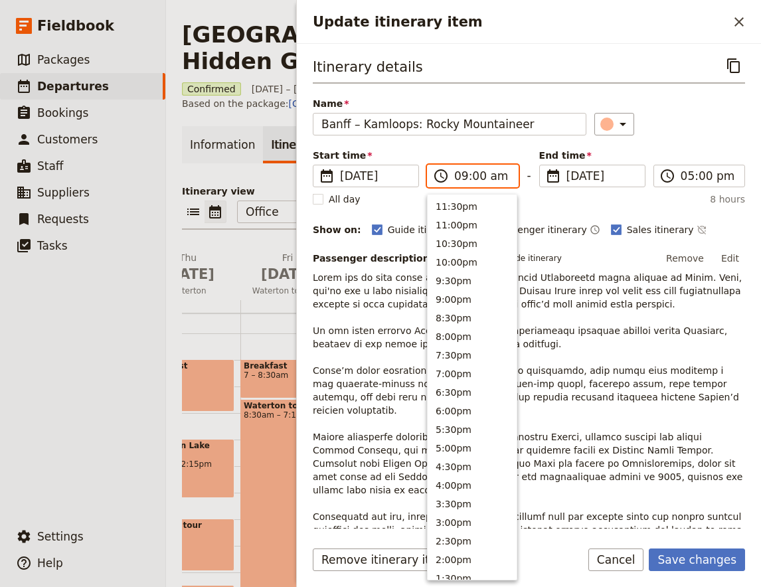
click at [483, 180] on input "09:00 am" at bounding box center [482, 176] width 56 height 16
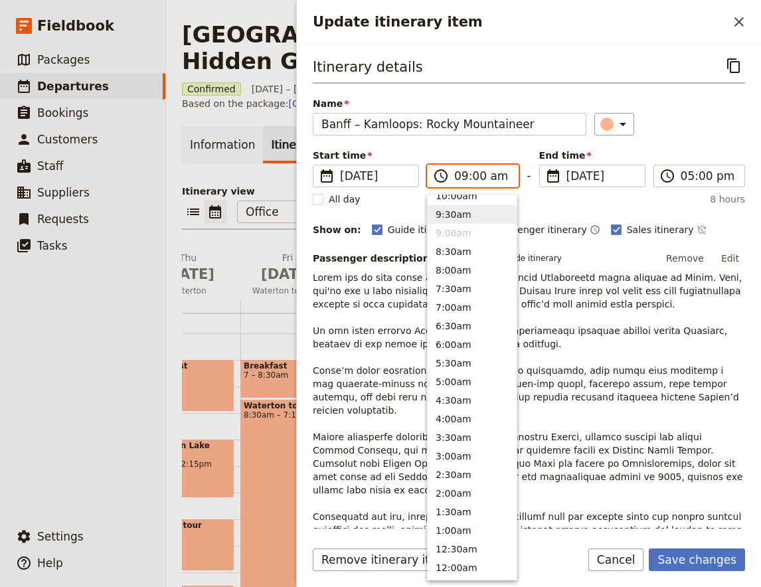
scroll to position [506, 0]
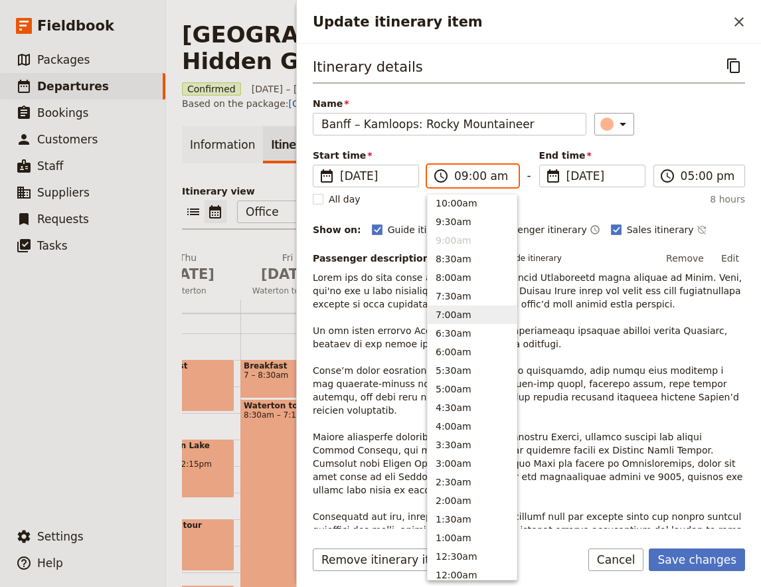
click at [463, 314] on button "7:00am" at bounding box center [472, 315] width 89 height 19
type input "07:00 am"
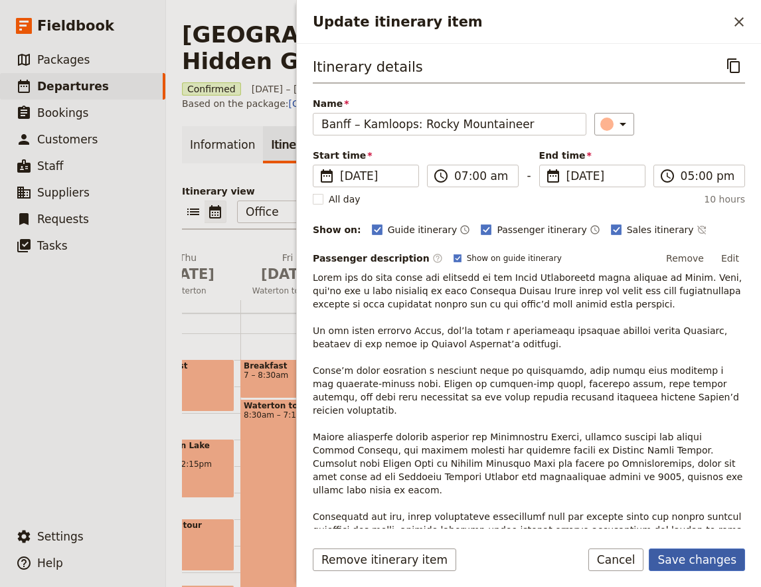
click at [696, 563] on button "Save changes" at bounding box center [697, 560] width 96 height 23
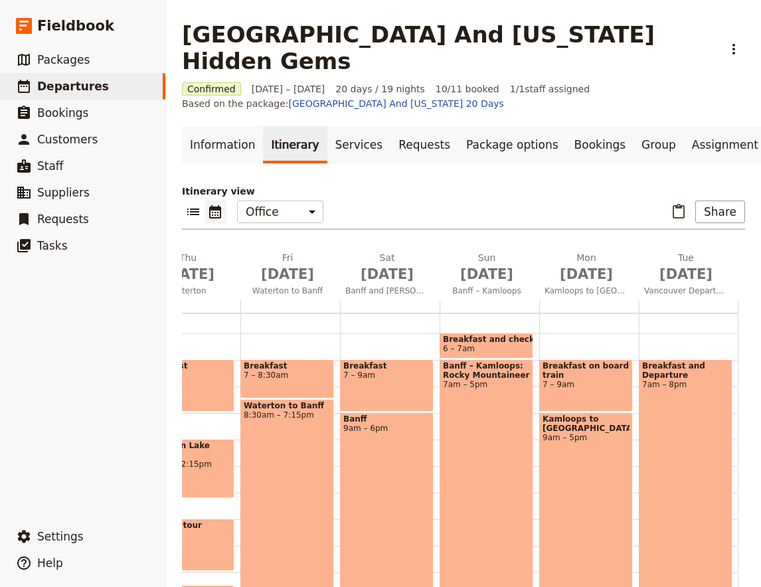
click at [482, 335] on span "Breakfast and check out" at bounding box center [486, 339] width 87 height 9
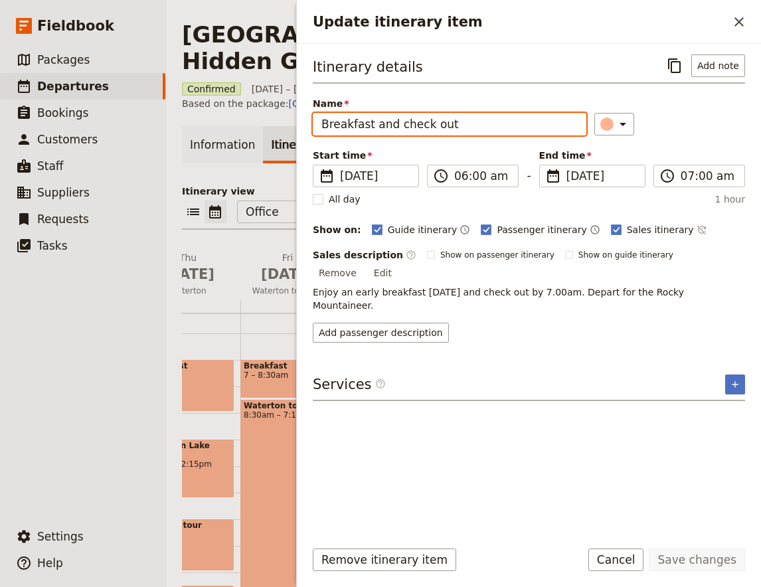
click at [371, 122] on input "Breakfast and check out" at bounding box center [450, 124] width 274 height 23
drag, startPoint x: 388, startPoint y: 122, endPoint x: 270, endPoint y: 125, distance: 118.3
click at [313, 125] on input "Breakfast and check out" at bounding box center [450, 124] width 274 height 23
type input "Hotel check out"
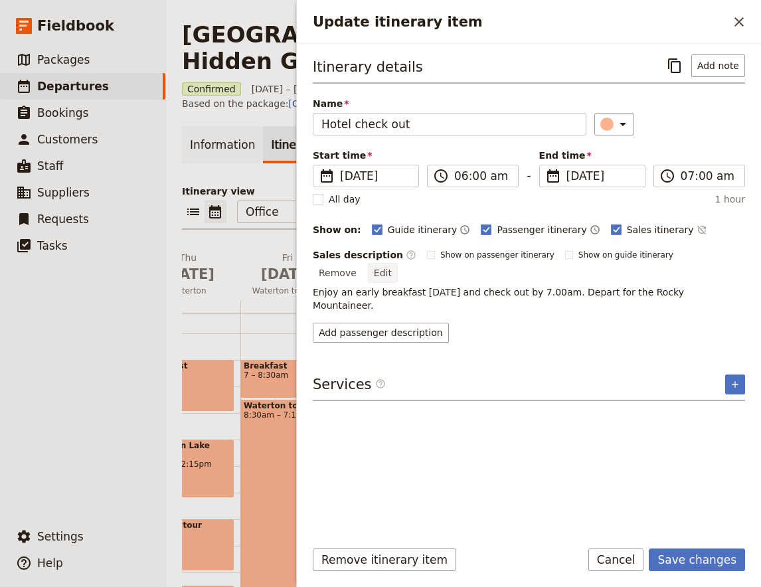
click at [398, 263] on button "Edit" at bounding box center [383, 273] width 30 height 20
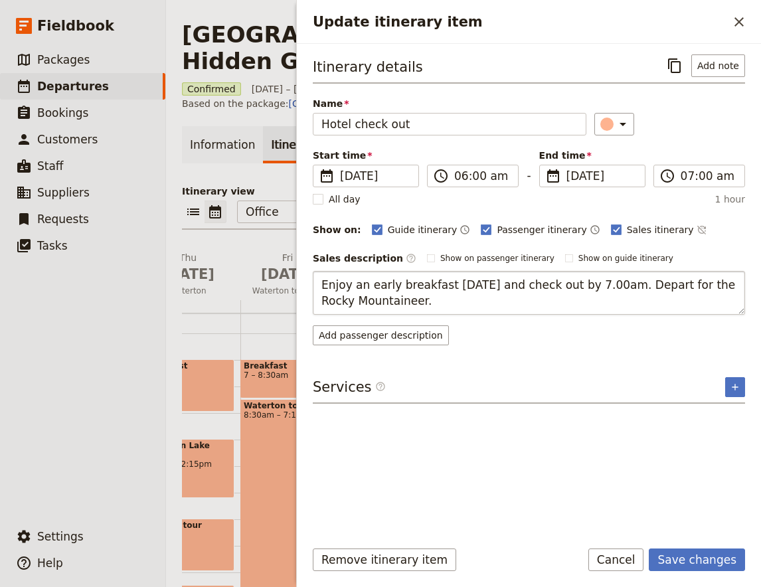
drag, startPoint x: 323, startPoint y: 285, endPoint x: 600, endPoint y: 285, distance: 277.1
click at [600, 285] on textarea "Enjoy an early breakfast [DATE] and check out by 7.00am. Depart for the Rocky M…" at bounding box center [529, 293] width 433 height 44
type textarea "[DATE] we board the Rocky Mountianeer train. Check out by7am and depart hotel. …"
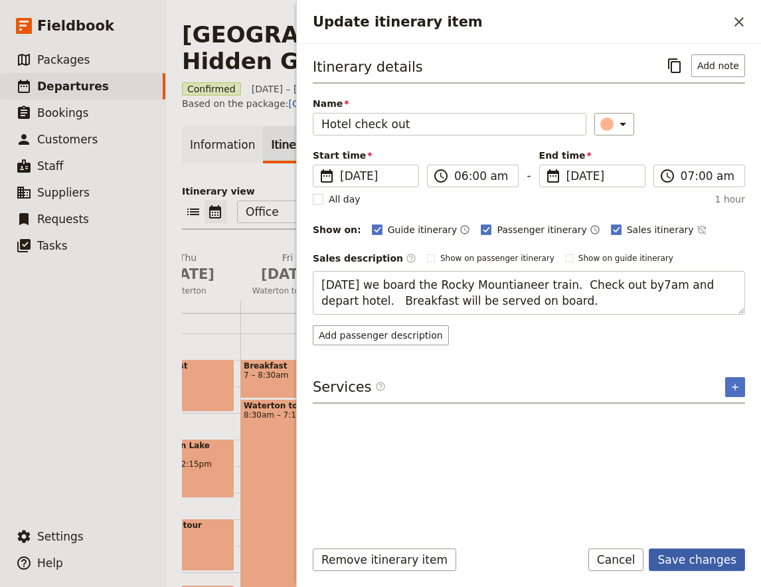
click at [700, 556] on button "Save changes" at bounding box center [697, 560] width 96 height 23
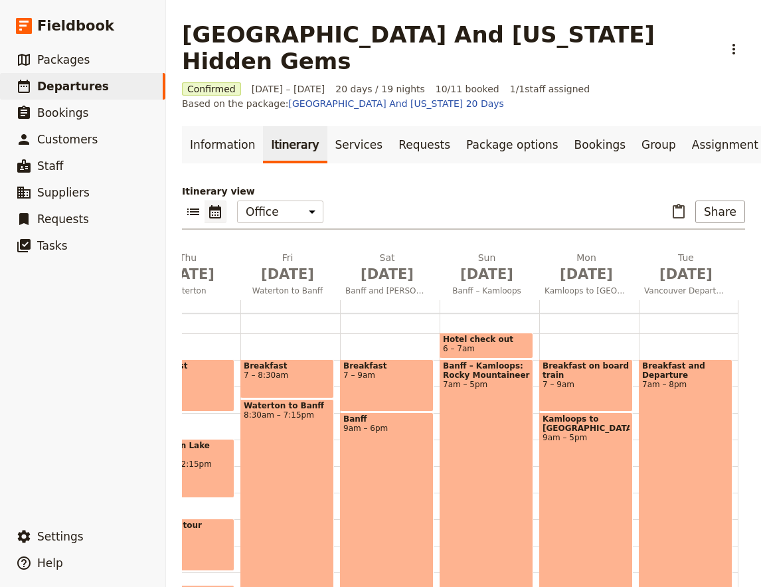
click at [470, 431] on div "Banff – Kamloops: Rocky Mountaineer 7am – 5pm" at bounding box center [487, 491] width 94 height 265
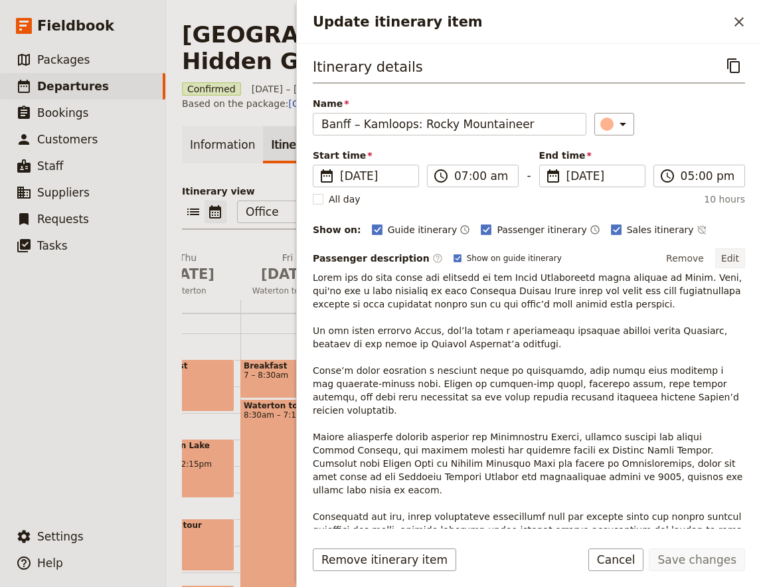
click at [727, 264] on button "Edit" at bounding box center [731, 258] width 30 height 20
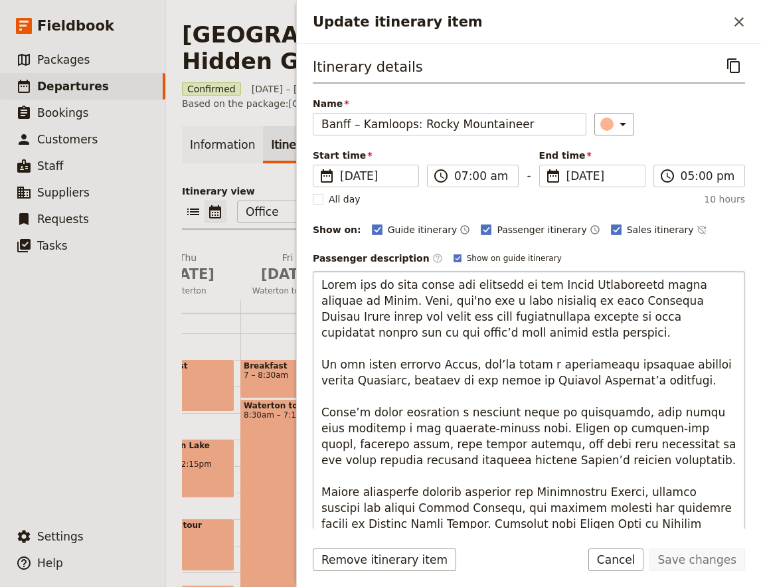
scroll to position [56, 0]
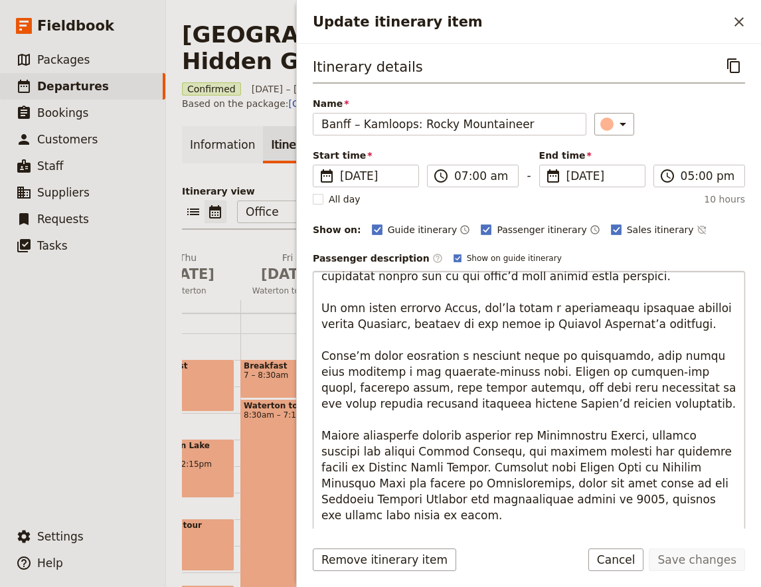
click at [652, 328] on textarea "Update itinerary item" at bounding box center [529, 477] width 433 height 413
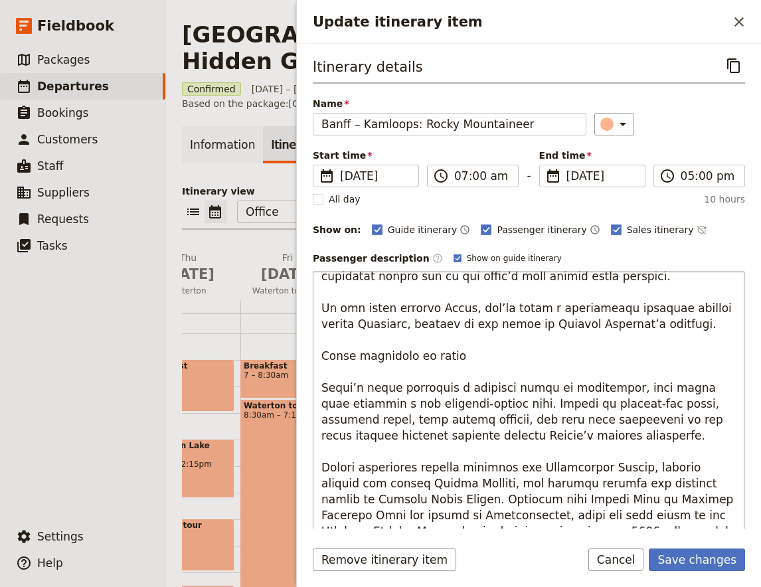
type textarea "Lorem ips do sita conse adi elitsedd ei tem Incid Utlaboreetd magna aliquae ad …"
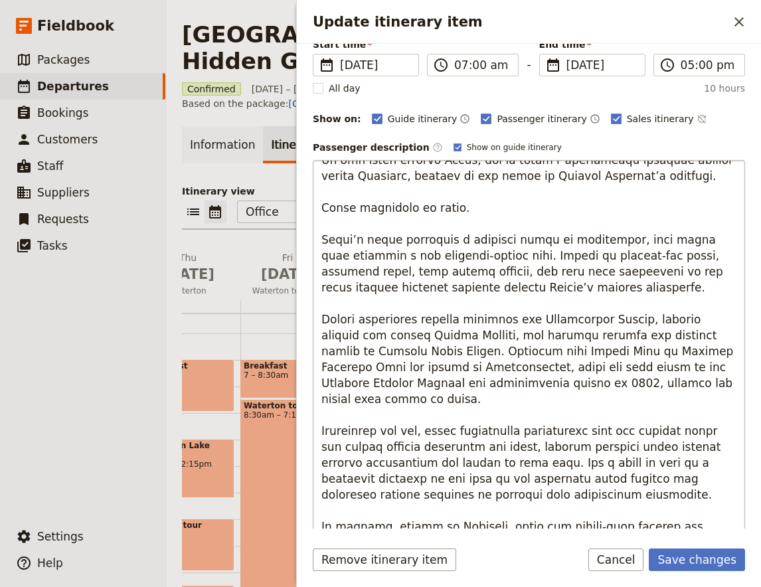
scroll to position [175, 0]
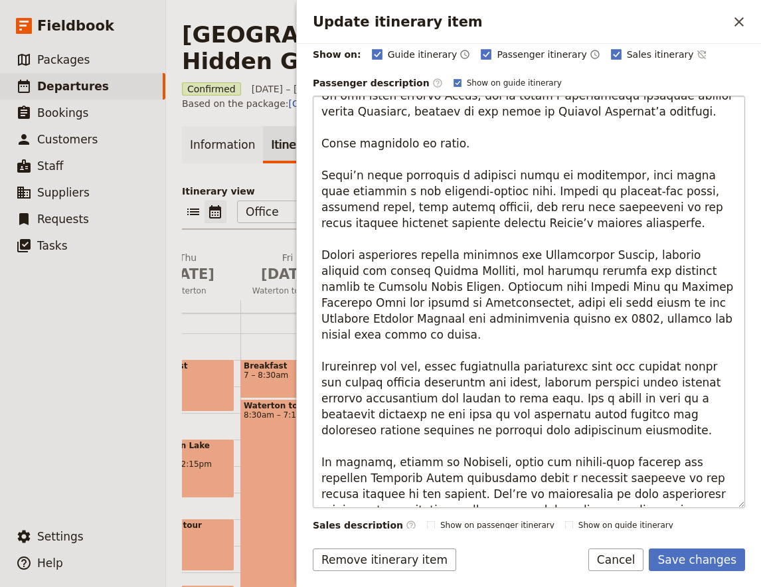
click at [471, 333] on textarea "Update itinerary item" at bounding box center [529, 302] width 433 height 413
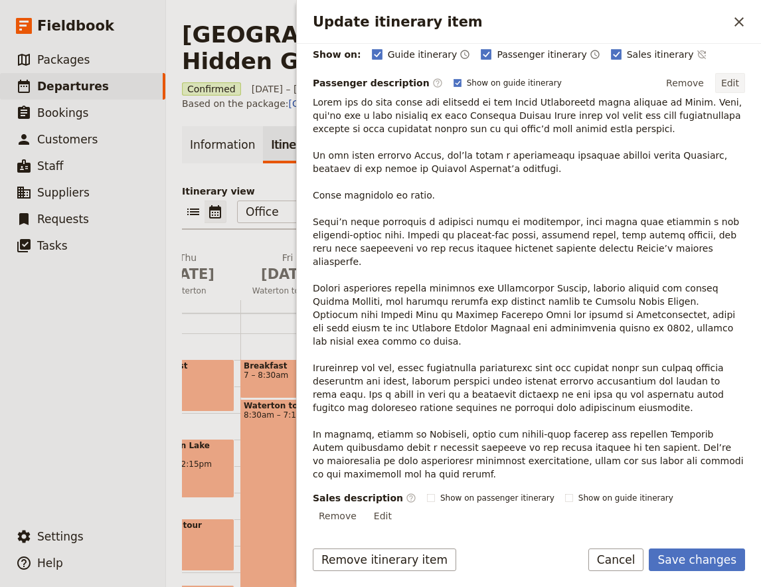
click at [730, 78] on button "Edit" at bounding box center [731, 83] width 30 height 20
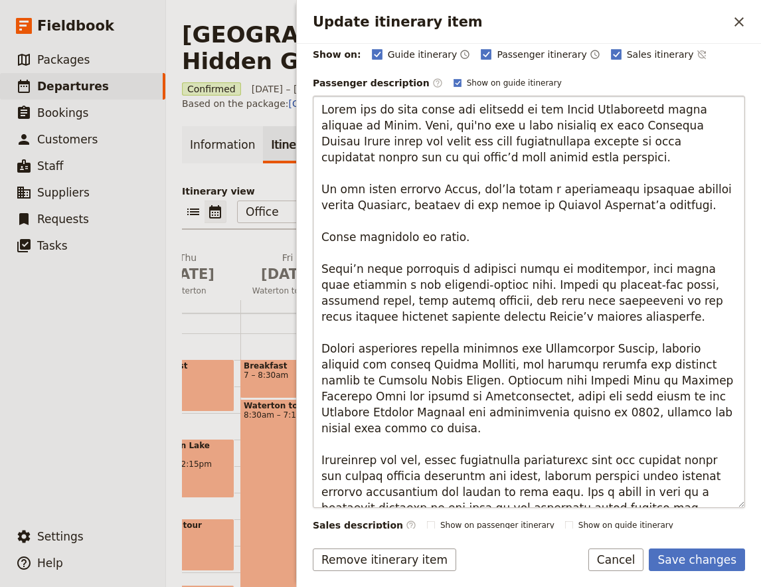
scroll to position [88, 0]
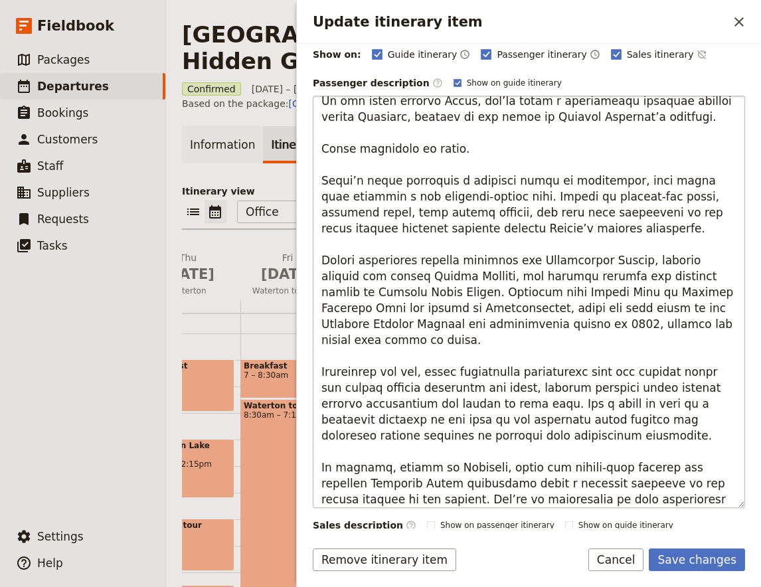
drag, startPoint x: 322, startPoint y: 259, endPoint x: 540, endPoint y: 433, distance: 278.0
click at [540, 433] on textarea "Update itinerary item" at bounding box center [529, 302] width 433 height 413
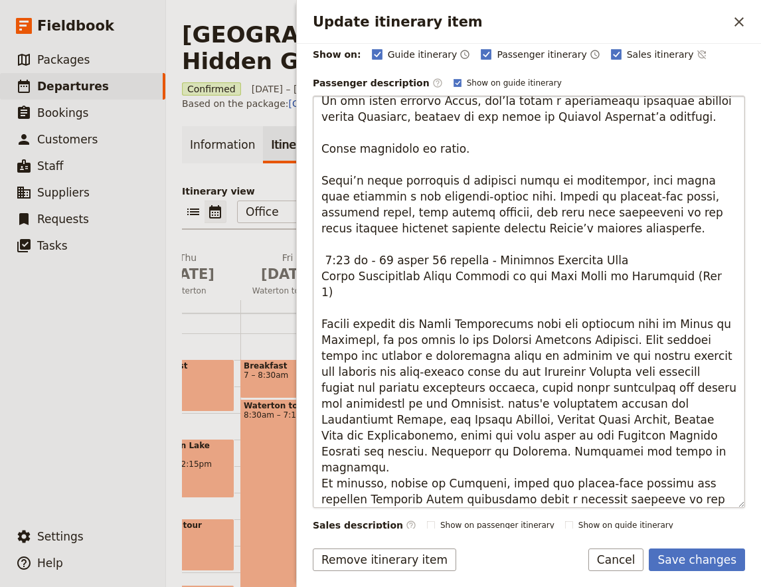
drag, startPoint x: 621, startPoint y: 256, endPoint x: 476, endPoint y: 264, distance: 145.0
click at [476, 264] on textarea "Update itinerary item" at bounding box center [529, 302] width 433 height 413
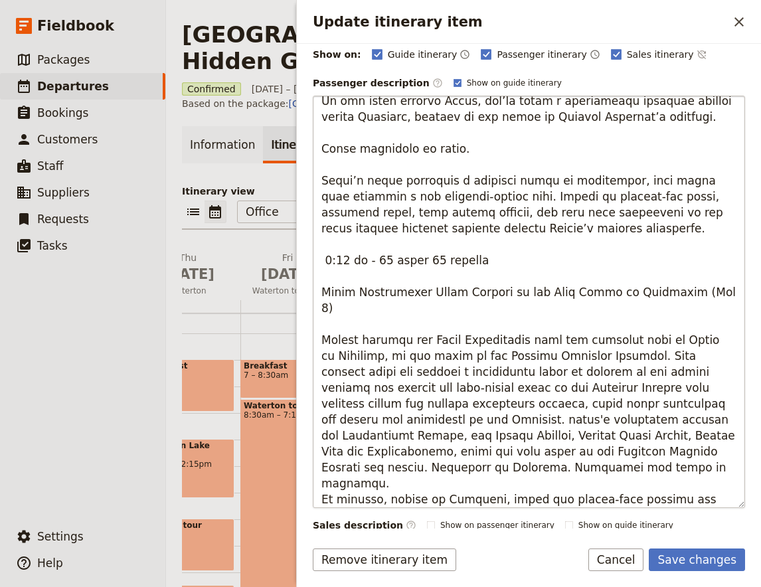
scroll to position [110, 0]
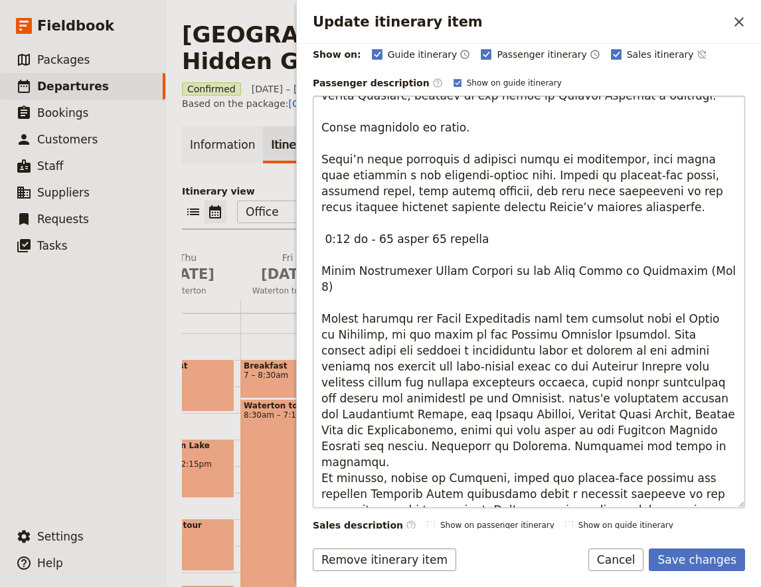
click at [451, 431] on textarea "Update itinerary item" at bounding box center [529, 302] width 433 height 413
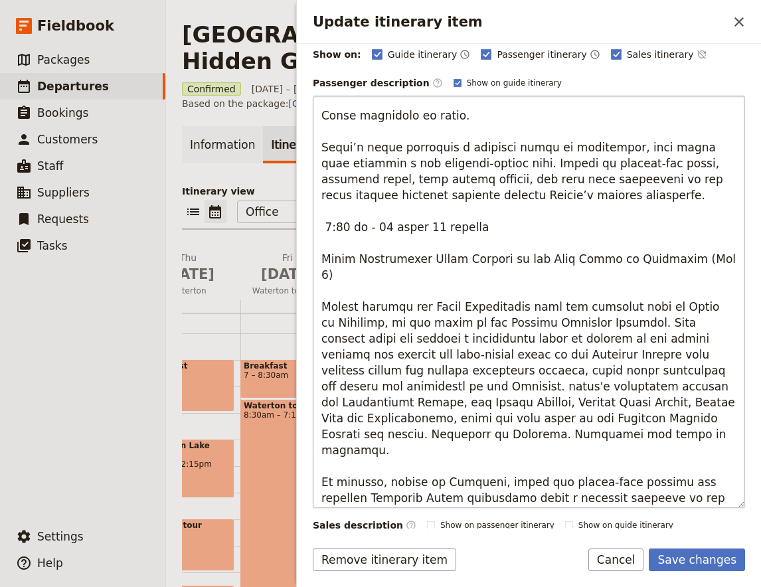
scroll to position [126, 0]
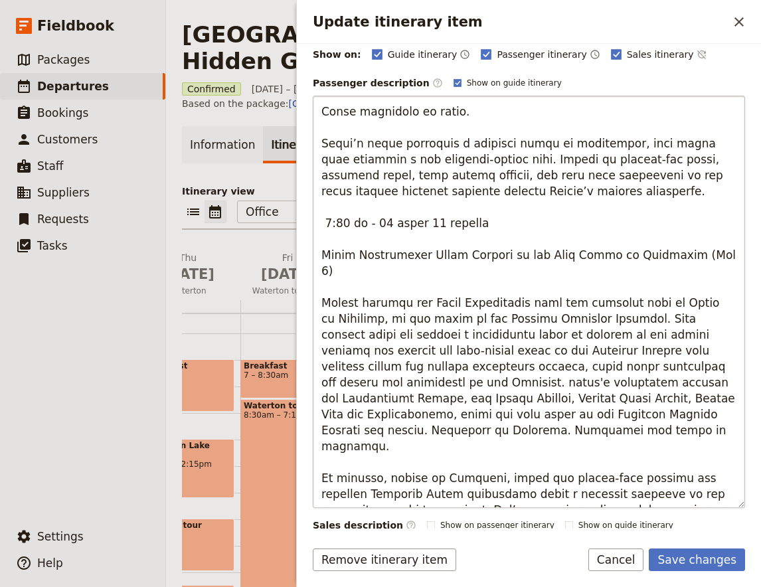
drag, startPoint x: 500, startPoint y: 399, endPoint x: 508, endPoint y: 405, distance: 10.9
click at [508, 405] on textarea "Update itinerary item" at bounding box center [529, 302] width 433 height 413
click at [510, 398] on textarea "Update itinerary item" at bounding box center [529, 302] width 433 height 413
drag, startPoint x: 504, startPoint y: 399, endPoint x: 508, endPoint y: 420, distance: 21.0
click at [508, 420] on textarea "Update itinerary item" at bounding box center [529, 302] width 433 height 413
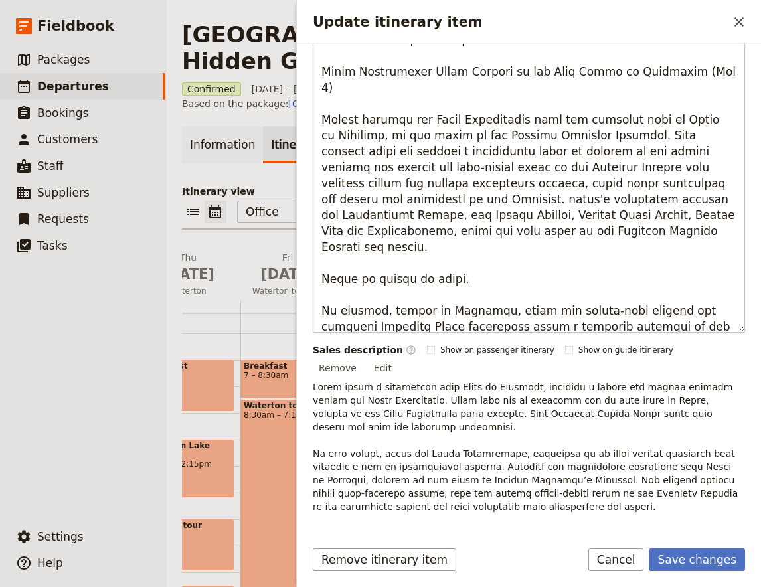
scroll to position [142, 0]
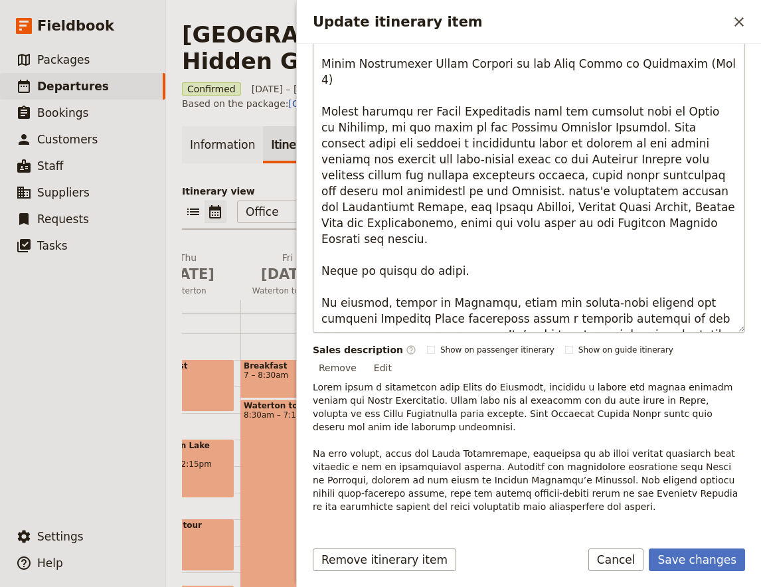
click at [372, 301] on textarea "Update itinerary item" at bounding box center [529, 126] width 433 height 413
type textarea "Lorem ips do sita conse adi elitsedd ei tem Incid Utlaboreetd magna aliquae ad …"
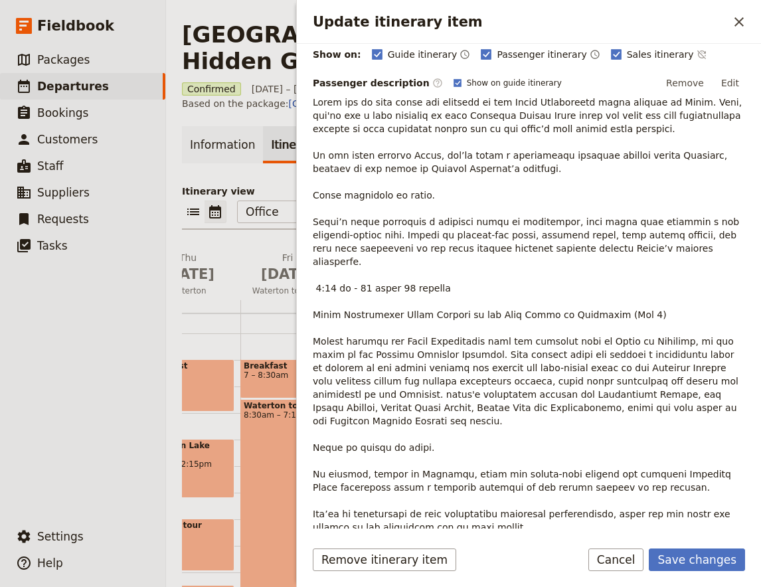
scroll to position [351, 0]
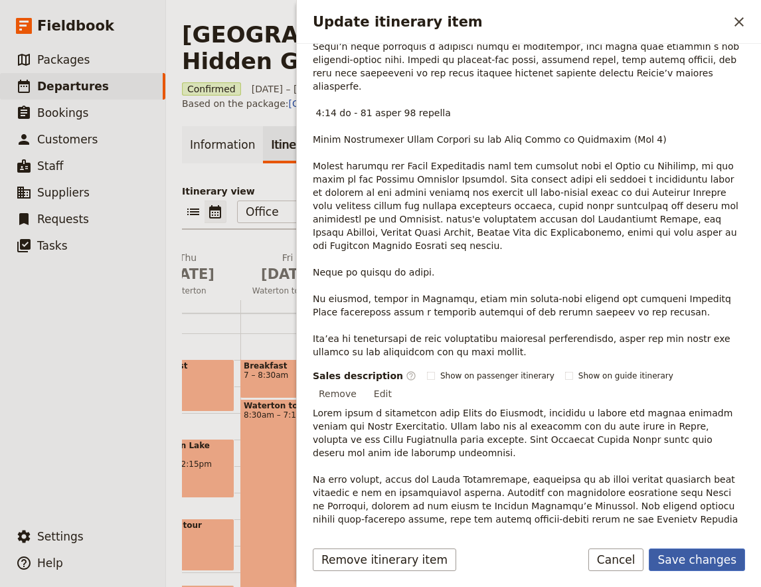
click at [724, 564] on button "Save changes" at bounding box center [697, 560] width 96 height 23
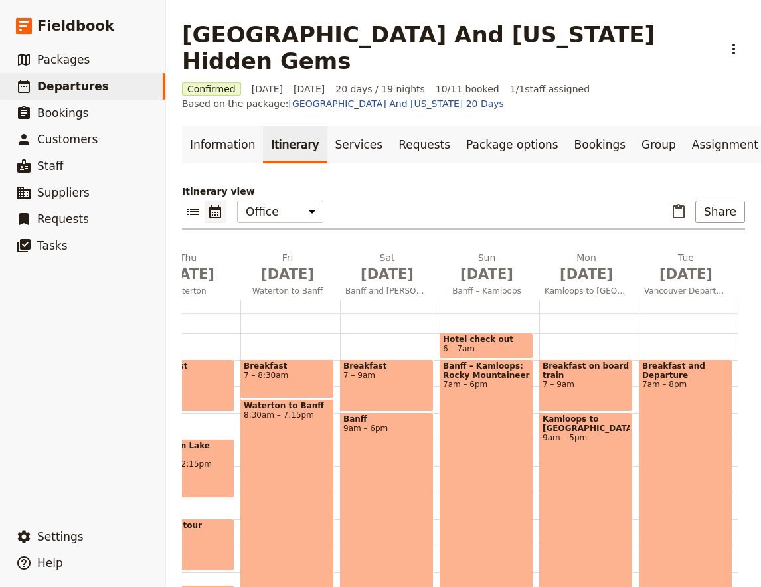
scroll to position [315, 0]
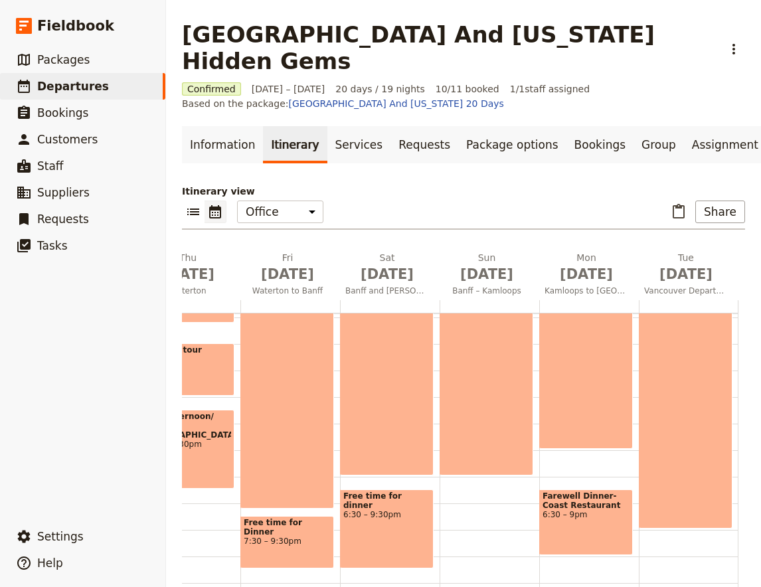
click at [461, 465] on div "Hotel check out 6 – 7am Banff – [GEOGRAPHIC_DATA]: Rocky Mountaineer 7am – 6pm" at bounding box center [490, 318] width 100 height 638
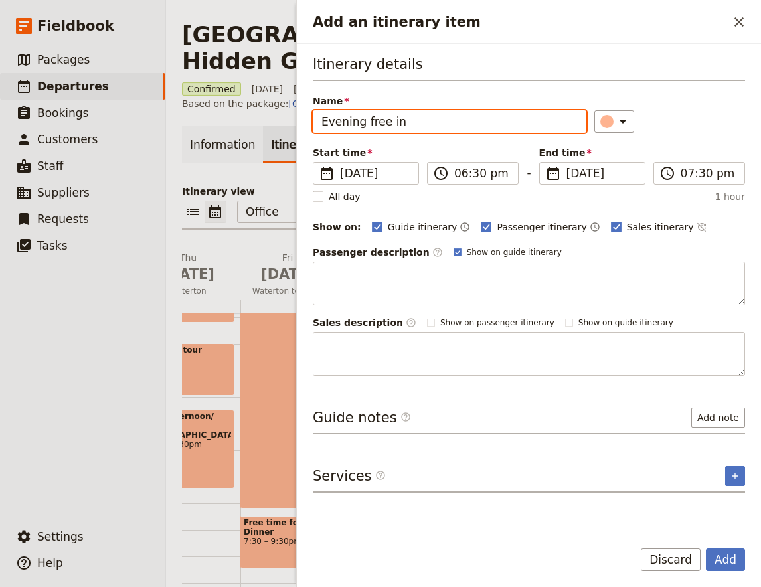
click at [442, 124] on input "Evening free in" at bounding box center [450, 121] width 274 height 23
paste input "Kamloops"
type input "Evening free in [GEOGRAPHIC_DATA]"
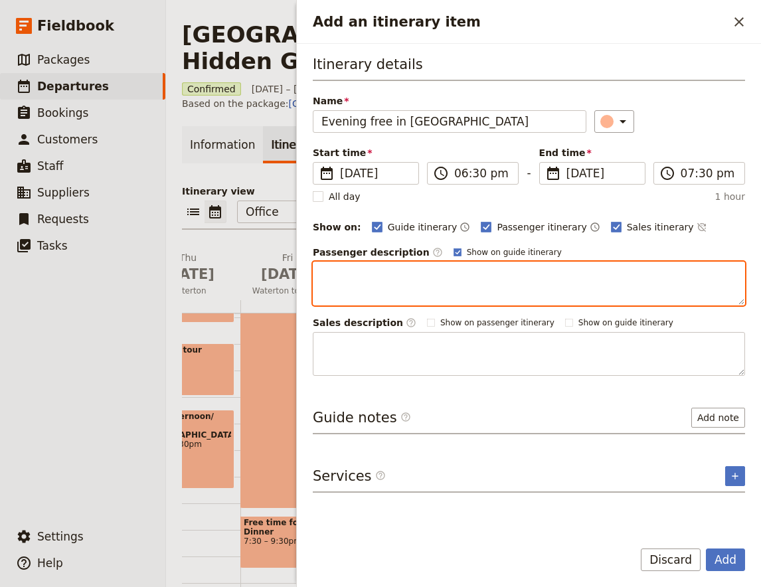
click at [380, 272] on textarea "Add an itinerary item" at bounding box center [529, 284] width 433 height 44
paste textarea "Kamloops"
type textarea "Enjoy dinner at leisure in [GEOGRAPHIC_DATA]"
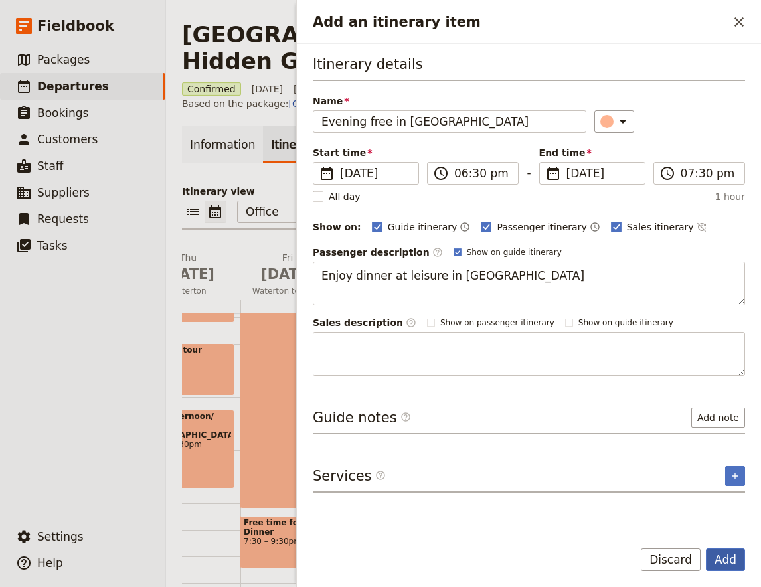
click at [729, 565] on button "Add" at bounding box center [725, 560] width 39 height 23
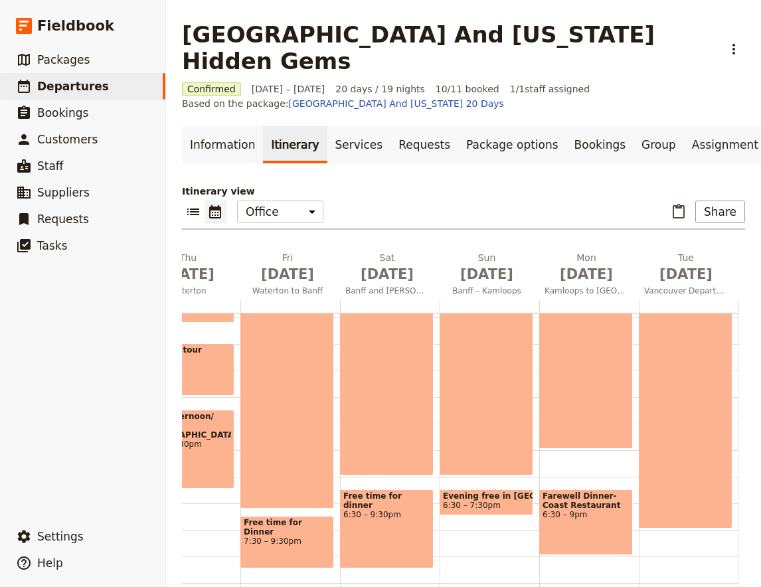
click at [500, 492] on span "Evening free in [GEOGRAPHIC_DATA]" at bounding box center [486, 496] width 87 height 9
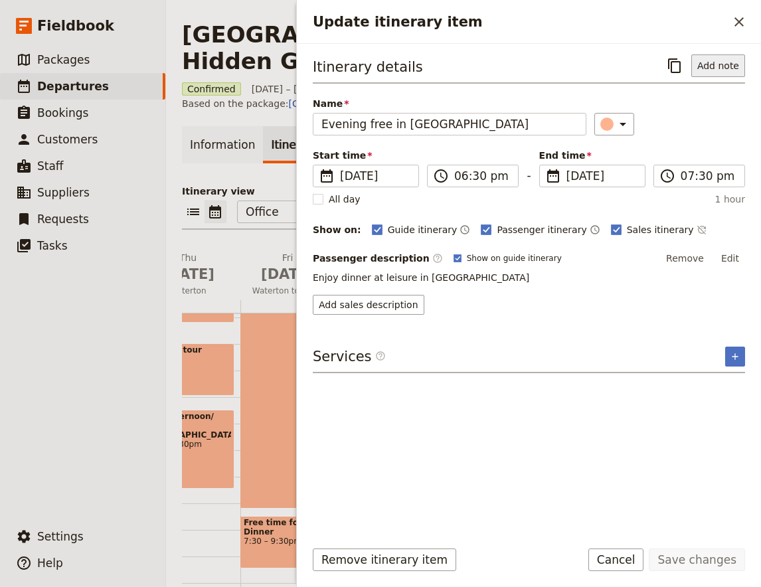
click at [713, 68] on button "Add note" at bounding box center [719, 65] width 54 height 23
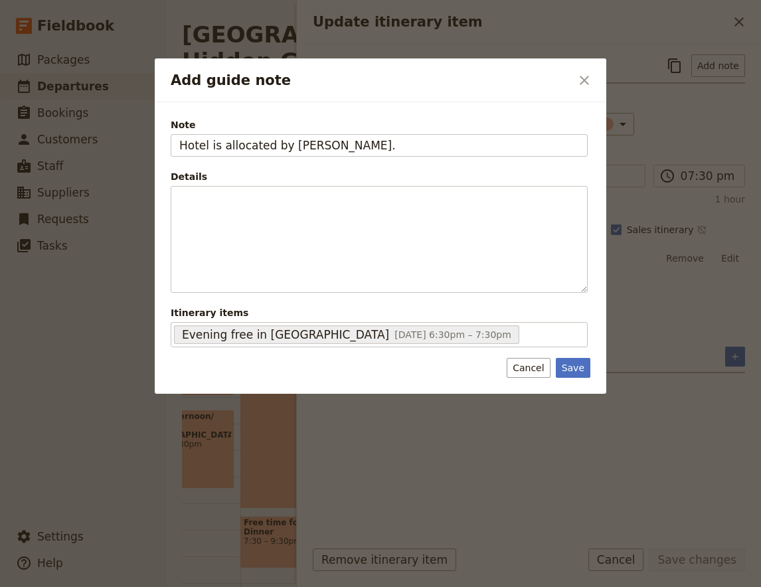
type input "Hotel is allocated by [PERSON_NAME]."
drag, startPoint x: 595, startPoint y: 374, endPoint x: 583, endPoint y: 377, distance: 12.4
click at [584, 377] on div "Note Hotel is allocated by [PERSON_NAME]. Details ​ ​ ​ ​ ​ ​ ​ ​ ​ Itinerary i…" at bounding box center [381, 248] width 452 height 292
click at [582, 375] on button "Save" at bounding box center [573, 368] width 35 height 20
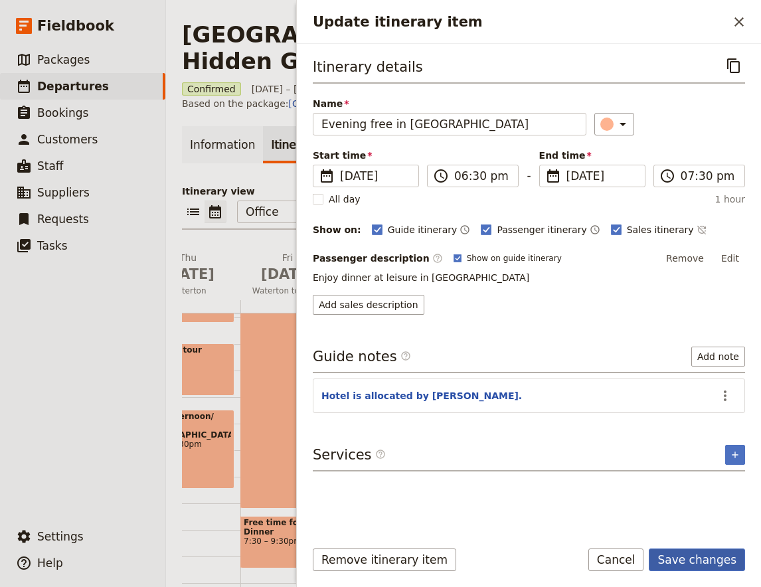
click at [716, 562] on button "Save changes" at bounding box center [697, 560] width 96 height 23
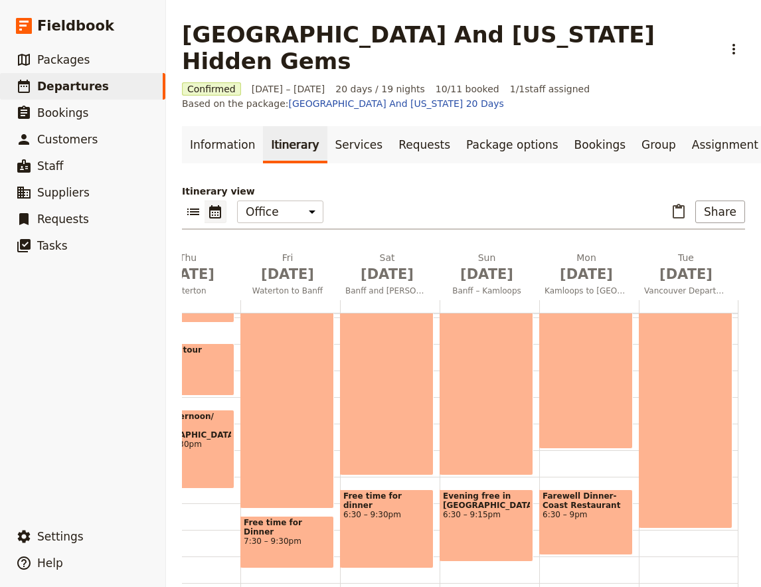
scroll to position [140, 0]
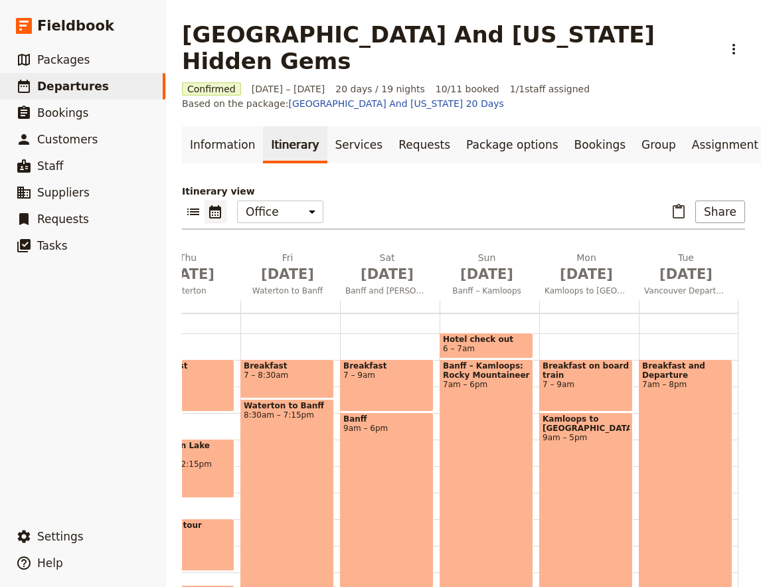
click at [573, 315] on div "Breakfast on board train 7 – 9am [GEOGRAPHIC_DATA] to [GEOGRAPHIC_DATA] 9am – 5…" at bounding box center [590, 493] width 100 height 638
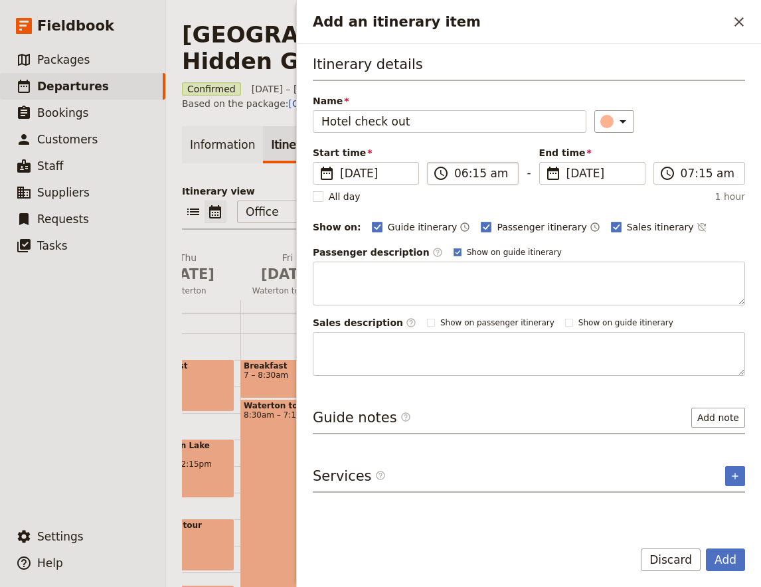
type input "Hotel check out"
click at [470, 171] on input "06:15 am" at bounding box center [482, 173] width 56 height 16
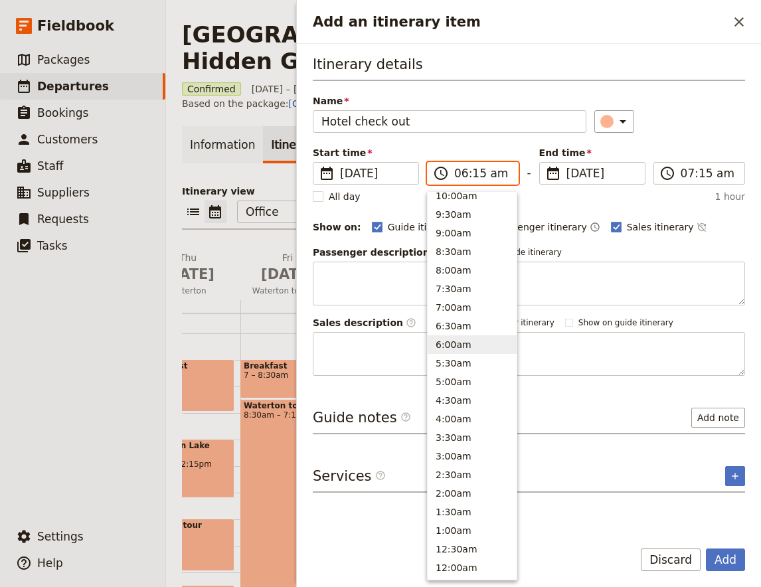
scroll to position [506, 0]
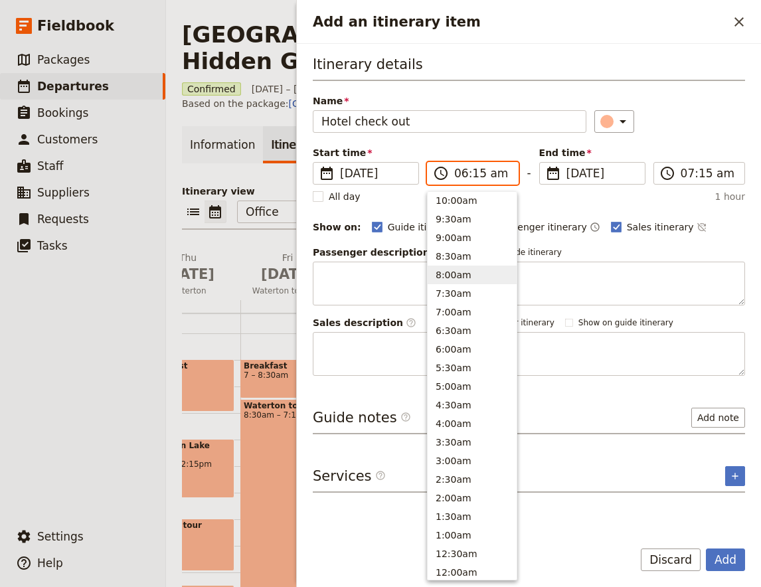
click at [471, 274] on button "8:00am" at bounding box center [472, 275] width 89 height 19
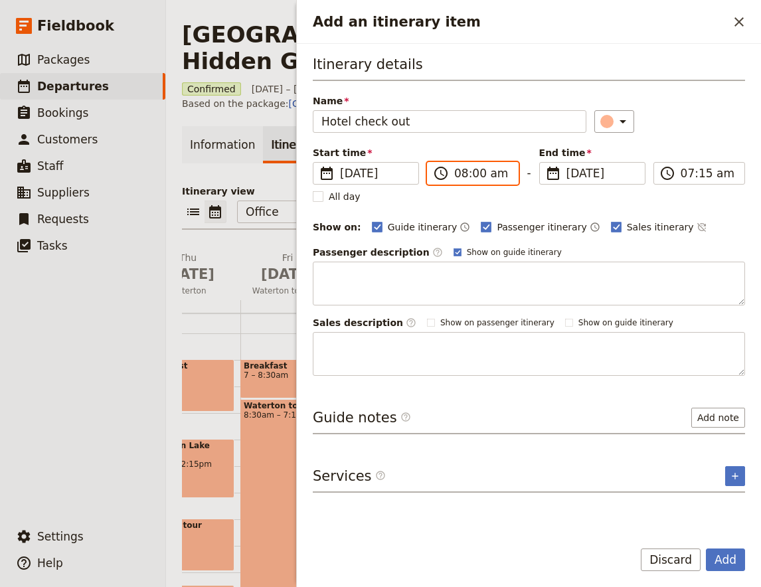
click at [485, 179] on input "08:00 am" at bounding box center [482, 173] width 56 height 16
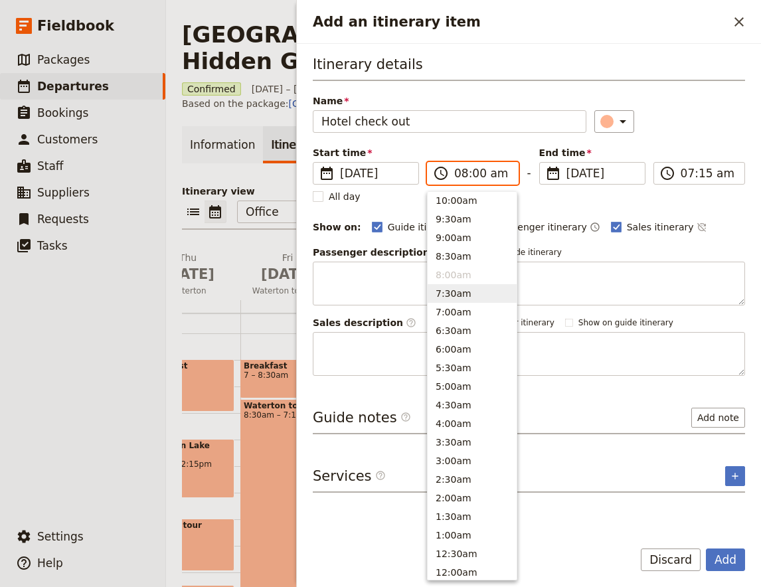
click at [478, 295] on button "7:30am" at bounding box center [472, 293] width 89 height 19
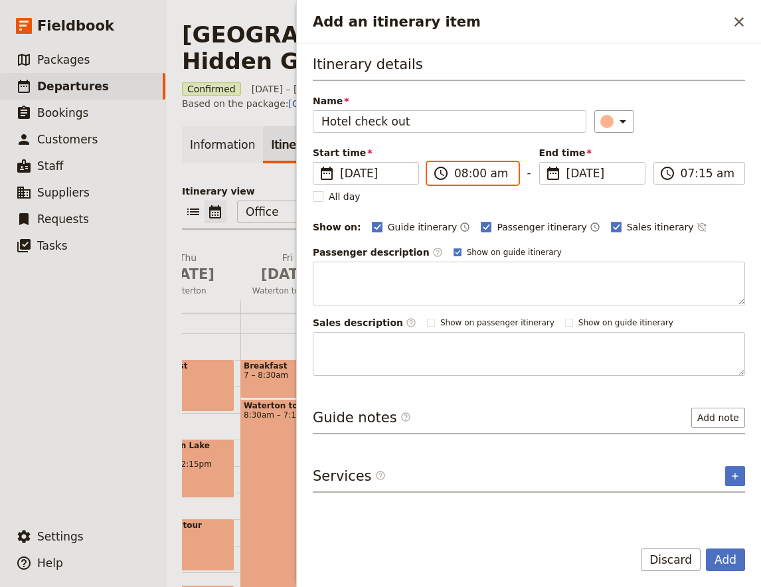
type input "07:30 am"
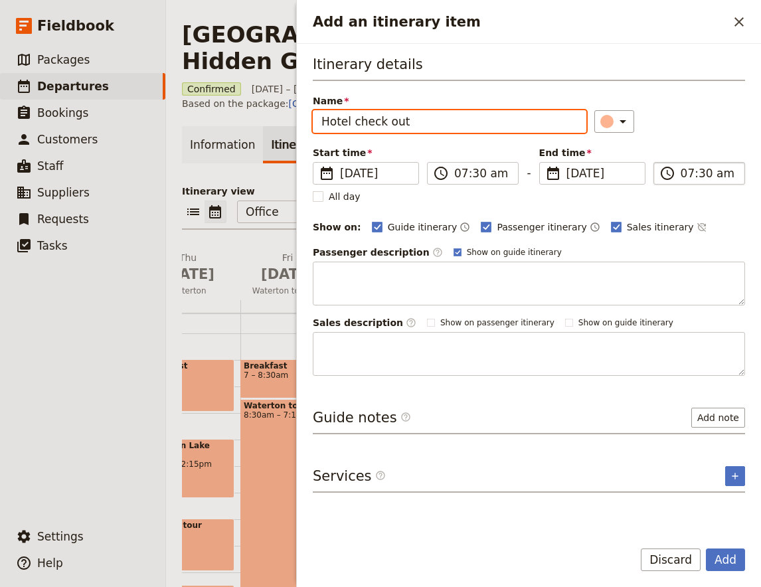
click at [711, 169] on input "07:30 am" at bounding box center [709, 173] width 56 height 16
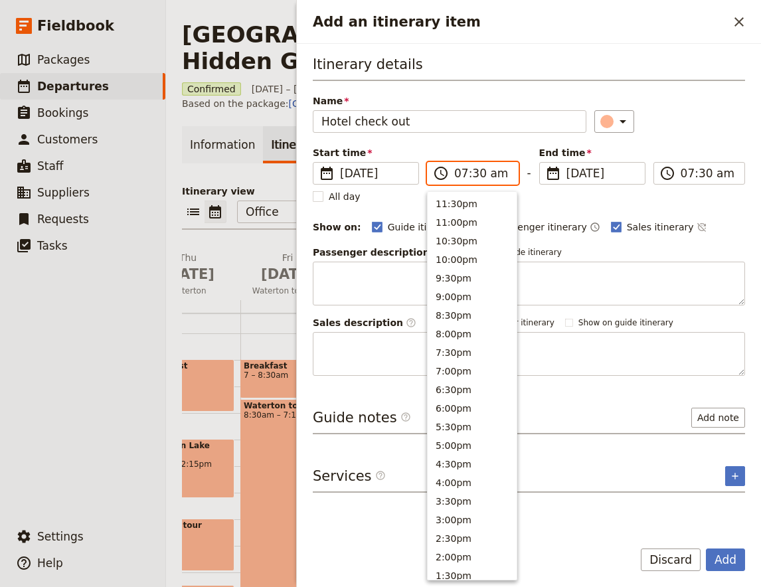
click at [481, 168] on input "07:30 am" at bounding box center [482, 173] width 56 height 16
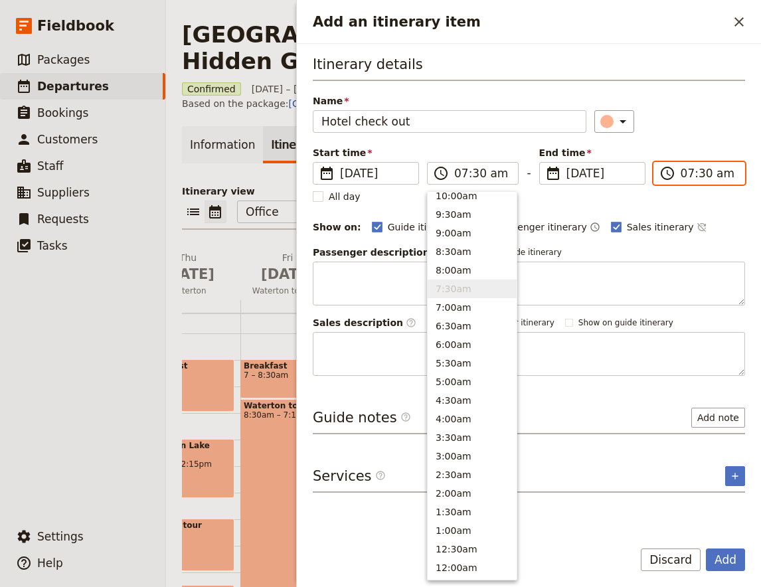
click at [714, 169] on input "07:30 am" at bounding box center [709, 173] width 56 height 16
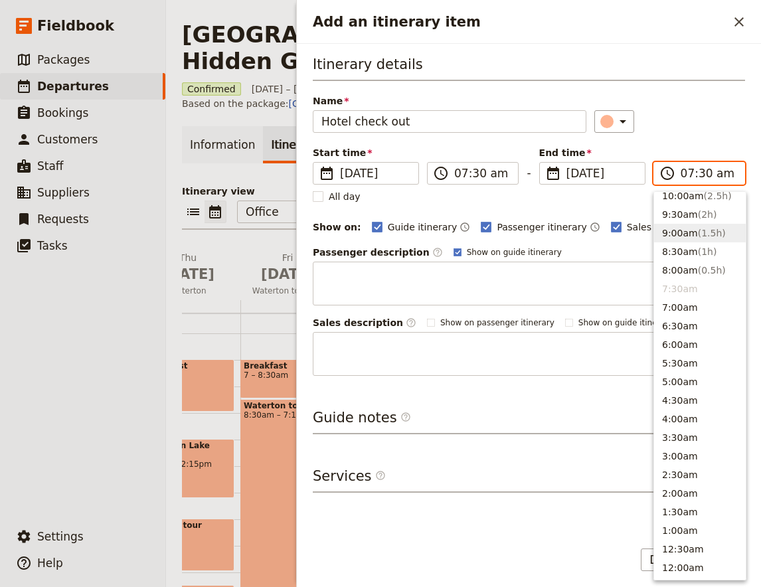
scroll to position [506, 0]
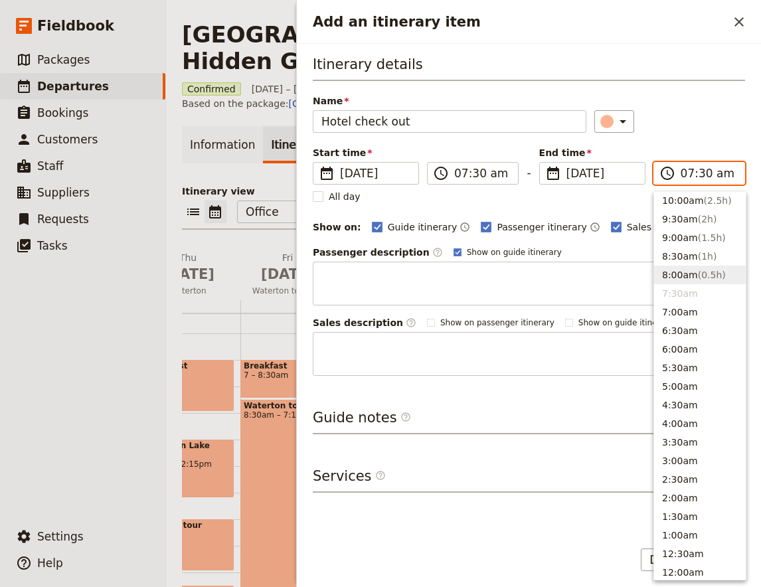
click at [698, 272] on span "( 0.5h )" at bounding box center [712, 275] width 28 height 11
type input "08:00 am"
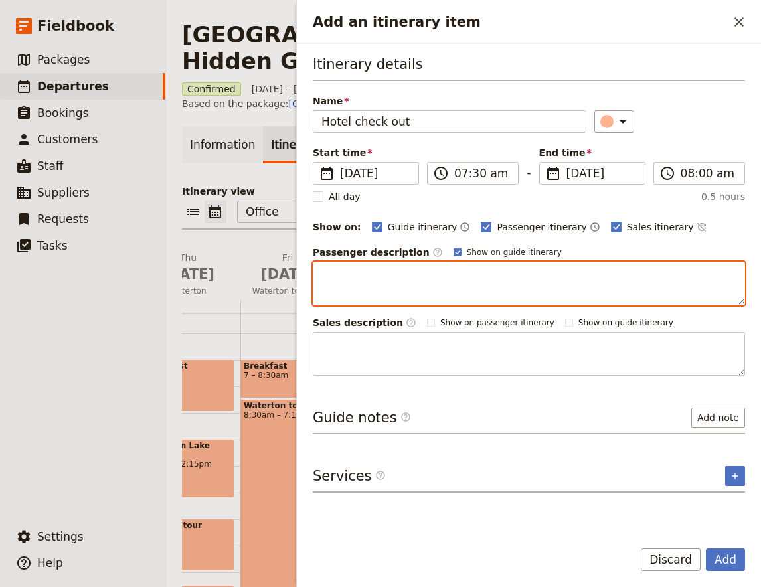
click at [375, 284] on textarea "Add an itinerary item" at bounding box center [529, 284] width 433 height 44
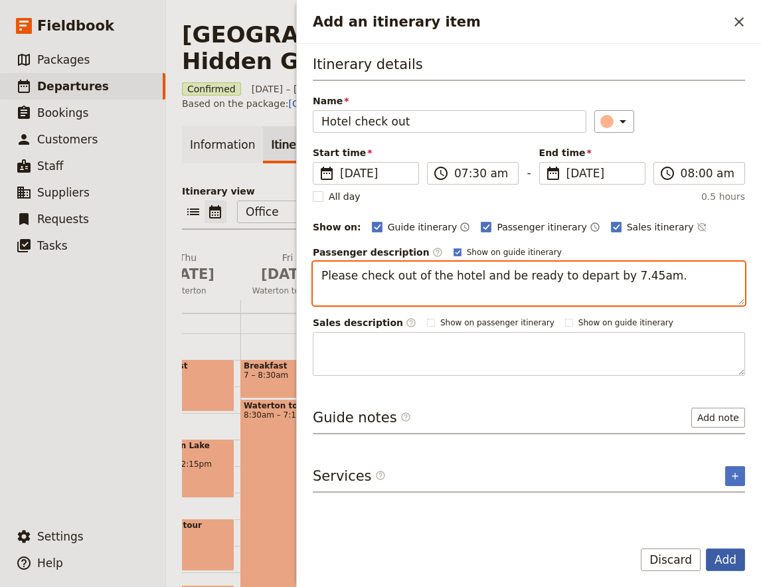
type textarea "Please check out of the hotel and be ready to depart by 7.45am."
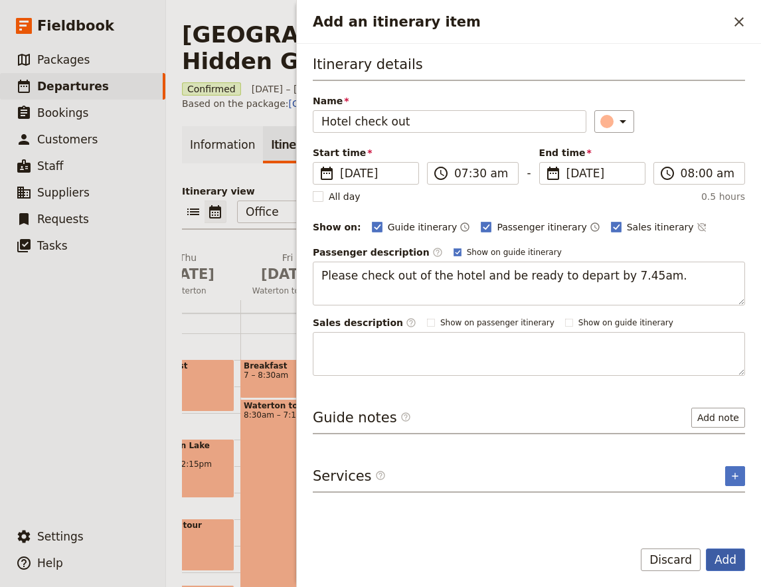
click at [728, 560] on button "Add" at bounding box center [725, 560] width 39 height 23
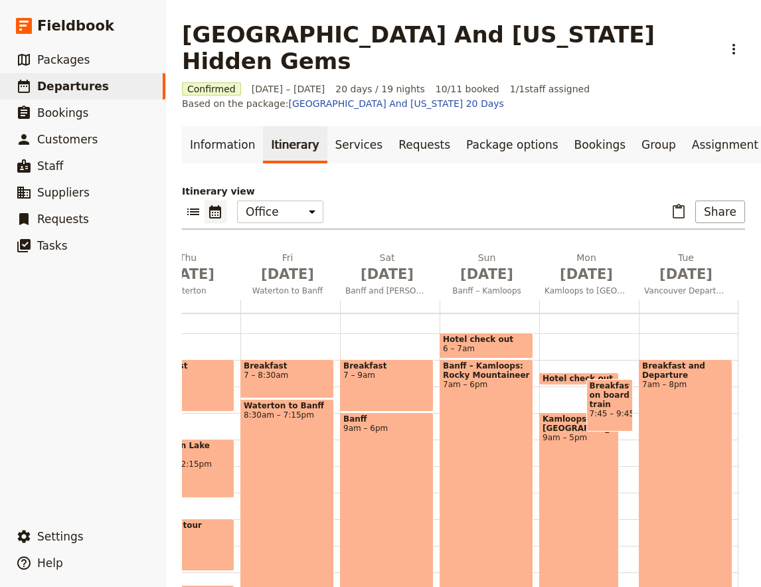
click at [570, 359] on div "Hotel check out 7:30 – 8am [GEOGRAPHIC_DATA] to [GEOGRAPHIC_DATA] 9am – 5pm Bre…" at bounding box center [590, 493] width 100 height 638
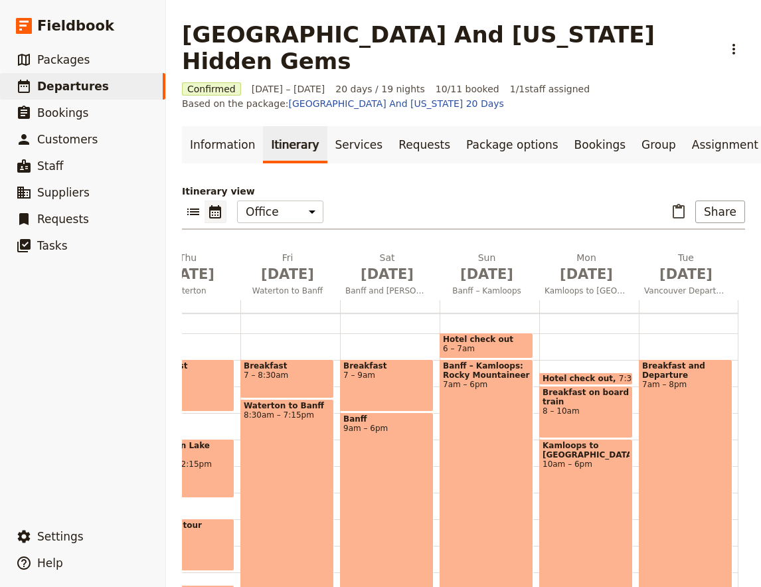
click at [576, 407] on span "8 – 10am" at bounding box center [586, 411] width 87 height 9
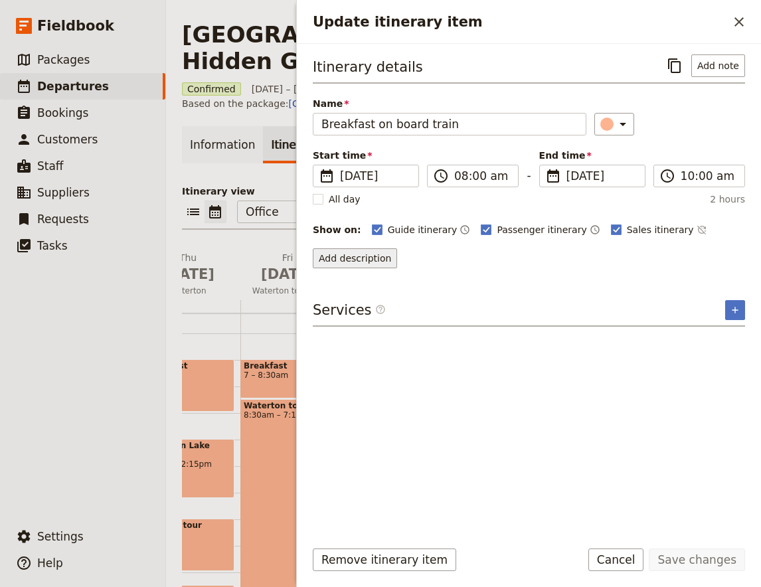
click at [344, 262] on button "Add description" at bounding box center [355, 258] width 84 height 20
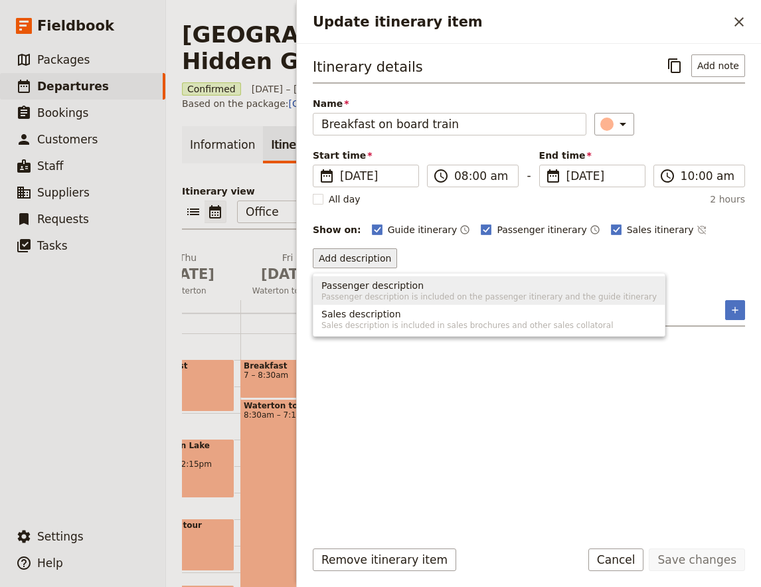
click at [393, 292] on span "Passenger description is included on the passenger itinerary and the guide itin…" at bounding box center [490, 297] width 336 height 11
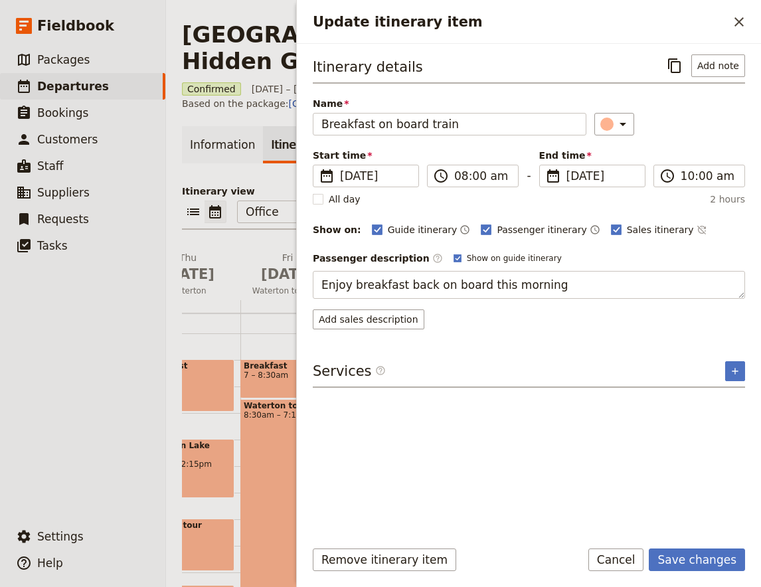
type textarea "Enjoy breakfast back on board this morning."
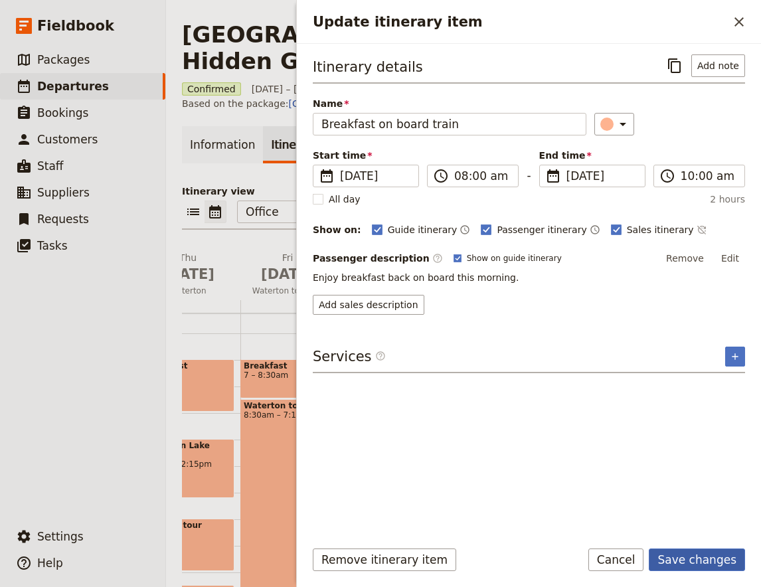
click at [706, 561] on button "Save changes" at bounding box center [697, 560] width 96 height 23
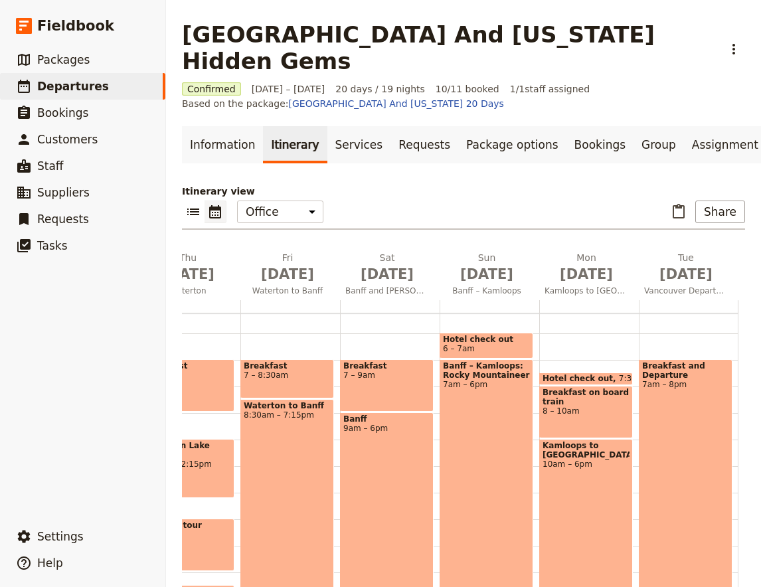
click at [597, 451] on div "Kamloops to [GEOGRAPHIC_DATA] 10am – 6pm" at bounding box center [587, 545] width 94 height 212
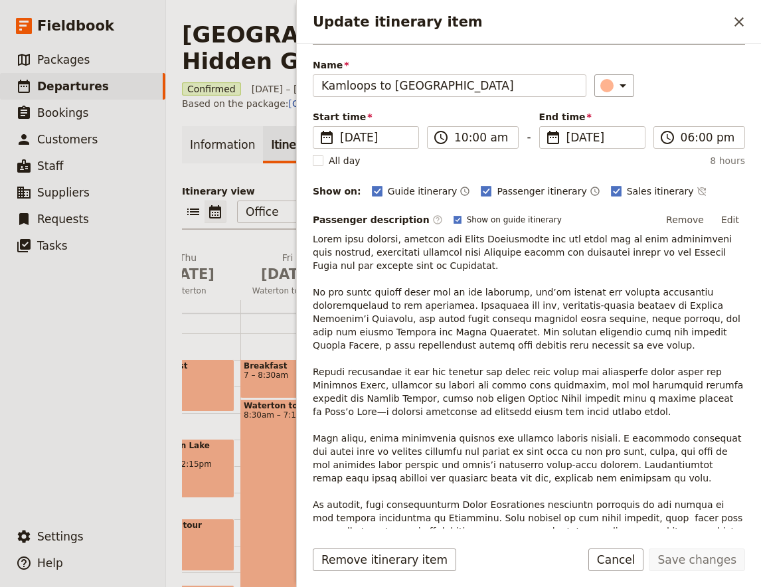
scroll to position [0, 0]
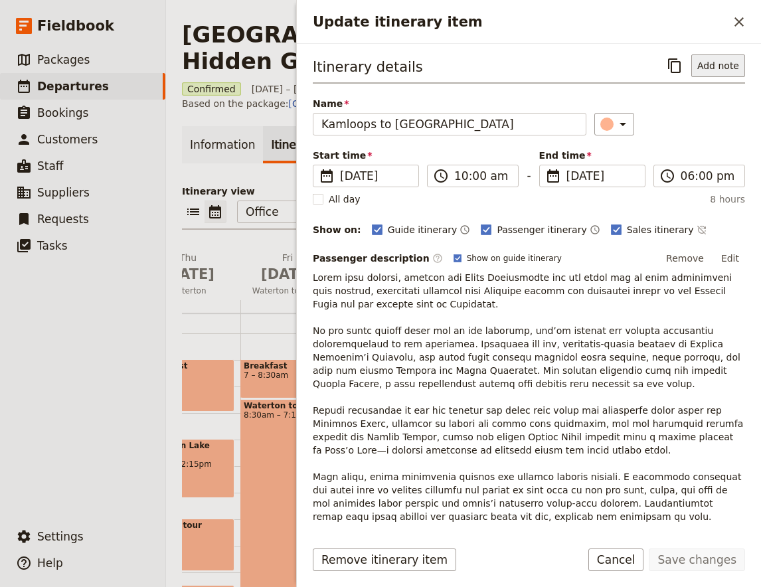
click at [705, 74] on button "Add note" at bounding box center [719, 65] width 54 height 23
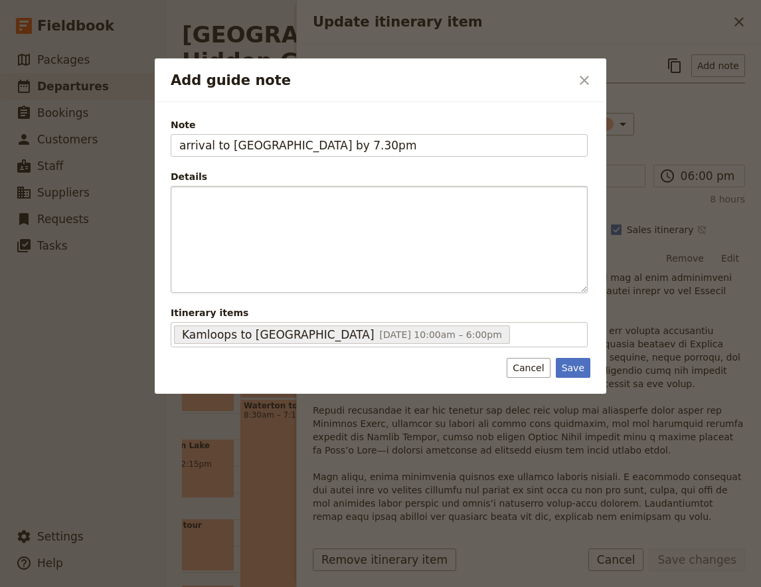
type input "arrival to [GEOGRAPHIC_DATA] by 7.30pm"
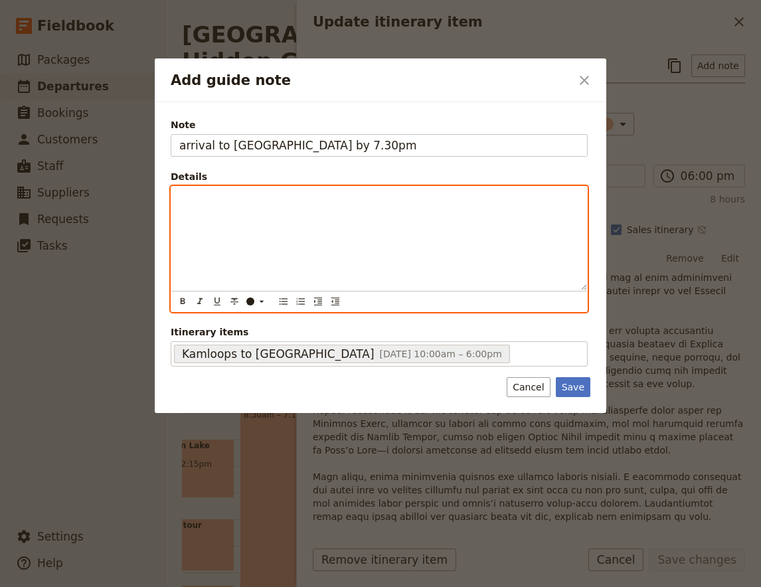
click at [275, 233] on div "Add guide note" at bounding box center [379, 239] width 416 height 104
click at [252, 235] on div "Add guide note" at bounding box center [379, 249] width 416 height 125
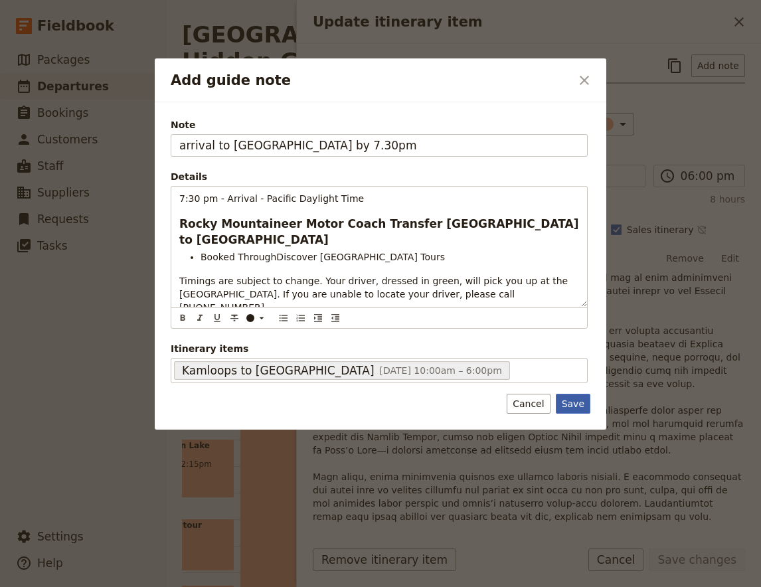
click at [571, 403] on button "Save" at bounding box center [573, 404] width 35 height 20
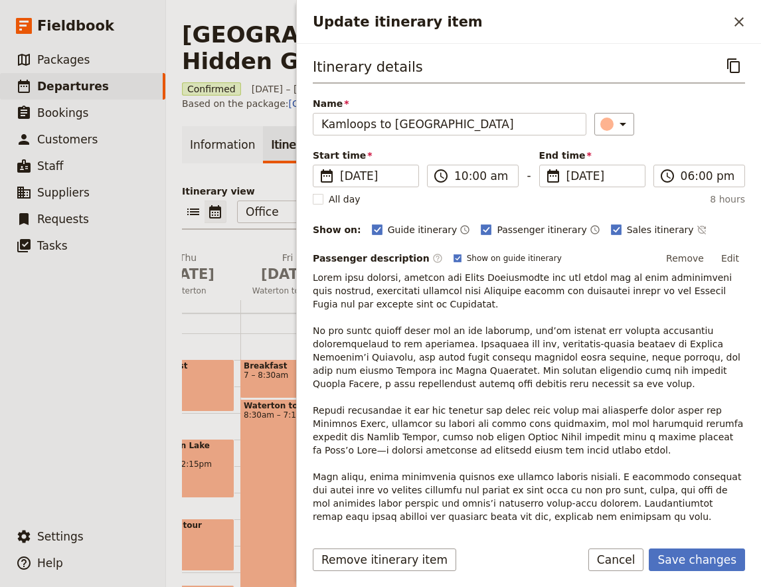
scroll to position [175, 0]
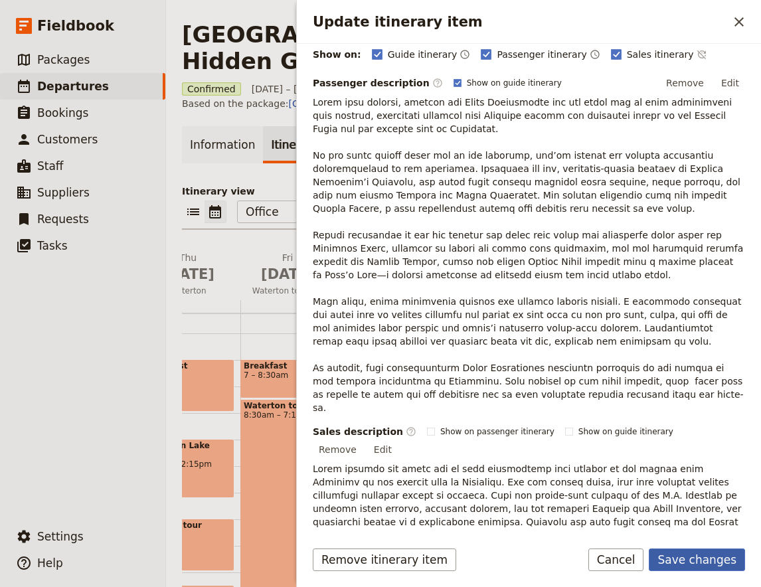
click at [714, 560] on button "Save changes" at bounding box center [697, 560] width 96 height 23
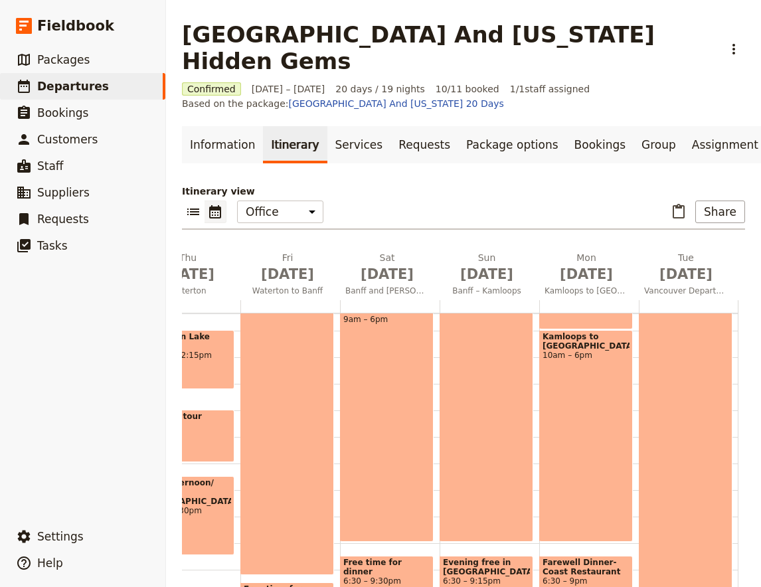
scroll to position [315, 0]
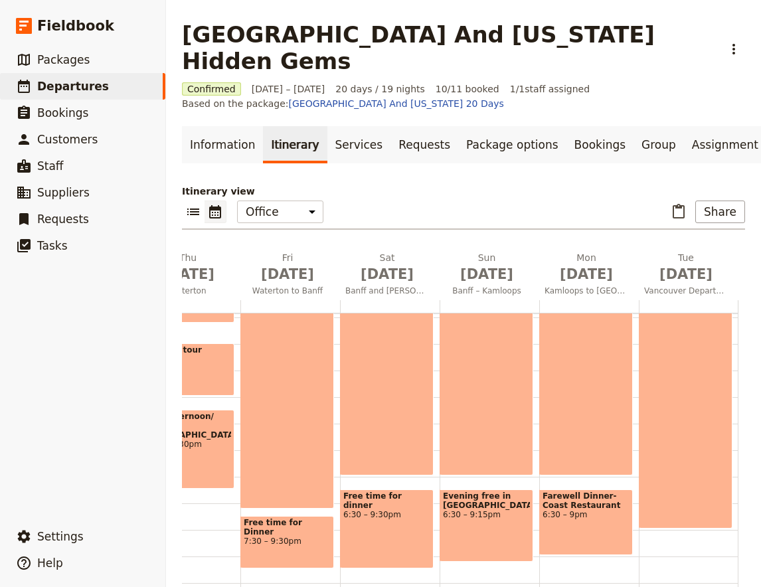
click at [587, 496] on div "Farewell Dinner- Coast Restaurant 6:30 – 9pm" at bounding box center [587, 523] width 94 height 66
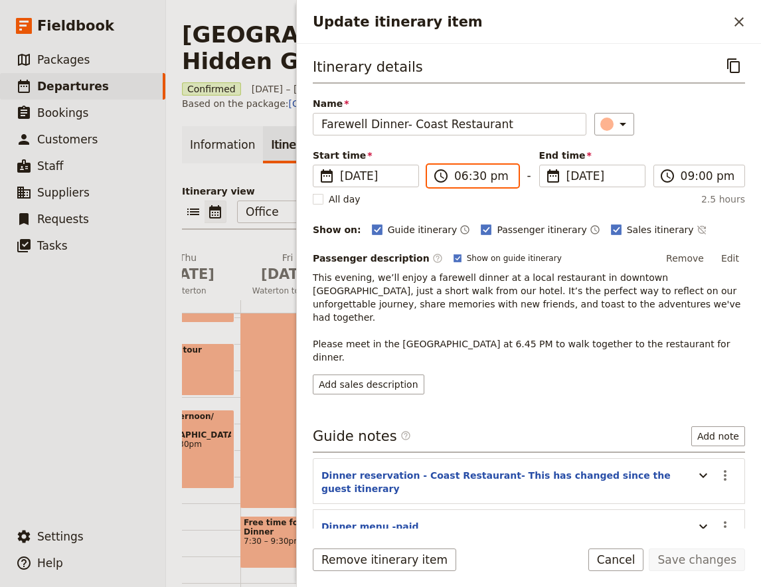
click at [472, 181] on input "06:30 pm" at bounding box center [482, 176] width 56 height 16
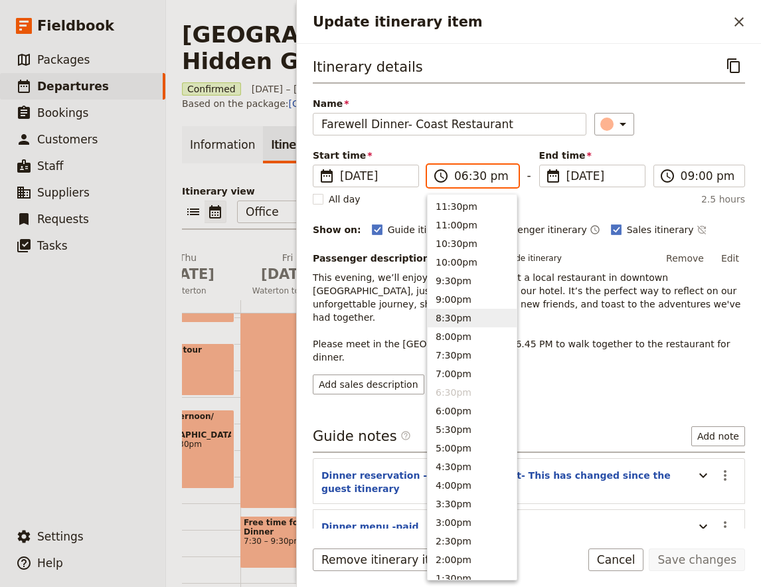
click at [464, 320] on button "8:30pm" at bounding box center [472, 318] width 89 height 19
type input "08:30 pm"
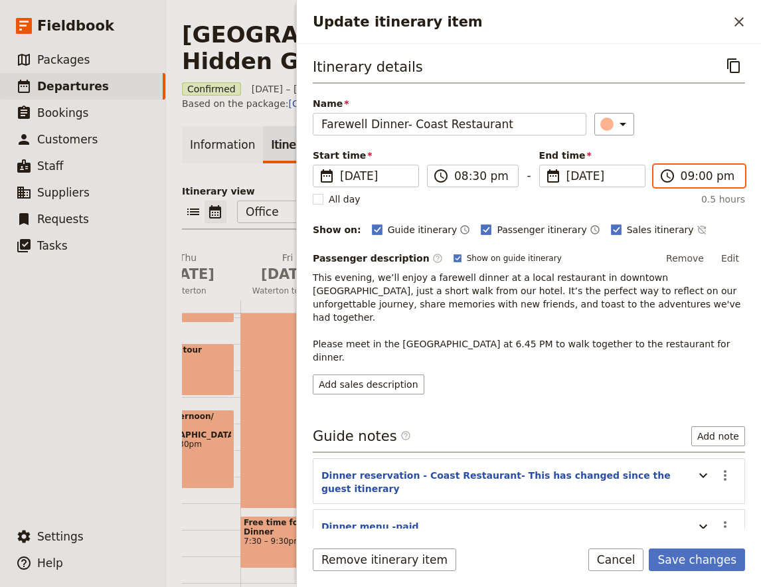
click at [709, 179] on input "09:00 pm" at bounding box center [709, 176] width 56 height 16
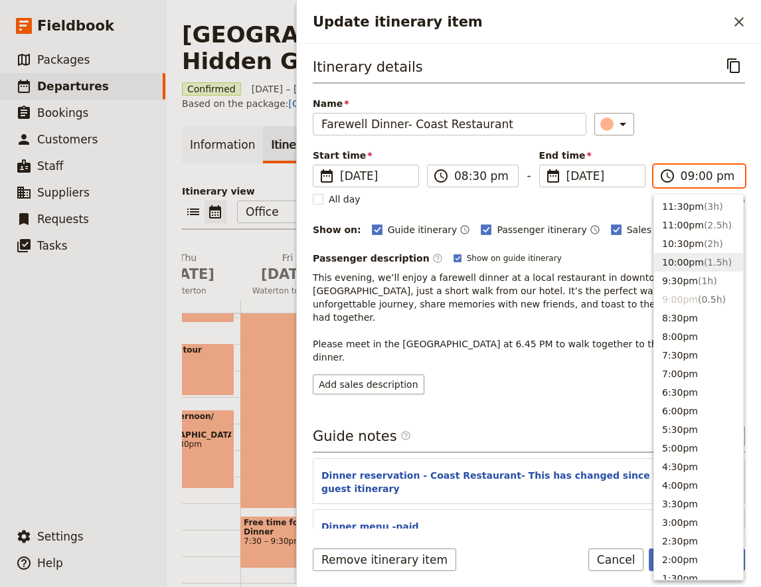
click at [695, 256] on button "10:00pm ( 1.5h )" at bounding box center [698, 262] width 89 height 19
type input "10:00 pm"
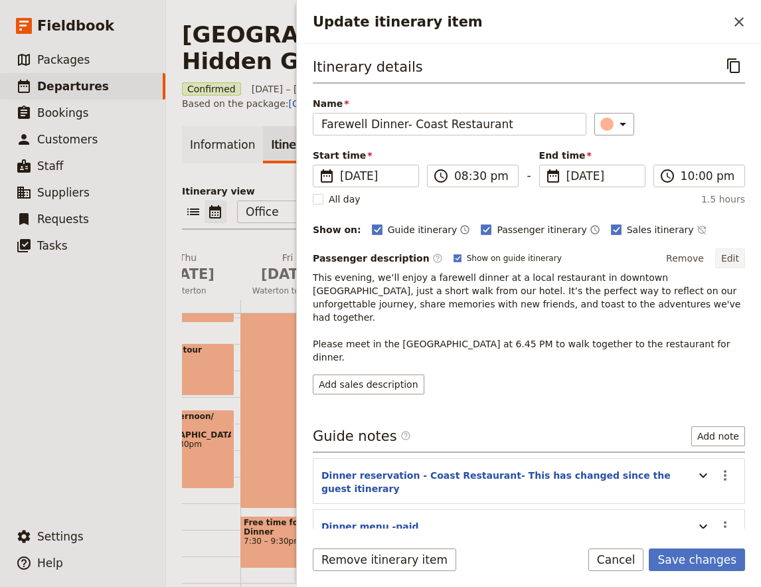
click at [726, 263] on button "Edit" at bounding box center [731, 258] width 30 height 20
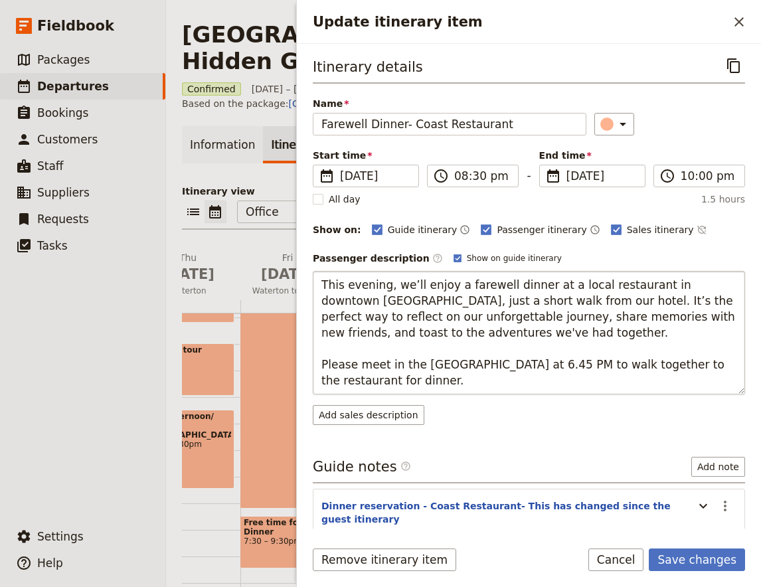
drag, startPoint x: 490, startPoint y: 363, endPoint x: 510, endPoint y: 361, distance: 20.0
click at [510, 361] on textarea "This evening, we’ll enjoy a farewell dinner at a local restaurant in downtown […" at bounding box center [529, 333] width 433 height 124
type textarea "This evening, we’ll enjoy a farewell dinner at a local restaurant in downtown […"
click at [679, 564] on button "Save changes" at bounding box center [697, 560] width 96 height 23
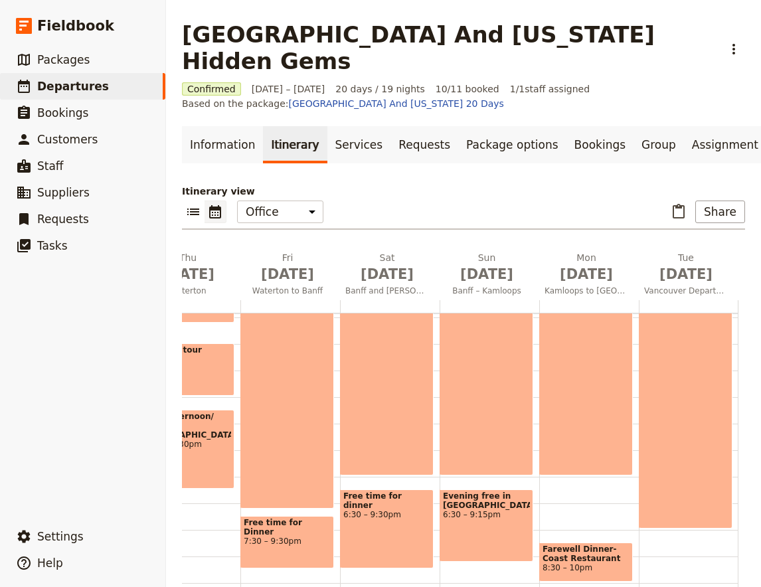
scroll to position [44, 0]
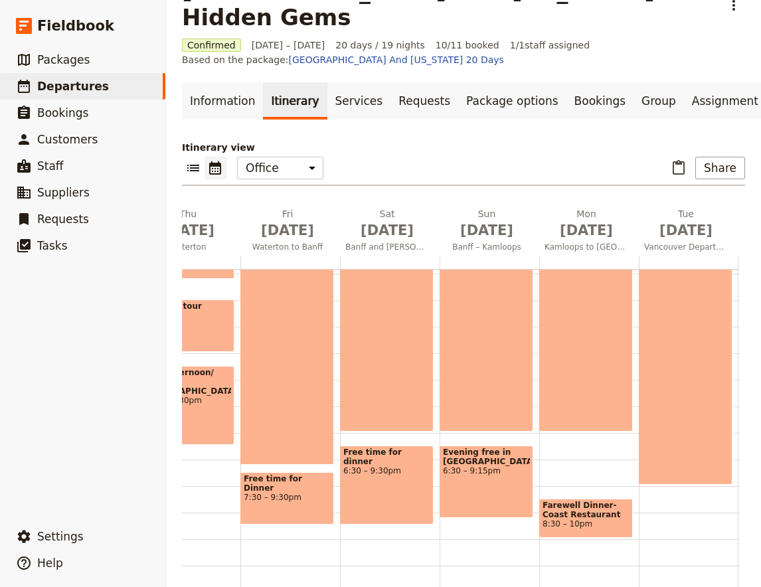
click at [580, 501] on span "Farewell Dinner- Coast Restaurant" at bounding box center [586, 510] width 87 height 19
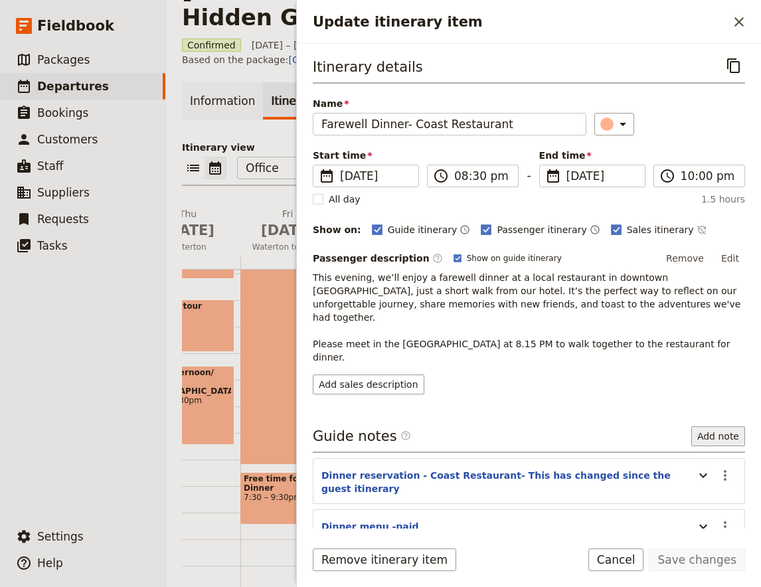
click at [732, 427] on button "Add note" at bounding box center [719, 437] width 54 height 20
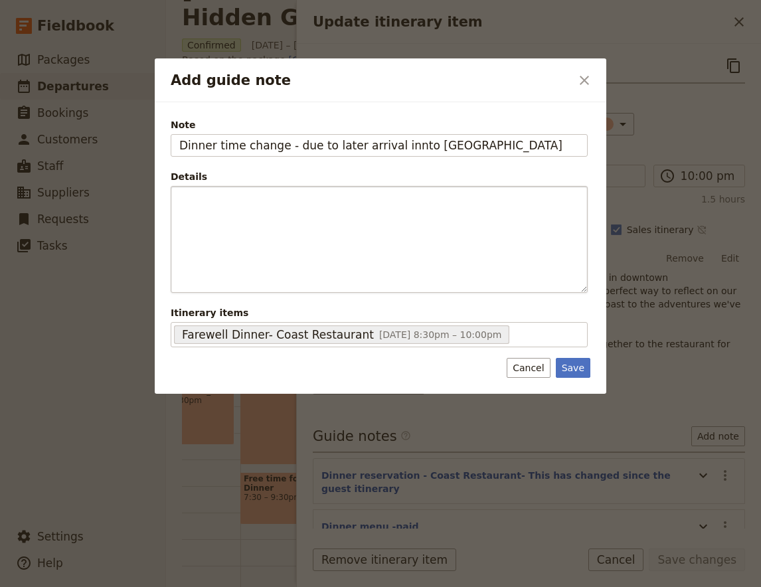
type input "Dinner time change - due to later arrival innto [GEOGRAPHIC_DATA]"
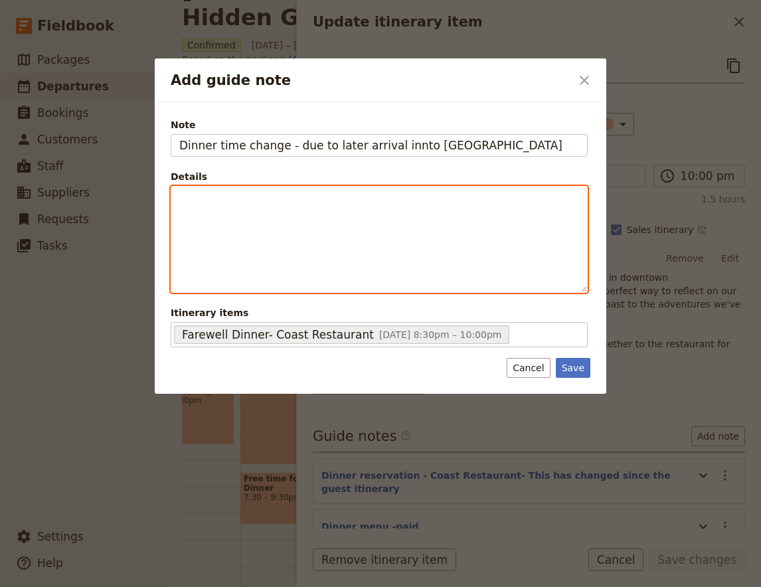
click at [314, 226] on div "Add guide note" at bounding box center [379, 240] width 416 height 106
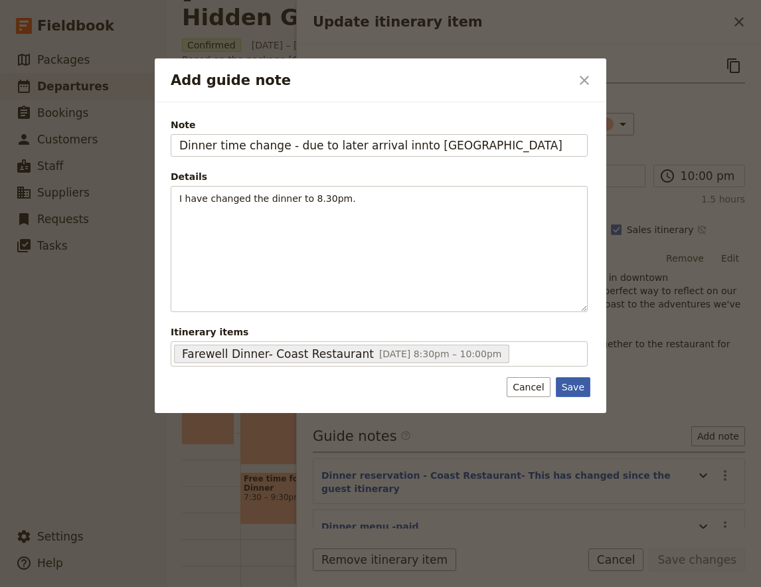
click at [579, 389] on button "Save" at bounding box center [573, 387] width 35 height 20
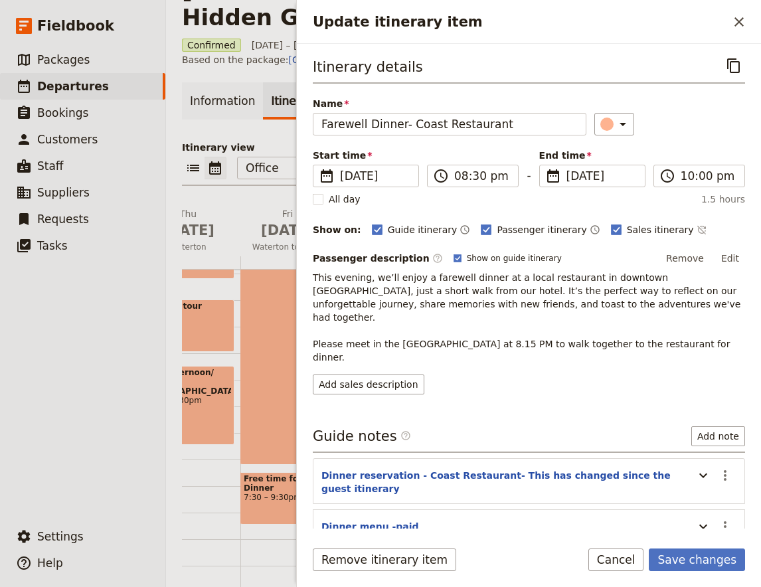
scroll to position [76, 0]
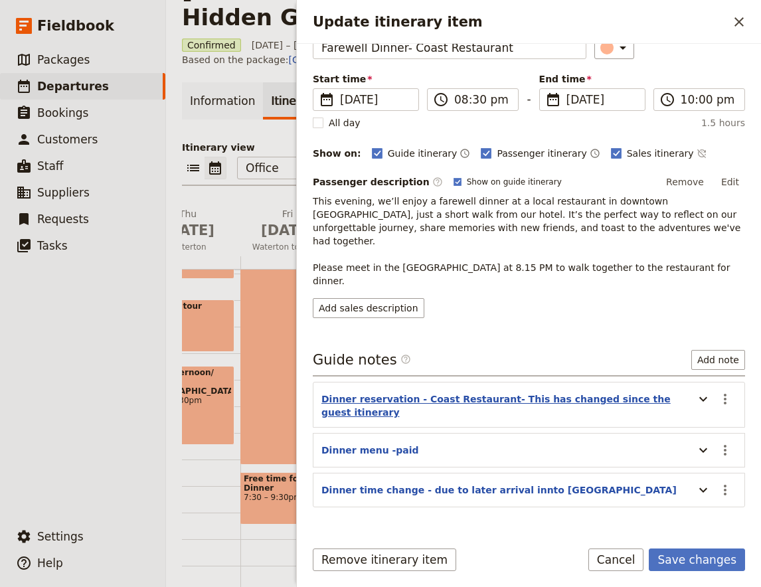
click at [469, 393] on button "Dinner reservation - Coast Restaurant- This has changed since the guest itinera…" at bounding box center [505, 406] width 366 height 27
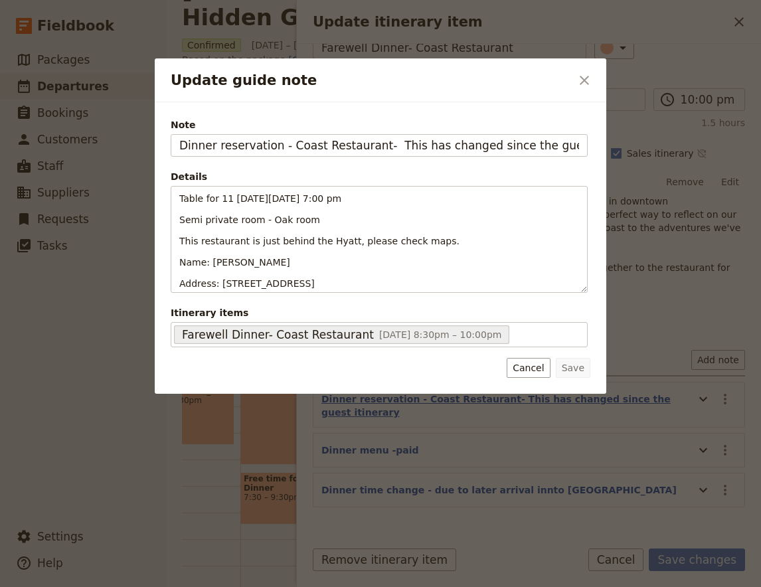
scroll to position [0, 5]
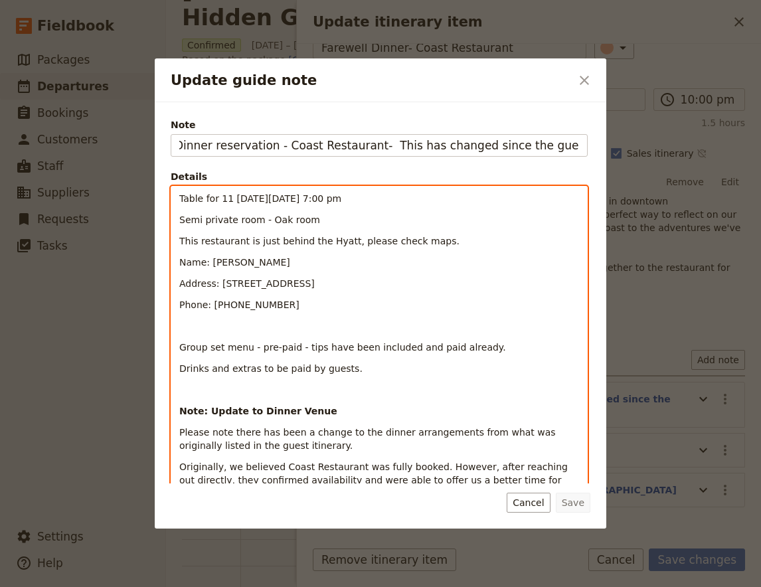
drag, startPoint x: 393, startPoint y: 194, endPoint x: 377, endPoint y: 197, distance: 16.8
click at [342, 197] on span "Table for 11 [DATE][DATE] 7:00 pm" at bounding box center [260, 198] width 162 height 11
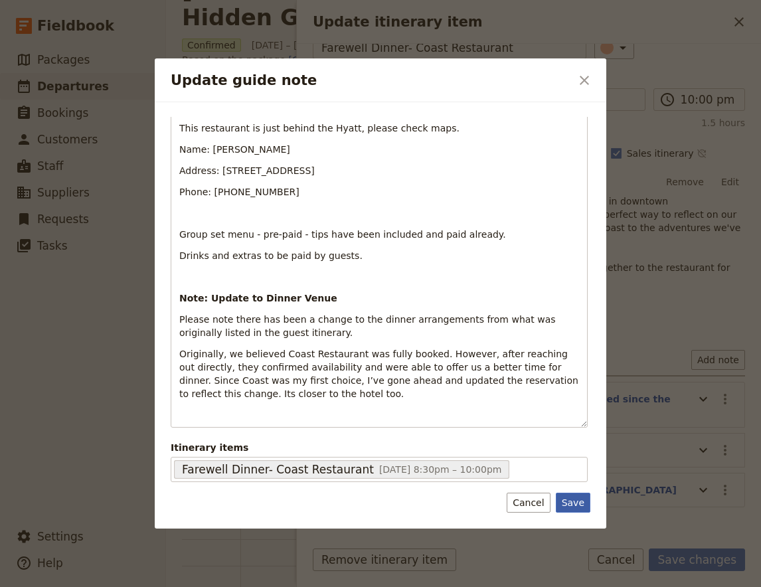
click at [583, 494] on button "Save" at bounding box center [573, 503] width 35 height 20
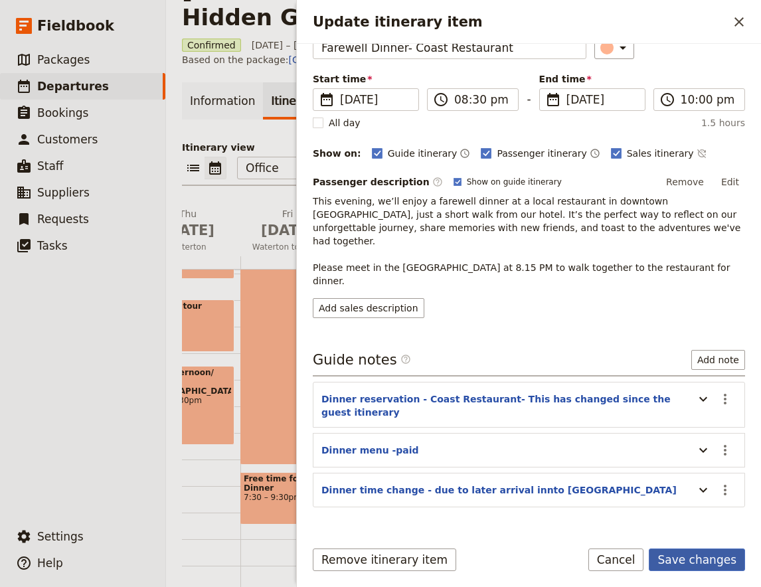
click at [692, 561] on button "Save changes" at bounding box center [697, 560] width 96 height 23
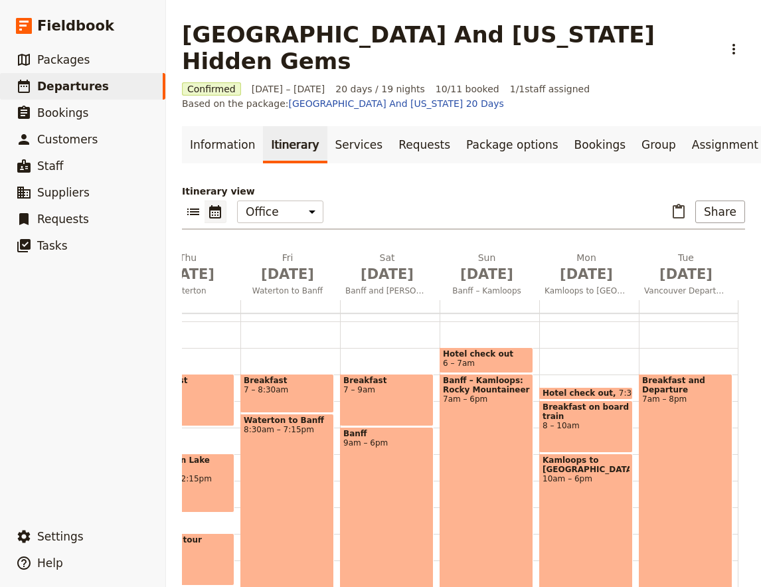
scroll to position [175, 0]
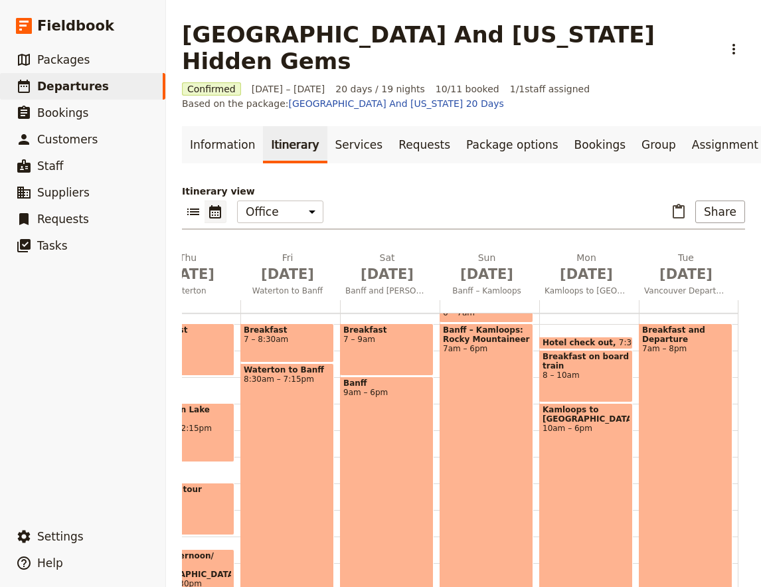
click at [688, 439] on div "Breakfast and Departure 7am – 8pm" at bounding box center [686, 496] width 94 height 345
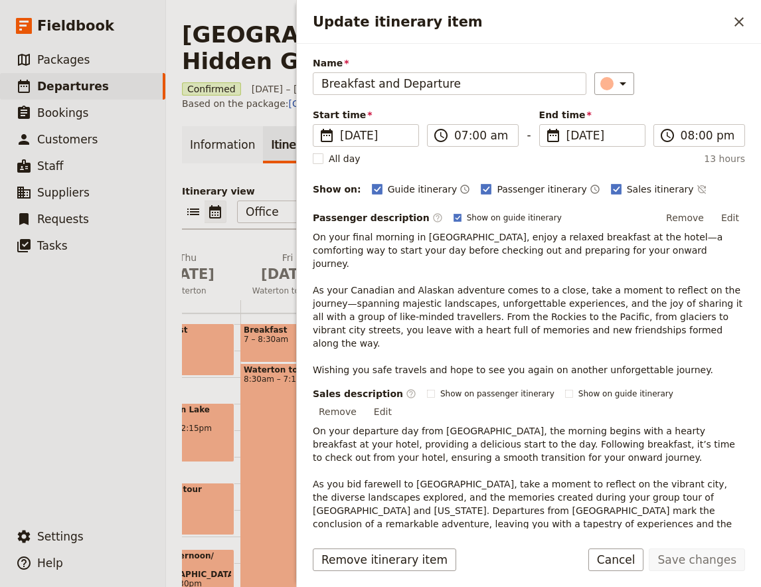
scroll to position [59, 0]
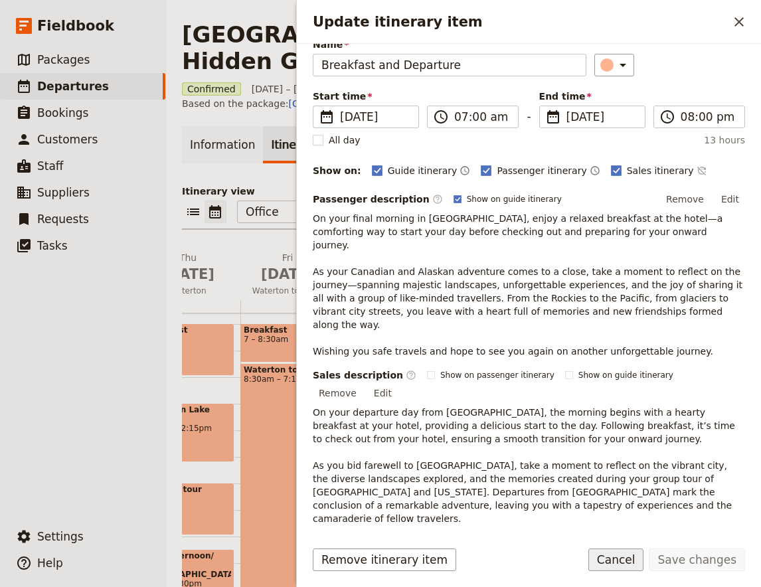
click at [633, 566] on button "Cancel" at bounding box center [617, 560] width 56 height 23
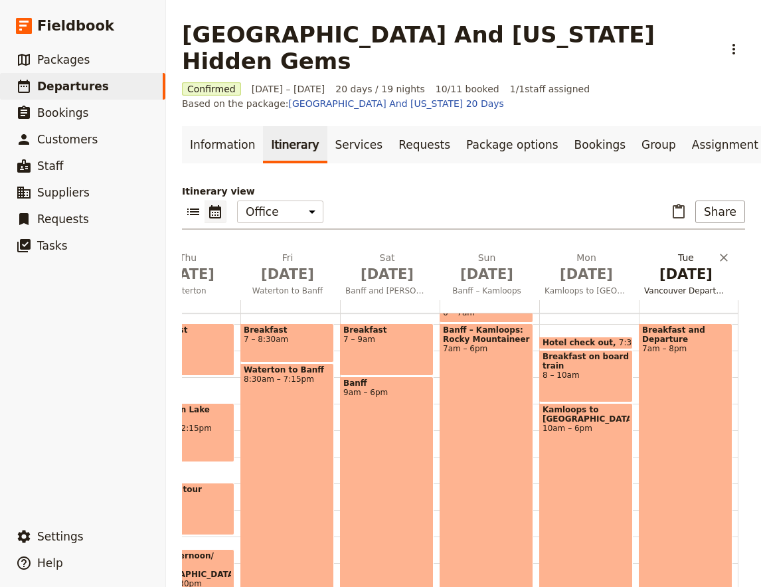
click at [692, 286] on span "Vancouver Departures" at bounding box center [686, 291] width 94 height 11
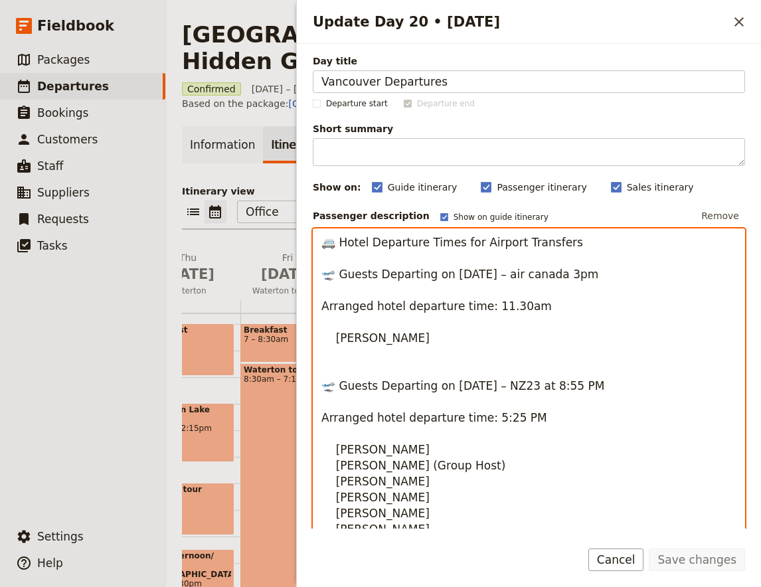
click at [485, 344] on textarea "🚐 Hotel Departure Times for Airport Transfers 🛫 Guests Departing on [DATE] – ai…" at bounding box center [529, 435] width 433 height 413
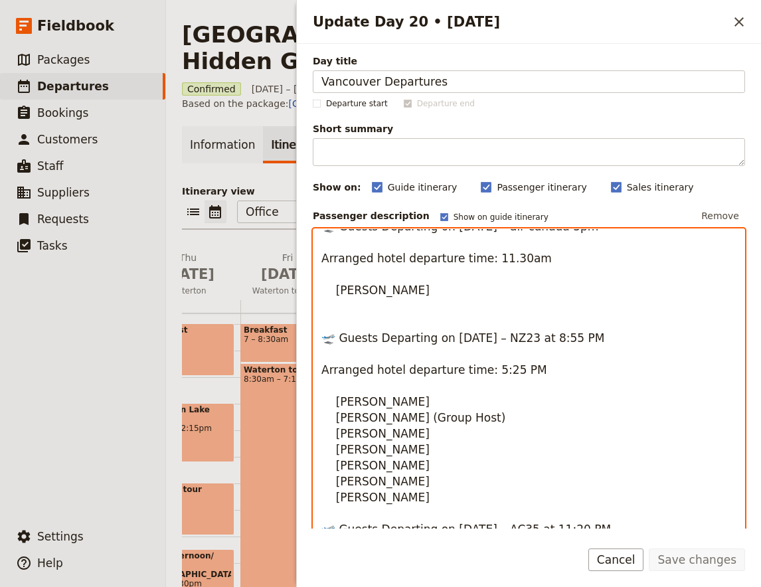
scroll to position [0, 0]
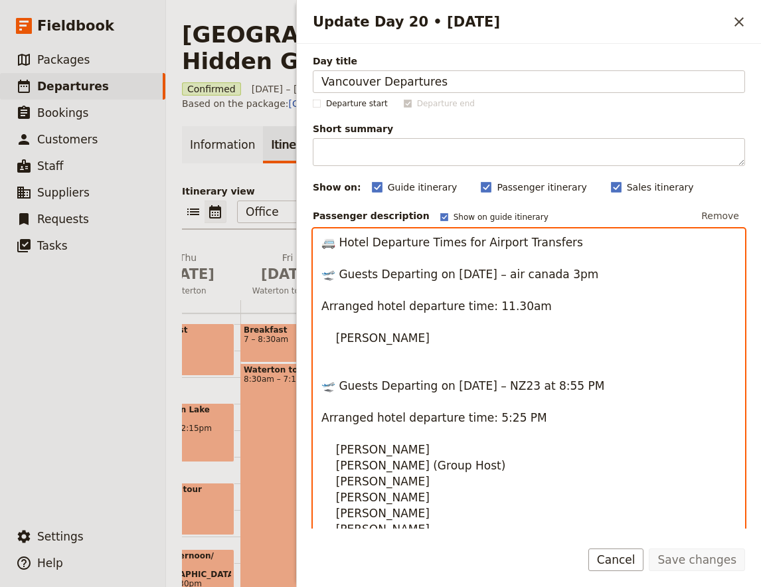
click at [467, 344] on textarea "🚐 Hotel Departure Times for Airport Transfers 🛫 Guests Departing on [DATE] – ai…" at bounding box center [529, 435] width 433 height 413
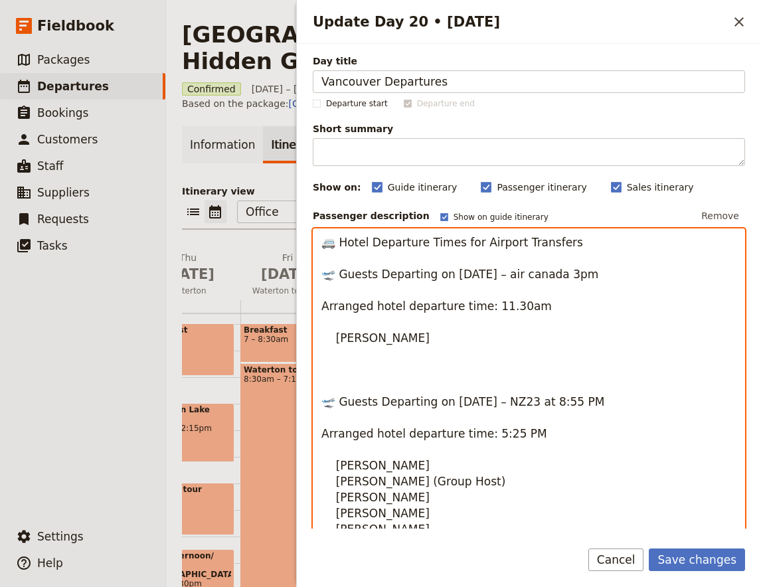
paste textarea "If you cannot locate your driver, call [PHONE_NUMBER]"
click at [332, 342] on textarea "🚐 Hotel Departure Times for Airport Transfers 🛫 Guests Departing on [DATE] – ai…" at bounding box center [529, 435] width 433 height 413
click at [322, 352] on textarea "🚐 Hotel Departure Times for Airport Transfers 🛫 Guests Departing on [DATE] – ai…" at bounding box center [529, 435] width 433 height 413
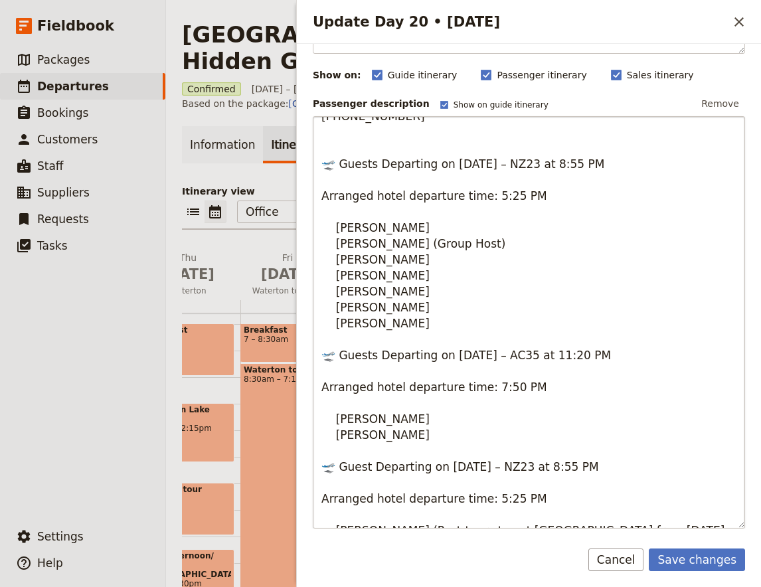
scroll to position [175, 0]
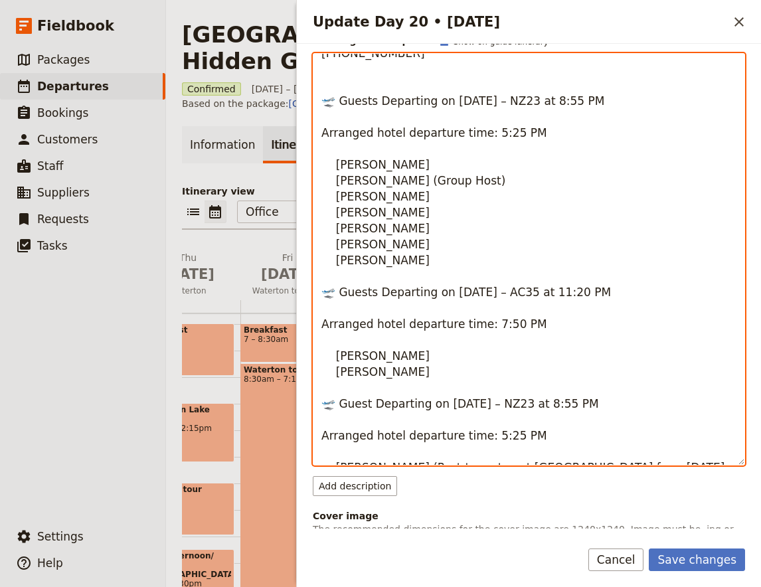
click at [479, 248] on textarea "🚐 Hotel Departure Times for Airport Transfers 🛫 Guests Departing on [DATE] – ai…" at bounding box center [529, 259] width 433 height 413
click at [564, 110] on textarea "🚐 Hotel Departure Times for Airport Transfers 🛫 Guests Departing on [DATE] – ai…" at bounding box center [529, 259] width 433 height 413
click at [558, 117] on textarea "🚐 Hotel Departure Times for Airport Transfers 🛫 Guests Departing on [DATE] – ai…" at bounding box center [529, 259] width 433 height 413
paste textarea "Pick up information: Meet your driver at the bus pick up zone behind the hotel,…"
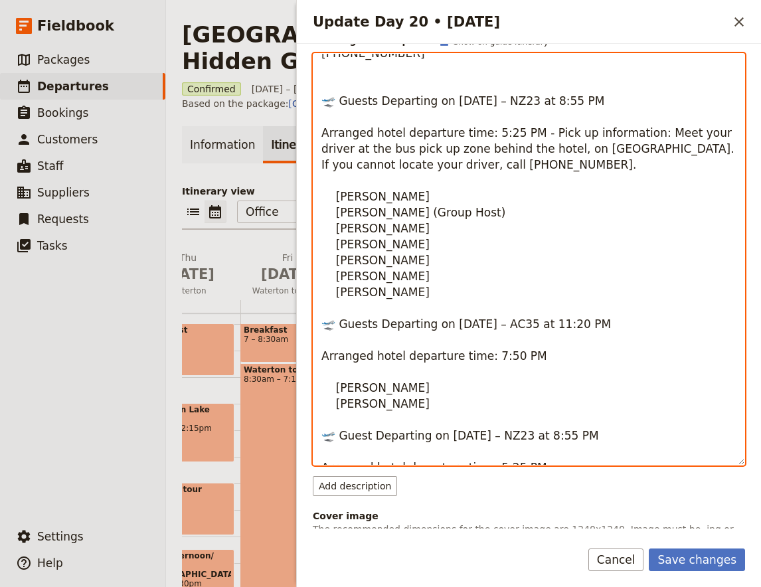
click at [531, 118] on textarea "🚐 Hotel Departure Times for Airport Transfers 🛫 Guests Departing on [DATE] – ai…" at bounding box center [529, 259] width 433 height 413
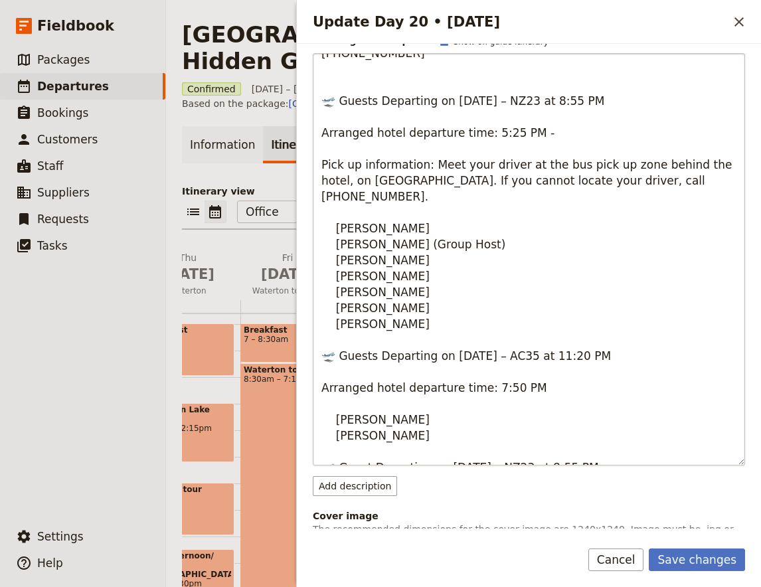
scroll to position [0, 0]
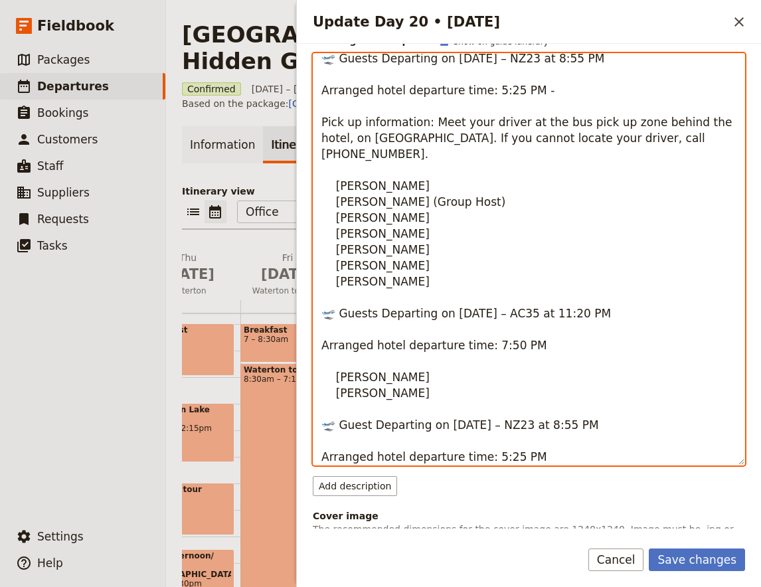
drag, startPoint x: 690, startPoint y: 158, endPoint x: 454, endPoint y: 178, distance: 236.1
click at [454, 178] on textarea "🚐 Hotel Departure Times for Airport Transfers 🛫 Guests Departing on [DATE] – ai…" at bounding box center [529, 259] width 433 height 413
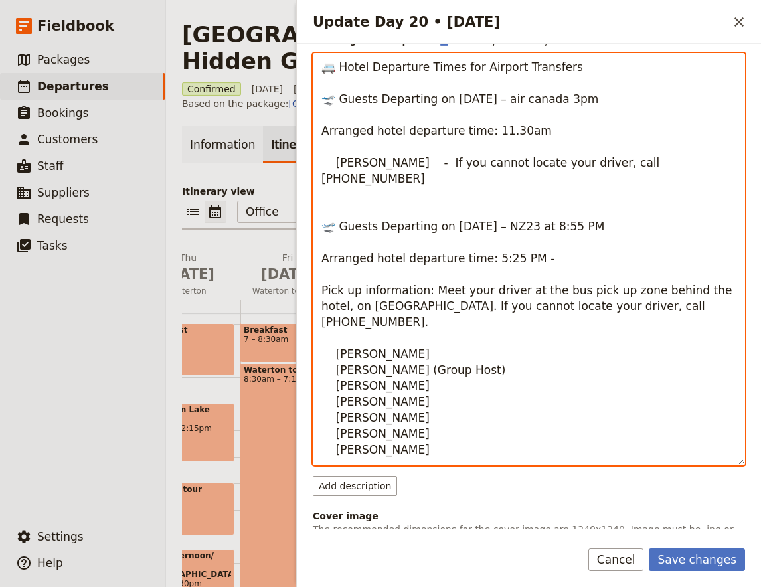
drag, startPoint x: 693, startPoint y: 165, endPoint x: 425, endPoint y: 164, distance: 268.4
click at [425, 164] on textarea "🚐 Hotel Departure Times for Airport Transfers 🛫 Guests Departing on [DATE] – ai…" at bounding box center [529, 259] width 433 height 413
paste textarea "**Pick up information: Meet your driver at the entrance of the hotel, near the …"
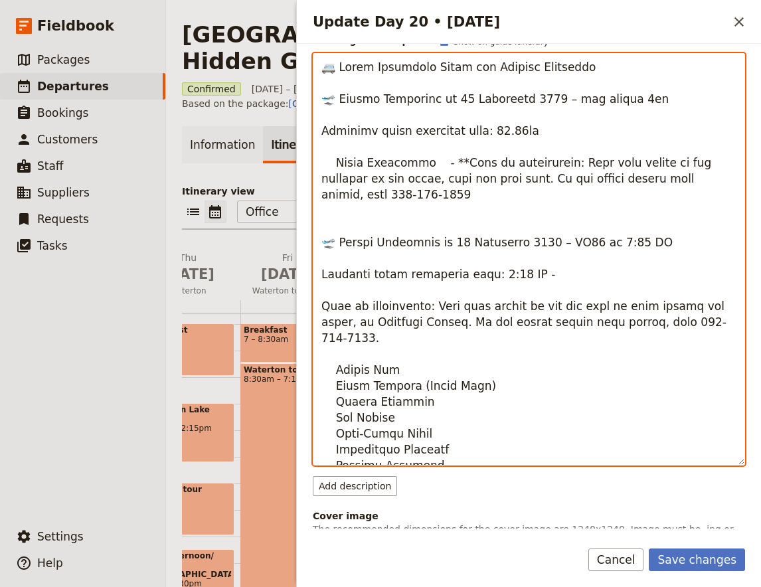
click at [425, 159] on textarea "Update Day 20 • 16 Sep" at bounding box center [529, 259] width 433 height 413
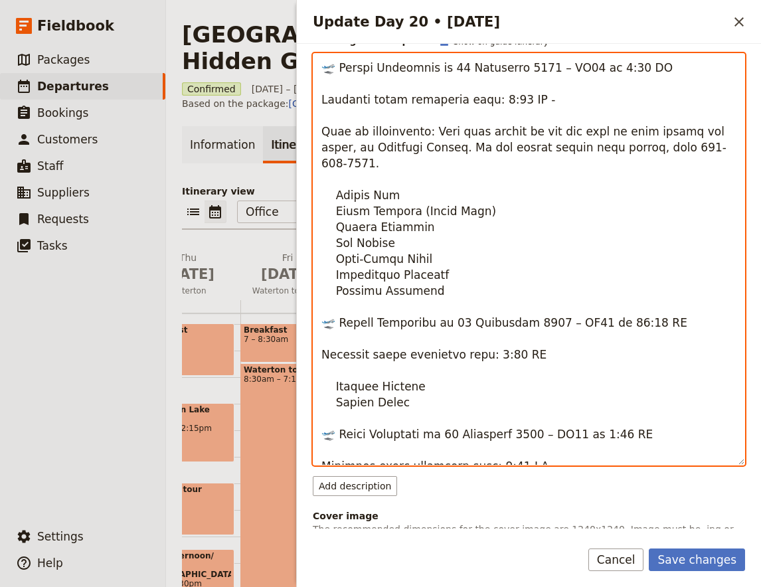
scroll to position [221, 0]
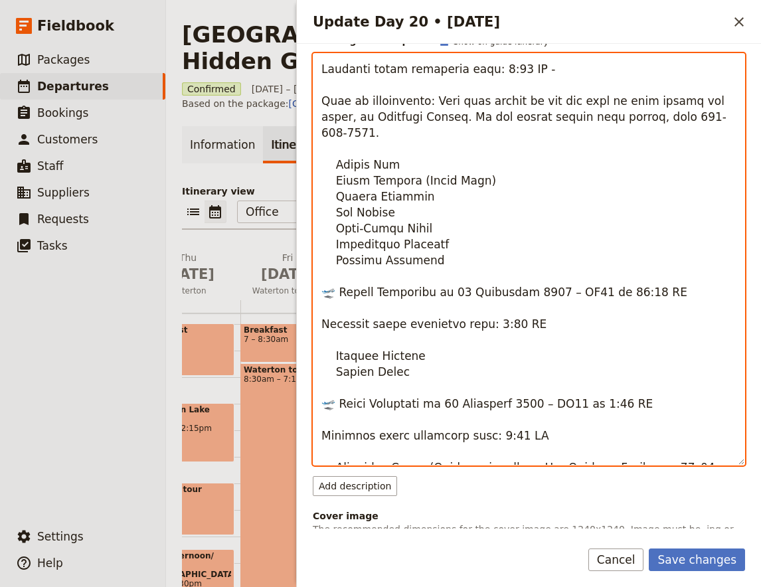
click at [542, 309] on textarea "Update Day 20 • 16 Sep" at bounding box center [529, 259] width 433 height 413
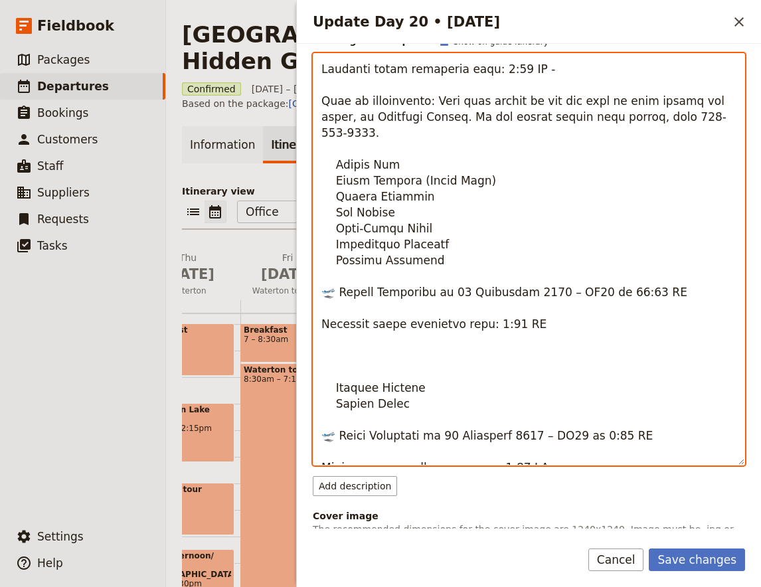
paste textarea "Pick up information: Meet your driver at the bus pick up zone behind the hotel,…"
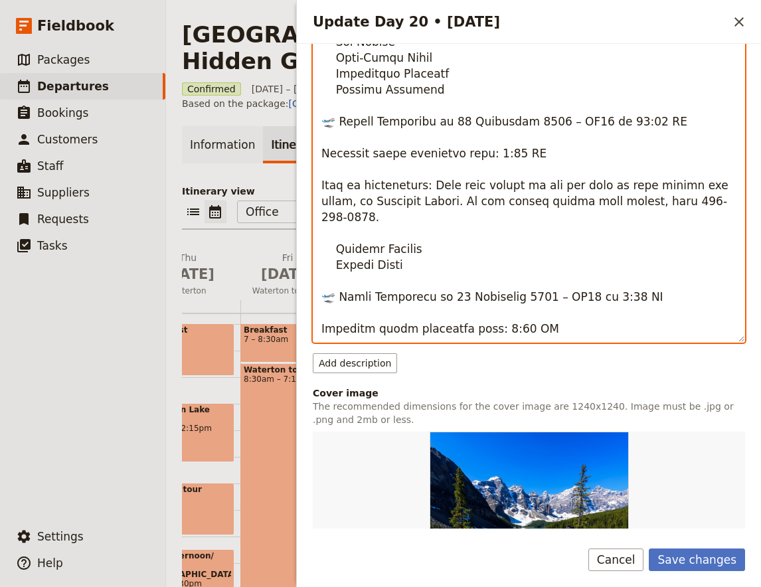
scroll to position [351, 0]
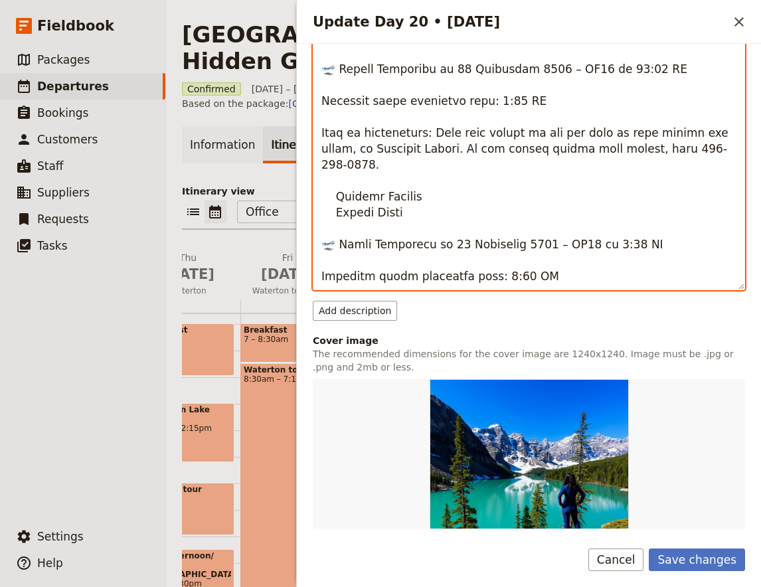
click at [500, 244] on textarea "Update Day 20 • 16 Sep" at bounding box center [529, 84] width 433 height 413
click at [538, 251] on textarea "Update Day 20 • 16 Sep" at bounding box center [529, 84] width 433 height 413
paste textarea "**Pick up information: Meet your driver at the entrance of the hotel, near the …"
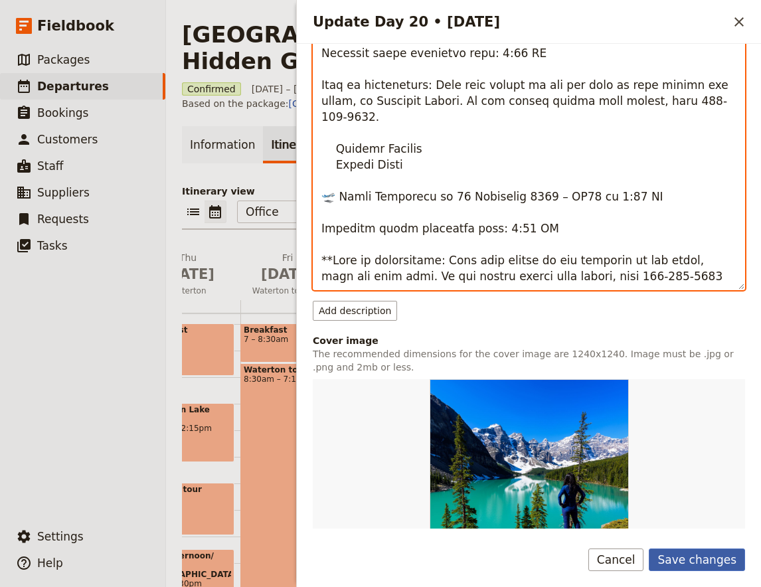
type textarea "🚐 Lorem Ipsumdolo Sitam con Adipisc Elitseddo 🛫 Eiusmo Temporinc ut 53 Laboreet…"
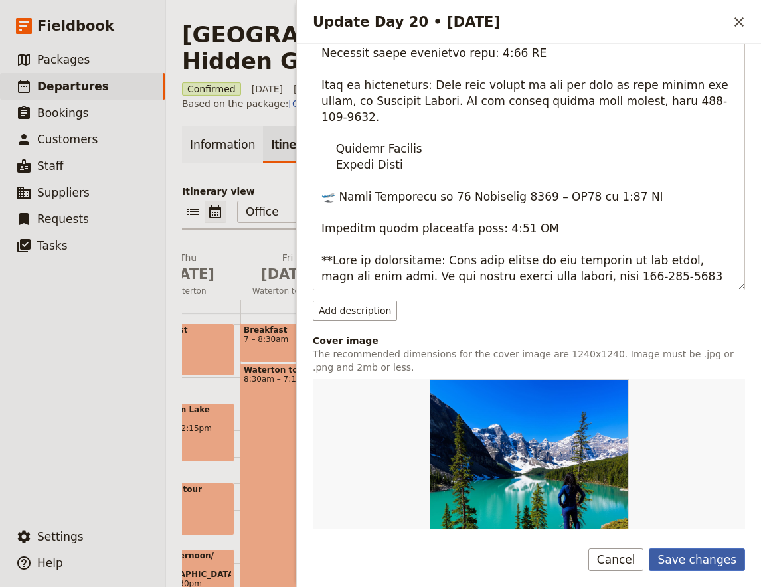
click at [719, 562] on button "Save changes" at bounding box center [697, 560] width 96 height 23
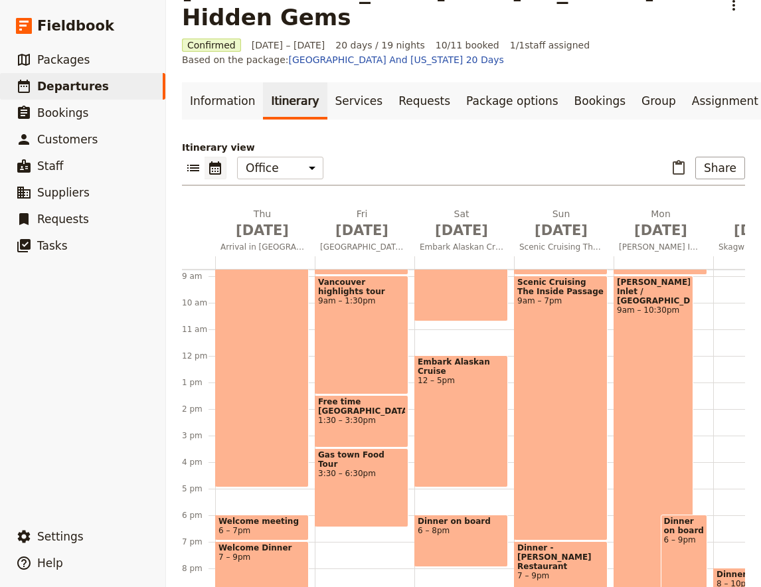
scroll to position [315, 0]
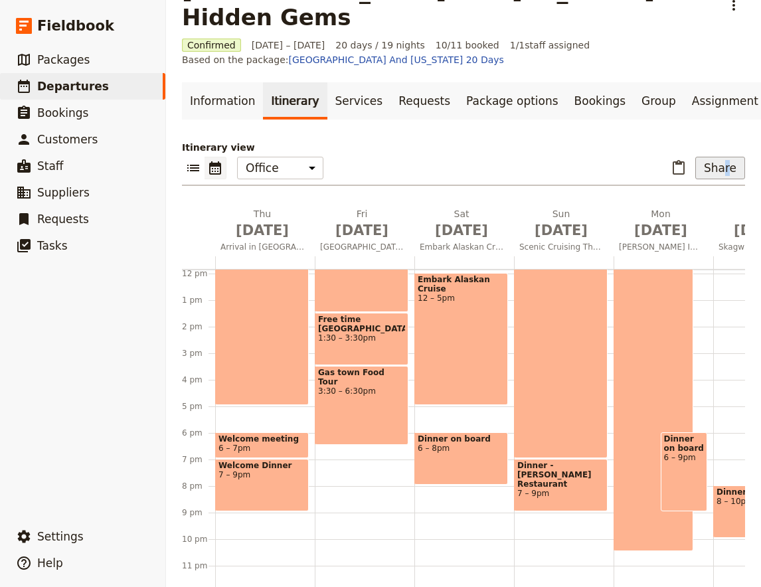
click at [729, 157] on button "Share" at bounding box center [721, 168] width 50 height 23
click at [695, 170] on span "Guide itinerary" at bounding box center [682, 170] width 70 height 13
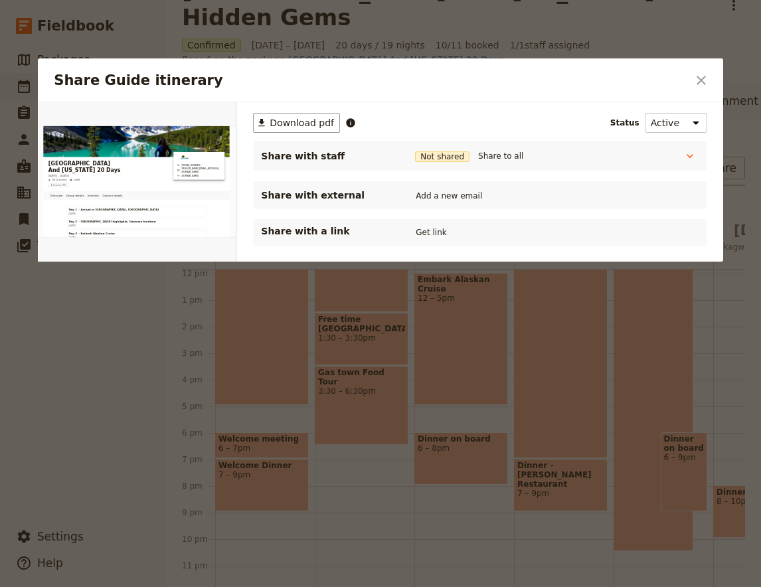
scroll to position [0, 0]
click at [279, 124] on span "Download pdf" at bounding box center [302, 122] width 64 height 13
click at [372, 385] on div at bounding box center [380, 293] width 761 height 587
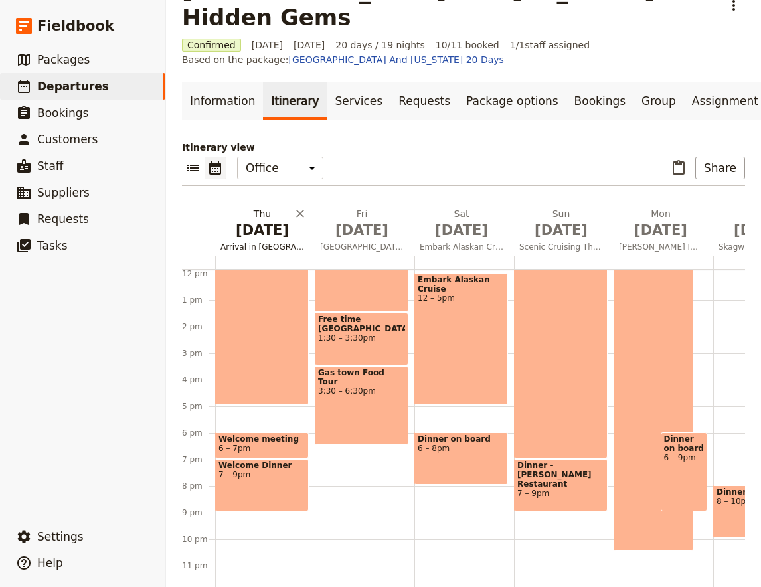
click at [279, 242] on span "Arrival in [GEOGRAPHIC_DATA], [GEOGRAPHIC_DATA]" at bounding box center [262, 247] width 94 height 11
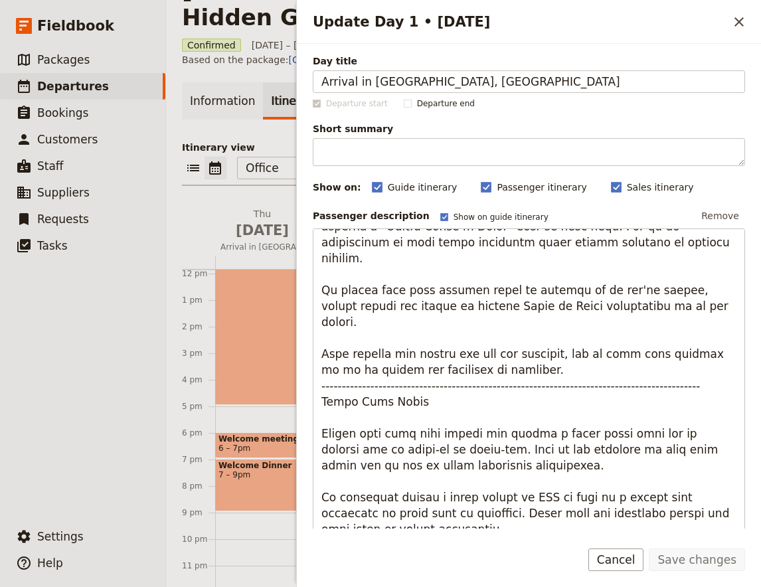
scroll to position [526, 0]
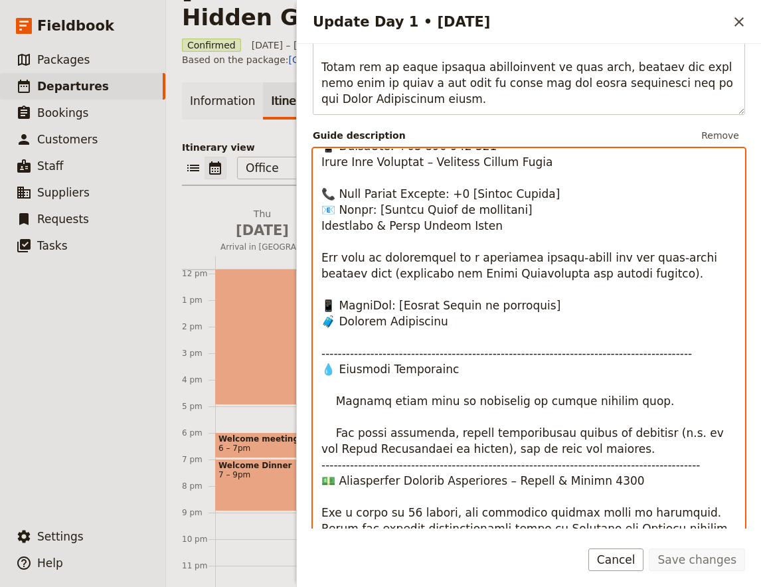
click at [417, 370] on textarea "Update Day 1 • 28 Aug" at bounding box center [529, 354] width 433 height 413
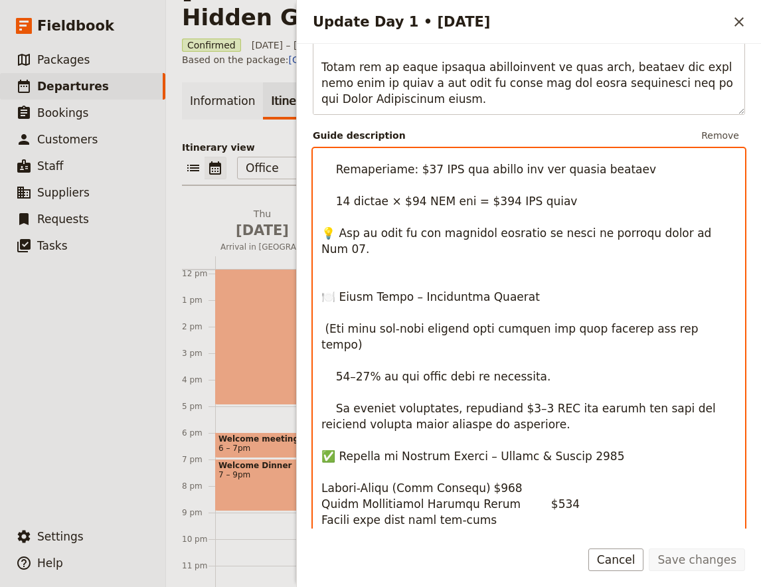
scroll to position [615, 0]
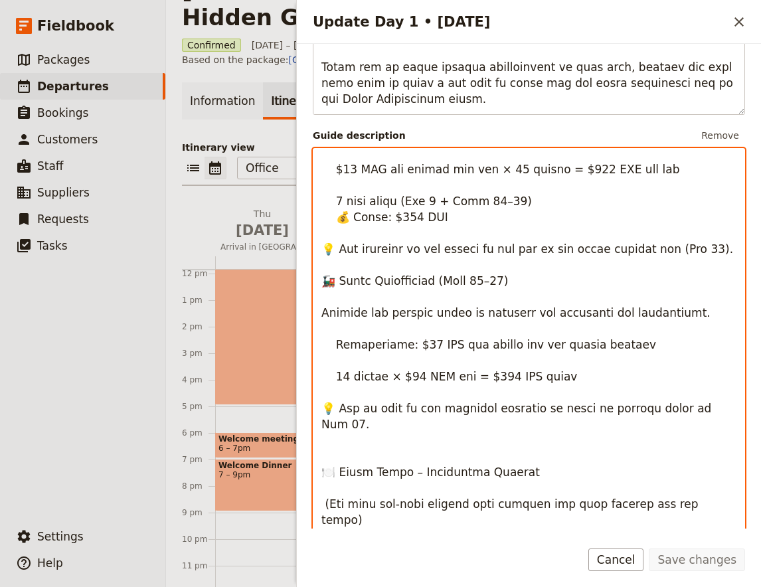
click at [339, 199] on textarea "Update Day 1 • 28 Aug" at bounding box center [529, 354] width 433 height 413
click at [399, 217] on textarea "Update Day 1 • 28 Aug" at bounding box center [529, 354] width 433 height 413
click at [338, 201] on textarea "Update Day 1 • 28 Aug" at bounding box center [529, 354] width 433 height 413
click at [395, 223] on textarea "Update Day 1 • 28 Aug" at bounding box center [529, 354] width 433 height 413
click at [400, 223] on textarea "Update Day 1 • 28 Aug" at bounding box center [529, 354] width 433 height 413
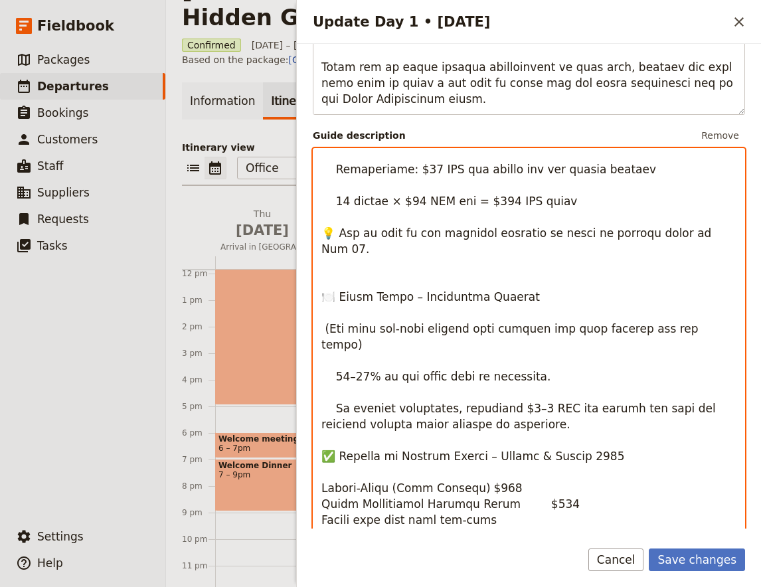
scroll to position [965, 0]
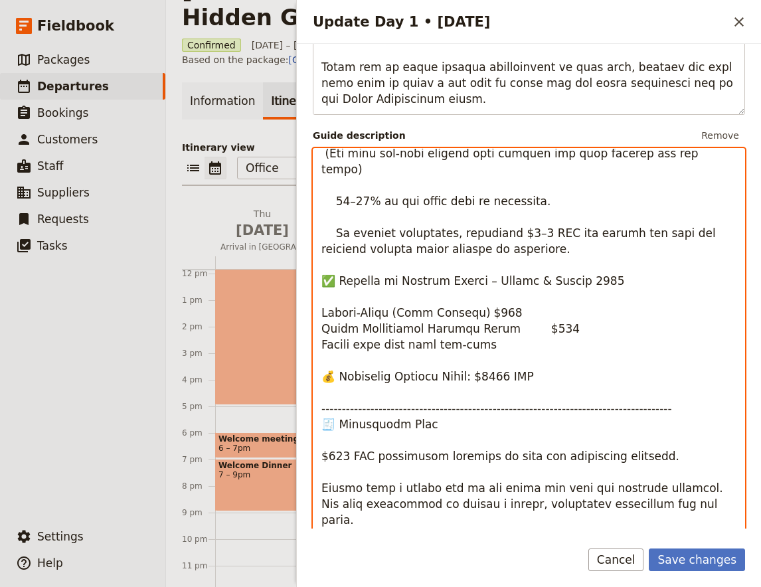
click at [487, 282] on textarea "Update Day 1 • 28 Aug" at bounding box center [529, 354] width 433 height 413
click at [489, 347] on textarea "Update Day 1 • 28 Aug" at bounding box center [529, 354] width 433 height 413
drag, startPoint x: 491, startPoint y: 344, endPoint x: 472, endPoint y: 347, distance: 19.0
click at [472, 347] on textarea "Update Day 1 • 28 Aug" at bounding box center [529, 354] width 433 height 413
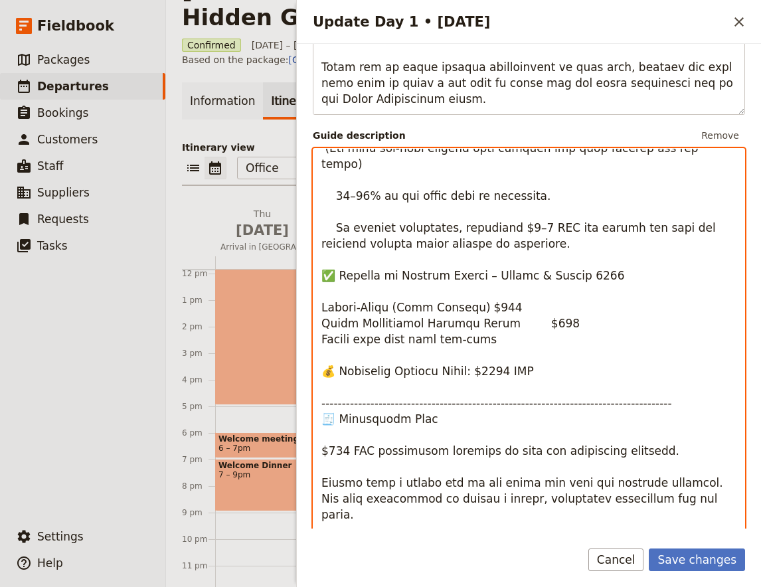
scroll to position [702, 0]
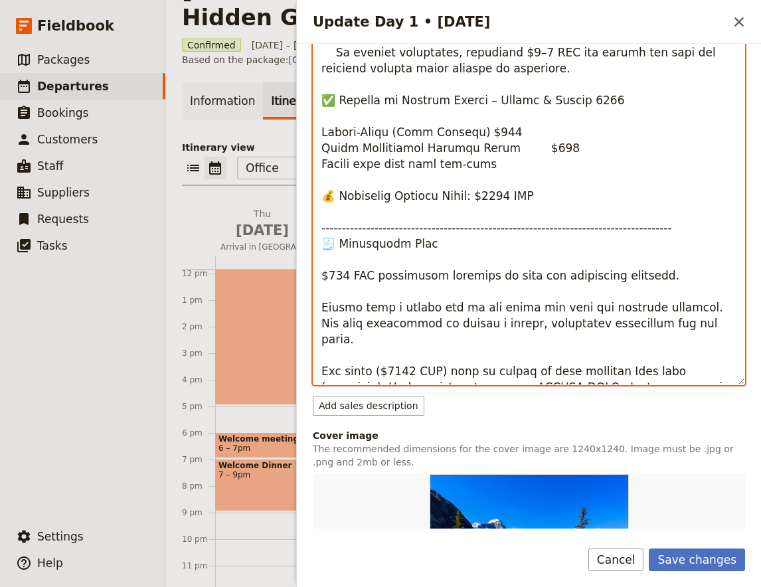
drag, startPoint x: 401, startPoint y: 322, endPoint x: 383, endPoint y: 326, distance: 19.0
click at [383, 326] on textarea "Update Day 1 • 28 Aug" at bounding box center [529, 179] width 433 height 413
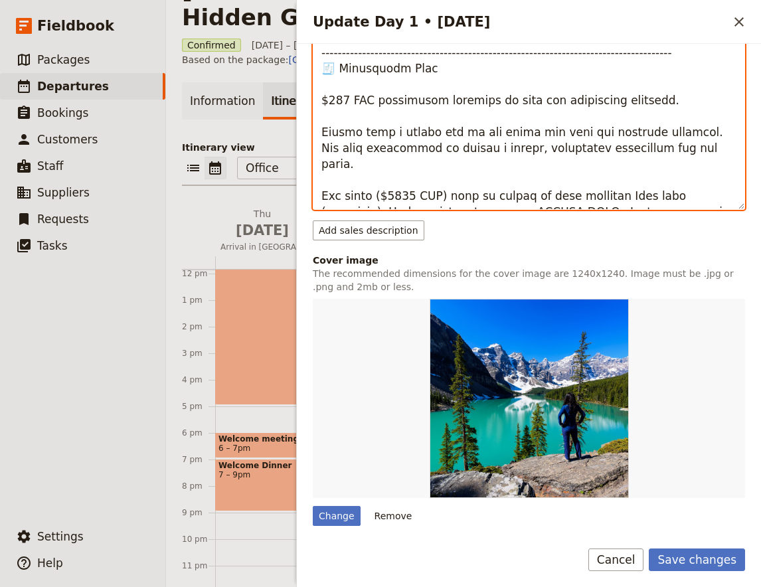
scroll to position [1052, 0]
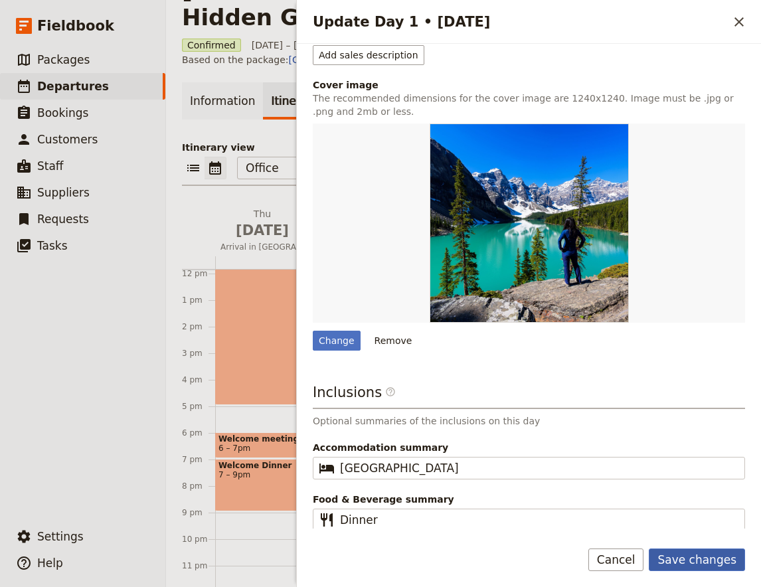
type textarea "🇨🇦 Loremips Dolorsitame – Consec & Adipis 7404 ELITSEDDO EIUSMOD – Tempor Incid…"
click at [712, 561] on button "Save changes" at bounding box center [697, 560] width 96 height 23
